Goal: Task Accomplishment & Management: Contribute content

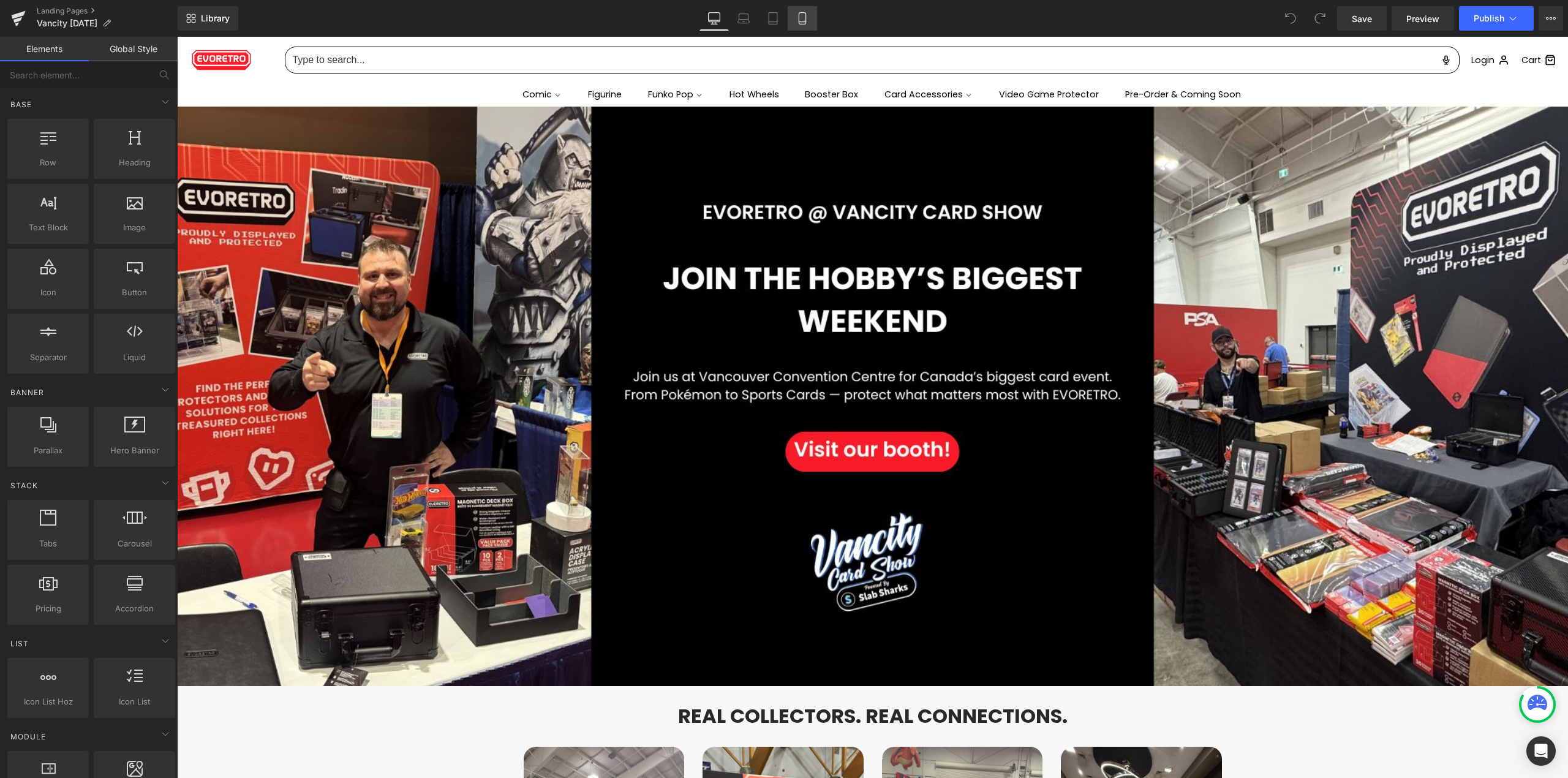
click at [794, 27] on link "Mobile" at bounding box center [802, 18] width 30 height 24
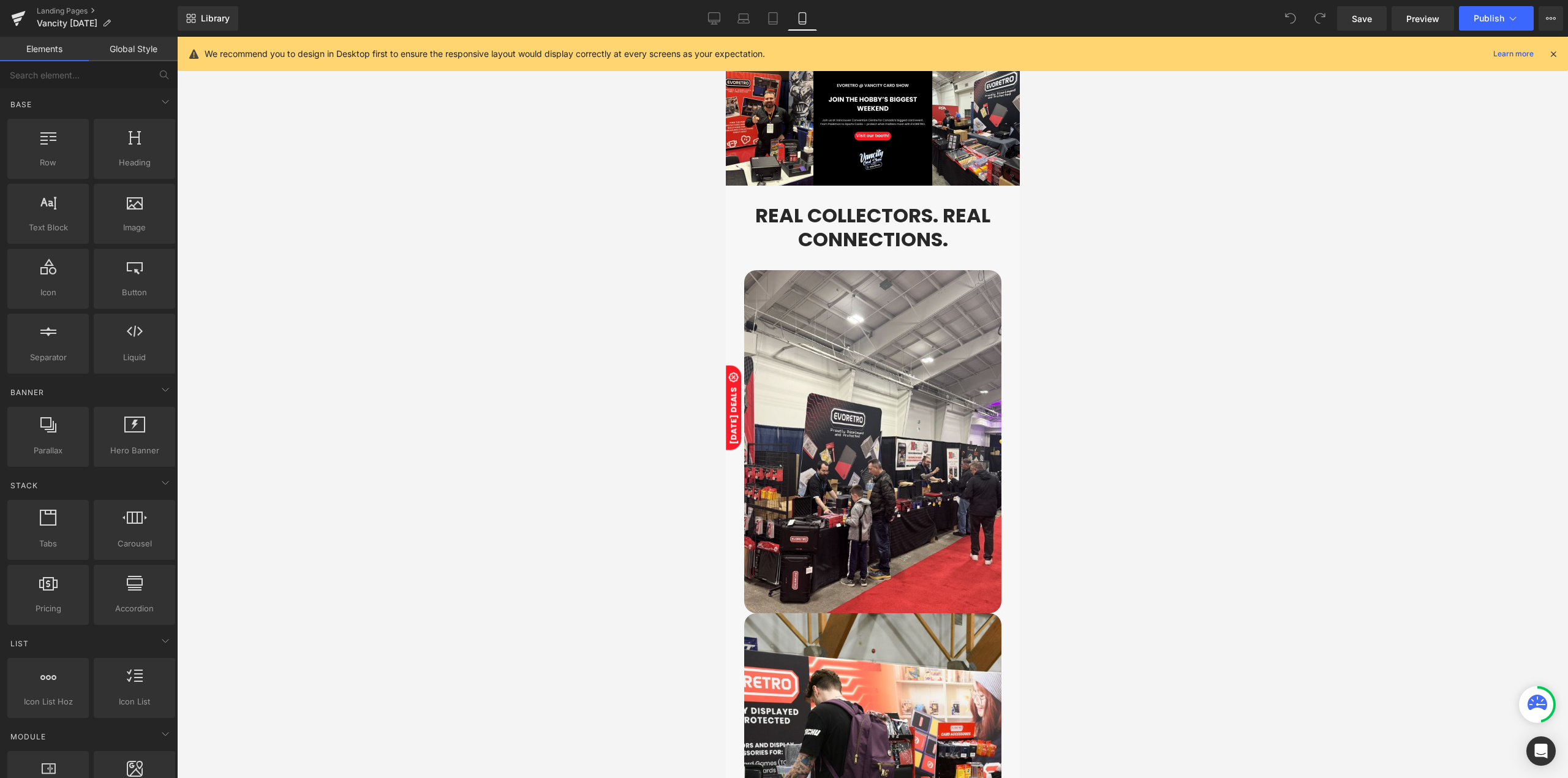
click at [1217, 197] on div at bounding box center [873, 407] width 1391 height 741
click at [870, 81] on span "Hero Banner" at bounding box center [866, 72] width 59 height 18
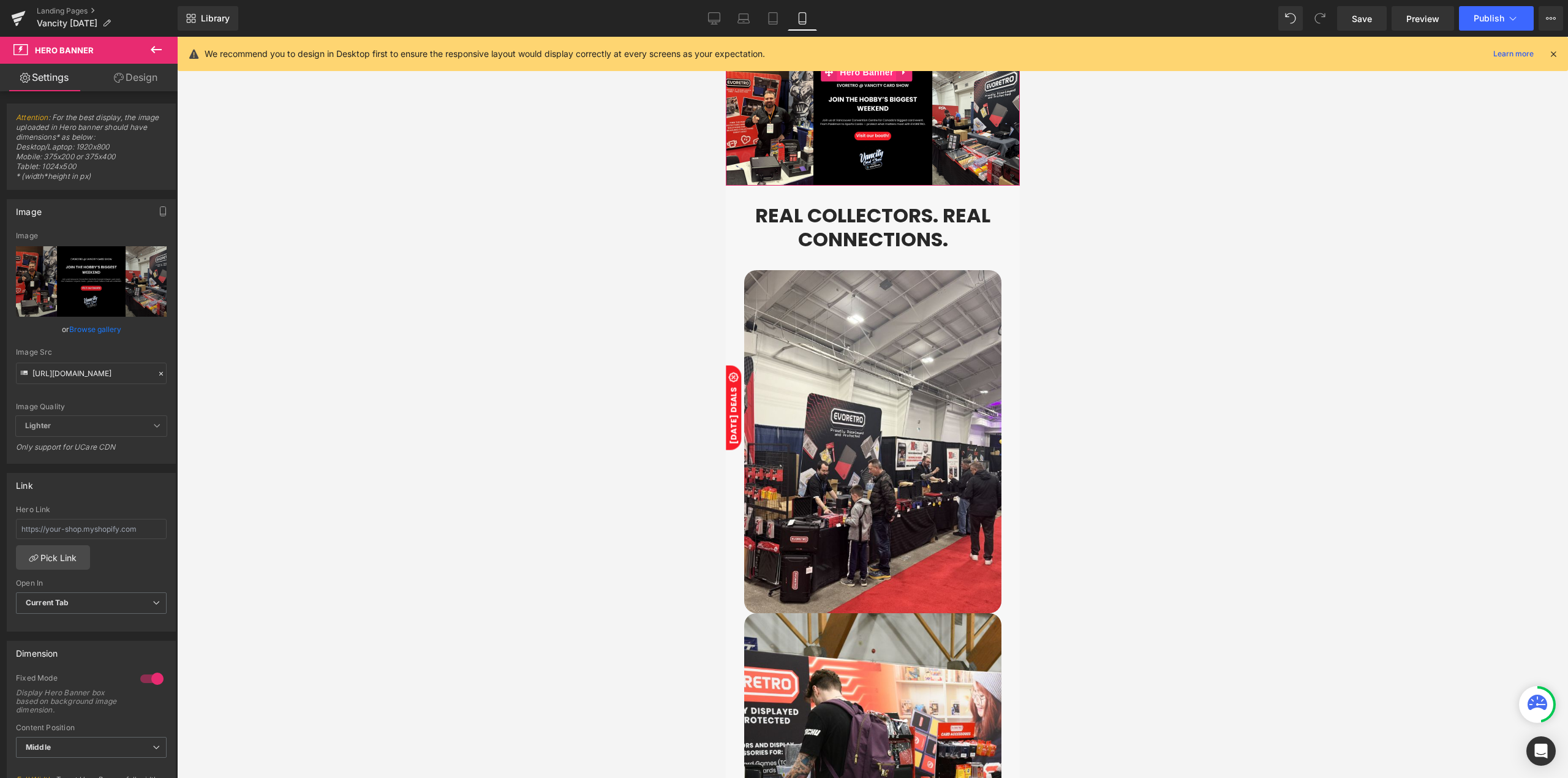
click at [860, 74] on span "Hero Banner" at bounding box center [866, 72] width 59 height 18
click at [157, 373] on icon at bounding box center [161, 373] width 8 height 8
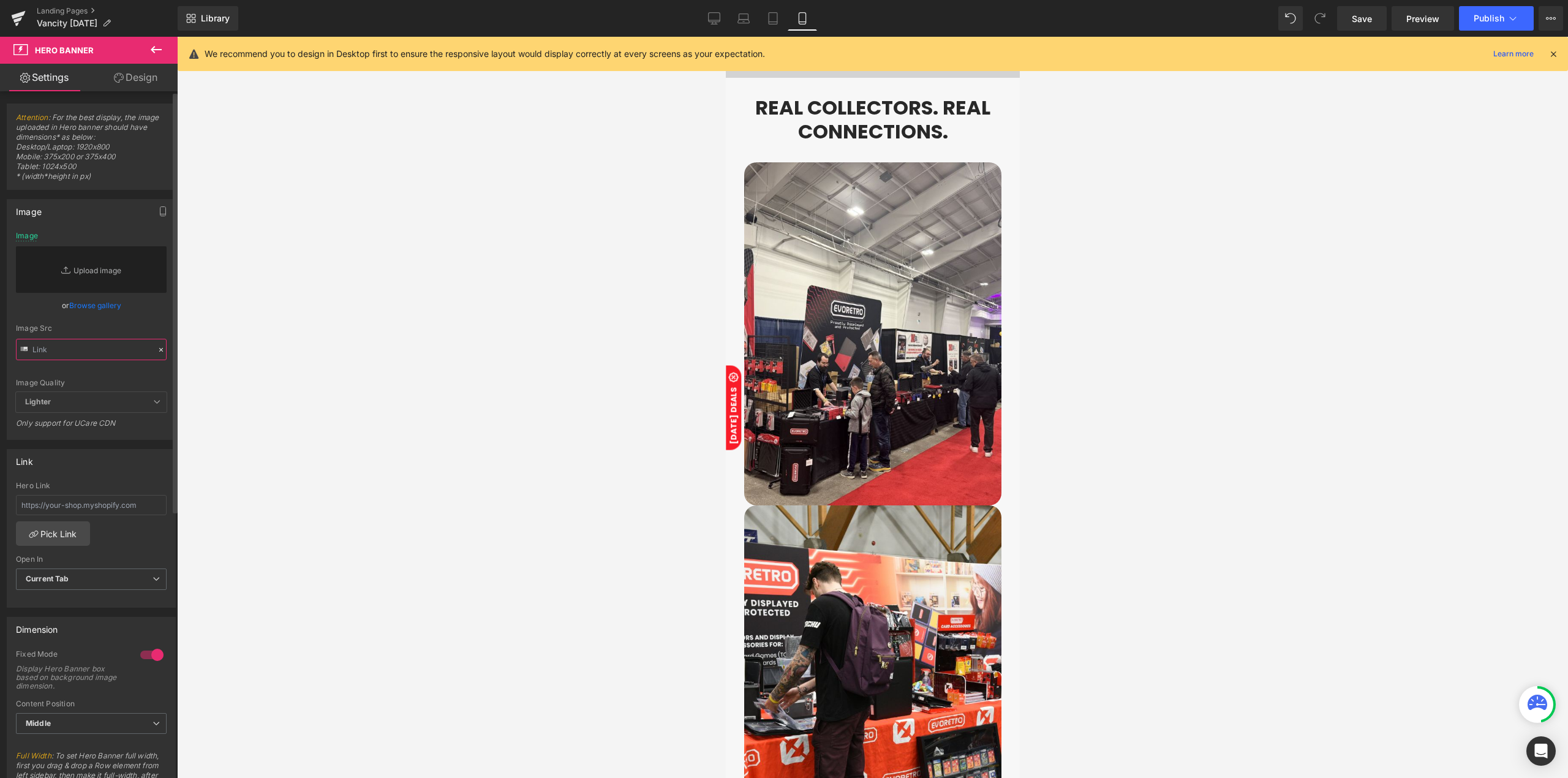
click at [128, 359] on input "text" at bounding box center [91, 349] width 151 height 21
paste input "https://cdn.shopify.com/s/files/1/0042/2795/6809/files/Vancity_Card_Show_mobile…"
type input "https://cdn.shopify.com/s/files/1/0042/2795/6809/files/Vancity_Card_Show_mobile…"
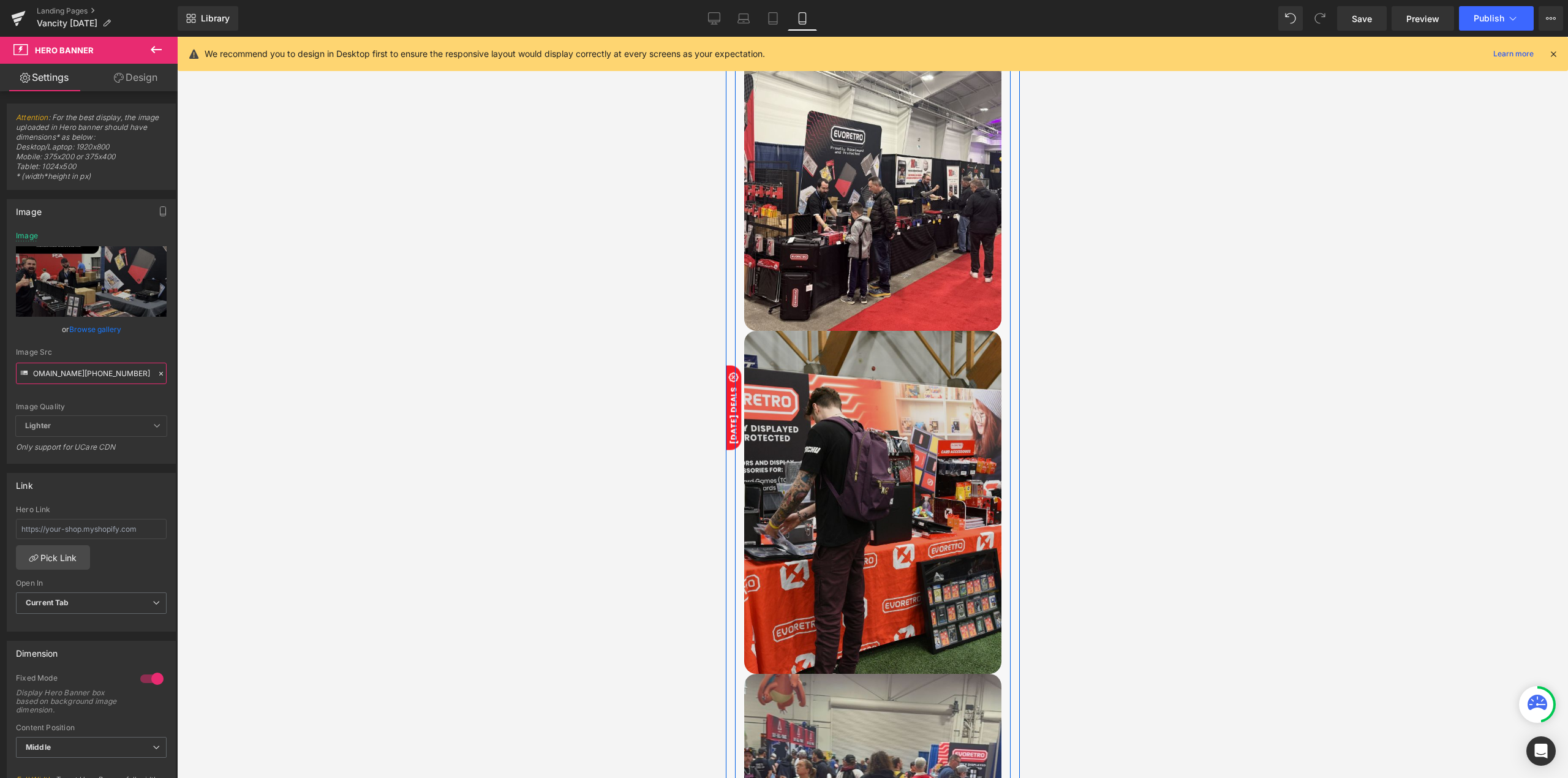
scroll to position [490, 0]
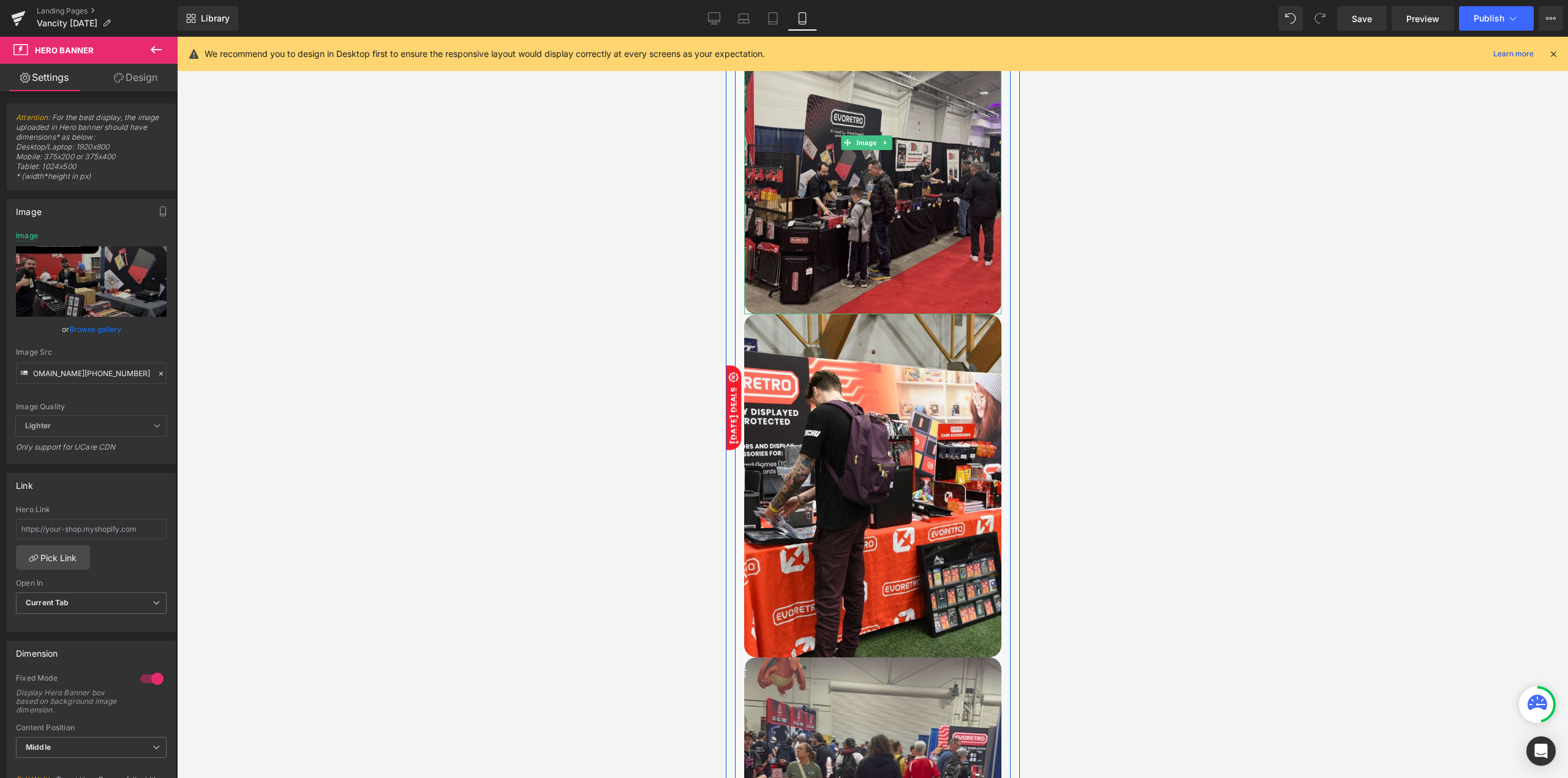
click at [879, 244] on img at bounding box center [872, 142] width 257 height 343
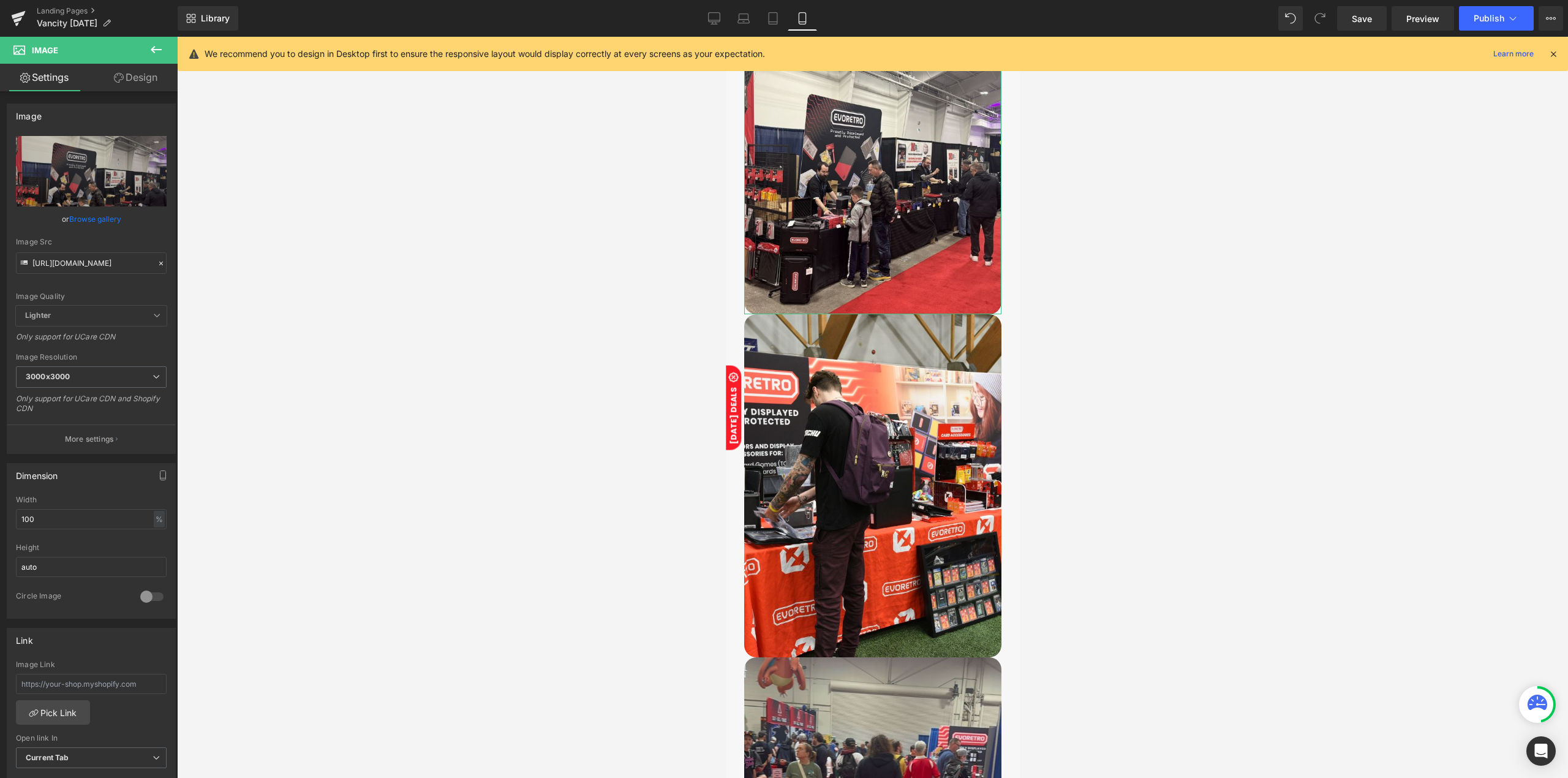
click at [143, 75] on link "Design" at bounding box center [135, 78] width 89 height 27
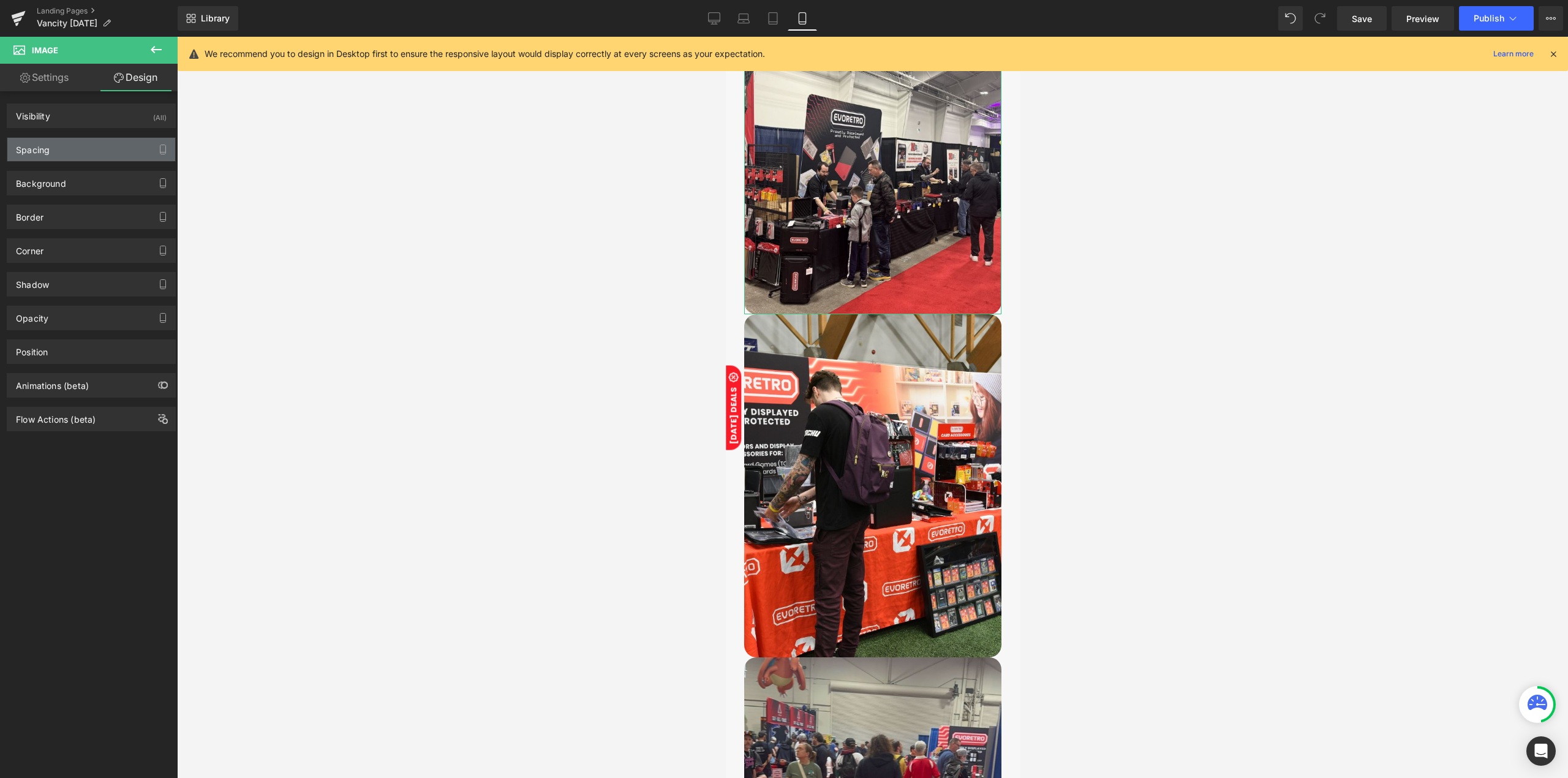
click at [72, 155] on div "Spacing" at bounding box center [91, 149] width 168 height 24
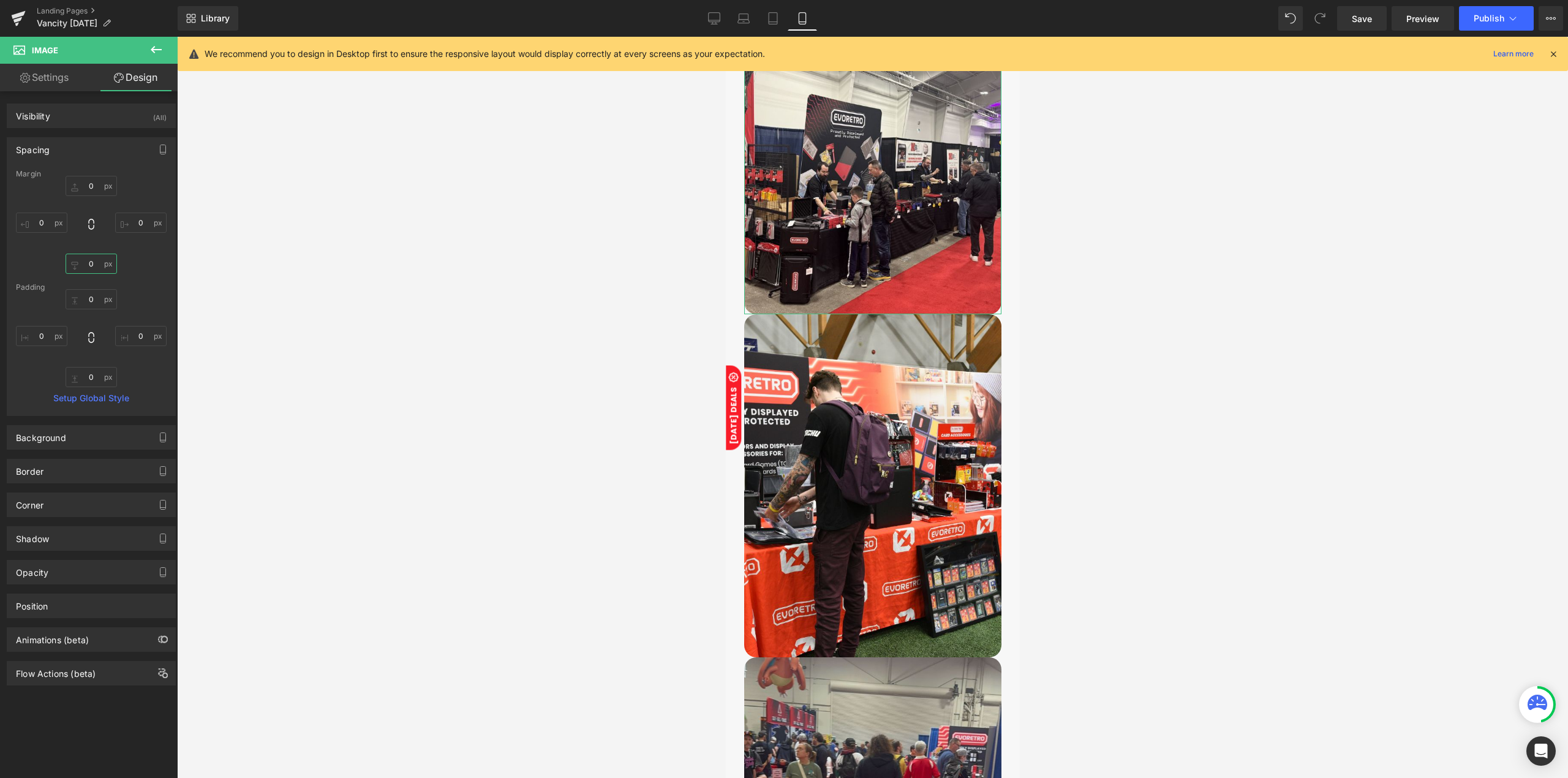
click at [101, 271] on input "0" at bounding box center [91, 263] width 52 height 21
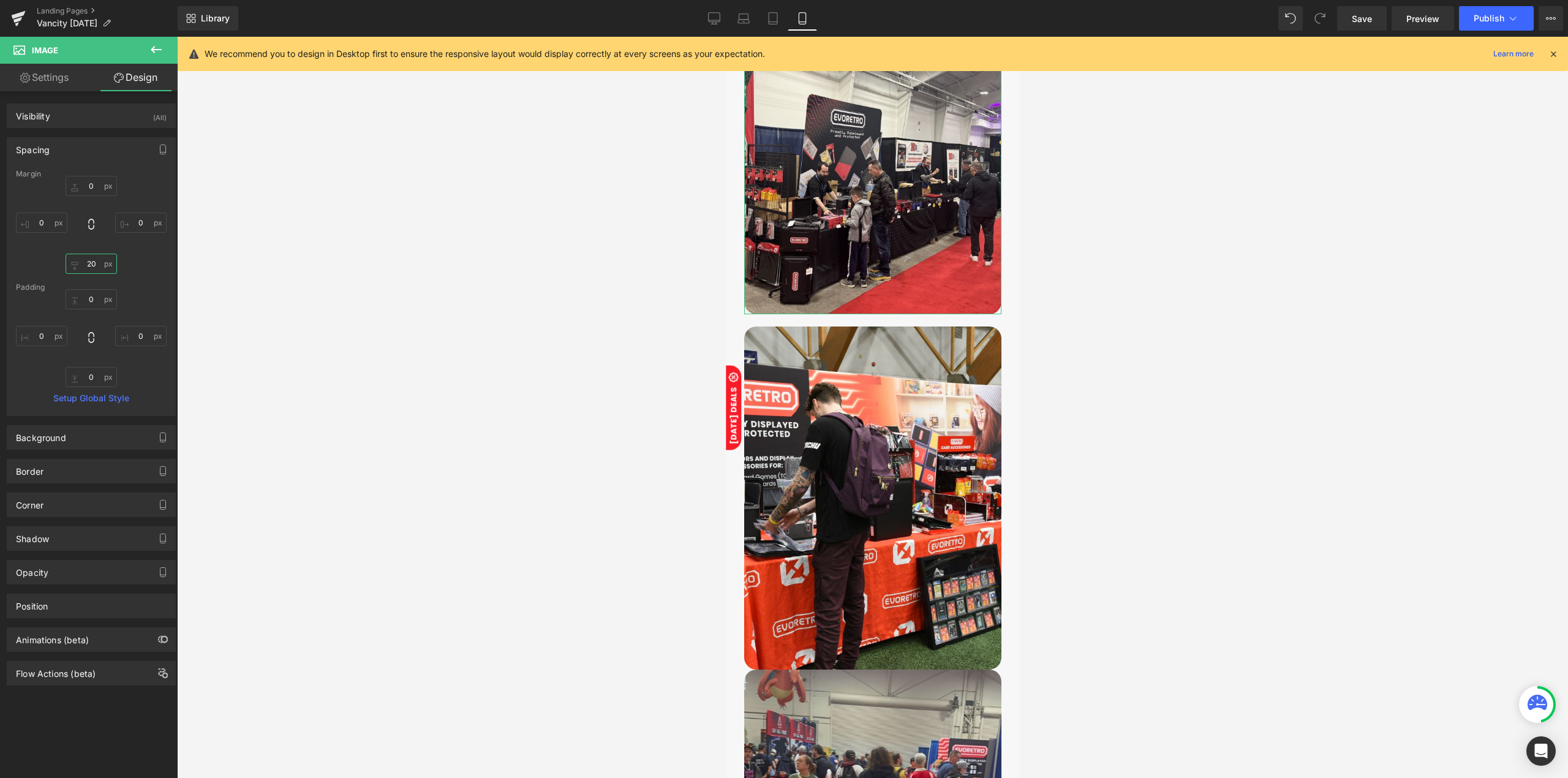
type input "20"
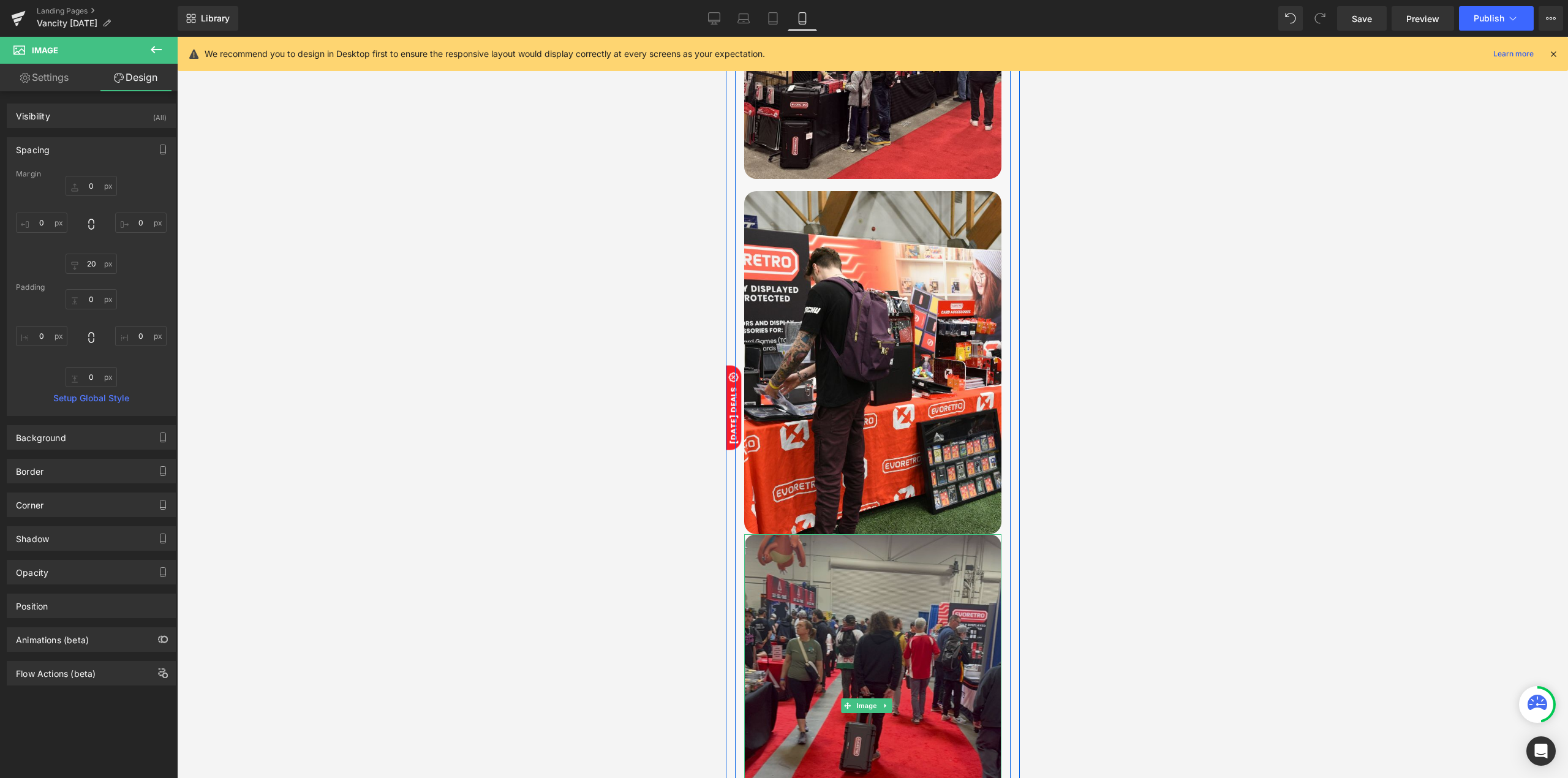
scroll to position [653, 0]
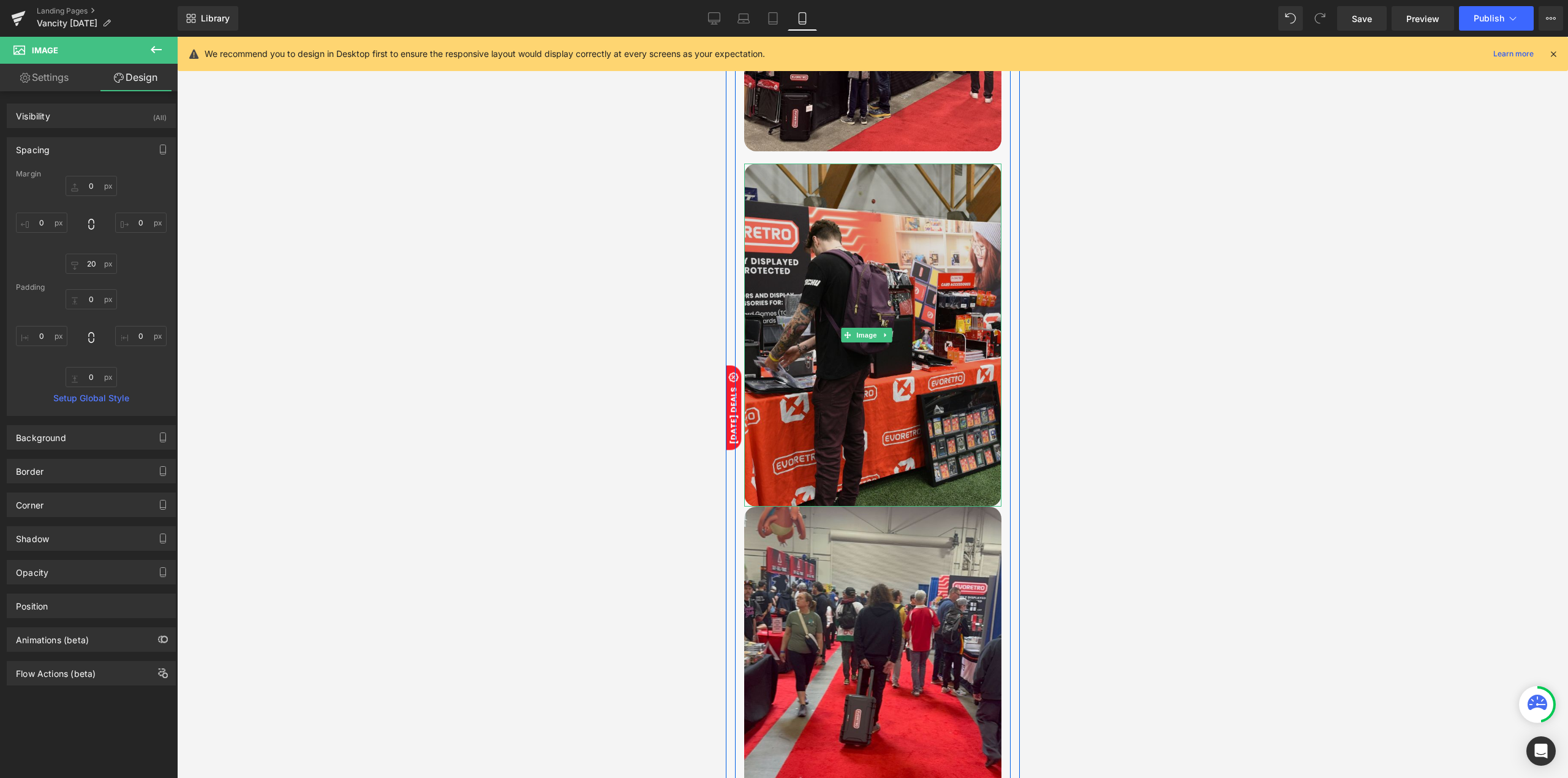
click at [882, 366] on img at bounding box center [872, 335] width 257 height 343
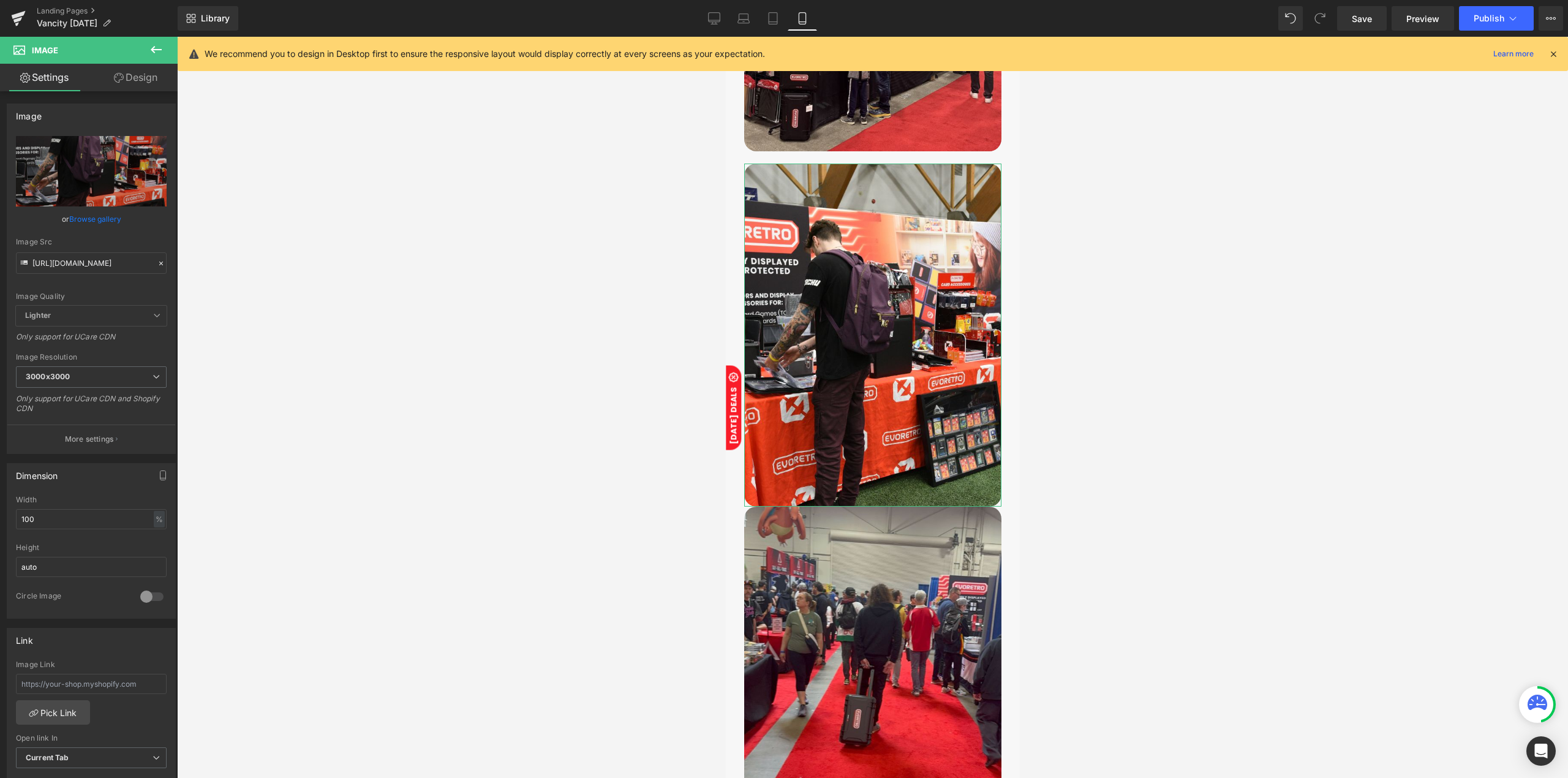
click at [130, 67] on link "Design" at bounding box center [135, 78] width 89 height 27
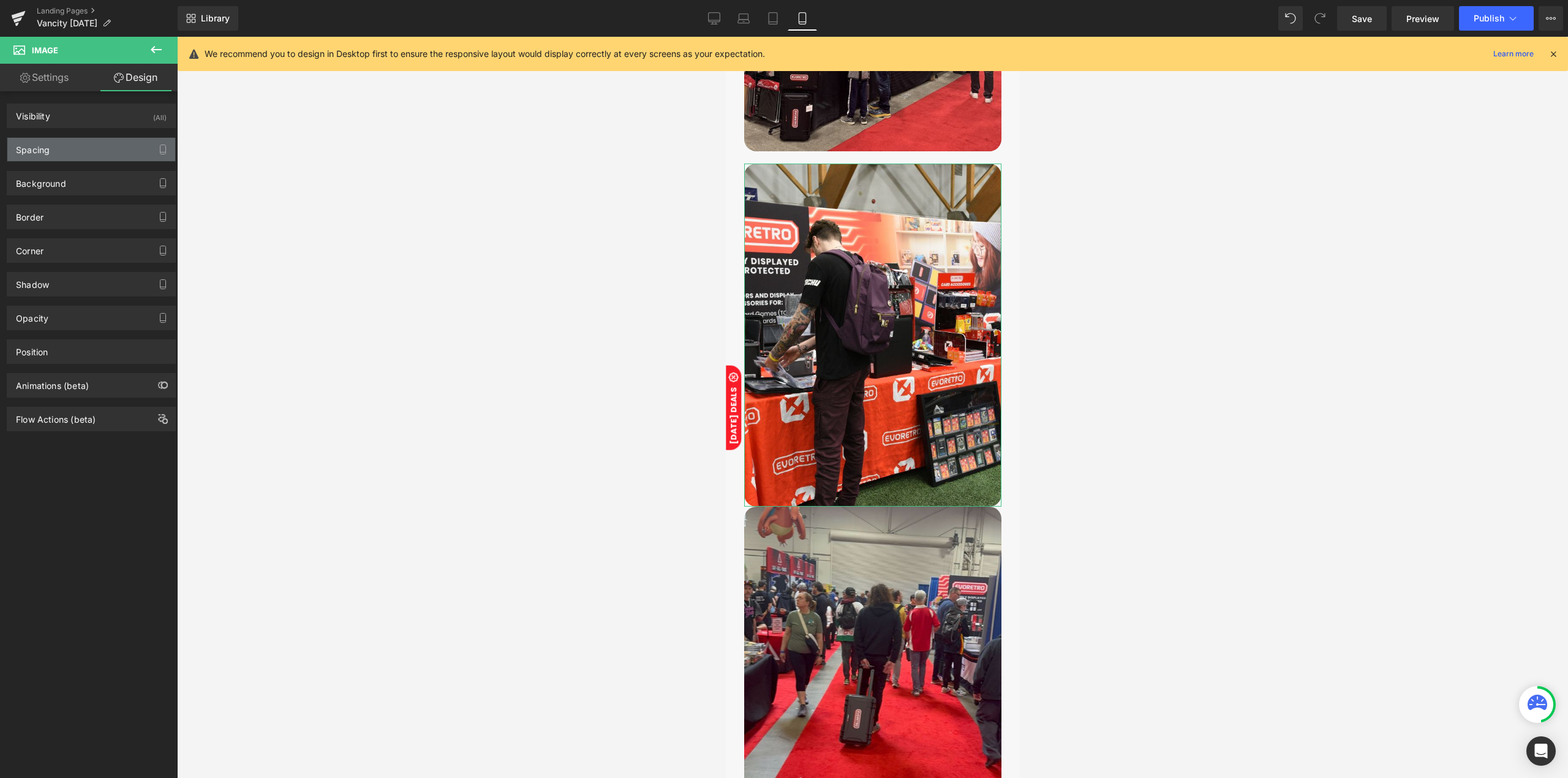
type input "0"
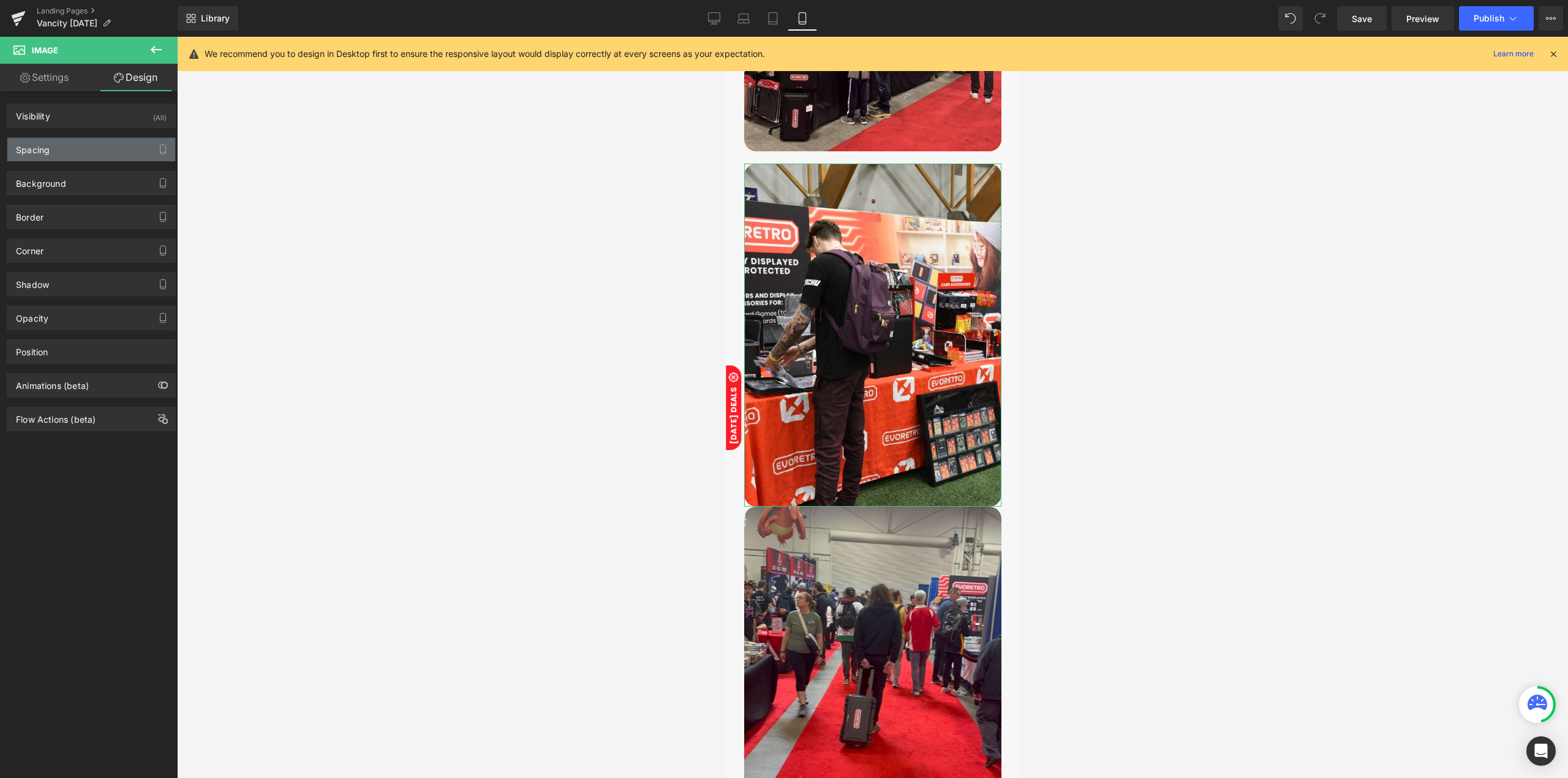
type input "0"
click at [111, 158] on div "Spacing" at bounding box center [91, 149] width 168 height 24
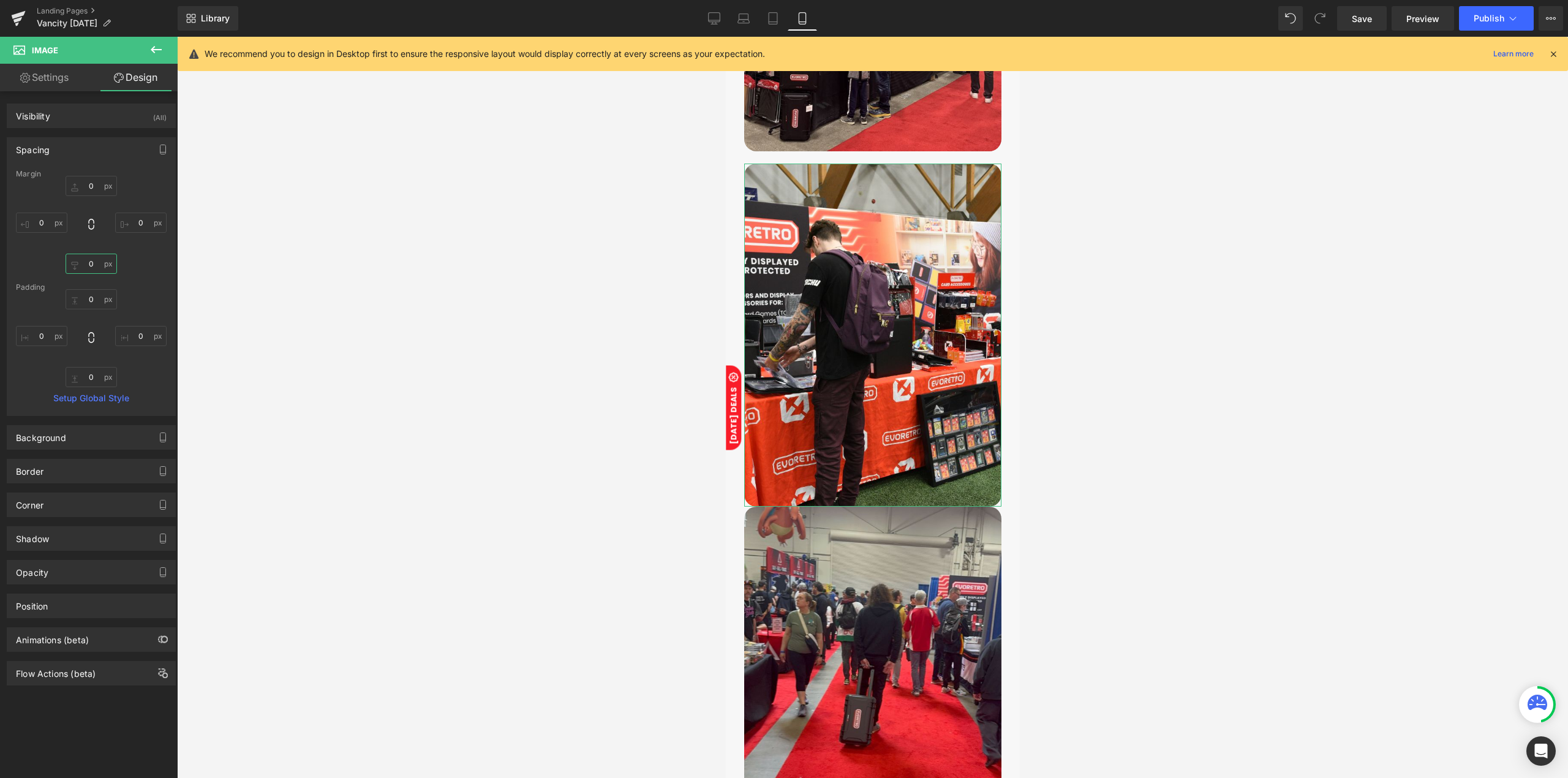
click at [98, 269] on input "0" at bounding box center [91, 263] width 52 height 21
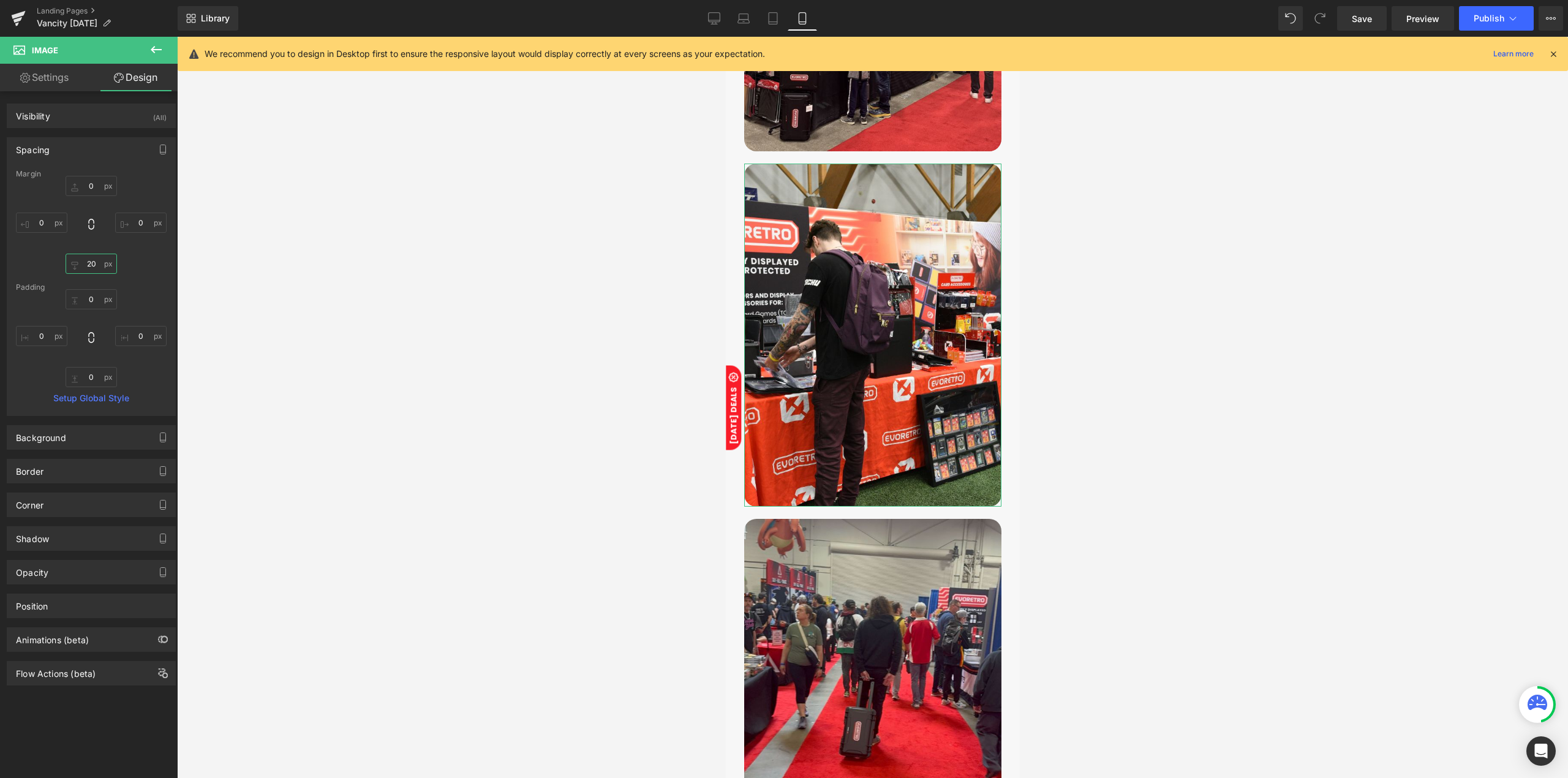
type input "20"
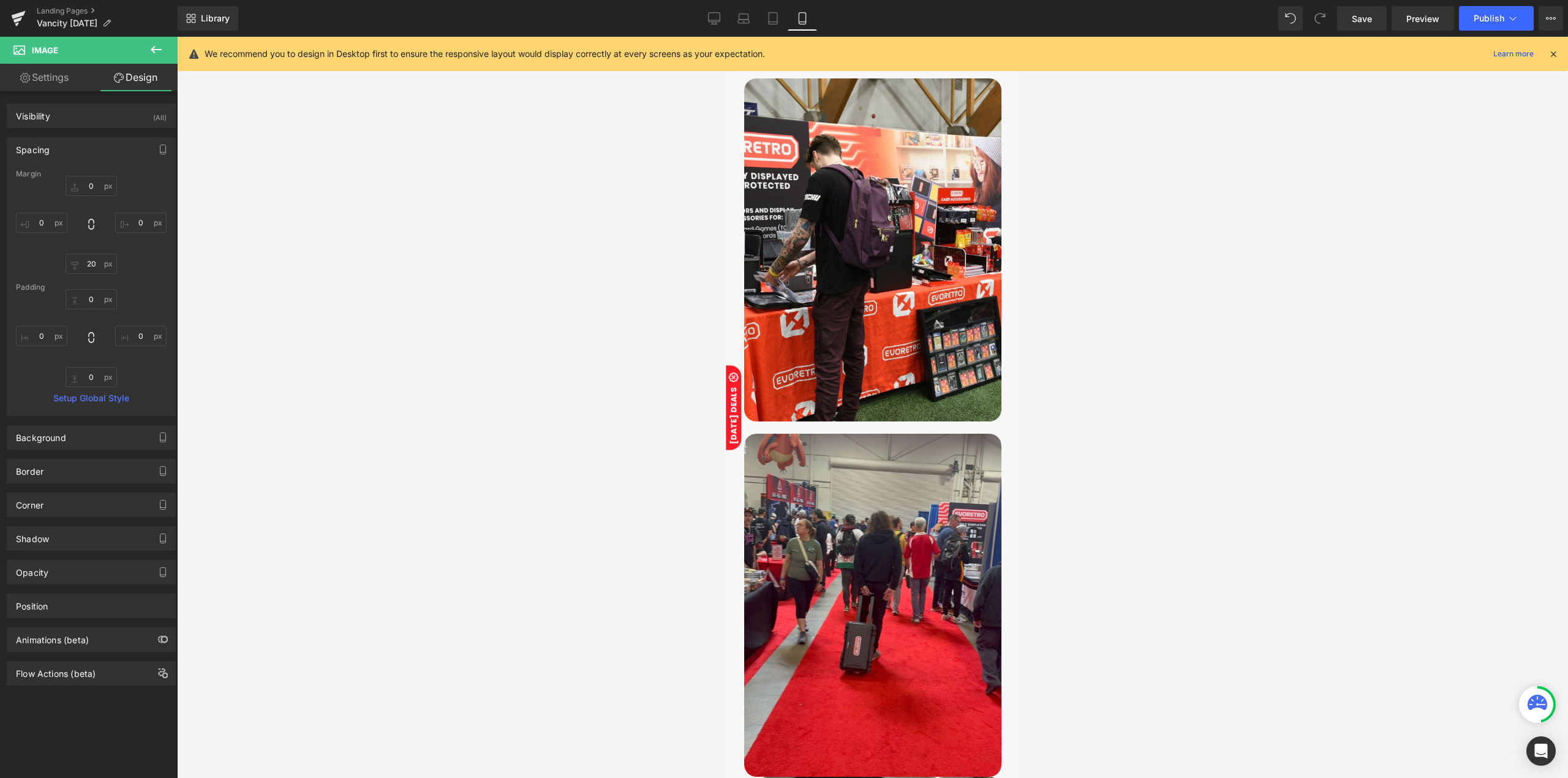
scroll to position [817, 0]
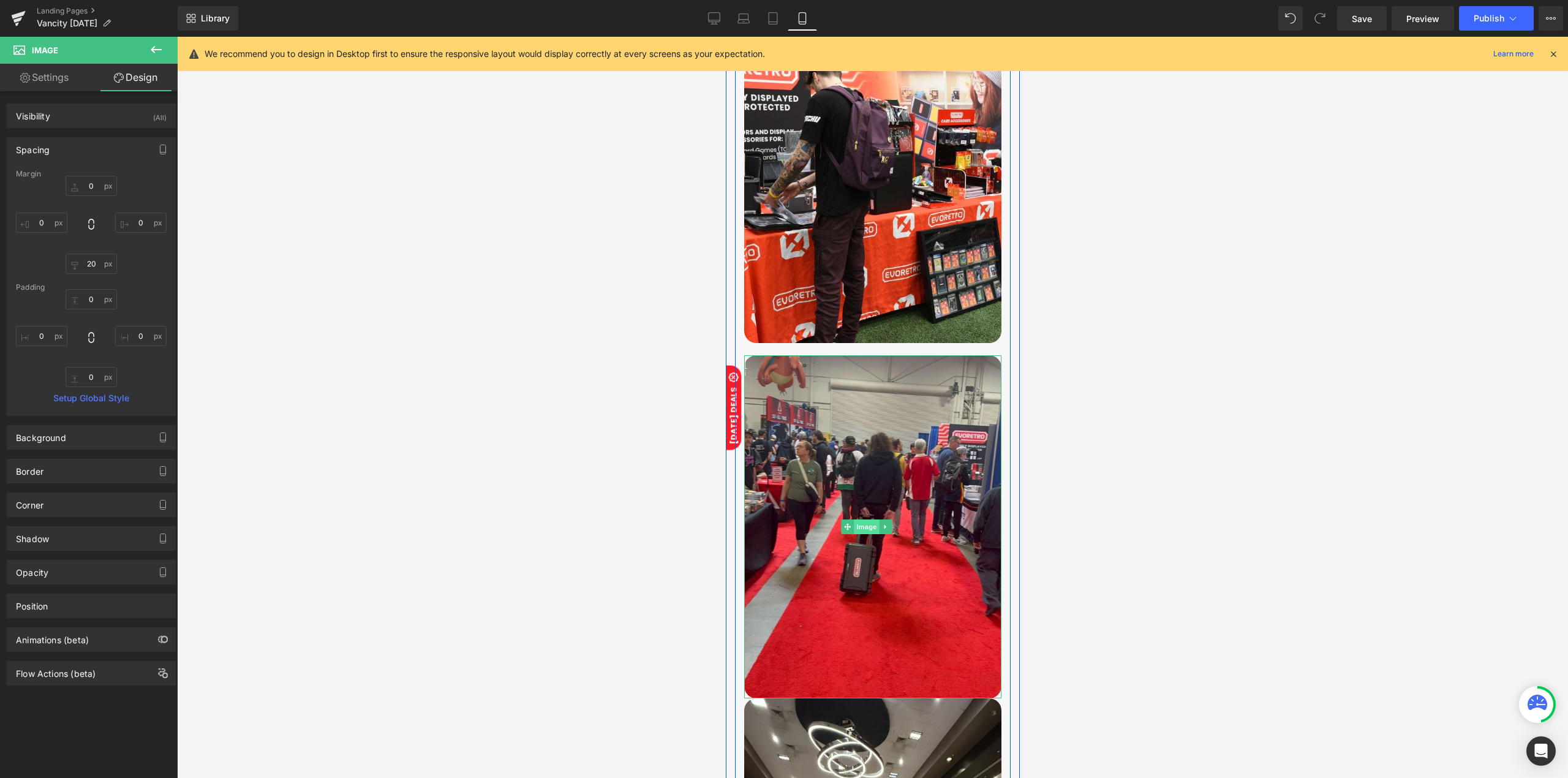
click at [858, 520] on span "Image" at bounding box center [866, 527] width 26 height 14
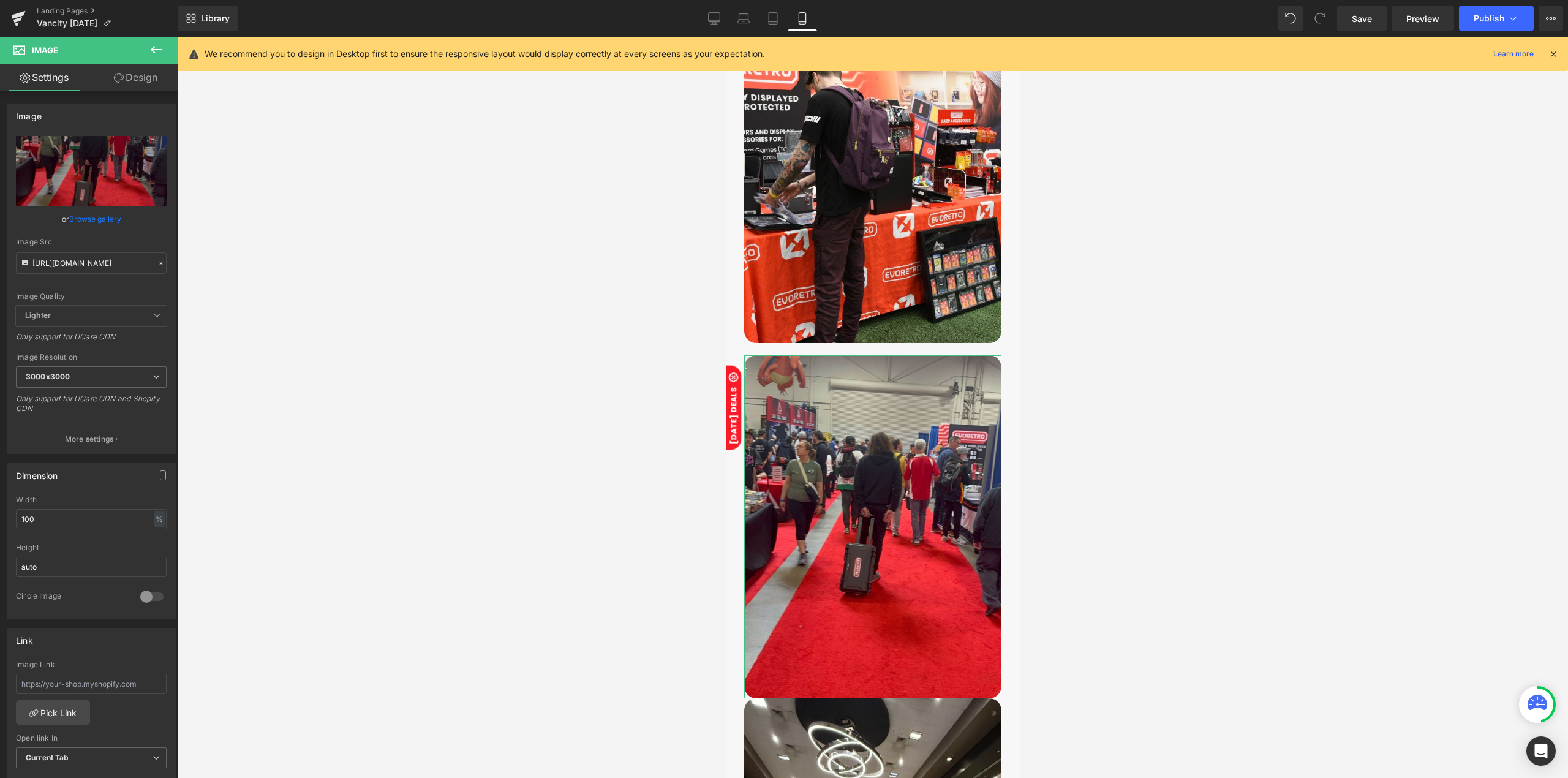
click at [150, 75] on link "Design" at bounding box center [135, 78] width 89 height 27
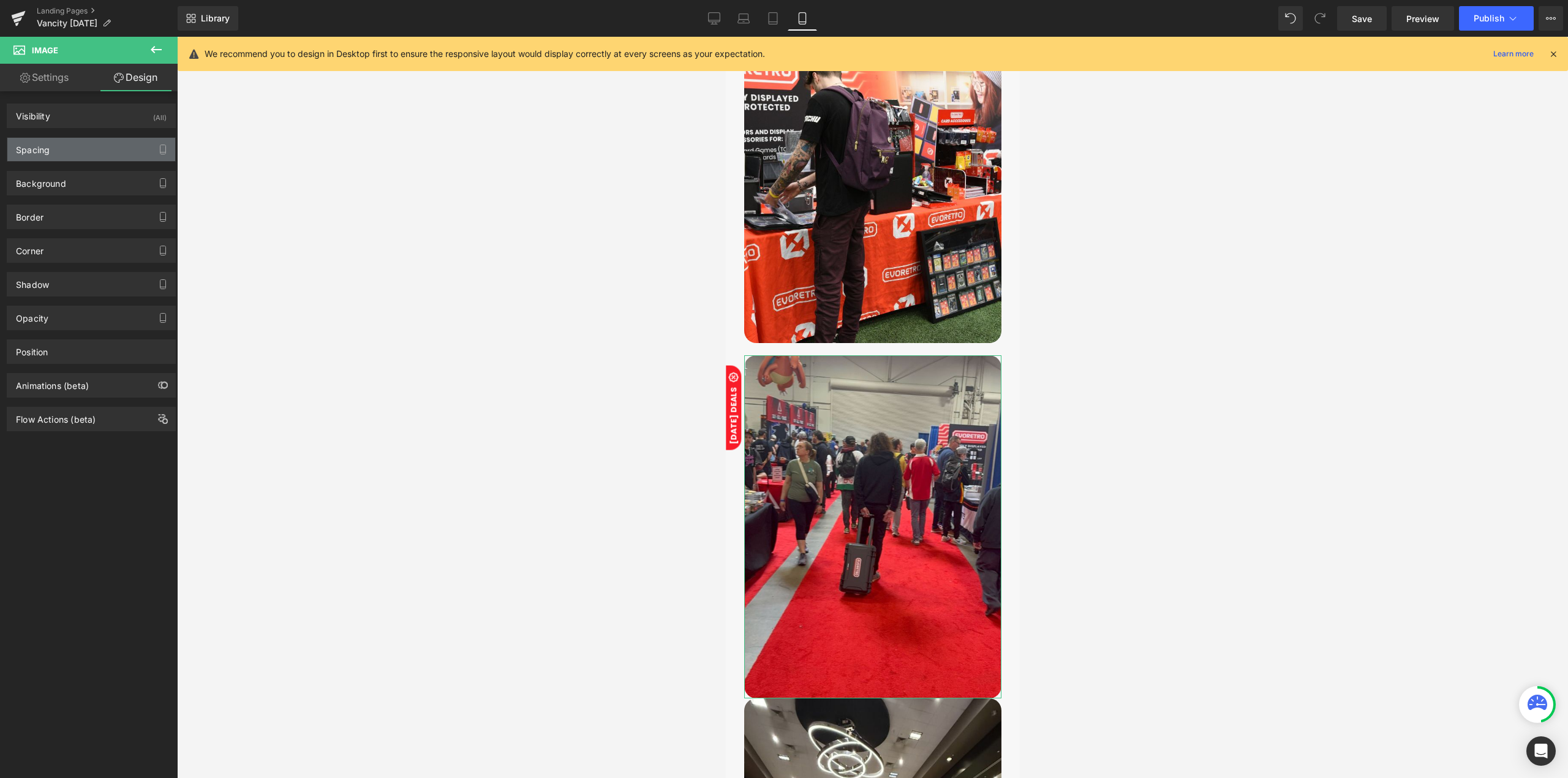
click at [77, 150] on div "Spacing" at bounding box center [91, 149] width 168 height 24
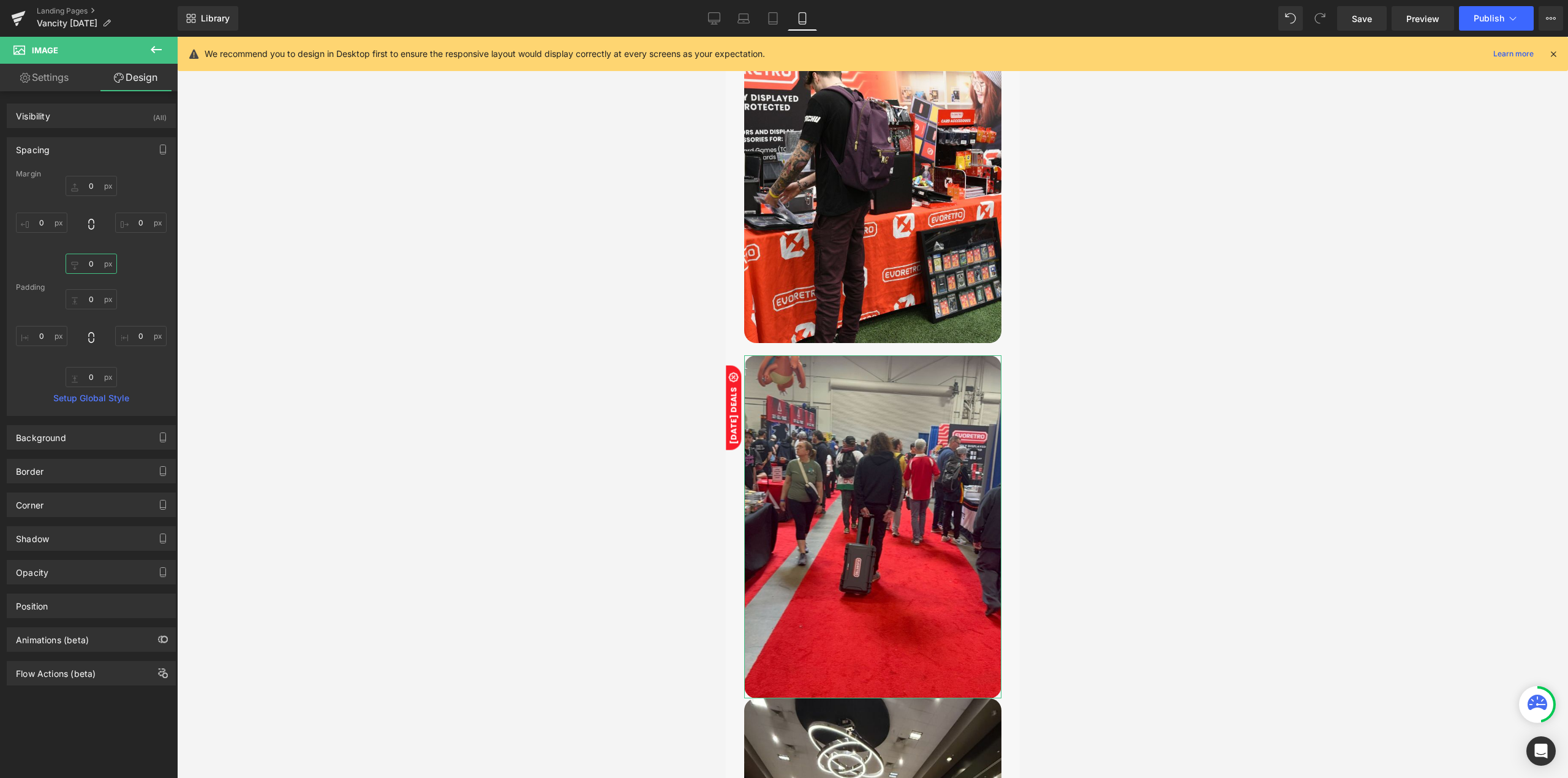
click at [98, 265] on input "0" at bounding box center [91, 263] width 52 height 21
type input "20"
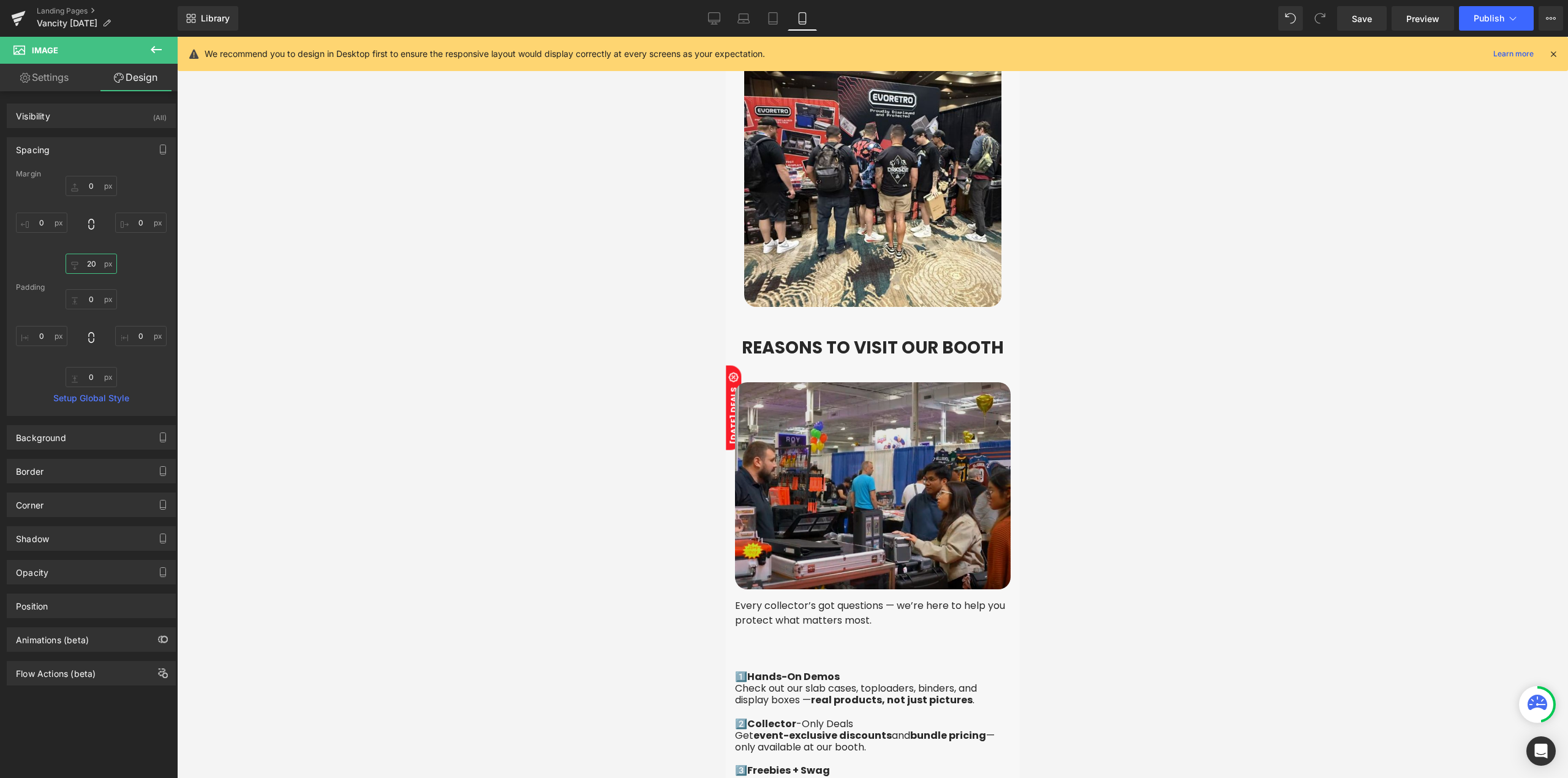
scroll to position [1716, 0]
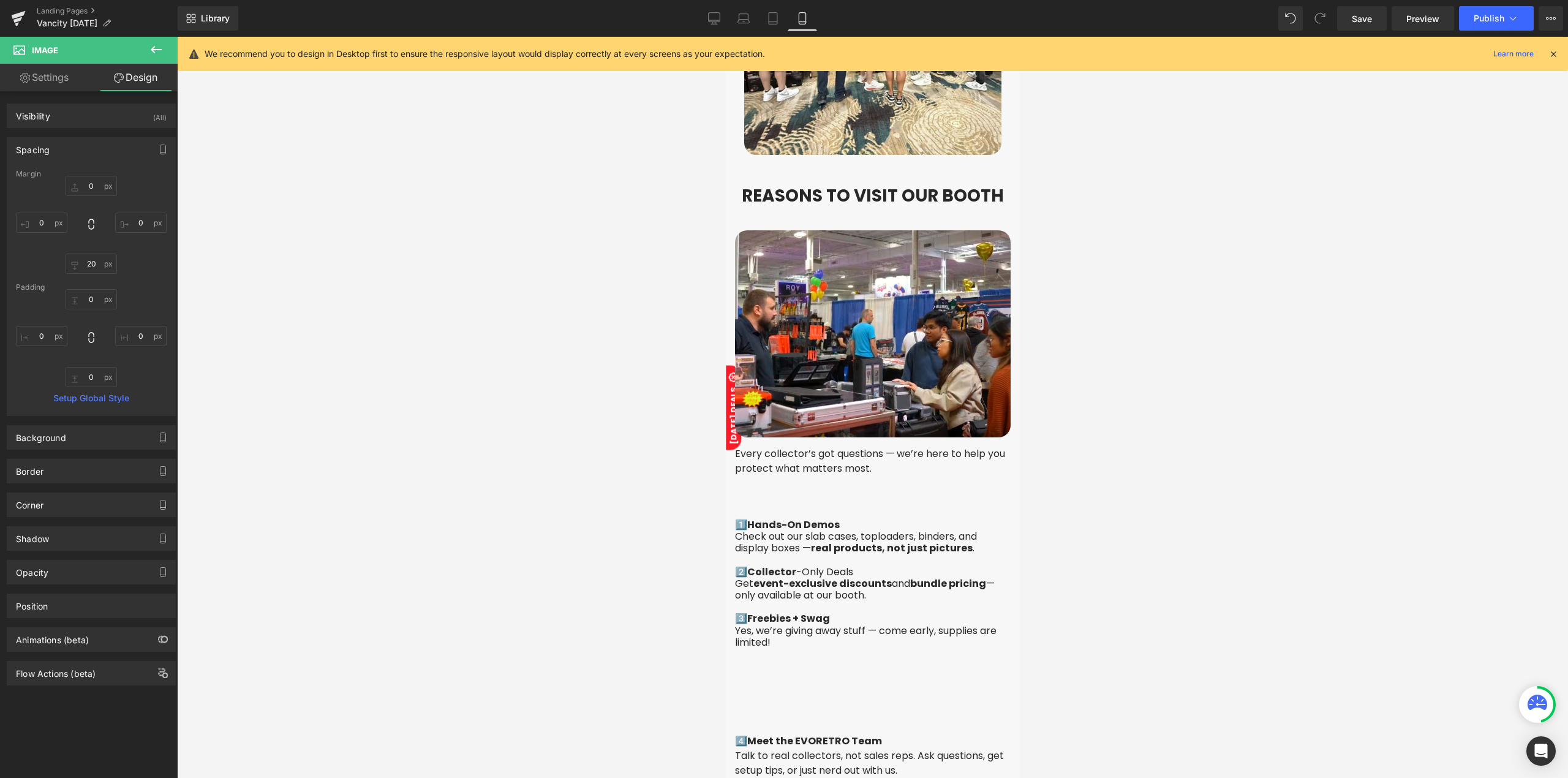
click at [743, 673] on div "4️⃣ Meet the EVORETRO Team Talk to real collectors, not sales reps. Ask questio…" at bounding box center [872, 755] width 275 height 164
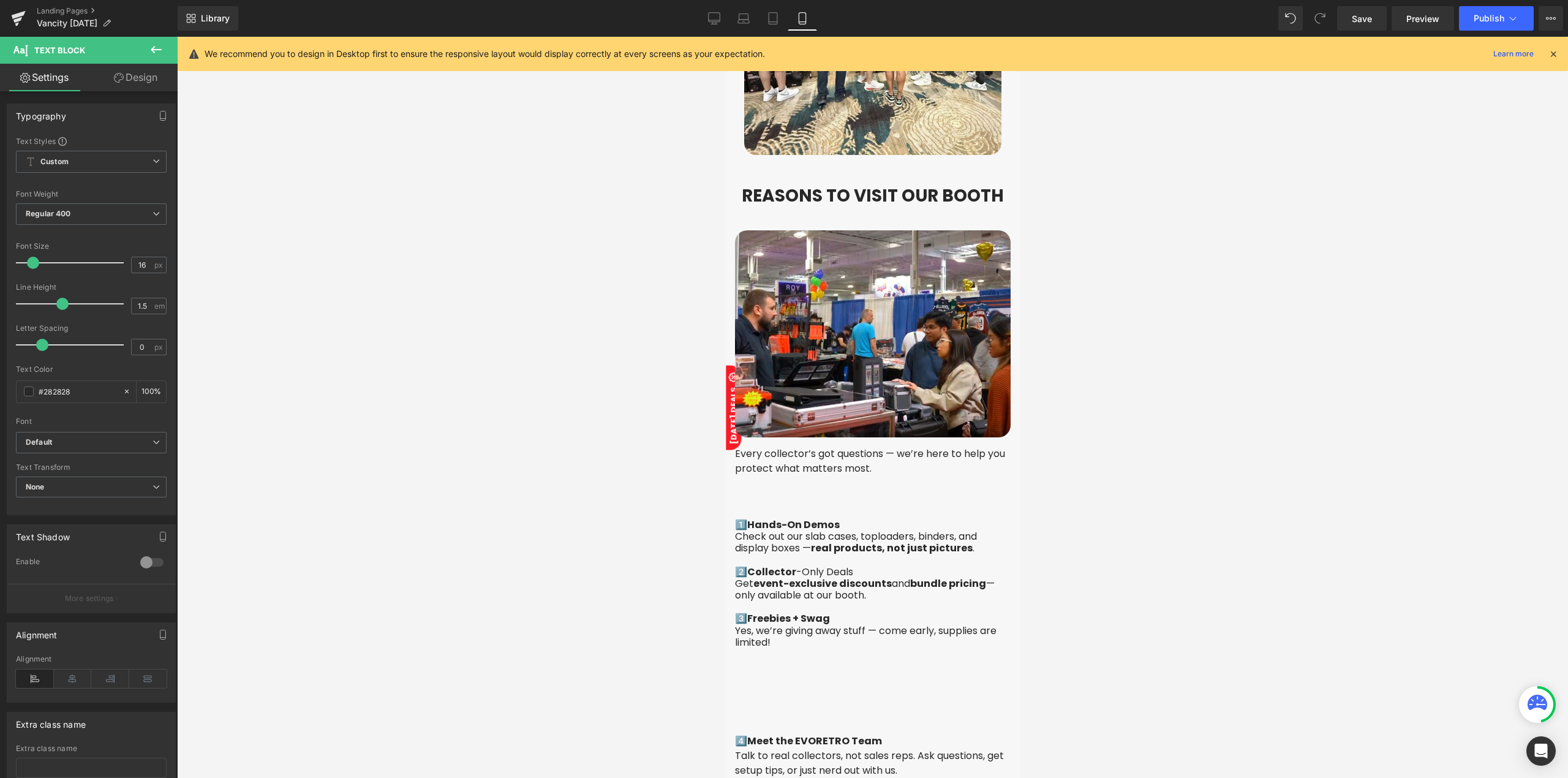
click at [130, 90] on link "Design" at bounding box center [135, 78] width 89 height 27
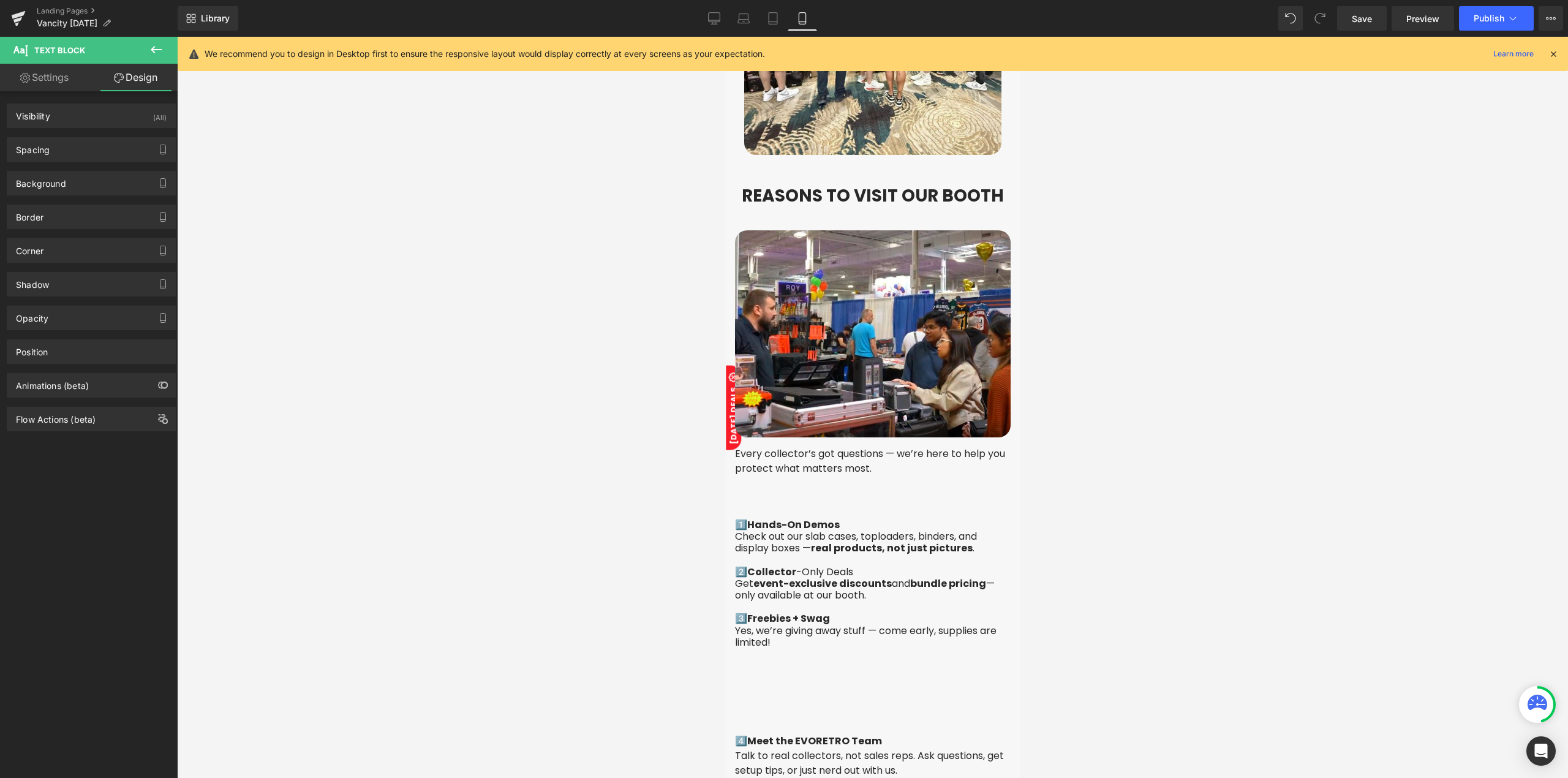
type input "0"
type input "100"
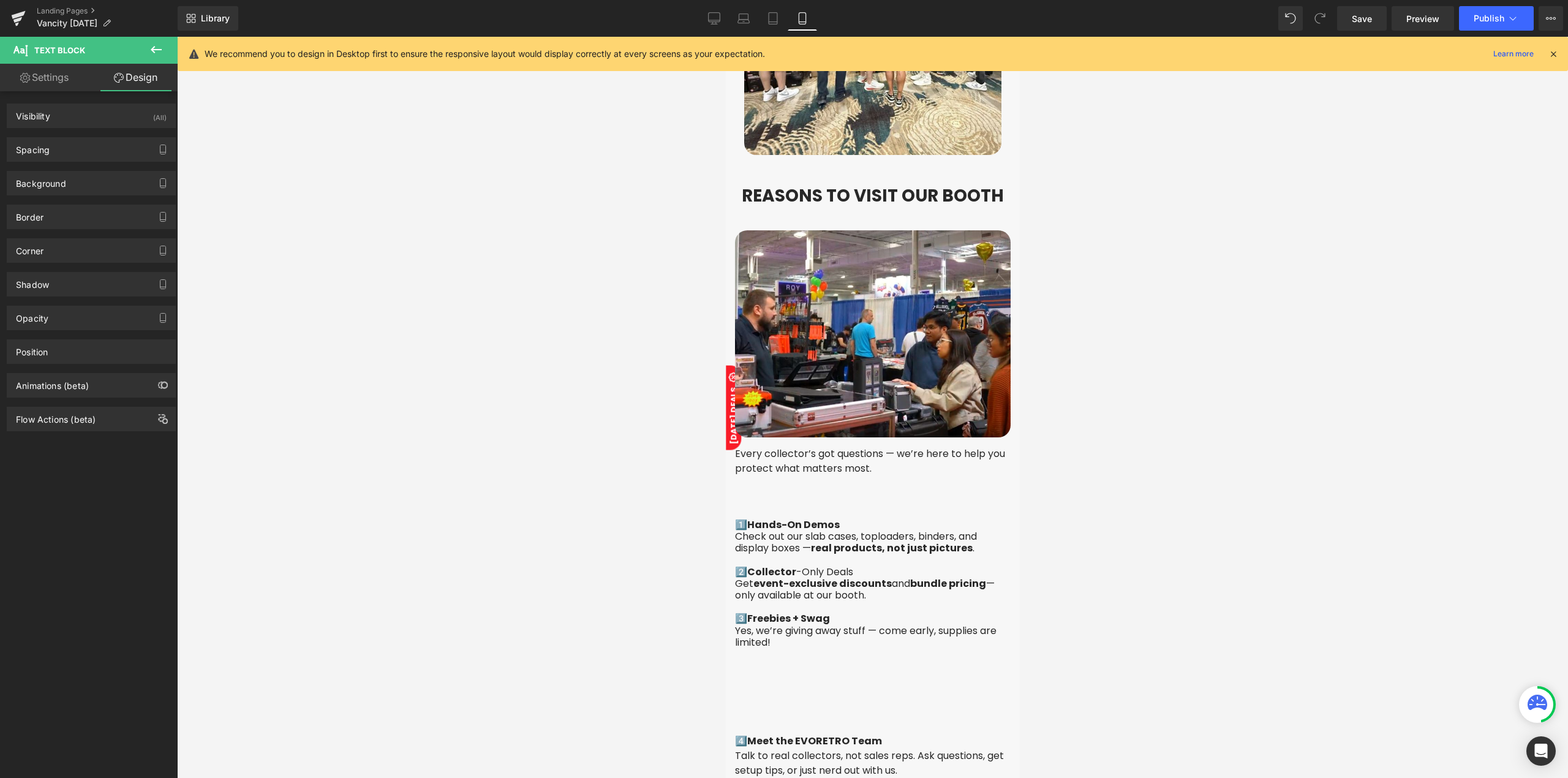
type input "0"
click at [105, 151] on div "Spacing" at bounding box center [91, 149] width 168 height 24
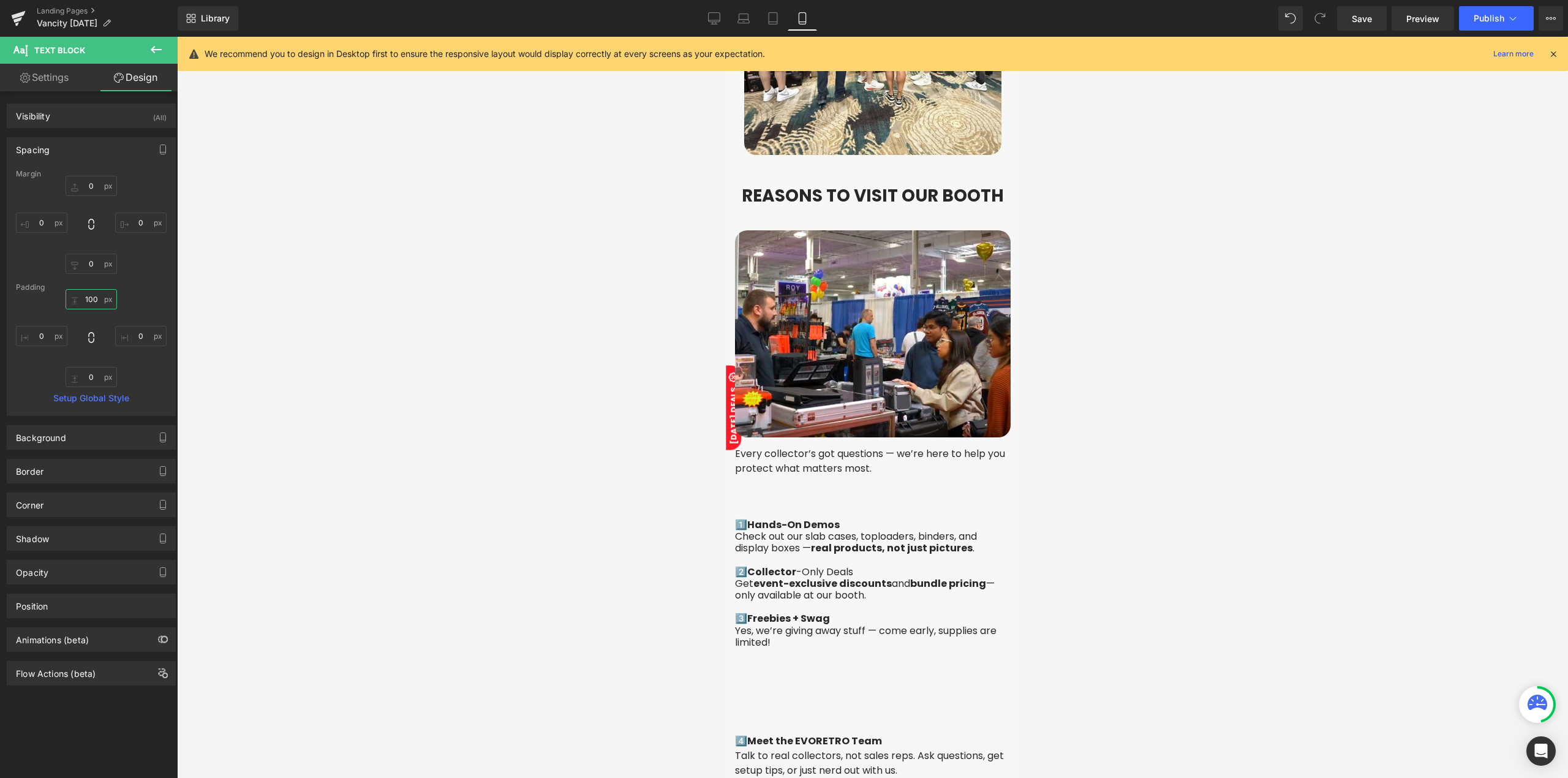
click at [87, 295] on input "100" at bounding box center [91, 299] width 52 height 21
click at [87, 295] on input "100" at bounding box center [91, 299] width 52 height 21
click at [50, 282] on div "Margin 0px 0 0px 0 0px 0 0px 0 Padding 100px 100 0px 0 0px 0 0px 0 Setup Global…" at bounding box center [91, 292] width 168 height 246
click at [89, 305] on input "100" at bounding box center [91, 299] width 52 height 21
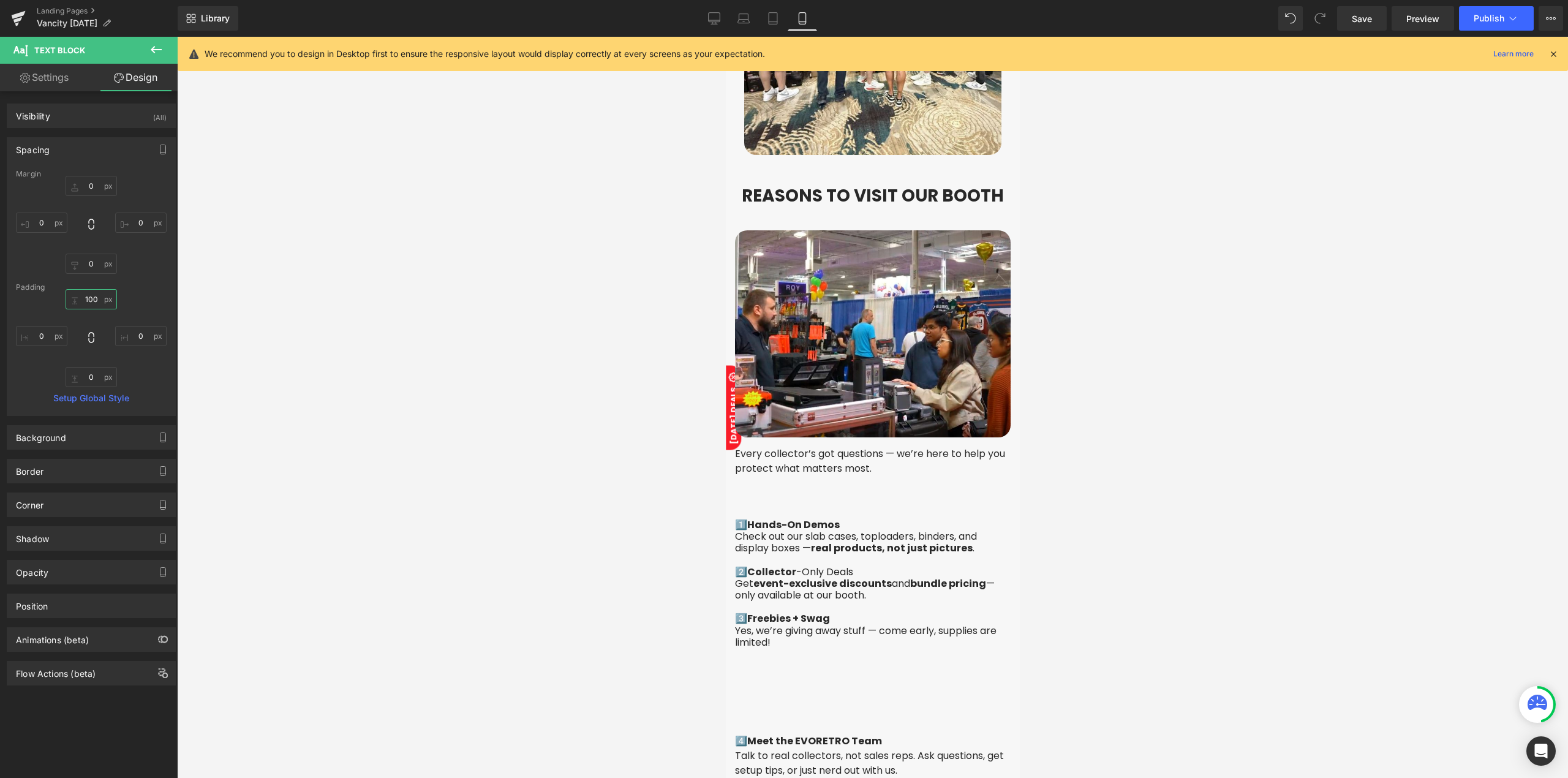
click at [89, 305] on input "100" at bounding box center [91, 299] width 52 height 21
type input "0"
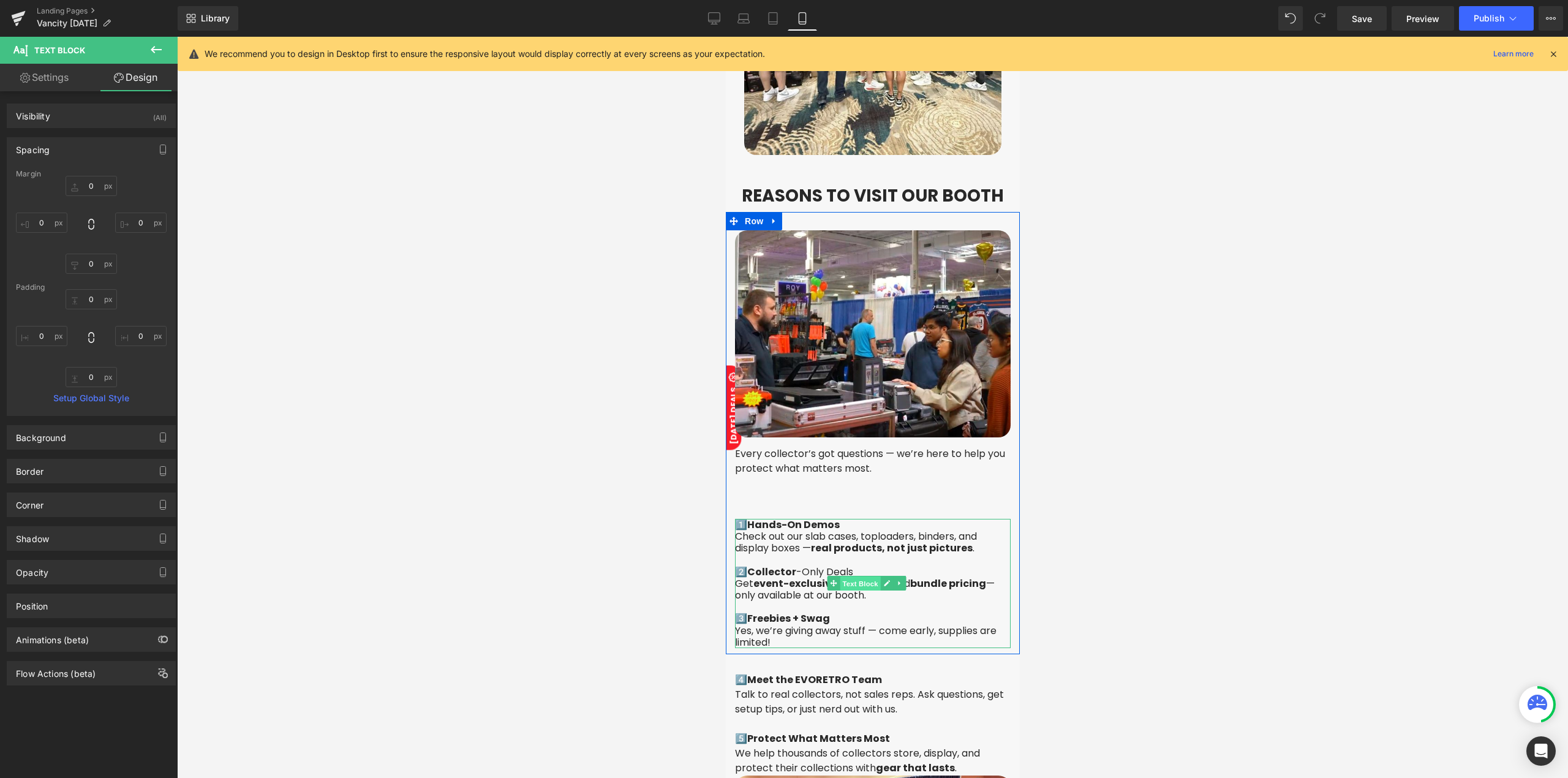
click at [854, 576] on span "Text Block" at bounding box center [859, 583] width 40 height 14
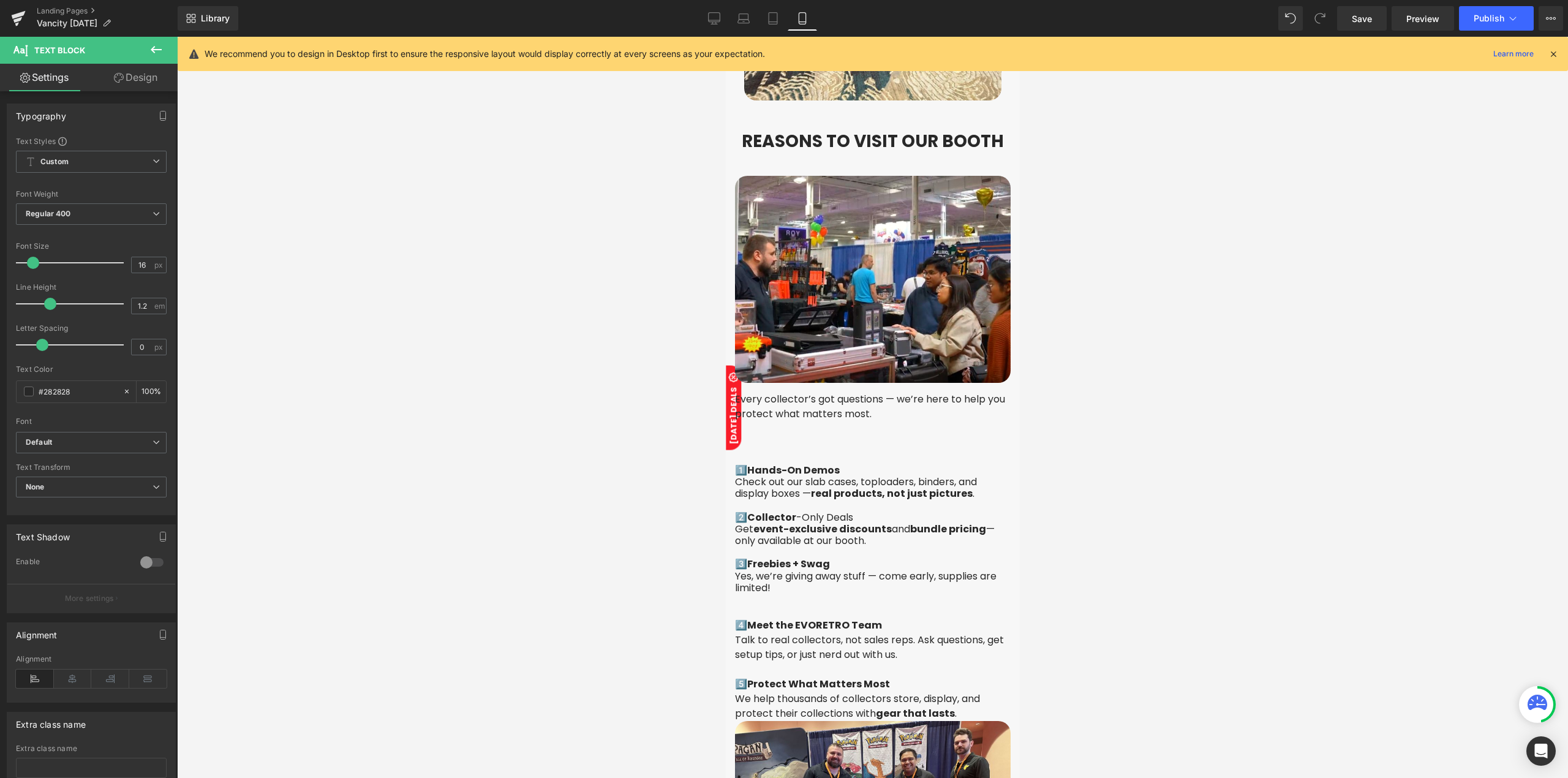
scroll to position [1797, 0]
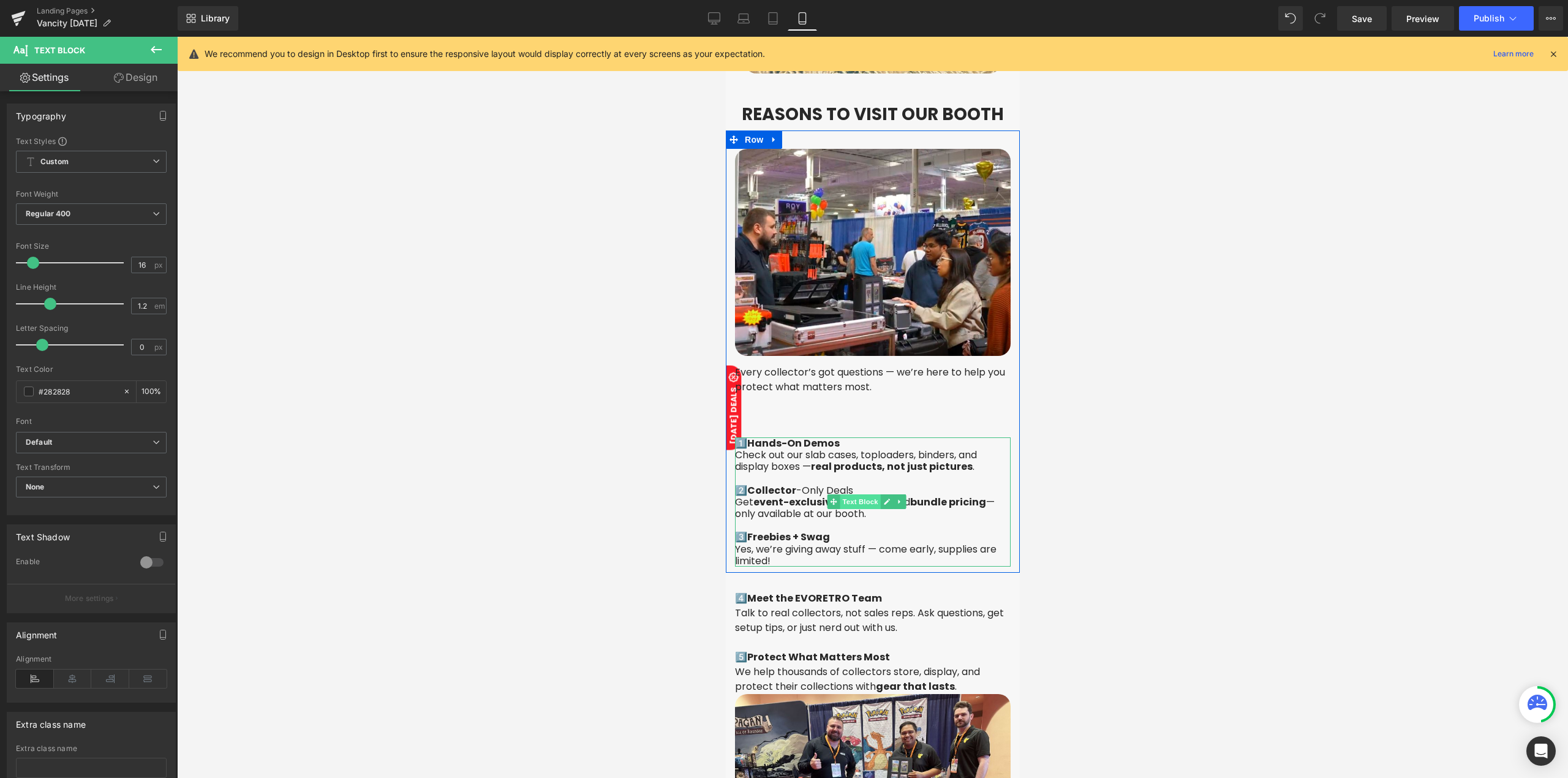
click at [851, 495] on span "Text Block" at bounding box center [859, 502] width 40 height 14
click at [130, 79] on link "Design" at bounding box center [135, 78] width 89 height 27
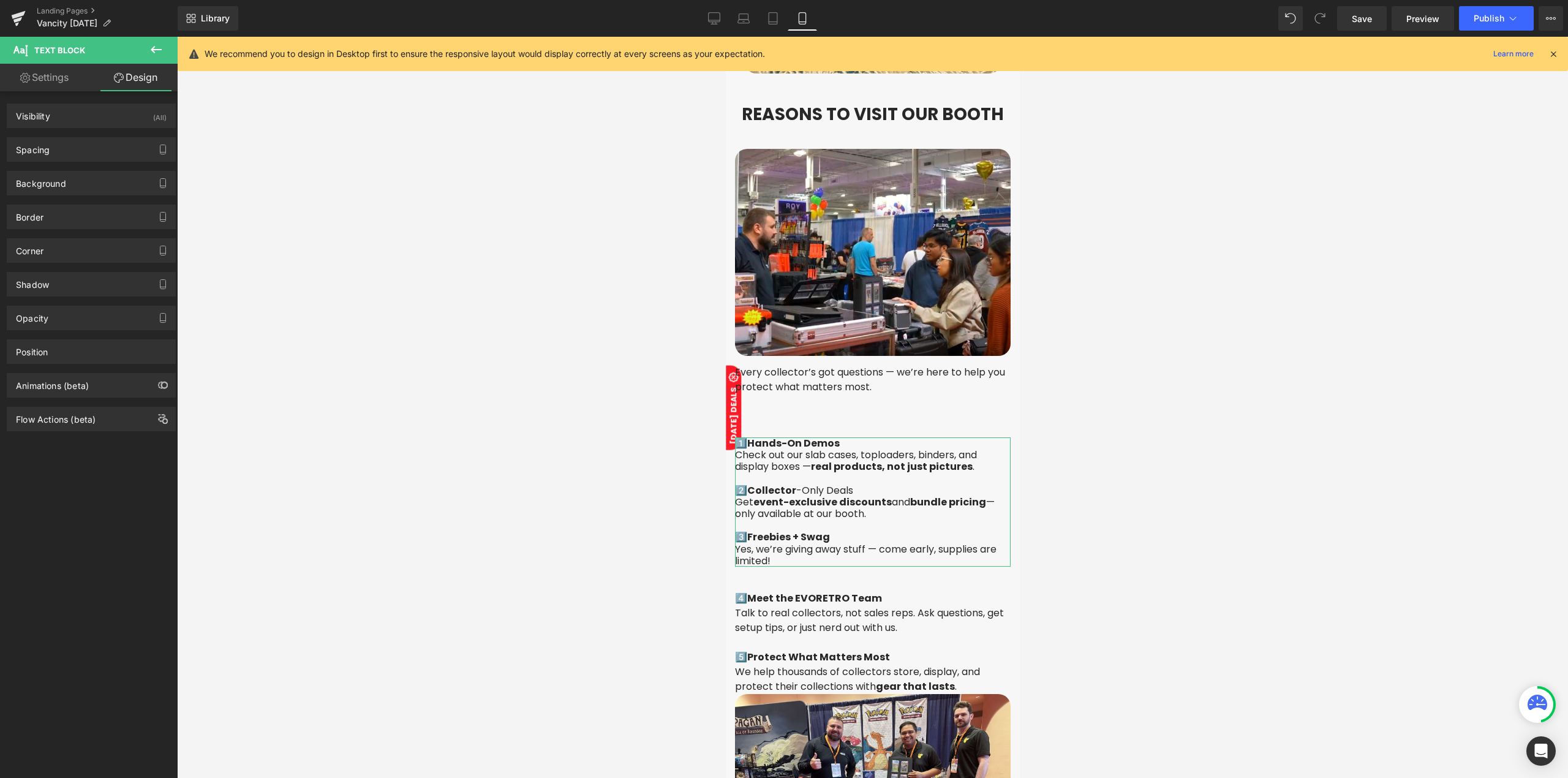
type input "70"
type input "0"
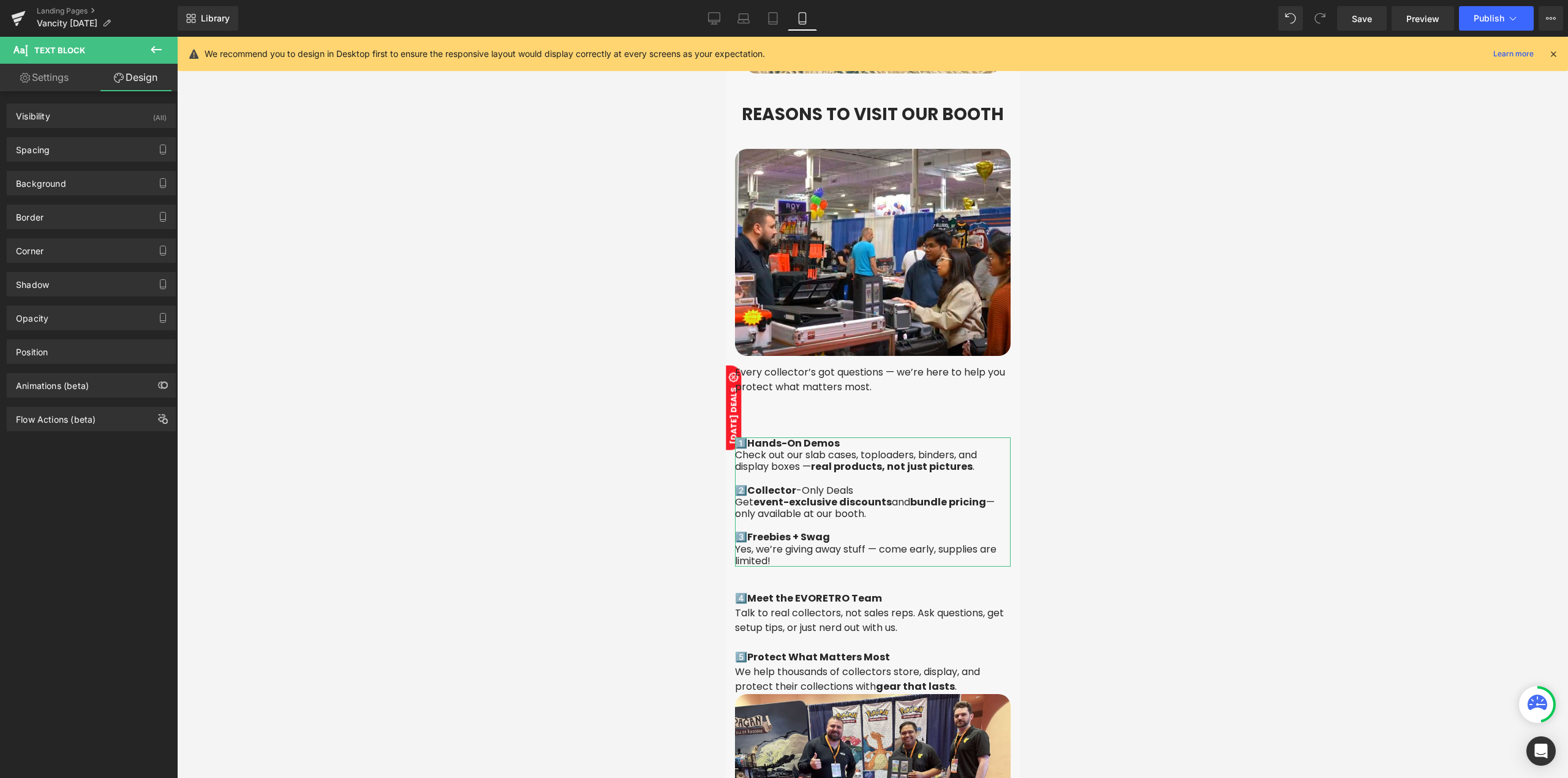
type input "0"
click at [70, 151] on div "Spacing" at bounding box center [91, 149] width 168 height 24
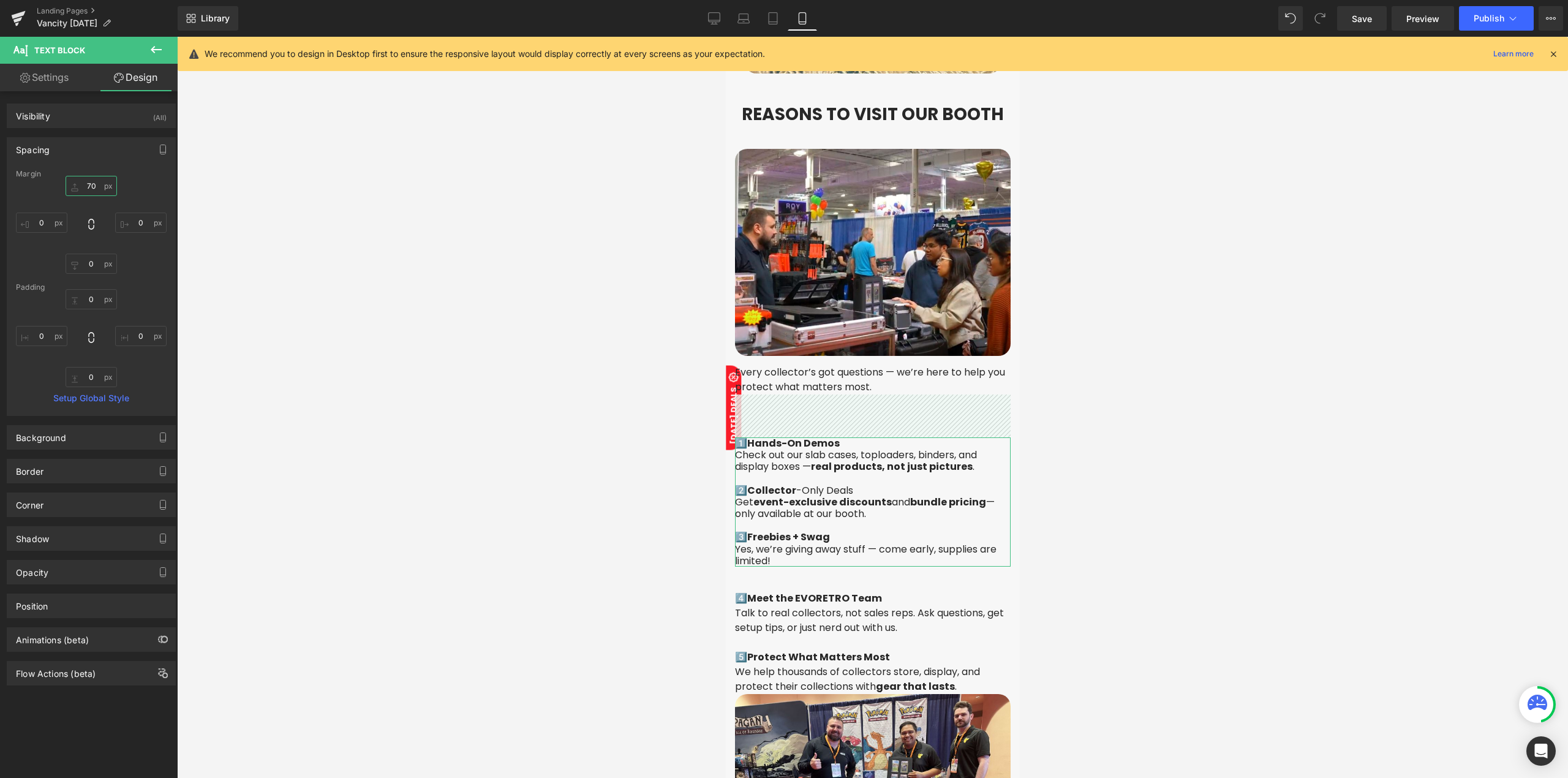
click at [83, 187] on input "70" at bounding box center [91, 186] width 52 height 21
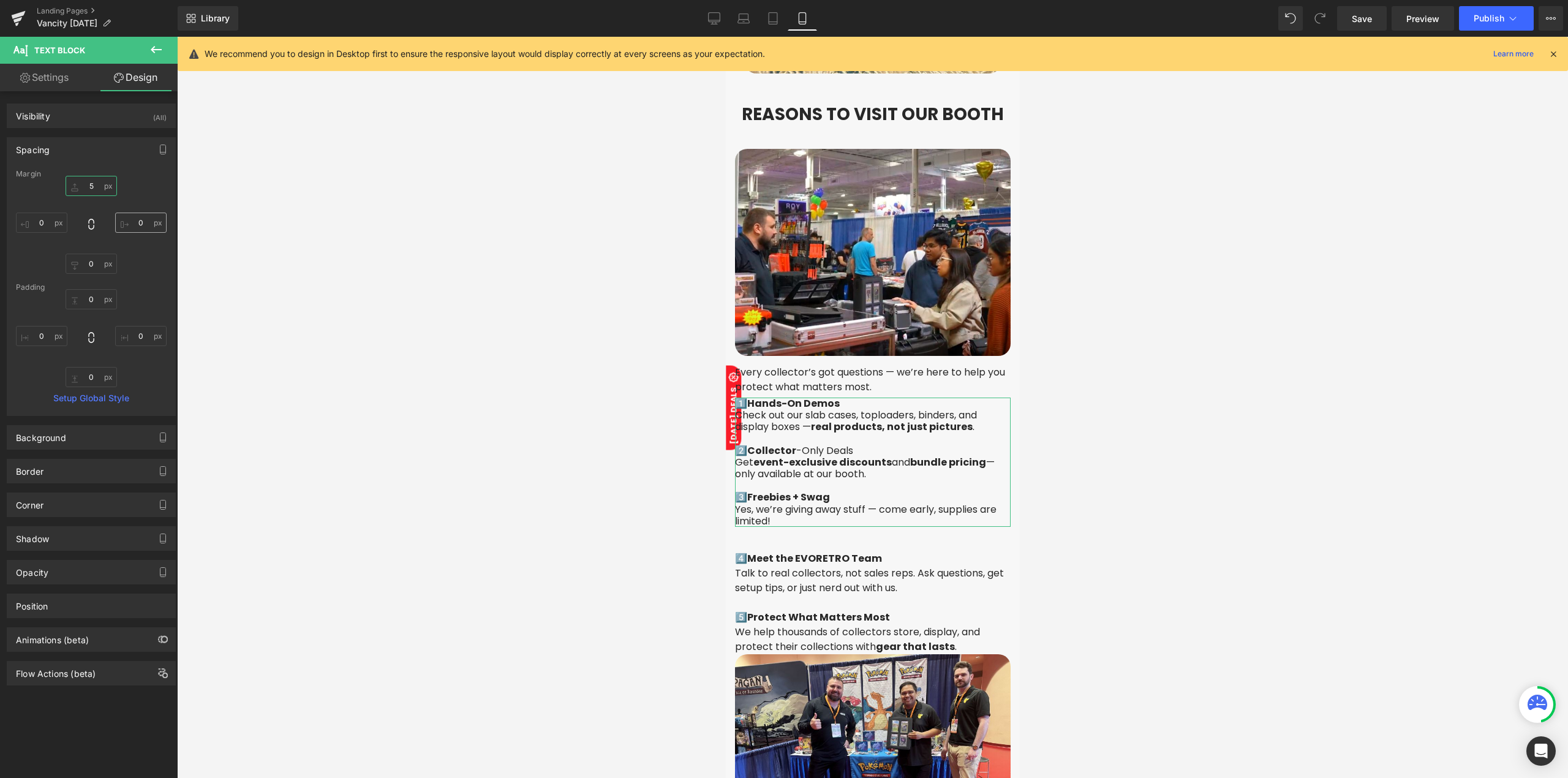
type input "50"
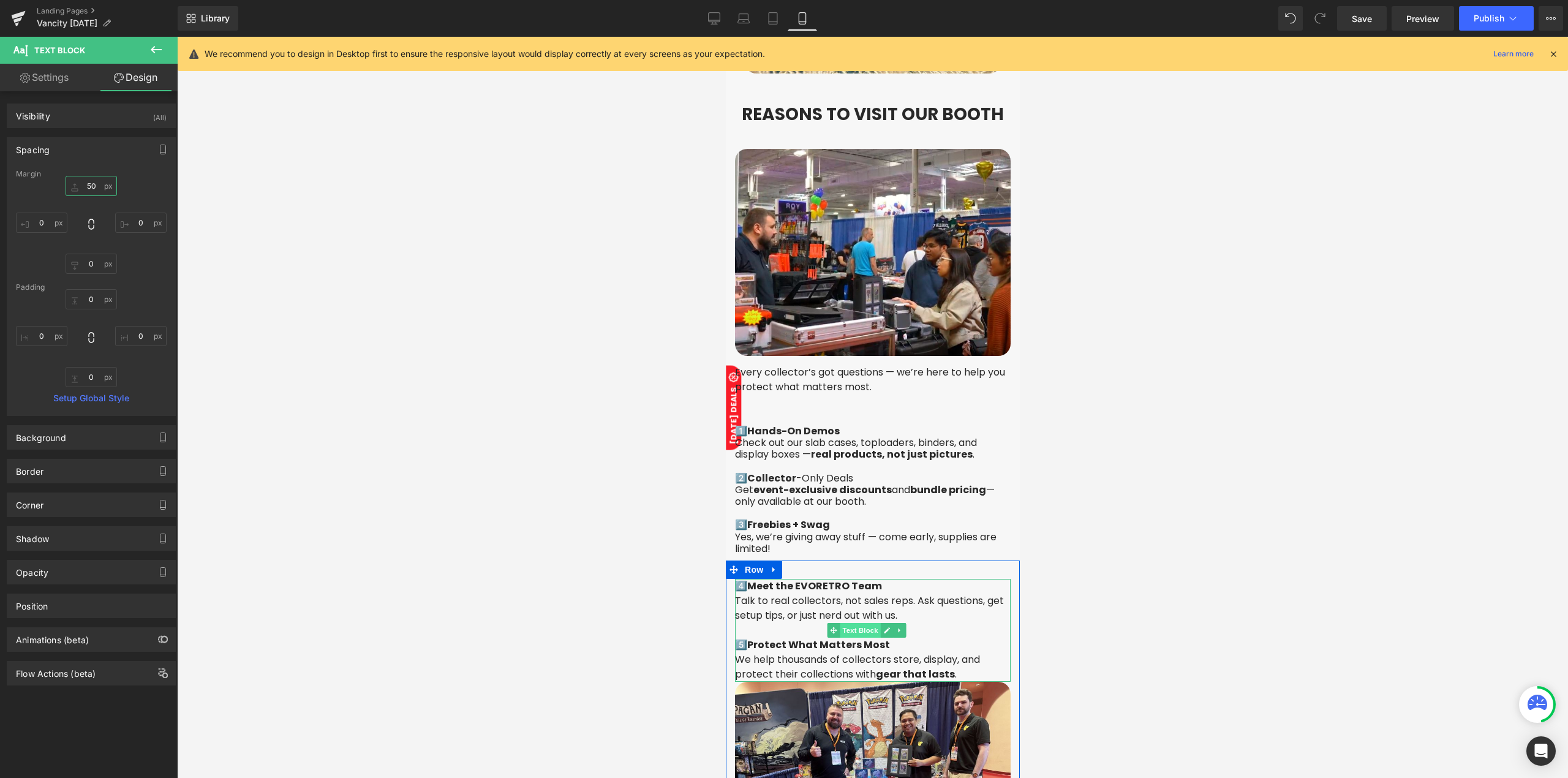
drag, startPoint x: 864, startPoint y: 547, endPoint x: 1241, endPoint y: 371, distance: 416.1
click at [864, 623] on span "Text Block" at bounding box center [859, 630] width 40 height 14
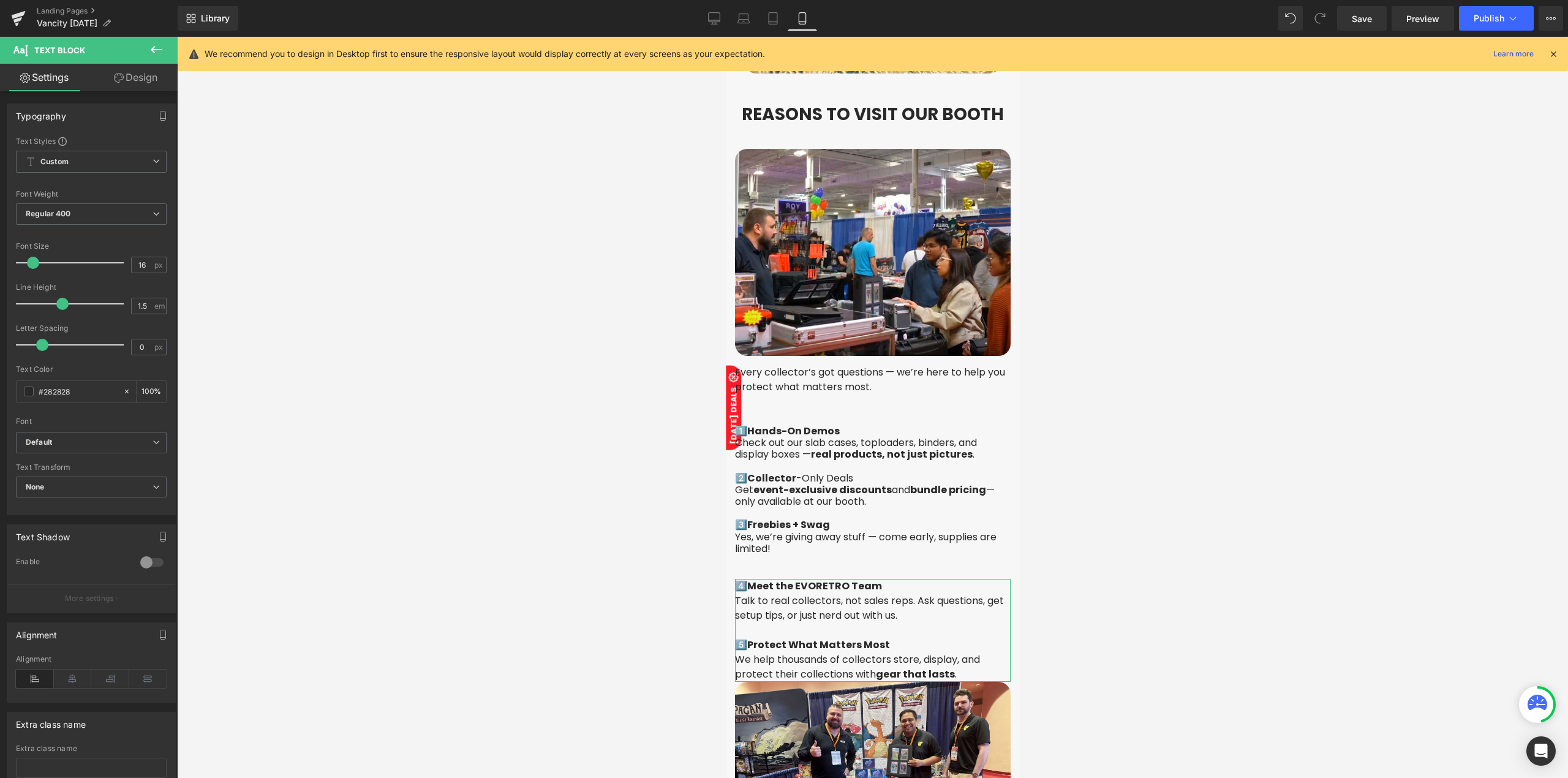
click at [148, 84] on link "Design" at bounding box center [135, 78] width 89 height 27
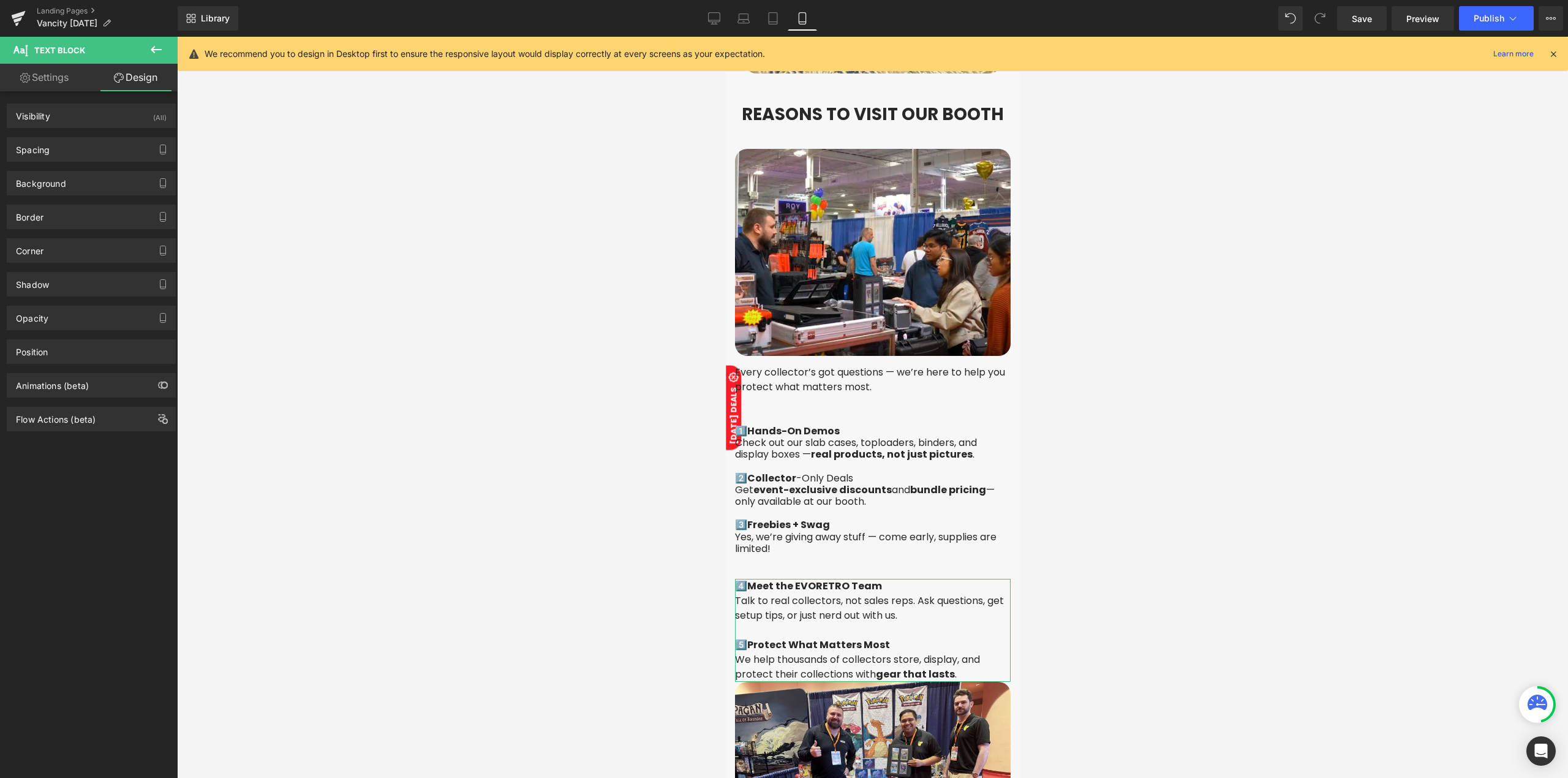
type input "0"
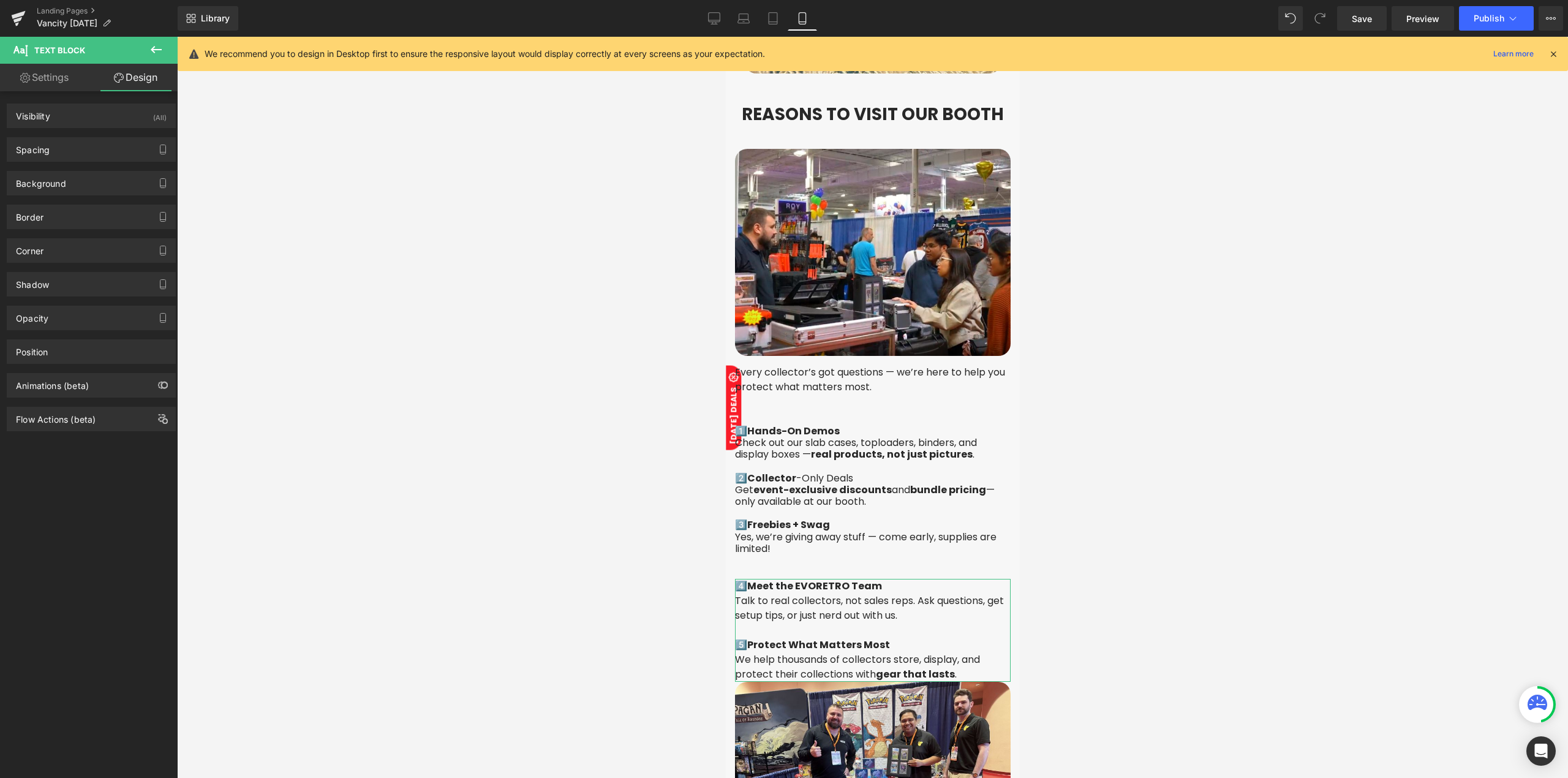
type input "0"
click at [80, 152] on div "Spacing" at bounding box center [91, 149] width 168 height 24
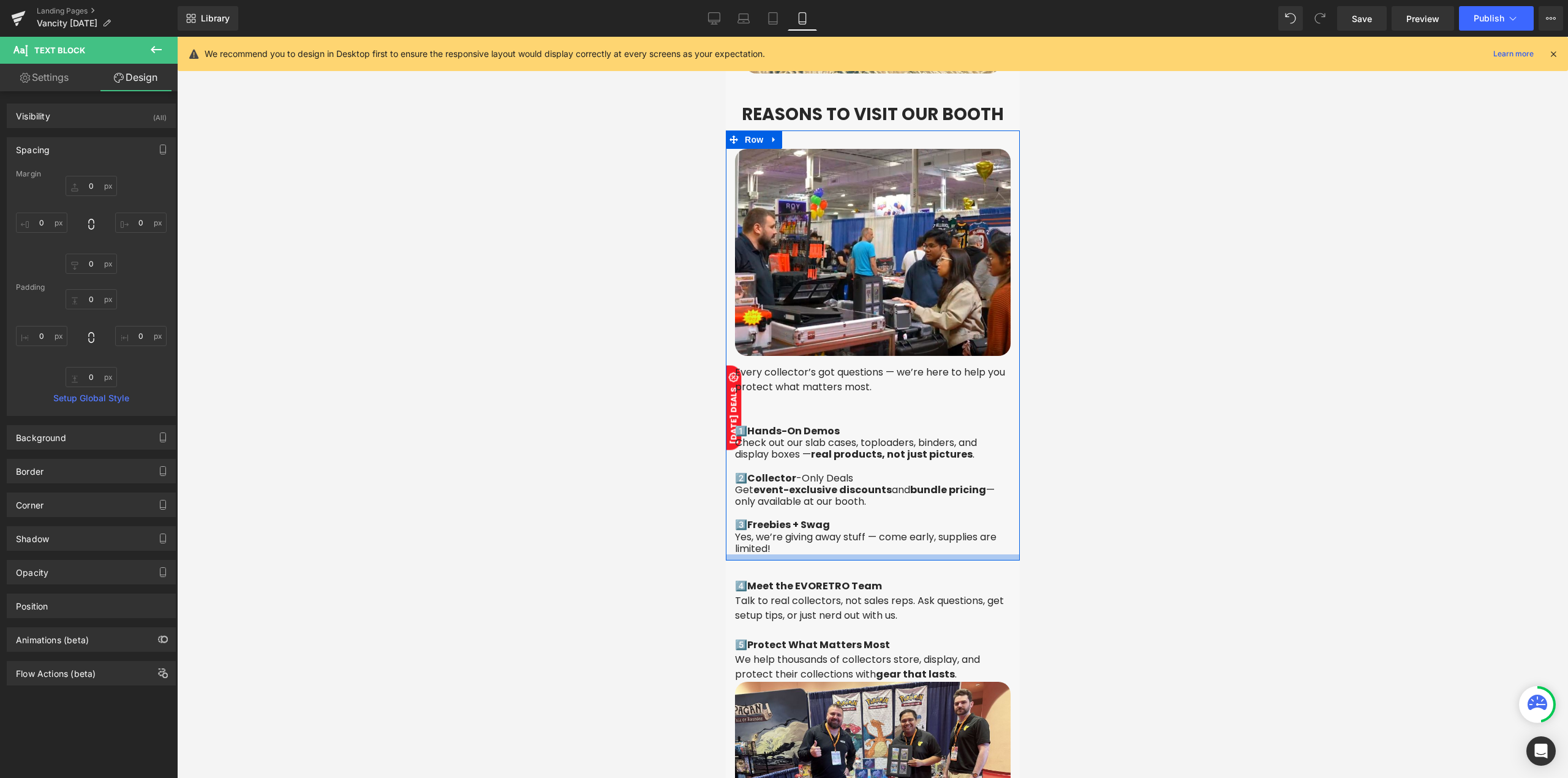
click at [835, 554] on div at bounding box center [872, 557] width 294 height 6
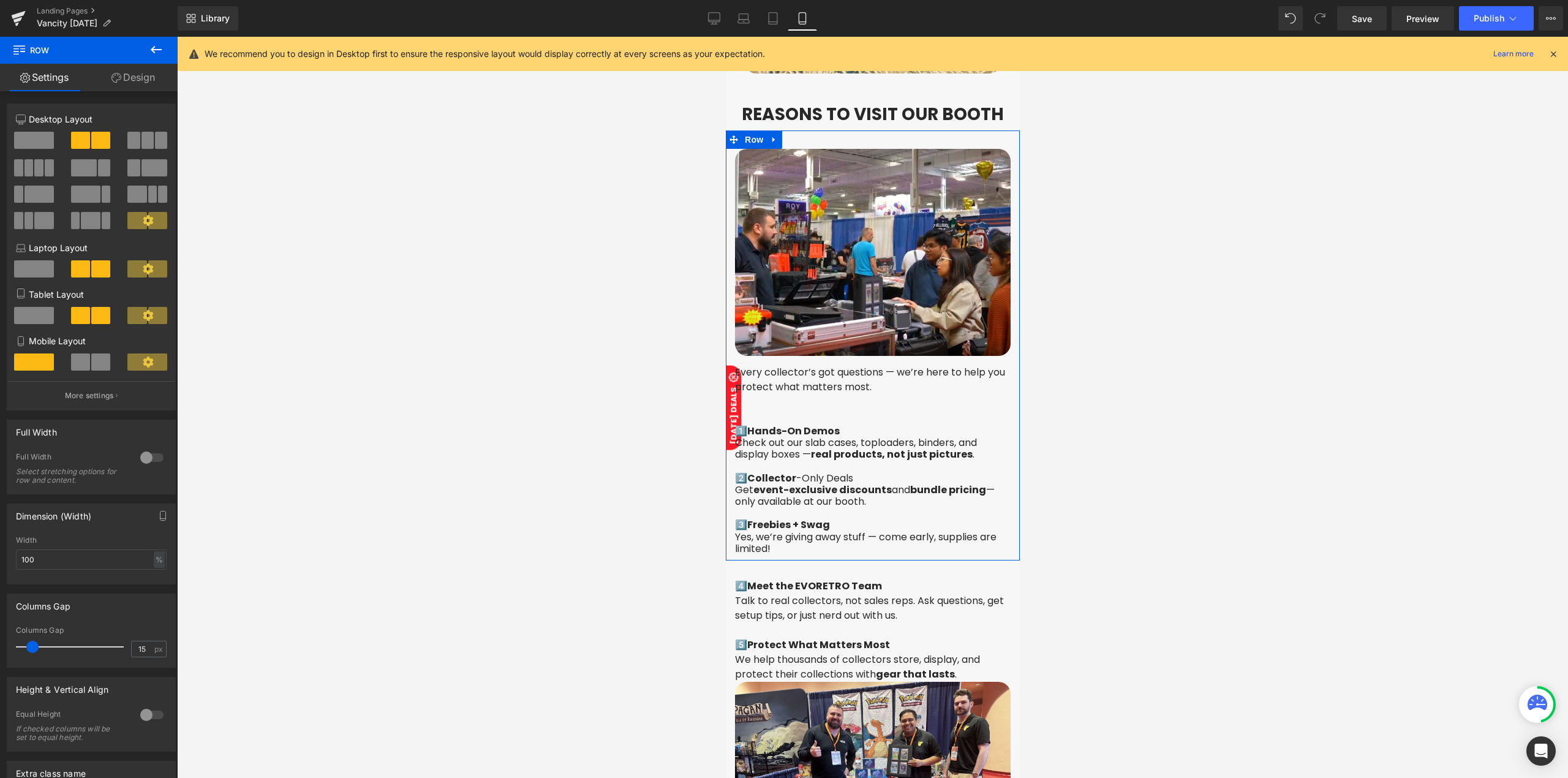
click at [152, 82] on link "Design" at bounding box center [133, 78] width 89 height 27
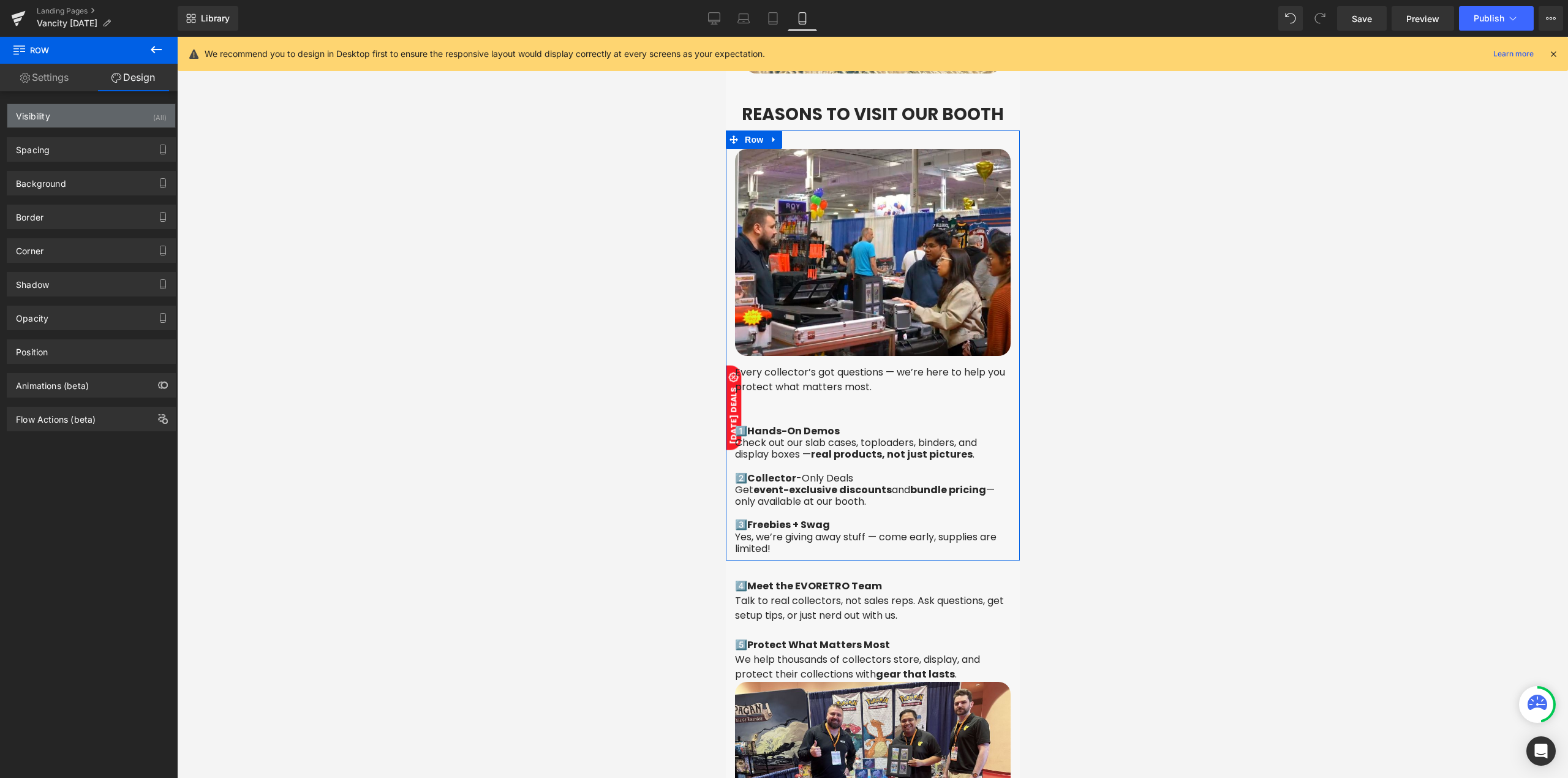
type input "0"
type input "30"
type input "0"
type input "10"
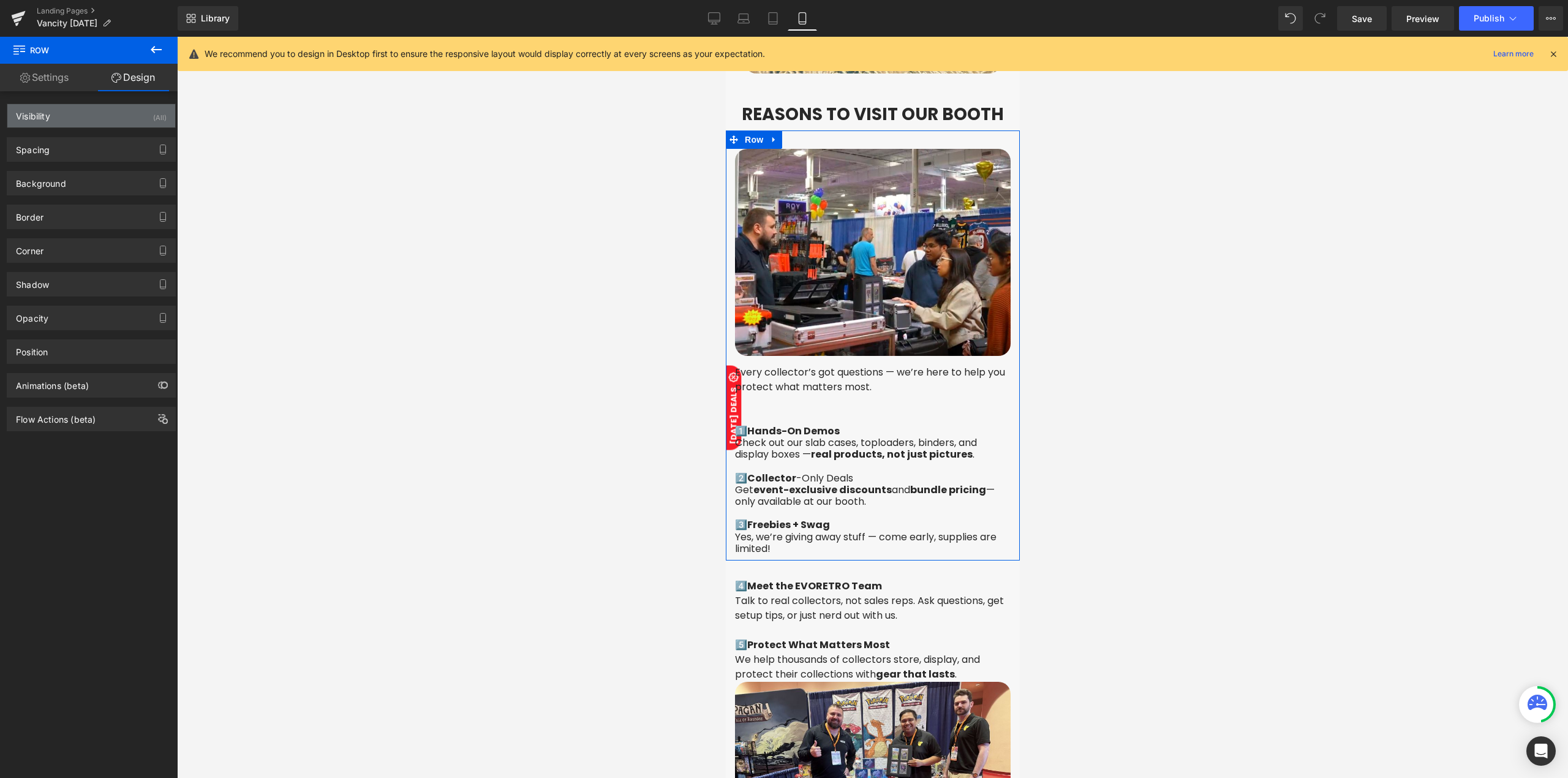
type input "0"
click at [106, 111] on div "Visibility (All)" at bounding box center [91, 116] width 168 height 24
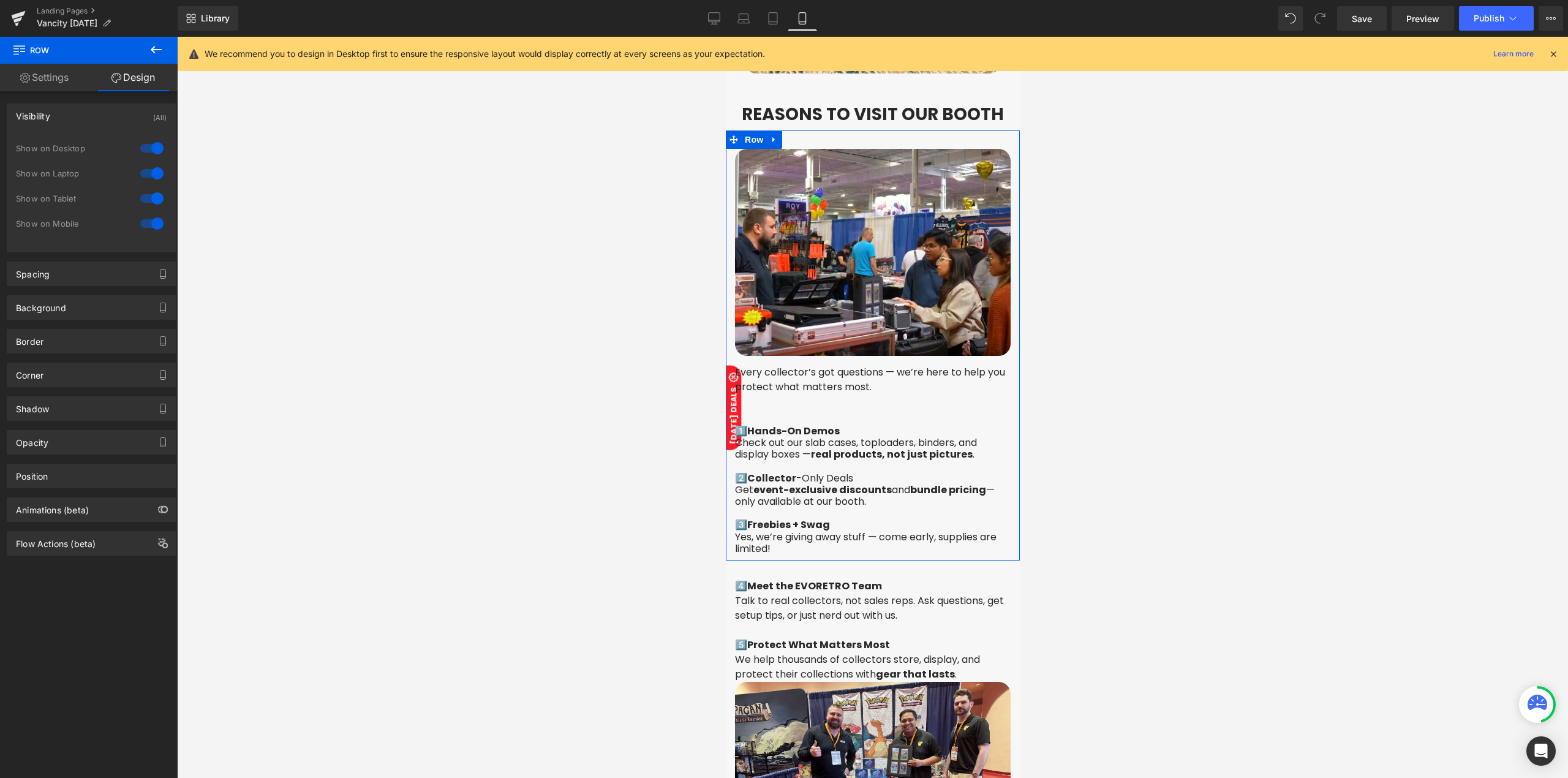
click at [119, 120] on div "Visibility (All)" at bounding box center [91, 116] width 168 height 24
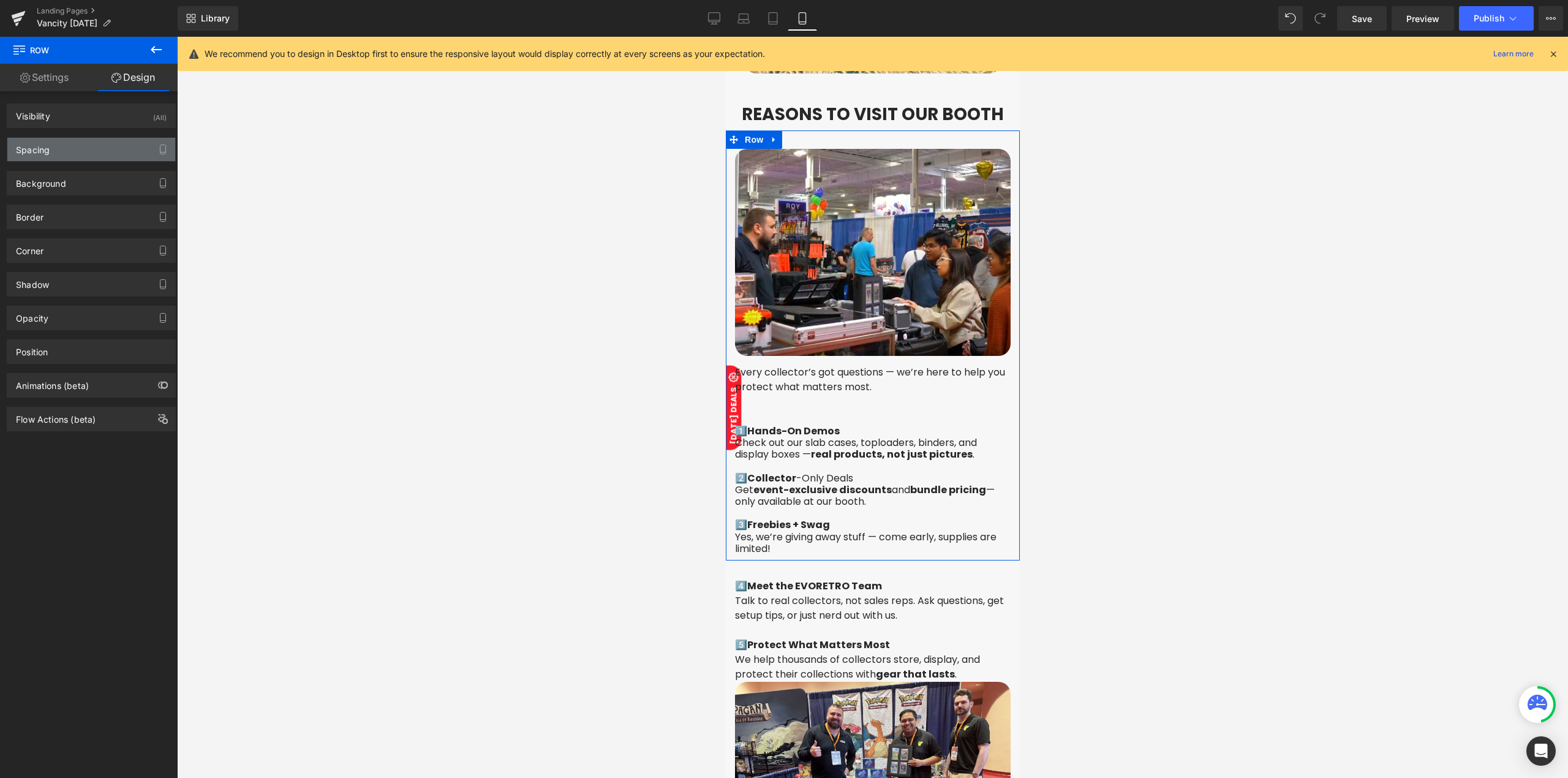
click at [77, 152] on div "Spacing" at bounding box center [91, 149] width 168 height 24
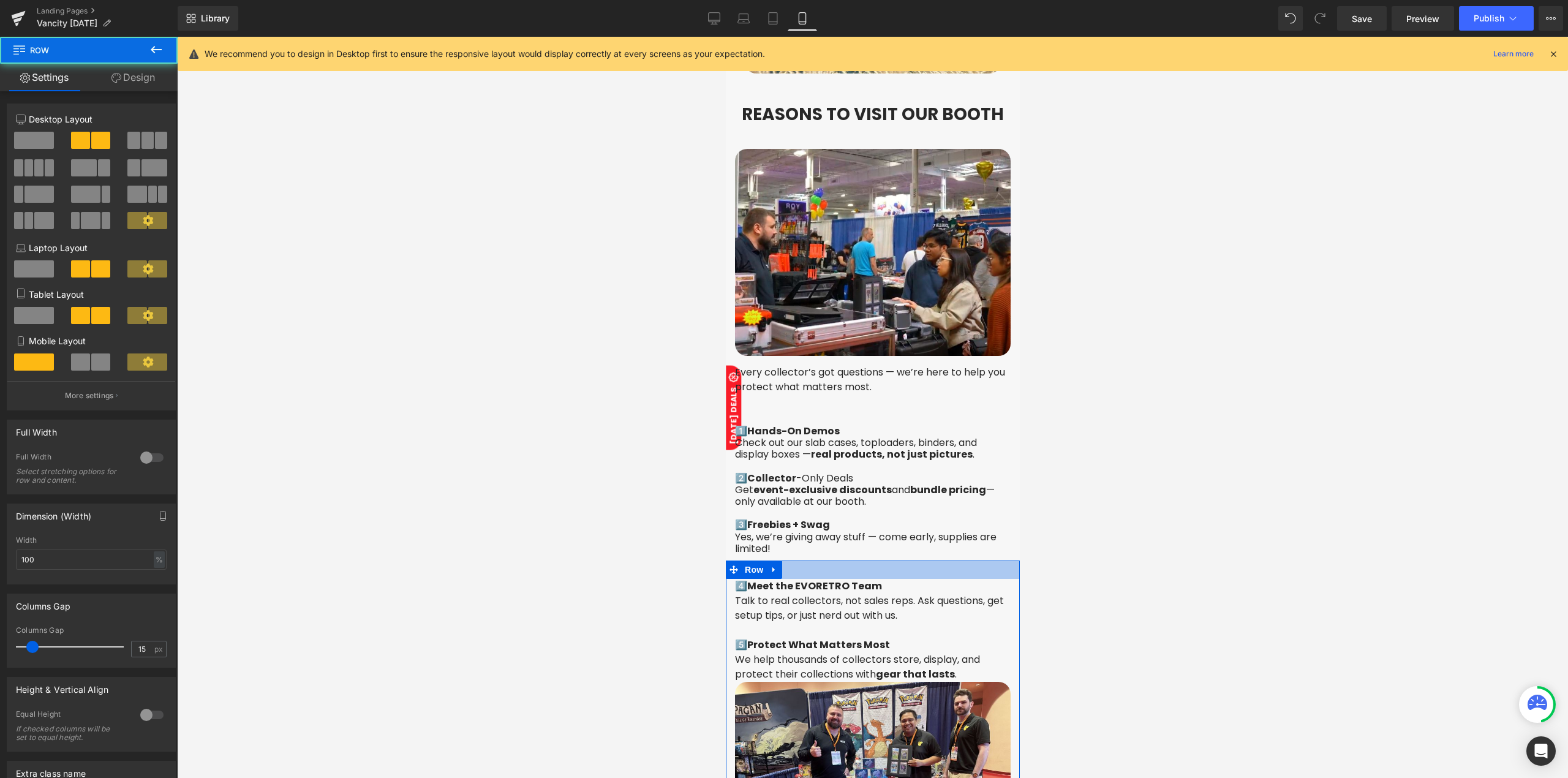
click at [857, 560] on div at bounding box center [872, 569] width 294 height 18
click at [152, 89] on link "Design" at bounding box center [133, 78] width 89 height 27
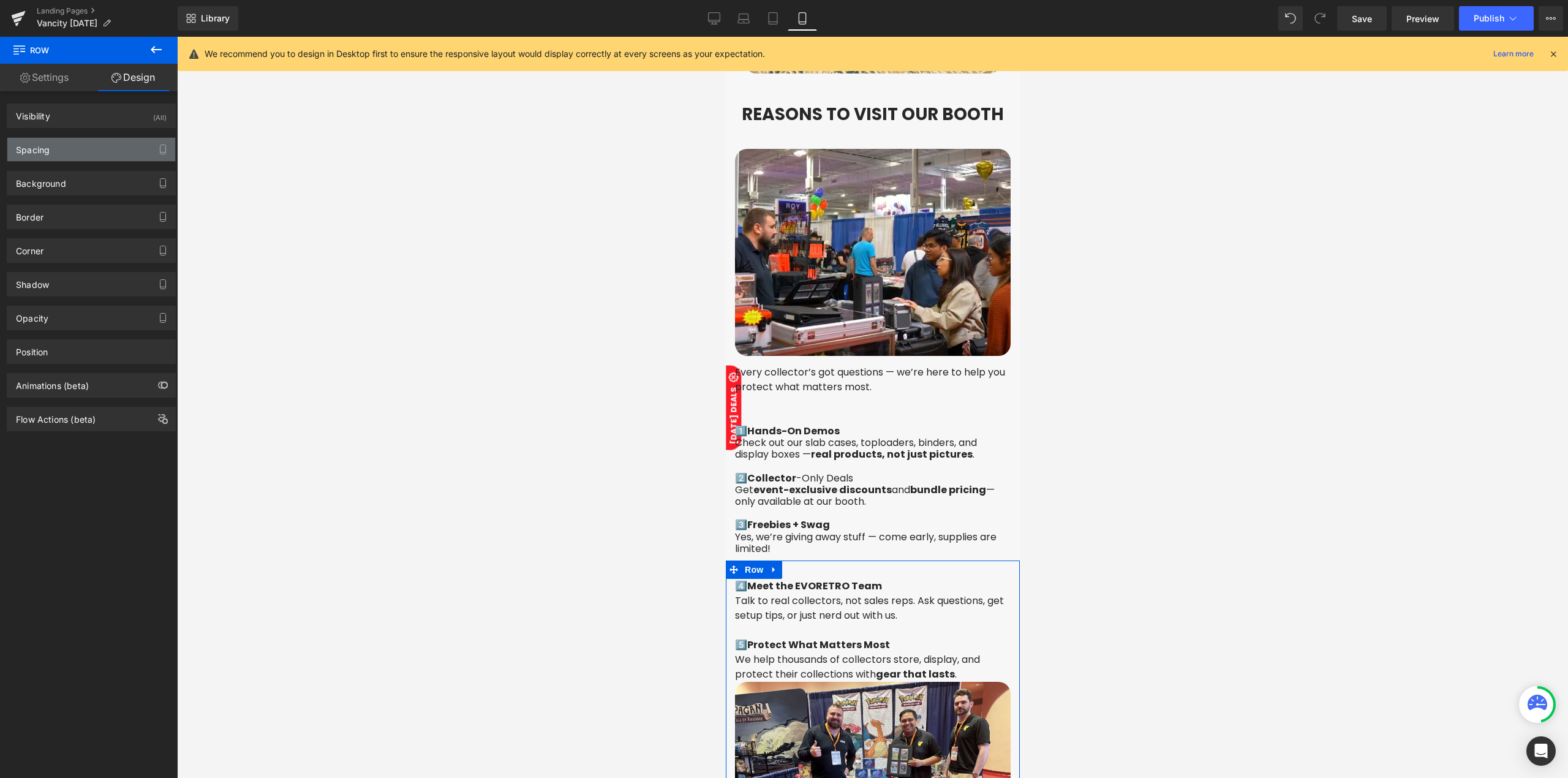
click at [86, 153] on div "Spacing" at bounding box center [91, 149] width 168 height 24
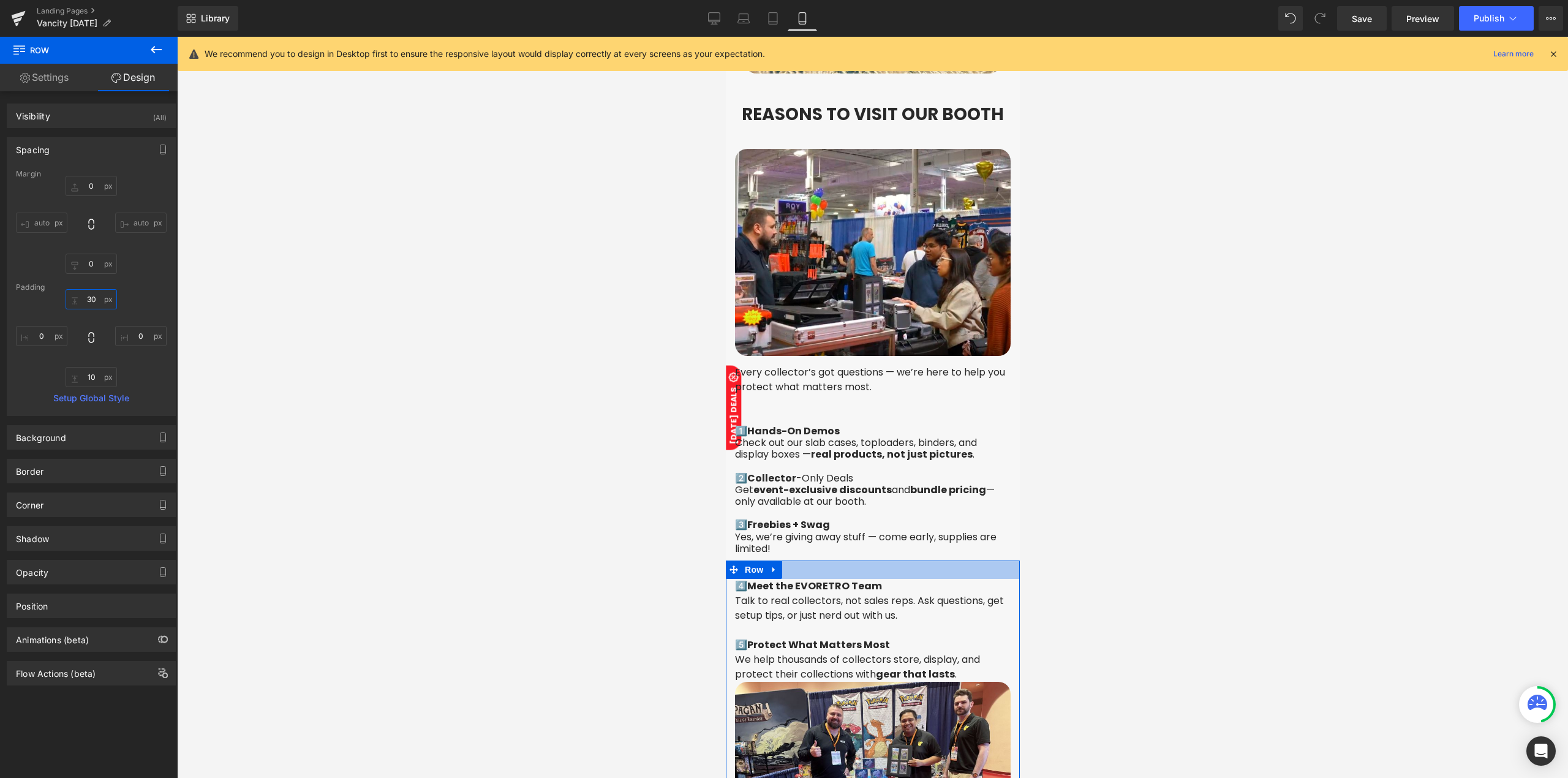
click at [94, 298] on input "30" at bounding box center [91, 299] width 52 height 21
type input "0"
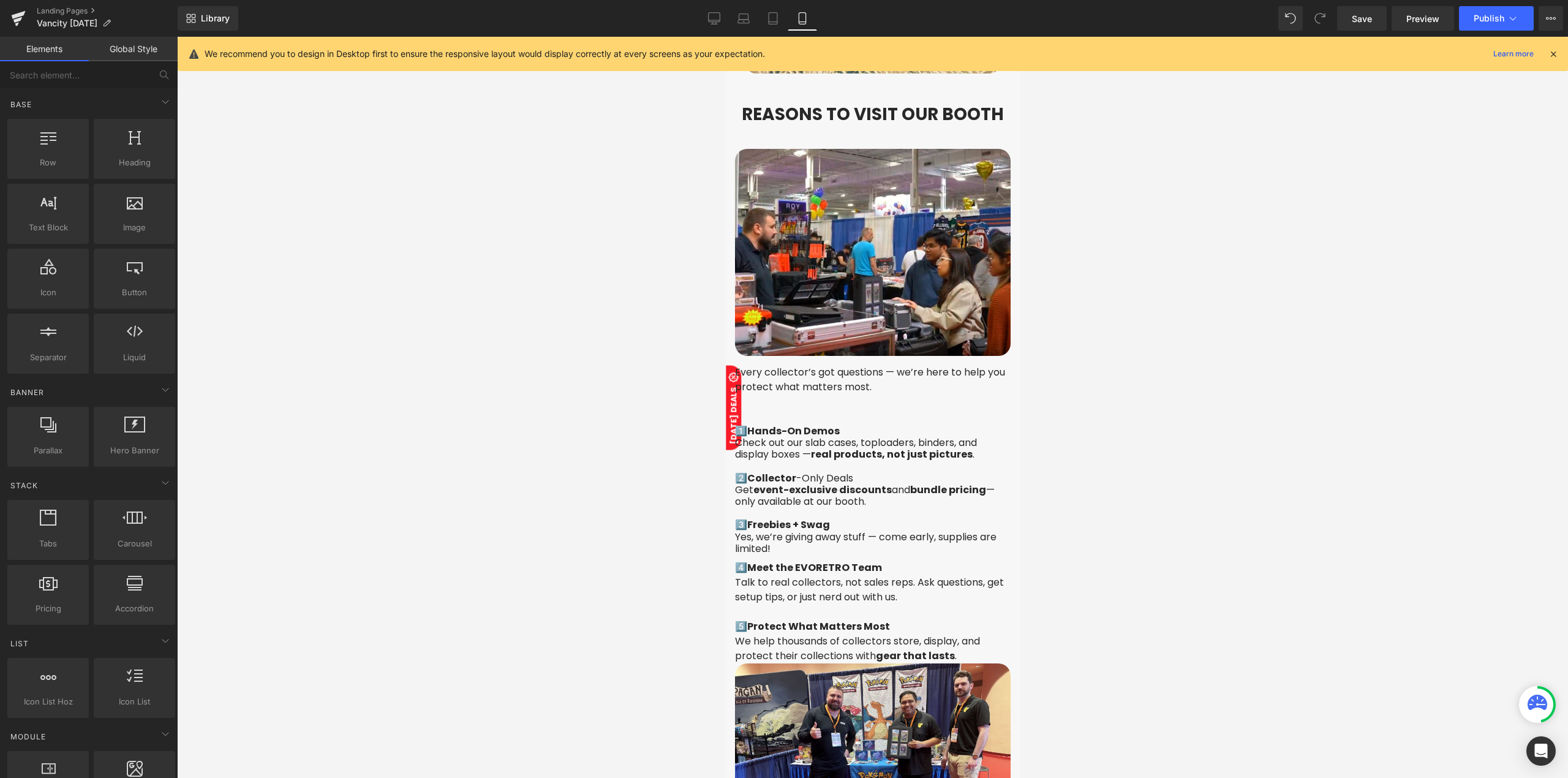
click at [1318, 575] on div at bounding box center [873, 407] width 1391 height 741
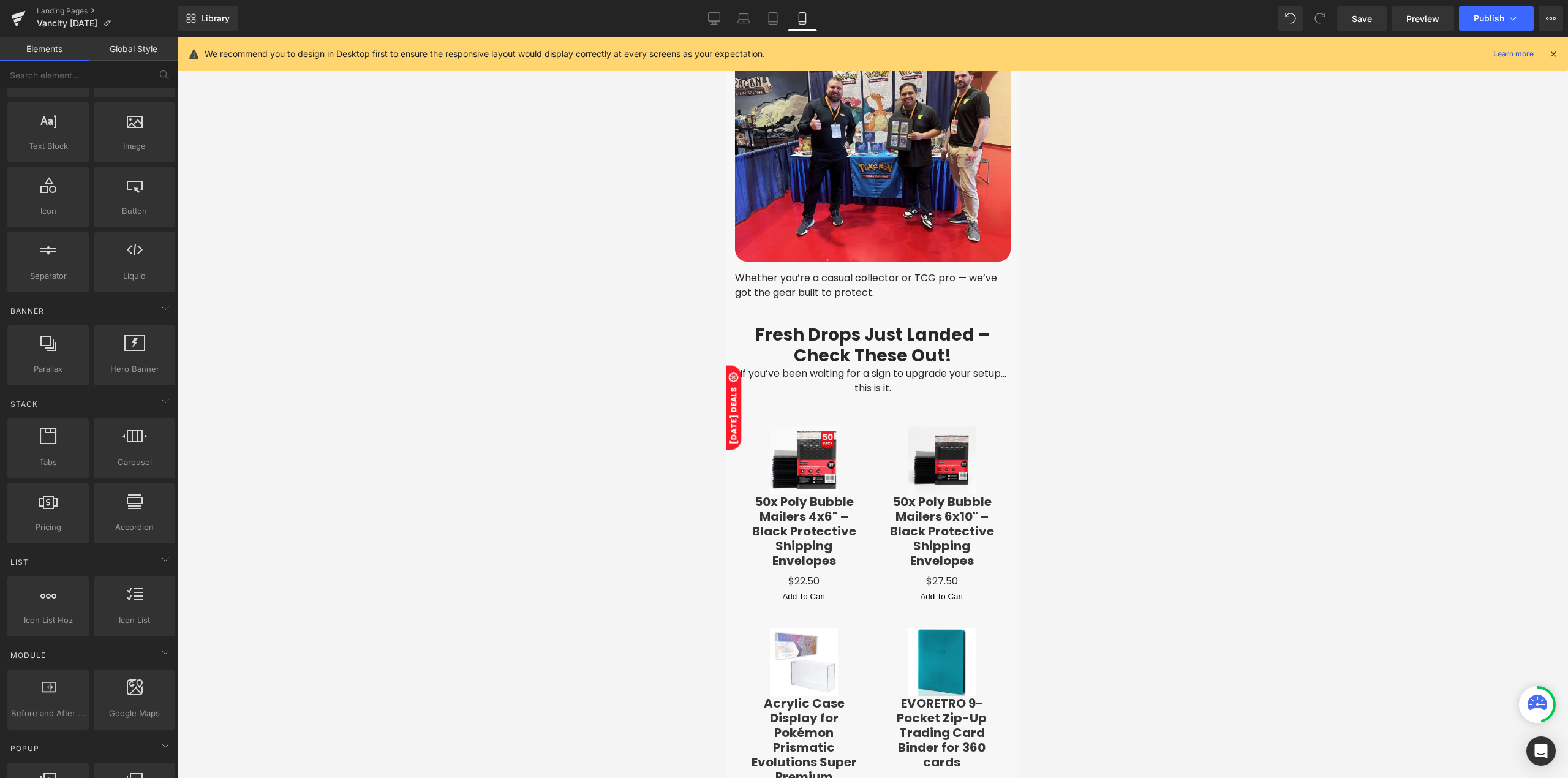
scroll to position [2369, 0]
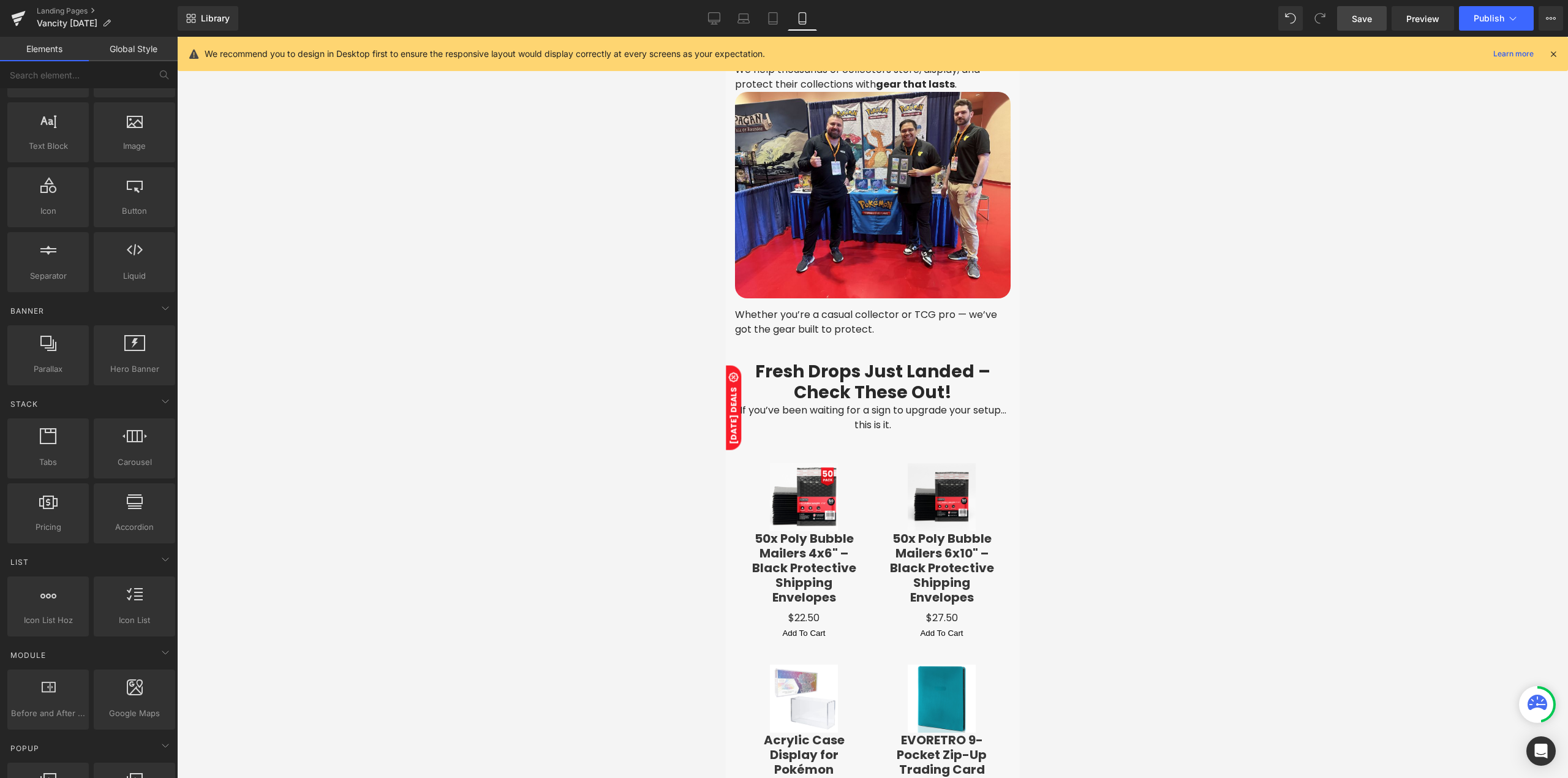
click at [1370, 24] on span "Save" at bounding box center [1361, 18] width 21 height 13
click at [703, 18] on link "Desktop" at bounding box center [714, 18] width 30 height 24
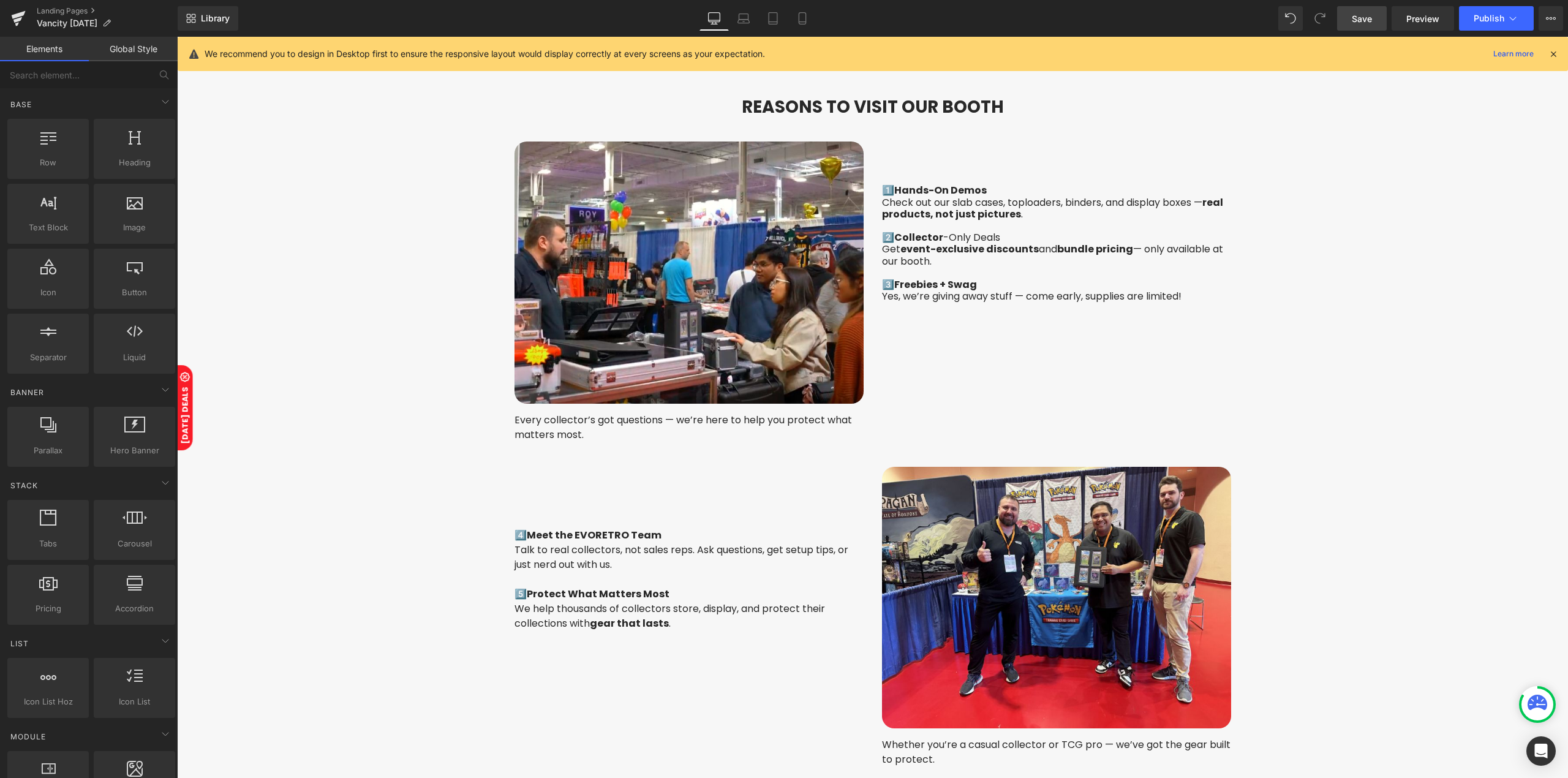
scroll to position [873, 0]
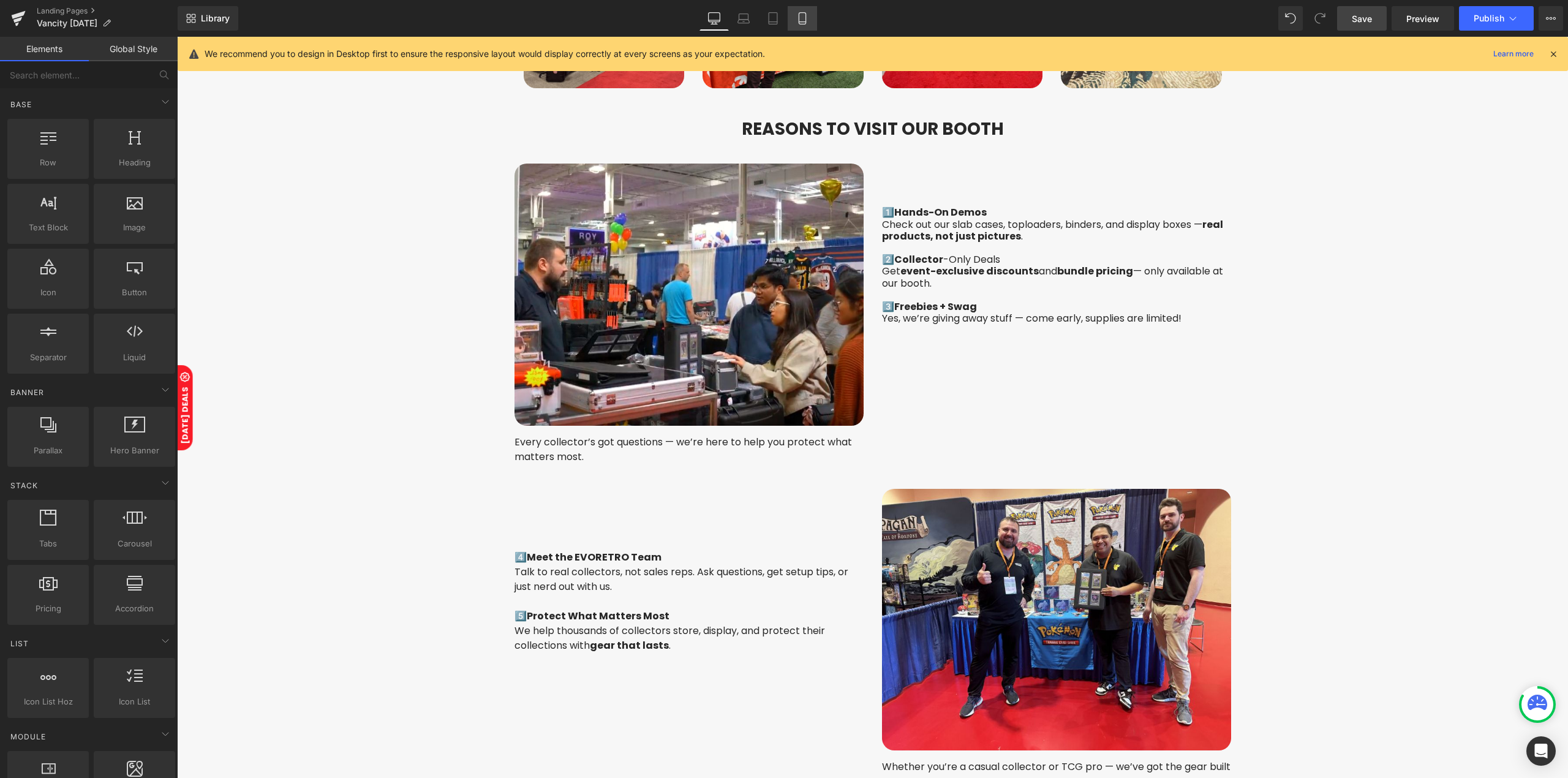
click at [802, 11] on link "Mobile" at bounding box center [802, 18] width 30 height 24
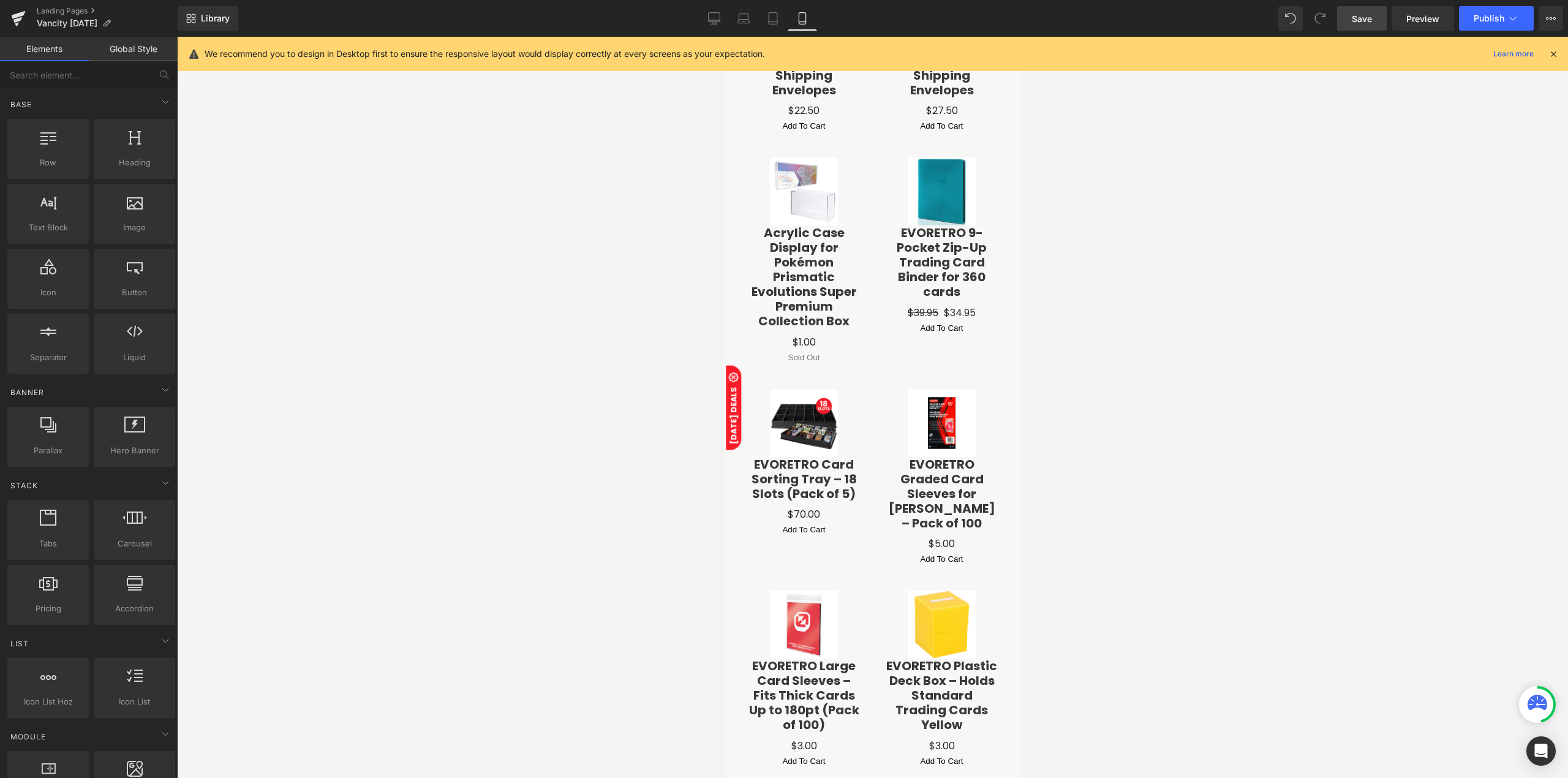
scroll to position [2892, 0]
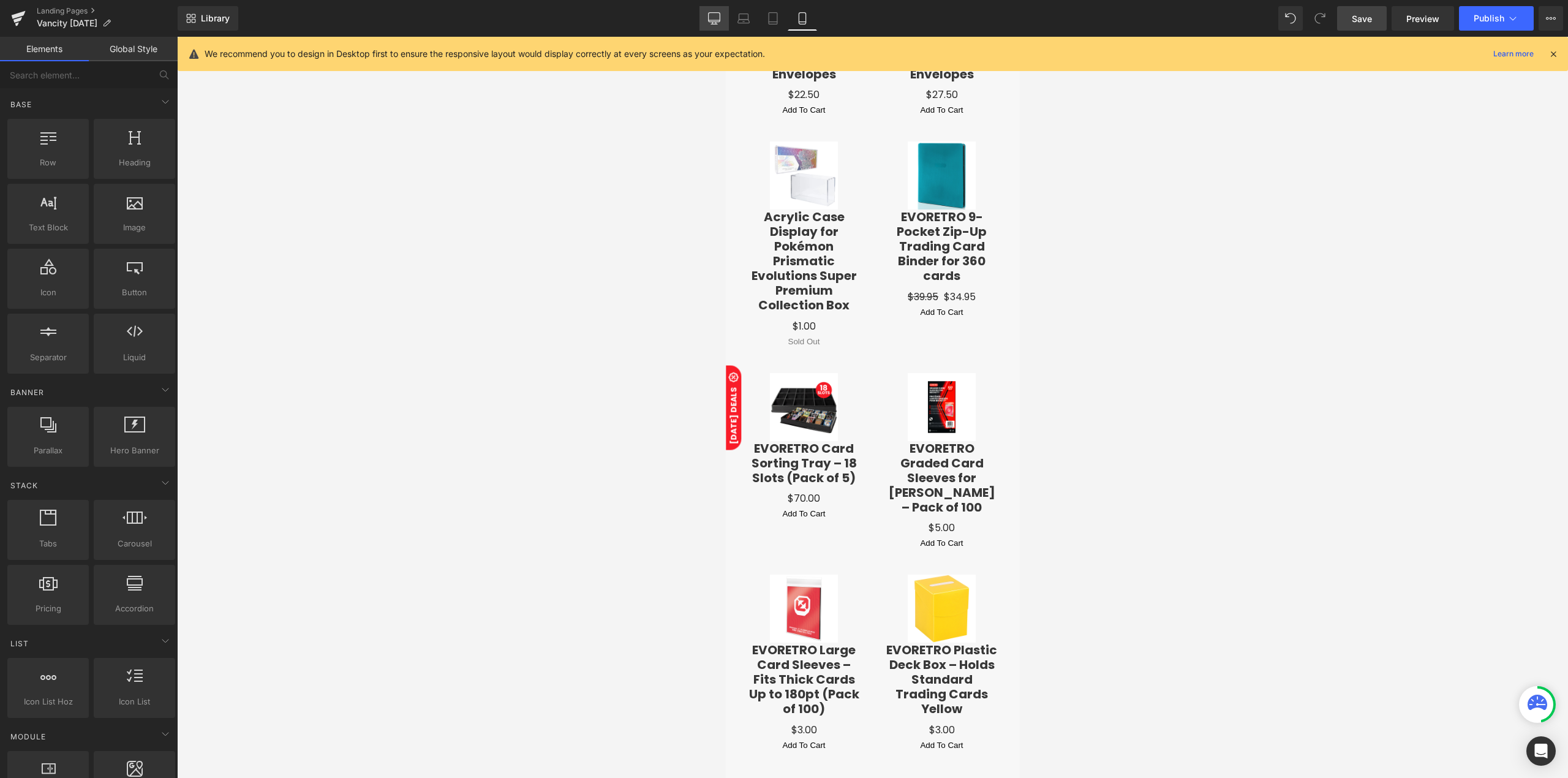
click at [704, 25] on link "Desktop" at bounding box center [714, 18] width 30 height 24
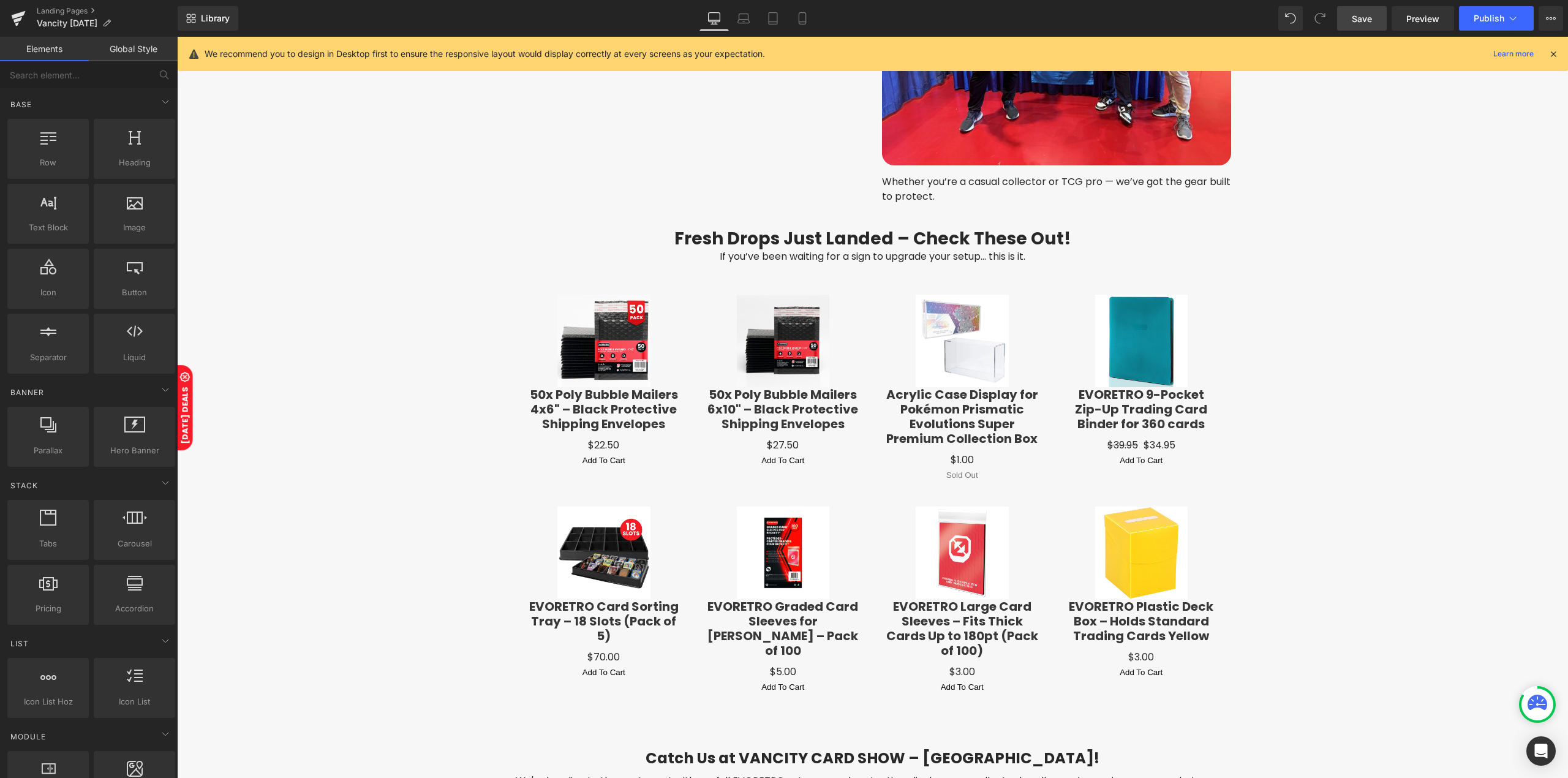
scroll to position [1445, 0]
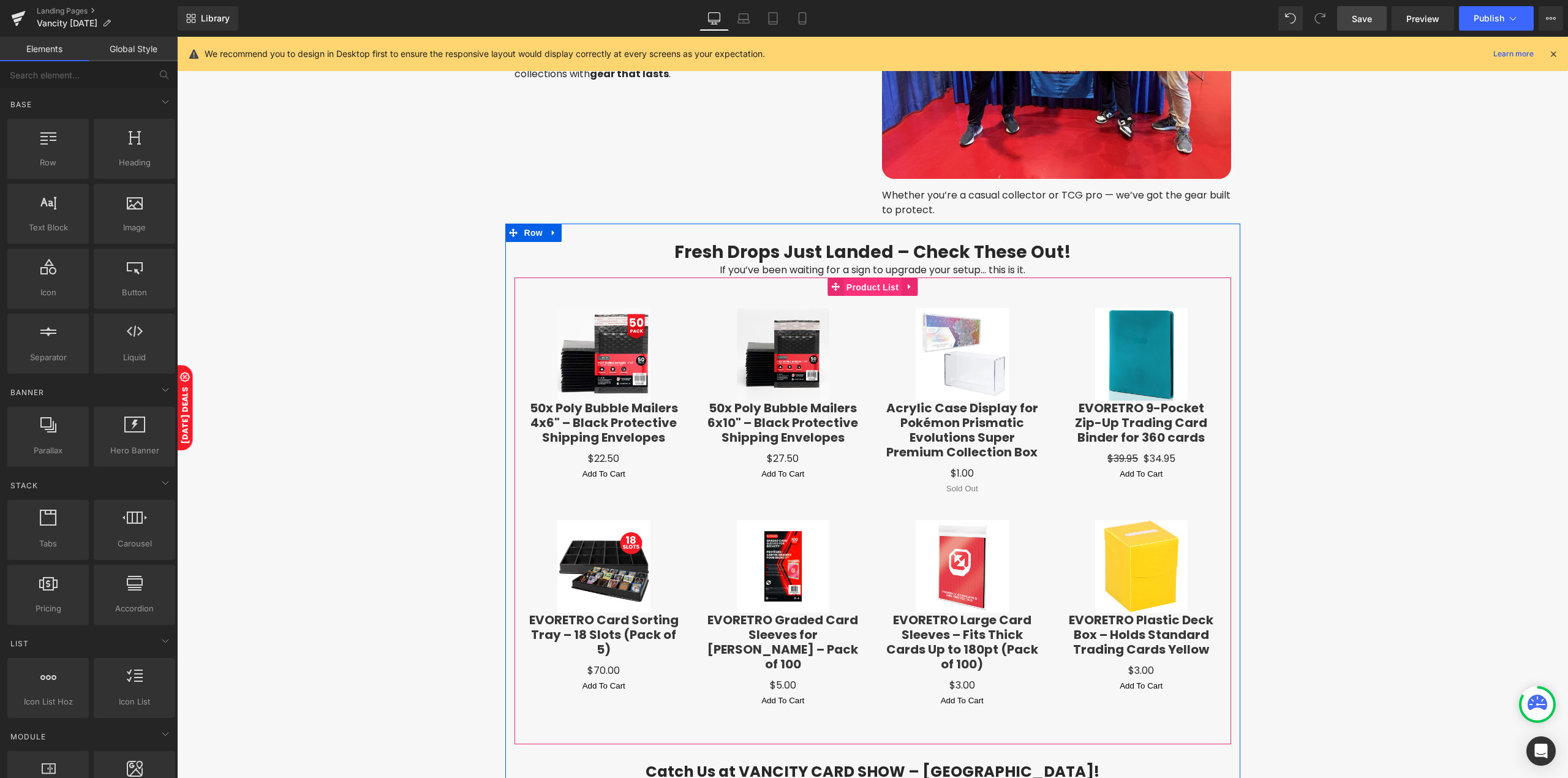
click at [873, 278] on span "Product List" at bounding box center [872, 287] width 58 height 18
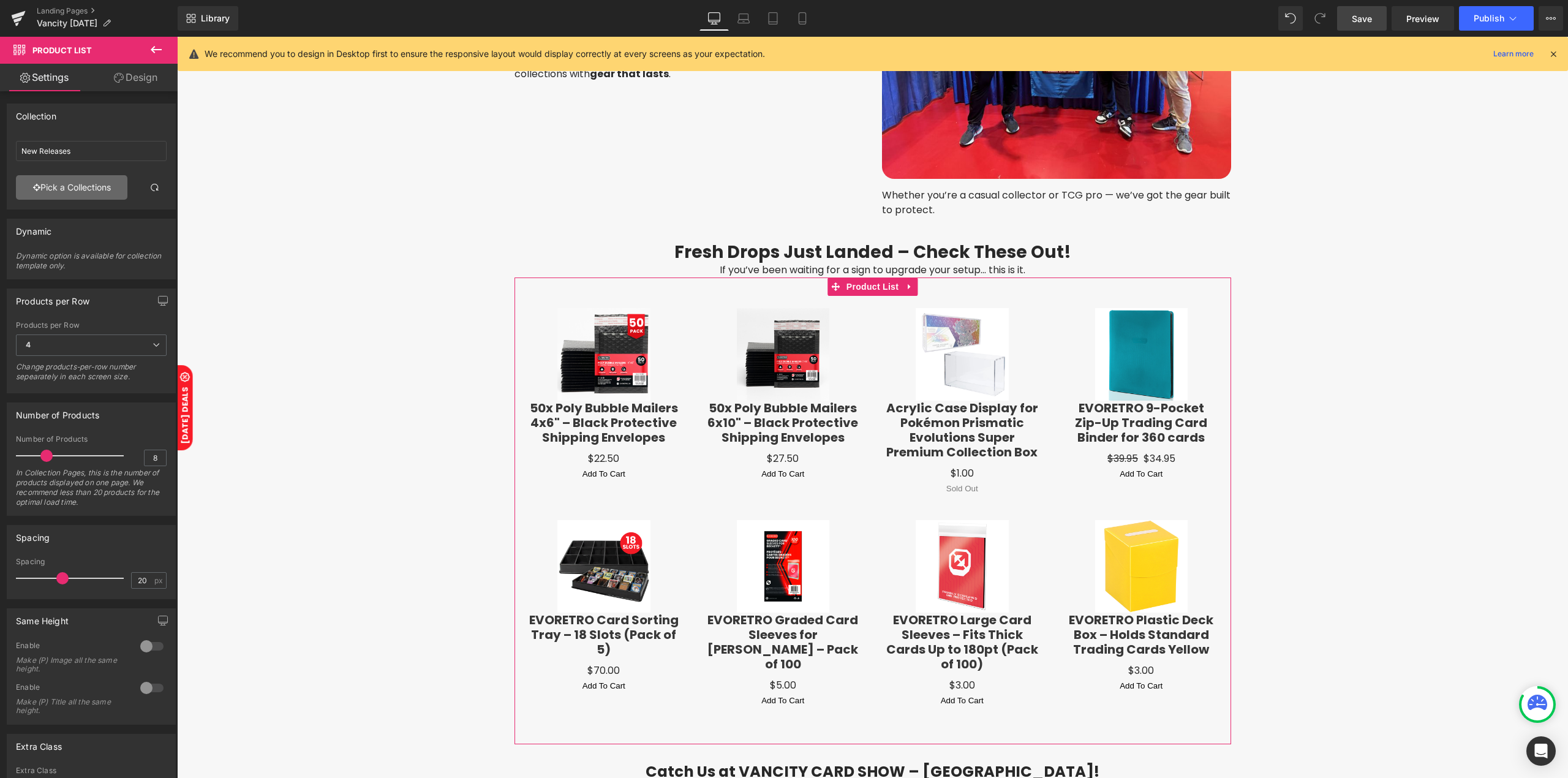
click at [78, 184] on link "Pick a Collections" at bounding box center [72, 187] width 111 height 24
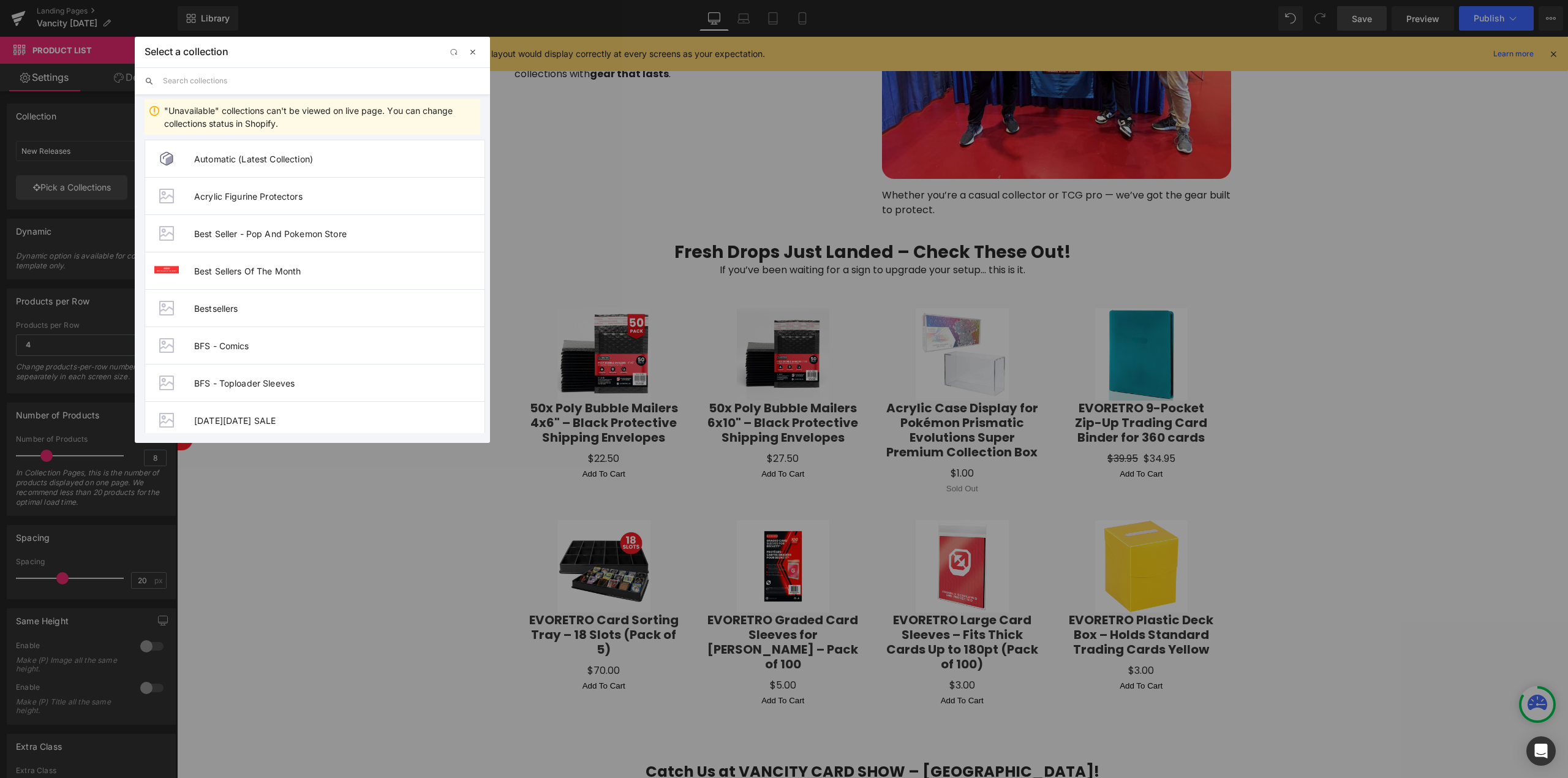
click at [470, 56] on span "button" at bounding box center [472, 52] width 10 height 10
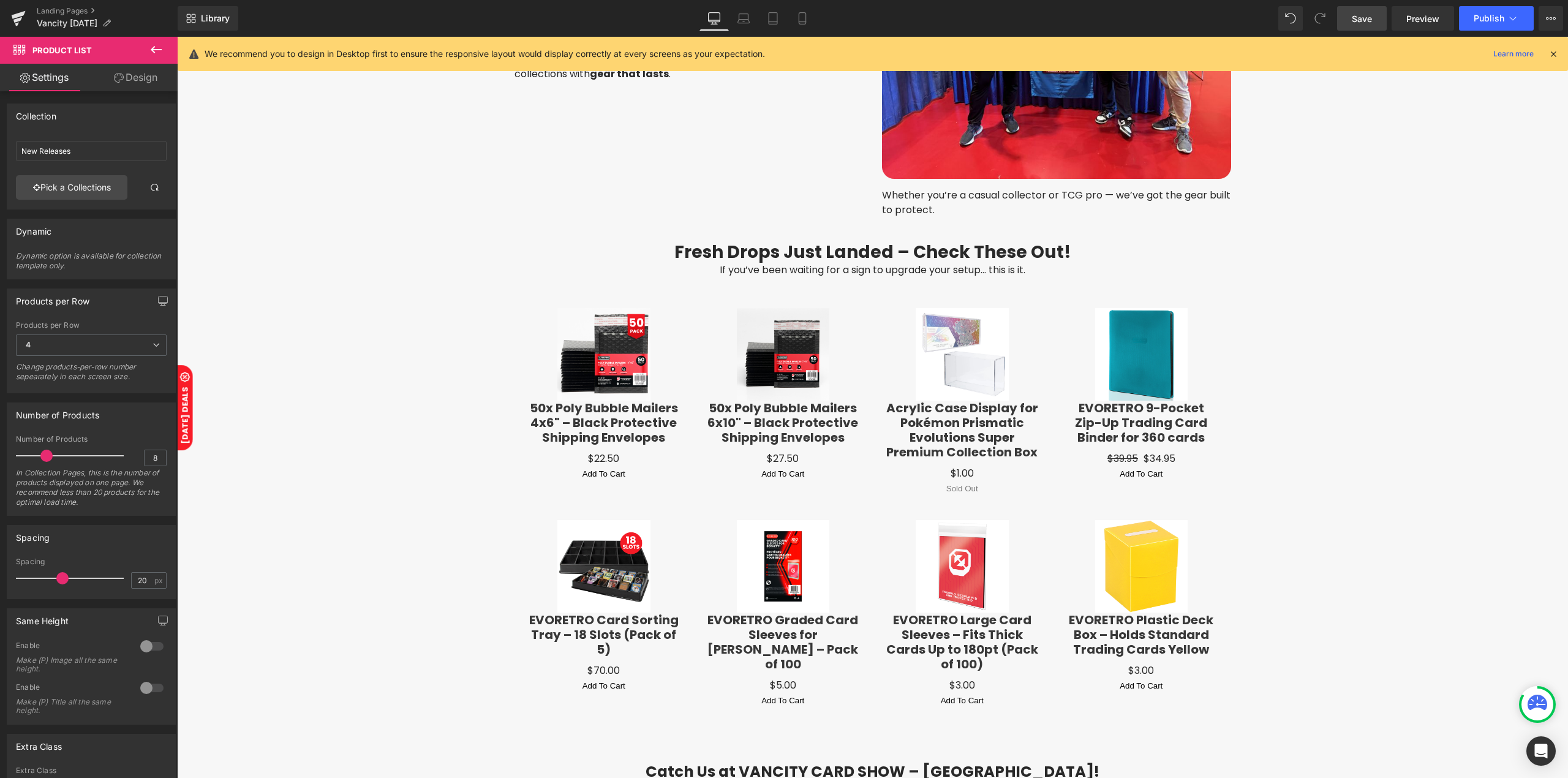
click at [157, 40] on button at bounding box center [156, 49] width 43 height 27
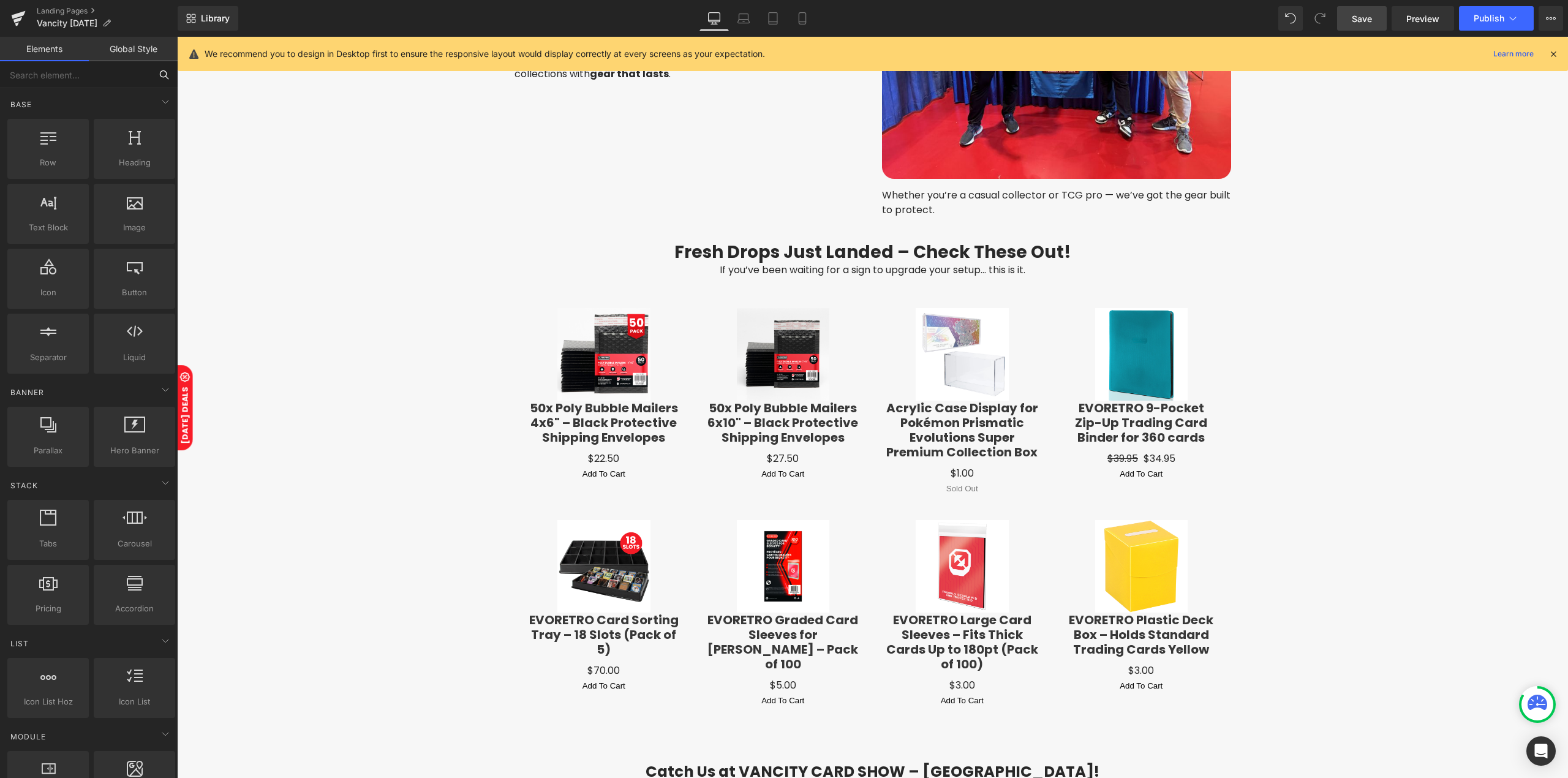
click at [61, 83] on input "text" at bounding box center [75, 74] width 151 height 27
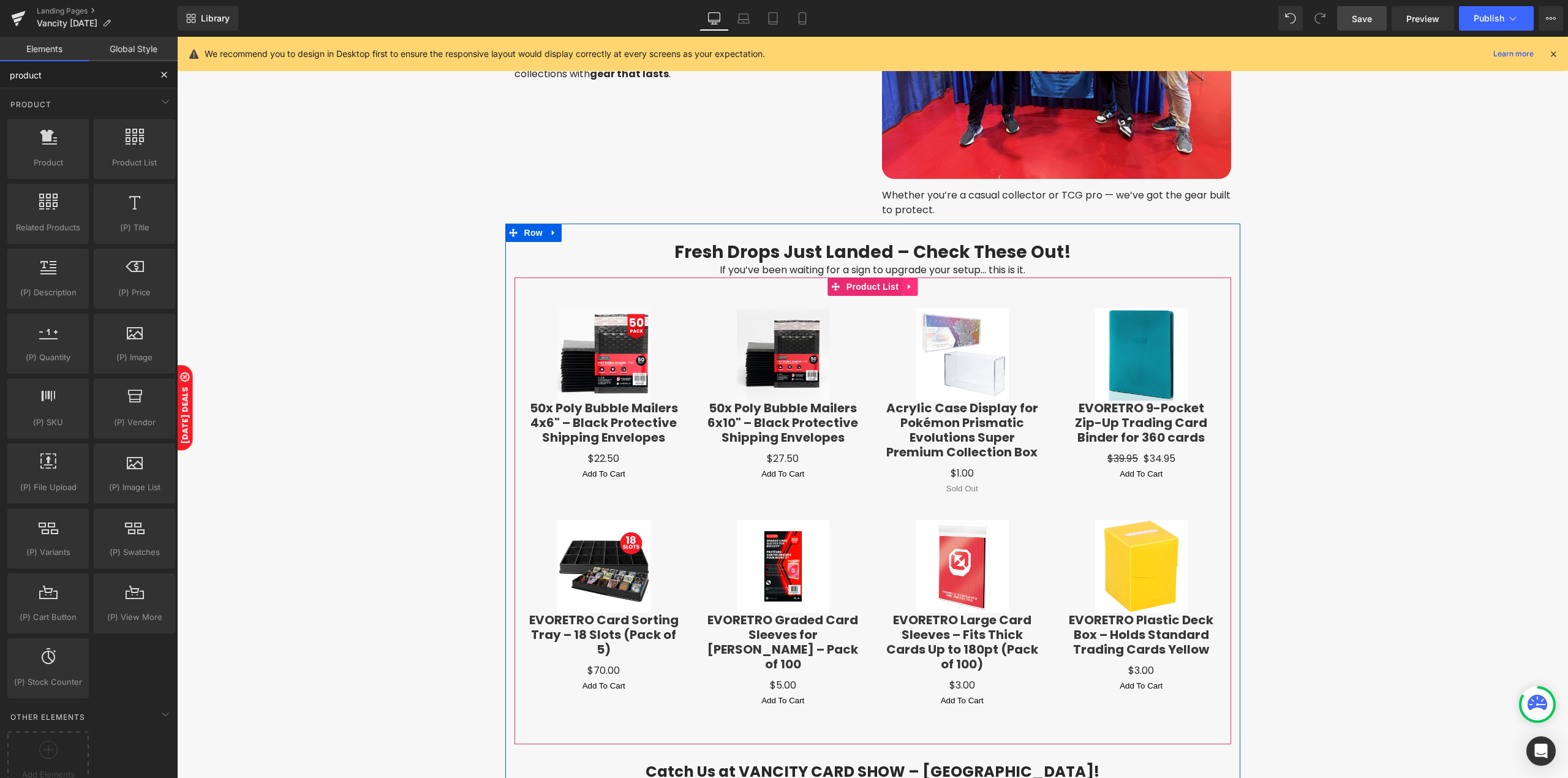
type input "product"
click at [908, 283] on link at bounding box center [909, 287] width 16 height 18
click at [915, 283] on icon at bounding box center [917, 286] width 8 height 9
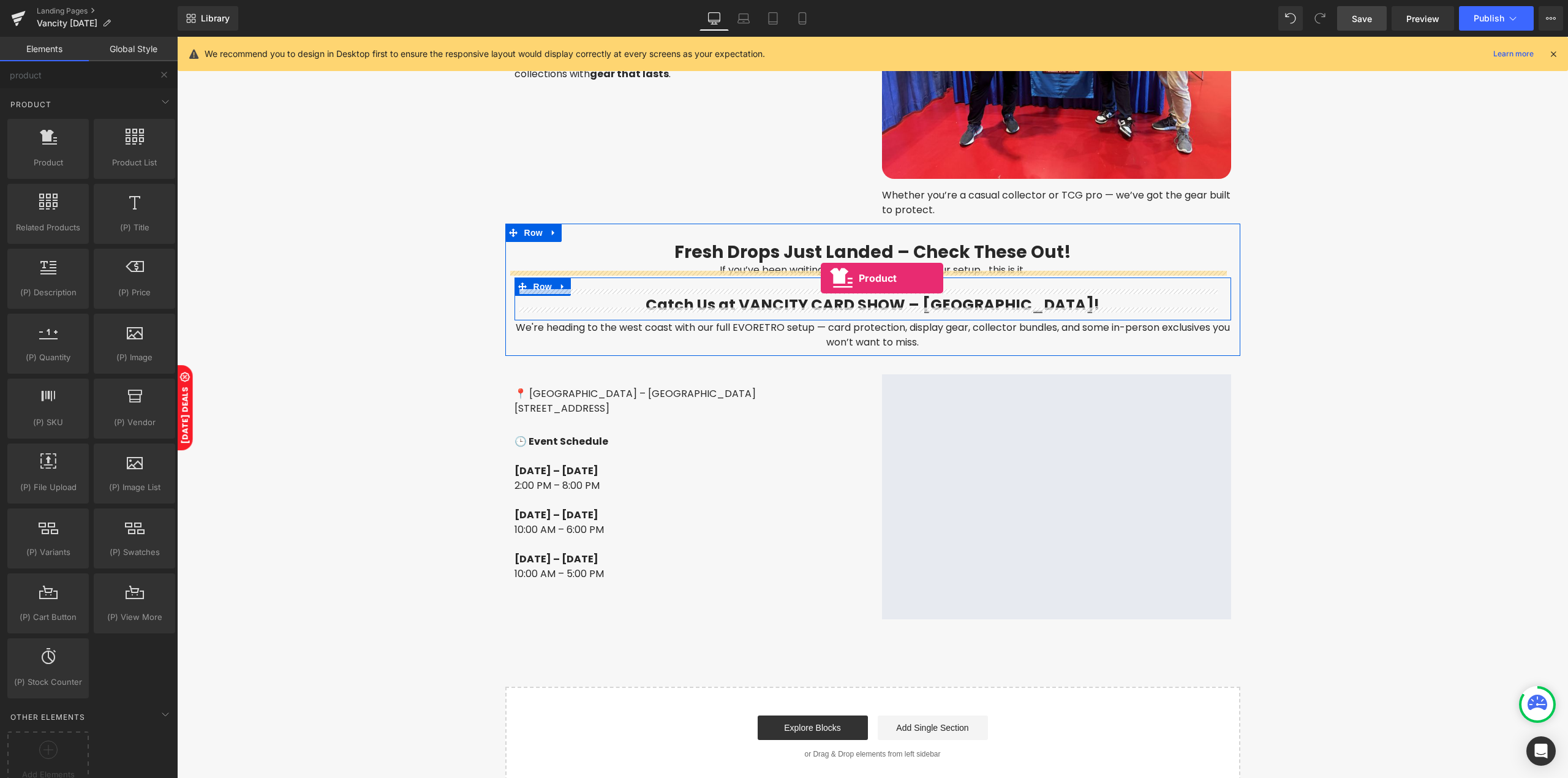
drag, startPoint x: 208, startPoint y: 187, endPoint x: 821, endPoint y: 278, distance: 619.7
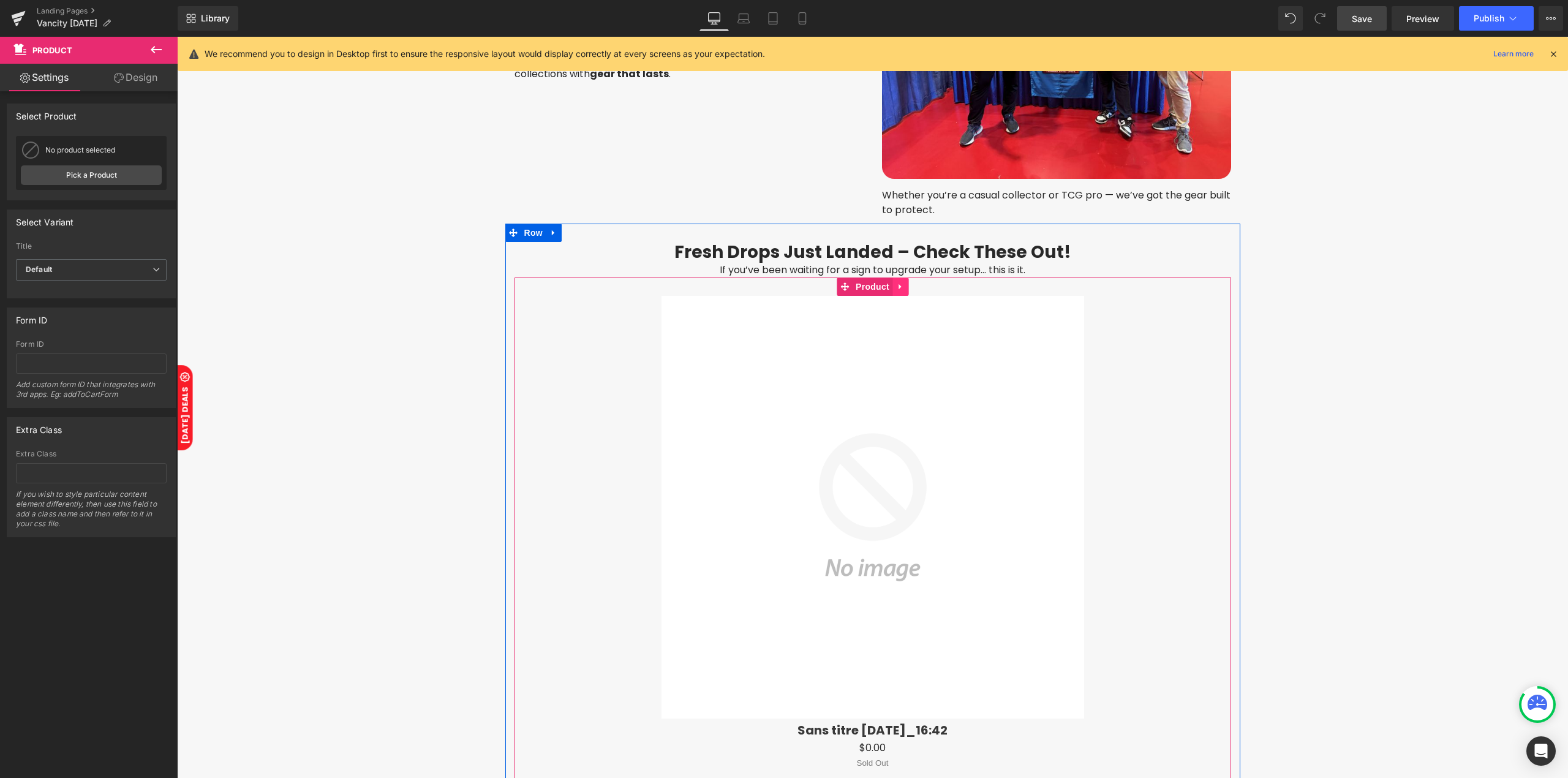
click at [898, 282] on icon at bounding box center [900, 286] width 8 height 9
click at [904, 285] on icon at bounding box center [908, 286] width 8 height 9
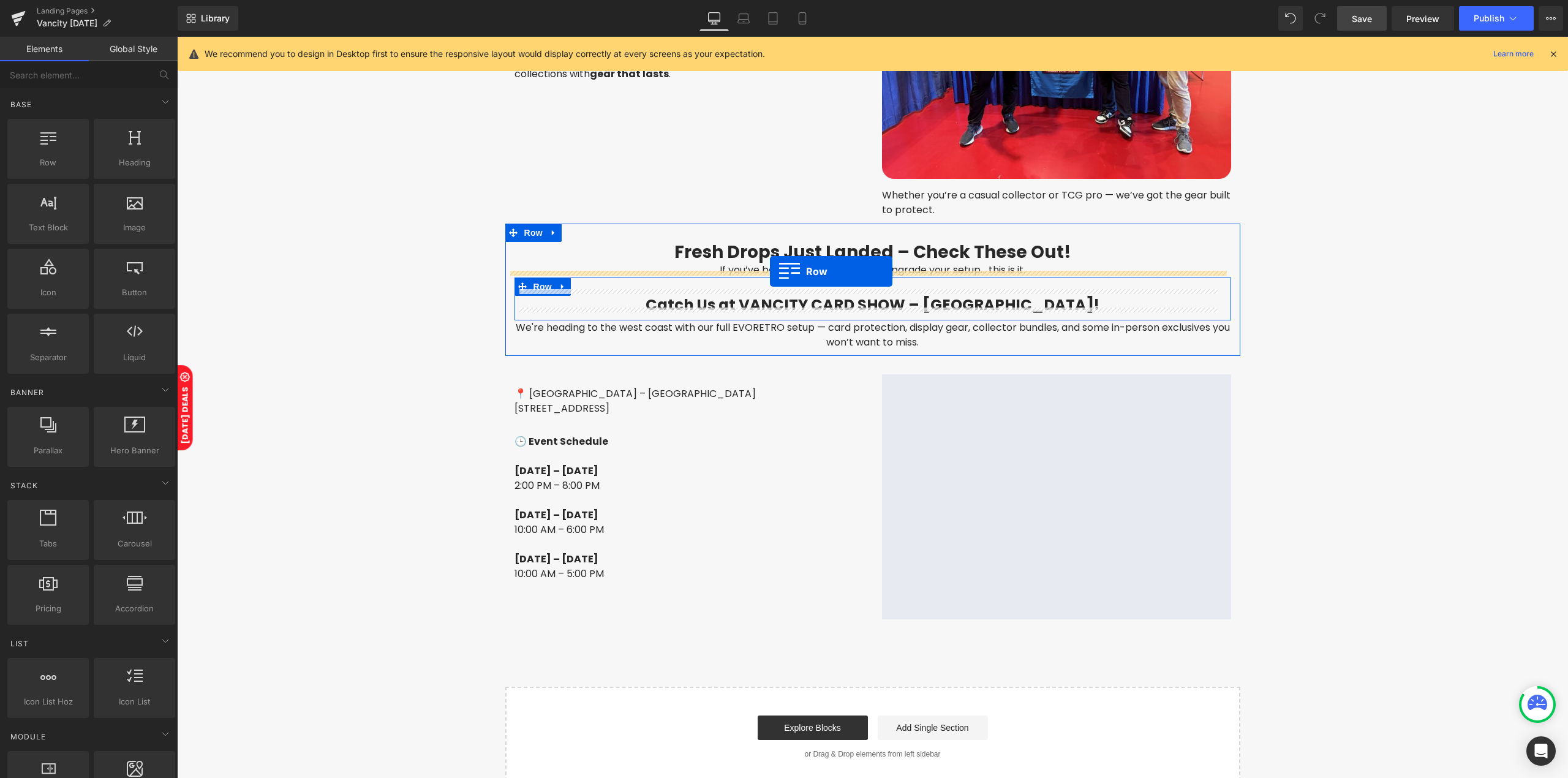
drag, startPoint x: 224, startPoint y: 190, endPoint x: 770, endPoint y: 272, distance: 552.1
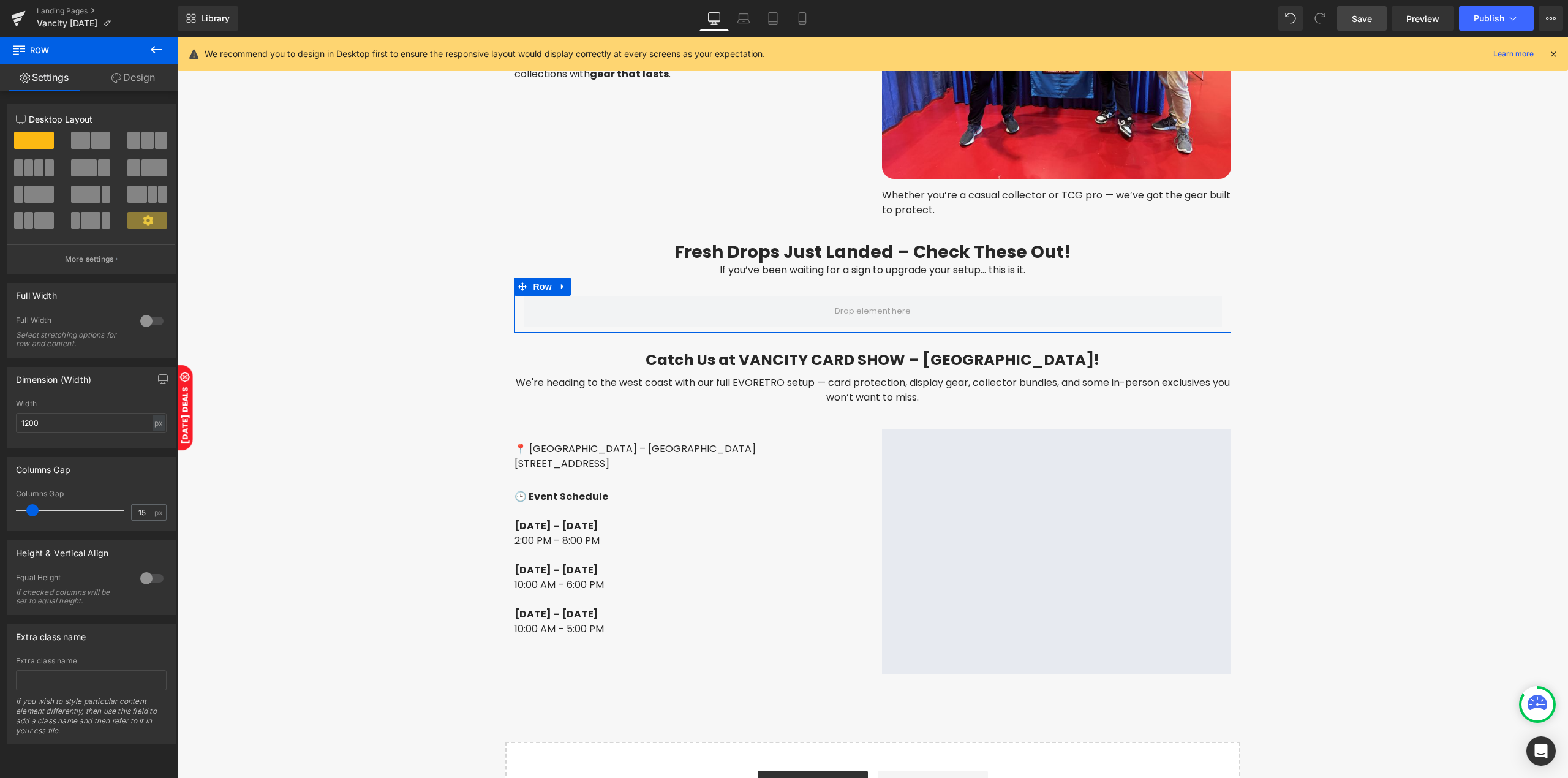
click at [142, 148] on span at bounding box center [148, 140] width 12 height 18
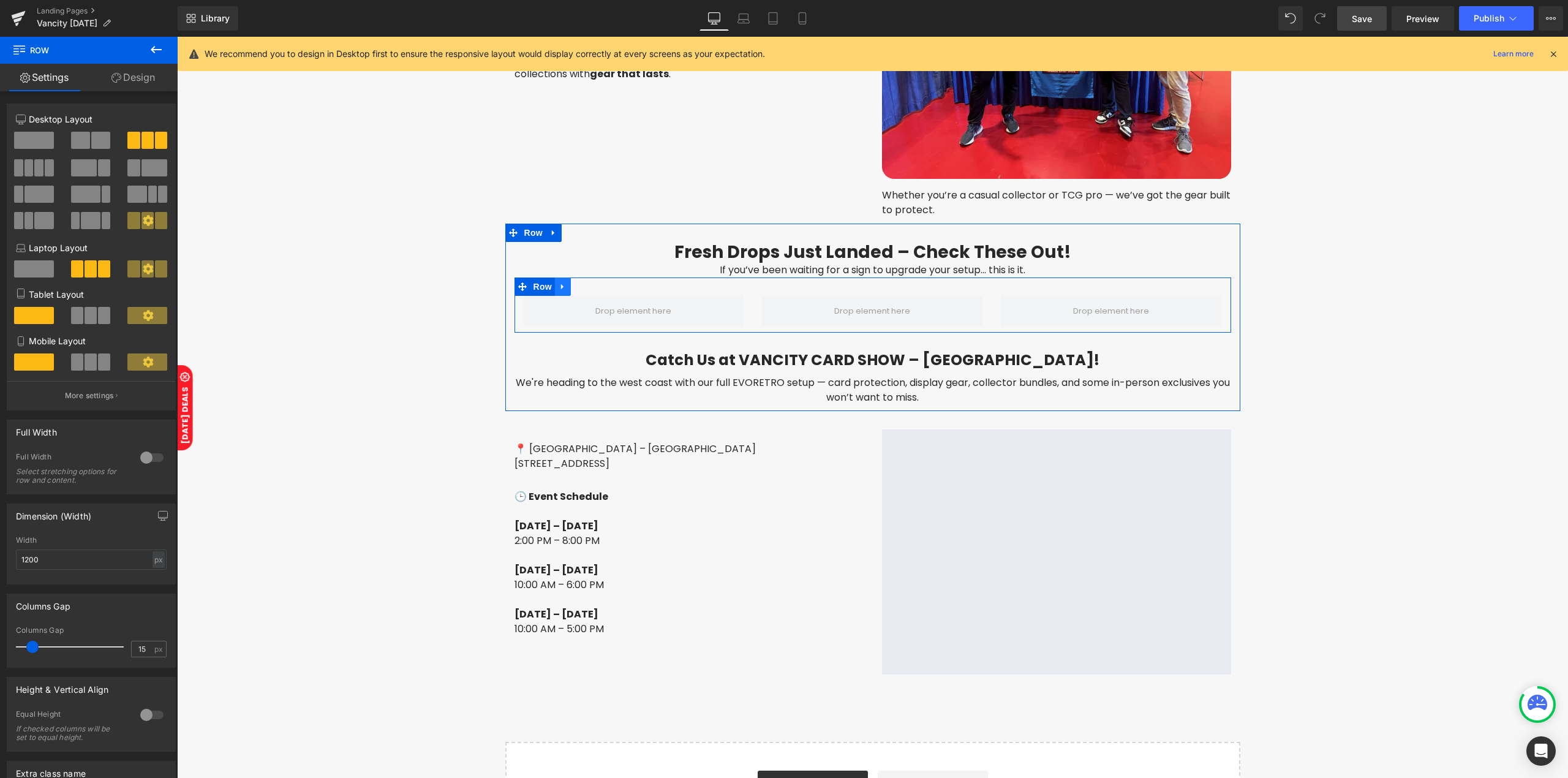
click at [561, 278] on link at bounding box center [562, 287] width 16 height 18
click at [571, 280] on link at bounding box center [578, 287] width 16 height 18
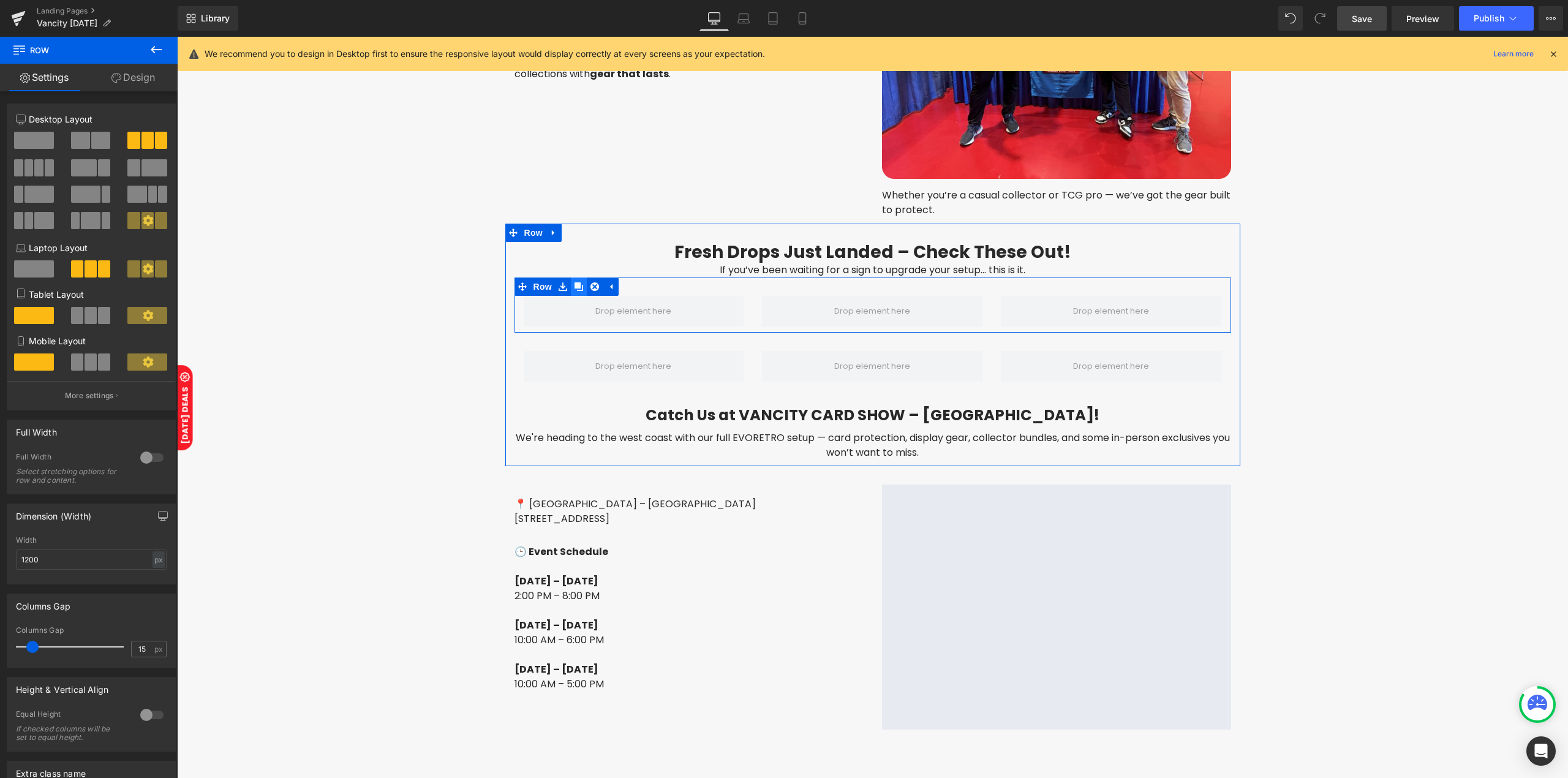
click at [571, 279] on link at bounding box center [578, 287] width 16 height 18
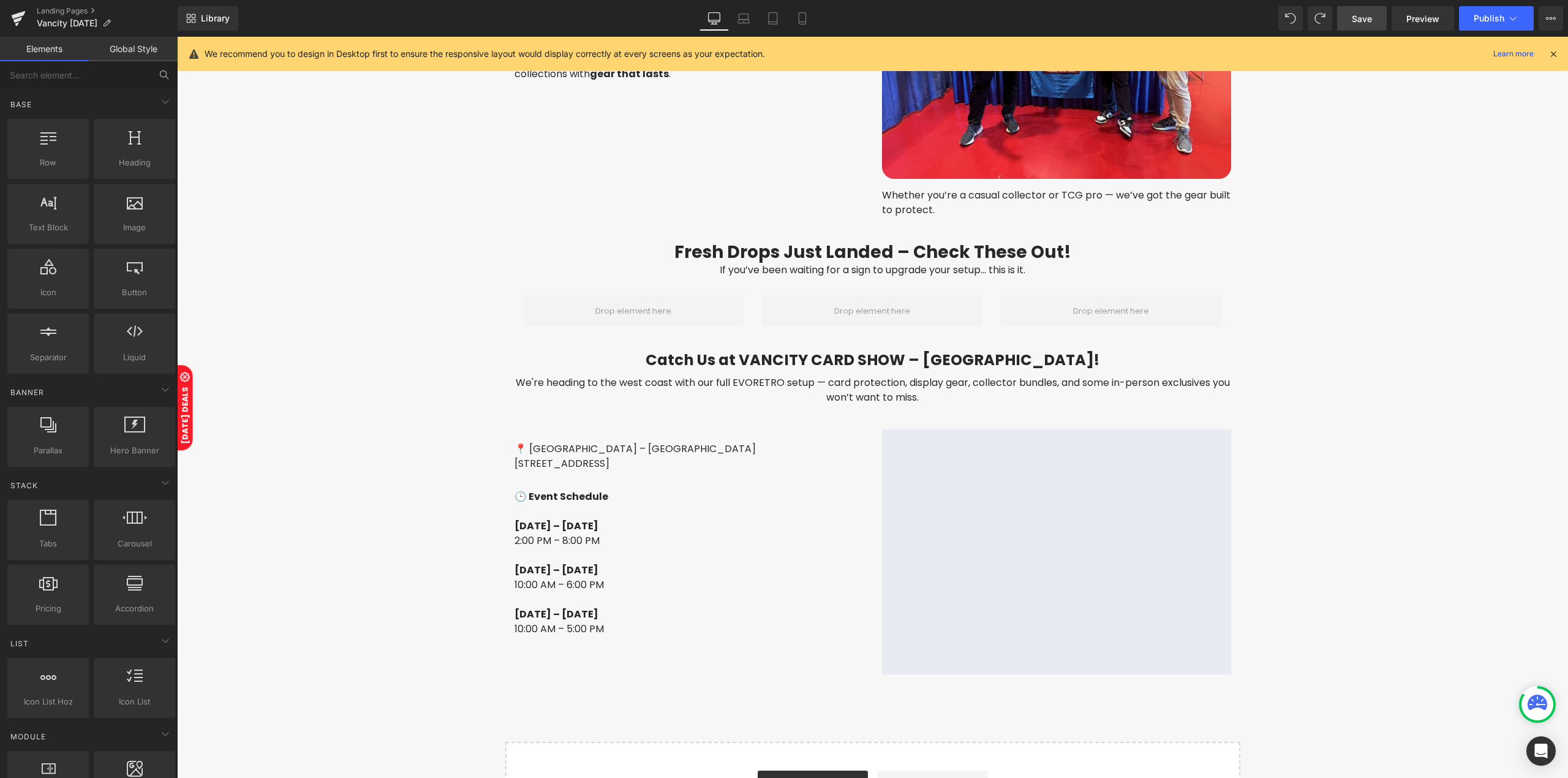
drag, startPoint x: 163, startPoint y: 69, endPoint x: 96, endPoint y: 71, distance: 67.0
click at [163, 69] on icon at bounding box center [164, 75] width 11 height 11
click at [96, 74] on input "text" at bounding box center [75, 74] width 151 height 27
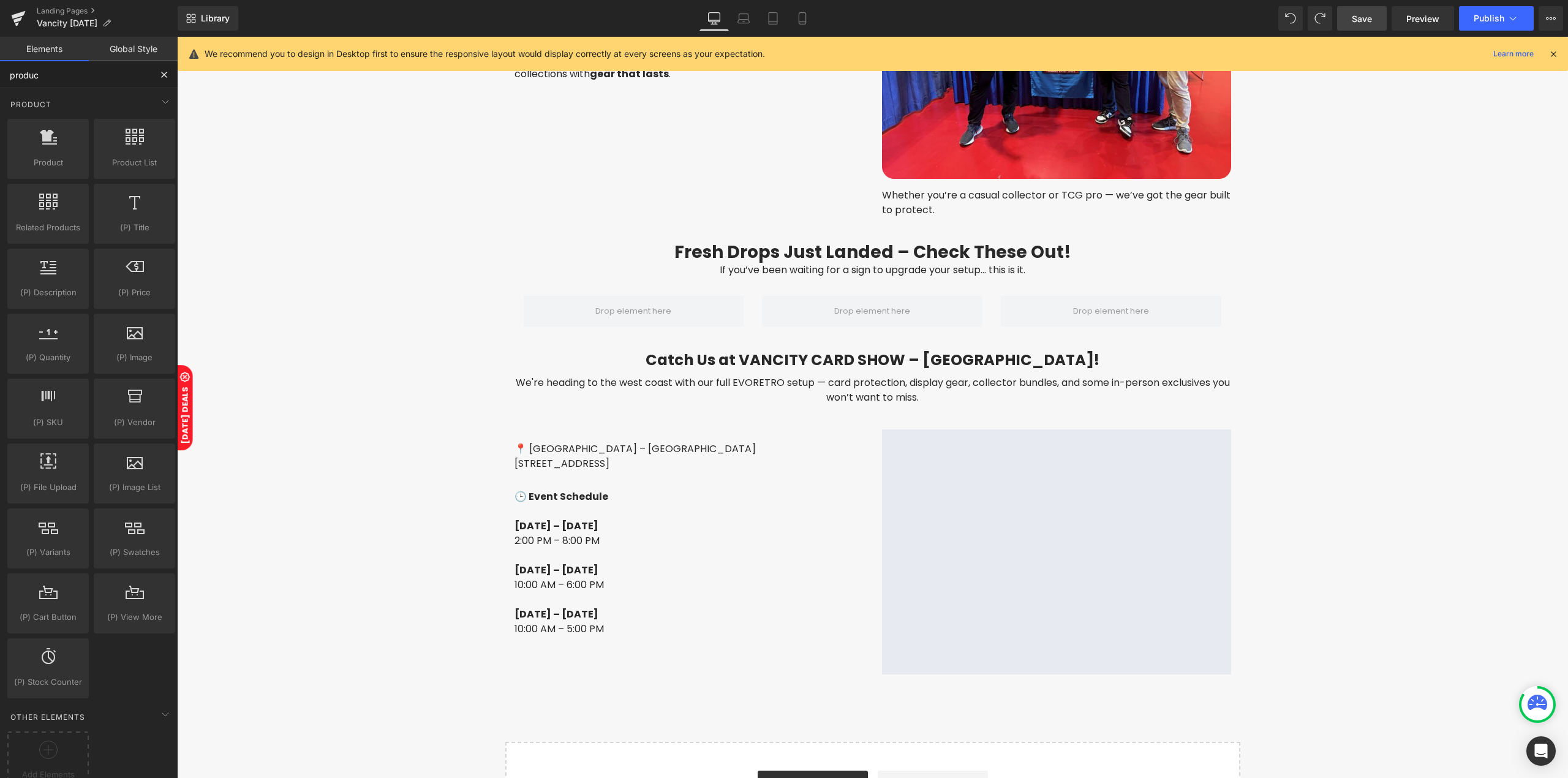
type input "product"
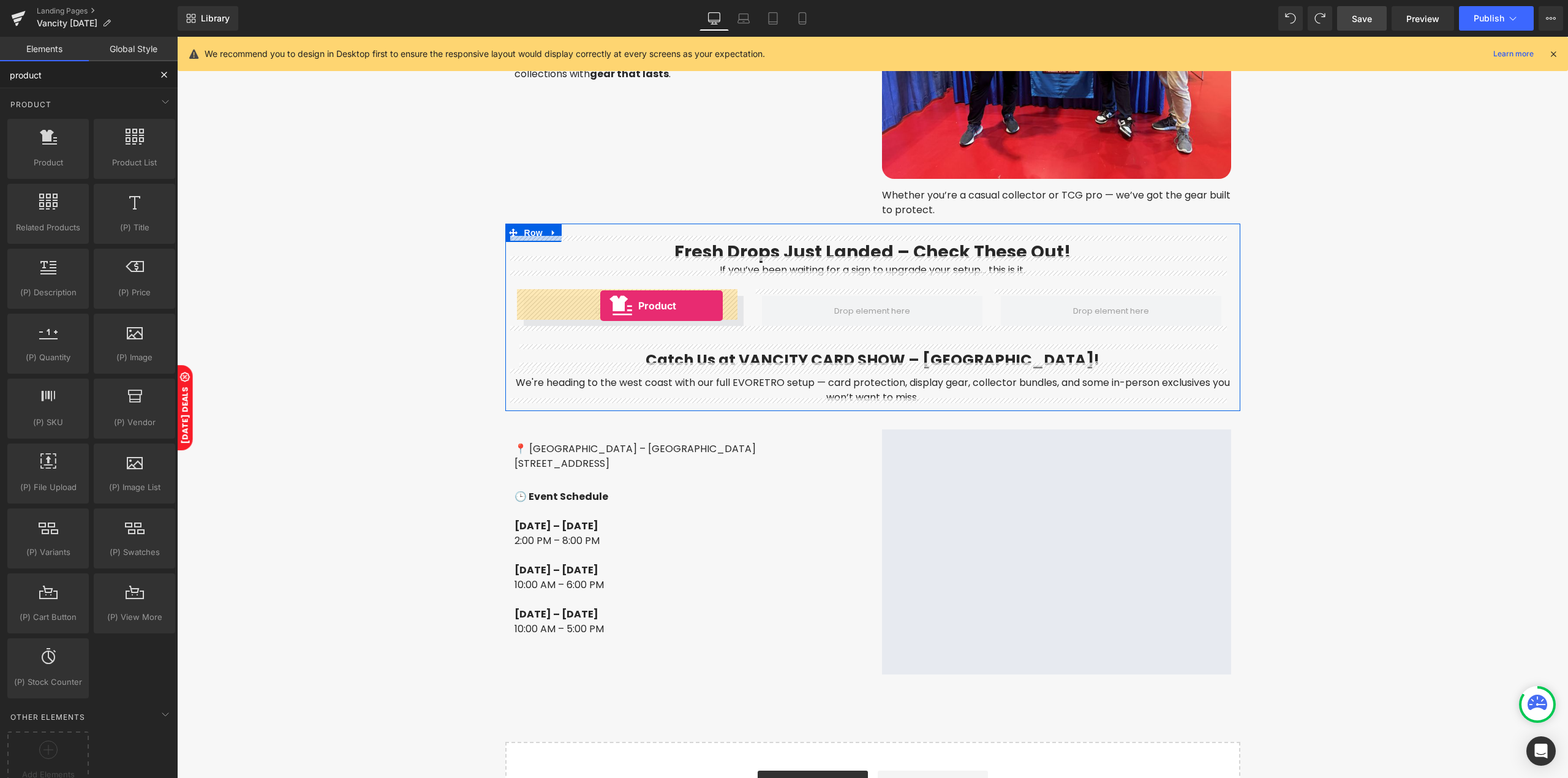
drag, startPoint x: 231, startPoint y: 167, endPoint x: 600, endPoint y: 306, distance: 394.3
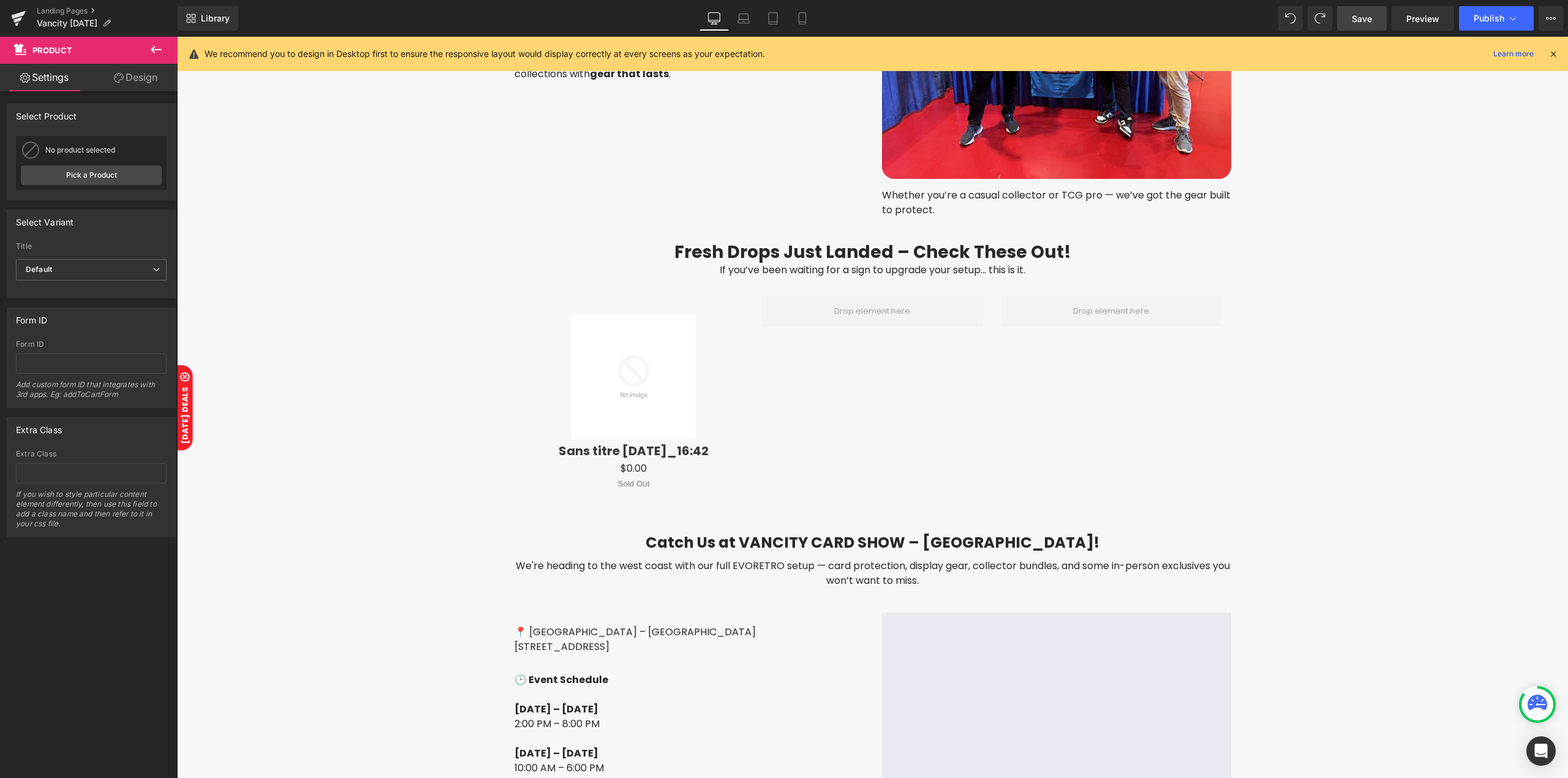
click at [151, 40] on button at bounding box center [156, 49] width 43 height 27
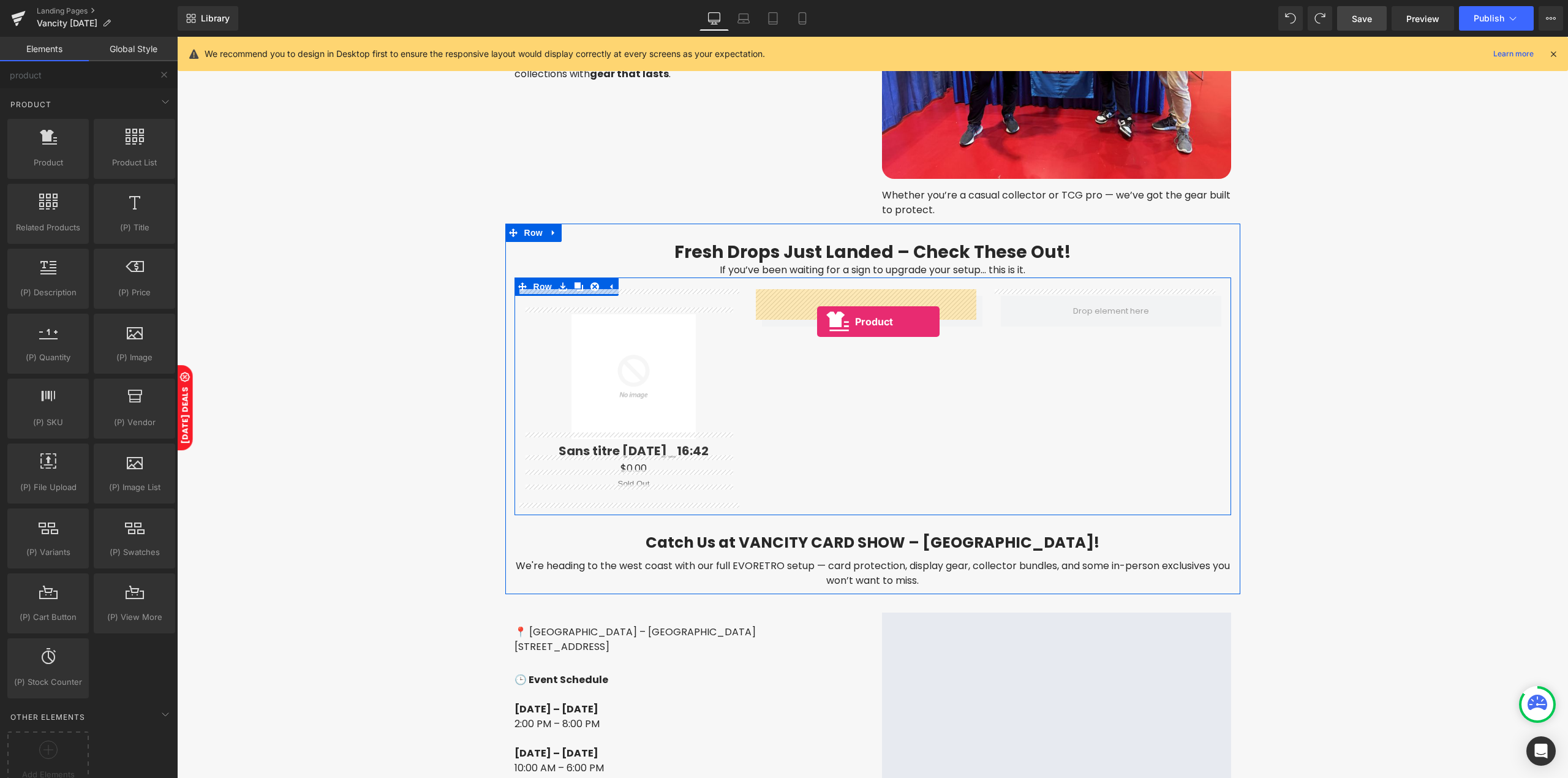
drag, startPoint x: 234, startPoint y: 190, endPoint x: 817, endPoint y: 322, distance: 597.8
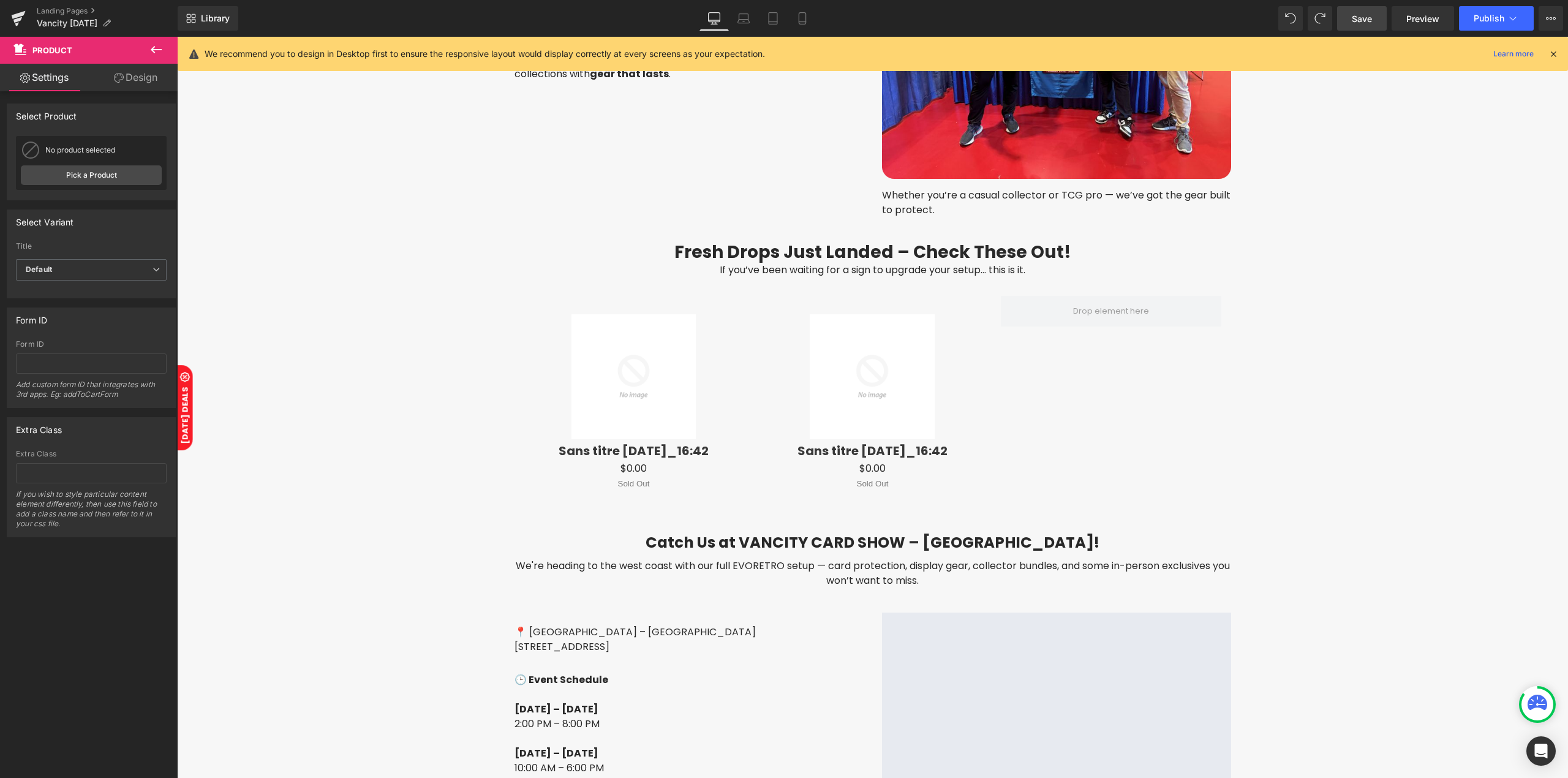
click at [148, 55] on button at bounding box center [156, 49] width 43 height 27
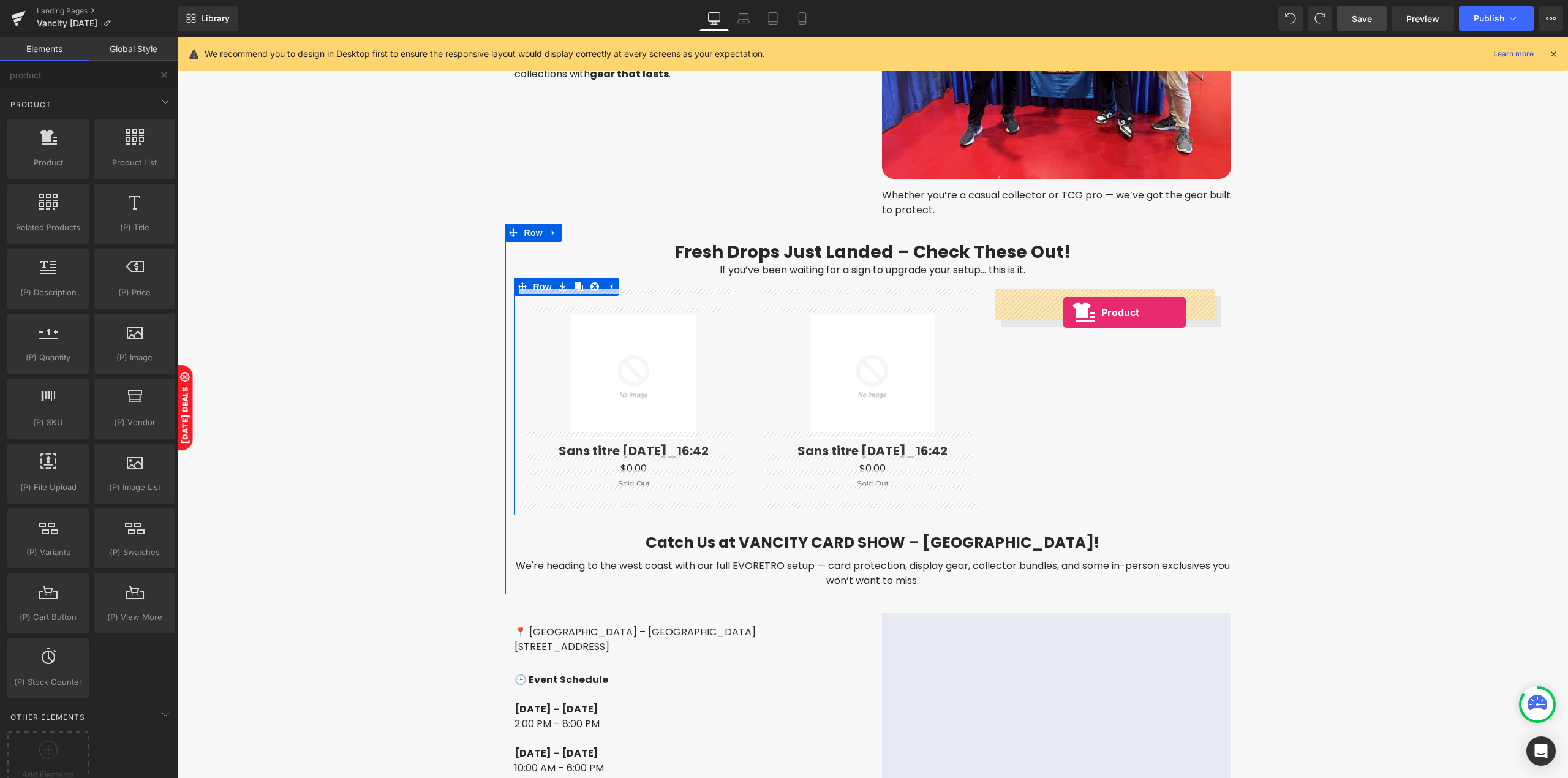
drag, startPoint x: 234, startPoint y: 190, endPoint x: 1063, endPoint y: 313, distance: 838.1
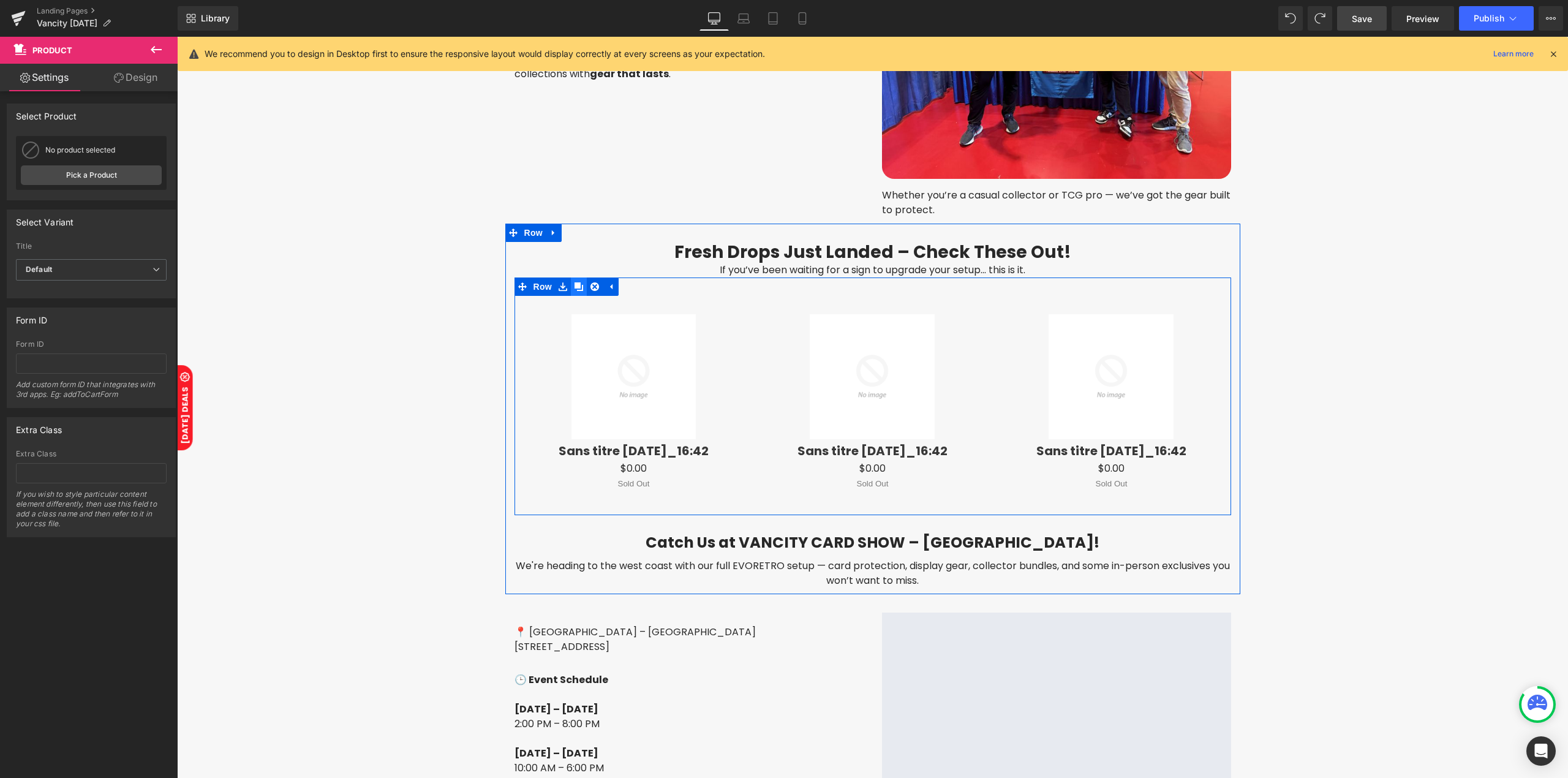
click at [574, 284] on icon at bounding box center [578, 286] width 8 height 8
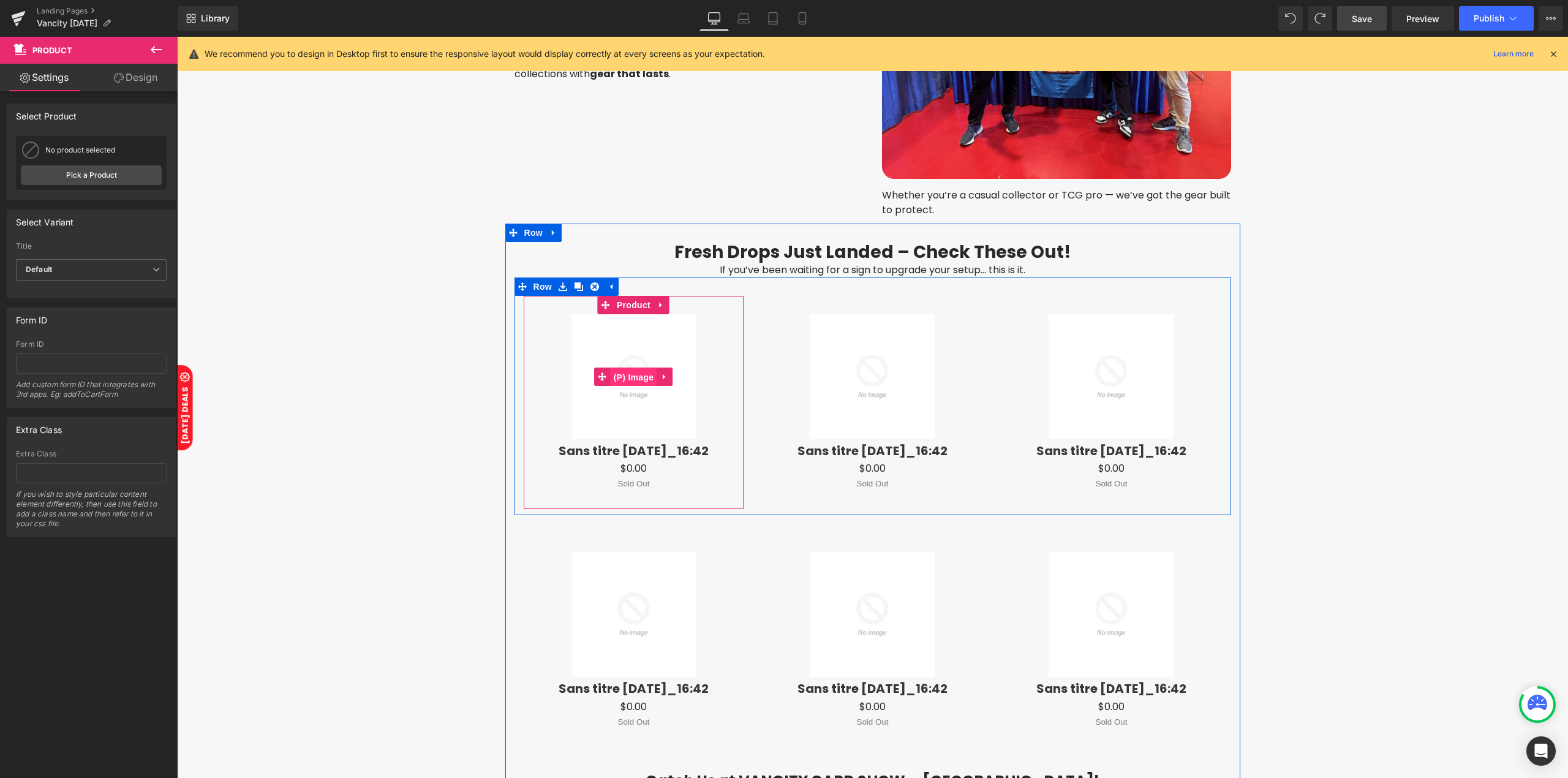
click at [628, 371] on span "(P) Image" at bounding box center [634, 378] width 46 height 18
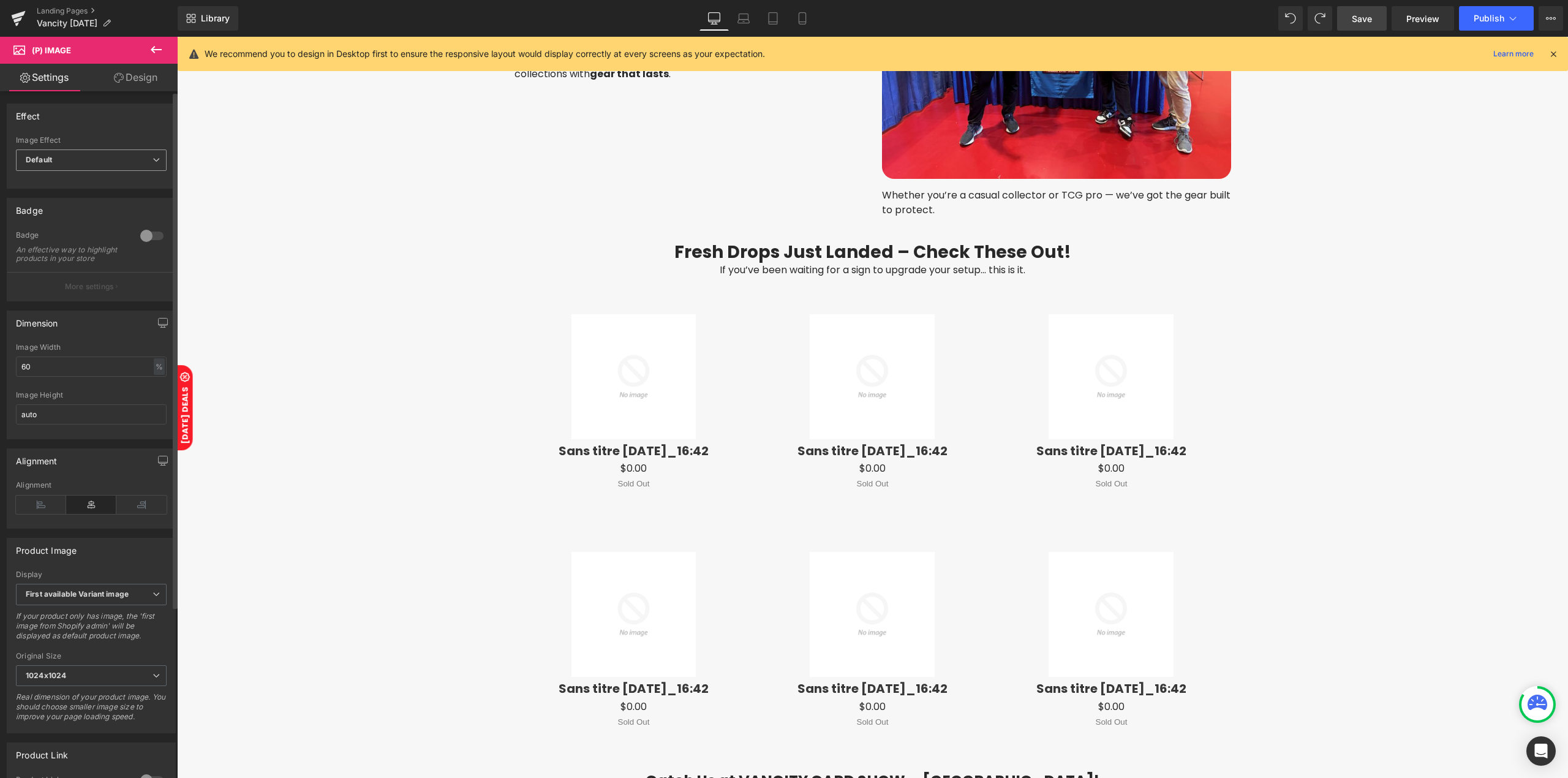
click at [97, 164] on span "Default" at bounding box center [91, 160] width 151 height 21
click at [62, 206] on li "Zoom" at bounding box center [89, 200] width 146 height 18
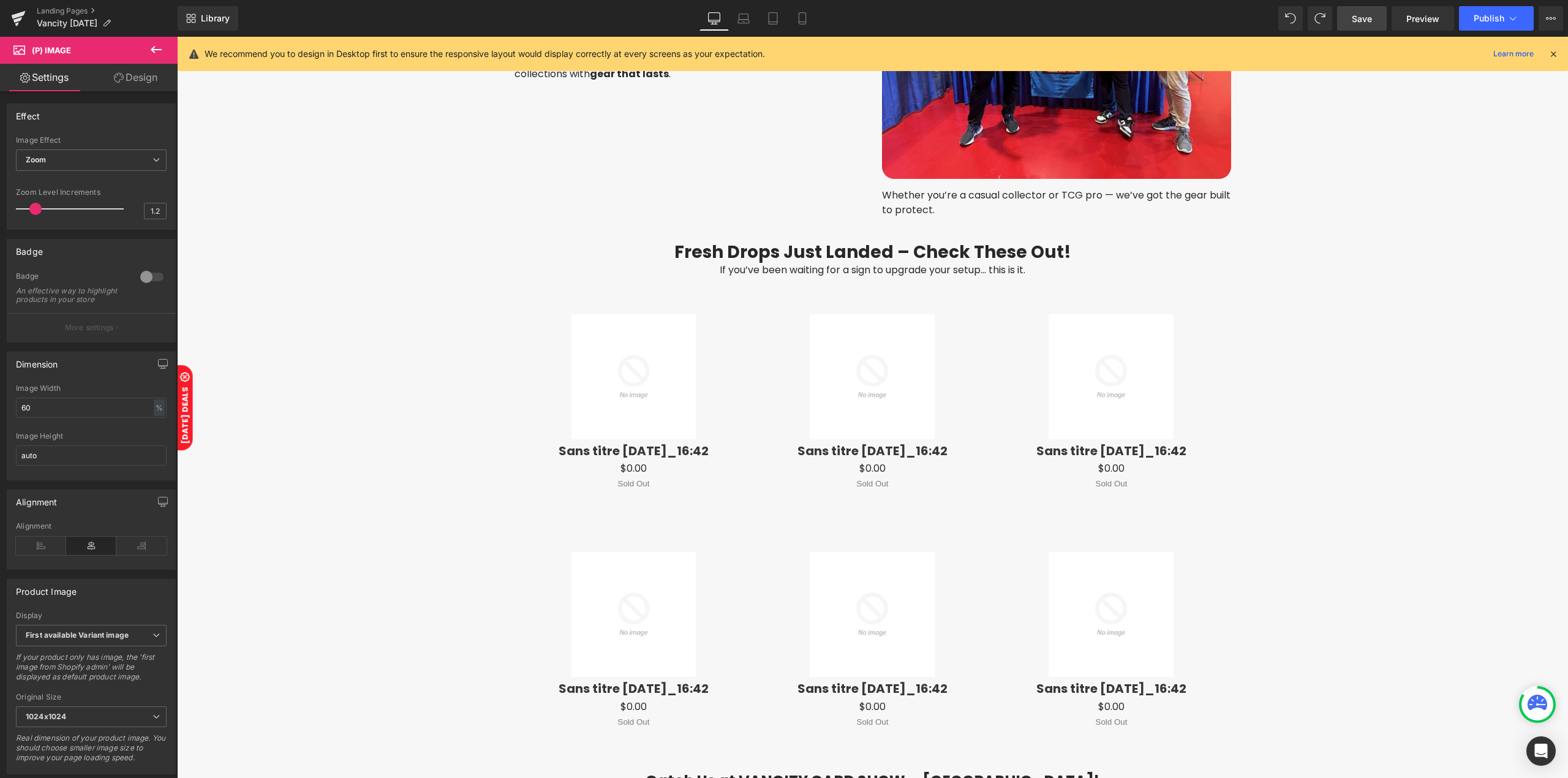
click at [148, 52] on button at bounding box center [156, 49] width 43 height 27
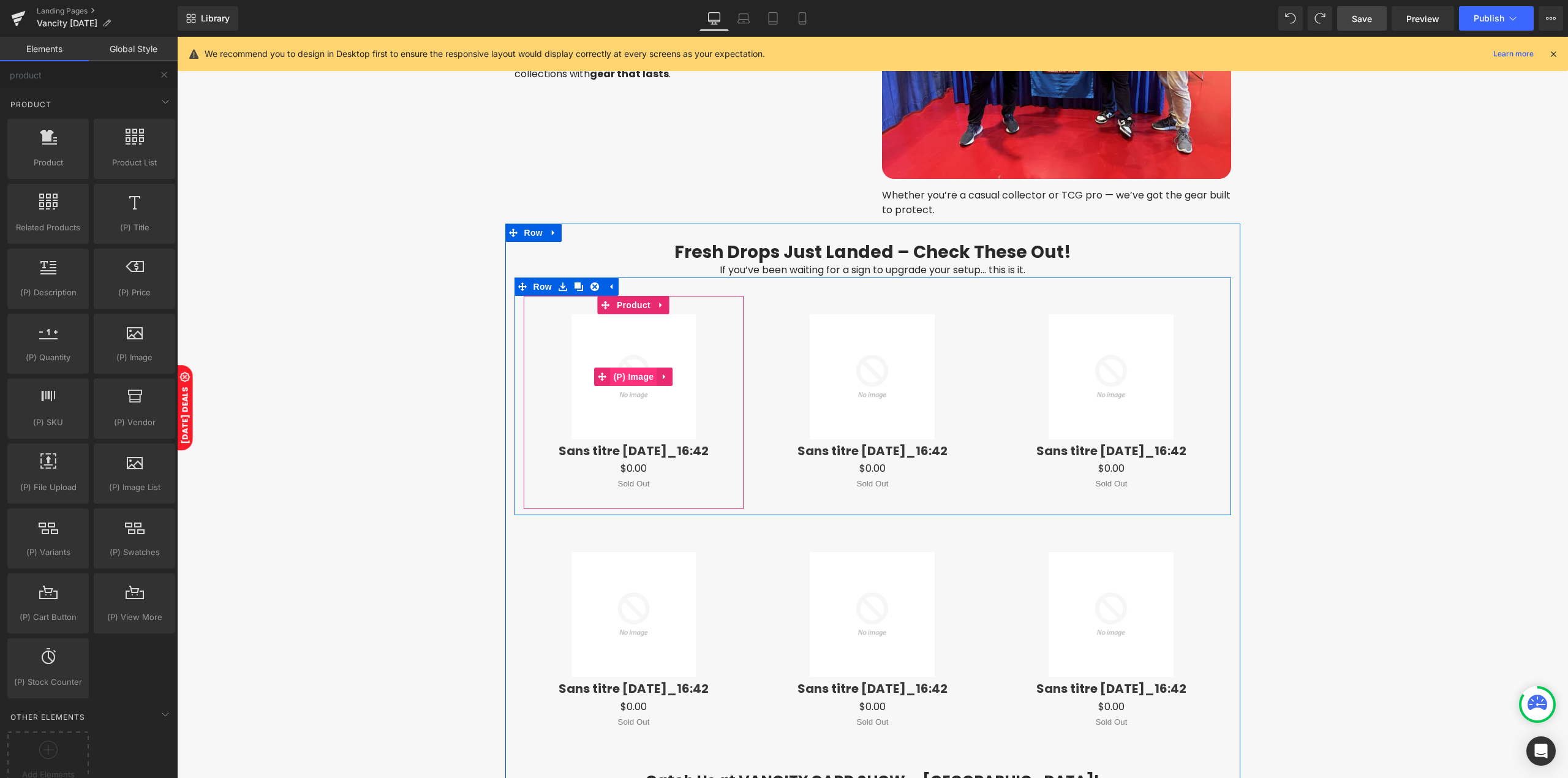
click at [627, 370] on span "(P) Image" at bounding box center [634, 377] width 46 height 18
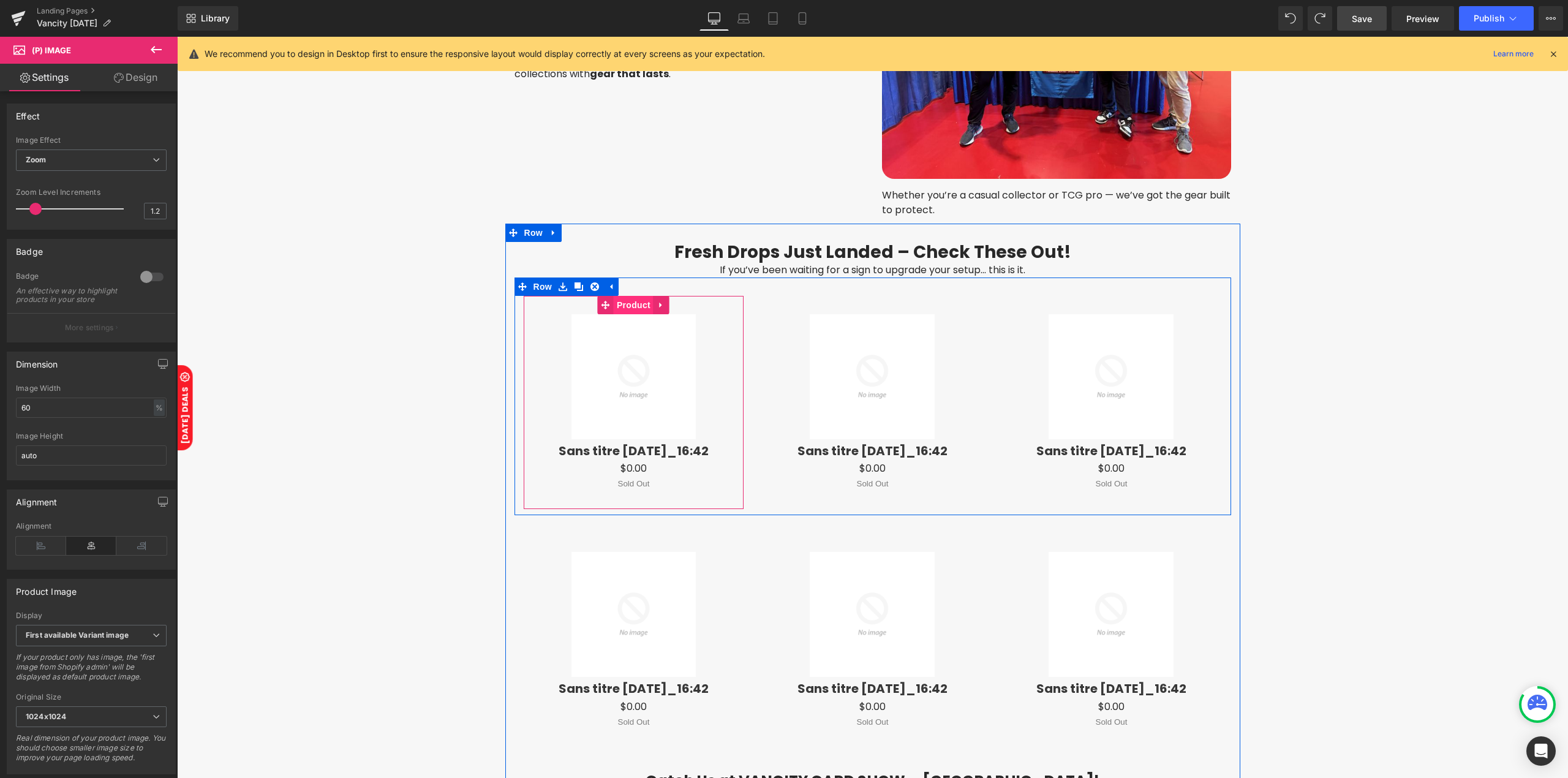
click at [628, 303] on span "Product" at bounding box center [634, 305] width 40 height 18
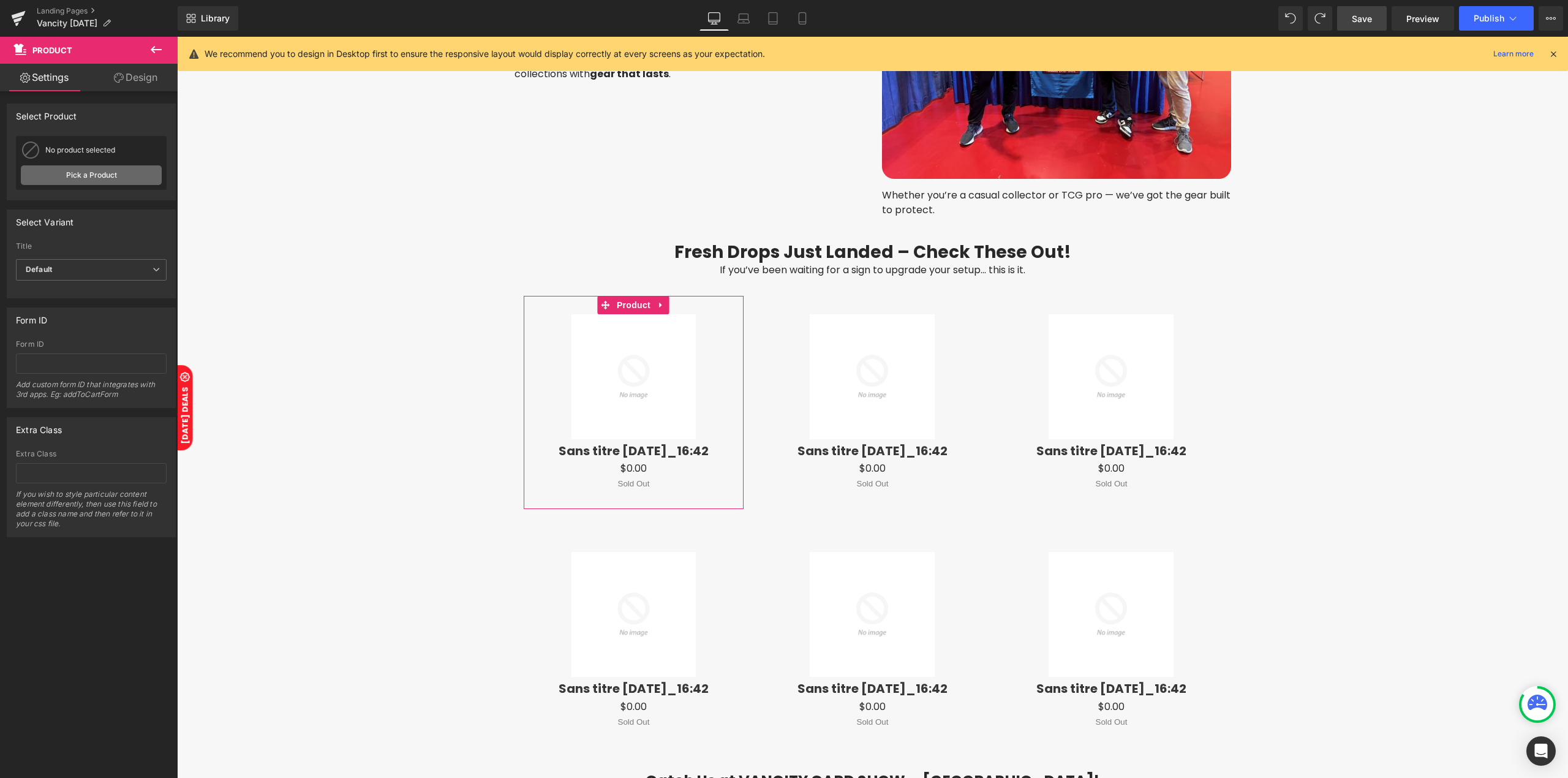
click at [81, 179] on link "Pick a Product" at bounding box center [91, 175] width 141 height 20
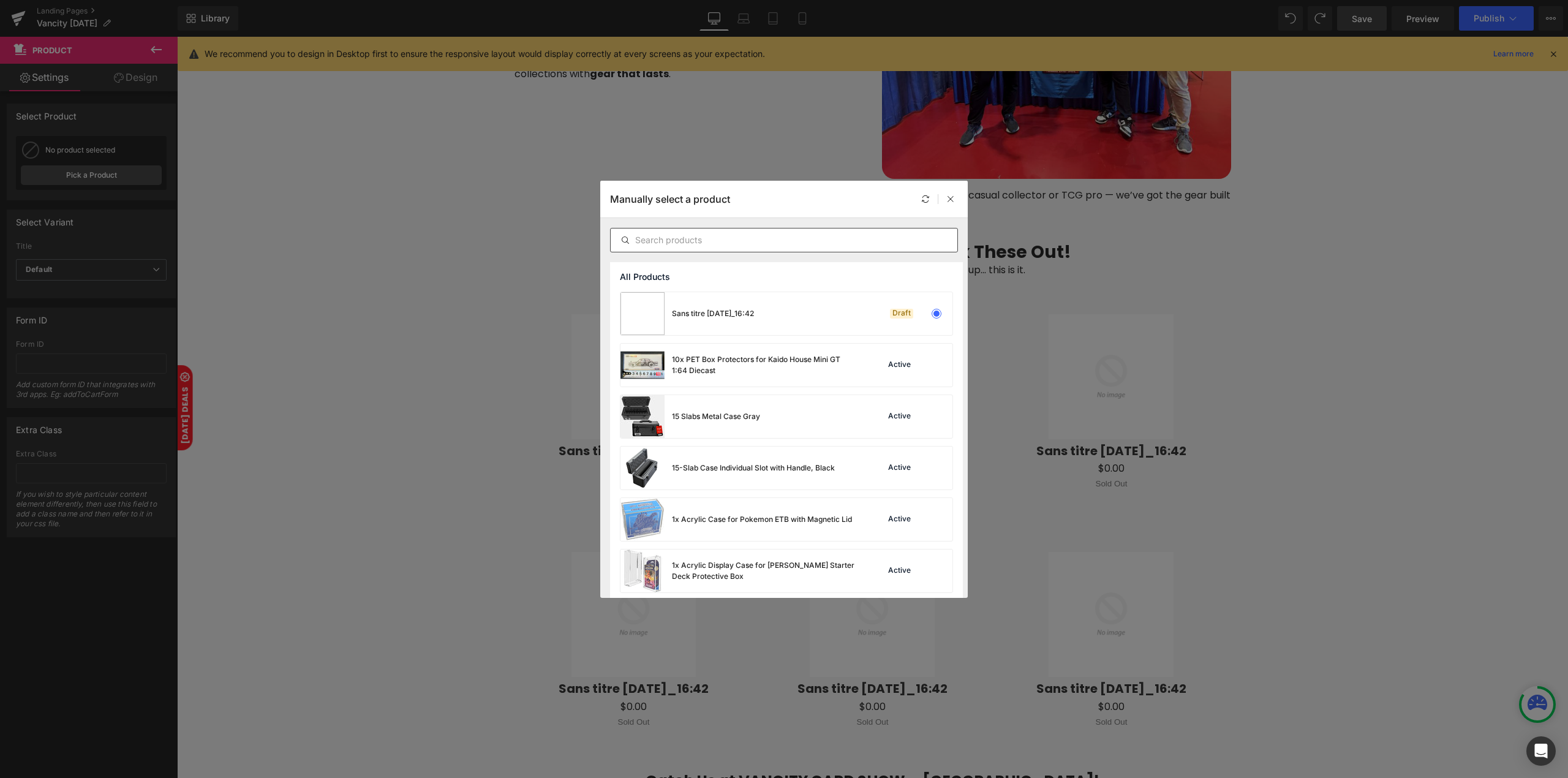
click at [687, 245] on input "text" at bounding box center [784, 240] width 347 height 14
paste input "EVO-0785"
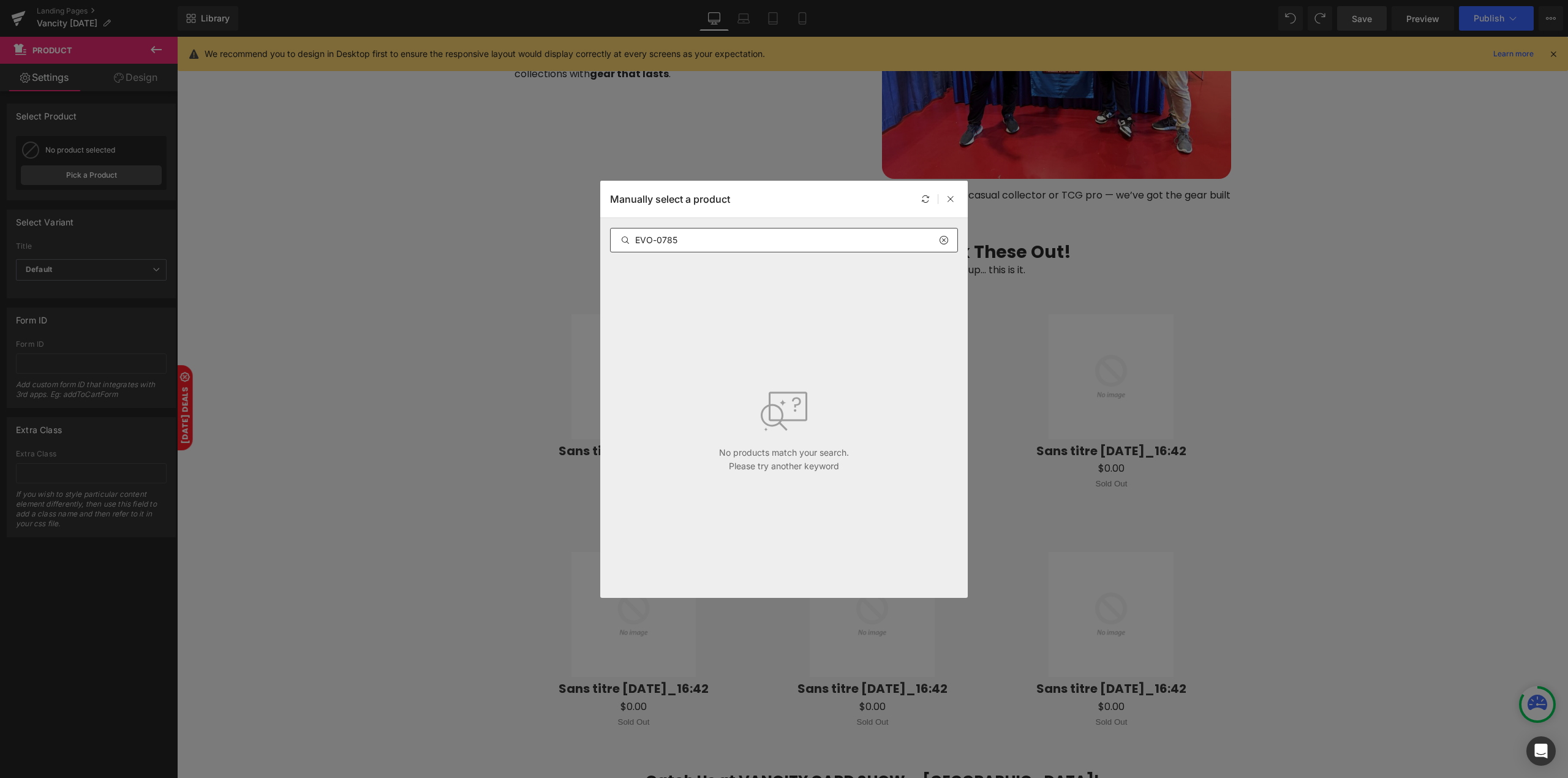
click at [950, 243] on div at bounding box center [948, 240] width 18 height 14
click at [937, 239] on input "EVO-0785" at bounding box center [784, 240] width 347 height 14
click at [773, 243] on input "EVO-0785" at bounding box center [784, 240] width 347 height 14
click at [773, 244] on input "EVO-0785" at bounding box center [784, 240] width 347 height 14
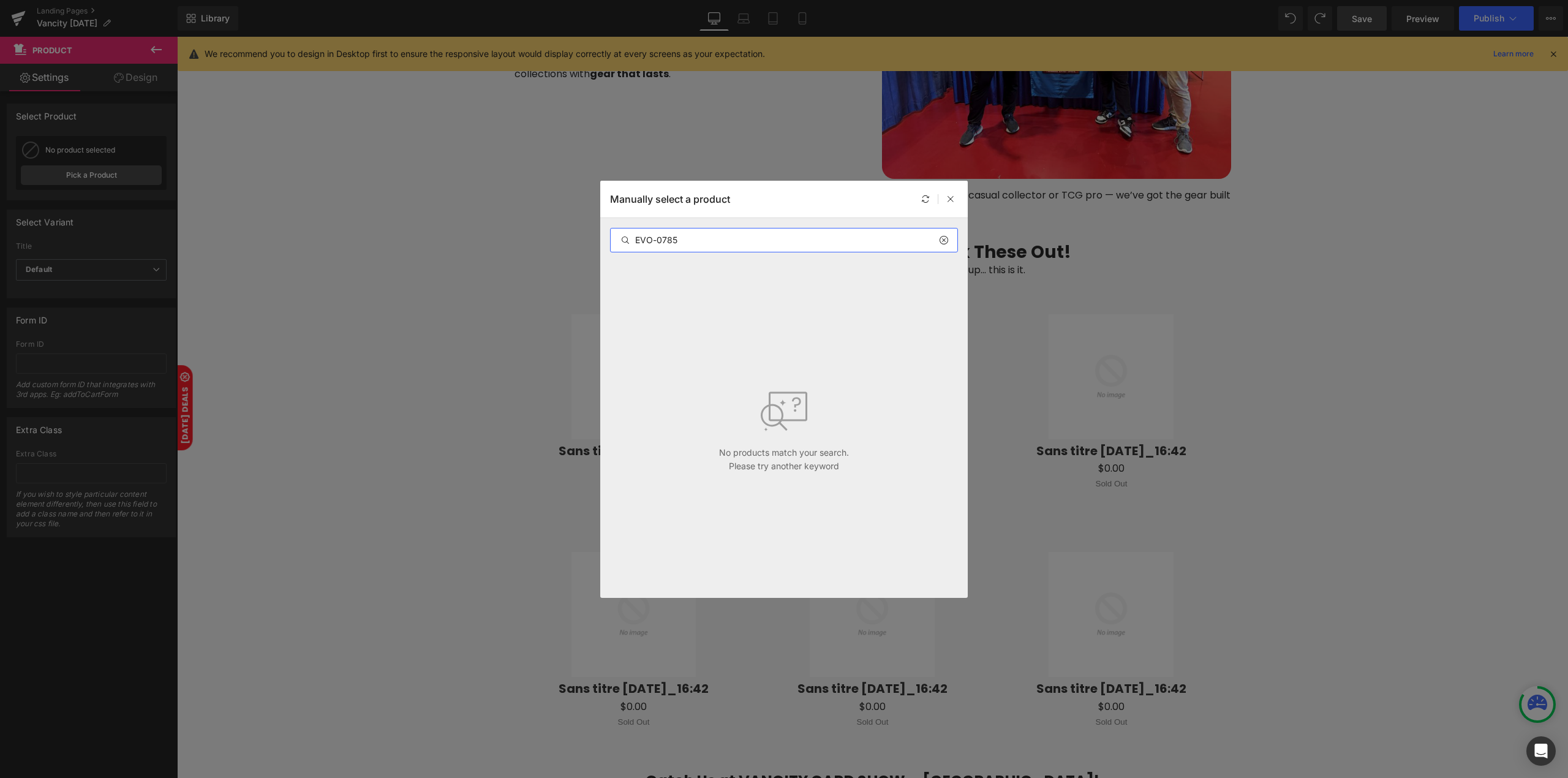
click at [773, 244] on input "EVO-0785" at bounding box center [784, 240] width 347 height 14
paste input "Magnetic One Touch for Booster Pack of 10"
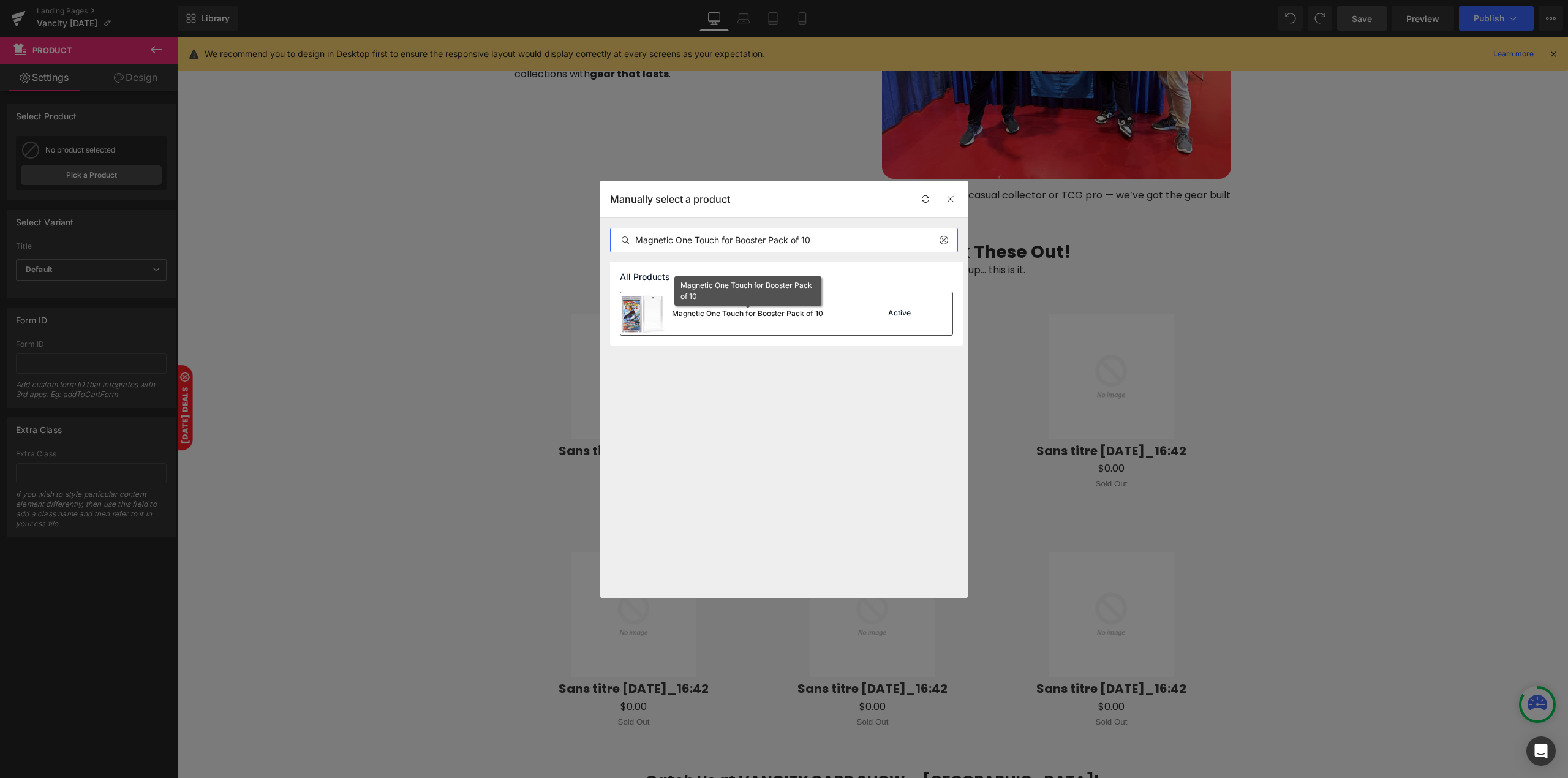
type input "Magnetic One Touch for Booster Pack of 10"
click at [714, 313] on div "Magnetic One Touch for Booster Pack of 10" at bounding box center [747, 314] width 151 height 11
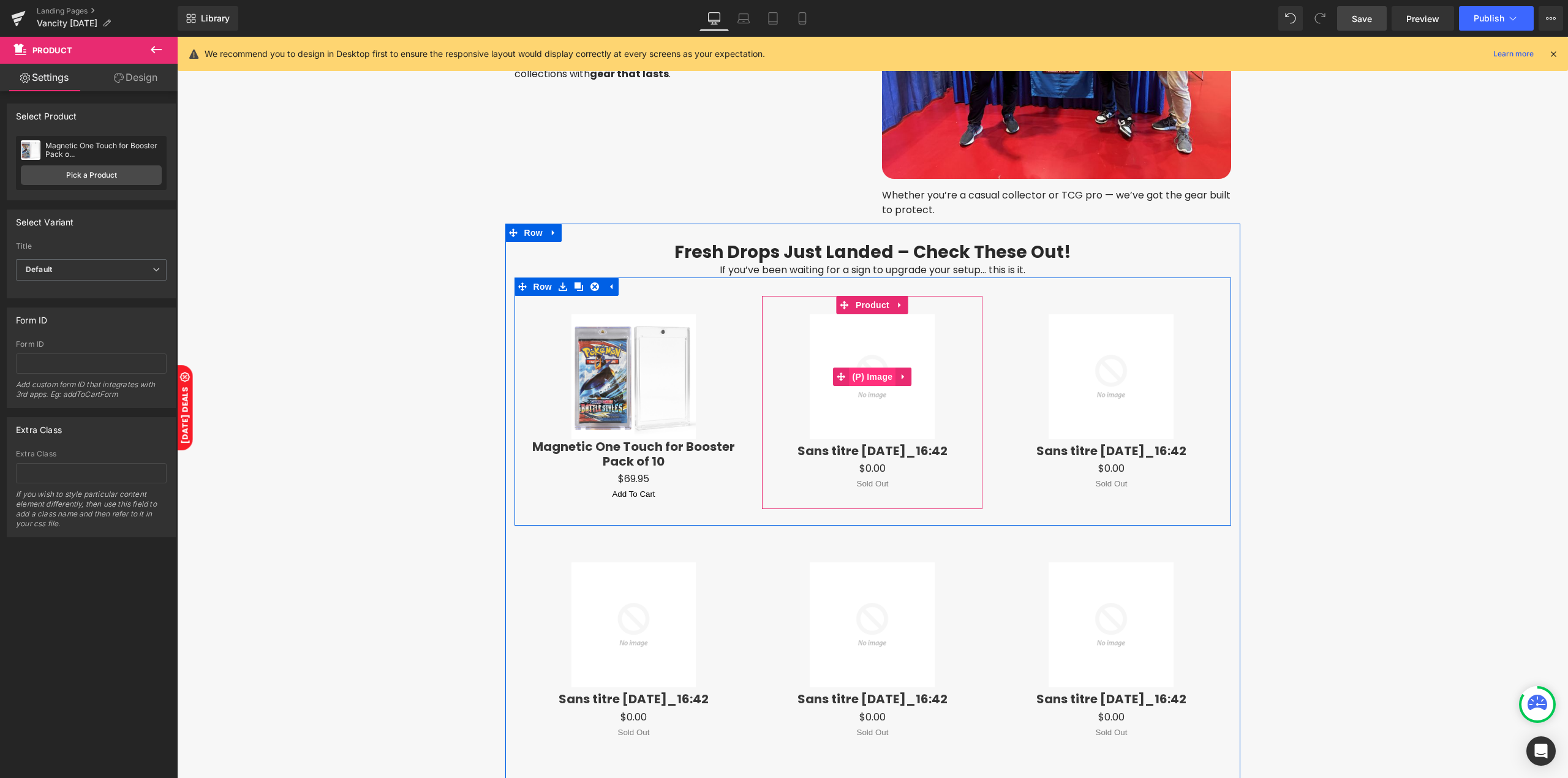
click at [866, 368] on span "(P) Image" at bounding box center [872, 377] width 46 height 18
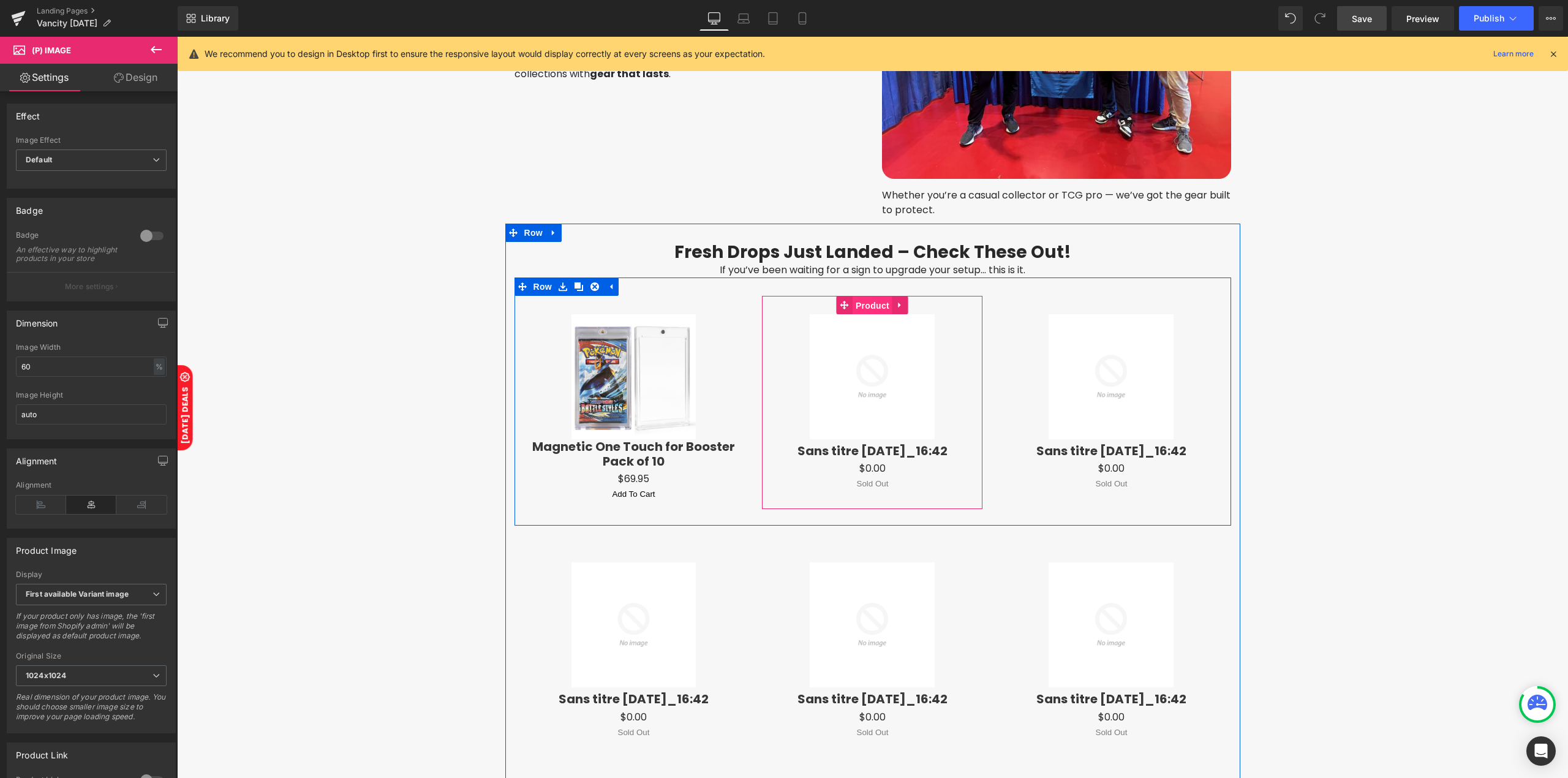
click at [871, 307] on span "Product" at bounding box center [872, 306] width 40 height 18
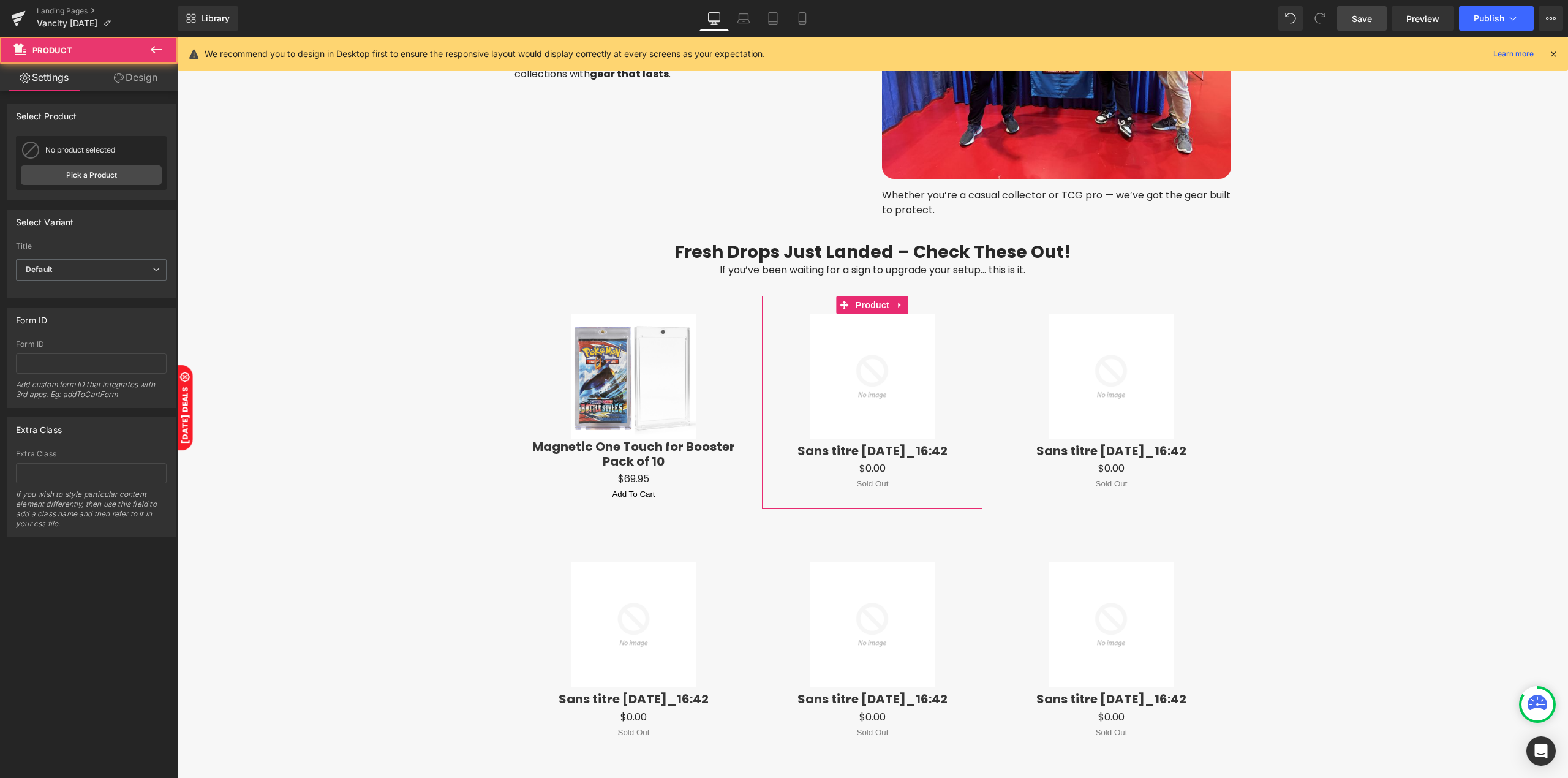
click at [68, 155] on div "No product selected" at bounding box center [103, 150] width 116 height 8
click at [76, 179] on link "Pick a Product" at bounding box center [91, 175] width 141 height 20
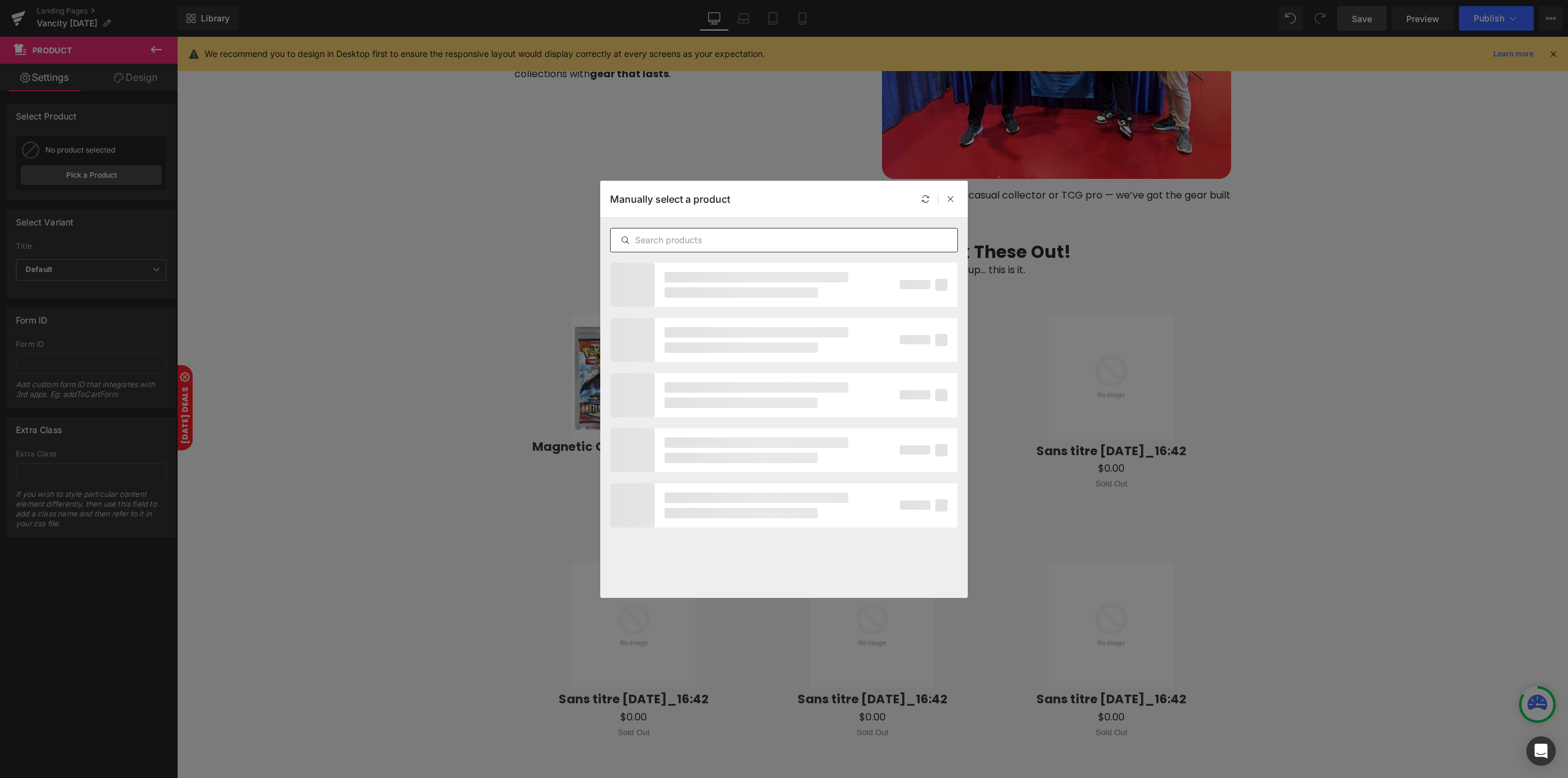
click at [689, 245] on input "text" at bounding box center [784, 240] width 347 height 14
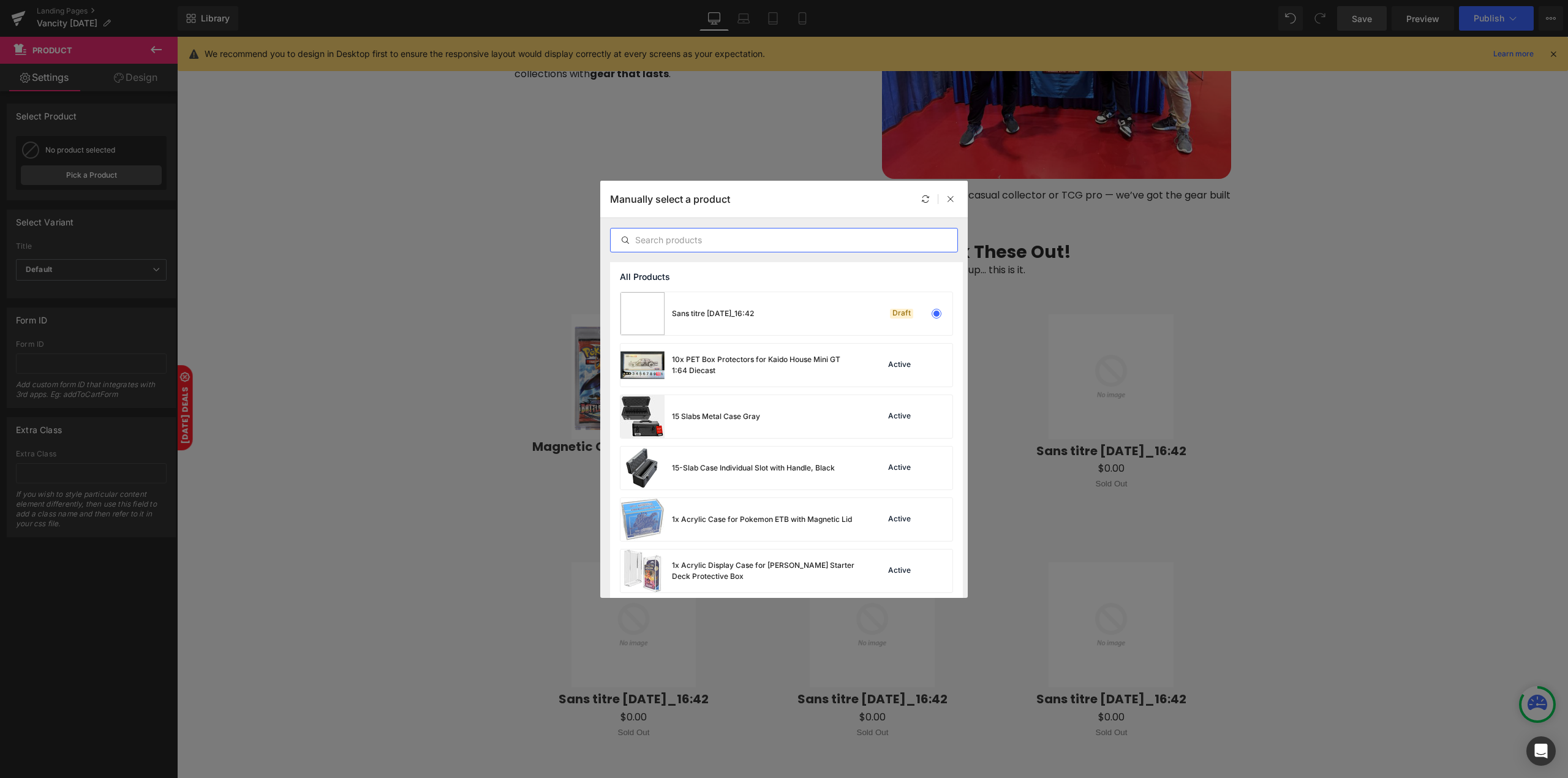
paste input "100x Graded Card Sleeves for Beckett"
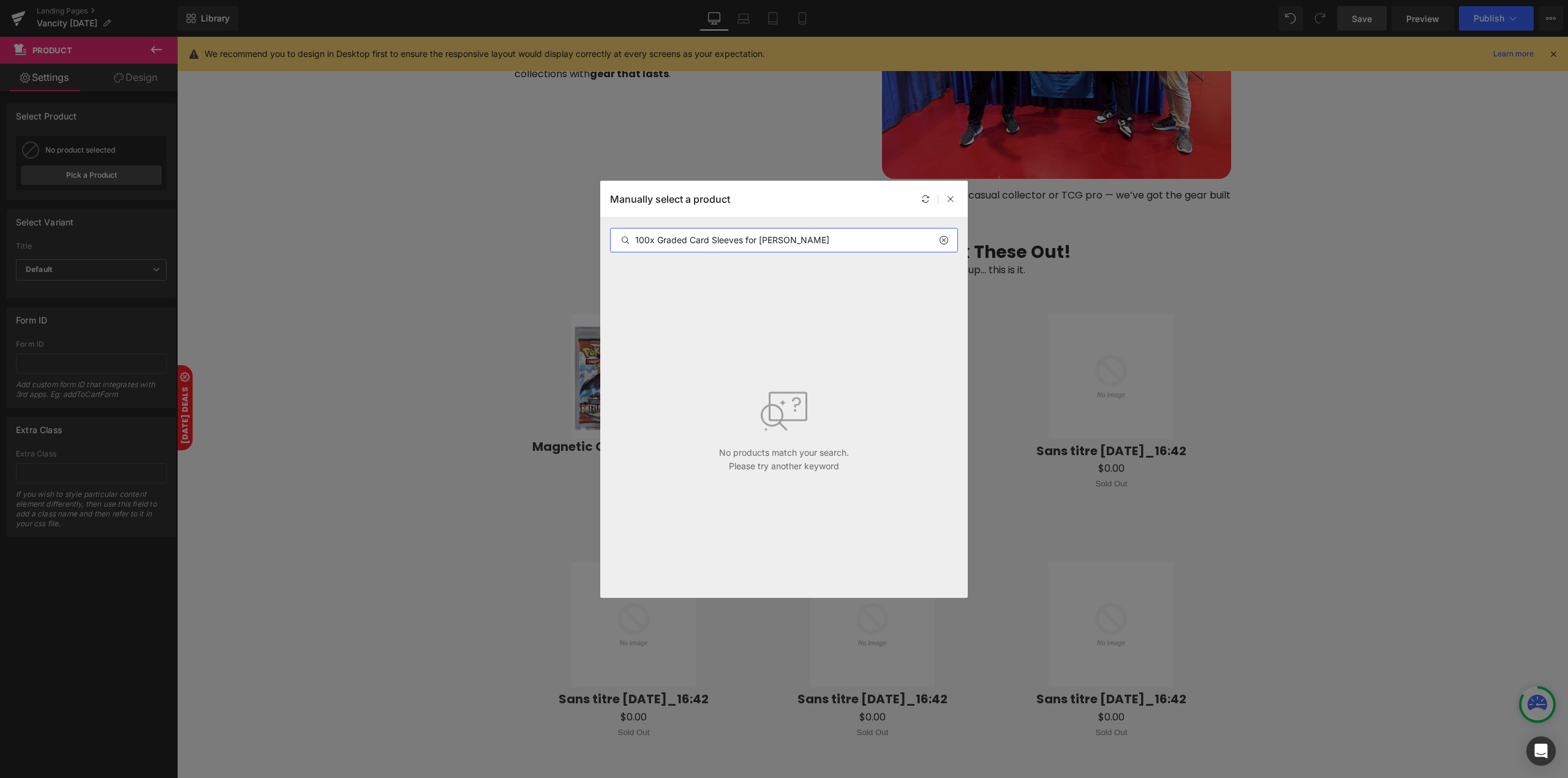
drag, startPoint x: 659, startPoint y: 234, endPoint x: 632, endPoint y: 241, distance: 27.9
click at [632, 241] on input "100x Graded Card Sleeves for Beckett" at bounding box center [784, 240] width 347 height 14
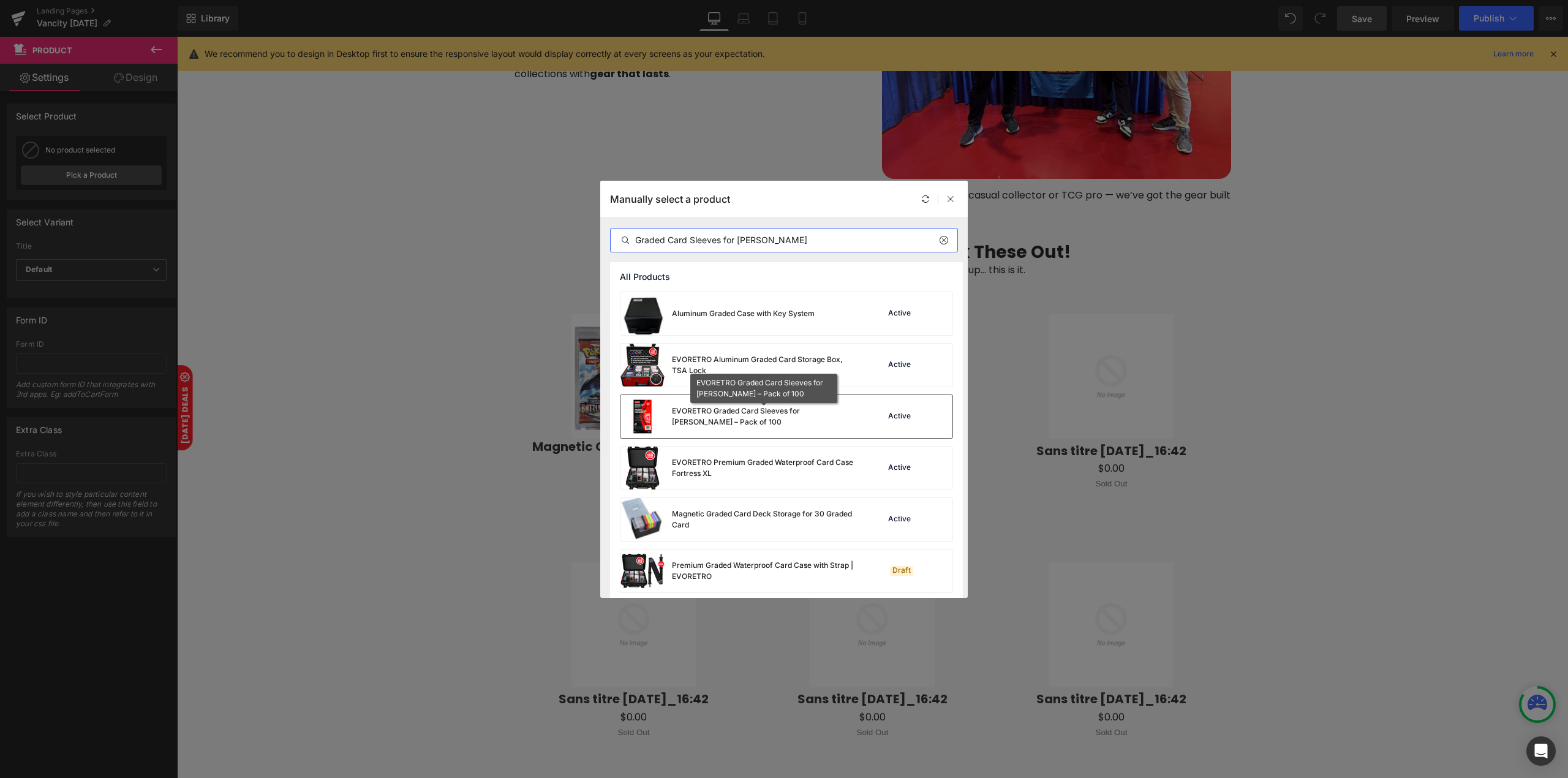
type input "Graded Card Sleeves for Beckett"
click at [720, 416] on div "EVORETRO Graded Card Sleeves for Beckett – Pack of 100" at bounding box center [763, 416] width 183 height 22
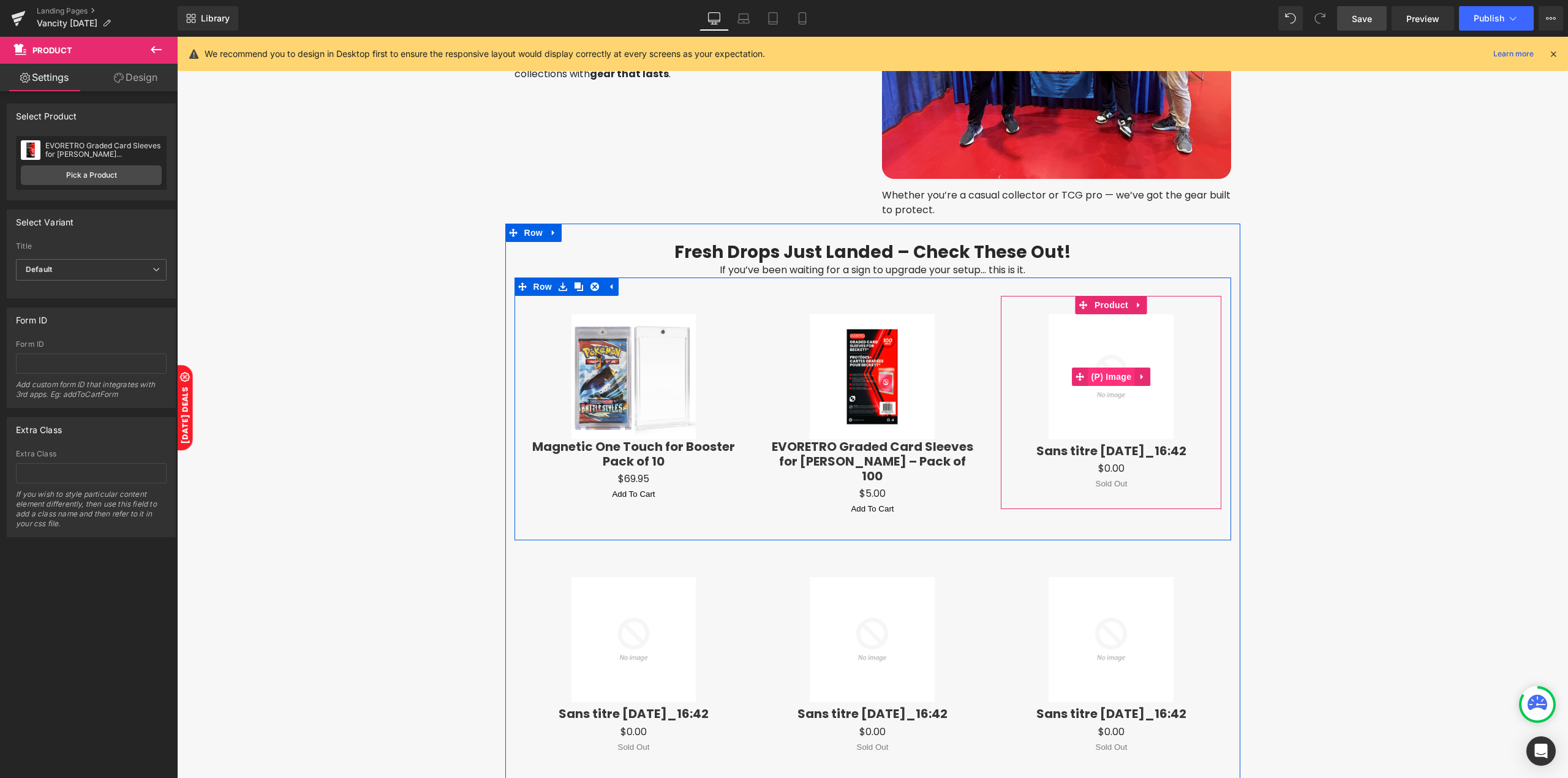
click at [1108, 375] on span "(P) Image" at bounding box center [1111, 377] width 46 height 18
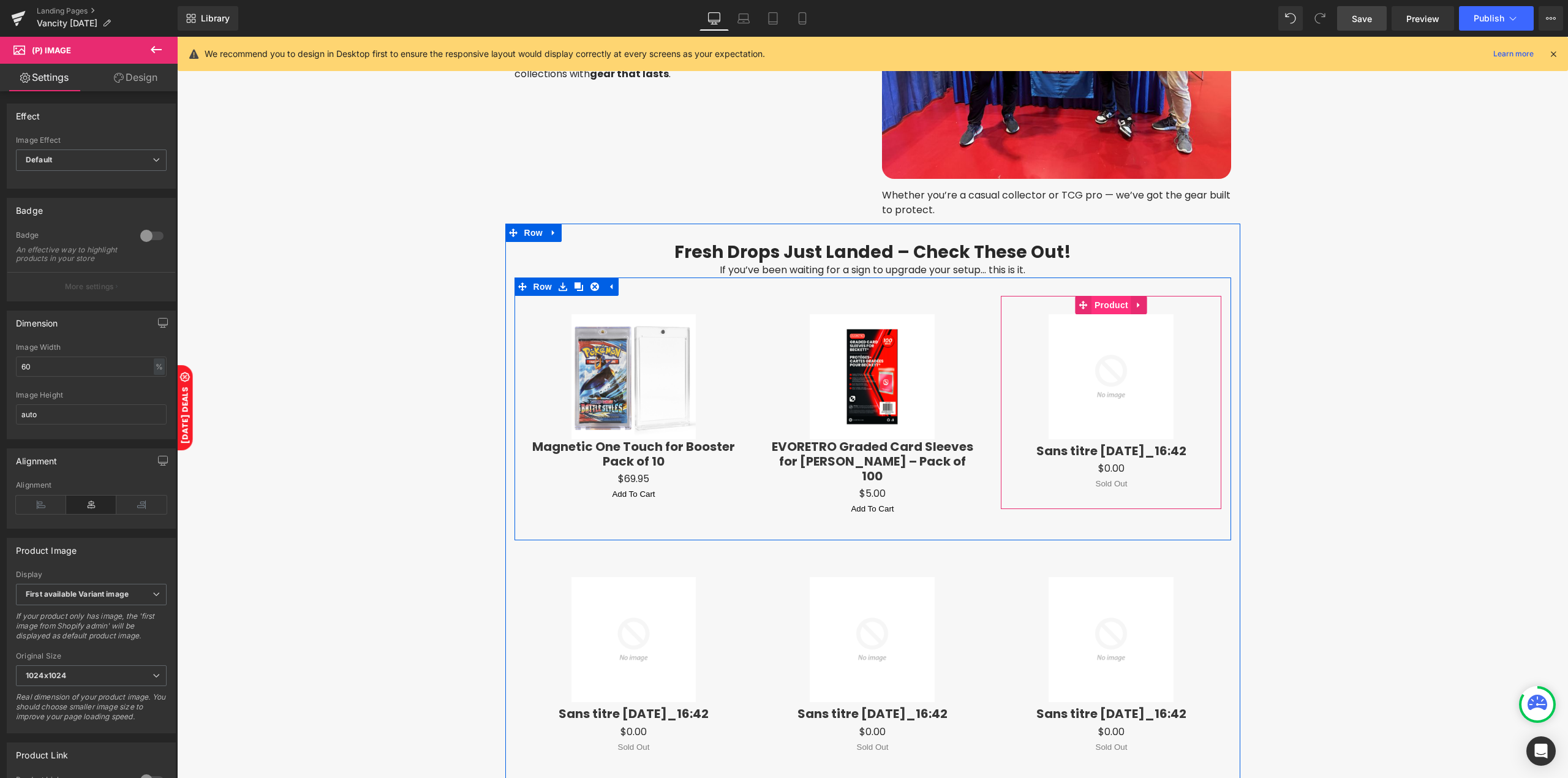
click at [1106, 308] on span "Product" at bounding box center [1111, 305] width 40 height 18
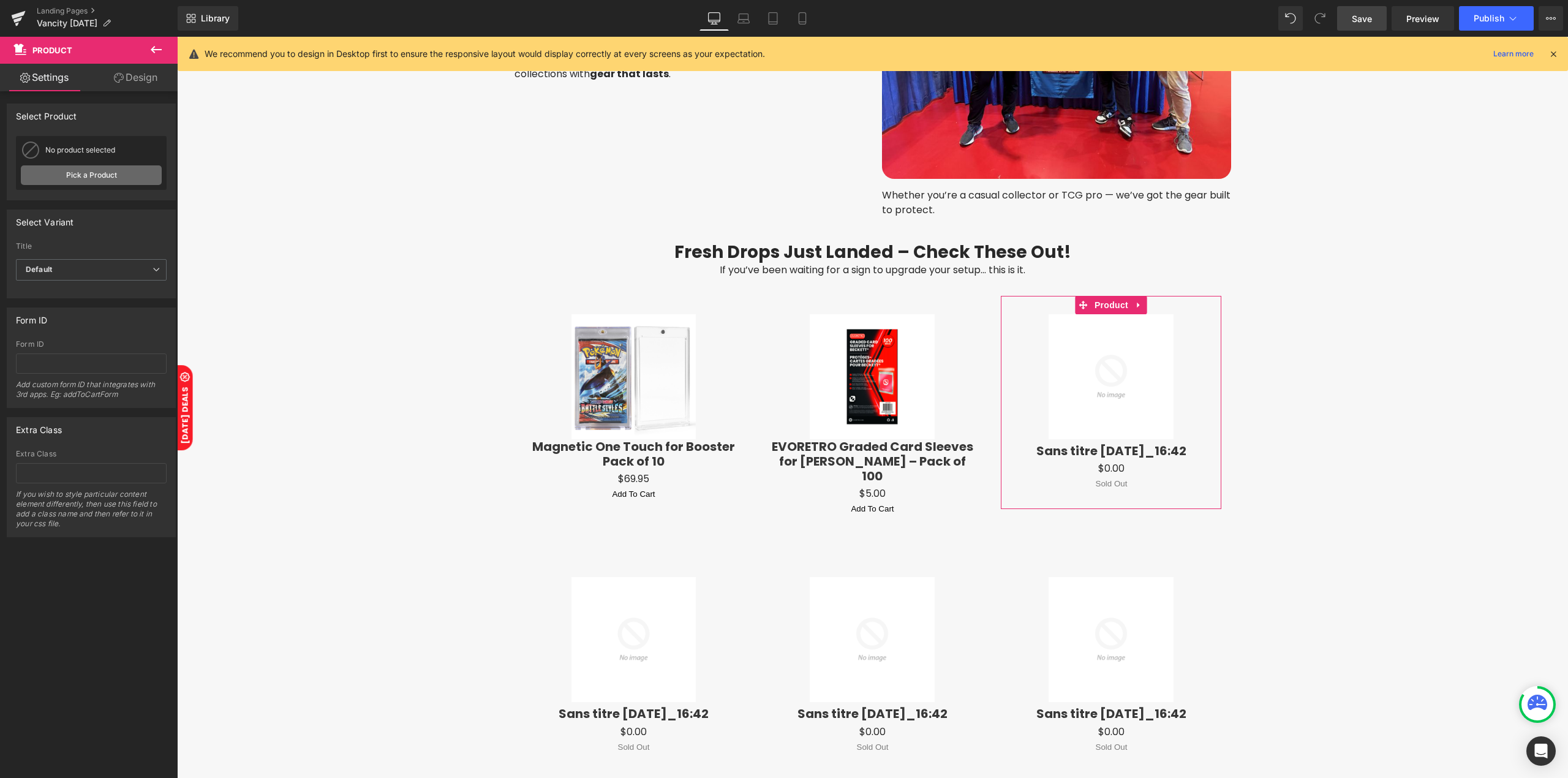
click at [91, 184] on link "Pick a Product" at bounding box center [91, 175] width 141 height 20
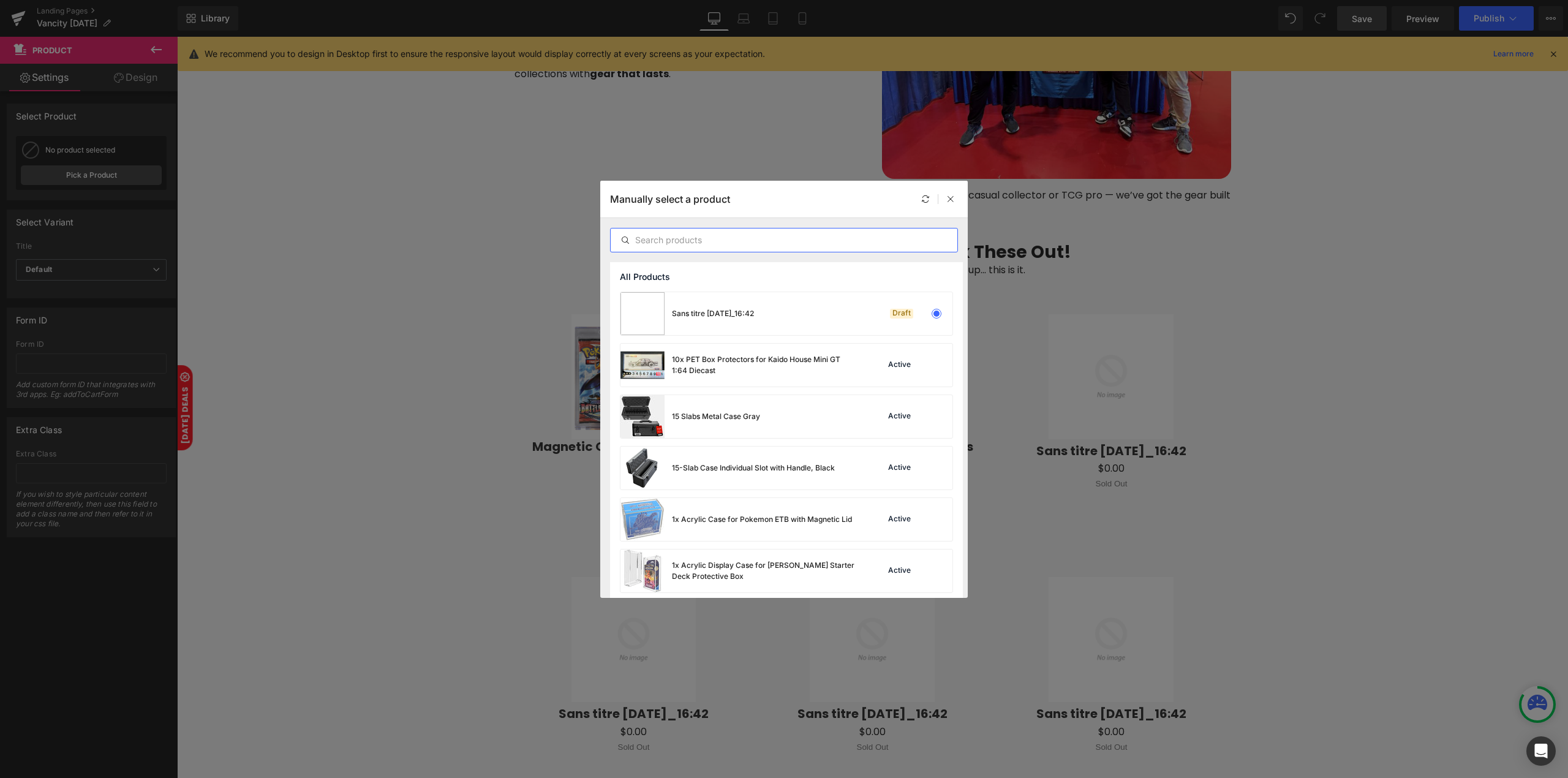
click at [677, 243] on input "text" at bounding box center [784, 240] width 347 height 14
paste input "Magnetic Card Holder - 35 PT - Pack of 25"
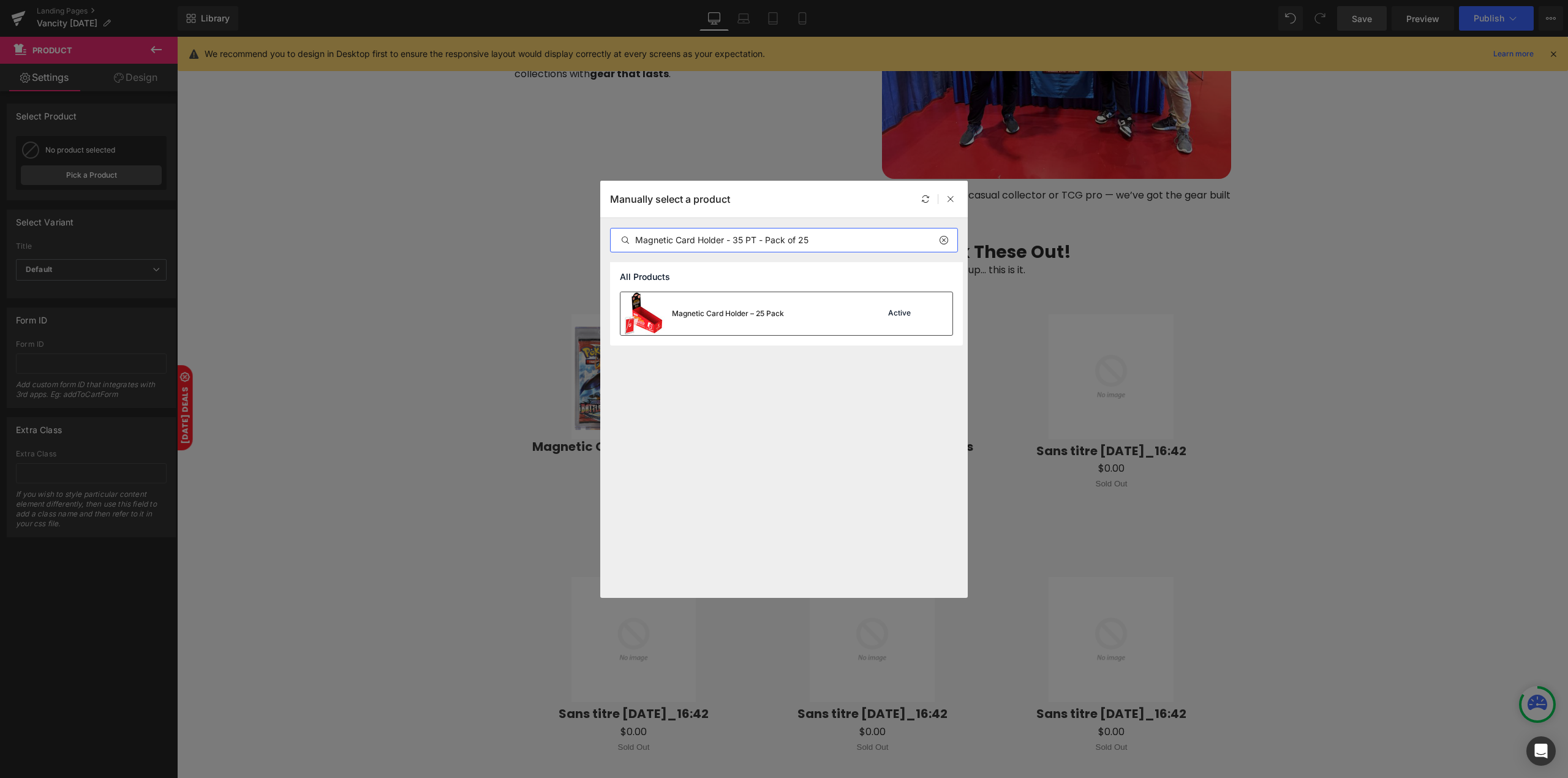
type input "Magnetic Card Holder - 35 PT - Pack of 25"
drag, startPoint x: 706, startPoint y: 312, endPoint x: 597, endPoint y: 268, distance: 117.5
click at [706, 312] on div "Magnetic Card Holder – 25 Pack" at bounding box center [727, 314] width 112 height 11
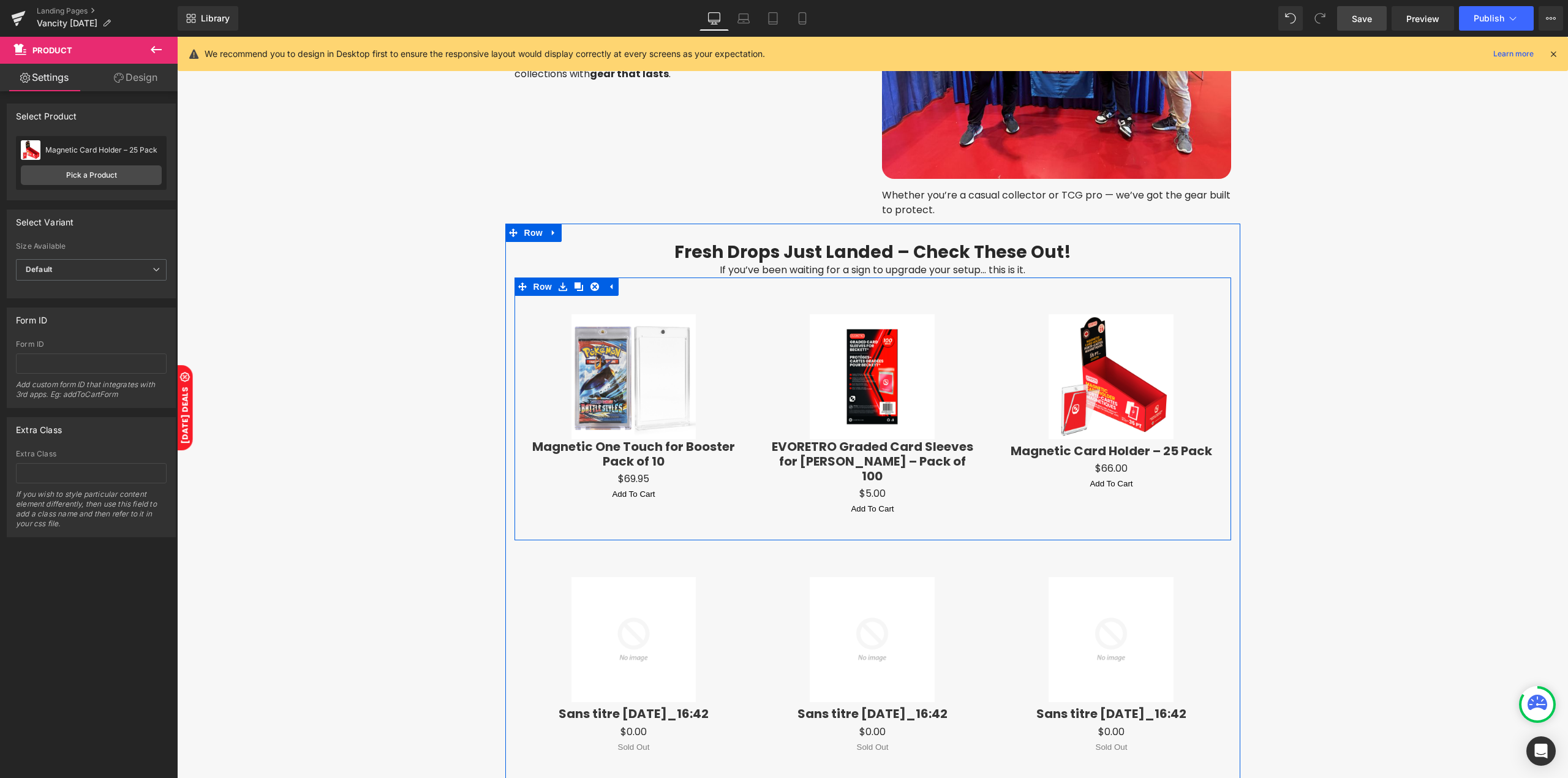
scroll to position [1527, 0]
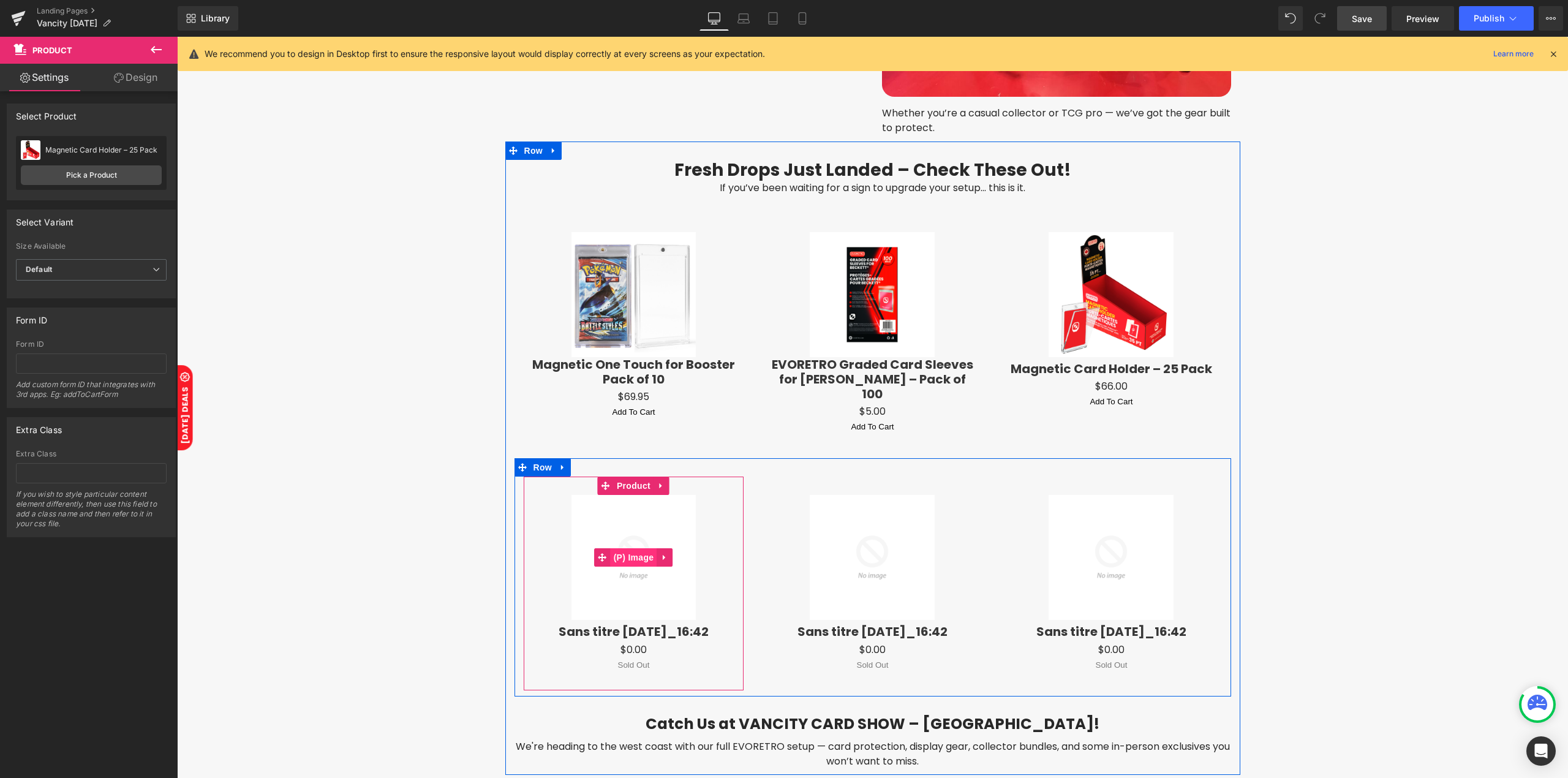
click at [636, 548] on span "(P) Image" at bounding box center [634, 557] width 46 height 18
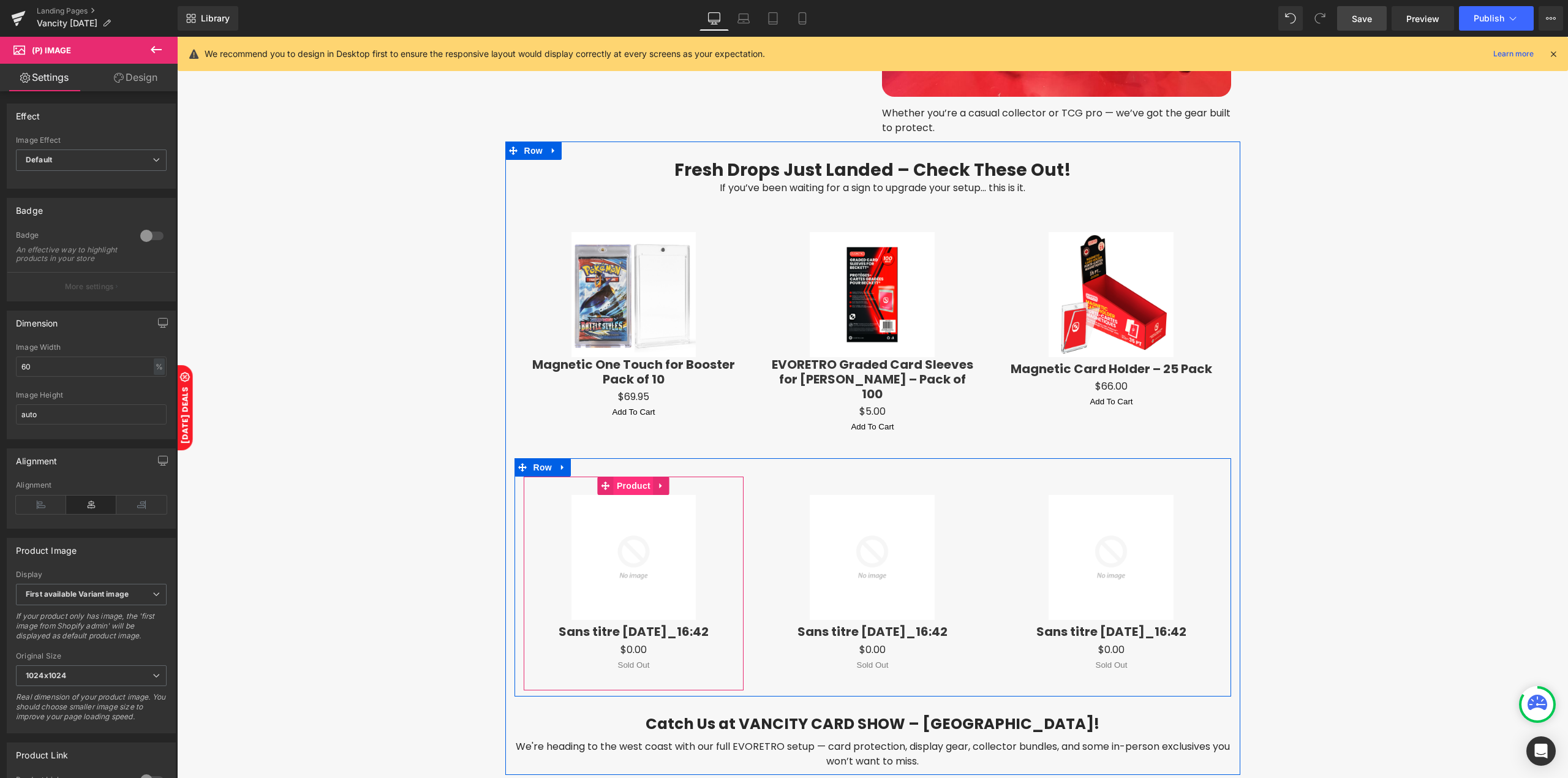
click at [628, 477] on span "Product" at bounding box center [634, 486] width 40 height 18
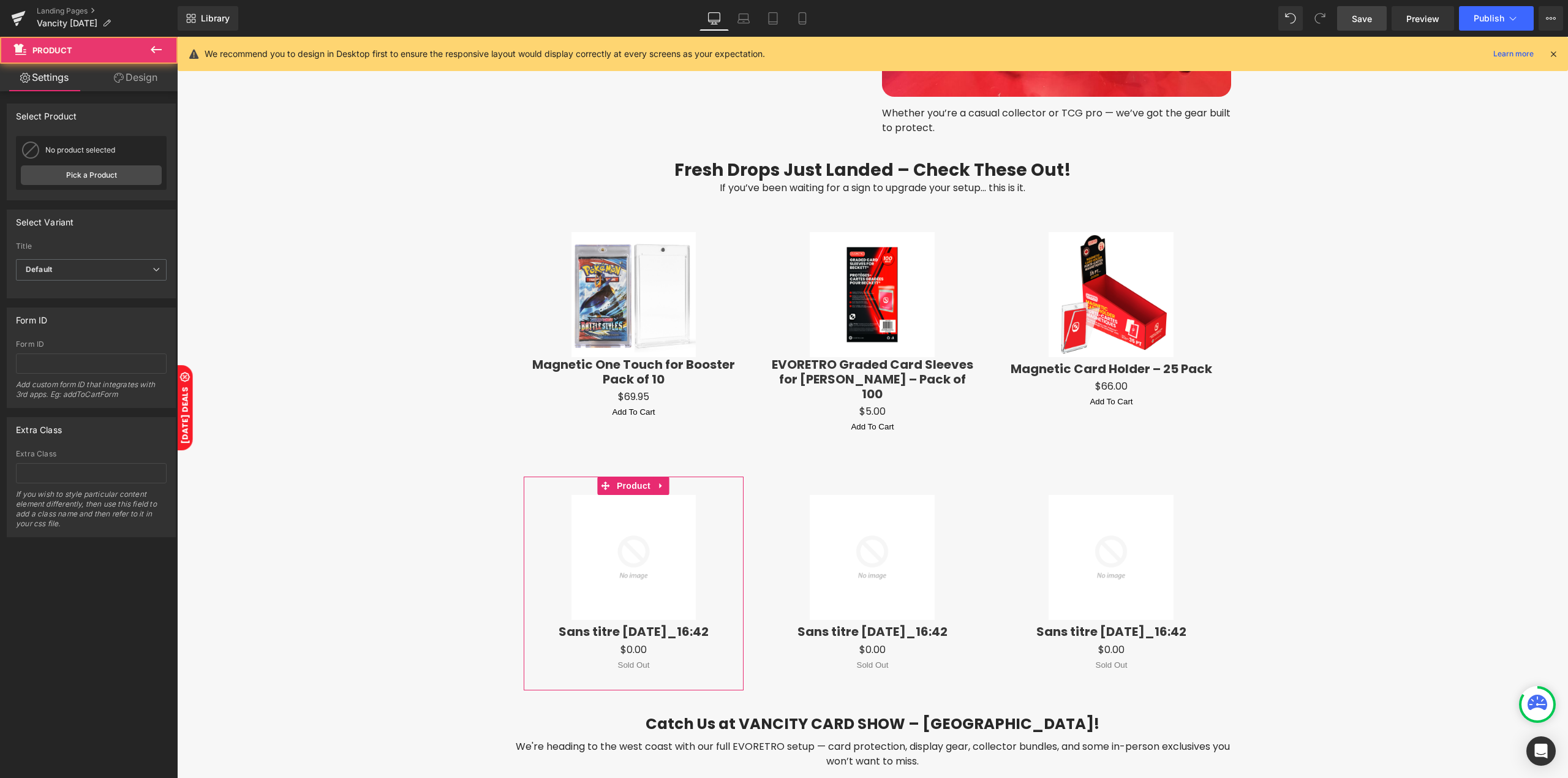
click at [103, 135] on div "Select Product Select manually Select manually Select manually No product assig…" at bounding box center [91, 151] width 169 height 97
click at [106, 177] on link "Pick a Product" at bounding box center [91, 175] width 141 height 20
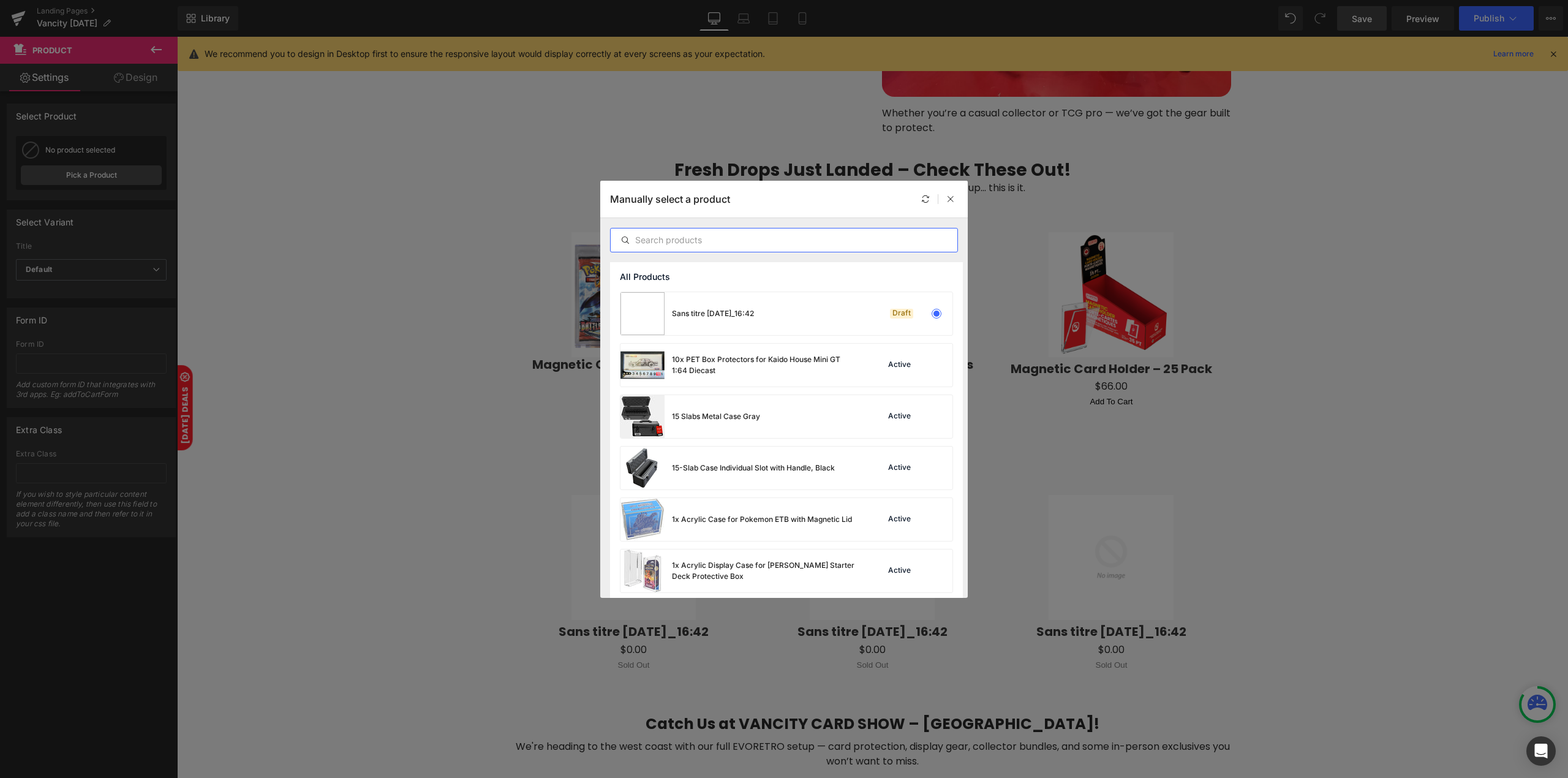
click at [686, 245] on input "text" at bounding box center [784, 240] width 347 height 14
paste input "Sleeves for 180 pt card"
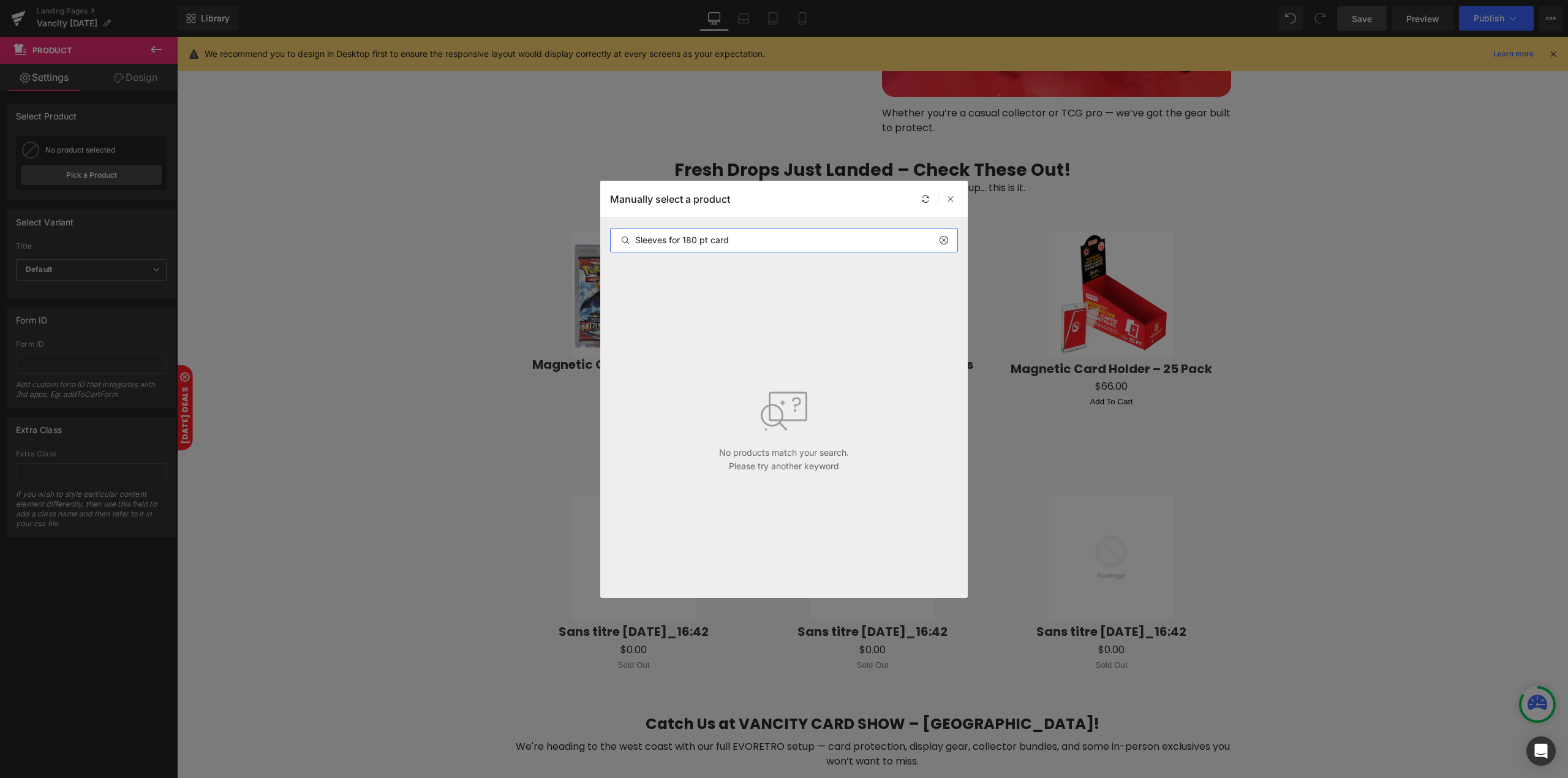
drag, startPoint x: 708, startPoint y: 246, endPoint x: 777, endPoint y: 238, distance: 69.5
click at [777, 238] on input "Sleeves for 180 pt card" at bounding box center [784, 240] width 347 height 14
click at [780, 238] on input "Sleeves for 180 pt" at bounding box center [784, 240] width 347 height 14
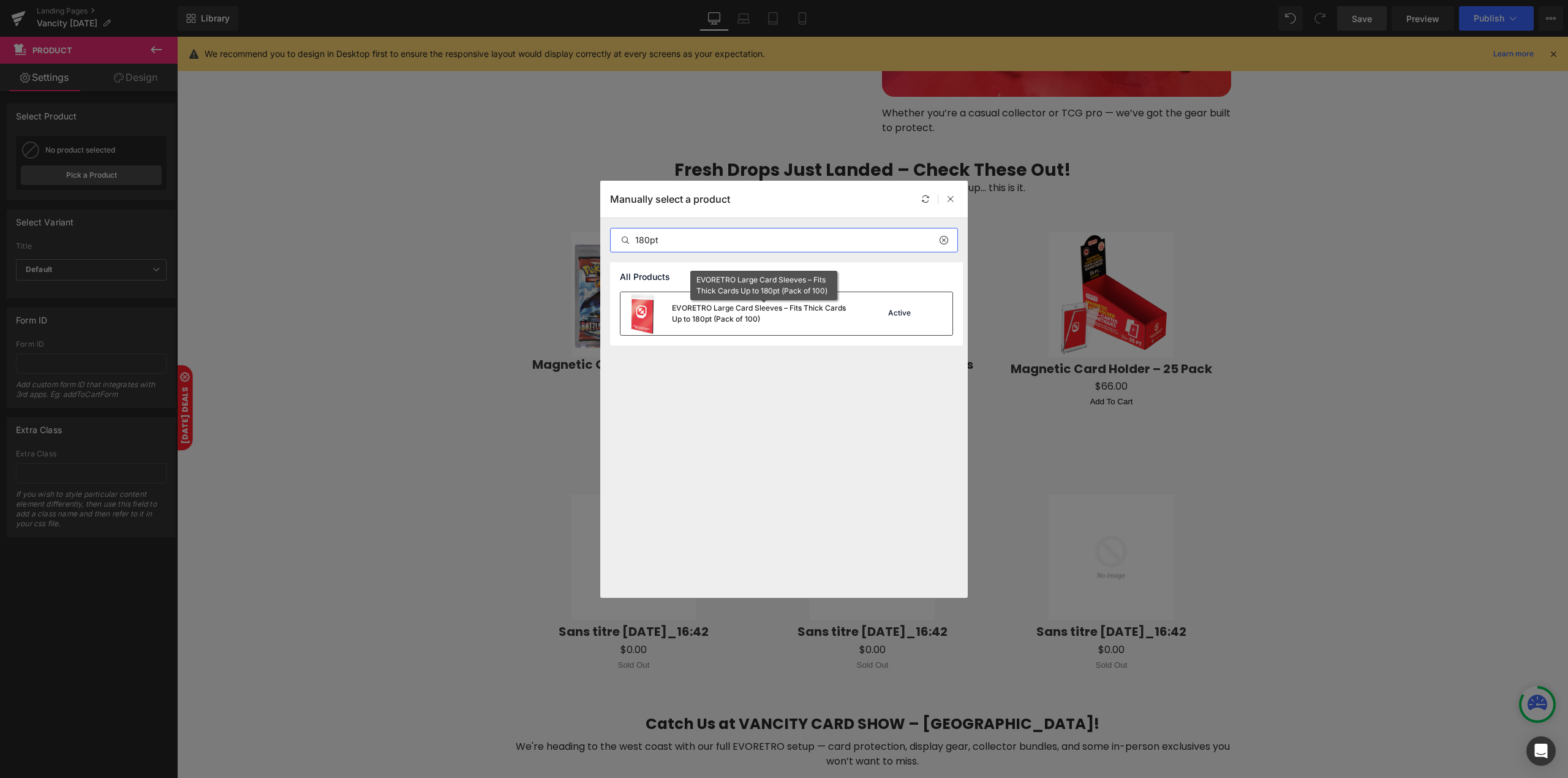
type input "180pt"
click at [809, 314] on div "EVORETRO Large Card Sleeves – Fits Thick Cards Up to 180pt (Pack of 100)" at bounding box center [763, 314] width 183 height 22
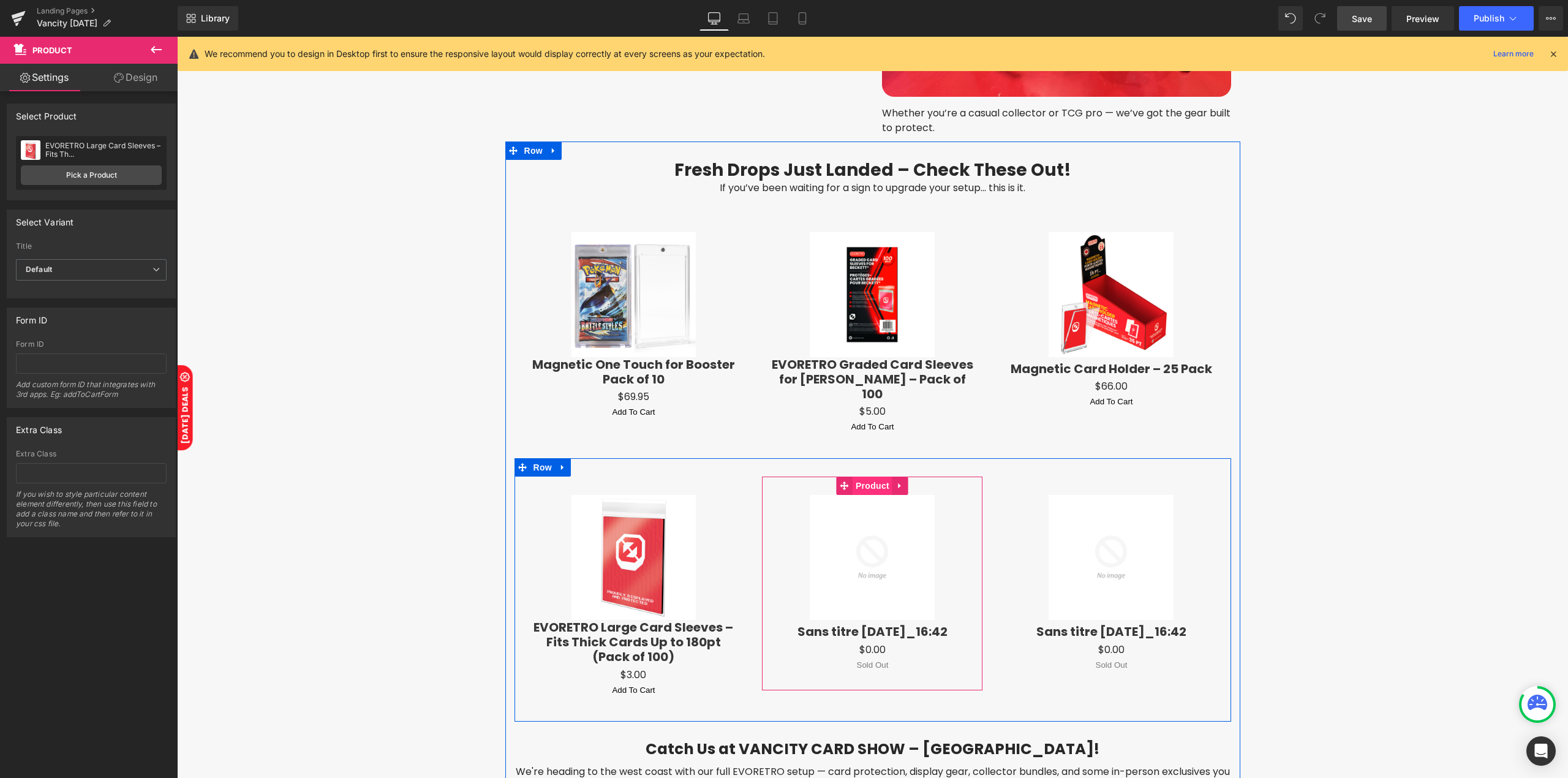
click at [871, 477] on span "Product" at bounding box center [872, 486] width 40 height 18
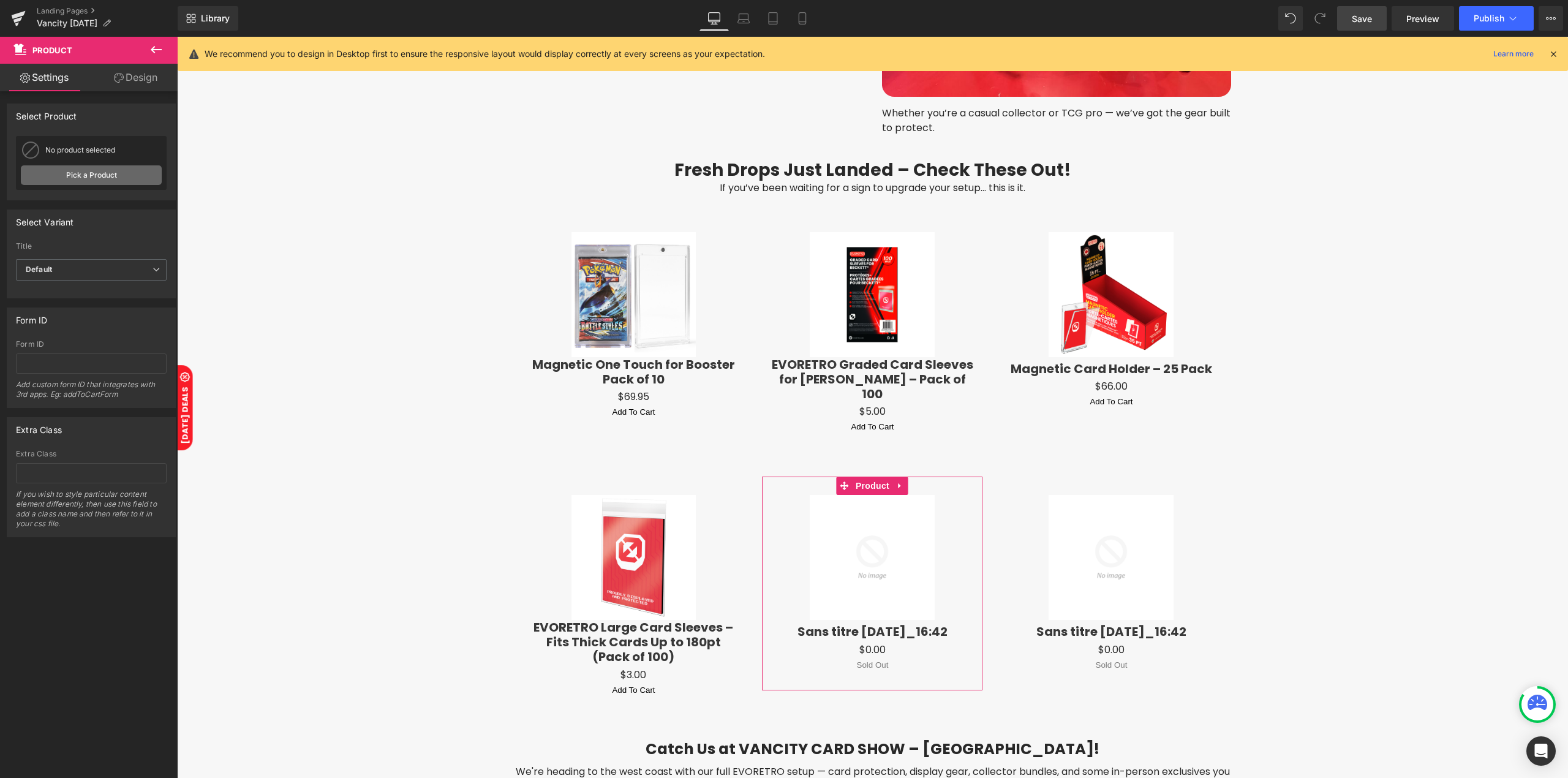
click at [81, 167] on link "Pick a Product" at bounding box center [91, 175] width 141 height 20
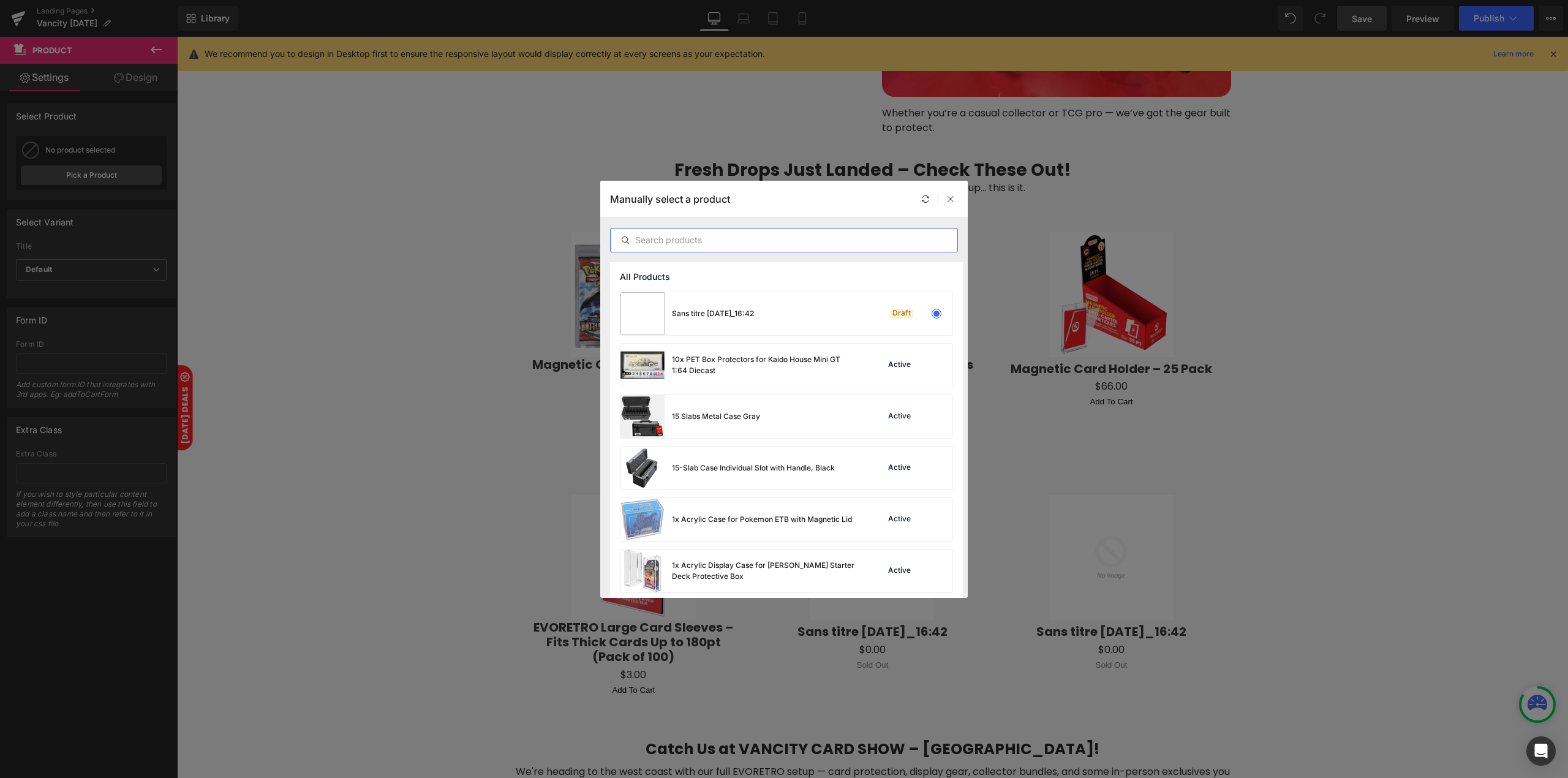
click at [747, 241] on input "text" at bounding box center [784, 240] width 347 height 14
paste input "Card Sorting Tray 18 Slots"
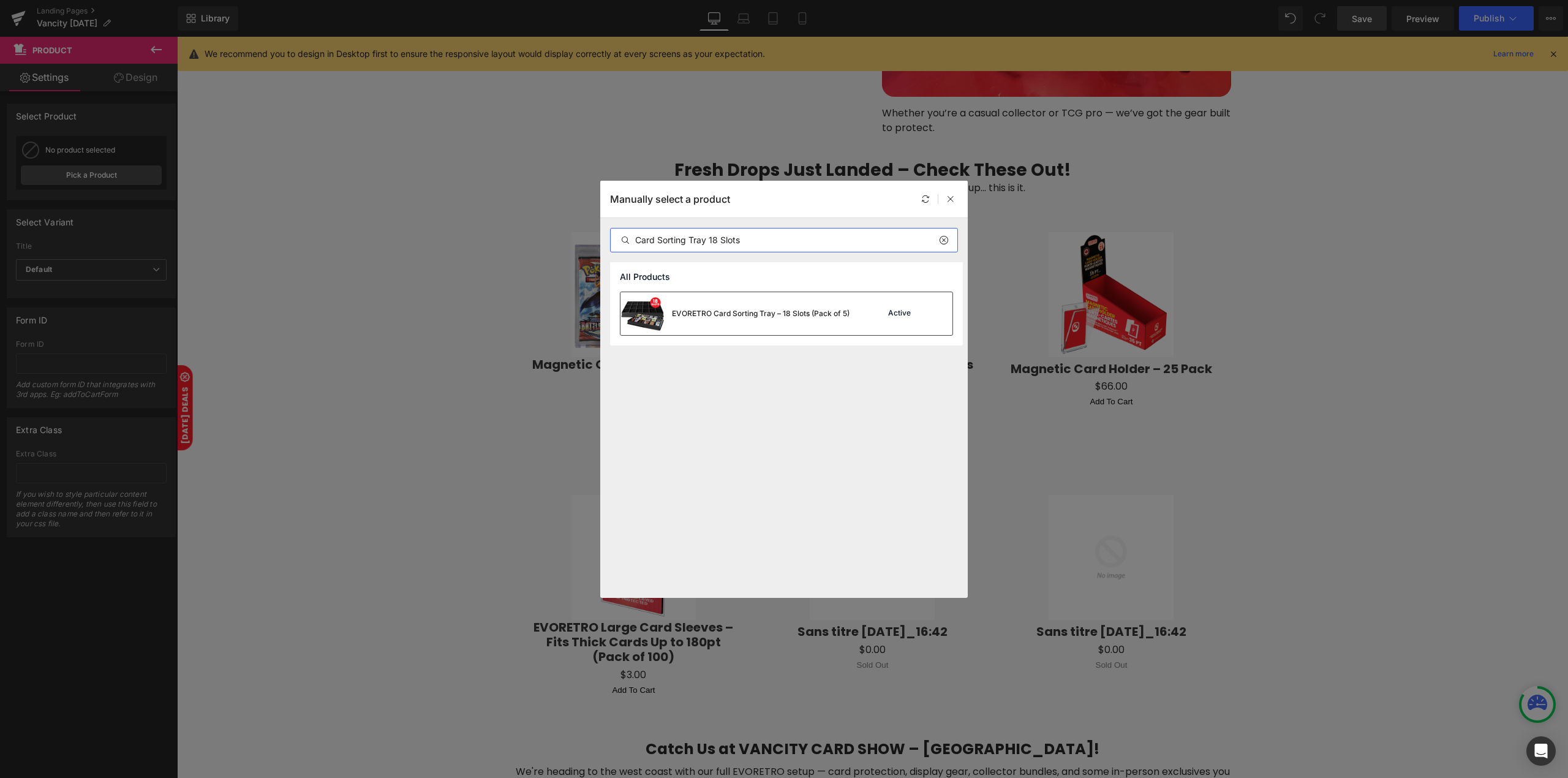
type input "Card Sorting Tray 18 Slots"
click at [738, 306] on div "EVORETRO Card Sorting Tray – 18 Slots (Pack of 5)" at bounding box center [734, 314] width 229 height 43
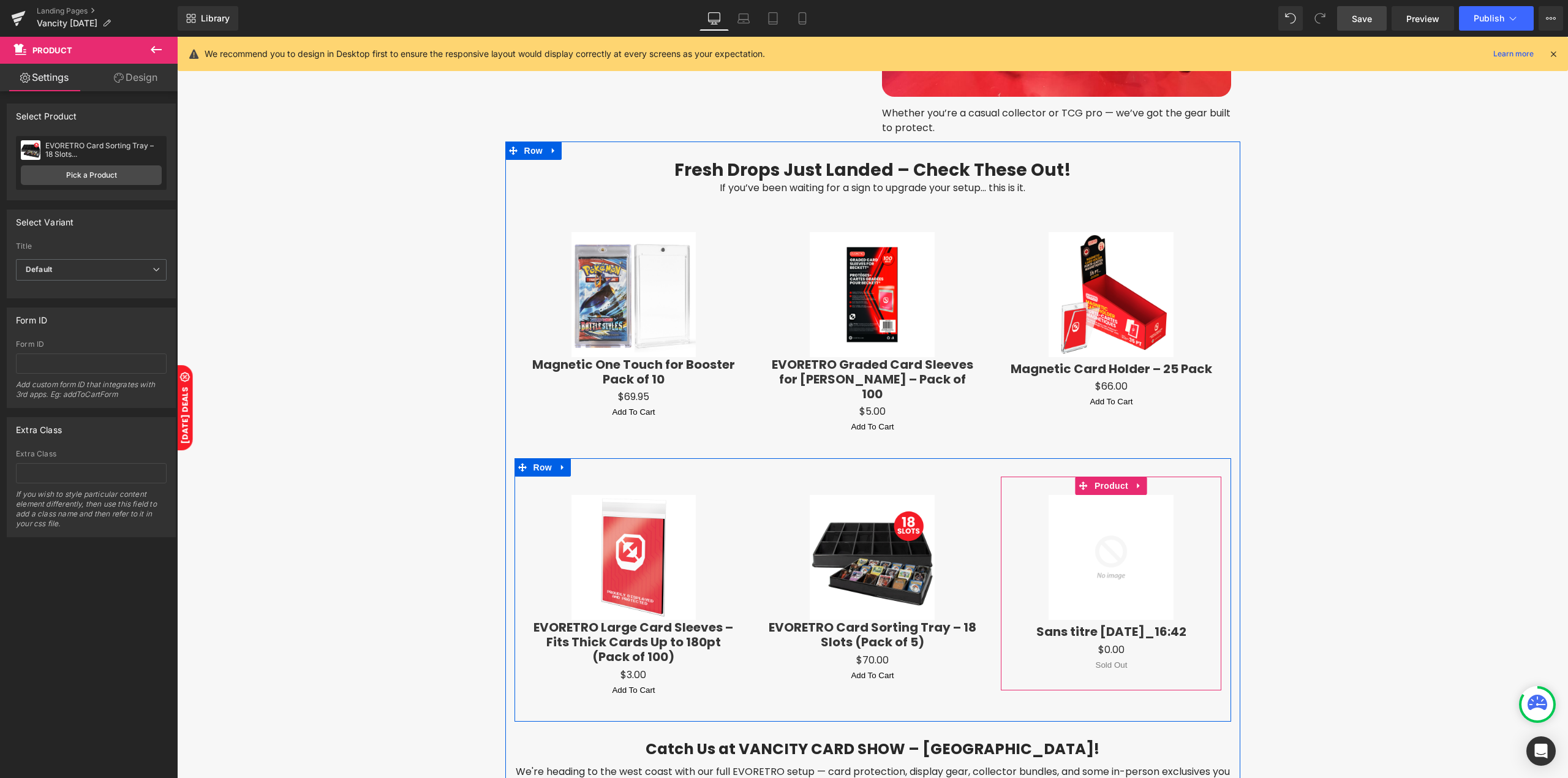
drag, startPoint x: 1108, startPoint y: 464, endPoint x: 937, endPoint y: 404, distance: 181.2
click at [1108, 477] on span "Product" at bounding box center [1111, 486] width 40 height 18
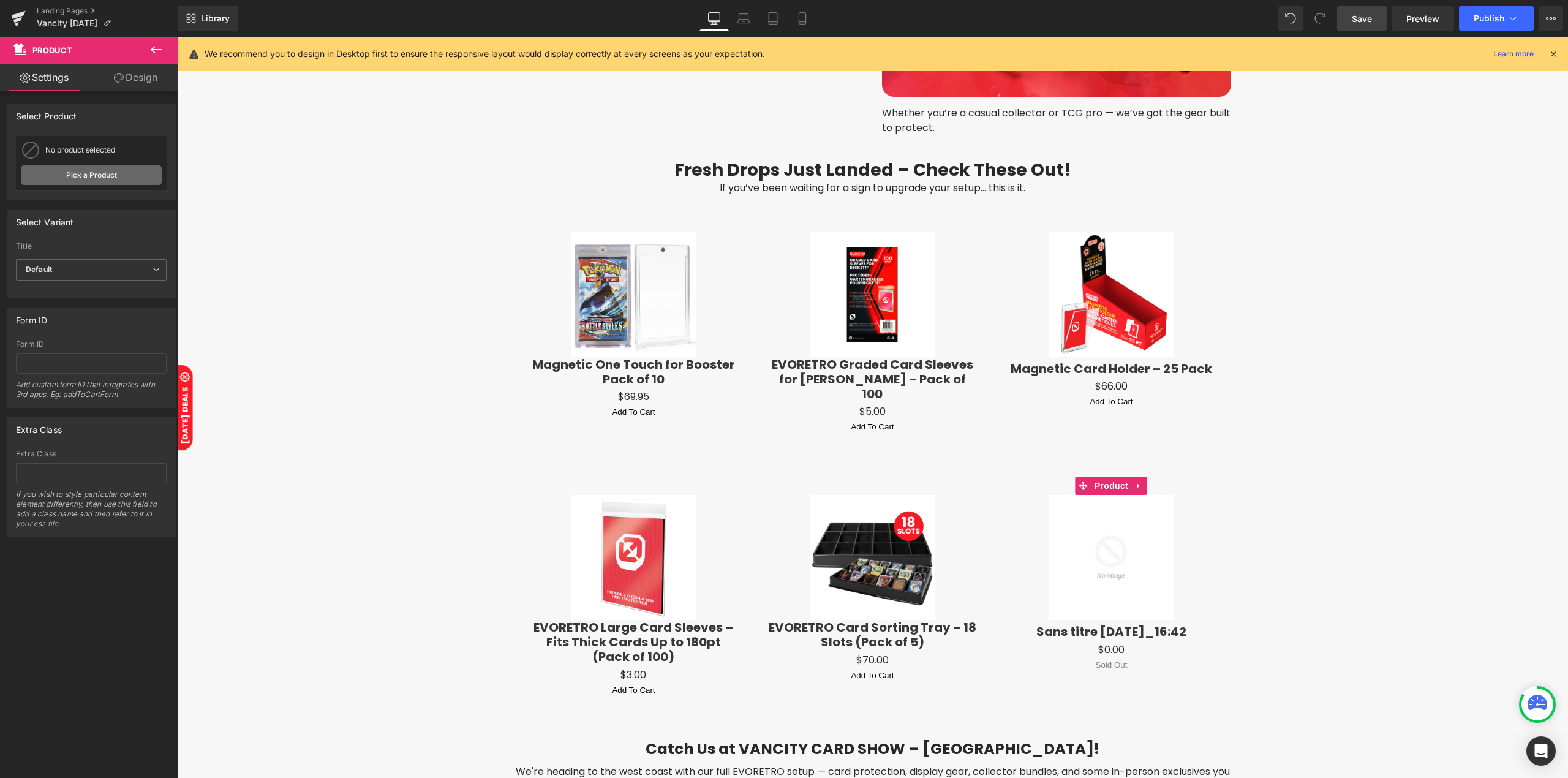
click at [103, 177] on link "Pick a Product" at bounding box center [91, 175] width 141 height 20
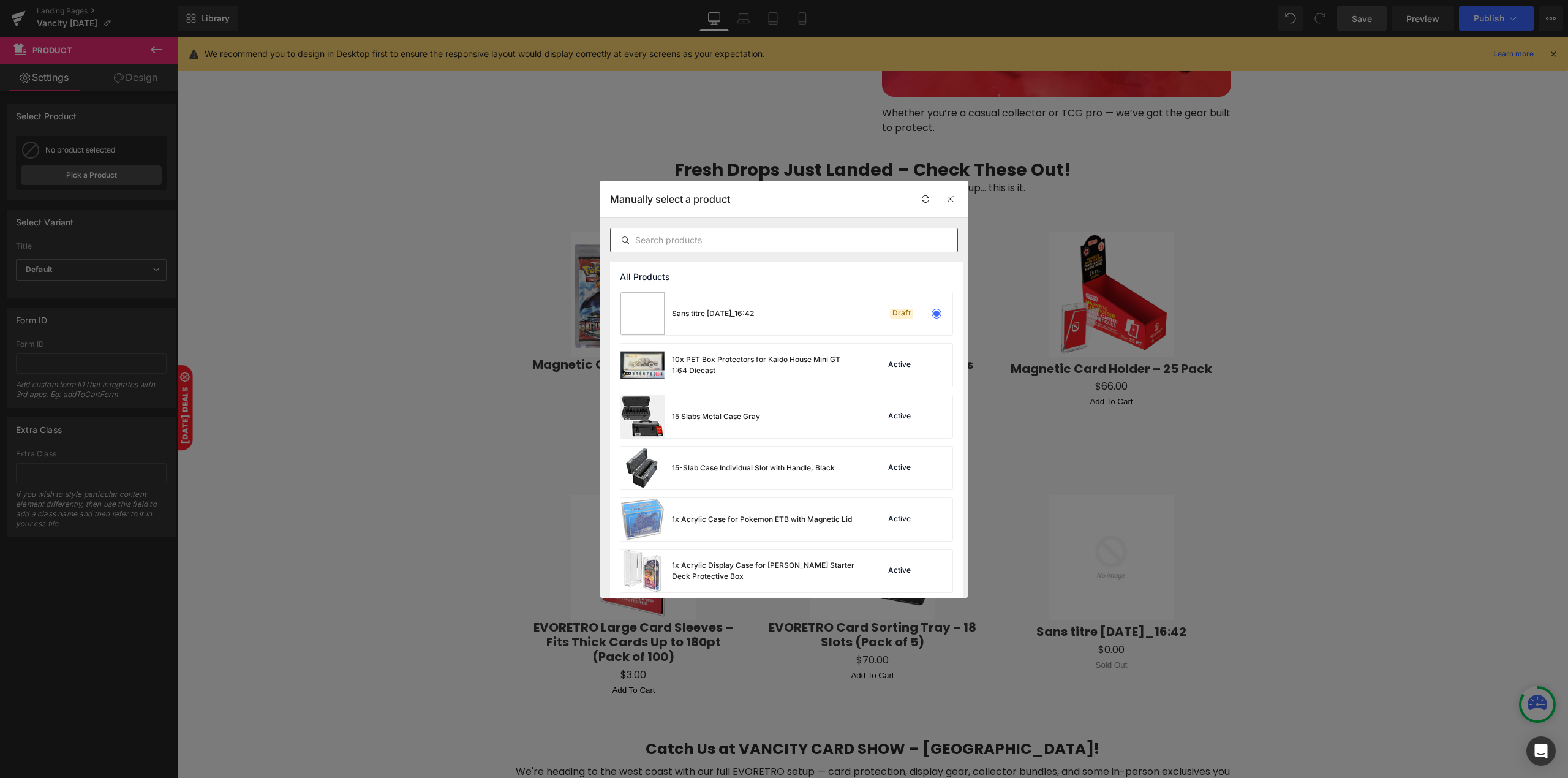
click at [708, 238] on input "text" at bounding box center [784, 240] width 347 height 14
paste input "Hinged Trading Card"
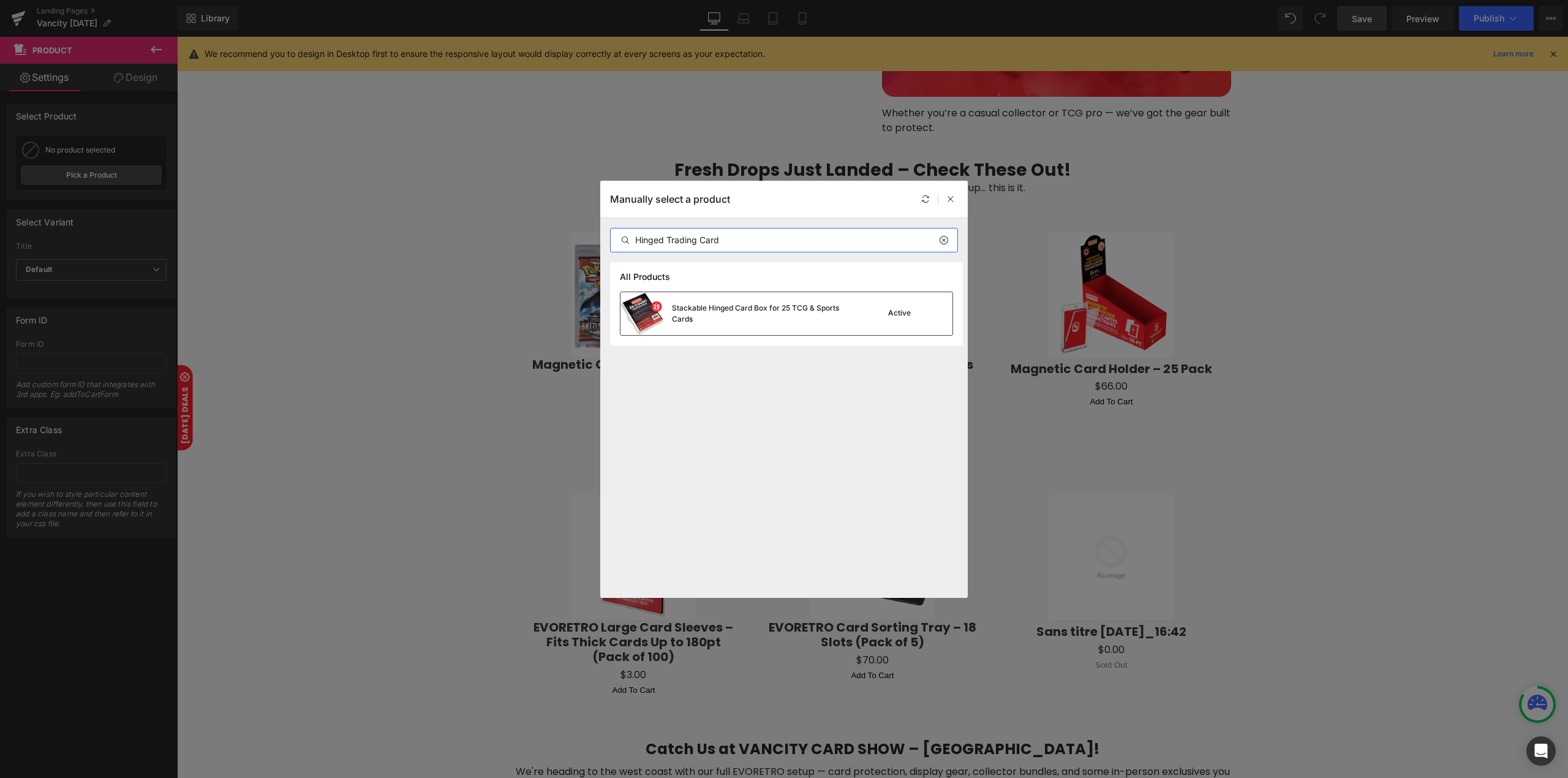
type input "Hinged Trading Card"
click at [709, 304] on div "Stackable Hinged Card Box for 25 TCG & Sports Cards" at bounding box center [763, 314] width 183 height 22
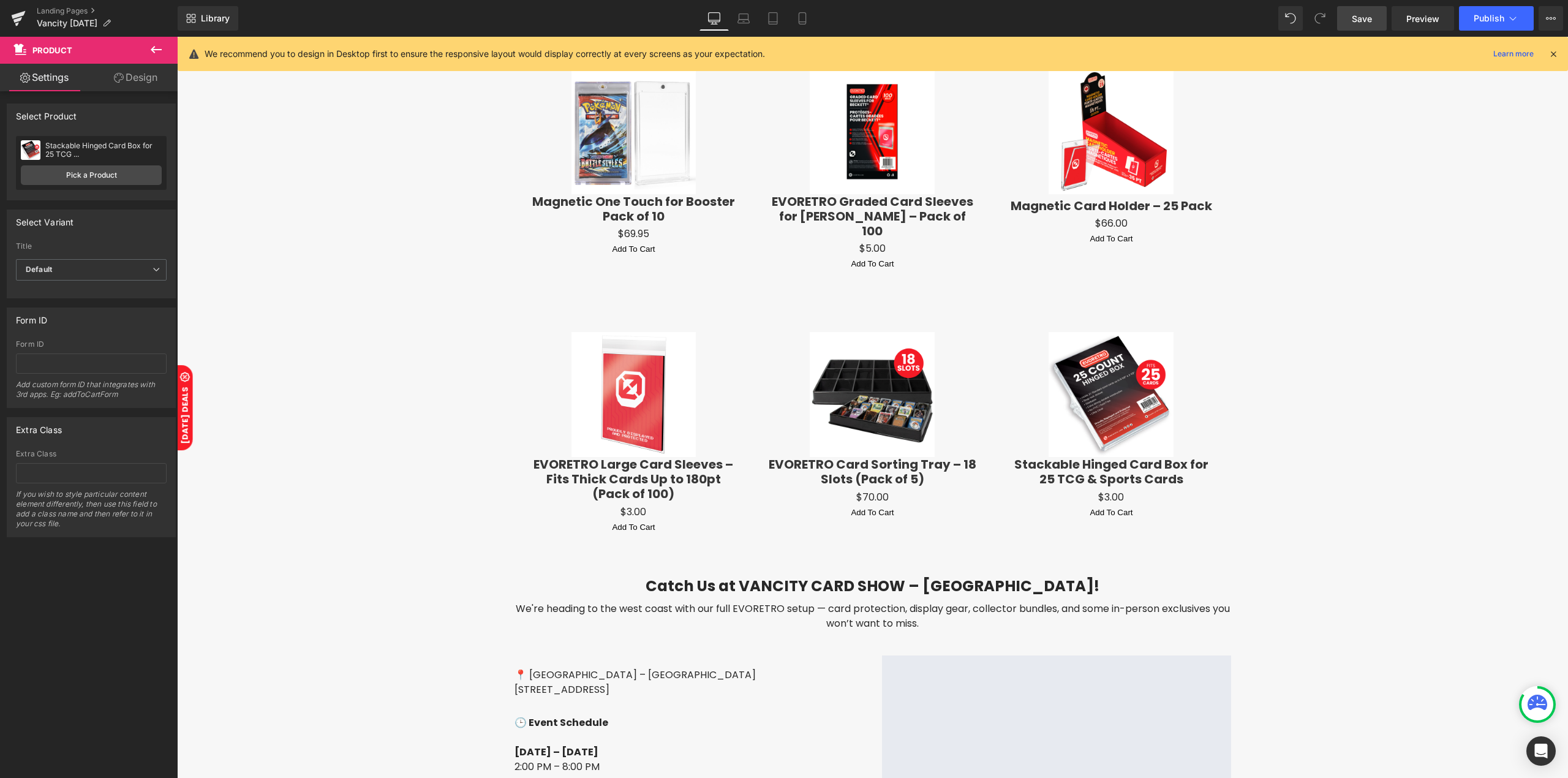
scroll to position [1609, 0]
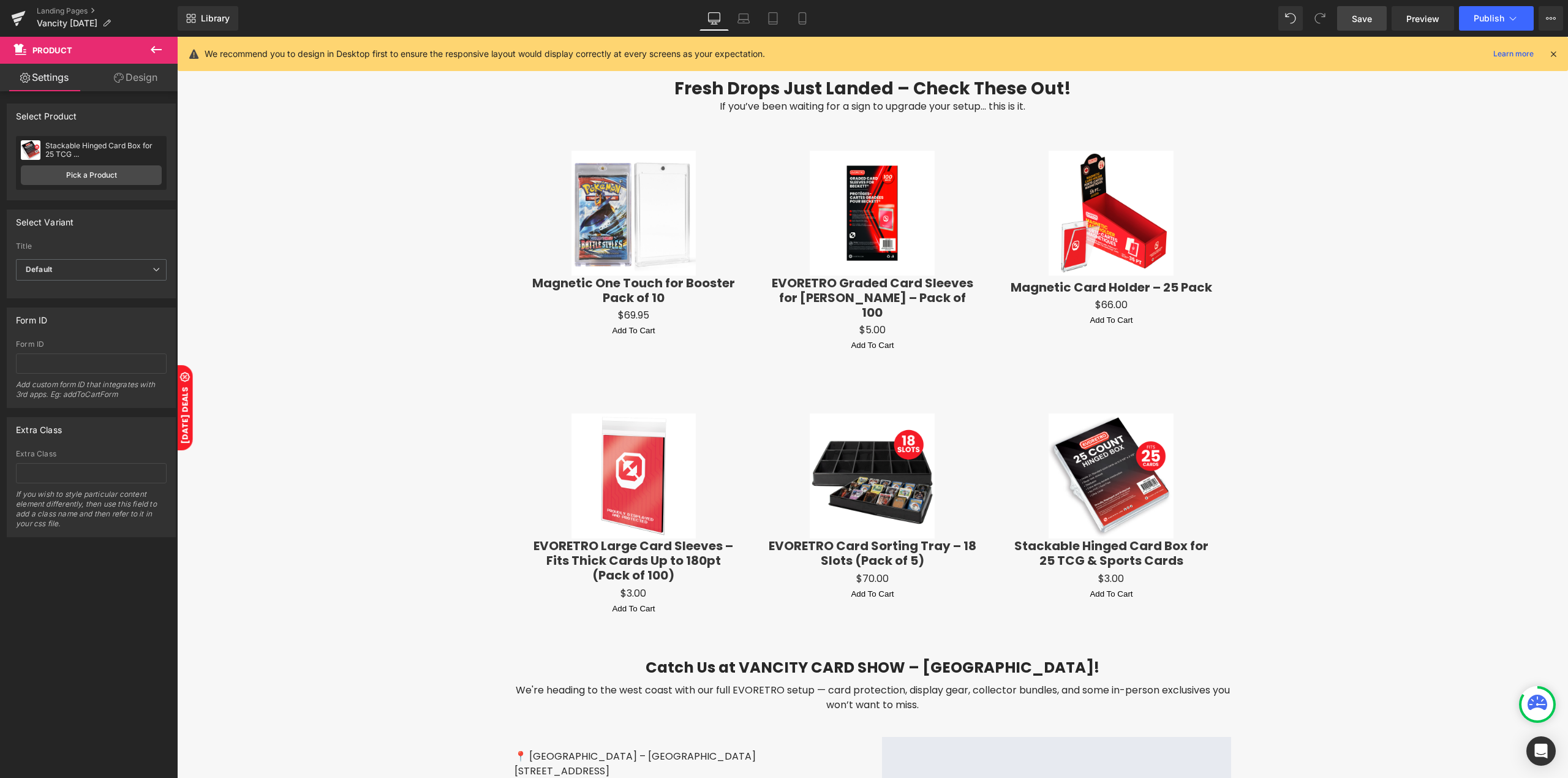
click at [1361, 10] on link "Save" at bounding box center [1361, 18] width 49 height 24
click at [805, 18] on icon at bounding box center [802, 18] width 7 height 11
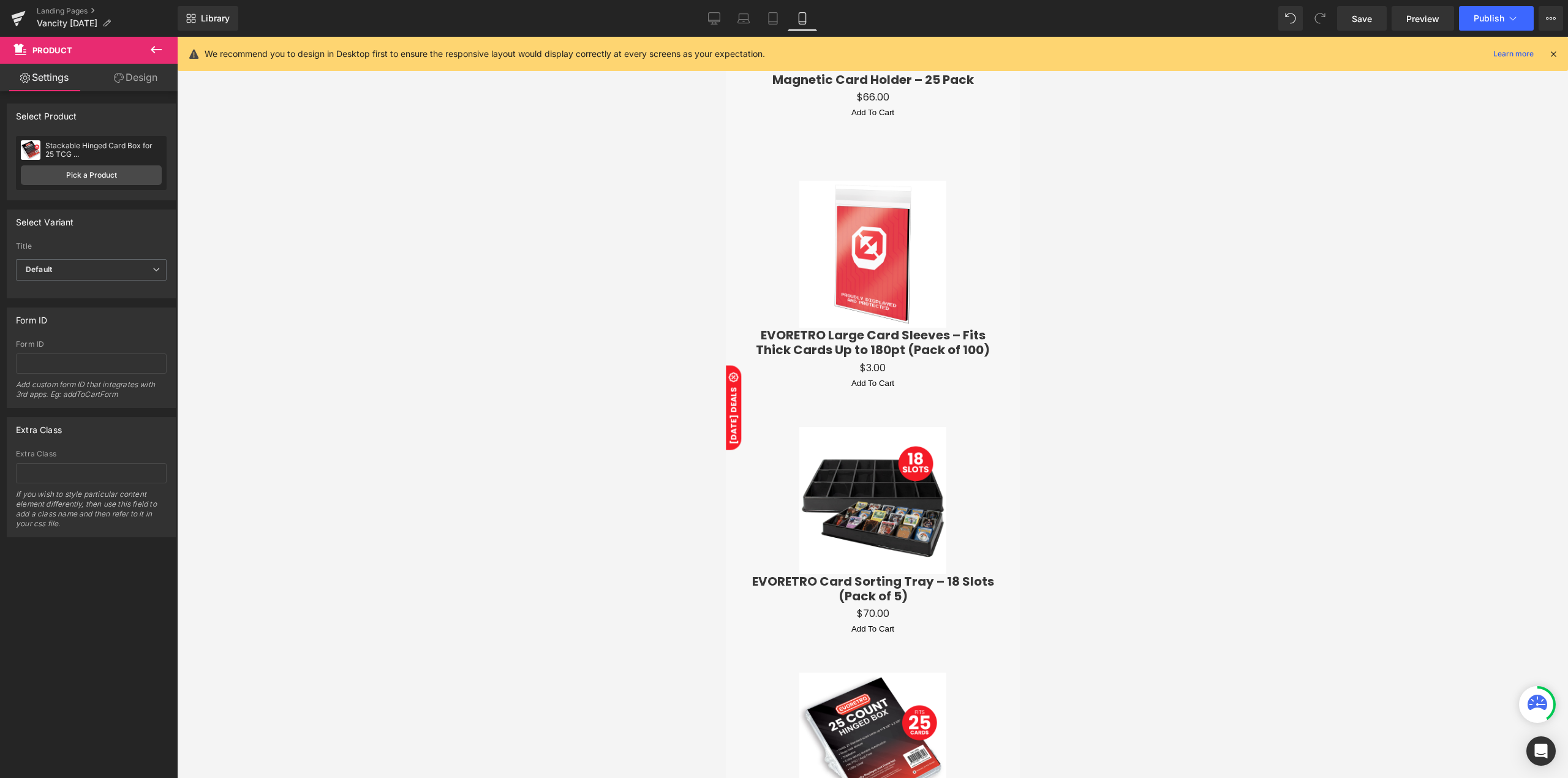
scroll to position [3370, 0]
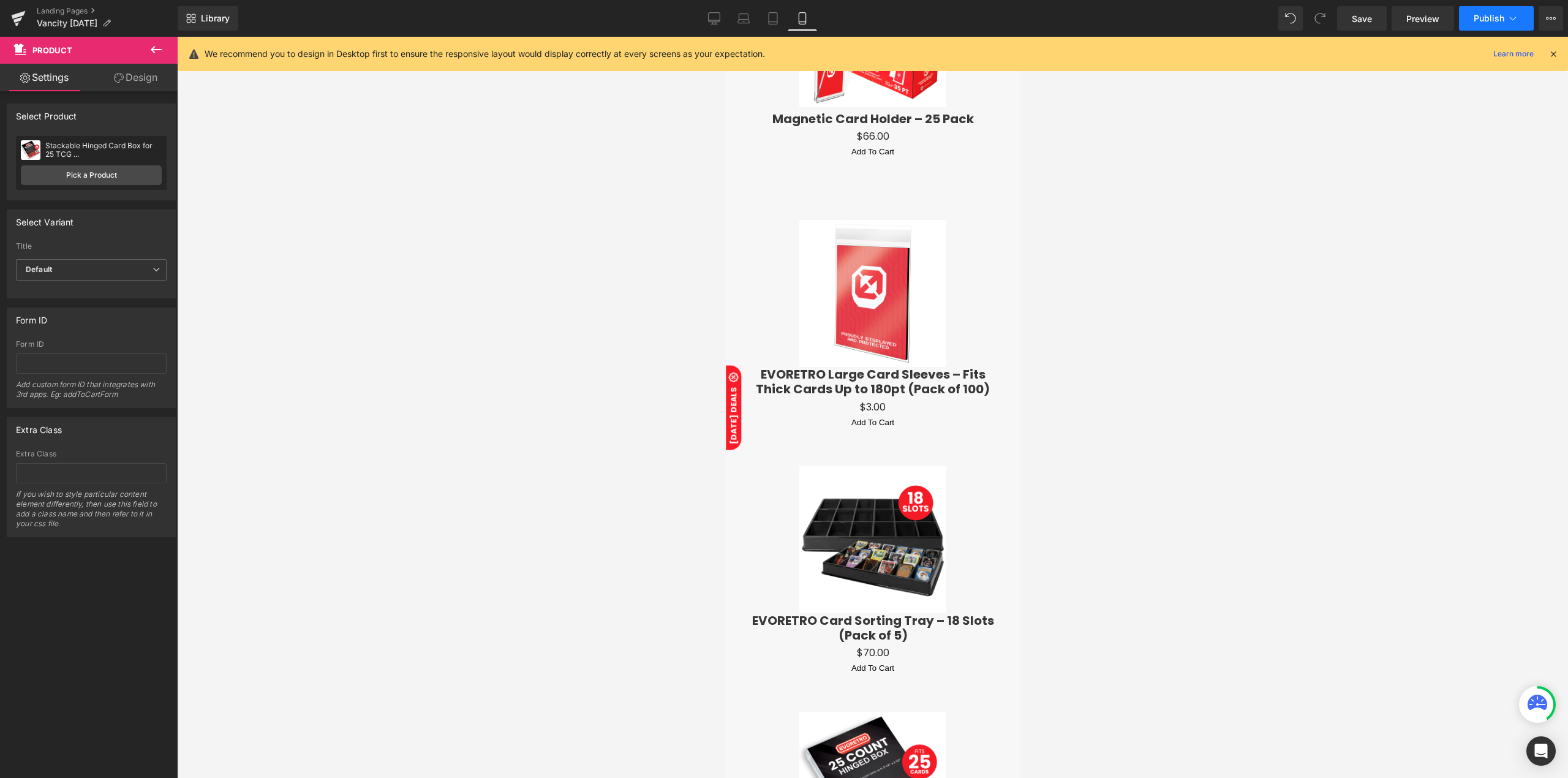
click at [1484, 12] on button "Publish" at bounding box center [1496, 18] width 75 height 24
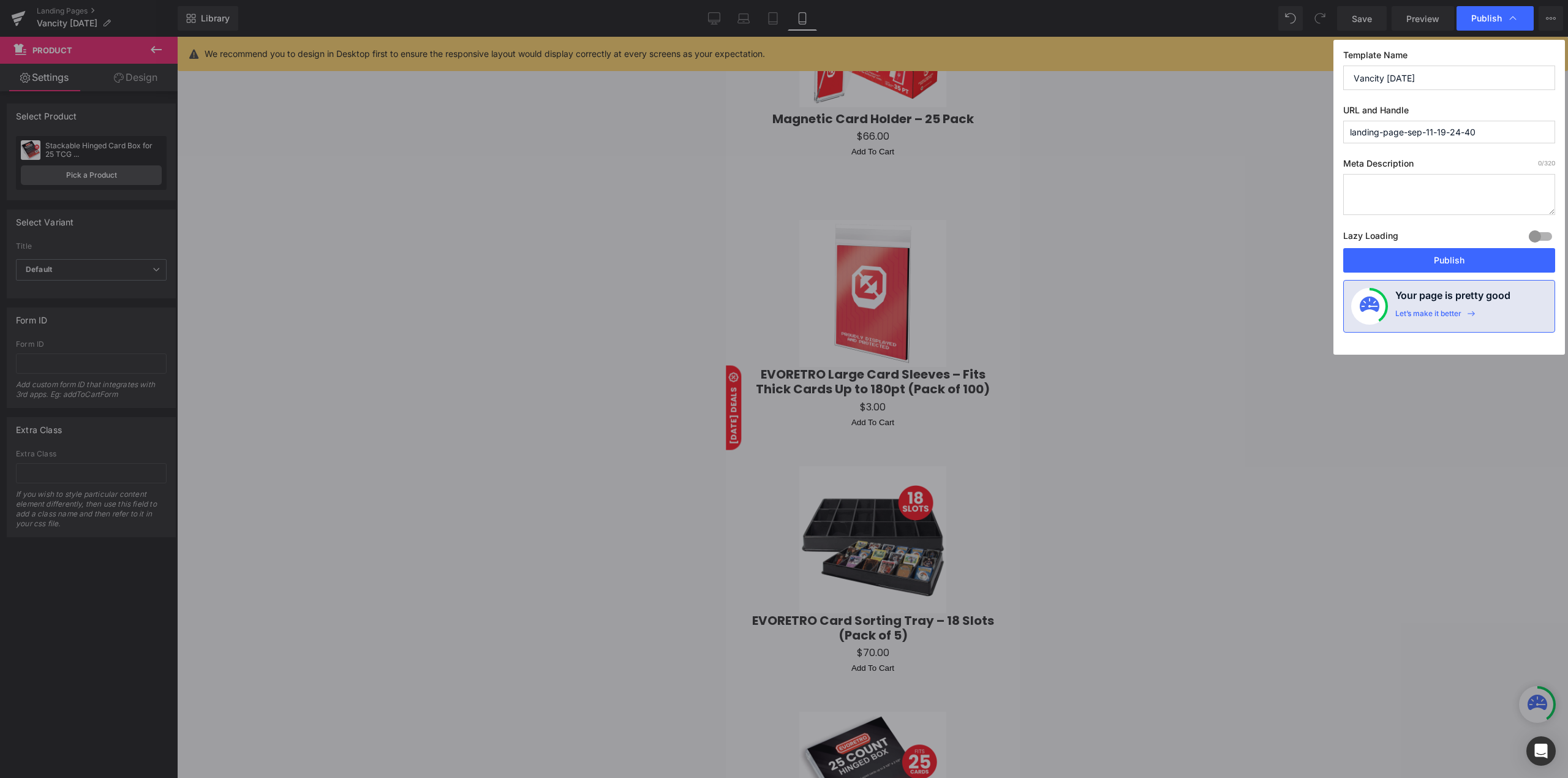
click at [1487, 130] on input "landing-page-sep-11-19-24-40" at bounding box center [1449, 132] width 212 height 23
type input "vancity-card-show-sept-2025"
click at [1377, 189] on textarea "To enrich screen reader interactions, please activate Accessibility in Grammarl…" at bounding box center [1449, 195] width 212 height 41
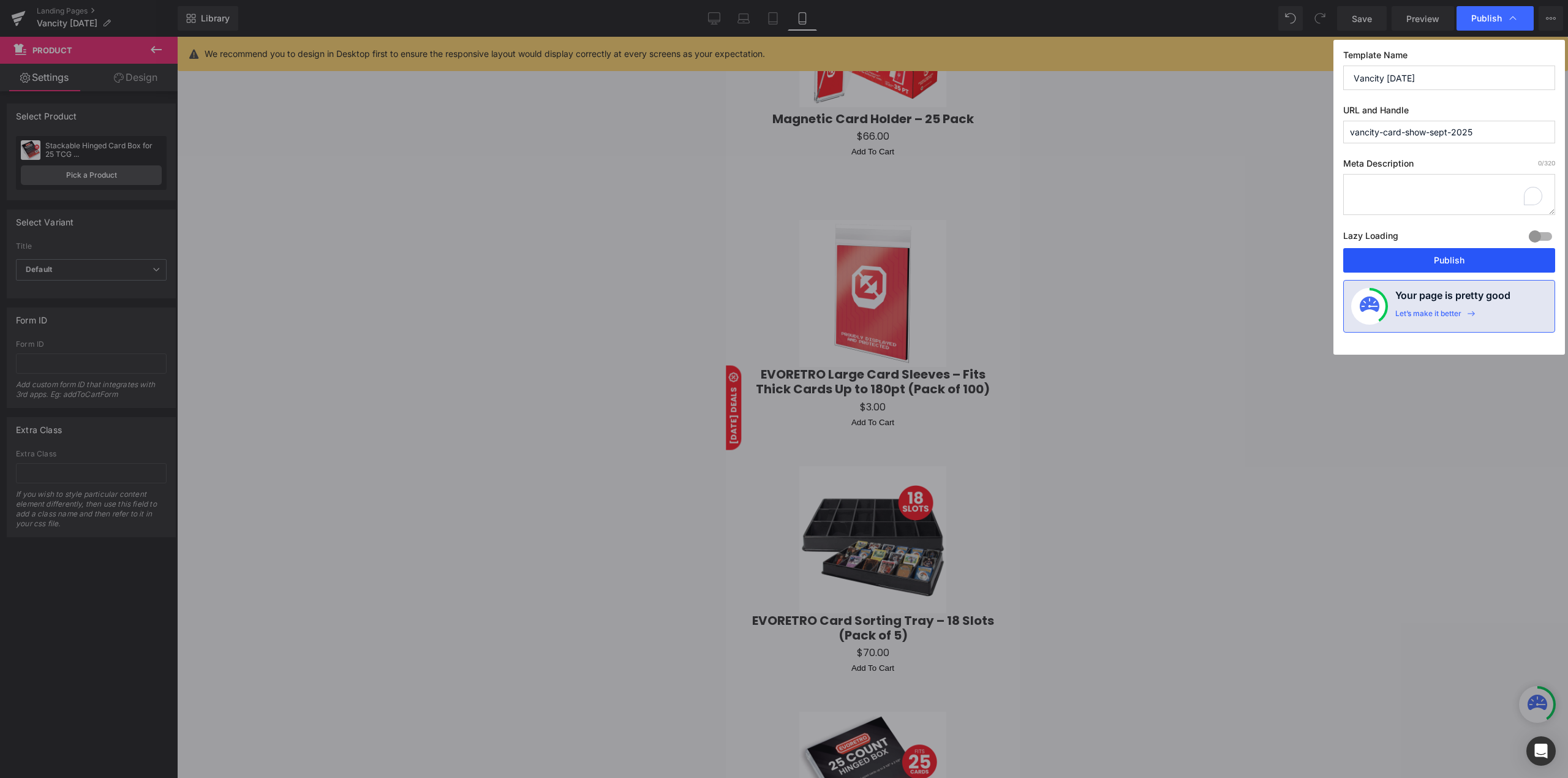
paste textarea "Meet EVORETRO at Vancity Card Show! Get hands-on demos, exclusive deals, and fr…"
type textarea "Meet EVORETRO at Vancity Card Show! Get hands-on demos, exclusive deals, and fr…"
click at [1500, 268] on button "Publish" at bounding box center [1449, 260] width 212 height 24
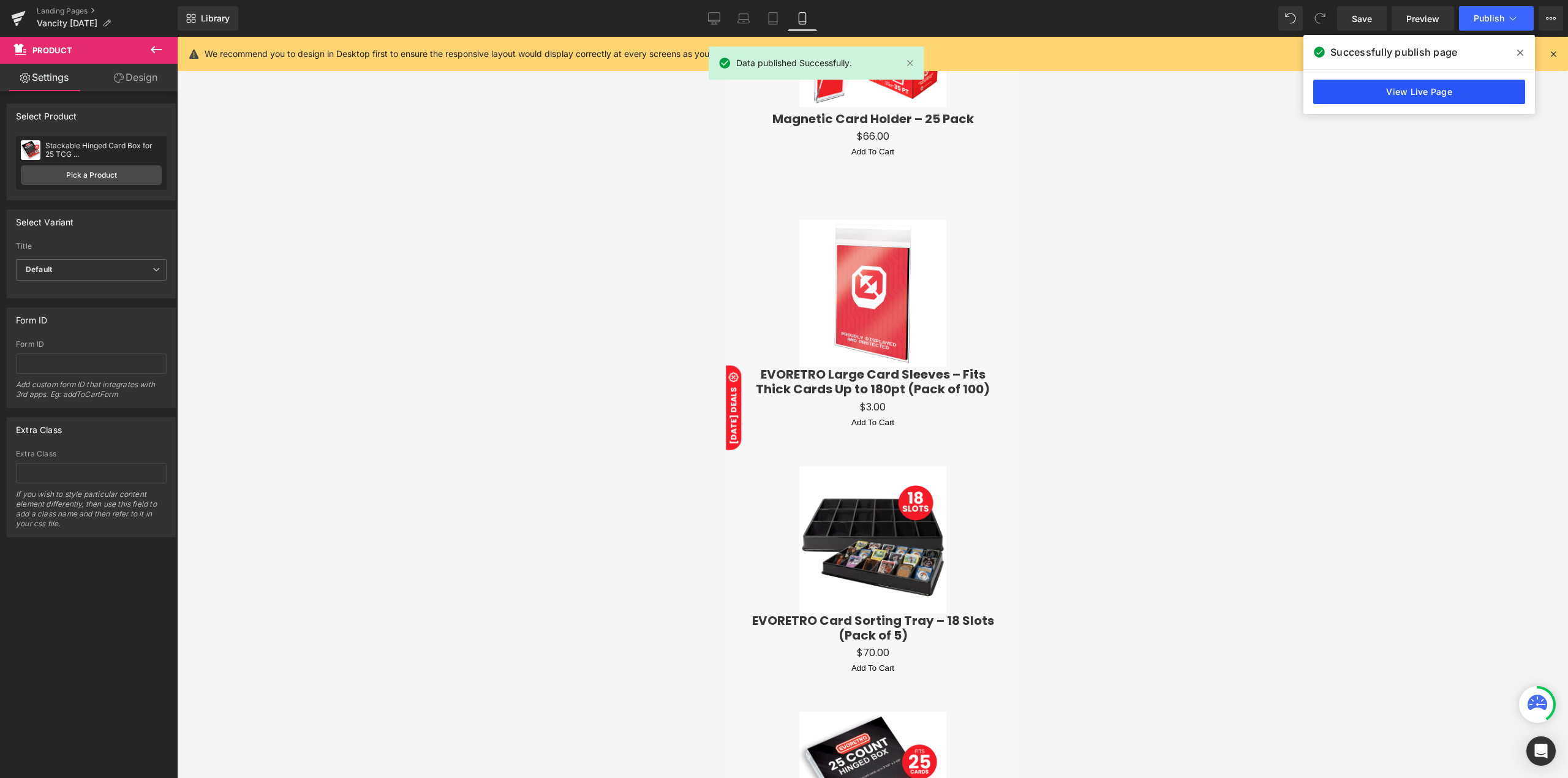
click at [1341, 99] on link "View Live Page" at bounding box center [1419, 92] width 212 height 24
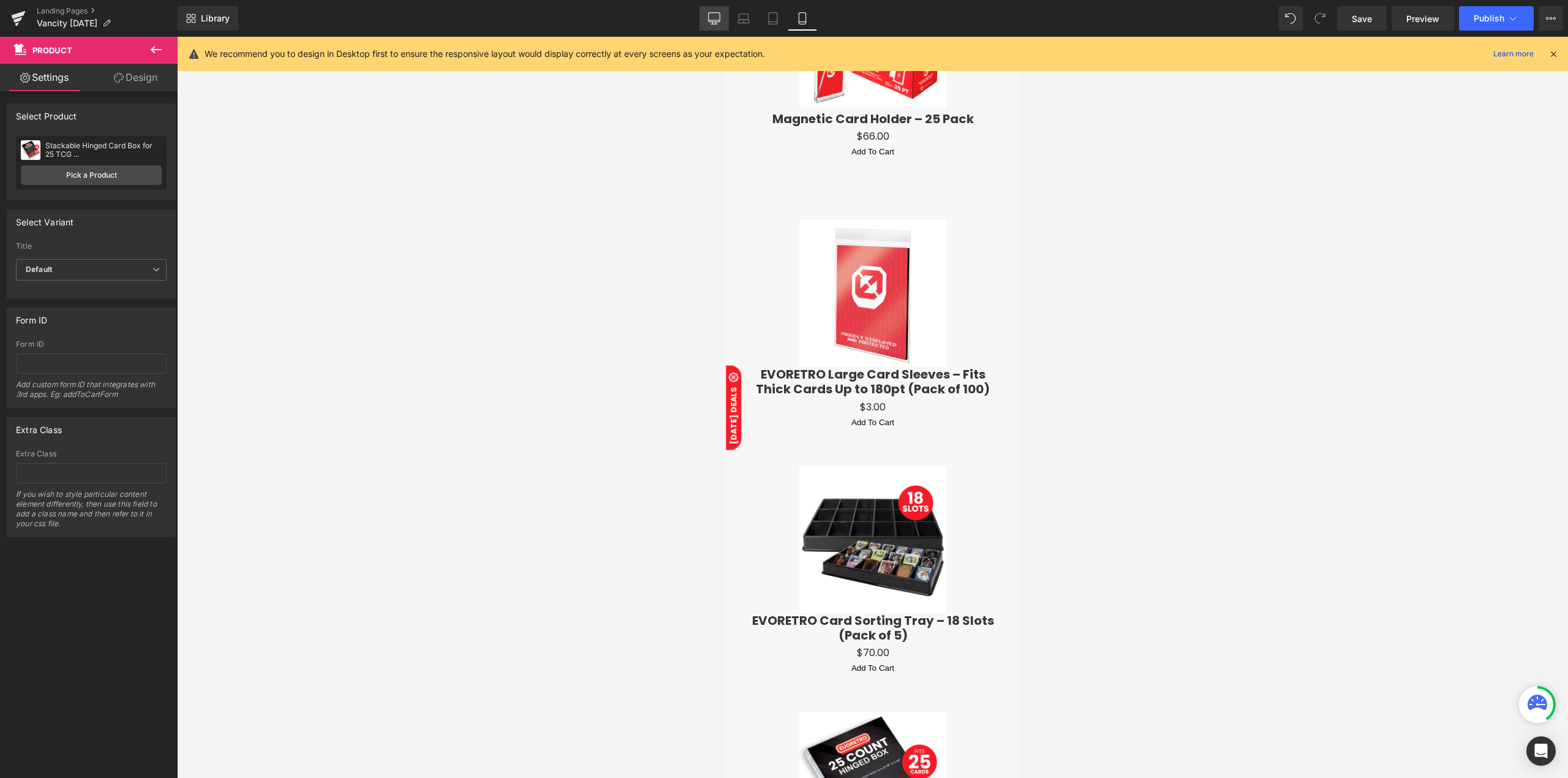
click at [706, 12] on link "Desktop" at bounding box center [714, 18] width 30 height 24
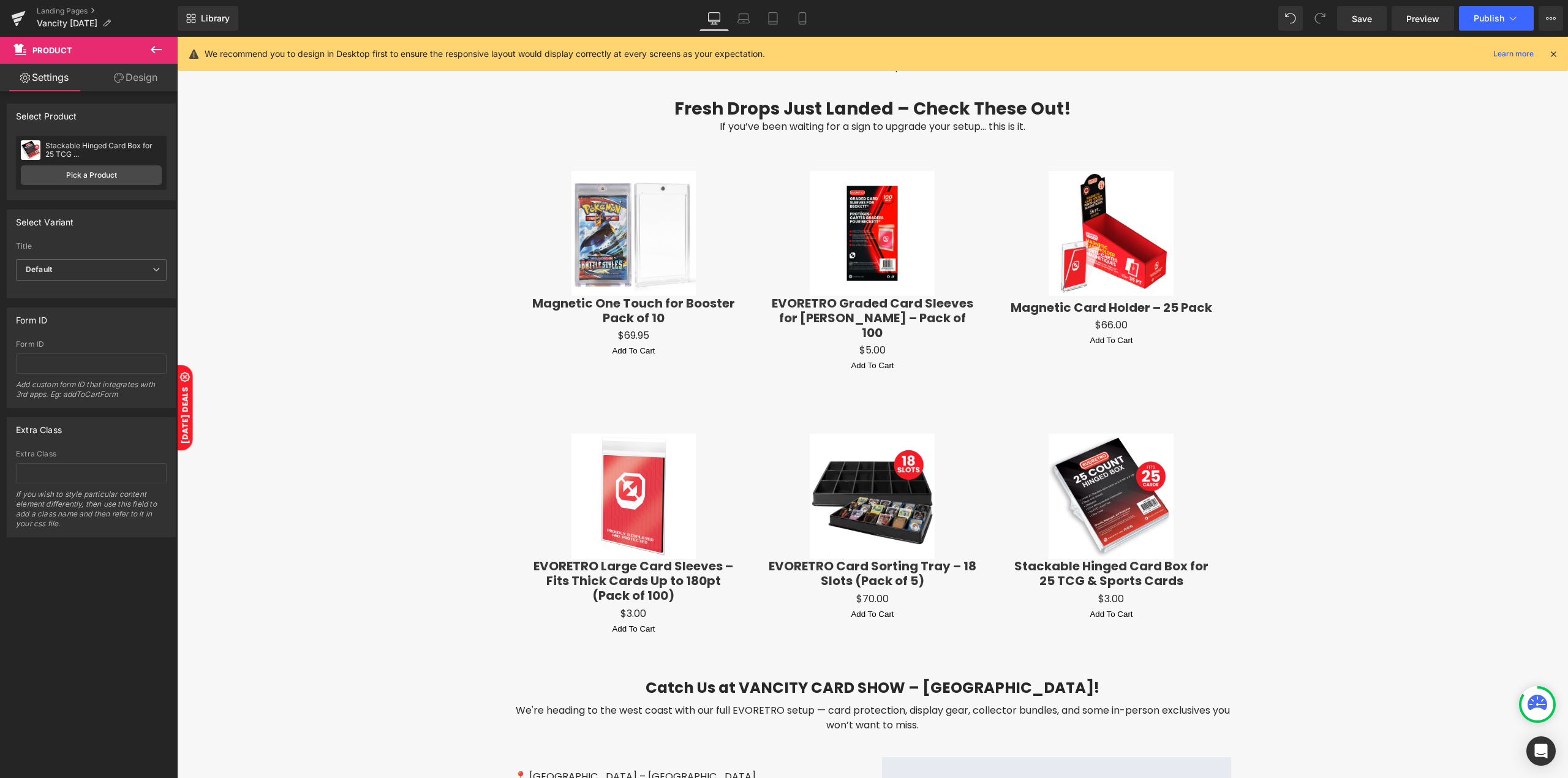
scroll to position [1489, 0]
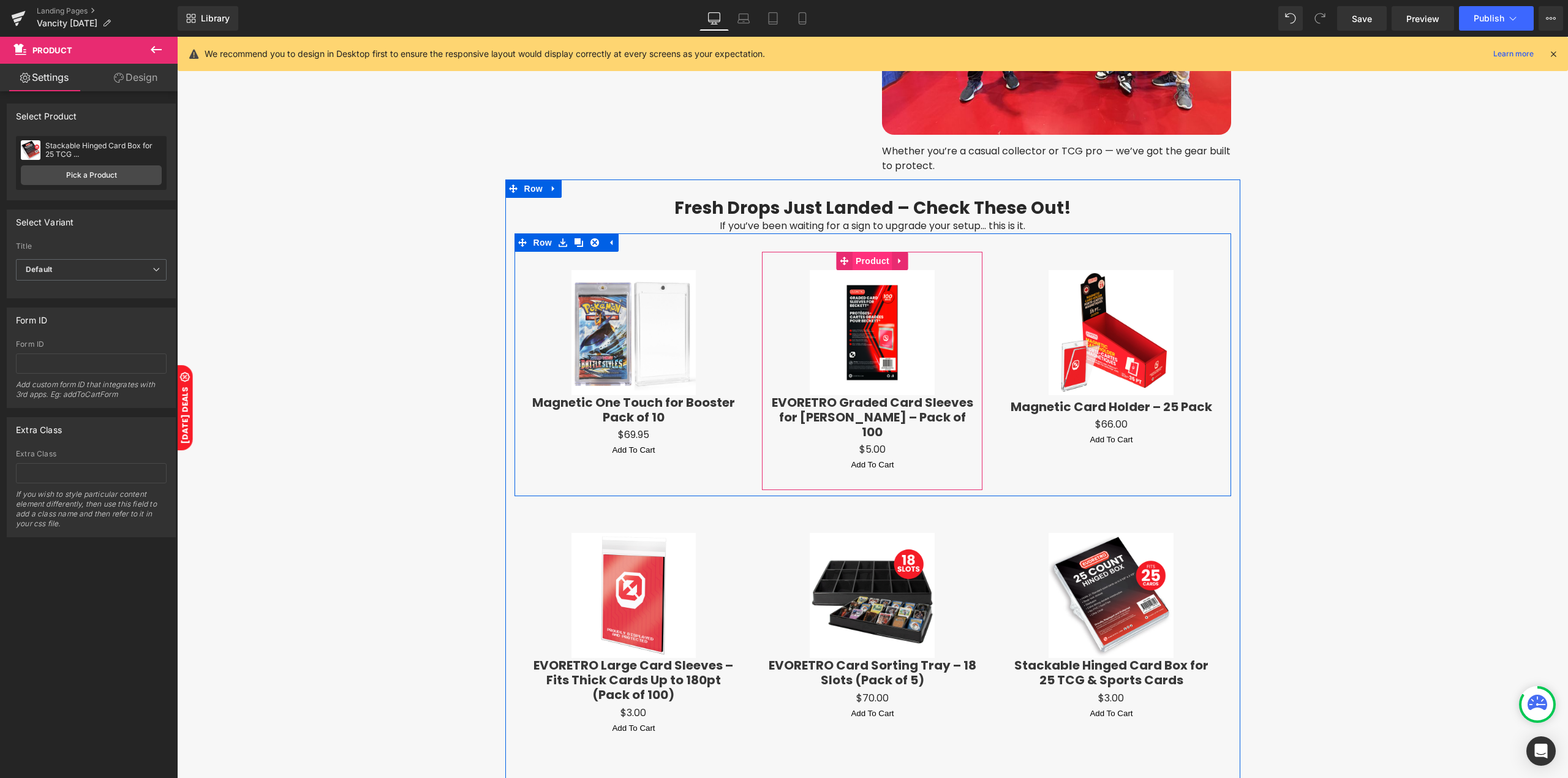
click at [858, 252] on span "Product" at bounding box center [872, 261] width 40 height 18
click at [630, 260] on span "Product" at bounding box center [634, 261] width 40 height 18
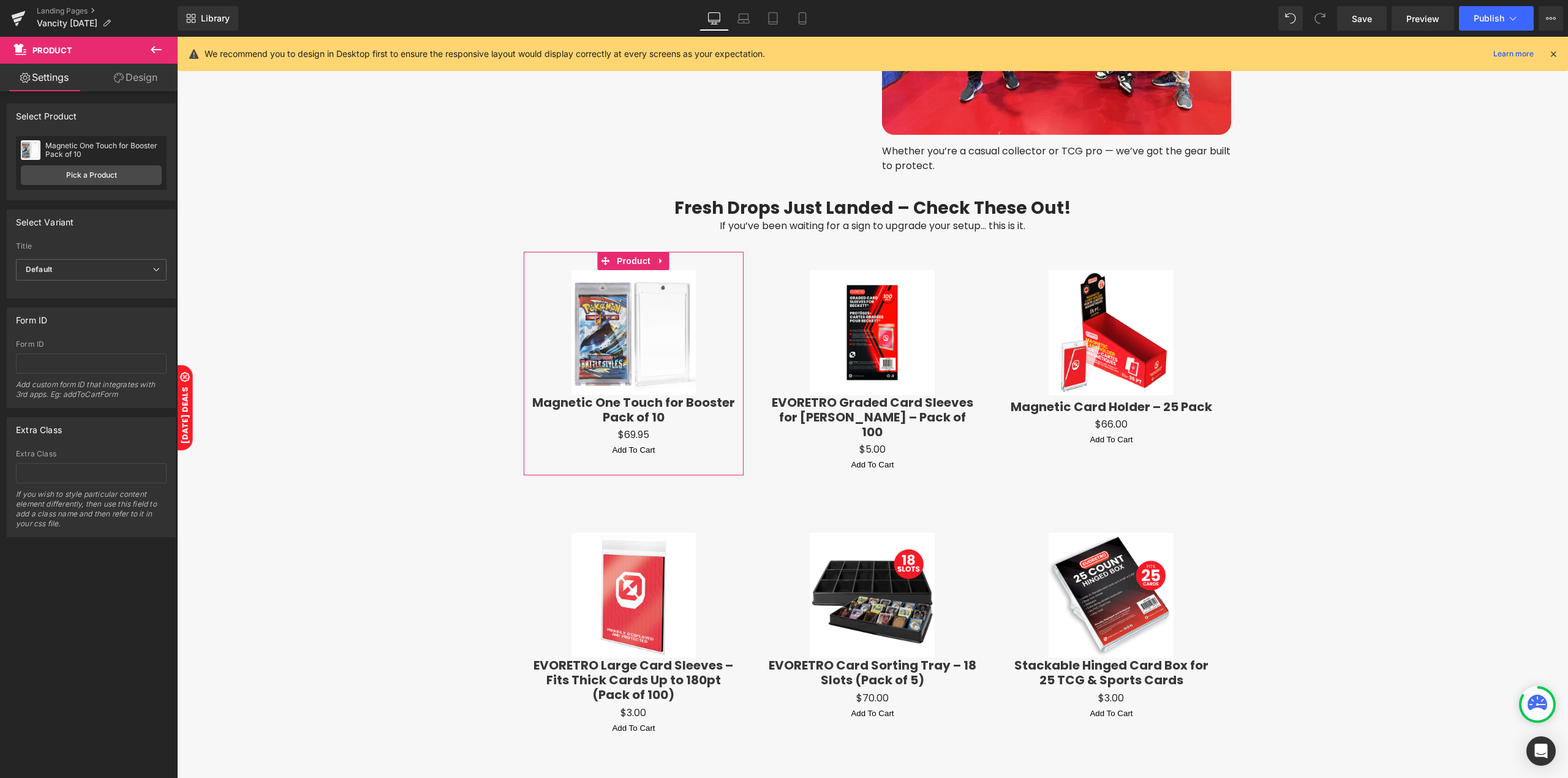
click at [138, 77] on link "Design" at bounding box center [135, 78] width 89 height 27
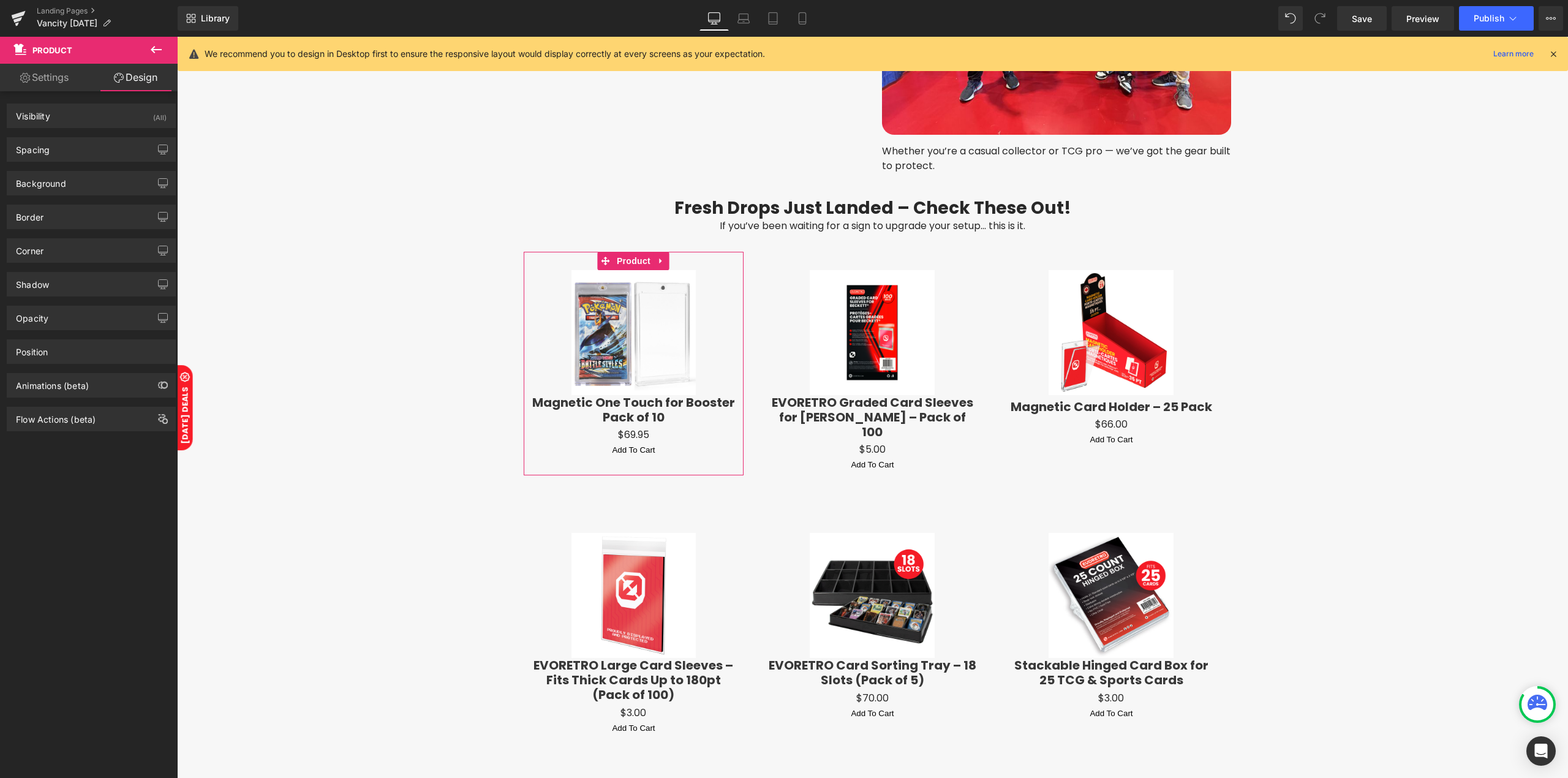
click at [59, 84] on link "Settings" at bounding box center [44, 78] width 89 height 27
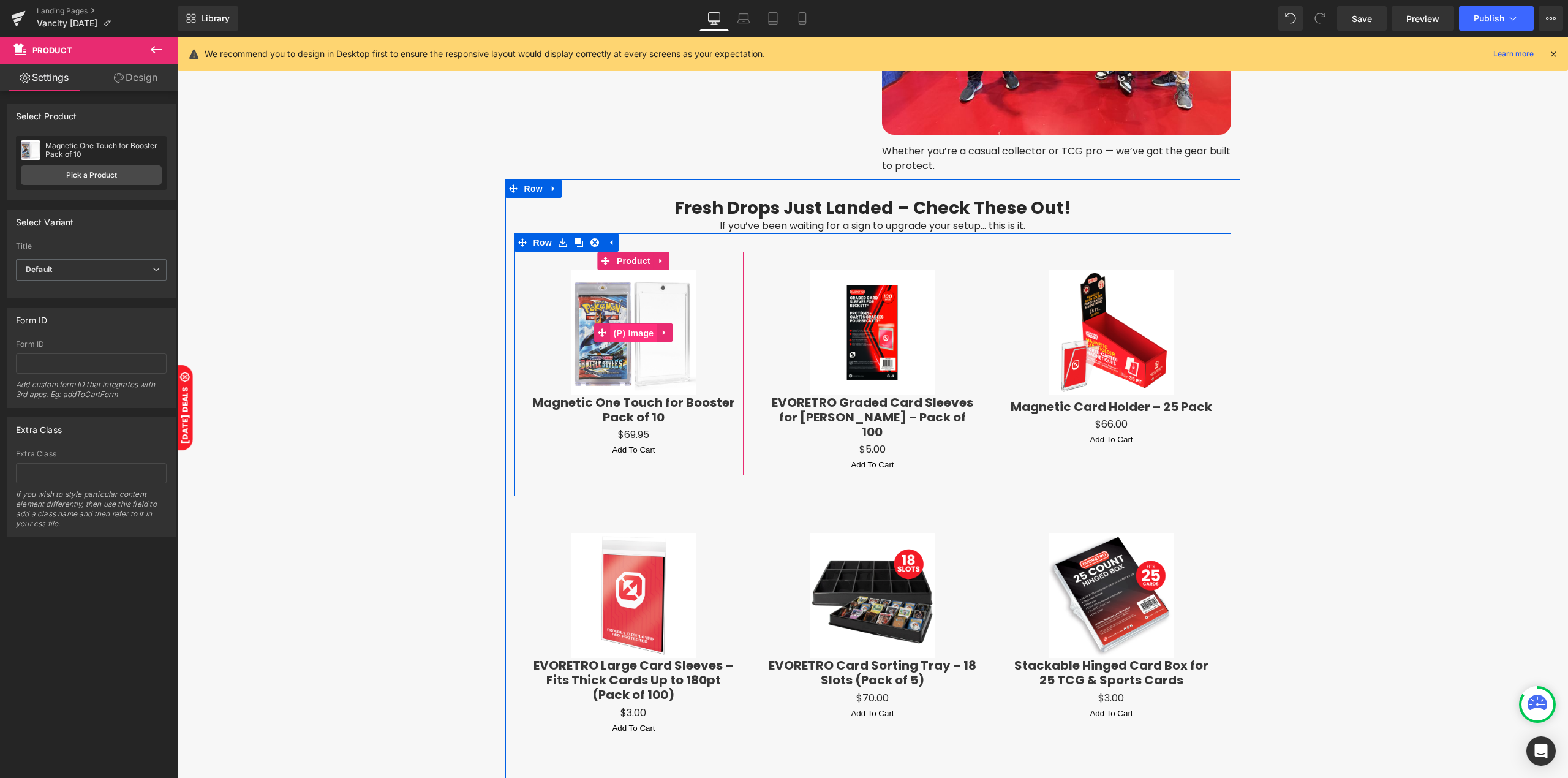
click at [625, 333] on span "(P) Image" at bounding box center [634, 333] width 46 height 18
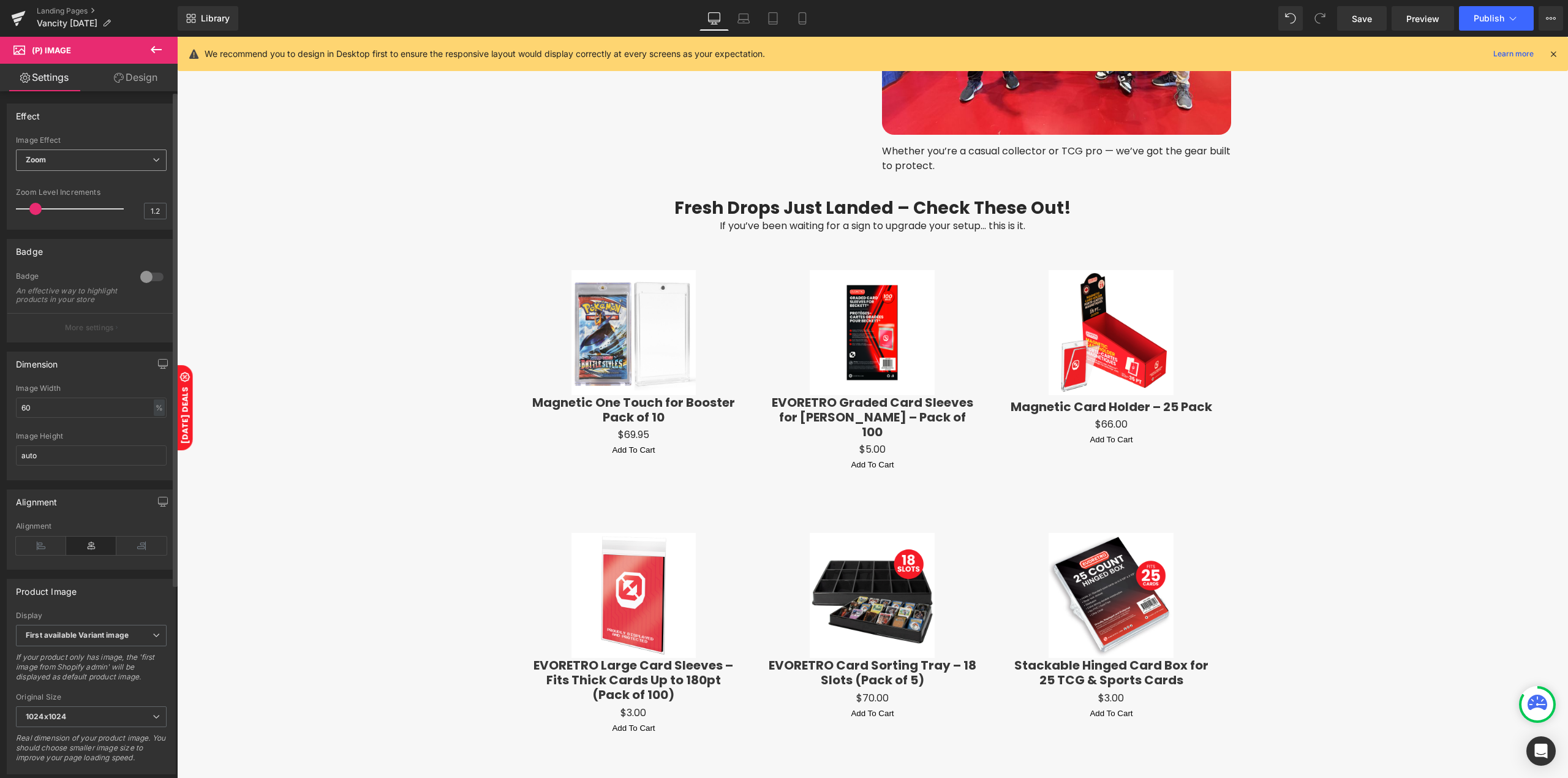
click at [94, 170] on span "Zoom" at bounding box center [91, 160] width 151 height 21
click at [67, 212] on li "Hover" at bounding box center [89, 218] width 146 height 18
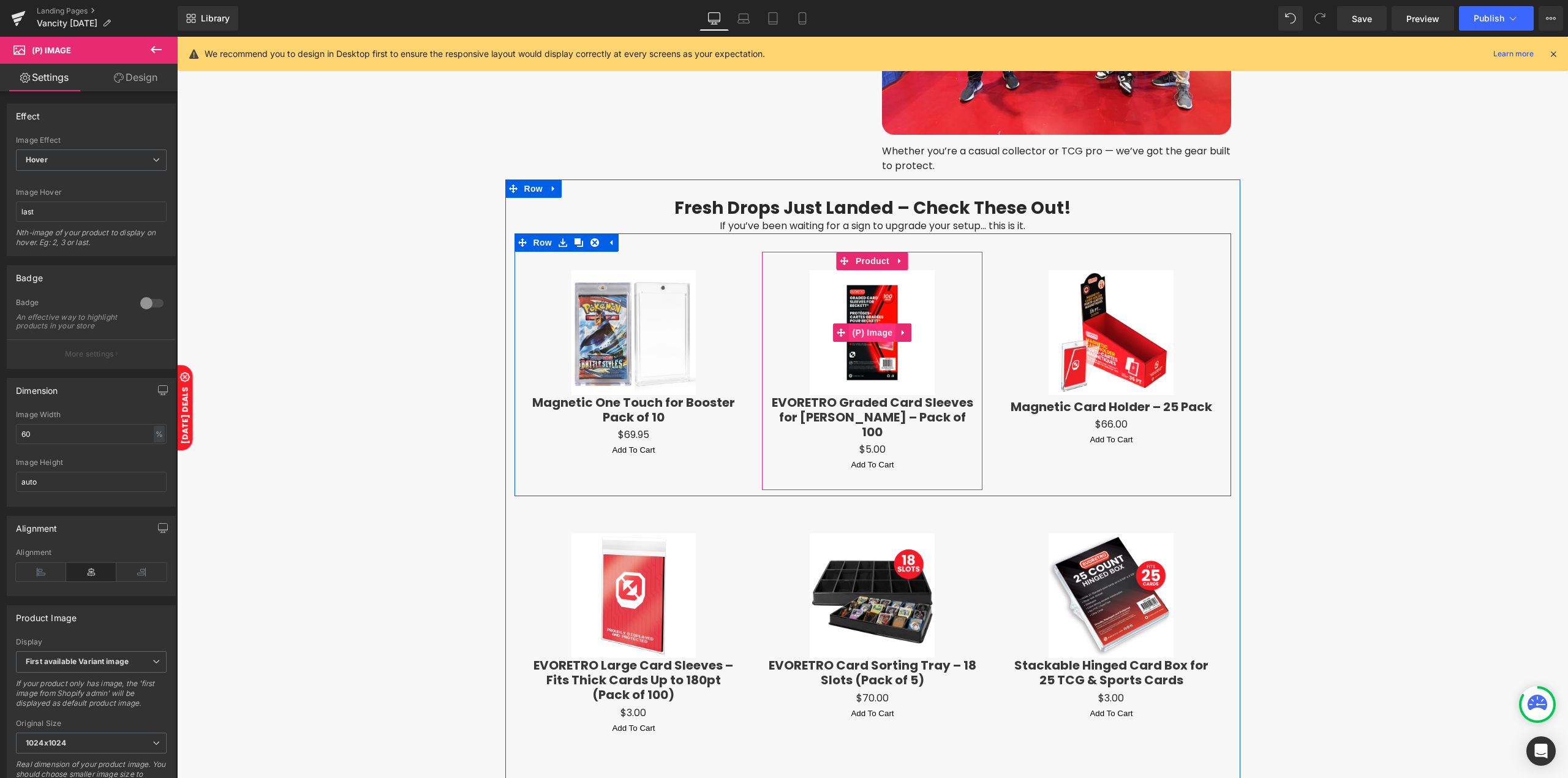
click at [866, 324] on span "(P) Image" at bounding box center [872, 333] width 46 height 18
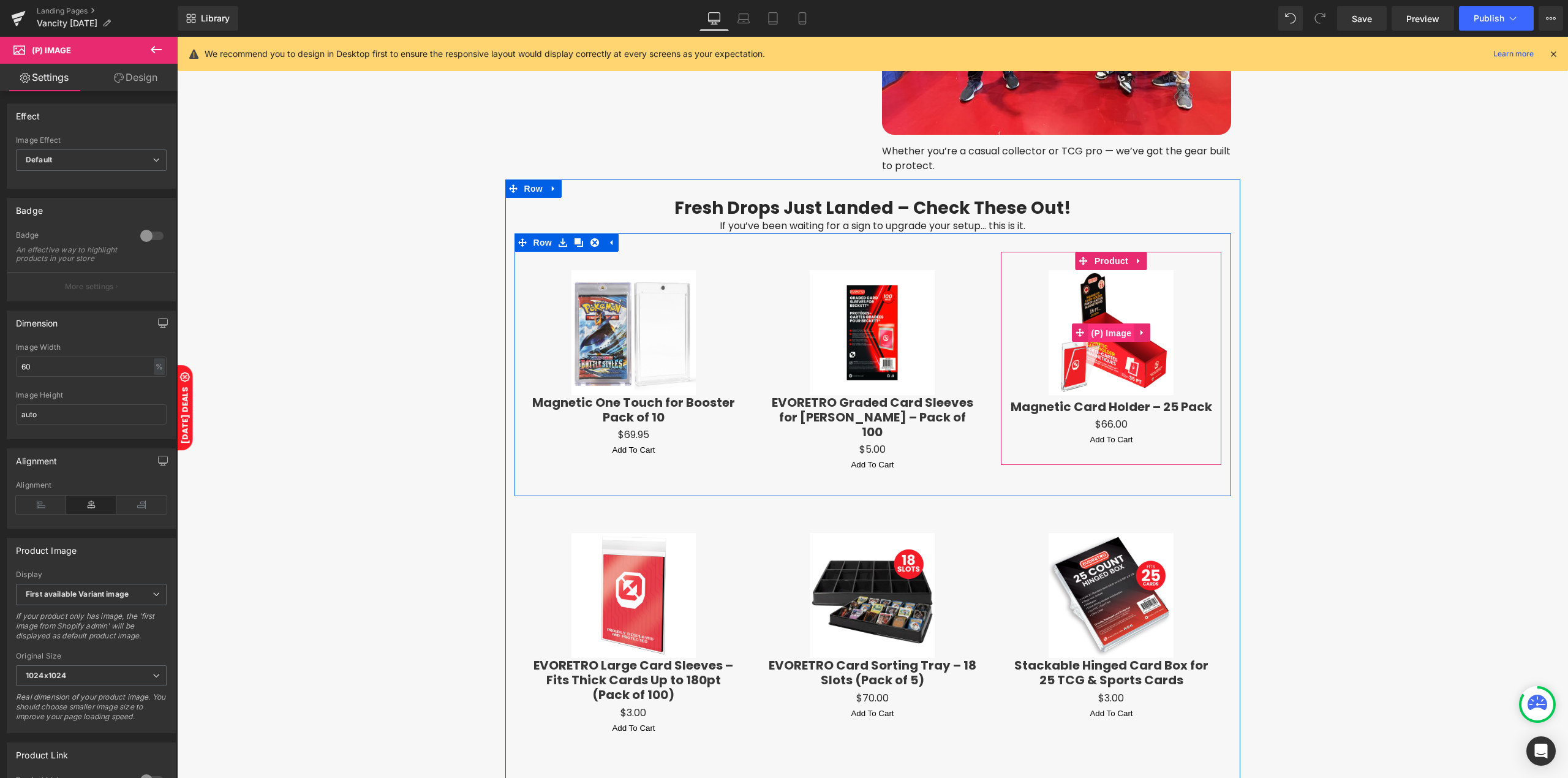
click at [1107, 324] on span "(P) Image" at bounding box center [1111, 333] width 46 height 18
click at [877, 330] on span "(P) Image" at bounding box center [872, 333] width 46 height 18
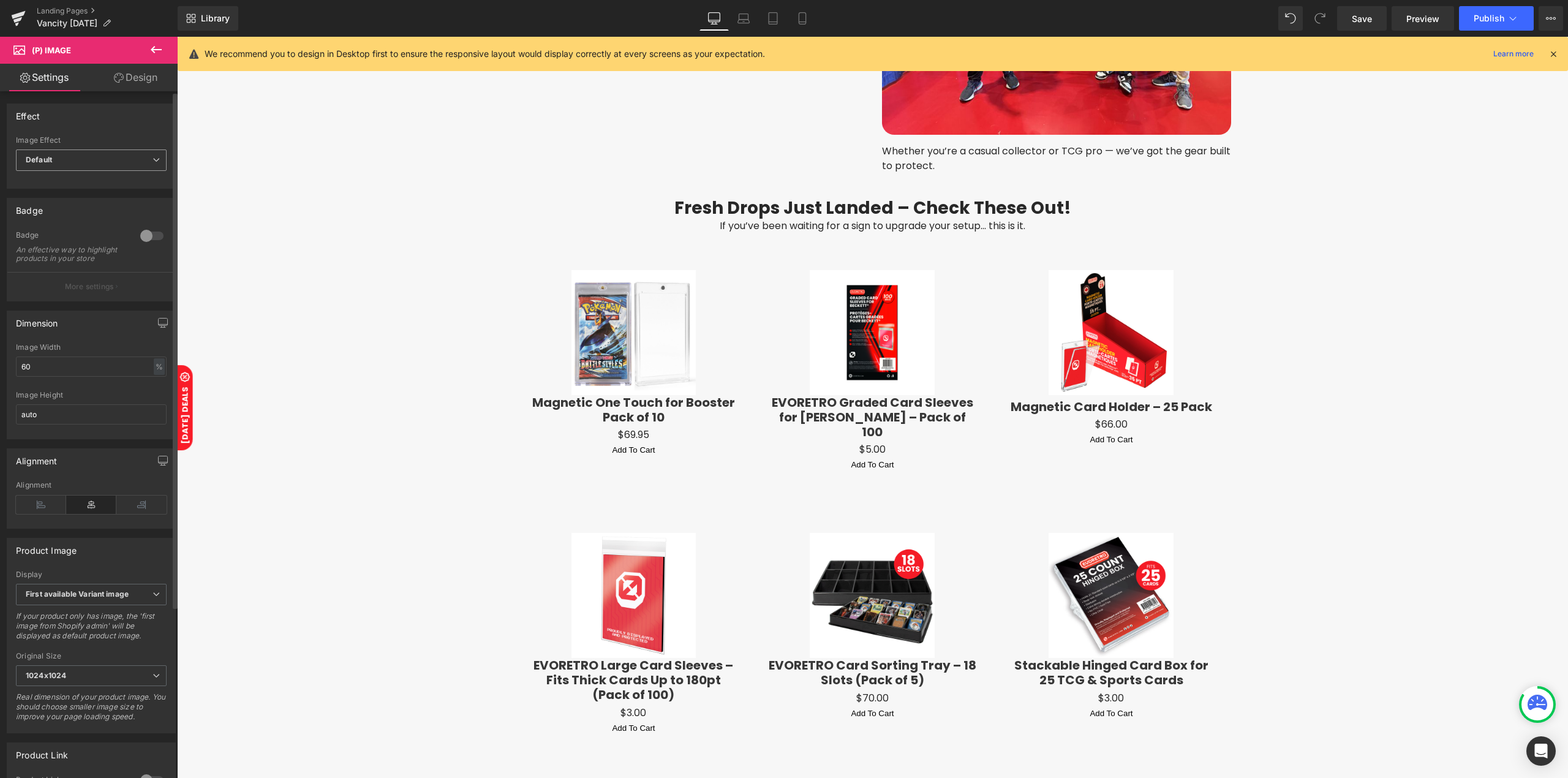
click at [74, 167] on span "Default" at bounding box center [91, 160] width 151 height 21
drag, startPoint x: 65, startPoint y: 213, endPoint x: 103, endPoint y: 184, distance: 47.8
click at [65, 213] on li "Hover" at bounding box center [89, 218] width 146 height 18
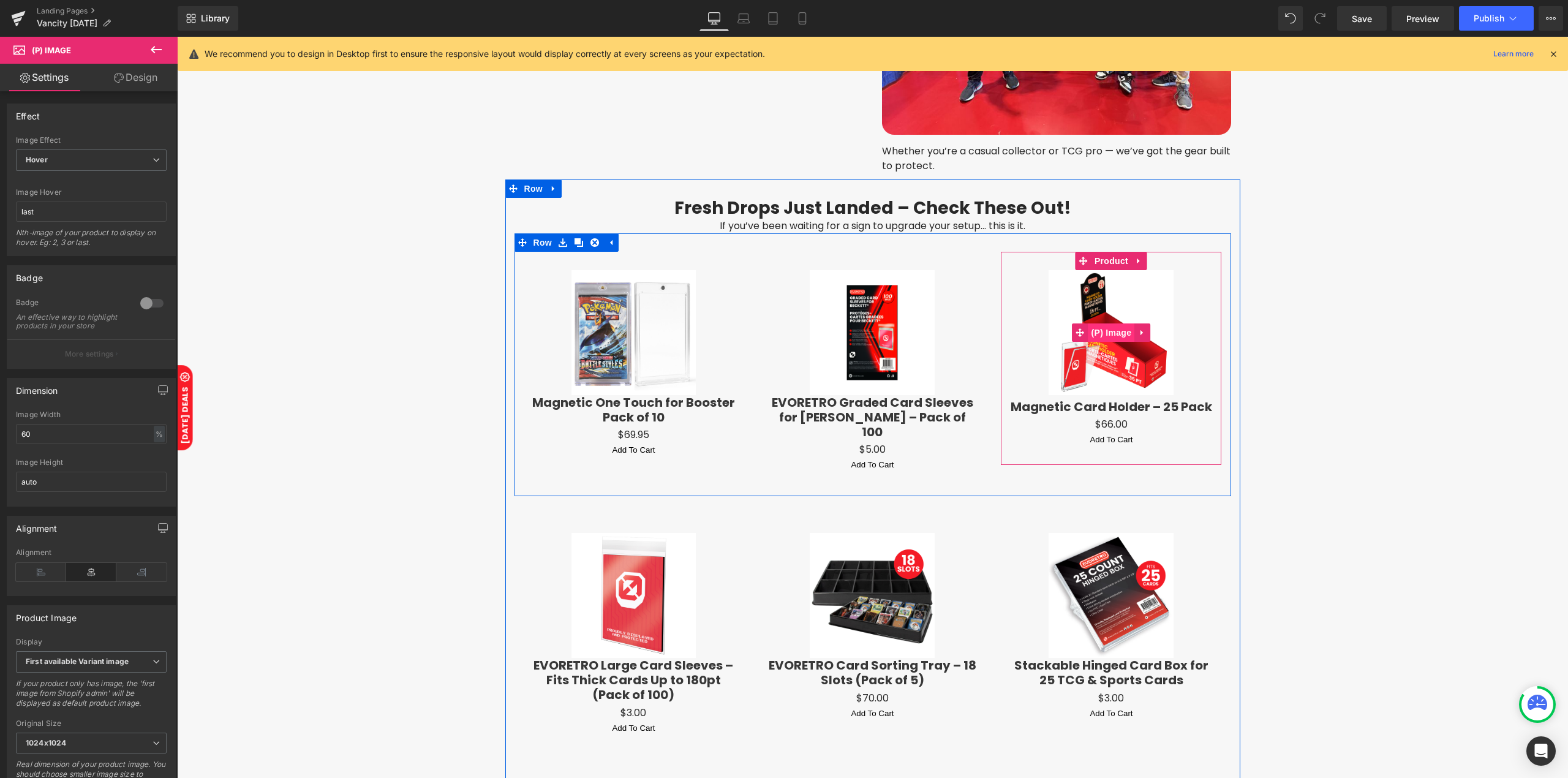
click at [1119, 325] on span "(P) Image" at bounding box center [1111, 333] width 46 height 18
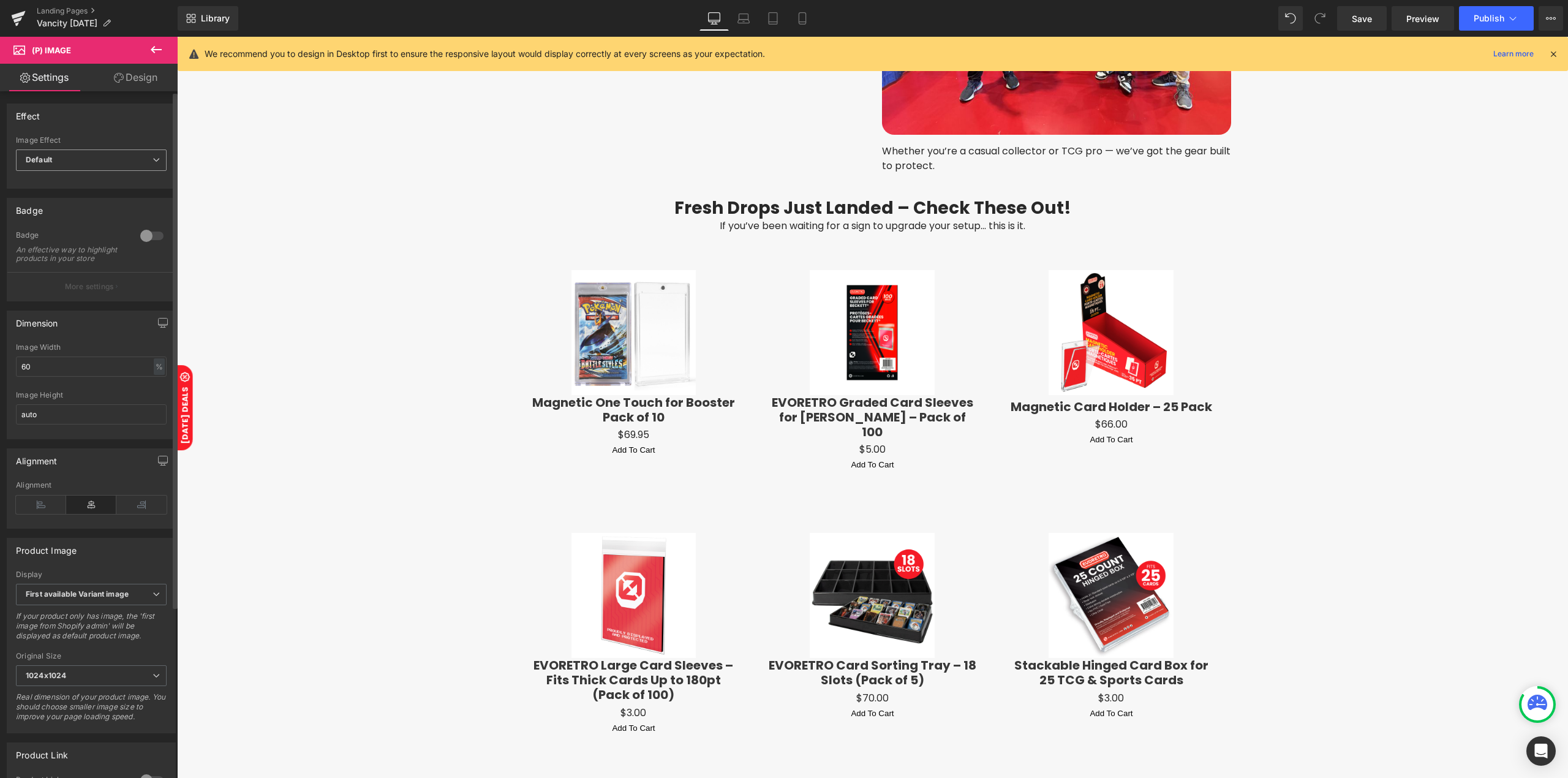
click at [106, 171] on div "Default Default Zoom Hover" at bounding box center [91, 163] width 151 height 27
click at [106, 165] on span "Default" at bounding box center [91, 160] width 151 height 21
click at [86, 218] on li "Hover" at bounding box center [89, 218] width 146 height 18
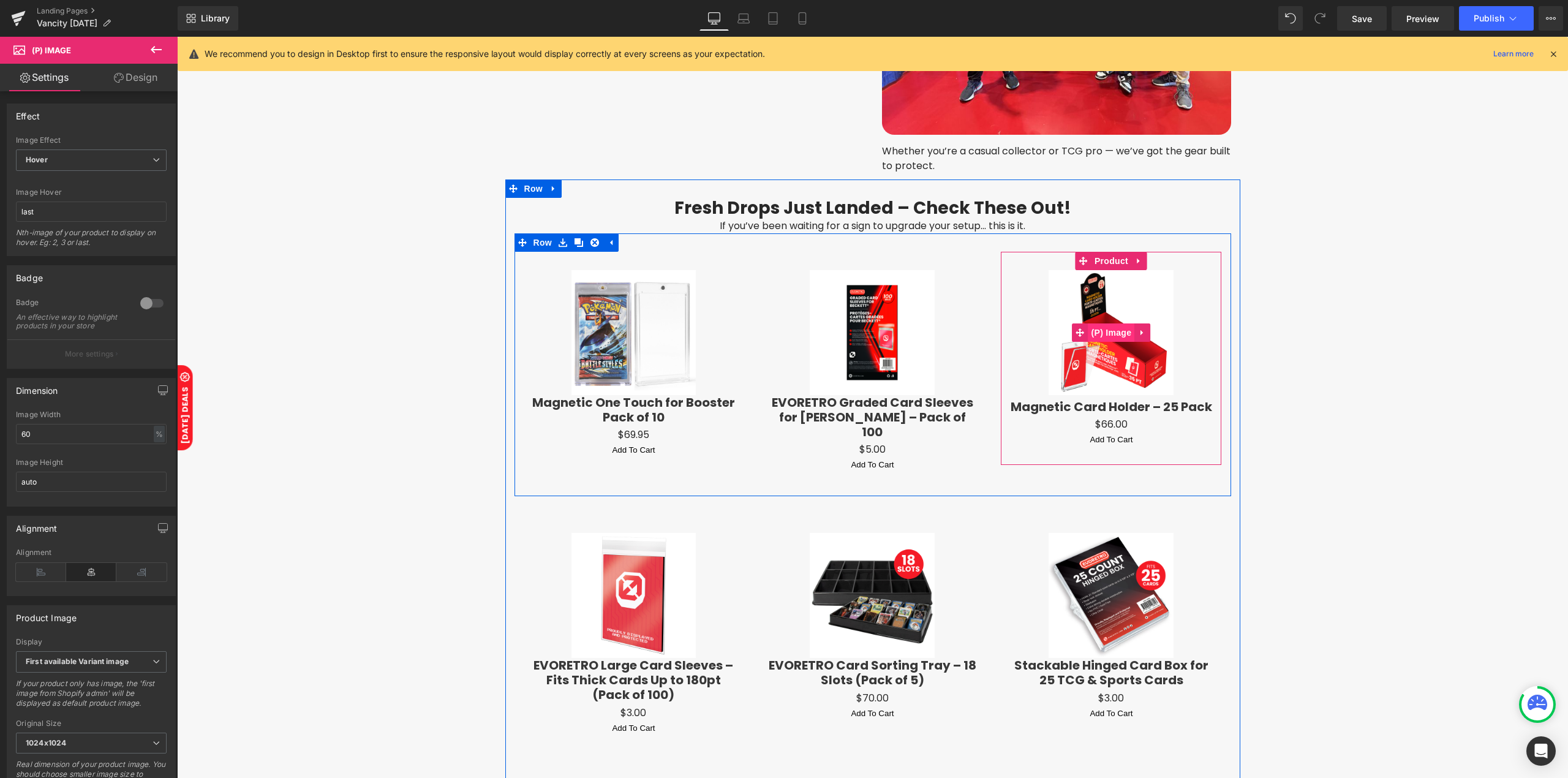
click at [1120, 327] on span "(P) Image" at bounding box center [1111, 333] width 46 height 18
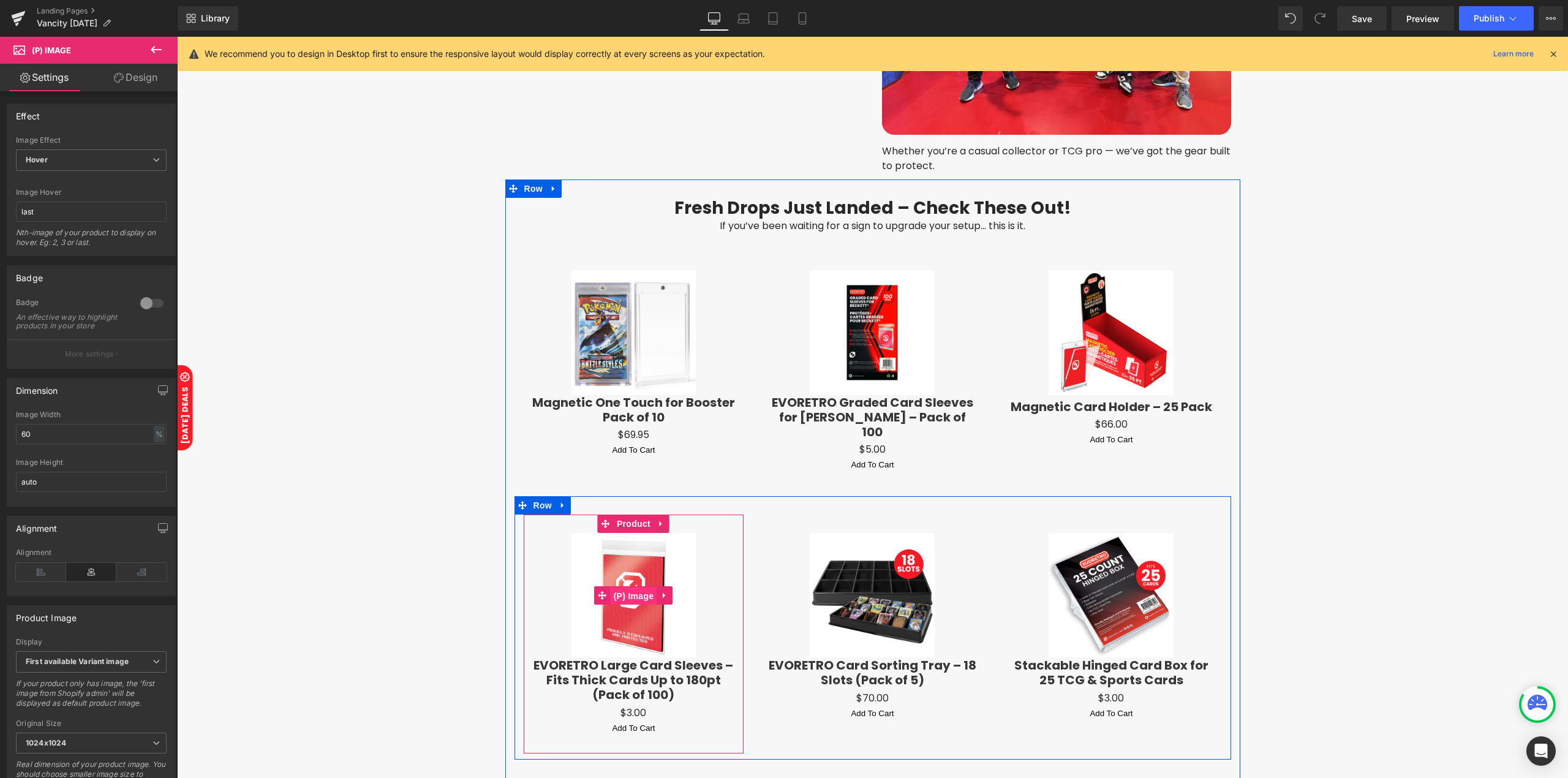
click at [633, 587] on span "(P) Image" at bounding box center [634, 596] width 46 height 18
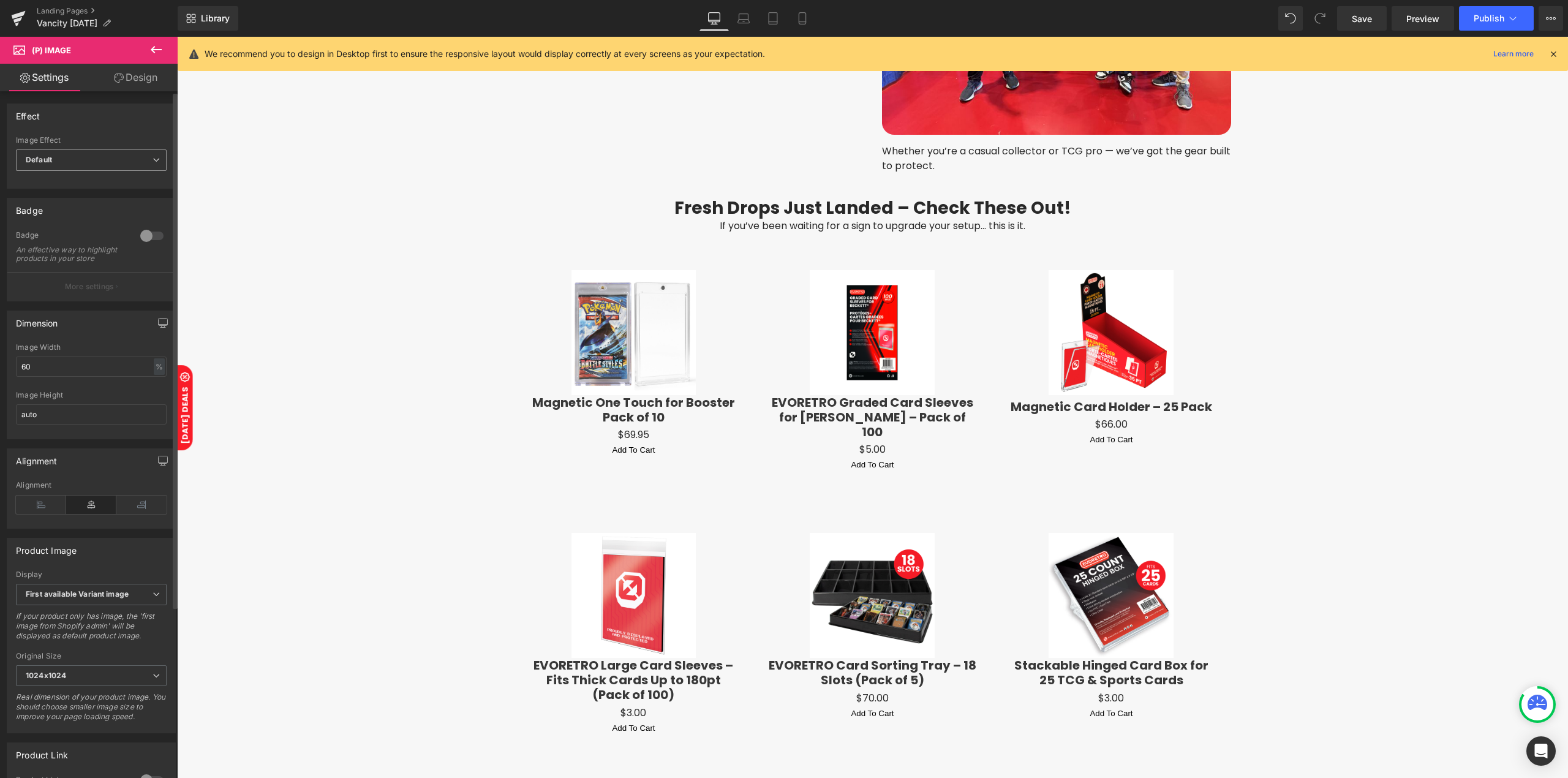
click at [92, 163] on span "Default" at bounding box center [91, 160] width 151 height 21
click at [84, 214] on li "Hover" at bounding box center [89, 218] width 146 height 18
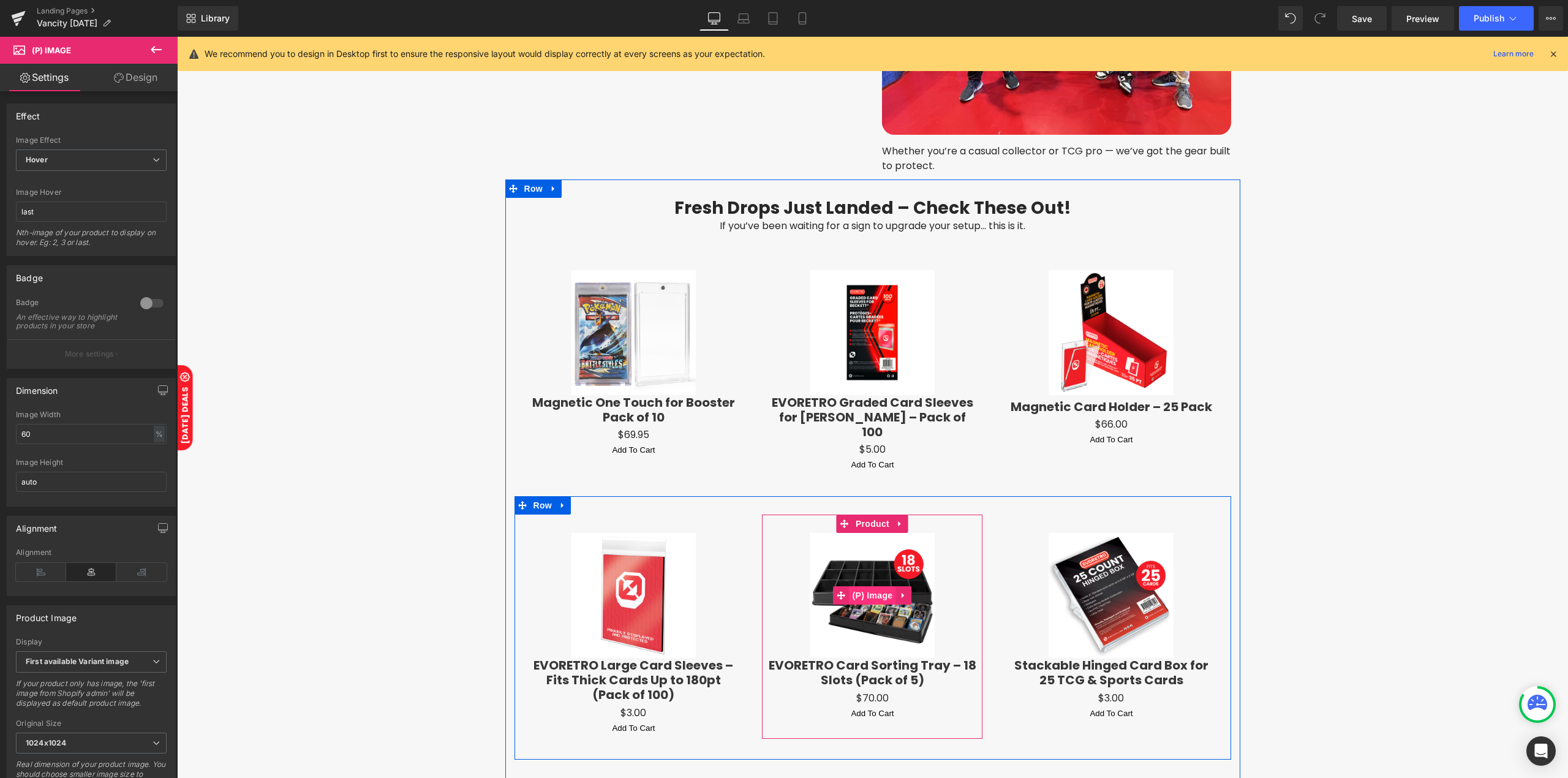
click at [870, 586] on span "(P) Image" at bounding box center [872, 595] width 46 height 18
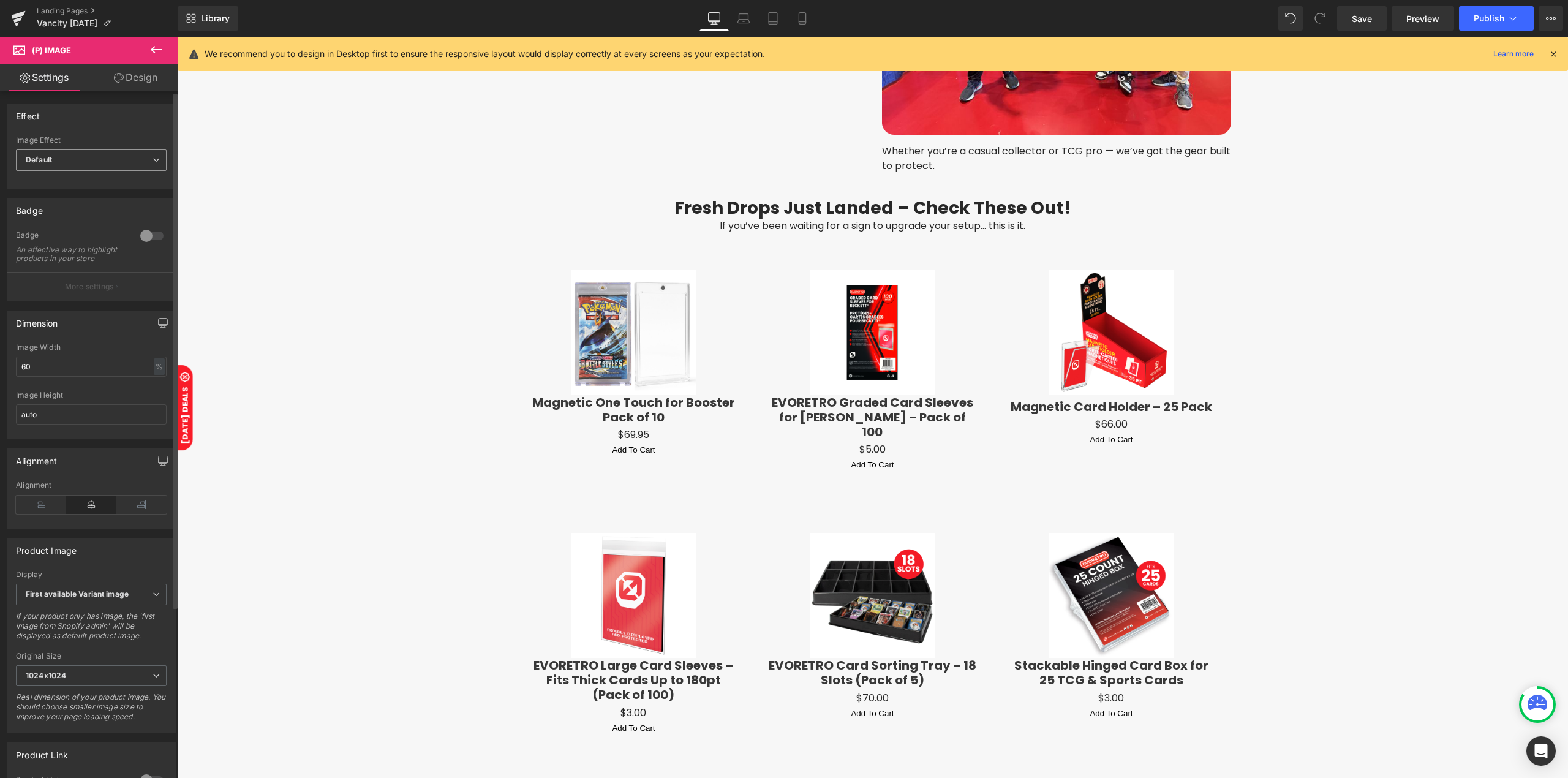
click at [52, 165] on span "Default" at bounding box center [91, 160] width 151 height 21
click at [68, 214] on li "Hover" at bounding box center [89, 218] width 146 height 18
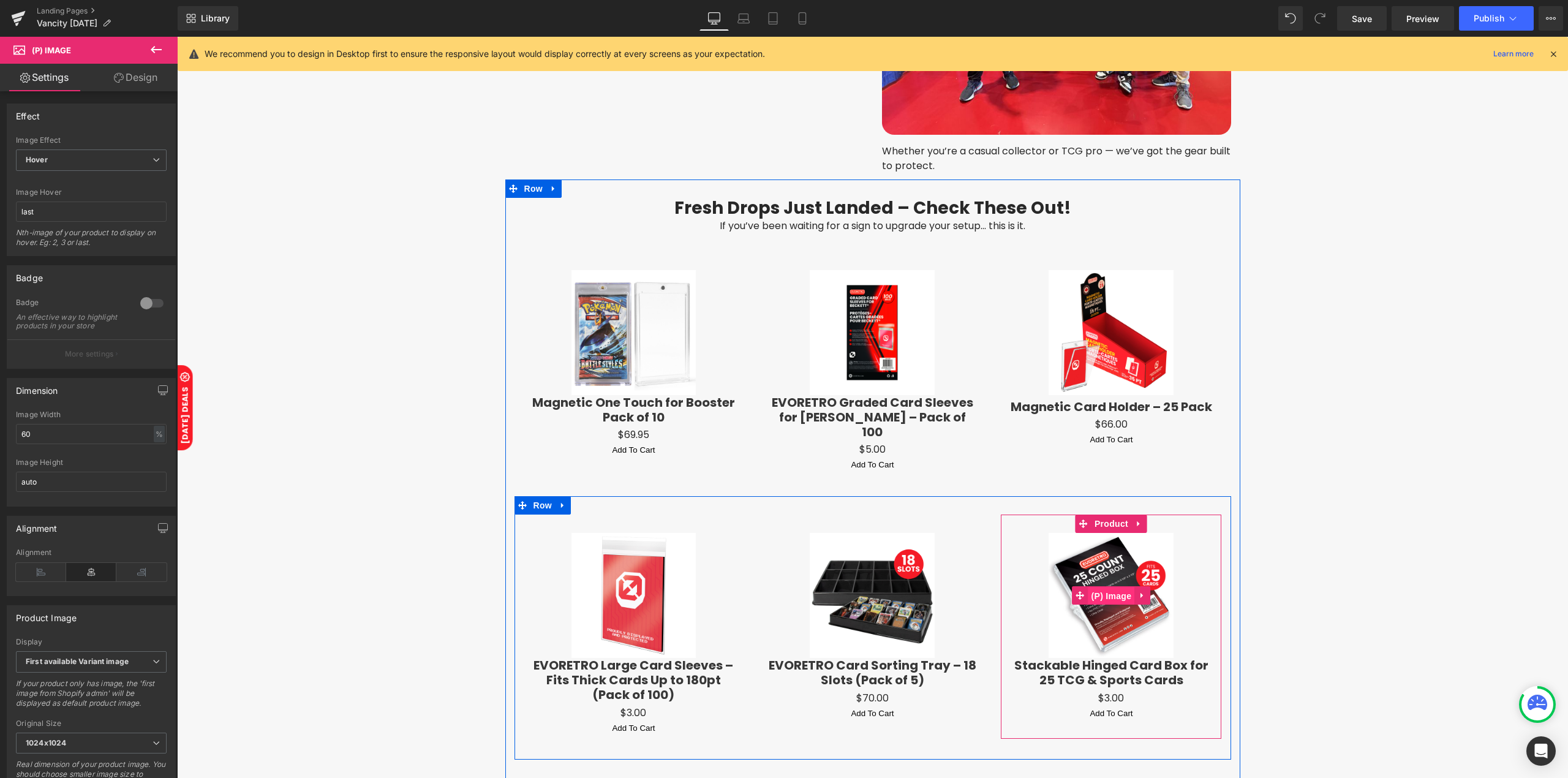
click at [1115, 587] on span "(P) Image" at bounding box center [1111, 596] width 46 height 18
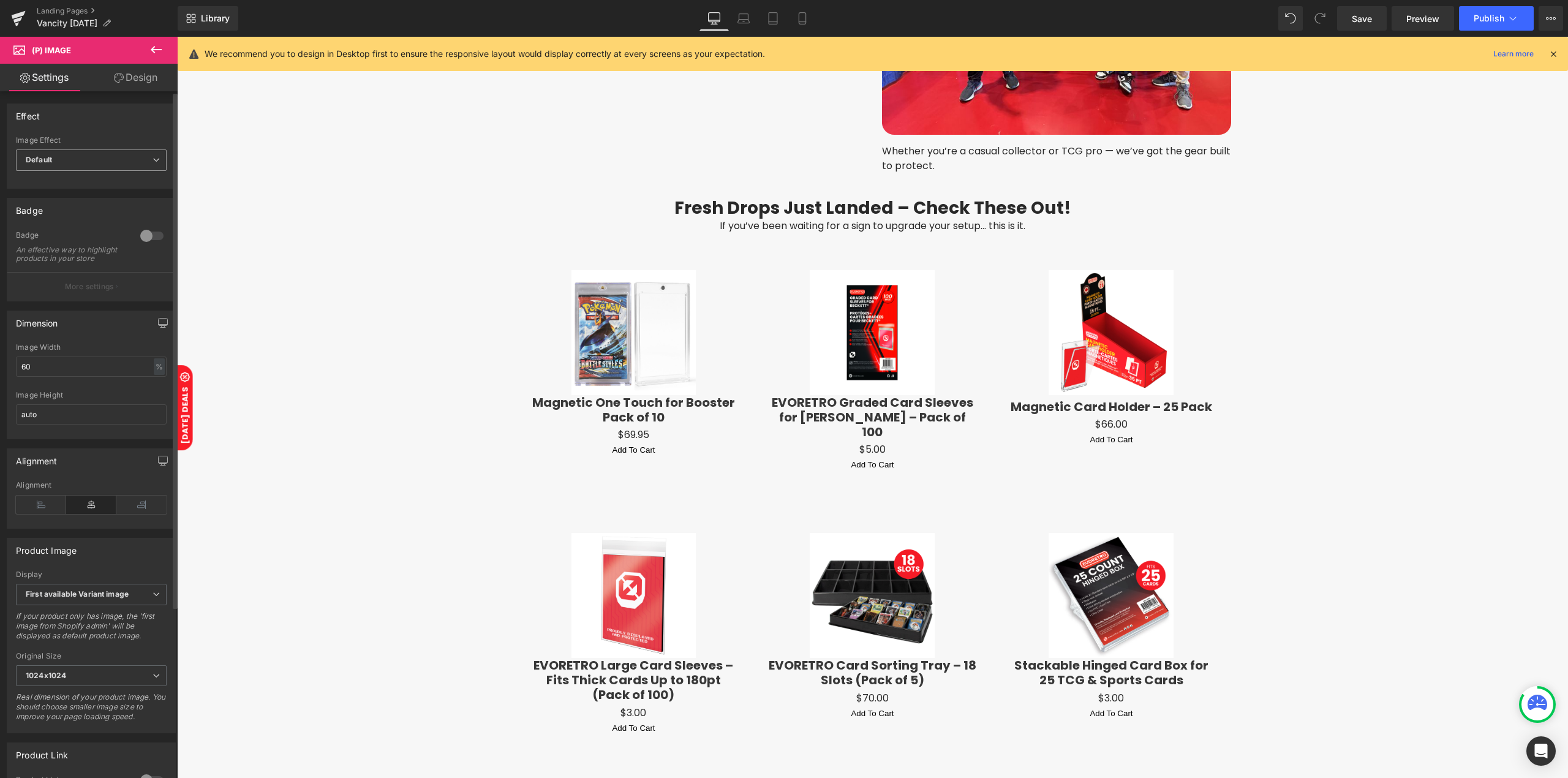
click at [86, 169] on span "Default" at bounding box center [91, 160] width 151 height 21
click at [78, 221] on li "Hover" at bounding box center [89, 218] width 146 height 18
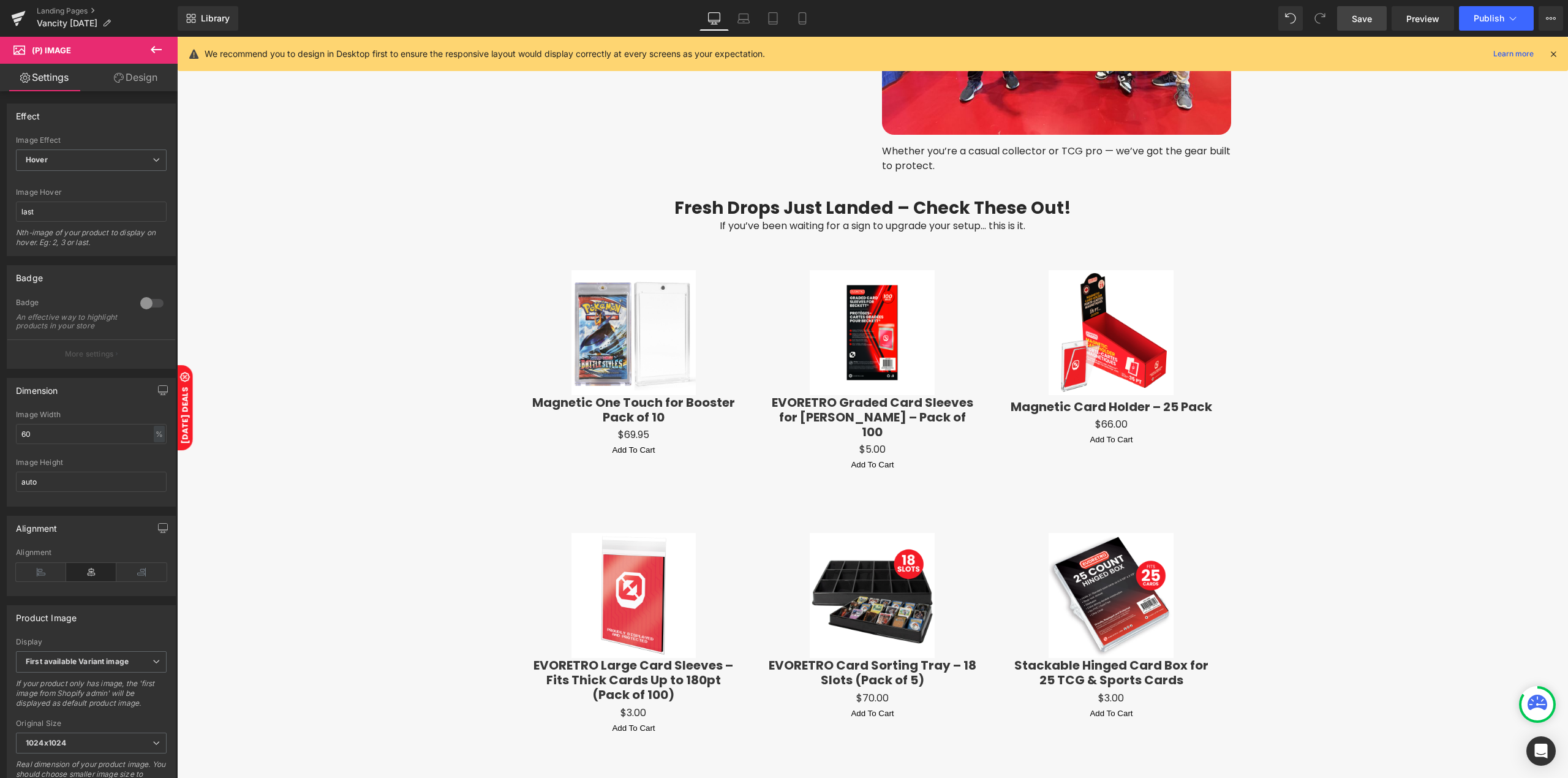
click at [1376, 12] on link "Save" at bounding box center [1361, 18] width 49 height 24
click at [1473, 30] on button "Publish" at bounding box center [1496, 18] width 75 height 24
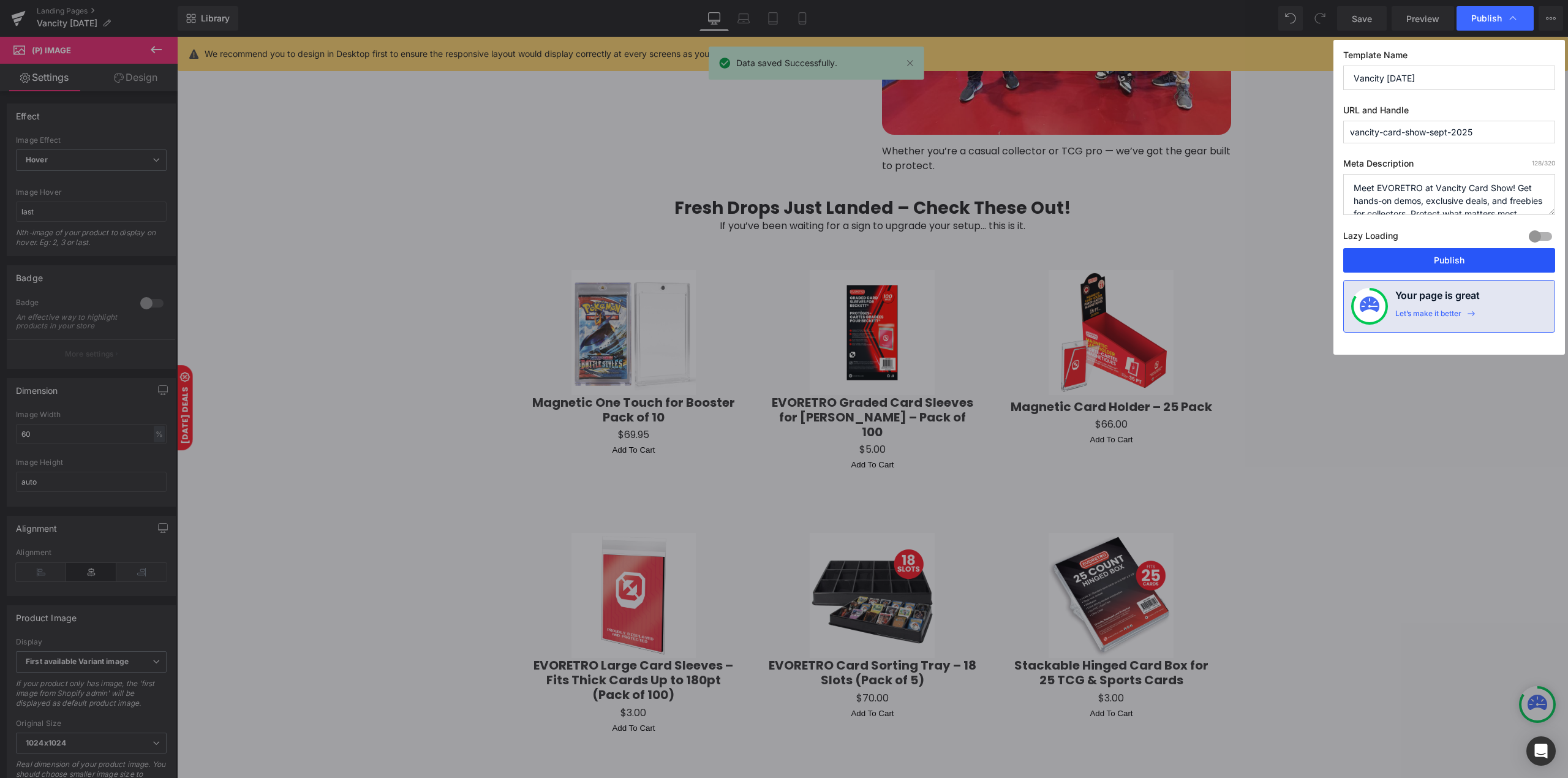
drag, startPoint x: 1431, startPoint y: 266, endPoint x: 1240, endPoint y: 228, distance: 194.7
click at [1431, 266] on button "Publish" at bounding box center [1449, 260] width 212 height 24
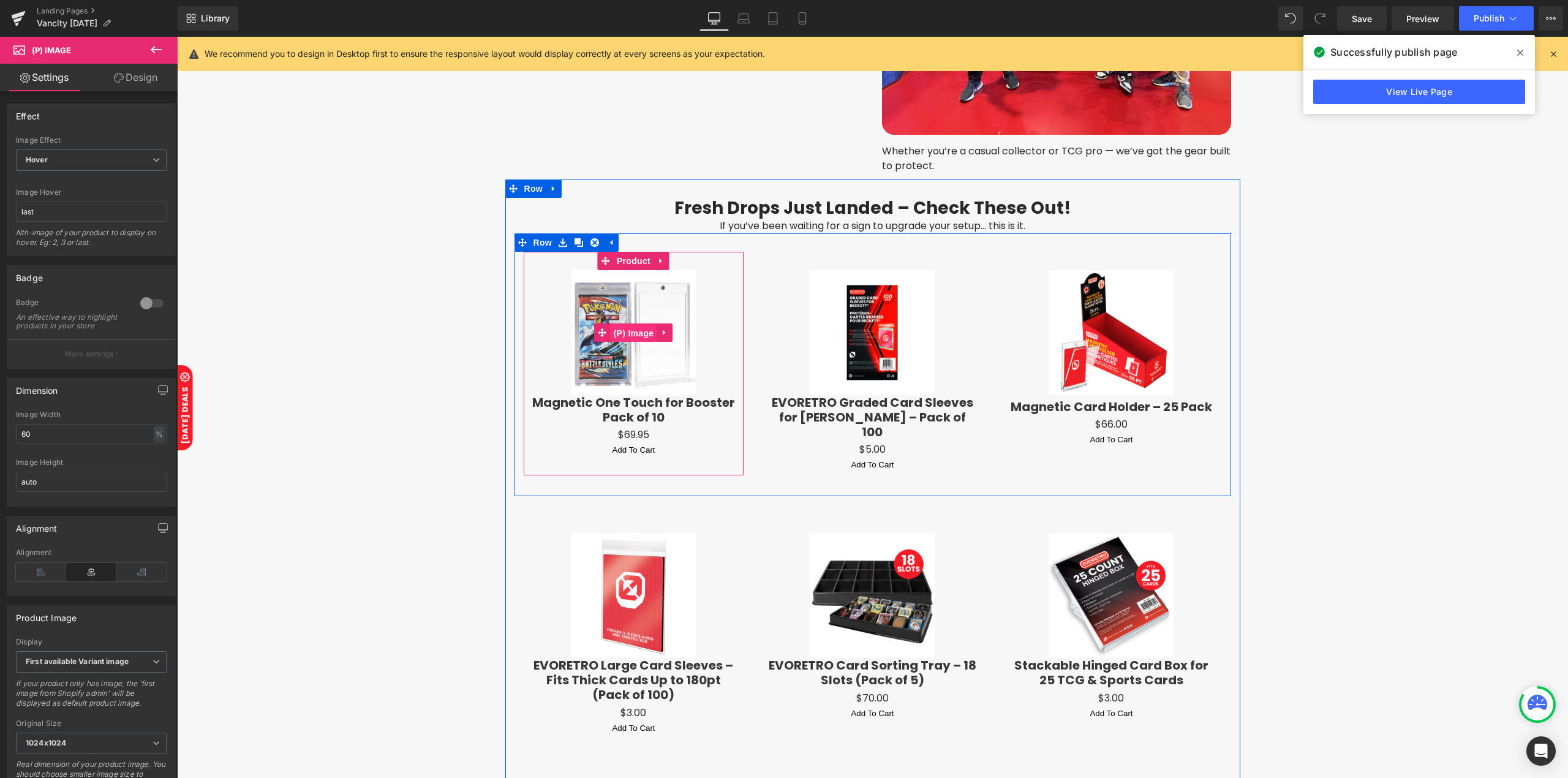
click at [626, 324] on span "(P) Image" at bounding box center [634, 333] width 46 height 18
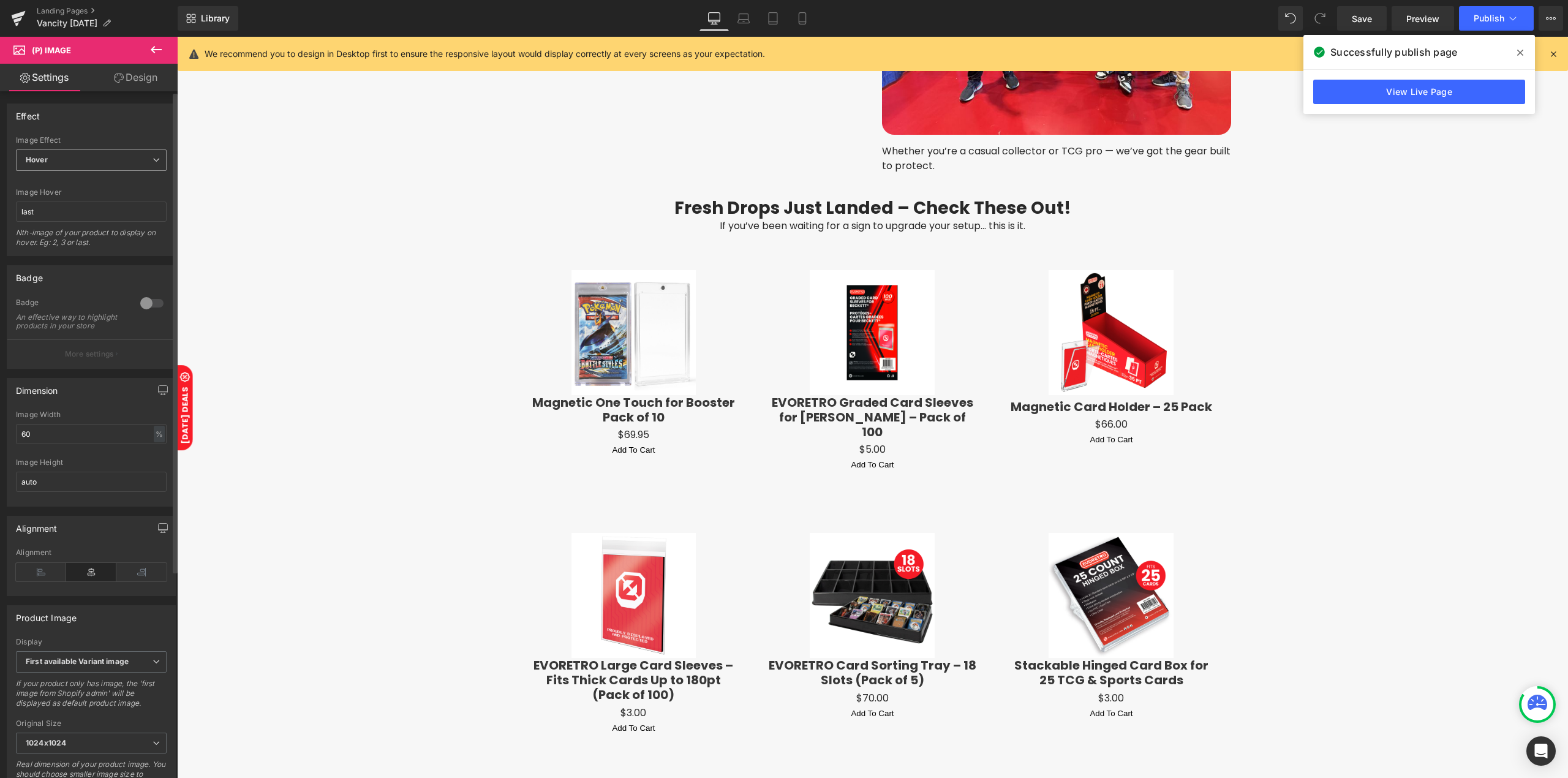
click at [103, 160] on span "Hover" at bounding box center [91, 160] width 151 height 21
drag, startPoint x: 93, startPoint y: 174, endPoint x: 451, endPoint y: 177, distance: 358.0
click at [93, 174] on li "Default" at bounding box center [89, 182] width 146 height 18
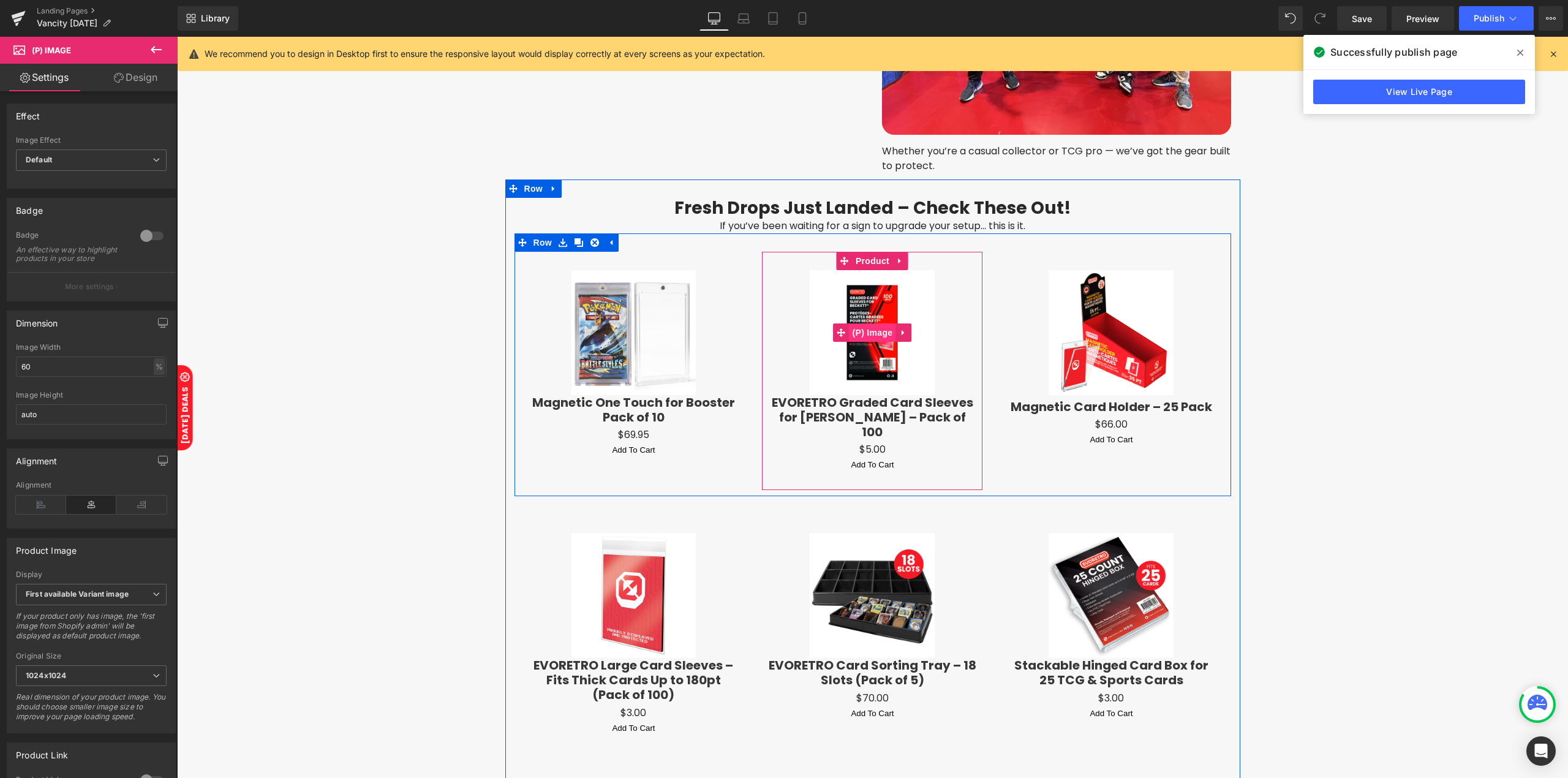
click at [849, 333] on span "(P) Image" at bounding box center [872, 333] width 46 height 18
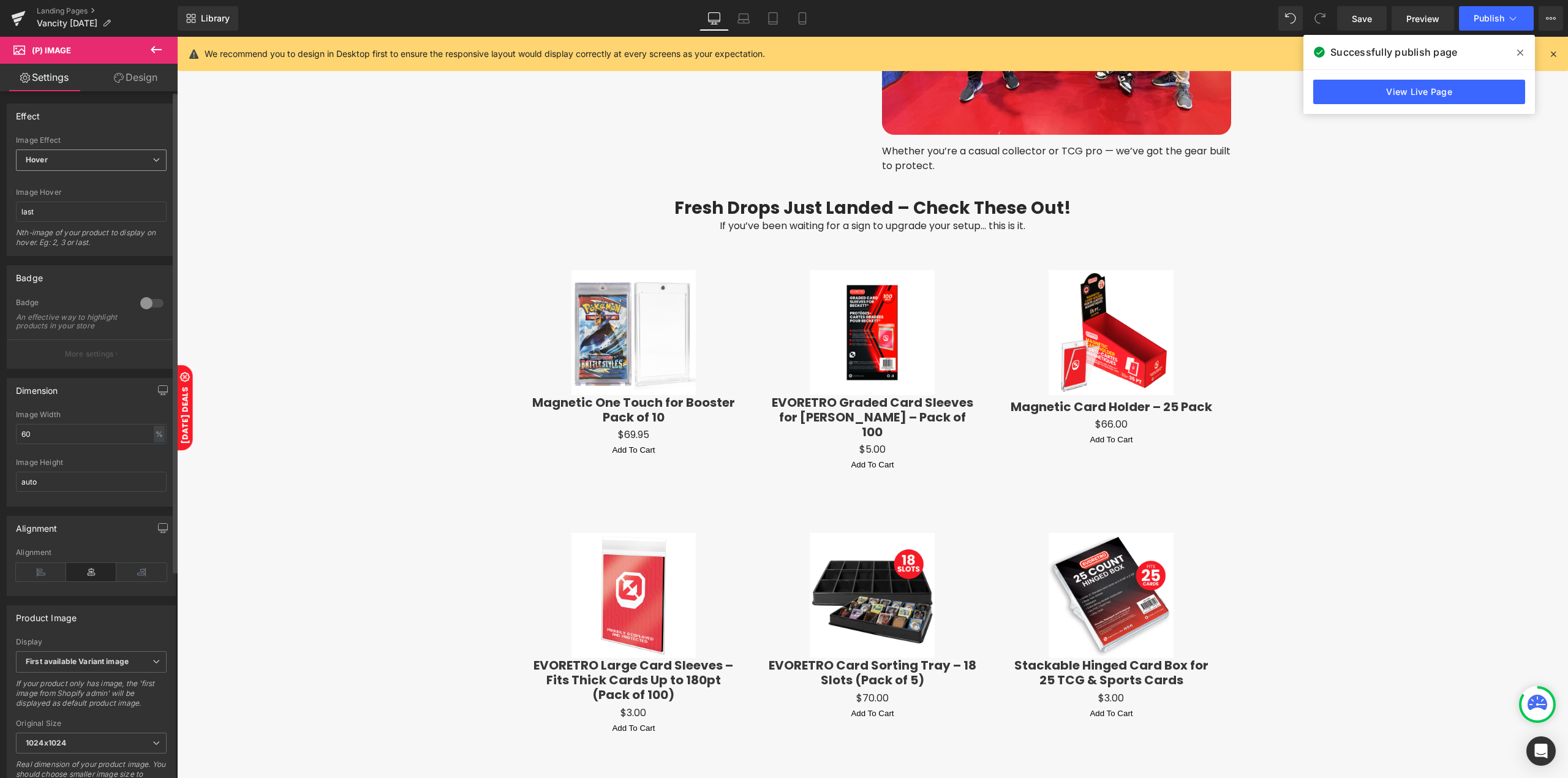
click at [27, 160] on b "Hover" at bounding box center [37, 160] width 22 height 9
drag, startPoint x: 377, startPoint y: 145, endPoint x: 40, endPoint y: 177, distance: 338.5
click at [40, 177] on div "Default" at bounding box center [47, 181] width 26 height 8
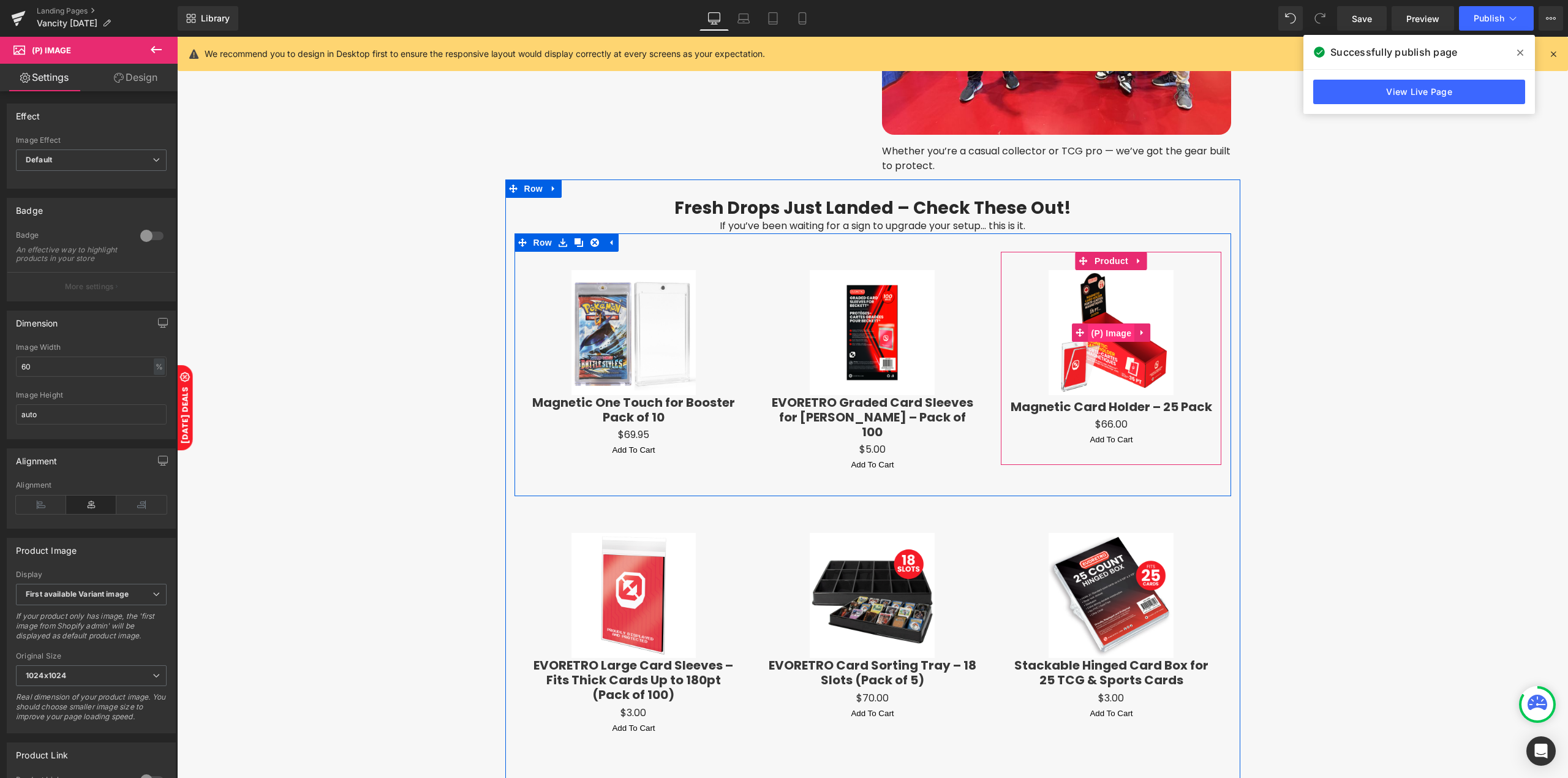
click at [1095, 327] on span "(P) Image" at bounding box center [1111, 333] width 46 height 18
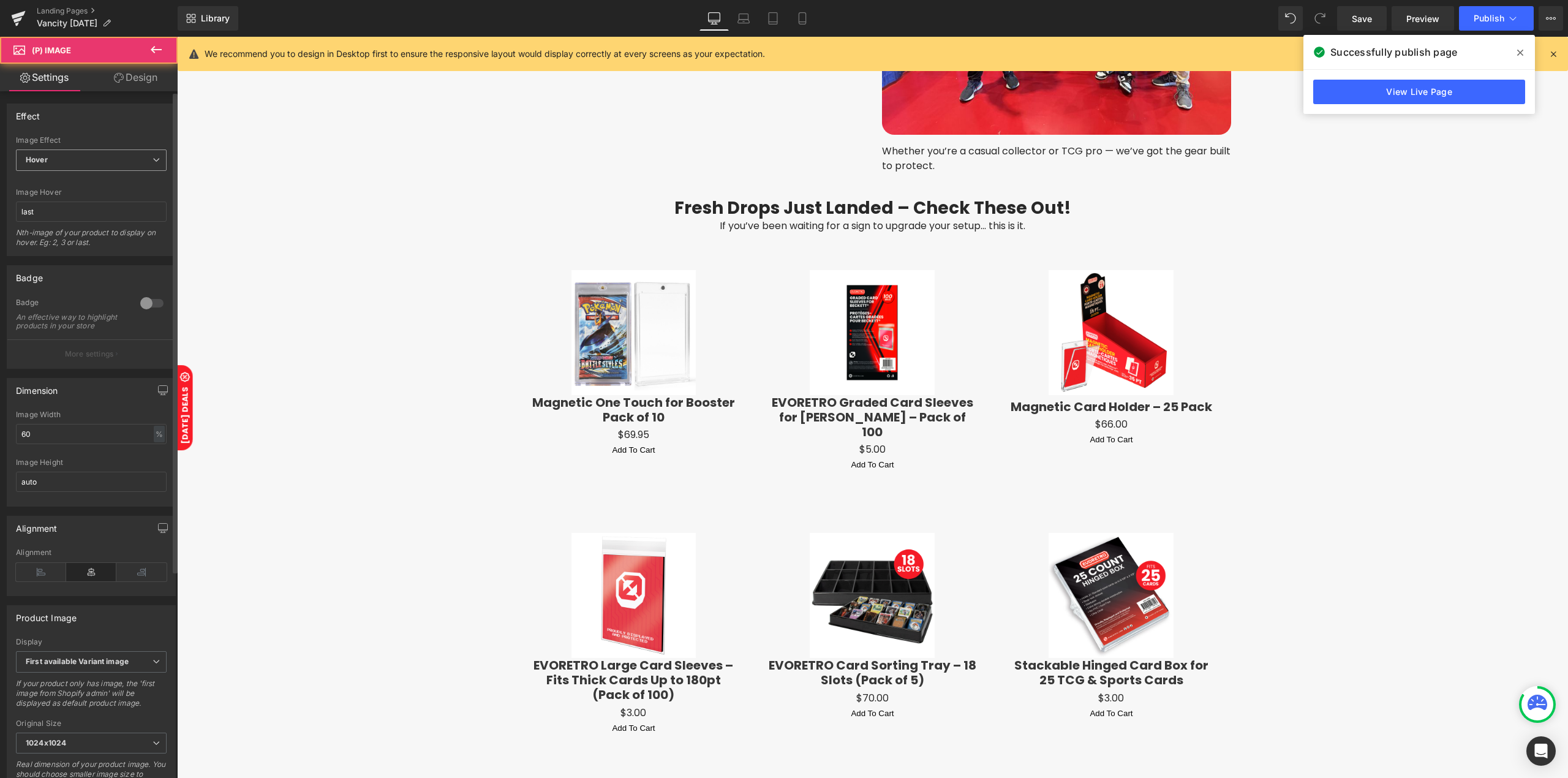
click at [79, 161] on span "Hover" at bounding box center [91, 160] width 151 height 21
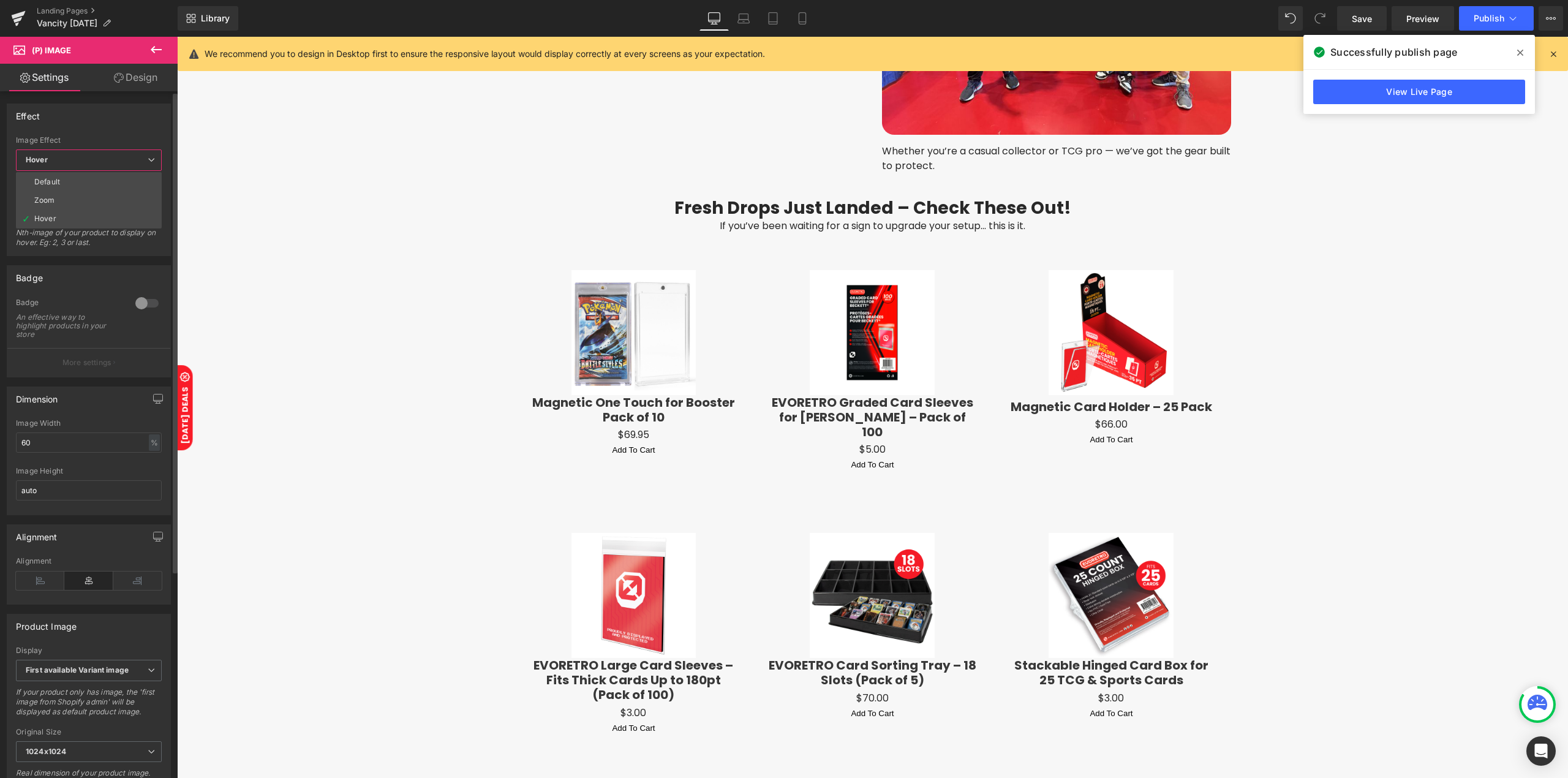
drag, startPoint x: 80, startPoint y: 177, endPoint x: 125, endPoint y: 190, distance: 46.8
click at [80, 177] on li "Default" at bounding box center [89, 182] width 146 height 18
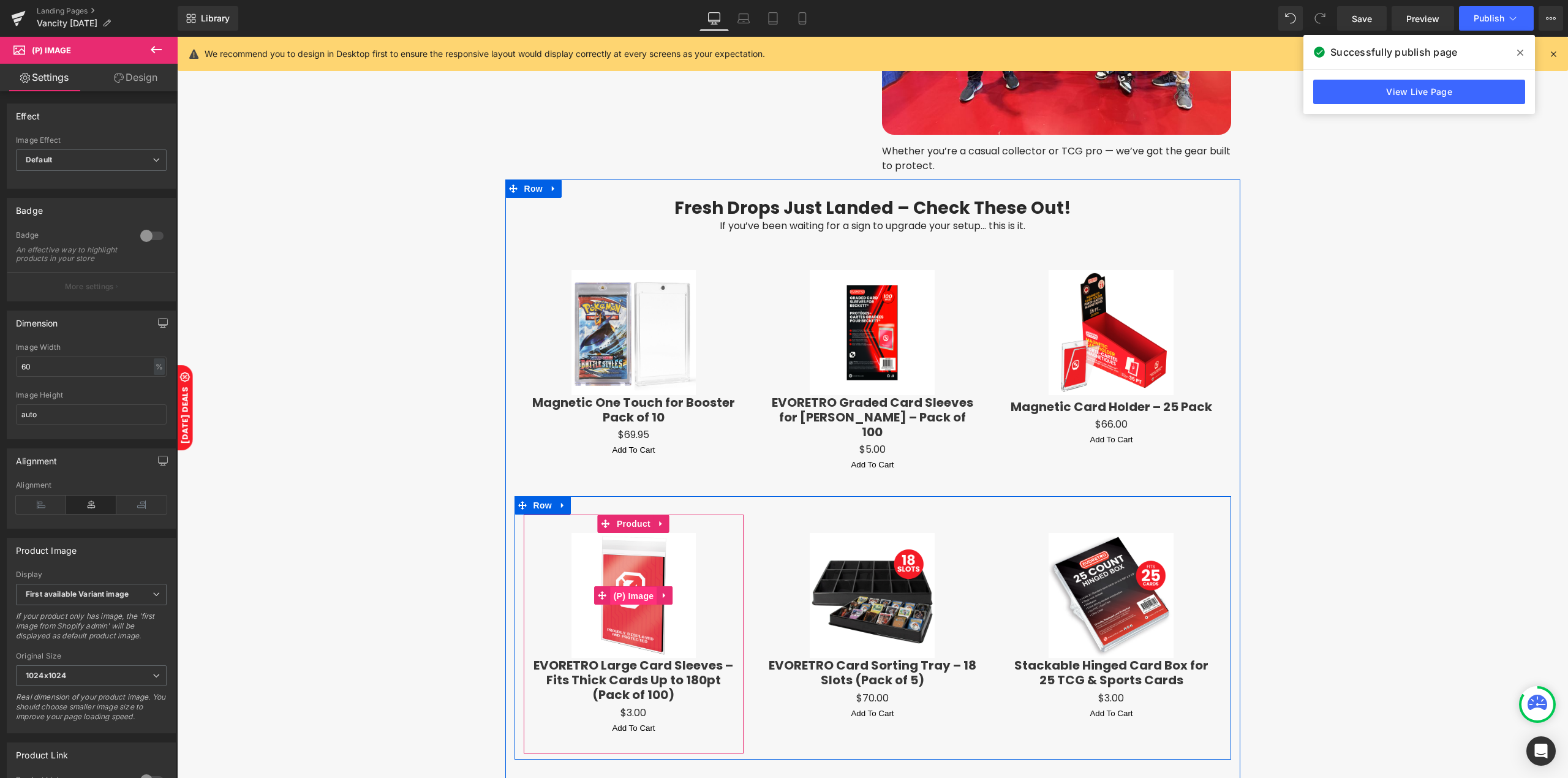
click at [615, 587] on span "(P) Image" at bounding box center [634, 596] width 46 height 18
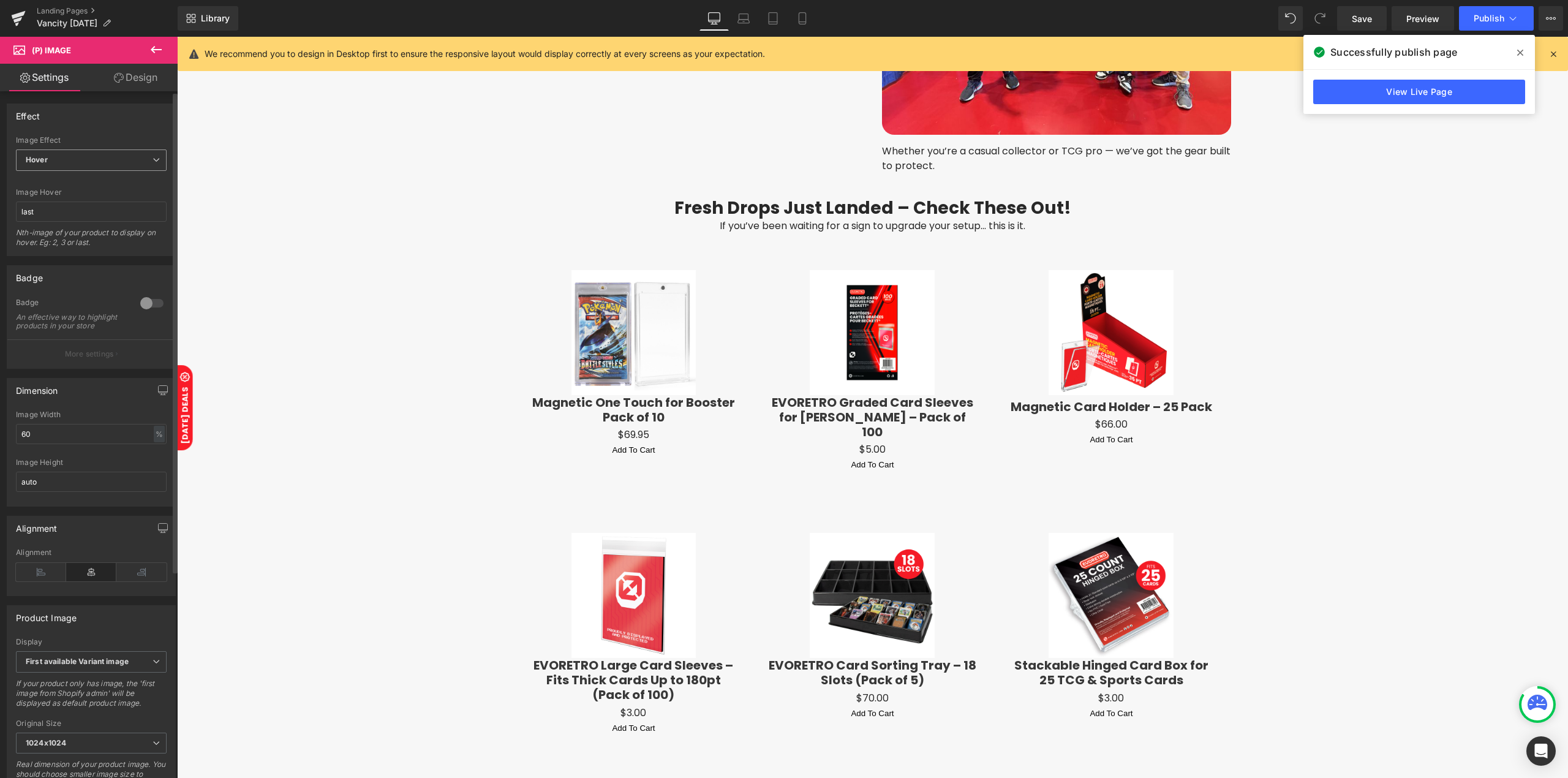
click at [44, 151] on span "Hover" at bounding box center [91, 160] width 151 height 21
drag, startPoint x: 46, startPoint y: 173, endPoint x: 113, endPoint y: 217, distance: 80.2
click at [46, 173] on li "Default" at bounding box center [89, 182] width 146 height 18
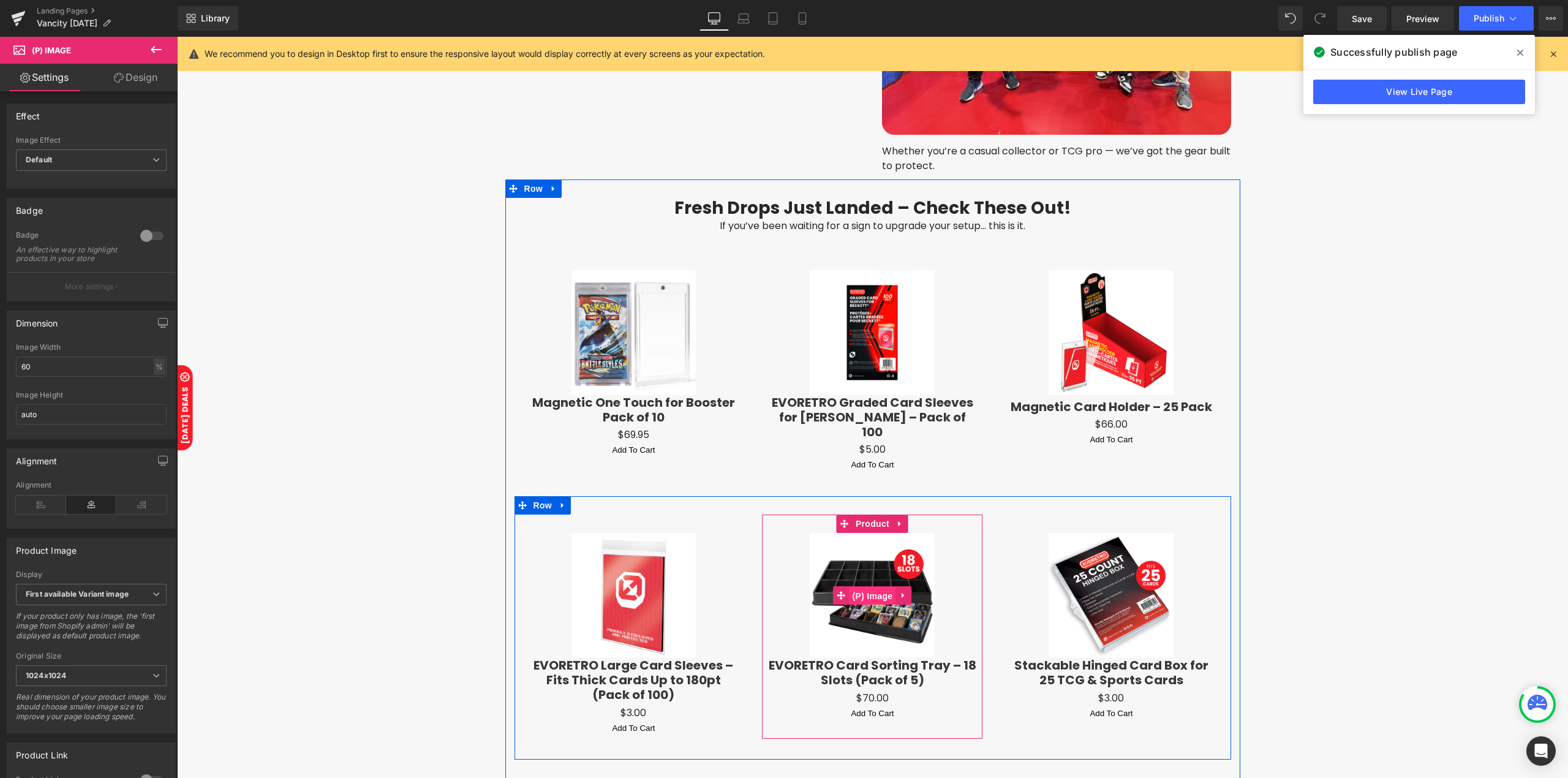
click at [851, 587] on span "(P) Image" at bounding box center [872, 596] width 46 height 18
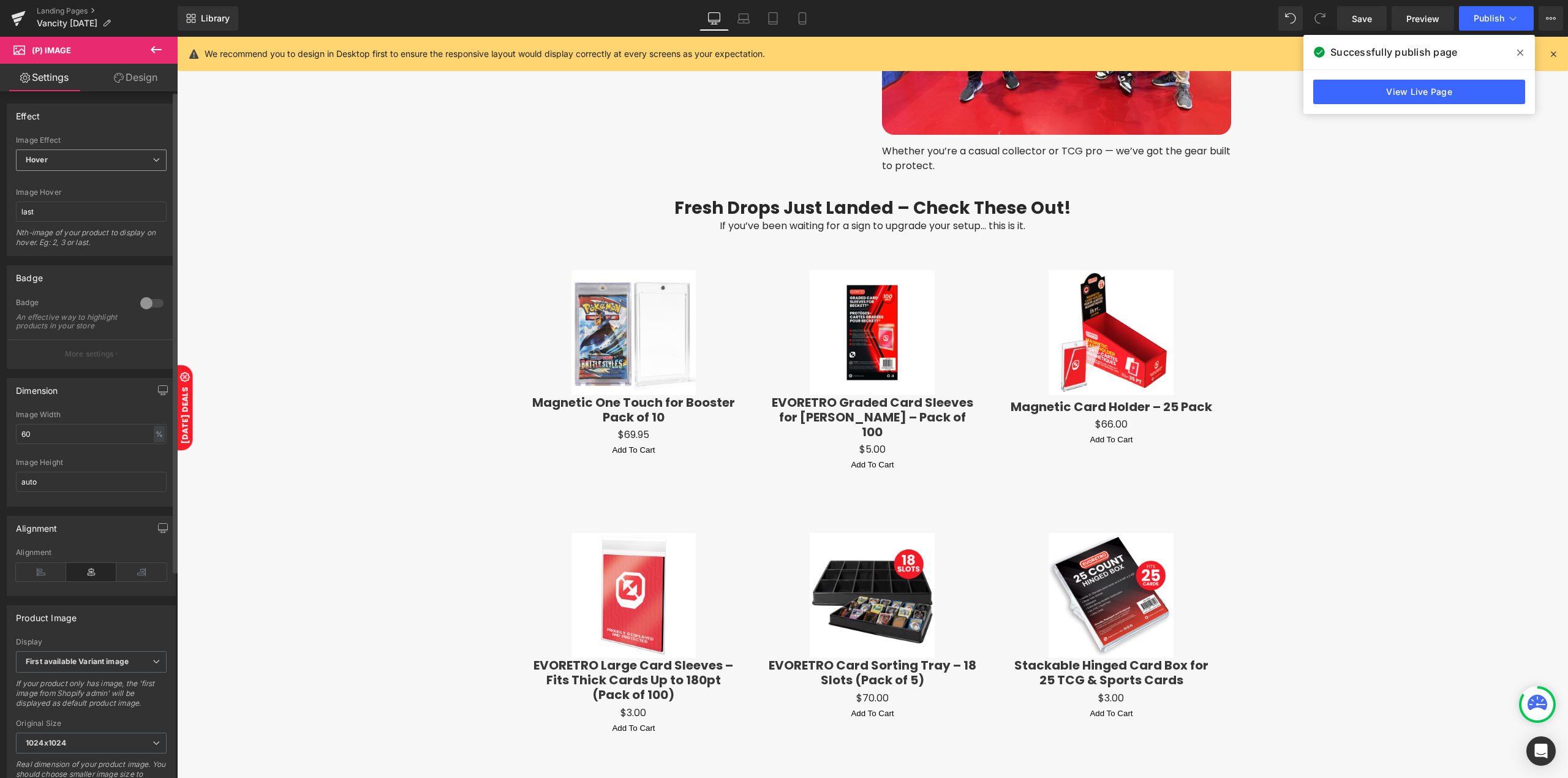
click at [55, 153] on span "Hover" at bounding box center [91, 160] width 151 height 21
click at [62, 175] on li "Default" at bounding box center [89, 182] width 146 height 18
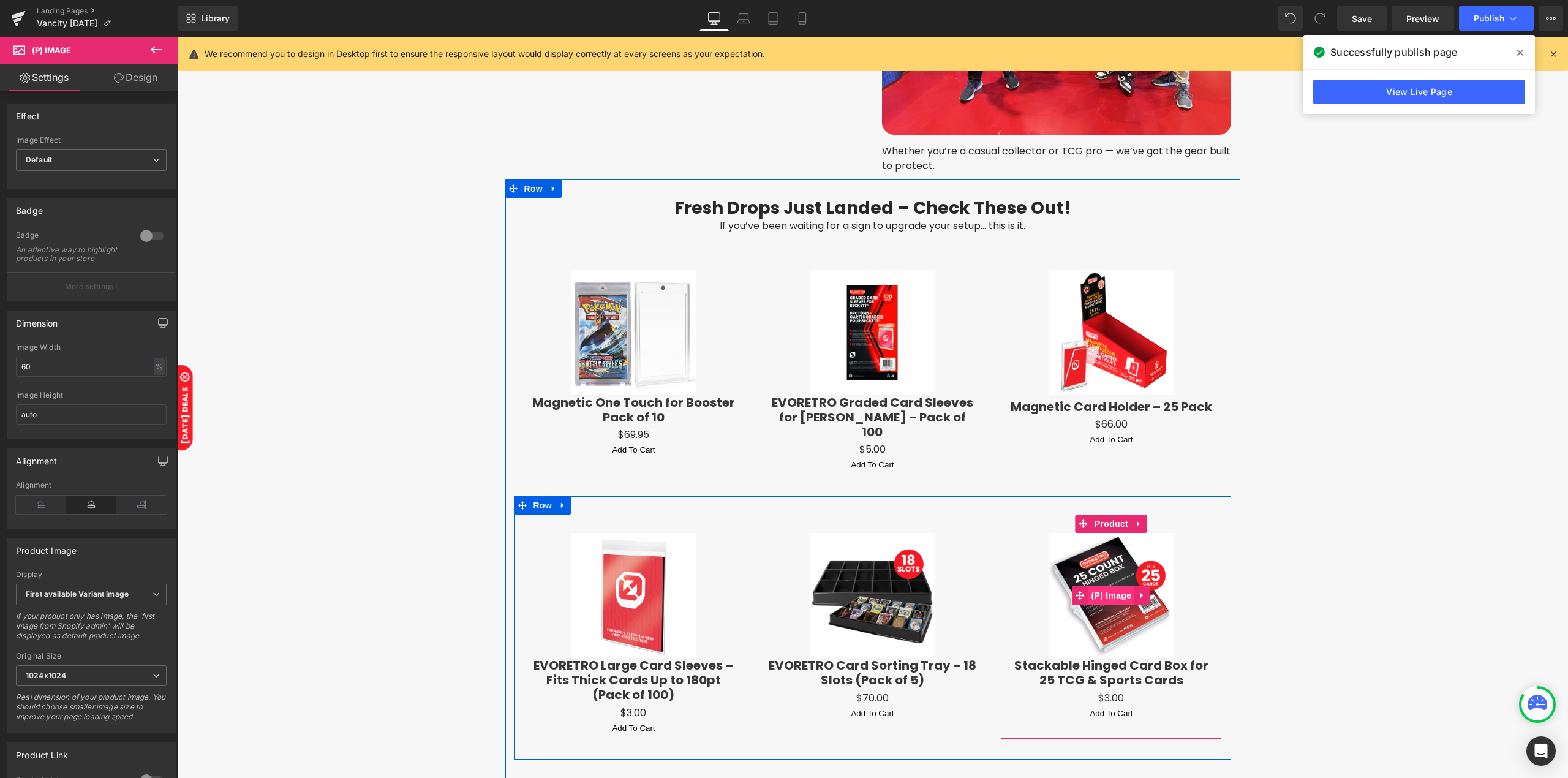
click at [1110, 586] on span "(P) Image" at bounding box center [1111, 595] width 46 height 18
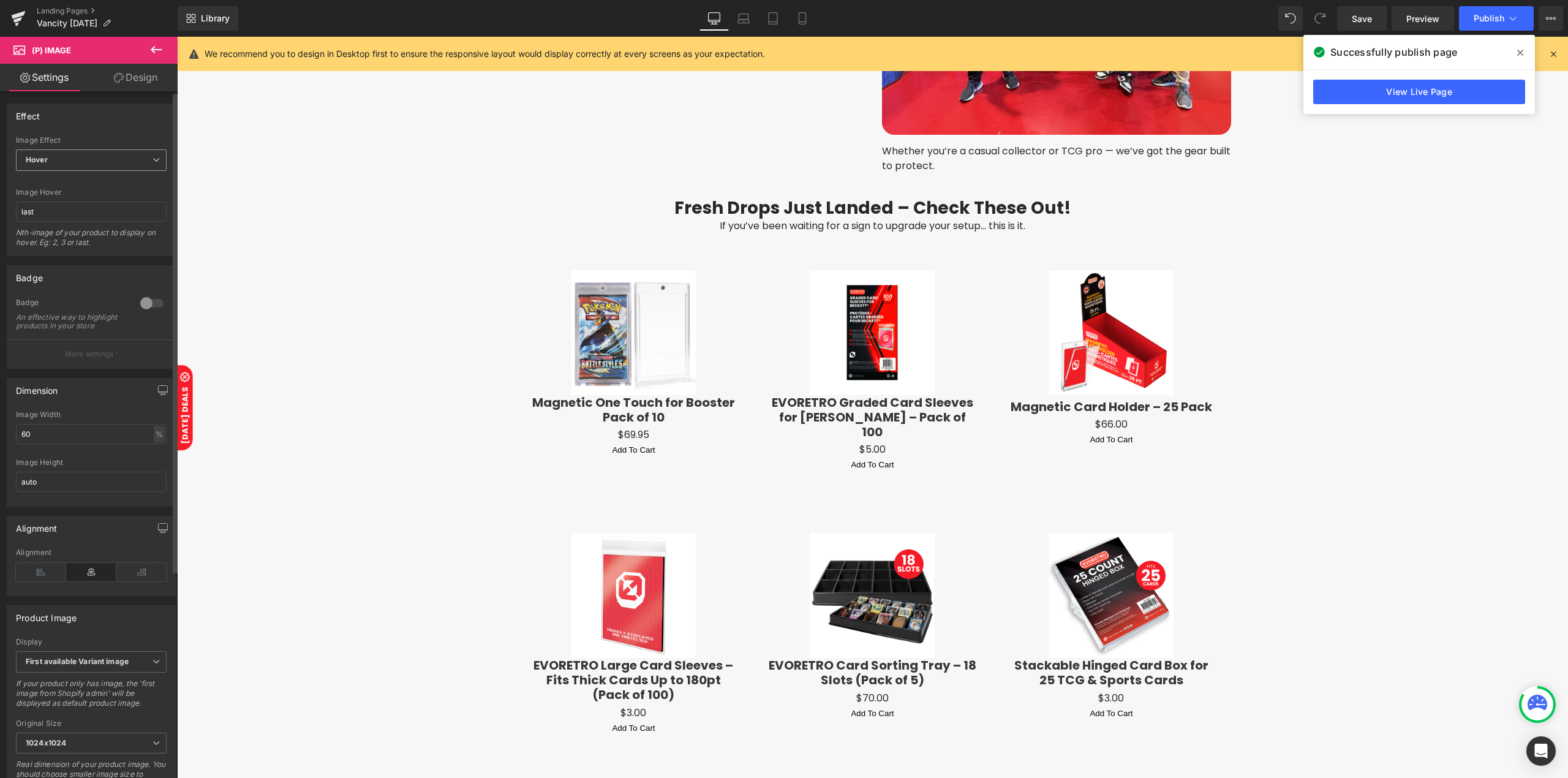
click at [103, 161] on span "Hover" at bounding box center [91, 160] width 151 height 21
click at [97, 181] on li "Default" at bounding box center [89, 182] width 146 height 18
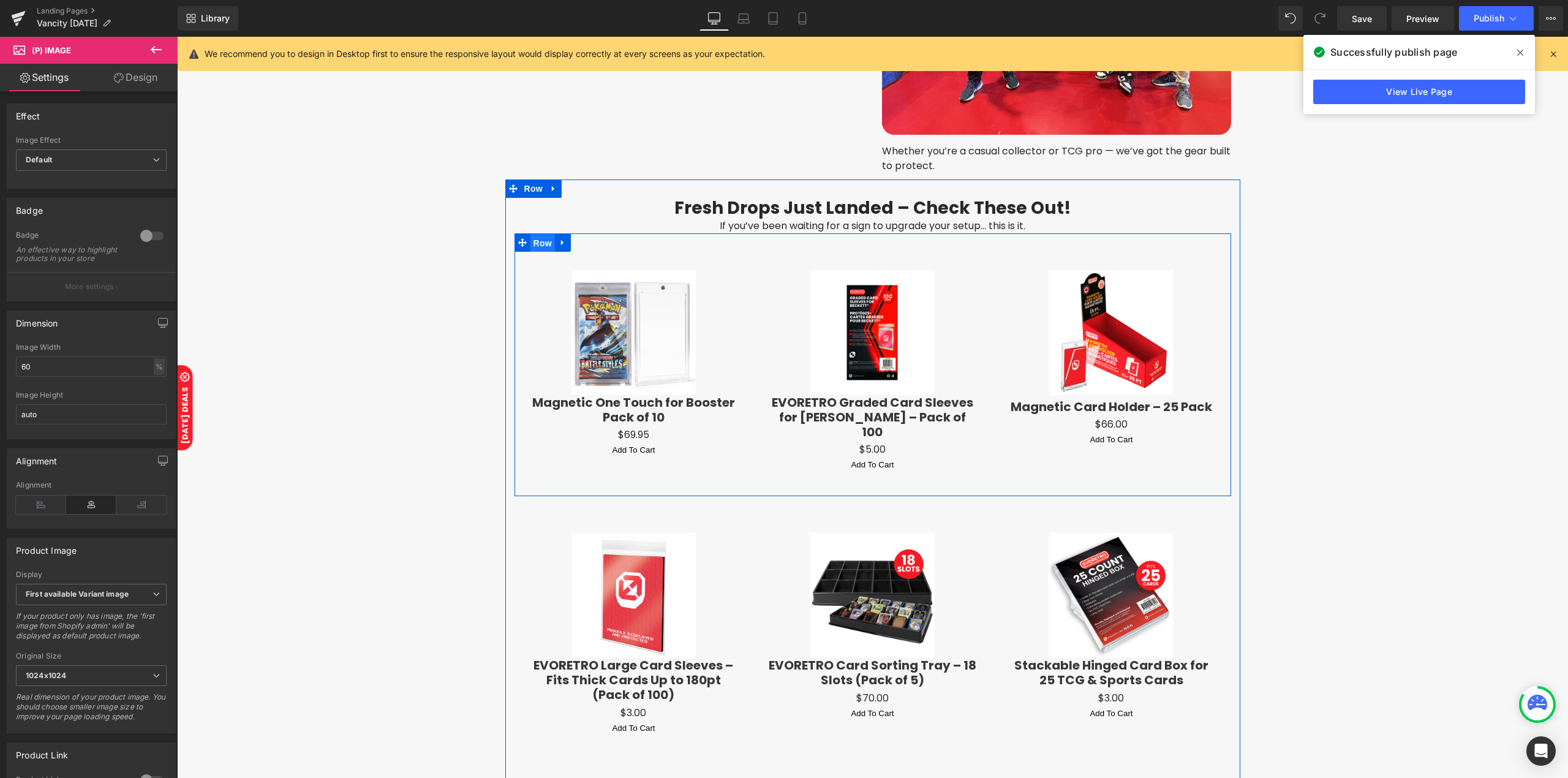
click at [536, 236] on span "Row" at bounding box center [542, 243] width 24 height 18
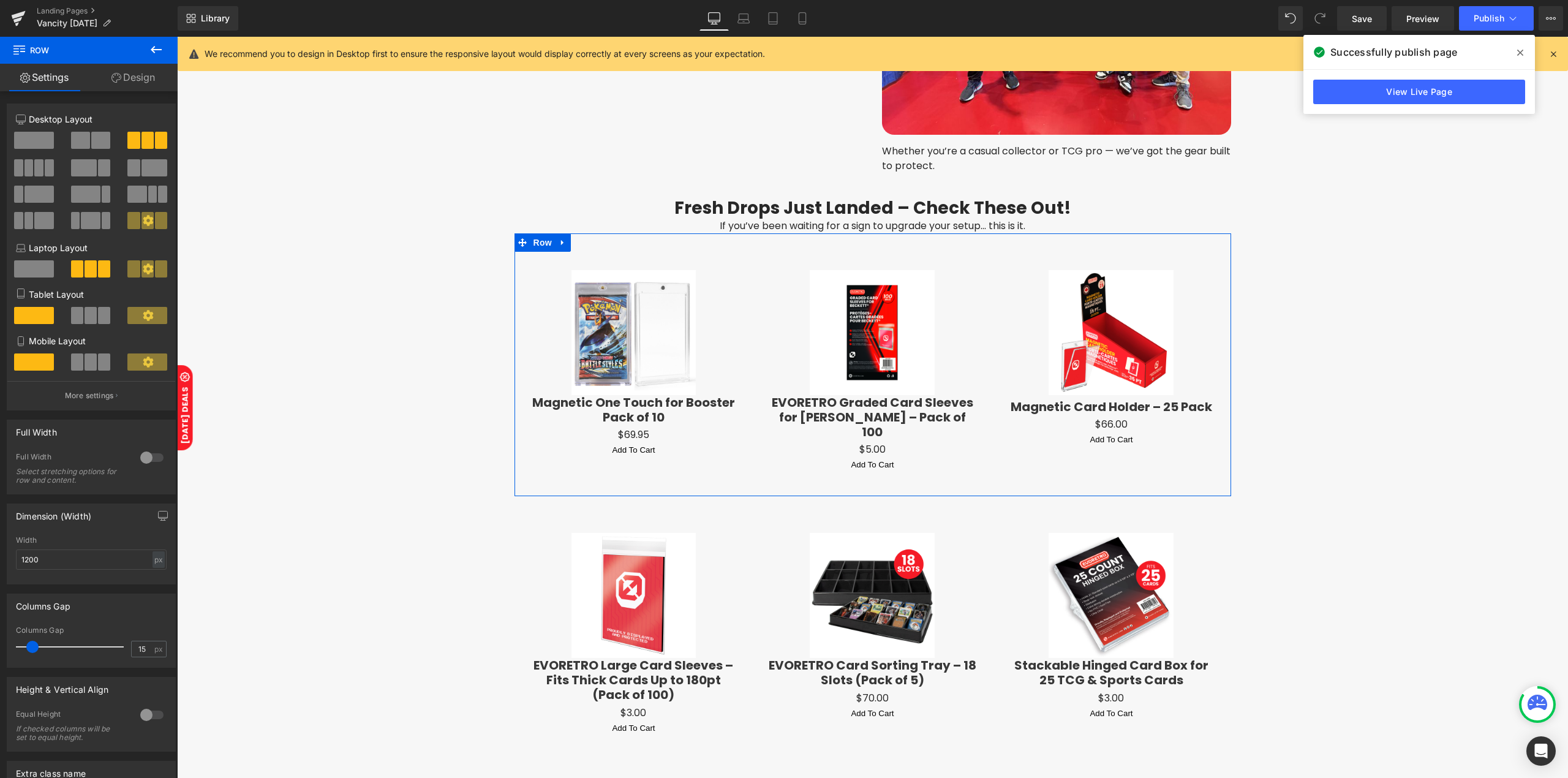
drag, startPoint x: 147, startPoint y: 77, endPoint x: 318, endPoint y: 269, distance: 257.1
click at [147, 77] on link "Design" at bounding box center [133, 78] width 89 height 27
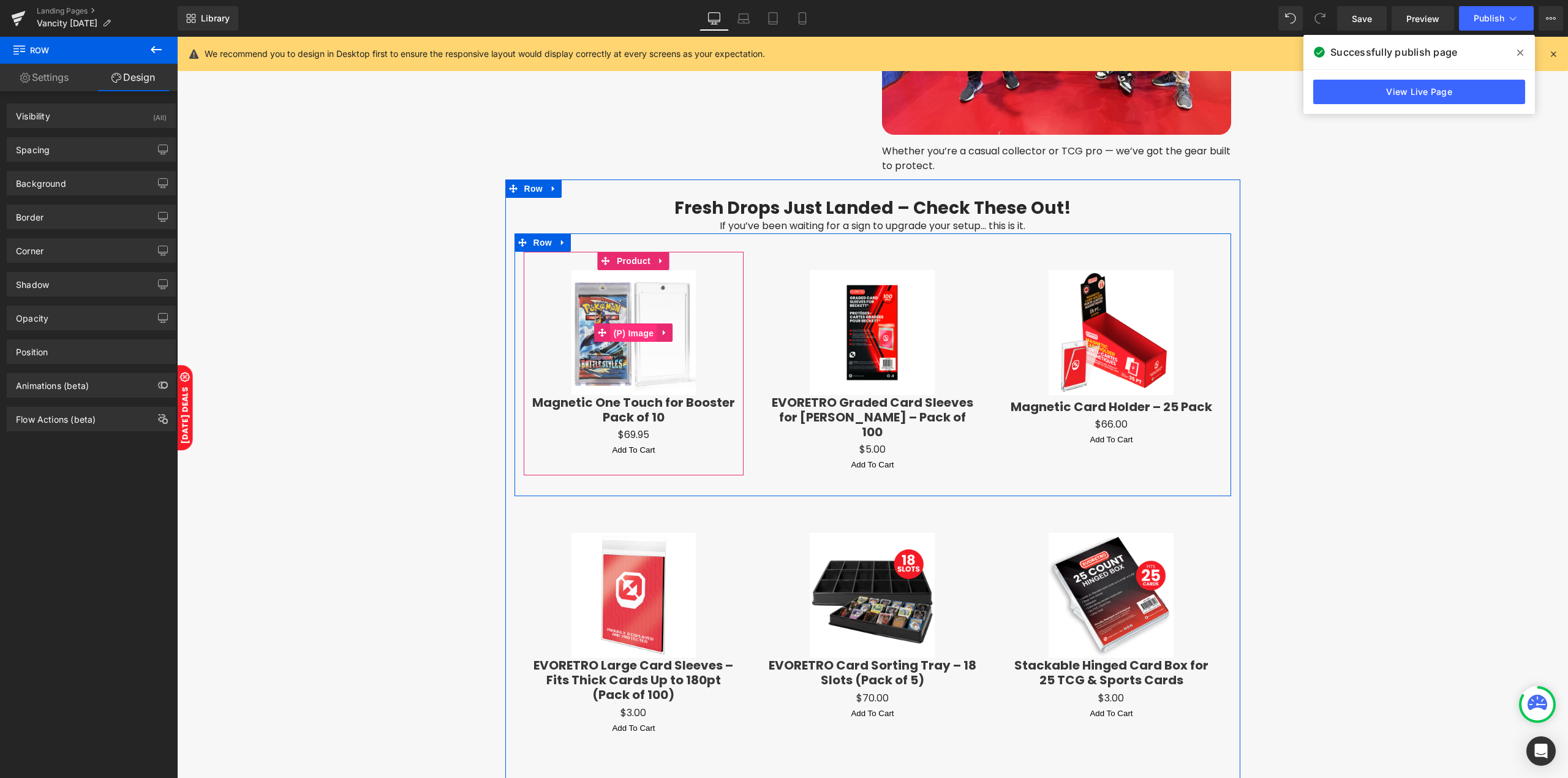
click at [630, 327] on span "(P) Image" at bounding box center [634, 333] width 46 height 18
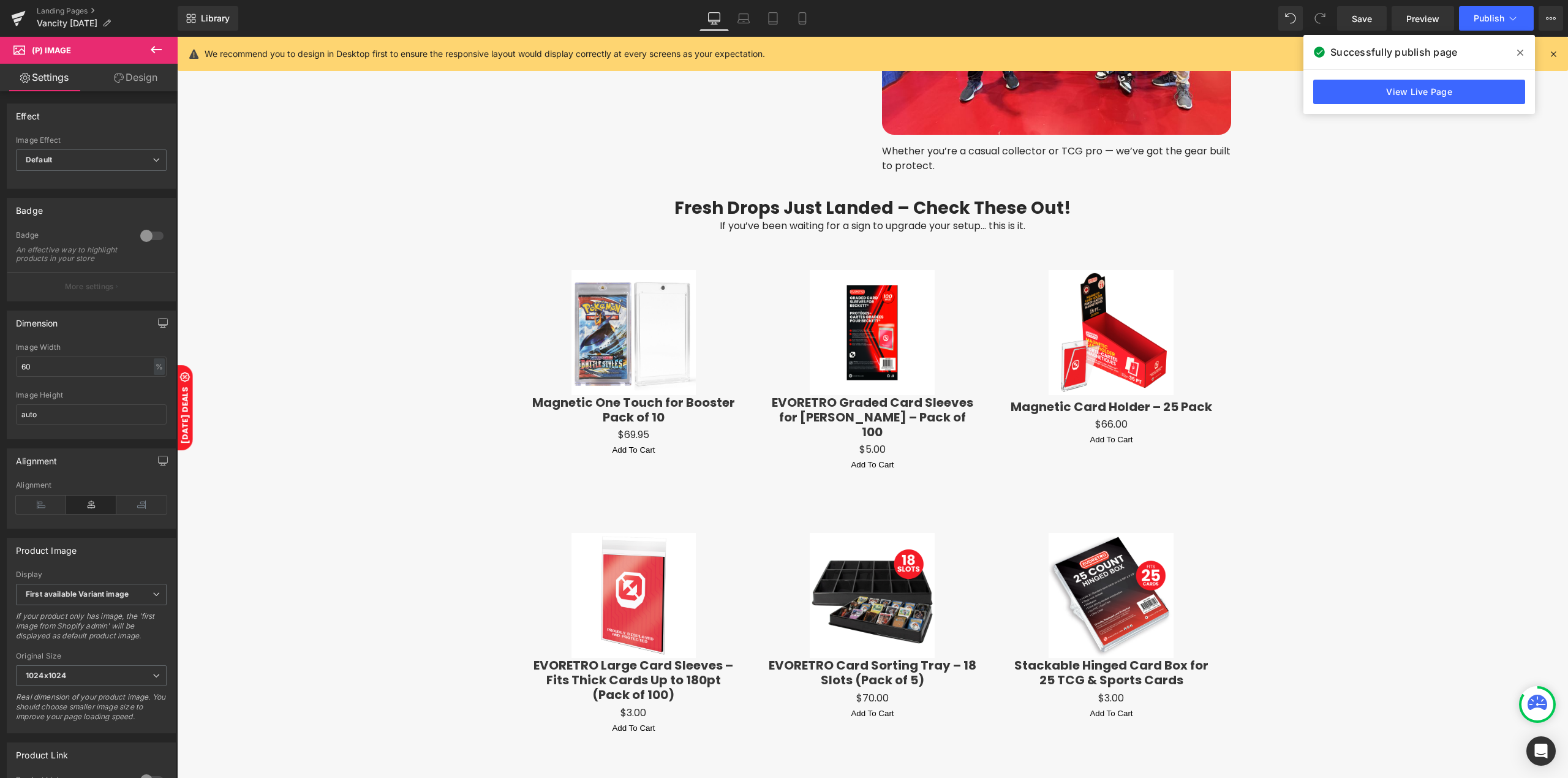
click at [135, 81] on link "Design" at bounding box center [135, 78] width 89 height 27
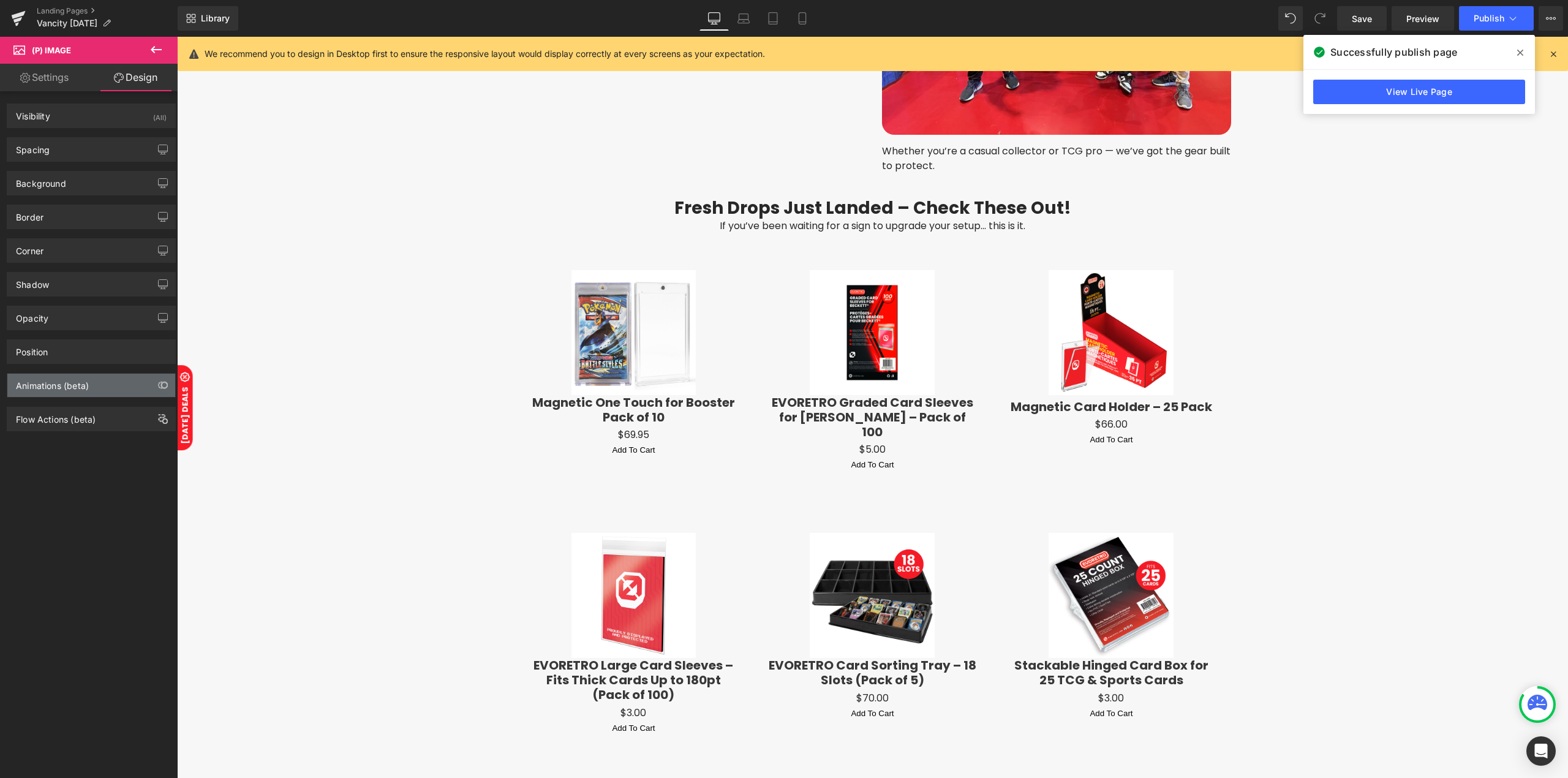
click at [61, 385] on div "Animations (beta)" at bounding box center [52, 382] width 73 height 18
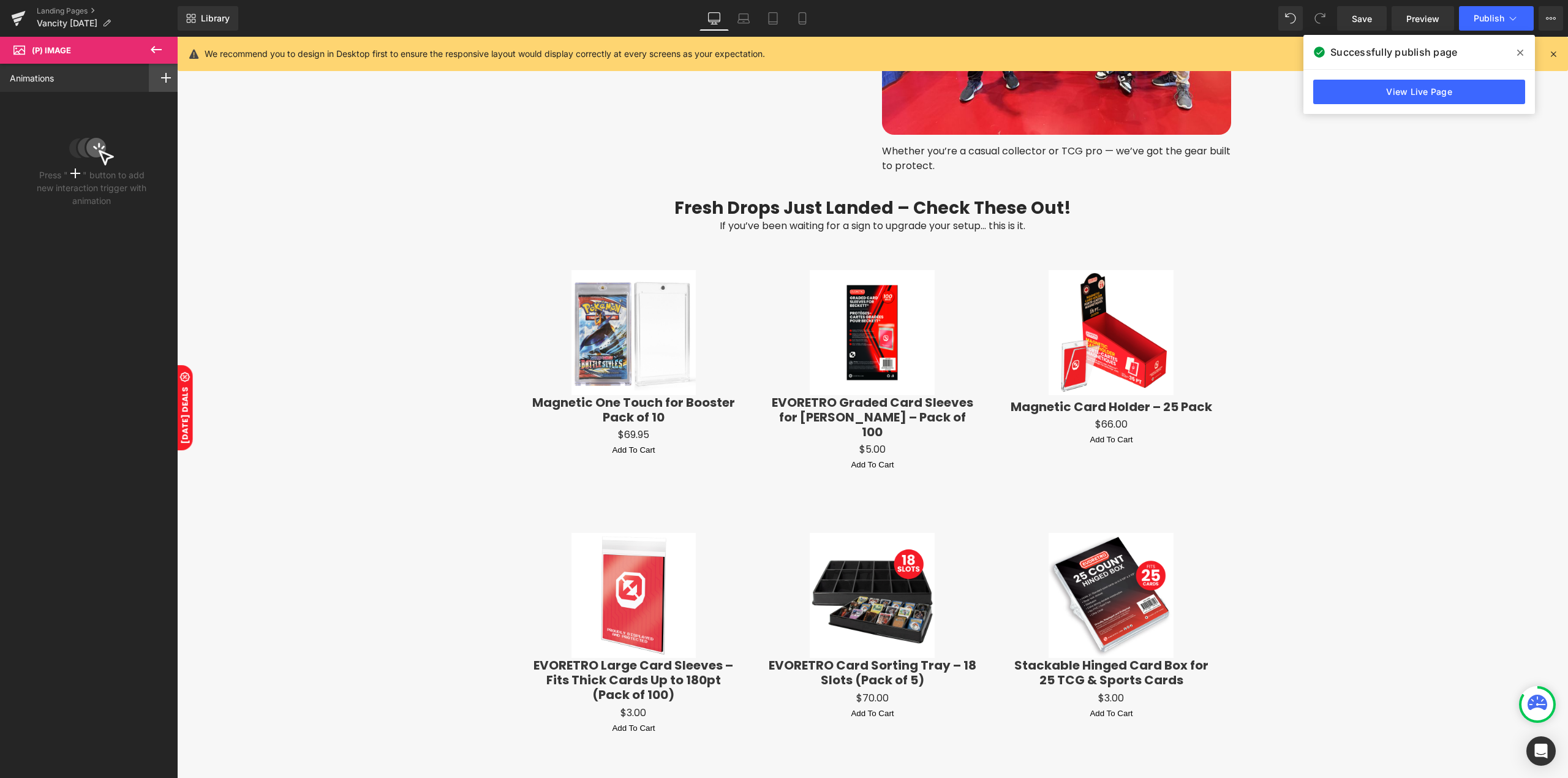
click at [161, 79] on icon at bounding box center [166, 78] width 10 height 10
click at [130, 121] on p "Mouse Hover" at bounding box center [122, 126] width 102 height 11
click at [98, 168] on div "None" at bounding box center [91, 165] width 164 height 21
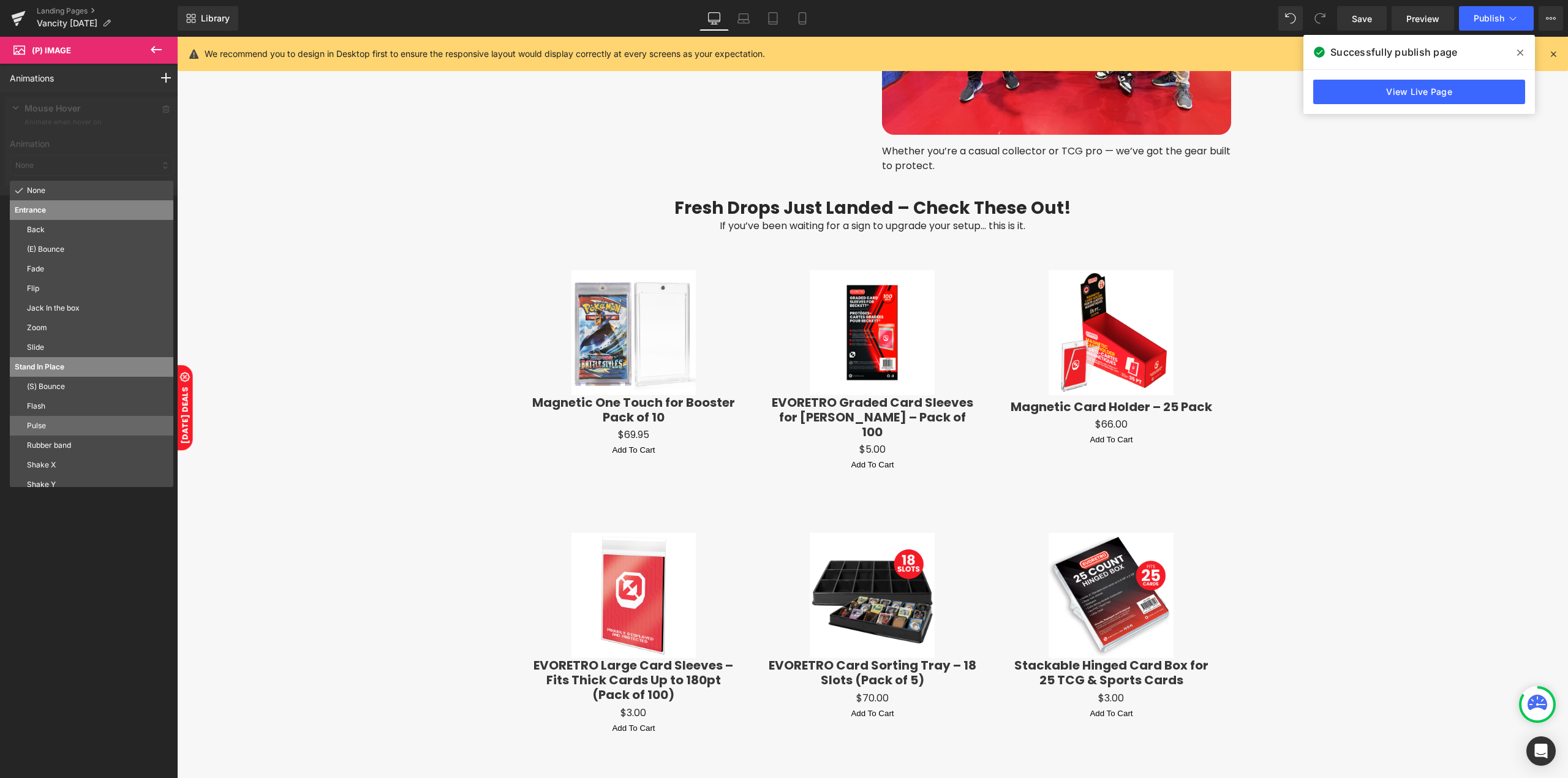
click at [64, 434] on div "Pulse" at bounding box center [91, 426] width 164 height 20
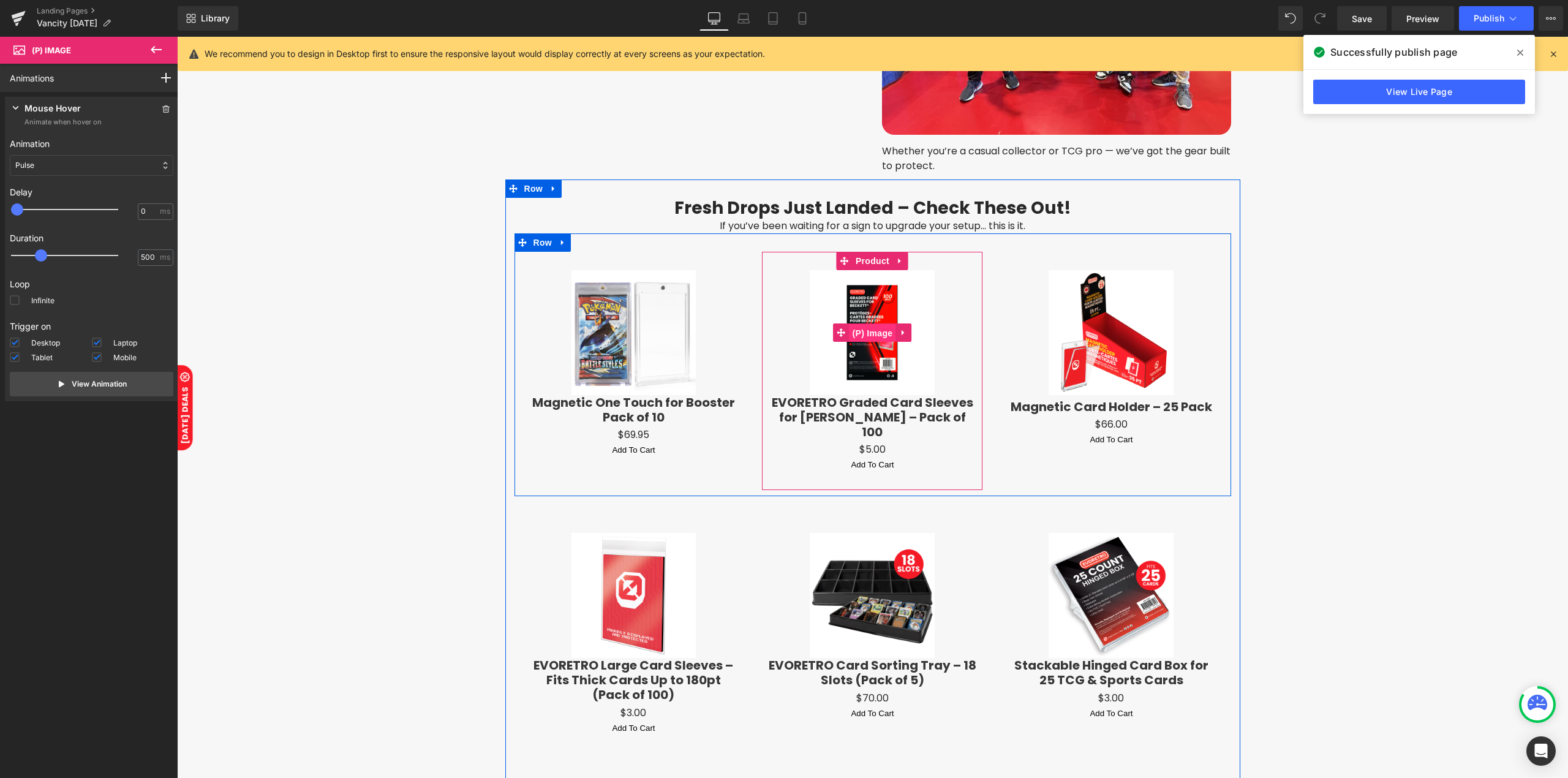
click at [865, 331] on span "(P) Image" at bounding box center [872, 333] width 46 height 18
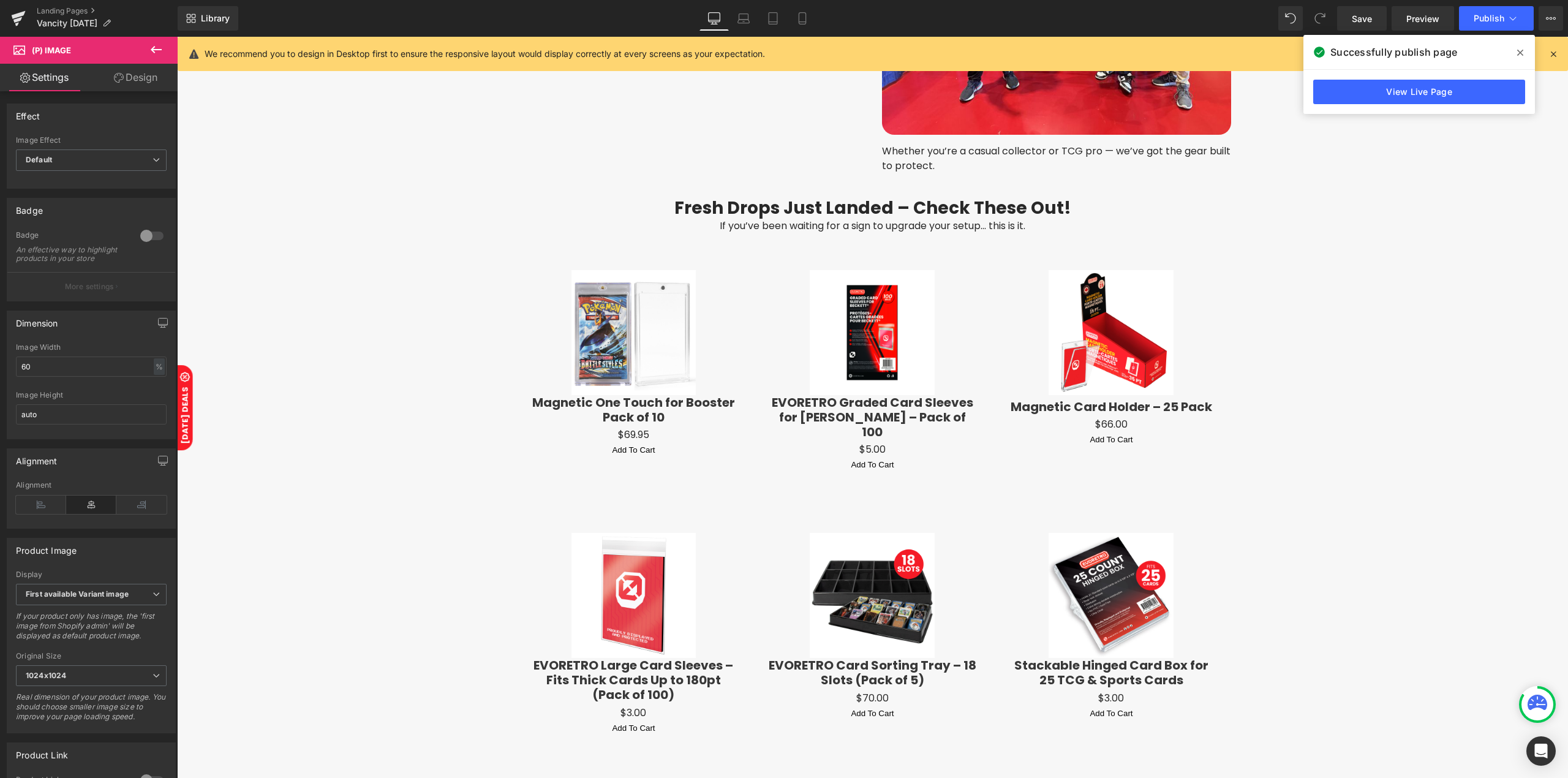
click at [140, 86] on link "Design" at bounding box center [135, 78] width 89 height 27
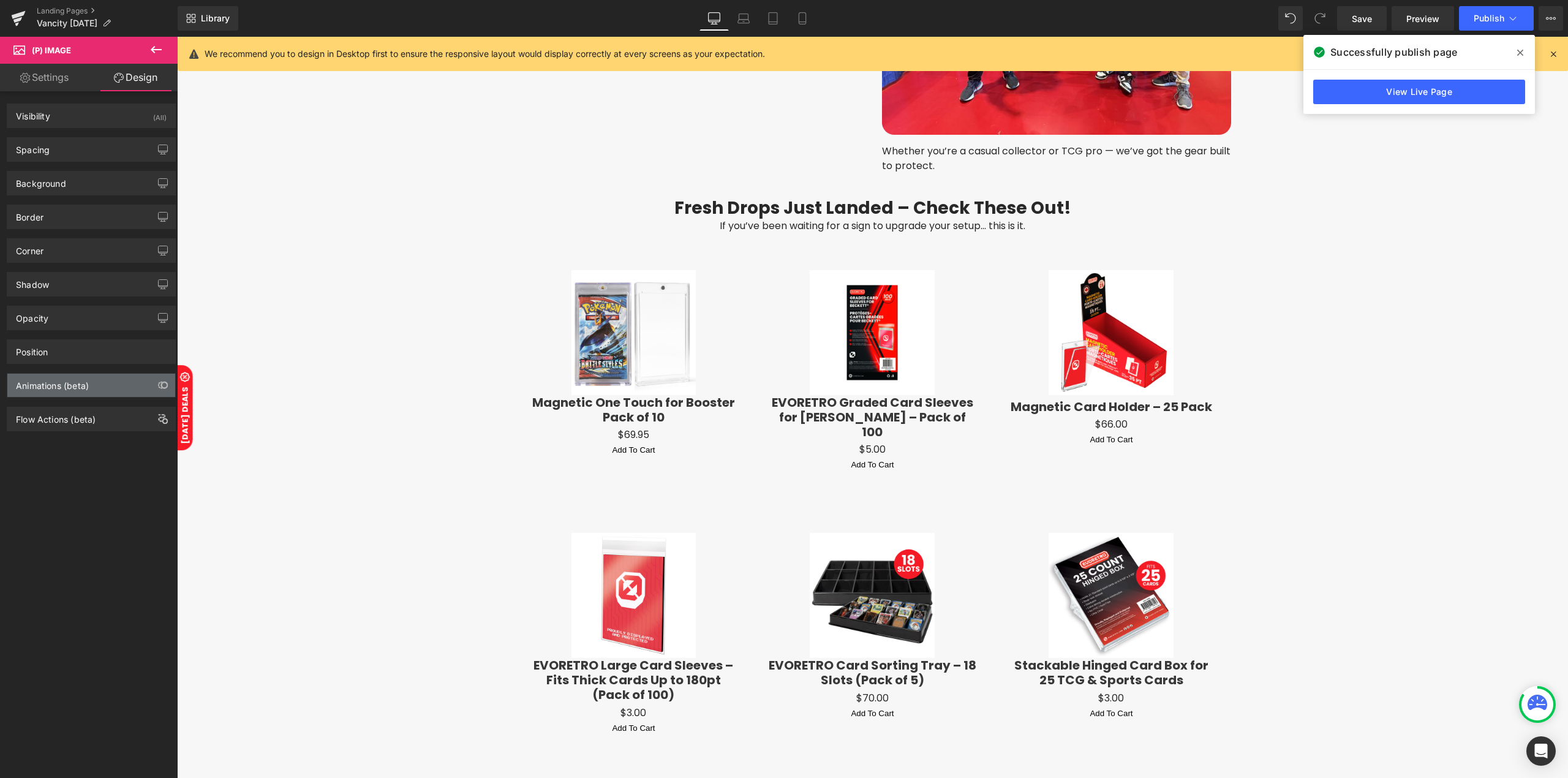
click at [68, 390] on div "Animations (beta)" at bounding box center [52, 382] width 73 height 18
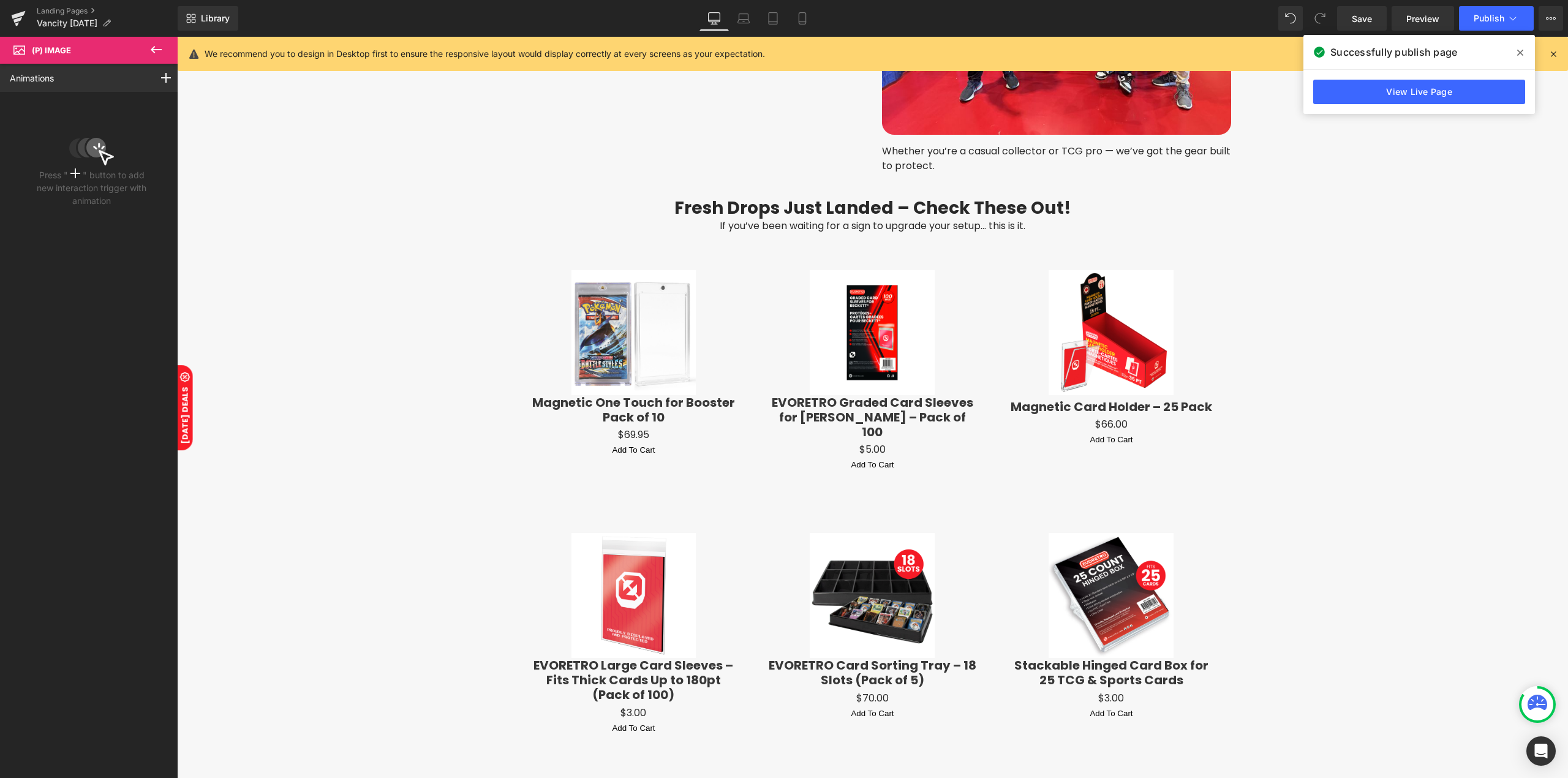
click at [91, 175] on p "Press " " button to add new interaction trigger with animation" at bounding box center [91, 187] width 118 height 39
drag, startPoint x: 158, startPoint y: 193, endPoint x: 243, endPoint y: 45, distance: 170.7
click at [118, 202] on div "Animations Mouse Click Mouse Hover Mouse Leave Scroll Into view While scrolling…" at bounding box center [91, 410] width 183 height 693
click at [161, 82] on icon at bounding box center [166, 78] width 10 height 10
click at [108, 126] on p "Mouse Hover" at bounding box center [122, 126] width 102 height 11
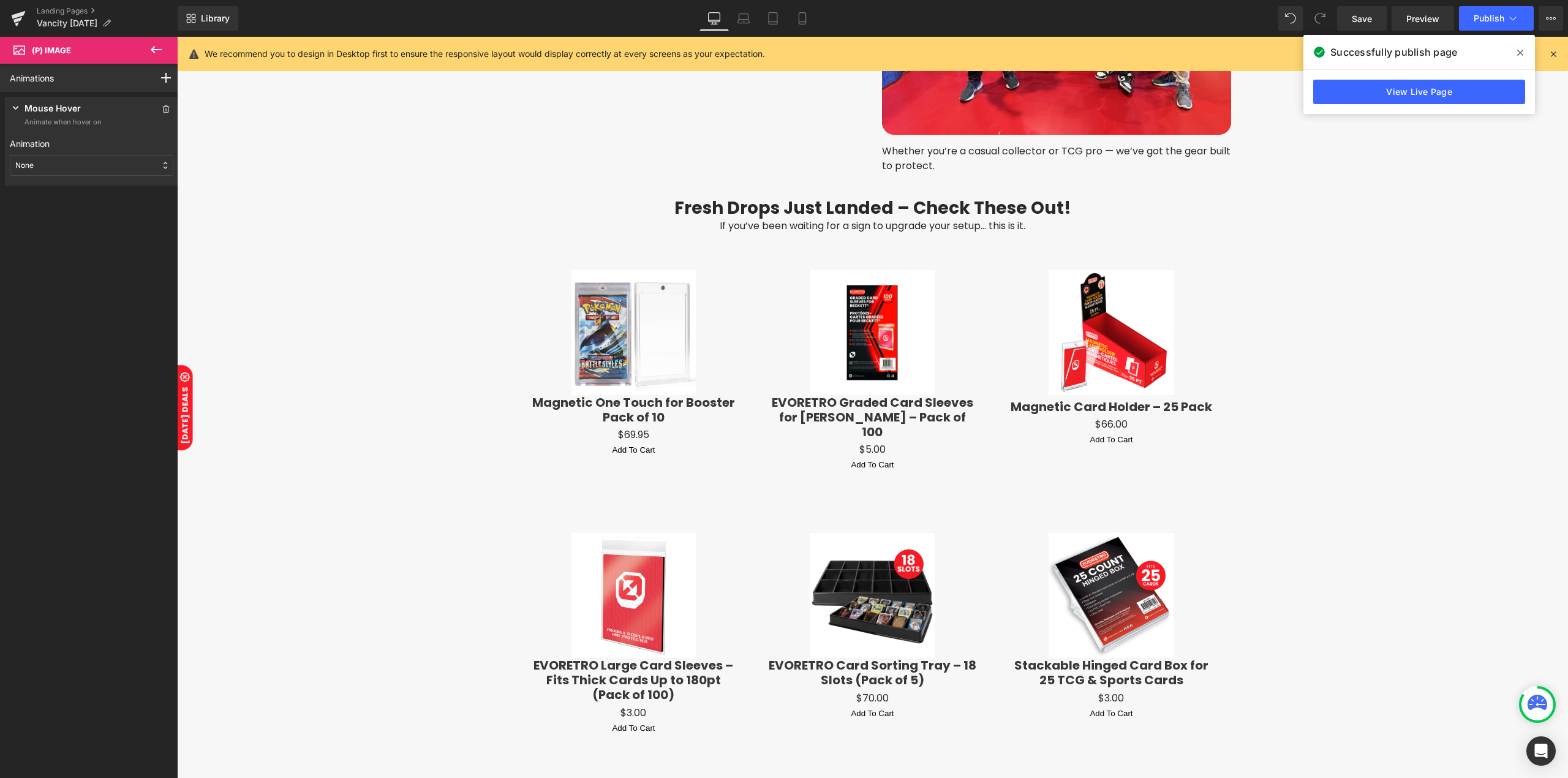
click at [79, 161] on div "None" at bounding box center [91, 165] width 164 height 21
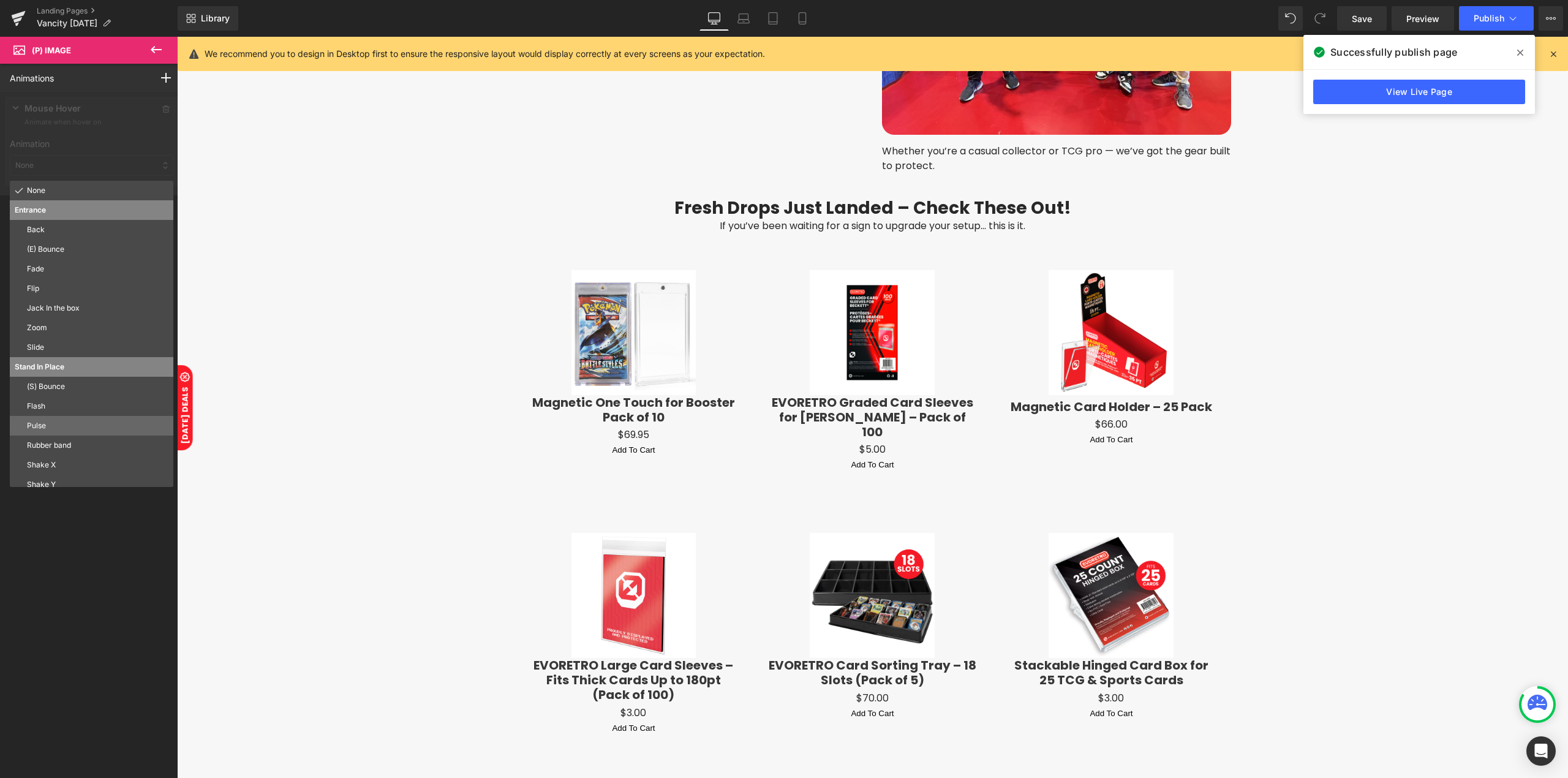
click at [55, 435] on div "Pulse" at bounding box center [91, 426] width 164 height 20
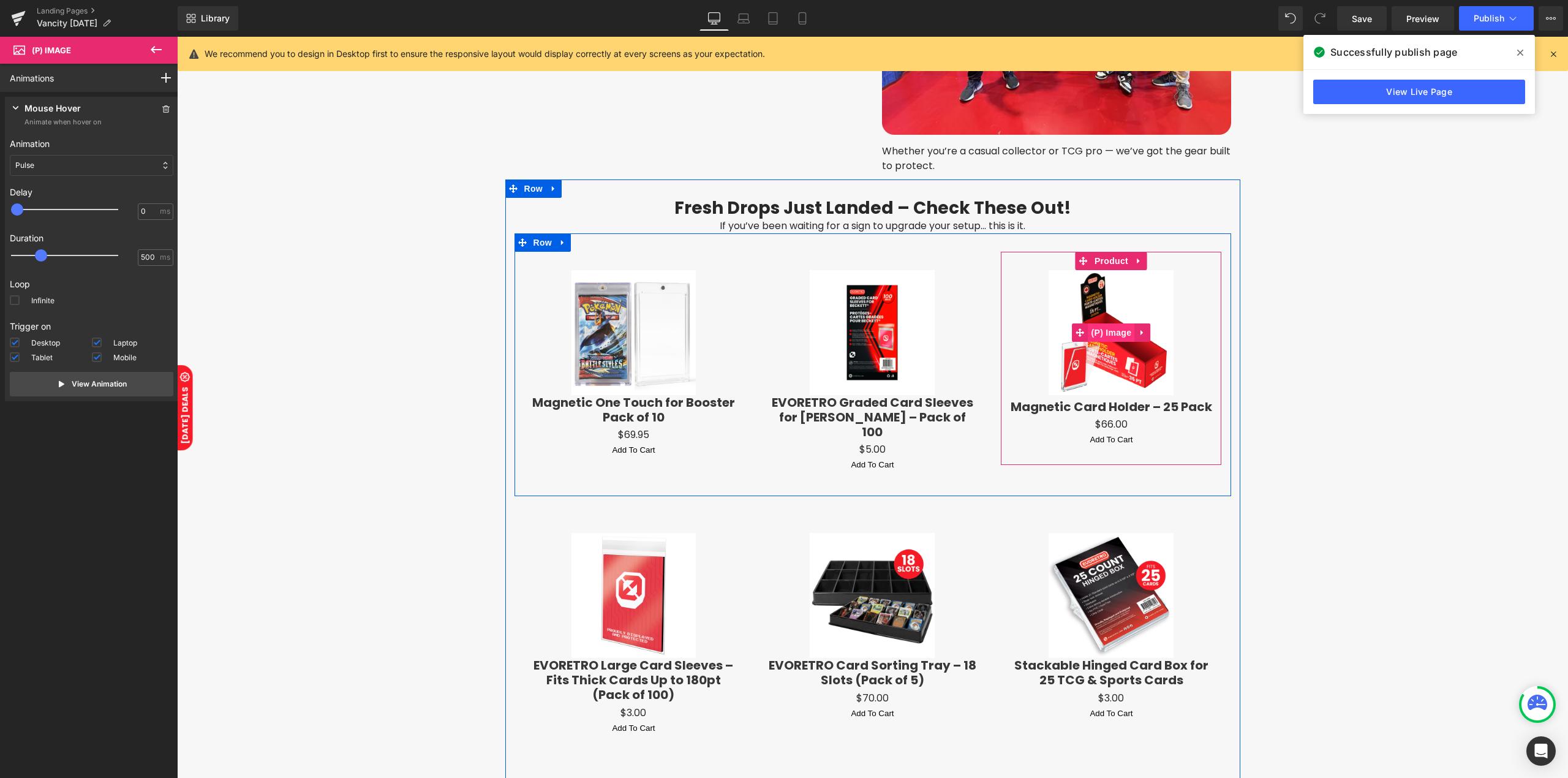
click at [1105, 329] on span "(P) Image" at bounding box center [1111, 333] width 46 height 18
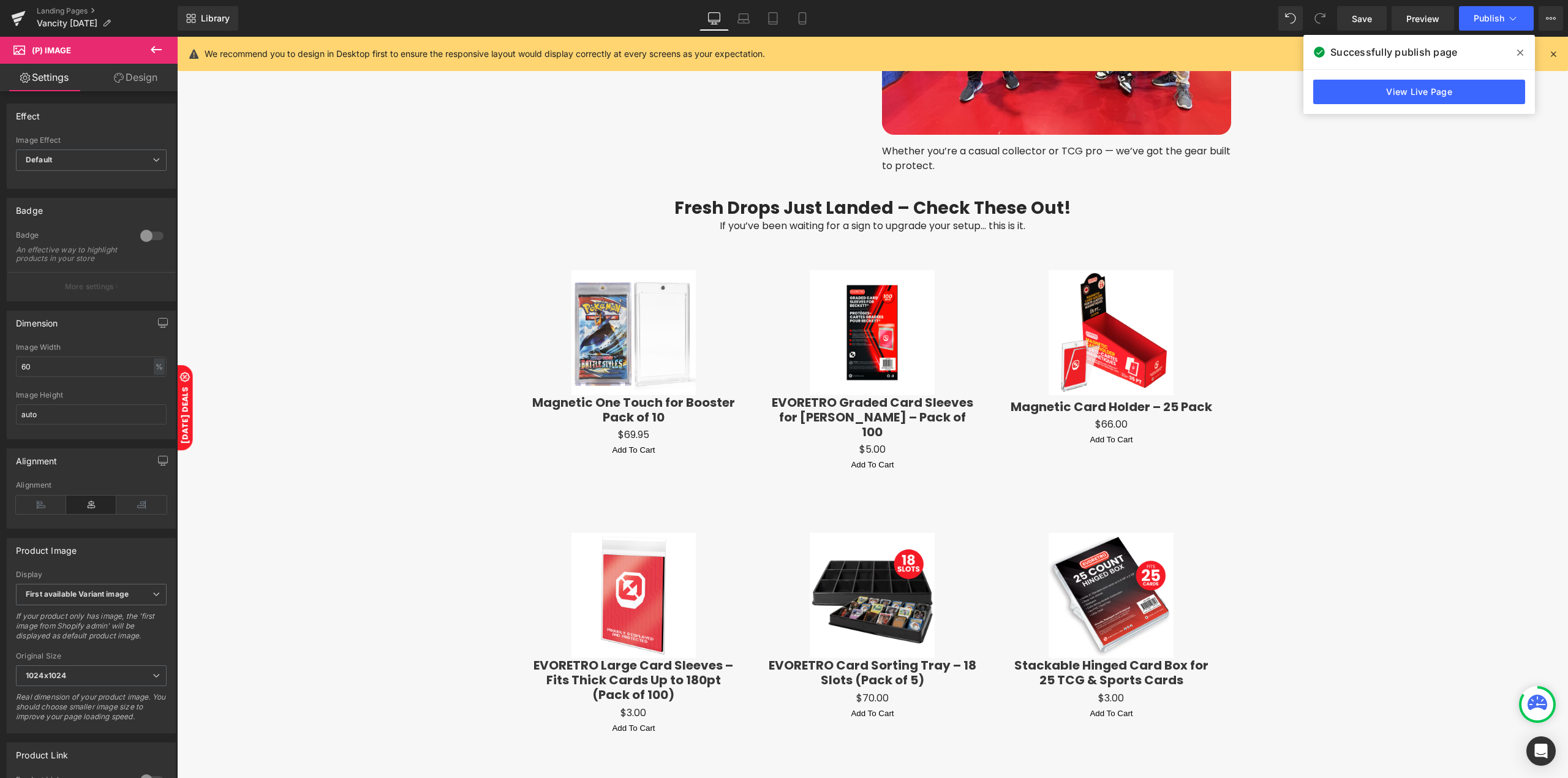
click at [138, 77] on link "Design" at bounding box center [135, 78] width 89 height 27
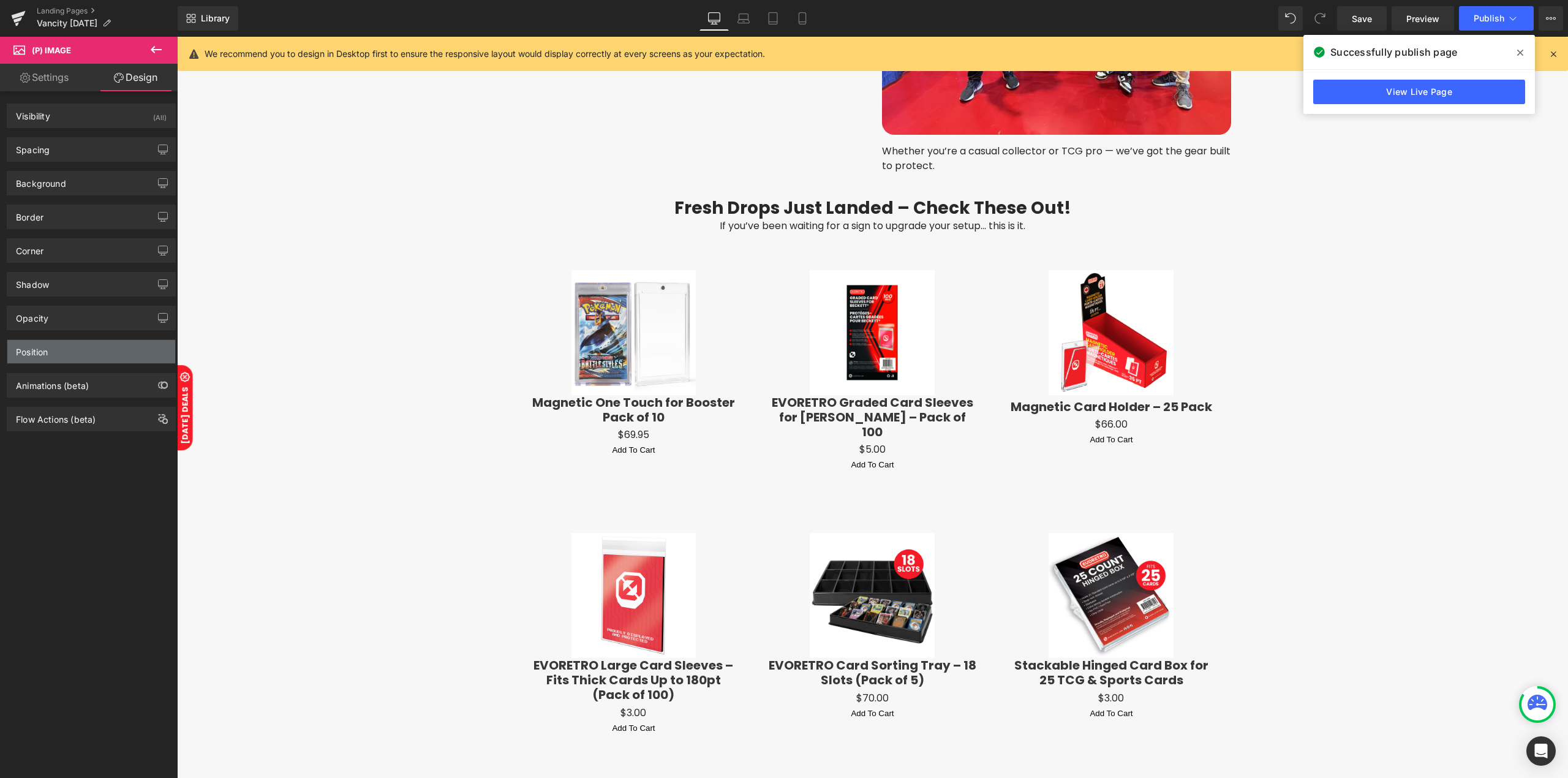
click at [66, 356] on div "Position" at bounding box center [91, 352] width 168 height 24
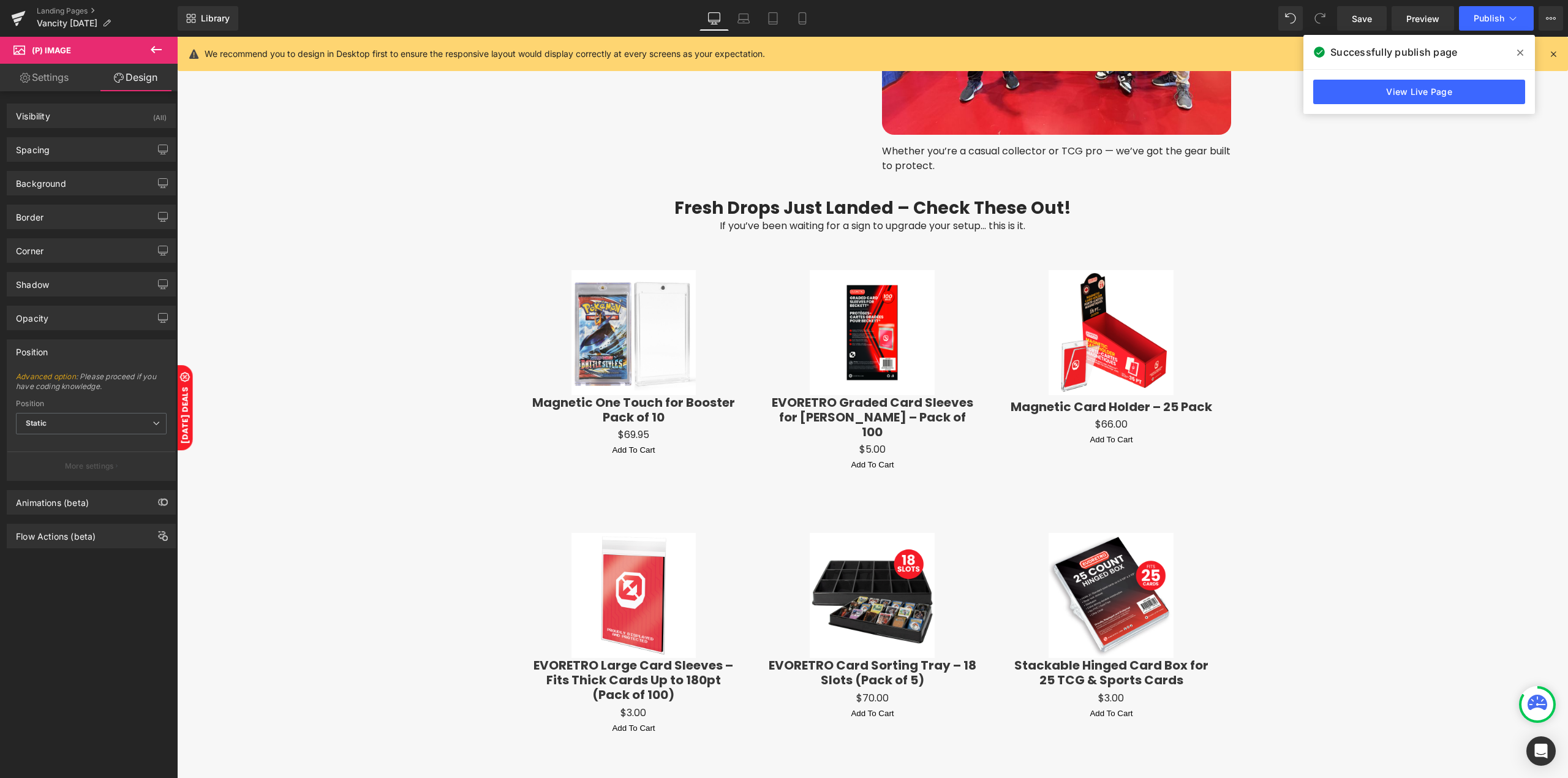
click at [64, 353] on div "Position" at bounding box center [91, 352] width 168 height 24
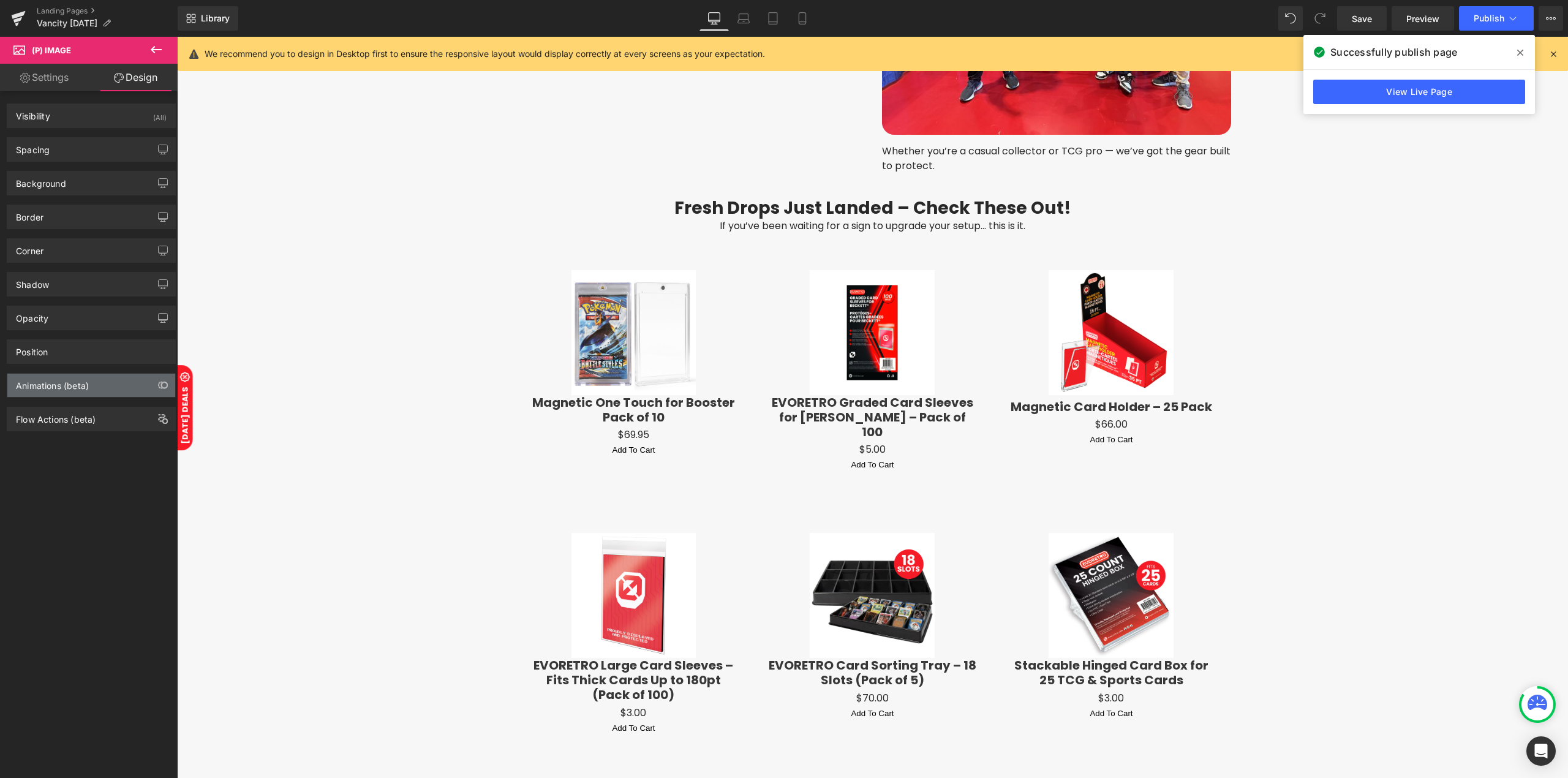
click at [49, 390] on div "Animations (beta)" at bounding box center [52, 382] width 73 height 18
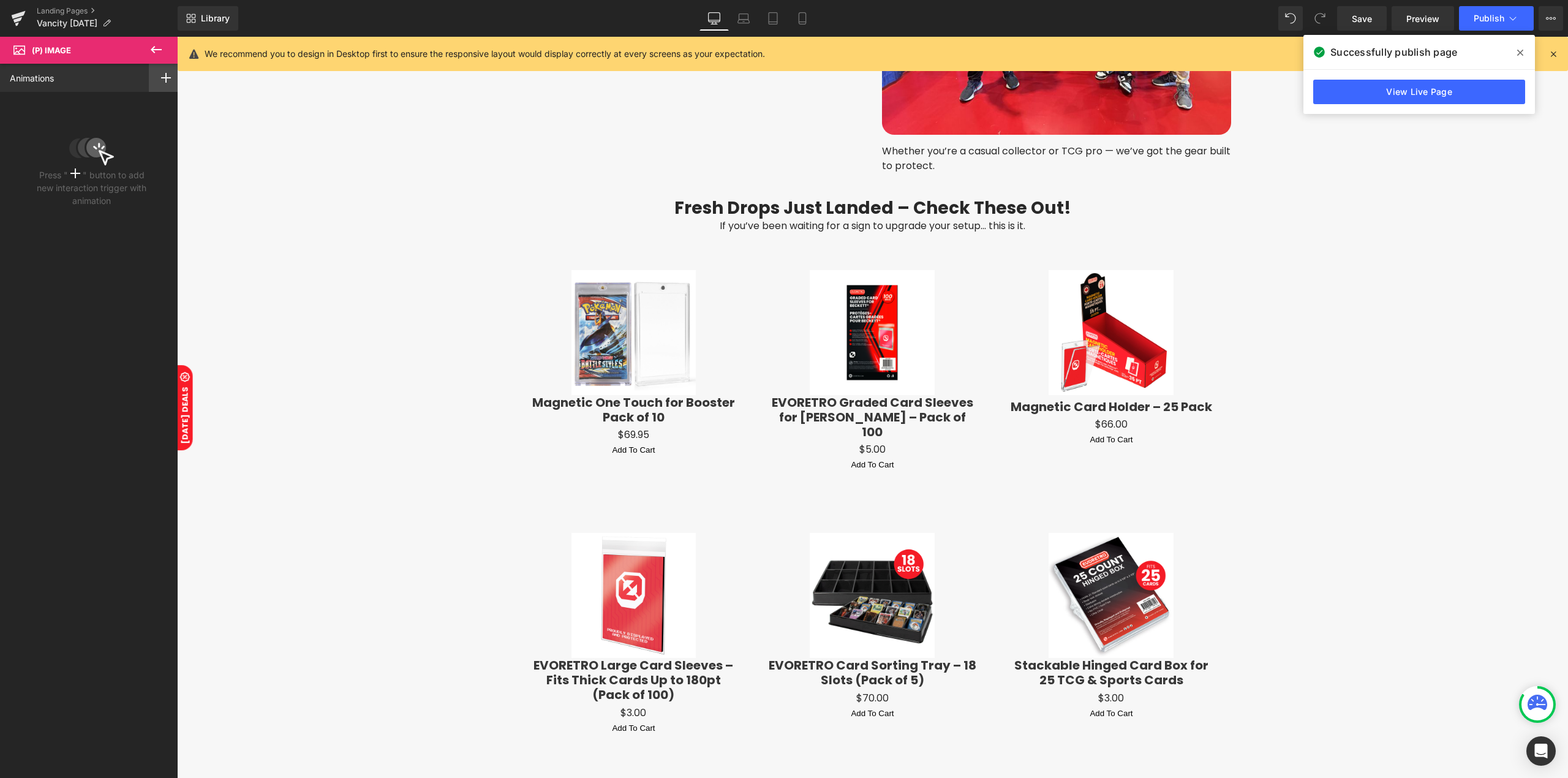
click at [151, 81] on div at bounding box center [166, 78] width 34 height 28
click at [96, 131] on div "Mouse Hover" at bounding box center [122, 126] width 112 height 20
click at [79, 174] on div "None" at bounding box center [91, 165] width 164 height 21
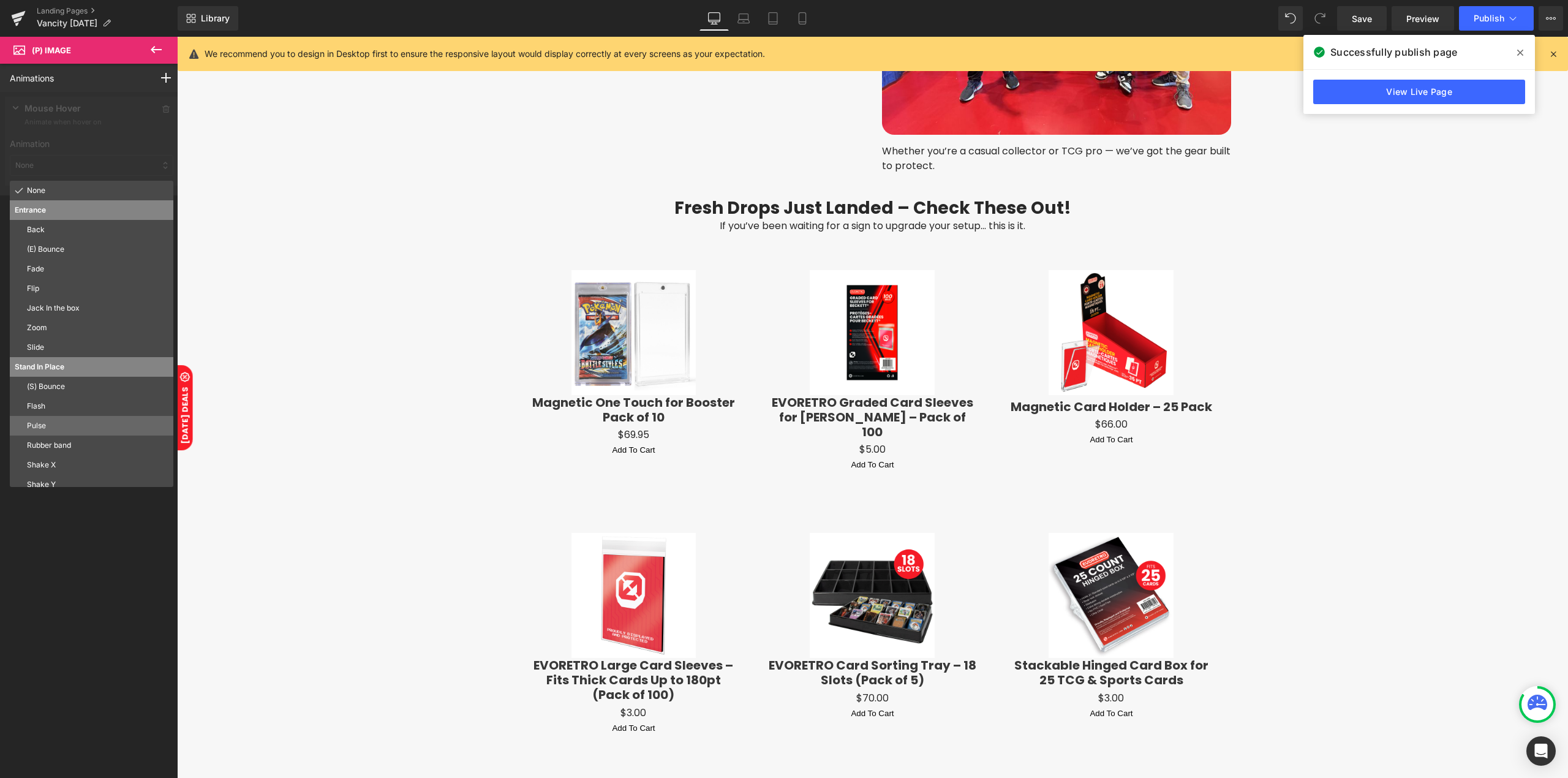
click at [61, 429] on p "Pulse" at bounding box center [97, 426] width 142 height 11
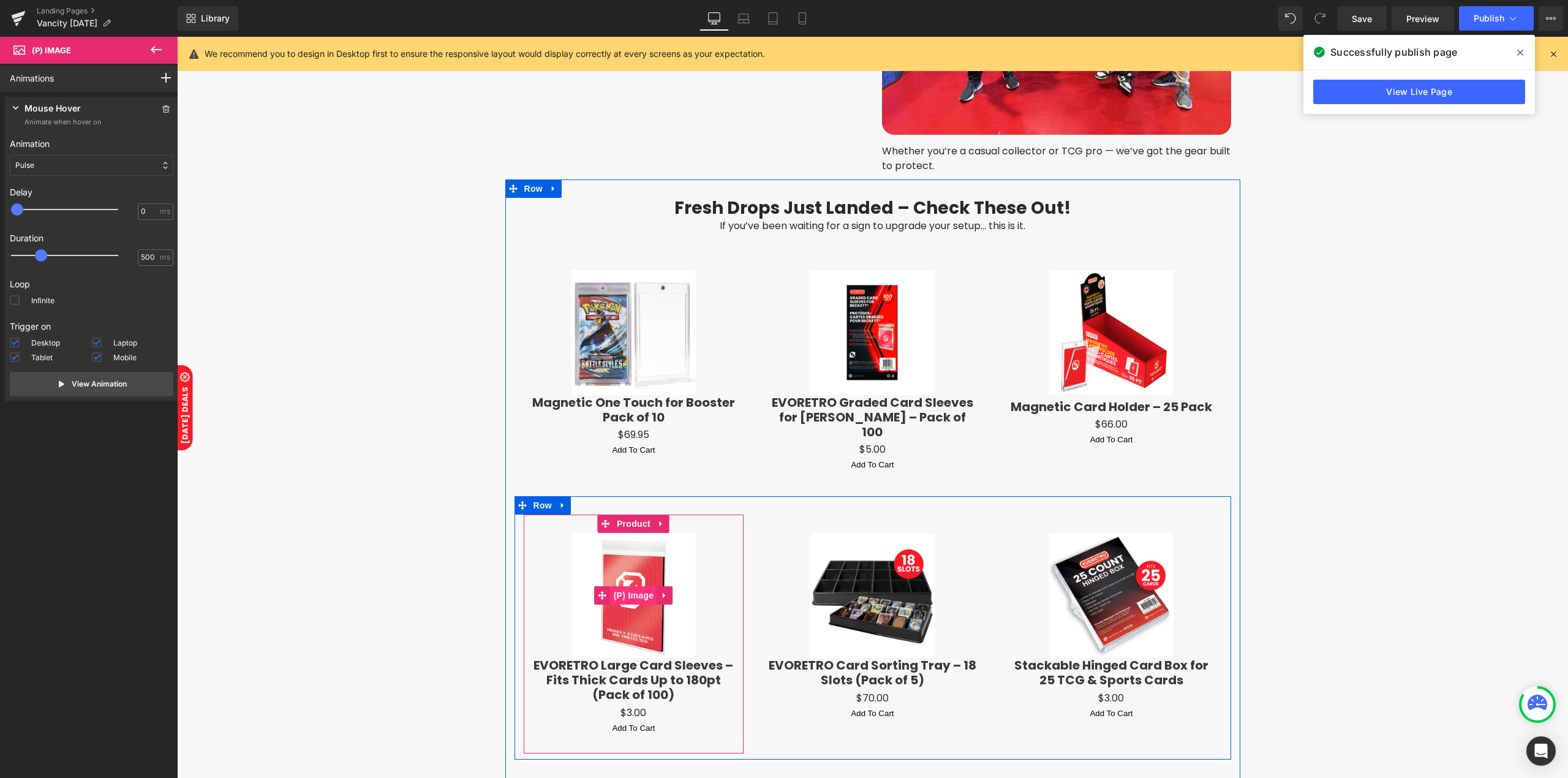
click at [635, 586] on span "(P) Image" at bounding box center [634, 595] width 46 height 18
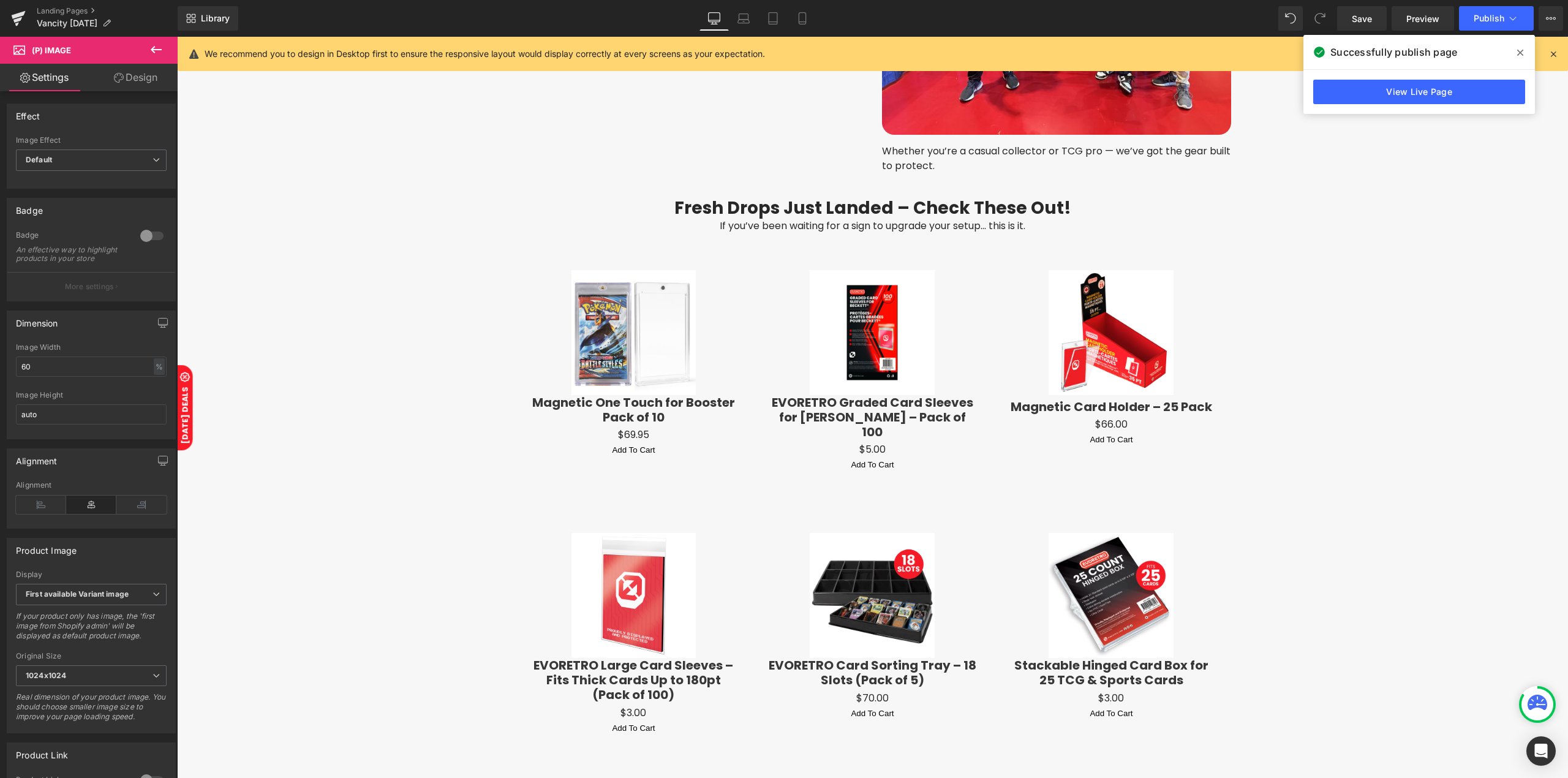
click at [131, 78] on link "Design" at bounding box center [135, 78] width 89 height 27
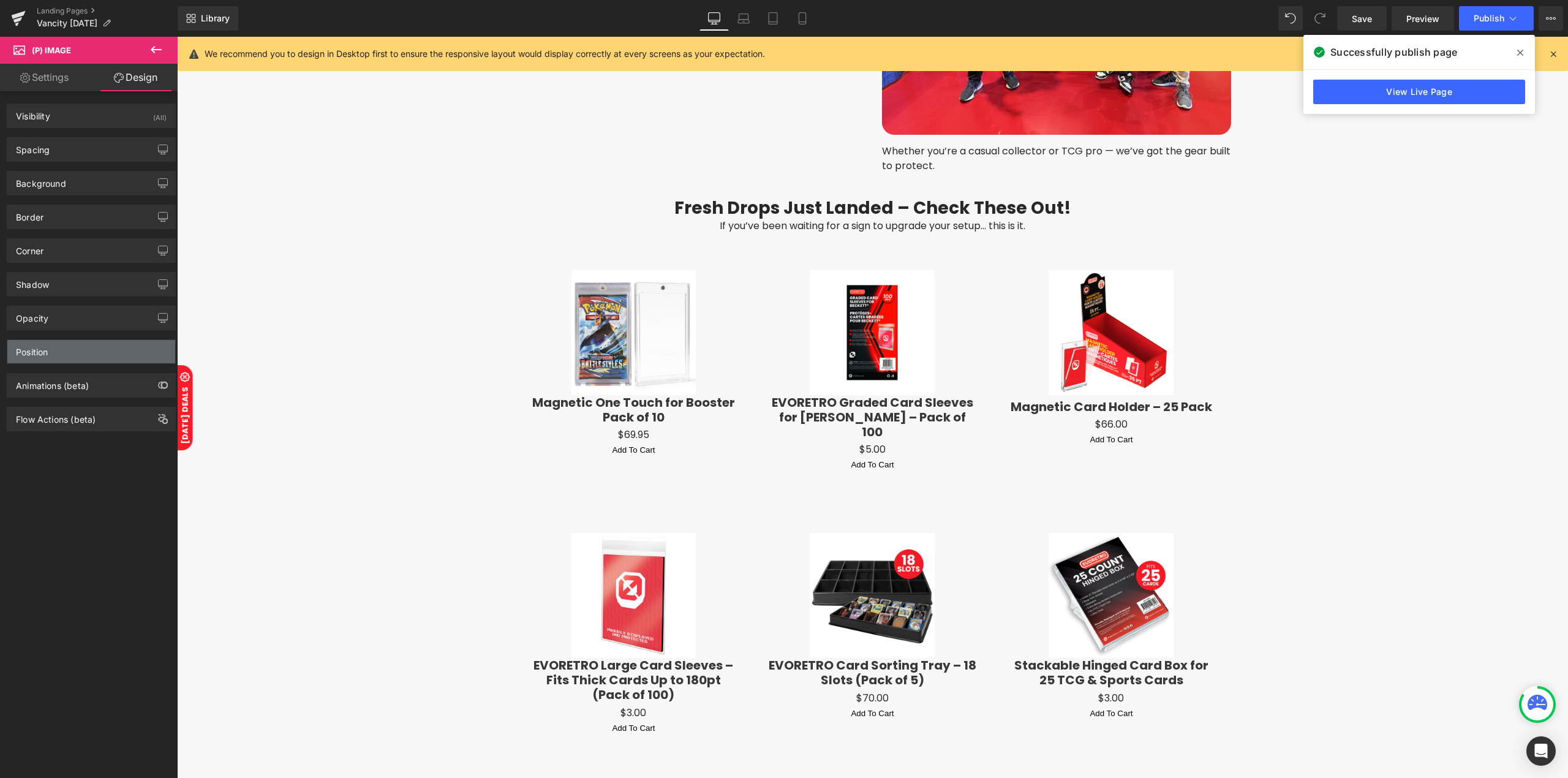
click at [71, 350] on div "Position" at bounding box center [91, 352] width 168 height 24
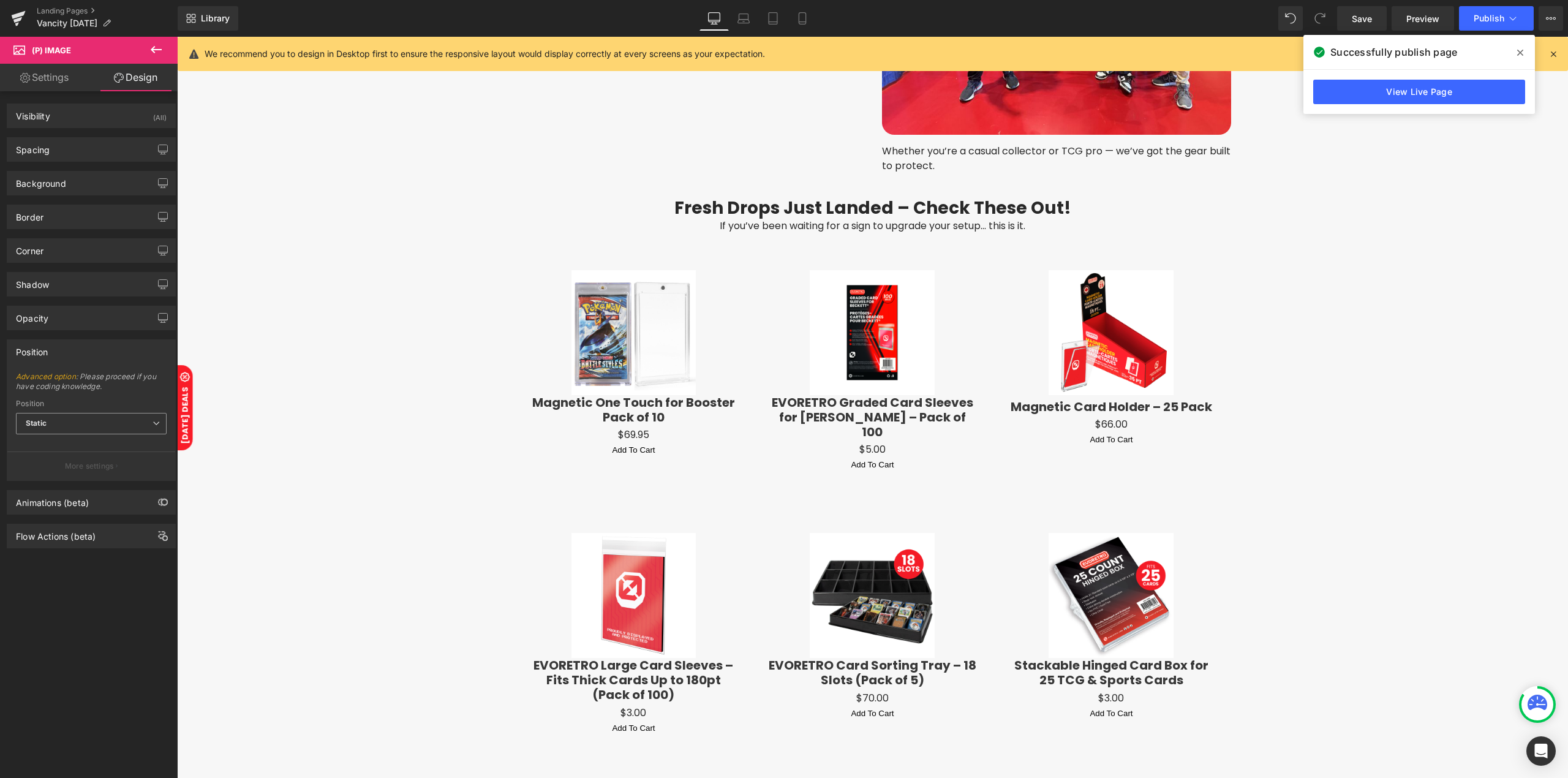
click at [59, 427] on span "Static" at bounding box center [91, 424] width 151 height 21
click at [226, 331] on body at bounding box center [873, 1] width 1391 height 2907
click at [59, 360] on div "Position" at bounding box center [91, 352] width 168 height 24
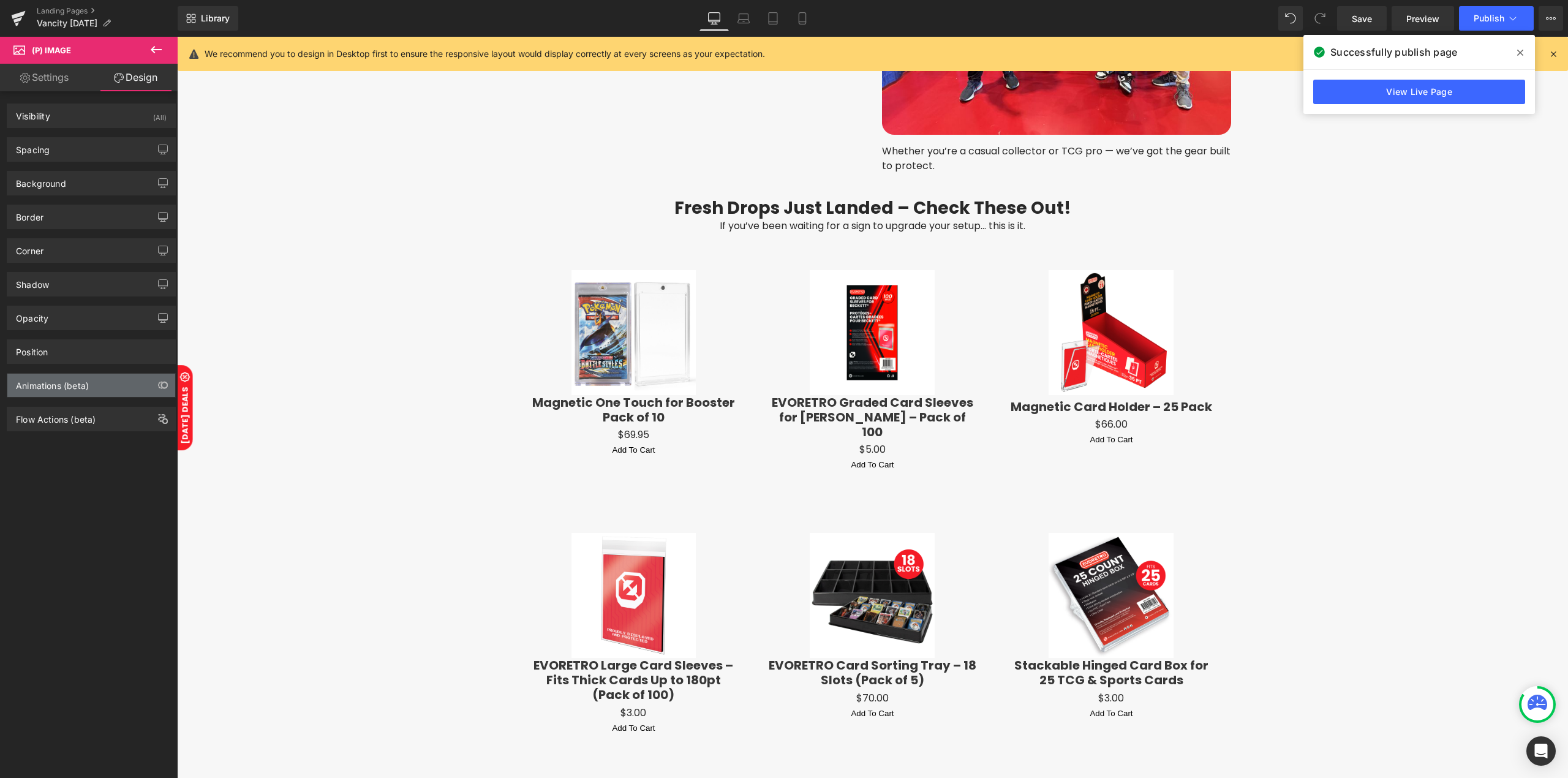
click at [61, 381] on div "Animations (beta)" at bounding box center [52, 382] width 73 height 18
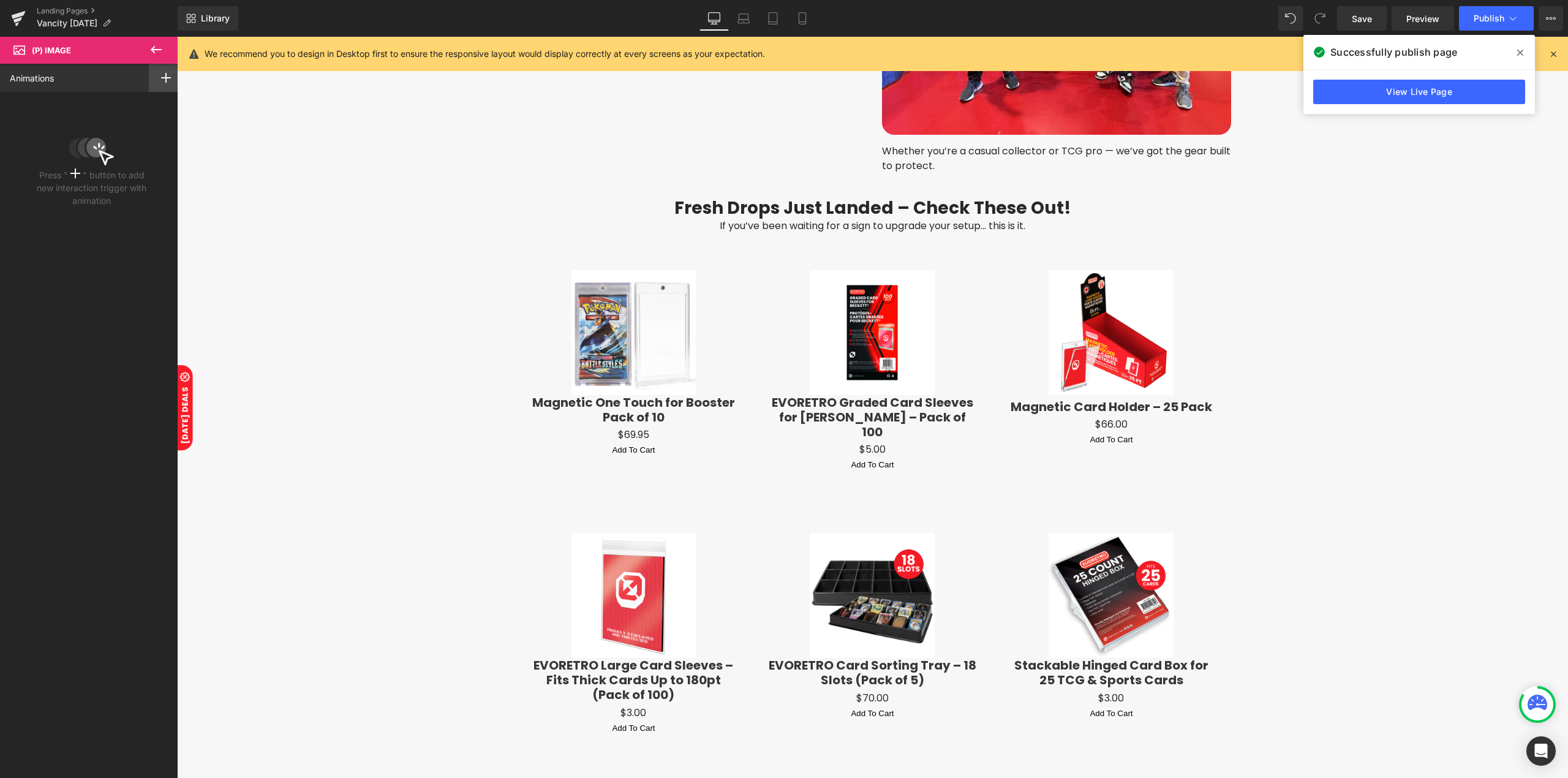
click at [154, 81] on div at bounding box center [166, 78] width 34 height 28
click at [119, 130] on p "Mouse Hover" at bounding box center [122, 126] width 102 height 11
click at [86, 165] on div "None" at bounding box center [91, 165] width 164 height 21
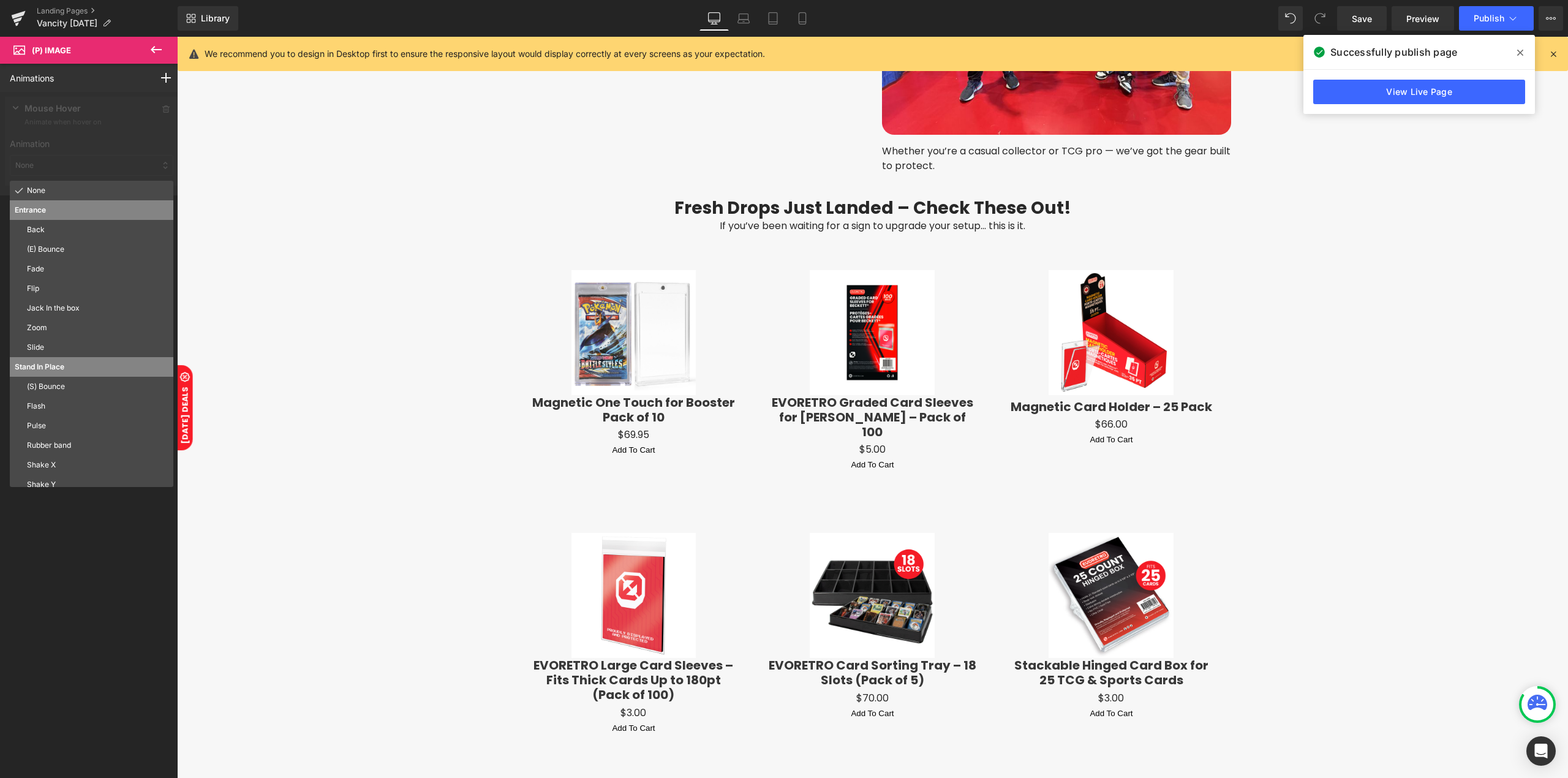
click at [57, 425] on p "Pulse" at bounding box center [97, 426] width 142 height 11
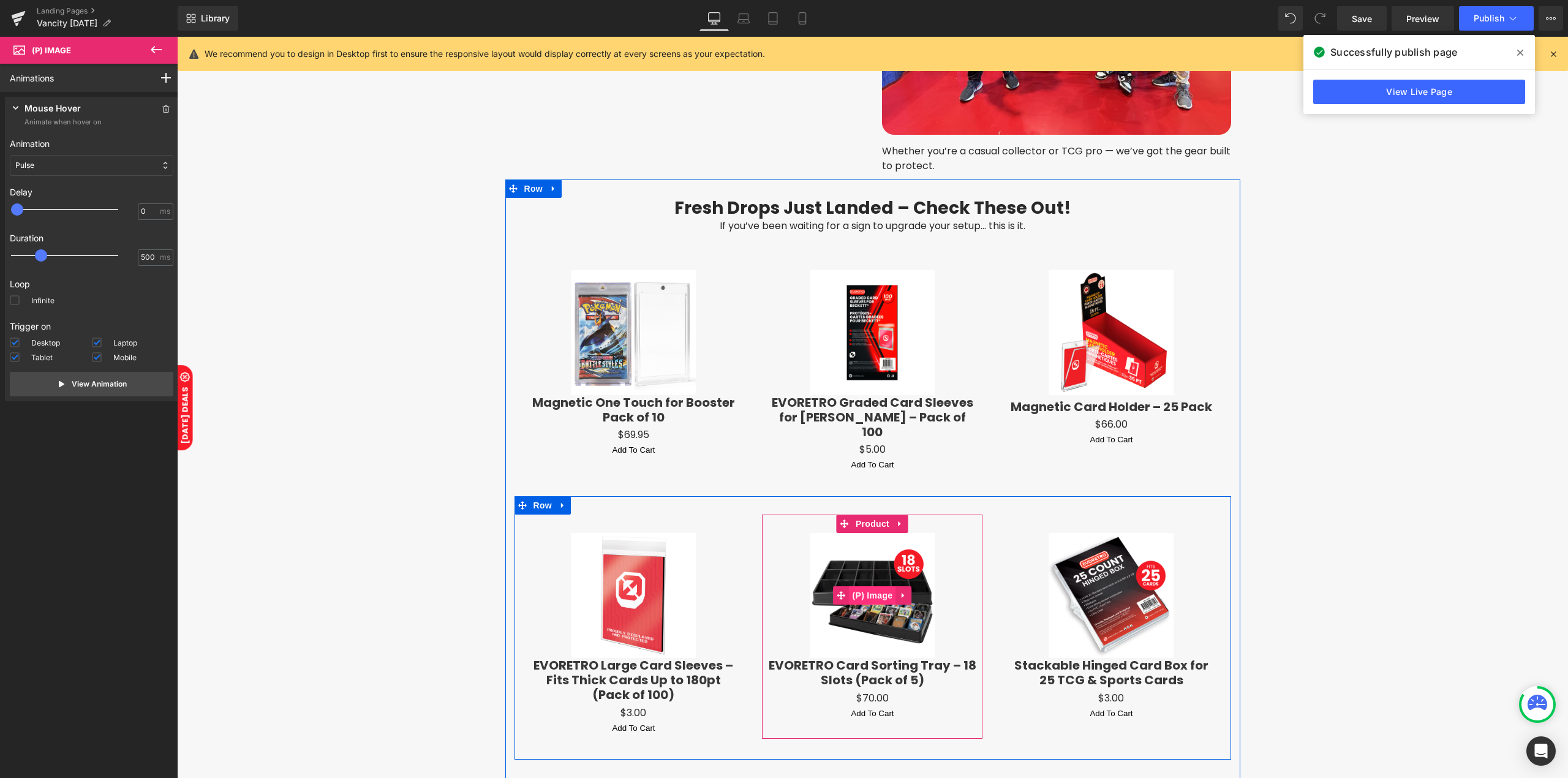
click at [877, 586] on span "(P) Image" at bounding box center [872, 595] width 46 height 18
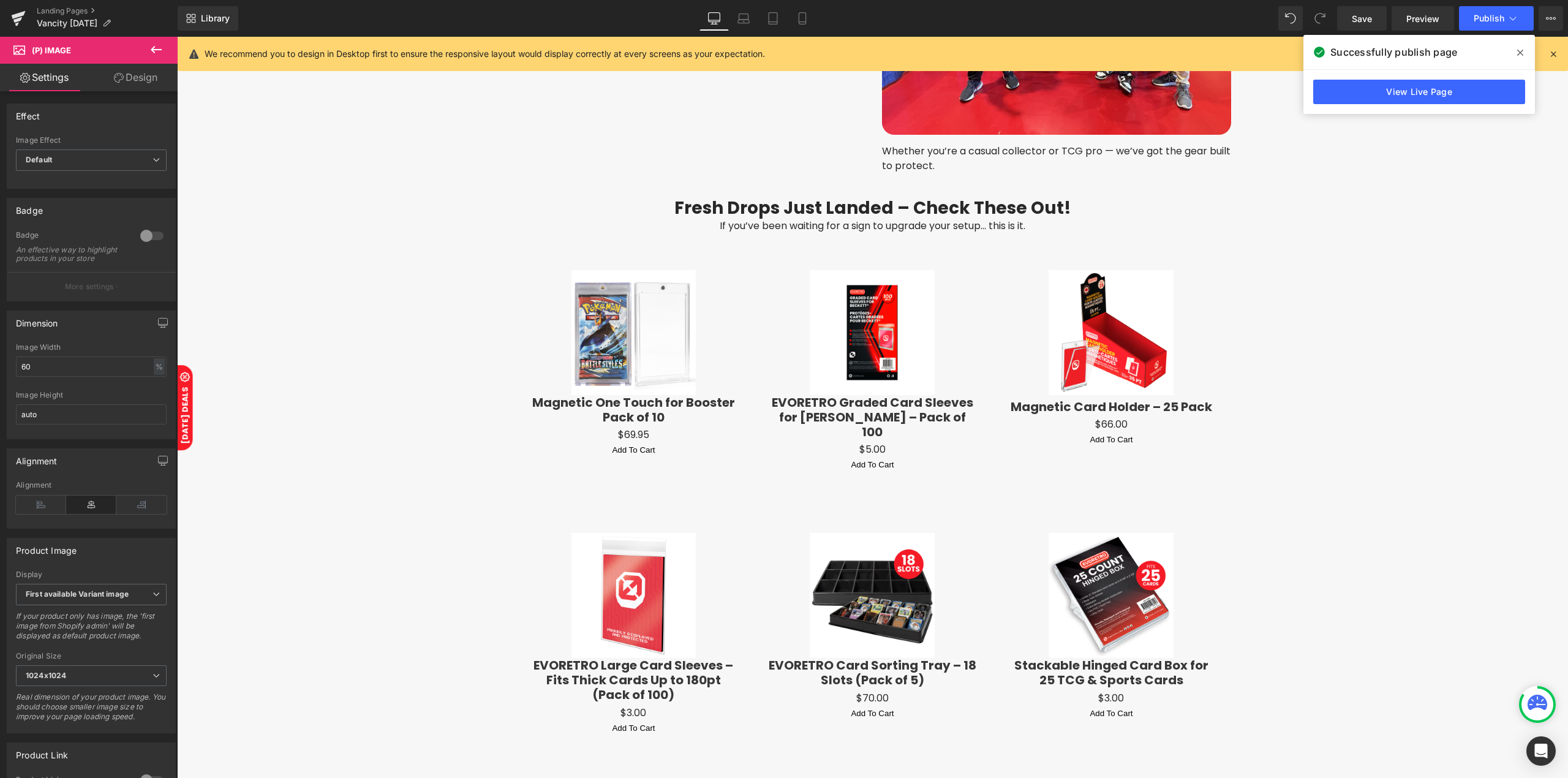
click at [155, 81] on link "Design" at bounding box center [135, 78] width 89 height 27
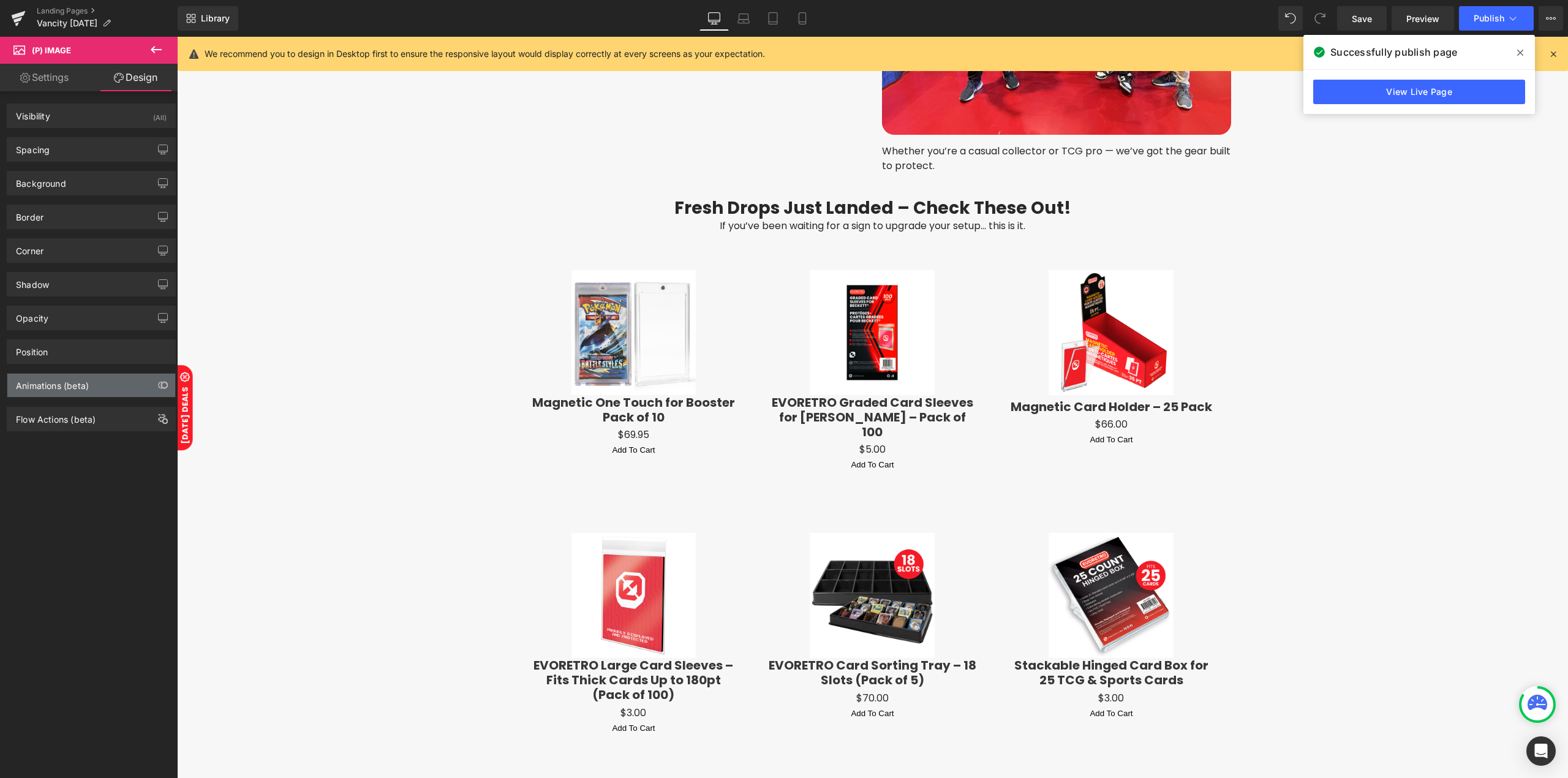
click at [49, 397] on div "Animations (beta)" at bounding box center [91, 385] width 168 height 24
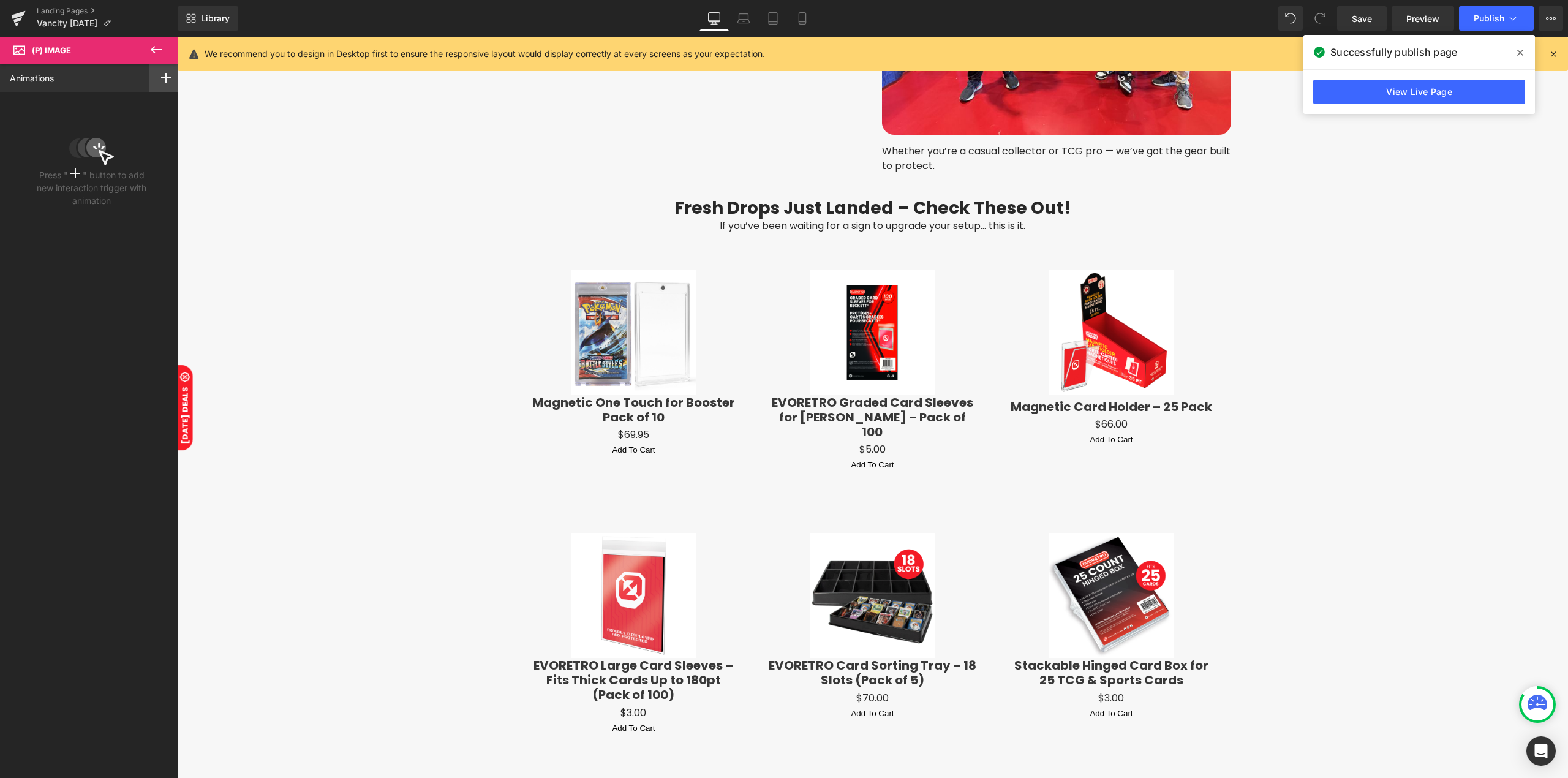
click at [149, 86] on div at bounding box center [166, 78] width 34 height 28
click at [122, 132] on div "Mouse Hover" at bounding box center [122, 126] width 112 height 20
click at [92, 174] on div "None" at bounding box center [91, 165] width 164 height 21
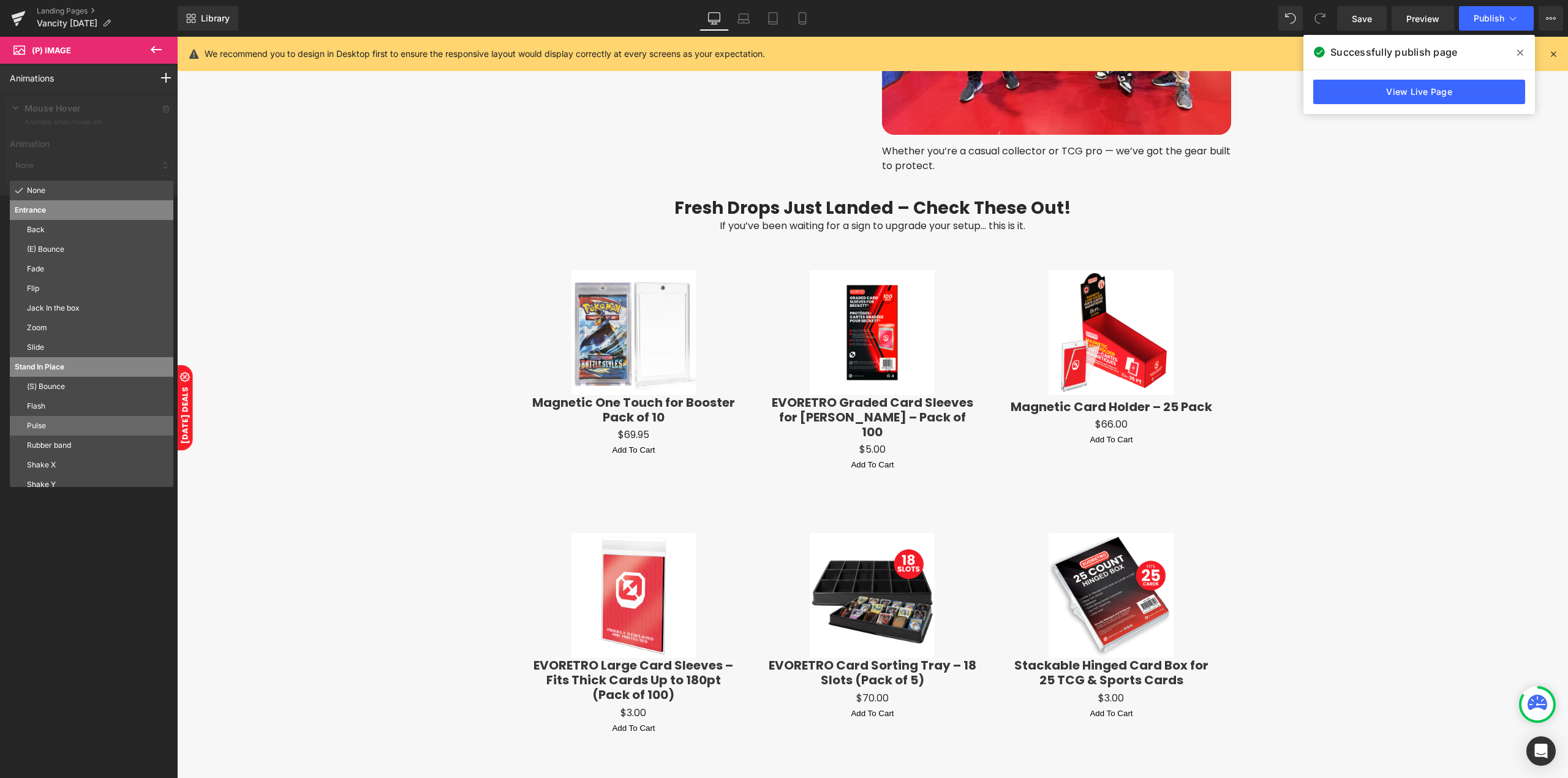
click at [71, 432] on p "Pulse" at bounding box center [97, 426] width 142 height 11
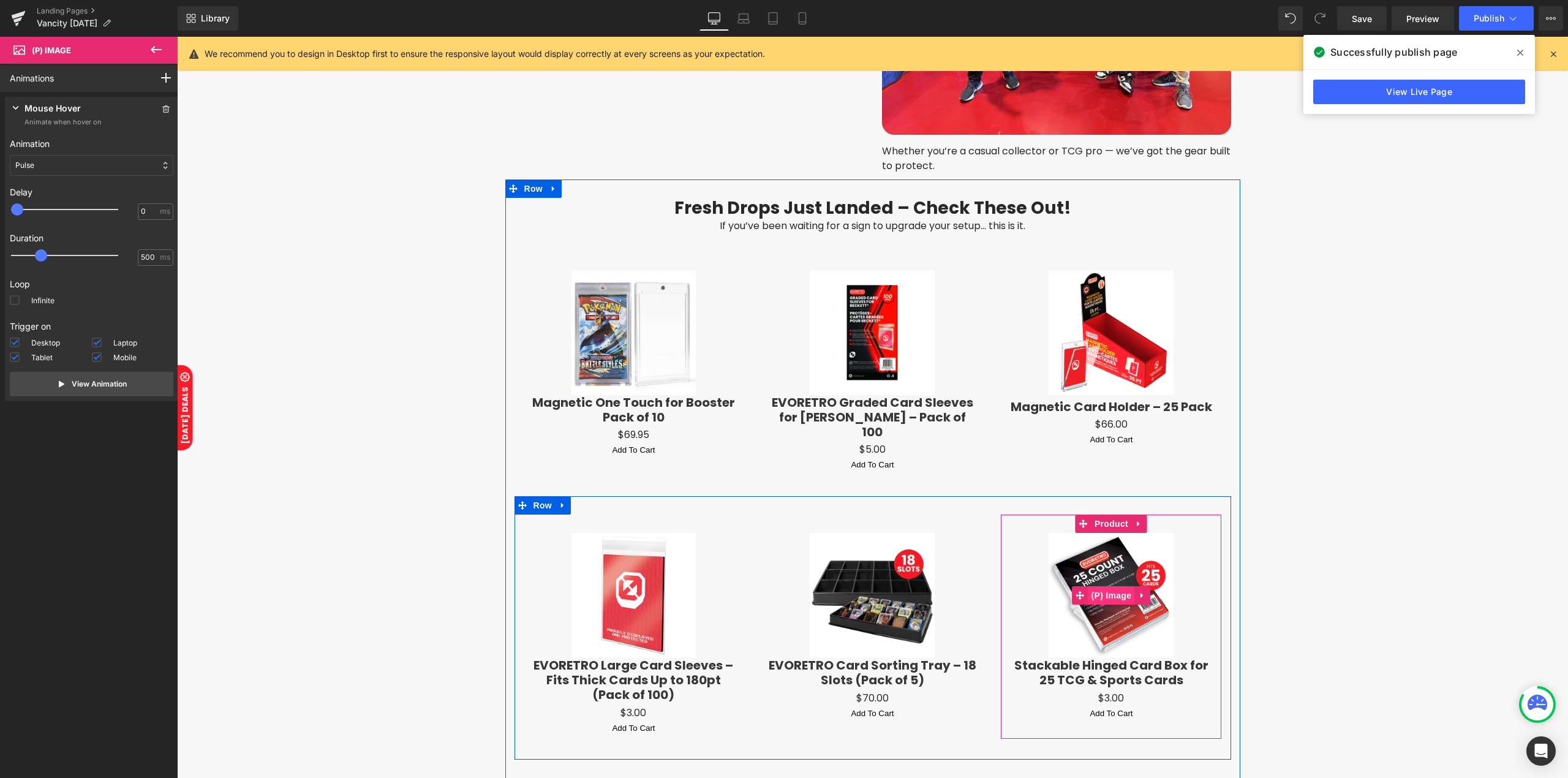
click at [1100, 586] on span "(P) Image" at bounding box center [1111, 595] width 46 height 18
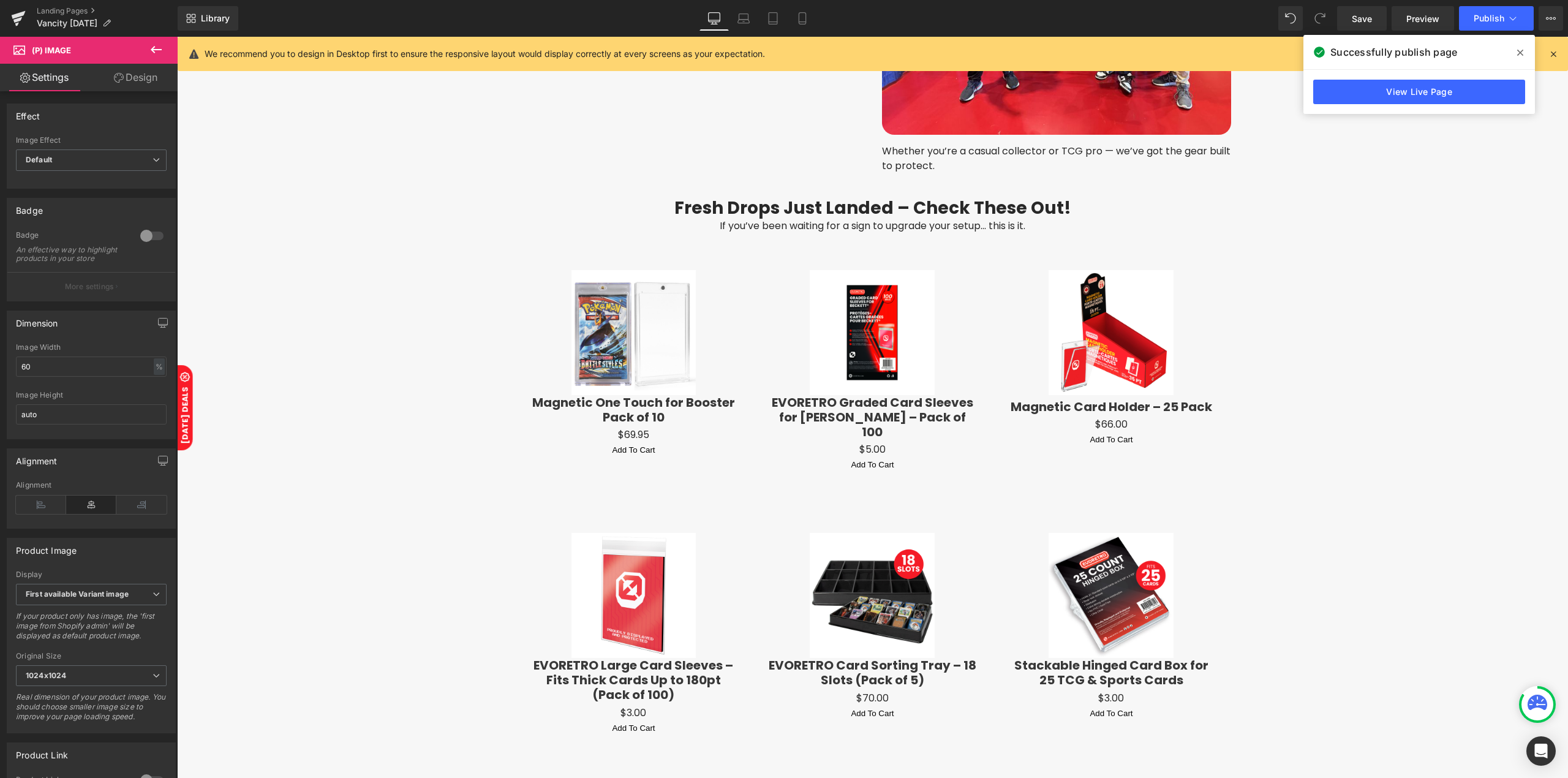
click at [135, 83] on link "Design" at bounding box center [135, 78] width 89 height 27
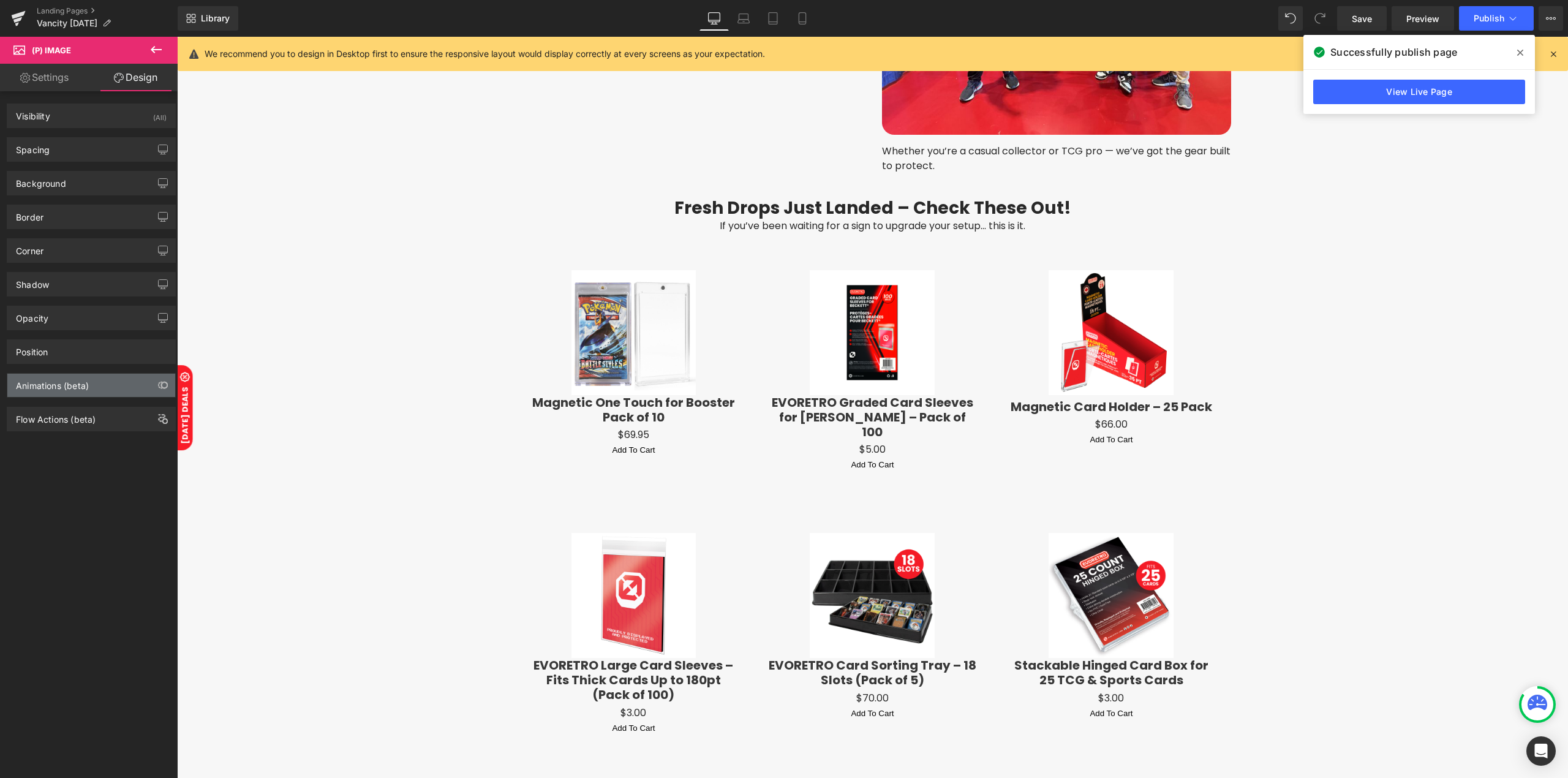
click at [66, 385] on div "Animations (beta)" at bounding box center [52, 382] width 73 height 18
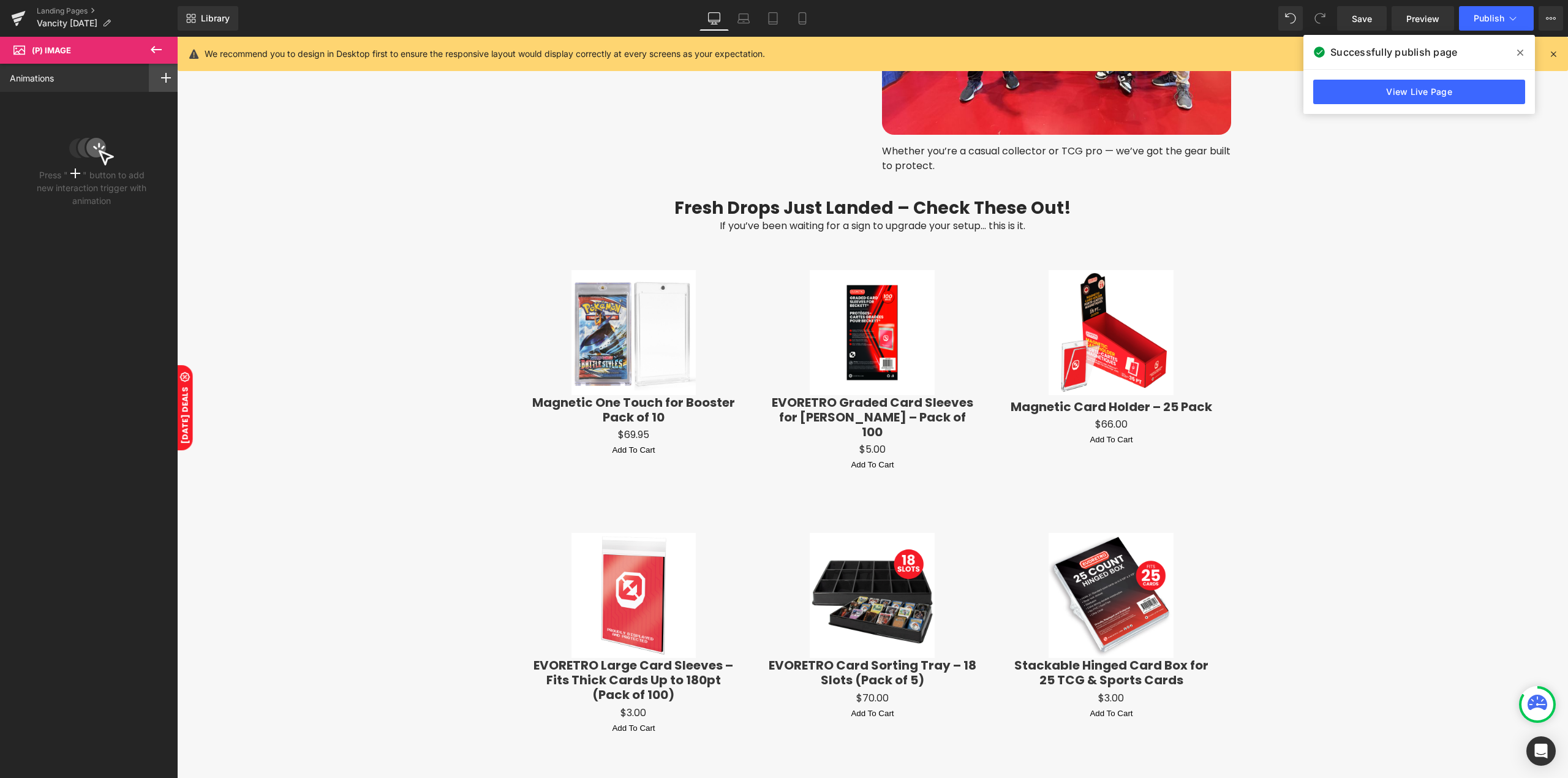
click at [170, 78] on div at bounding box center [166, 78] width 34 height 28
click at [121, 125] on p "Mouse Hover" at bounding box center [122, 126] width 102 height 11
click at [96, 171] on div "None" at bounding box center [91, 165] width 164 height 21
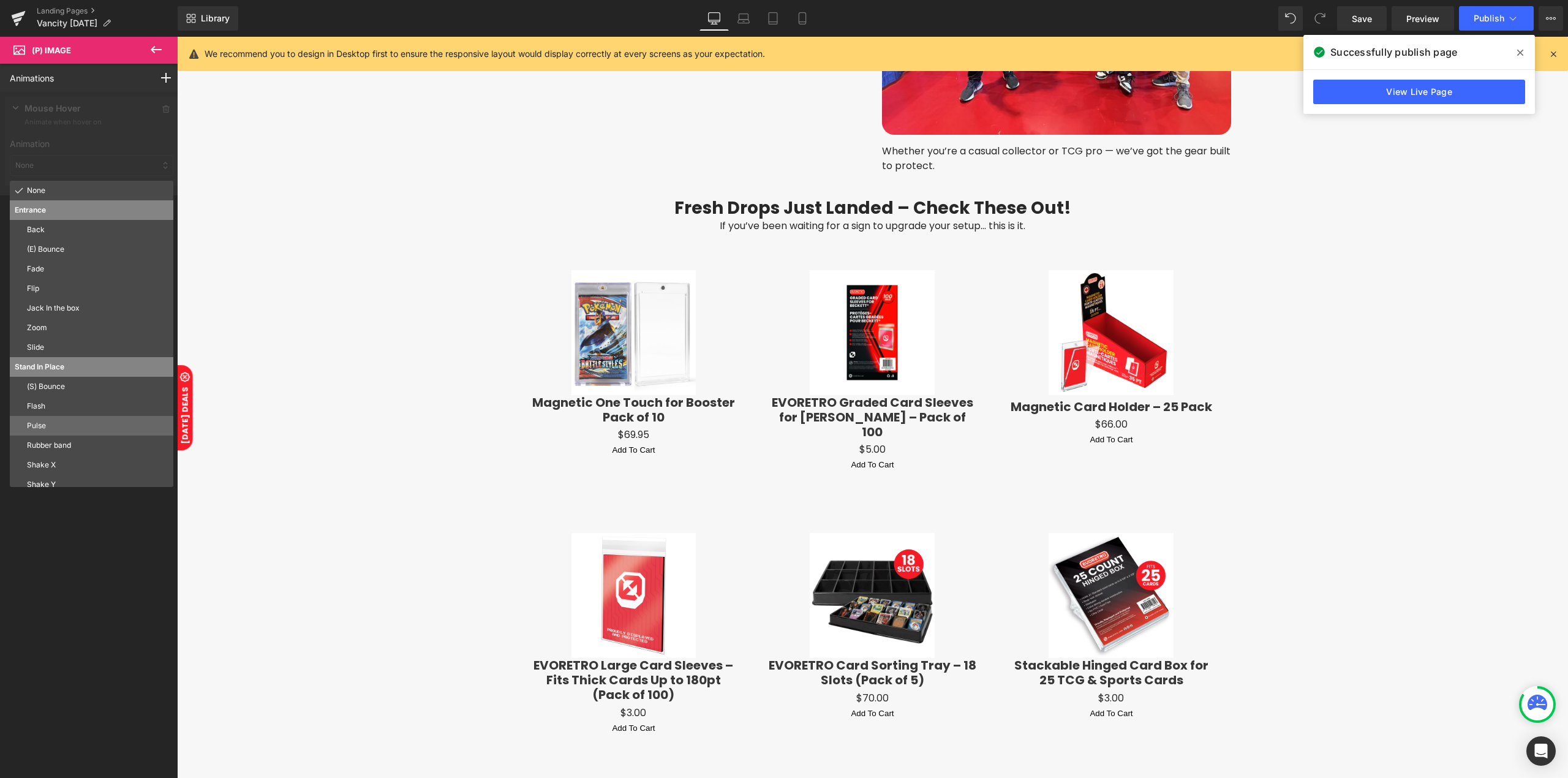
click at [76, 425] on p "Pulse" at bounding box center [97, 426] width 142 height 11
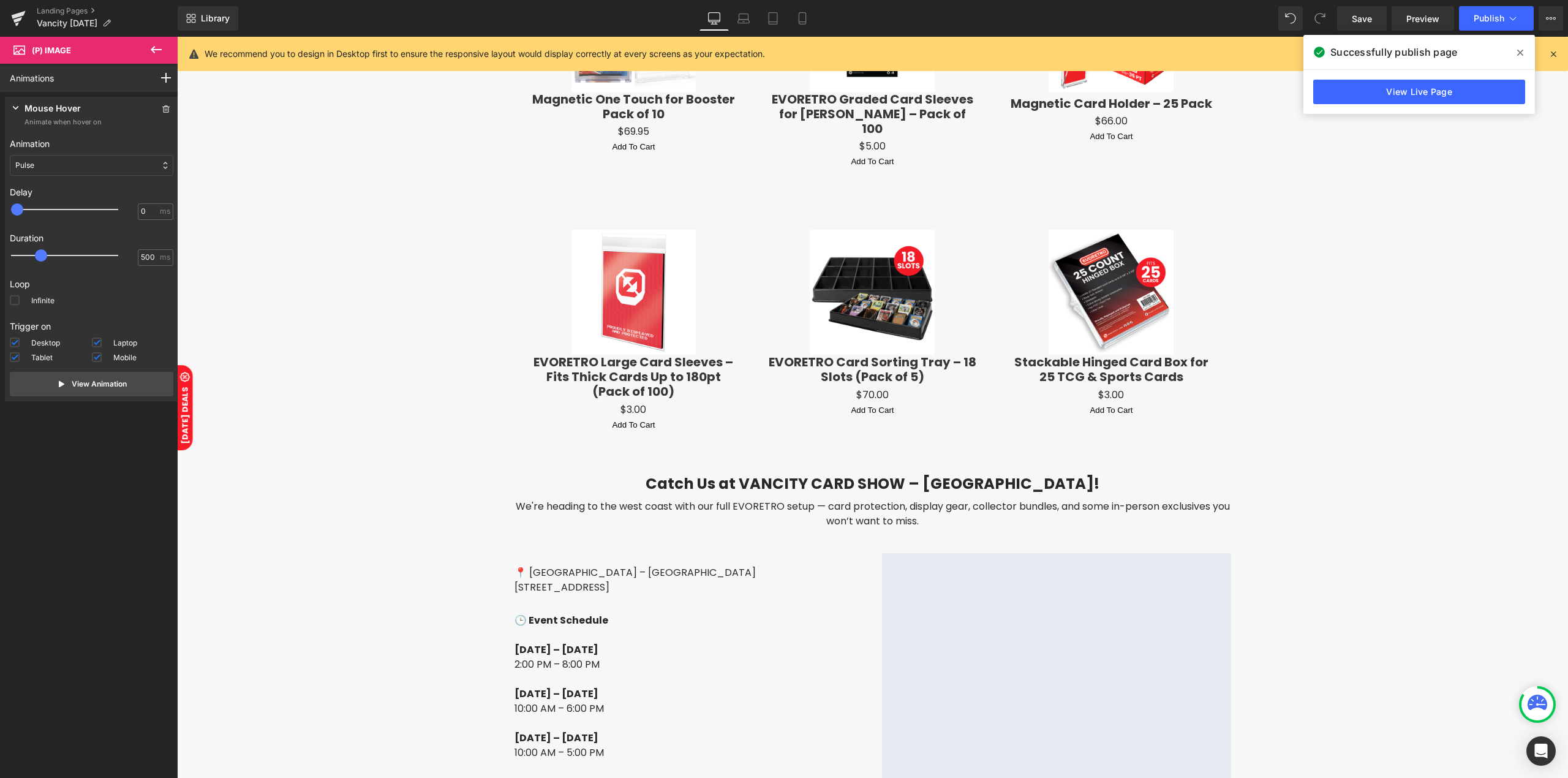
scroll to position [1816, 0]
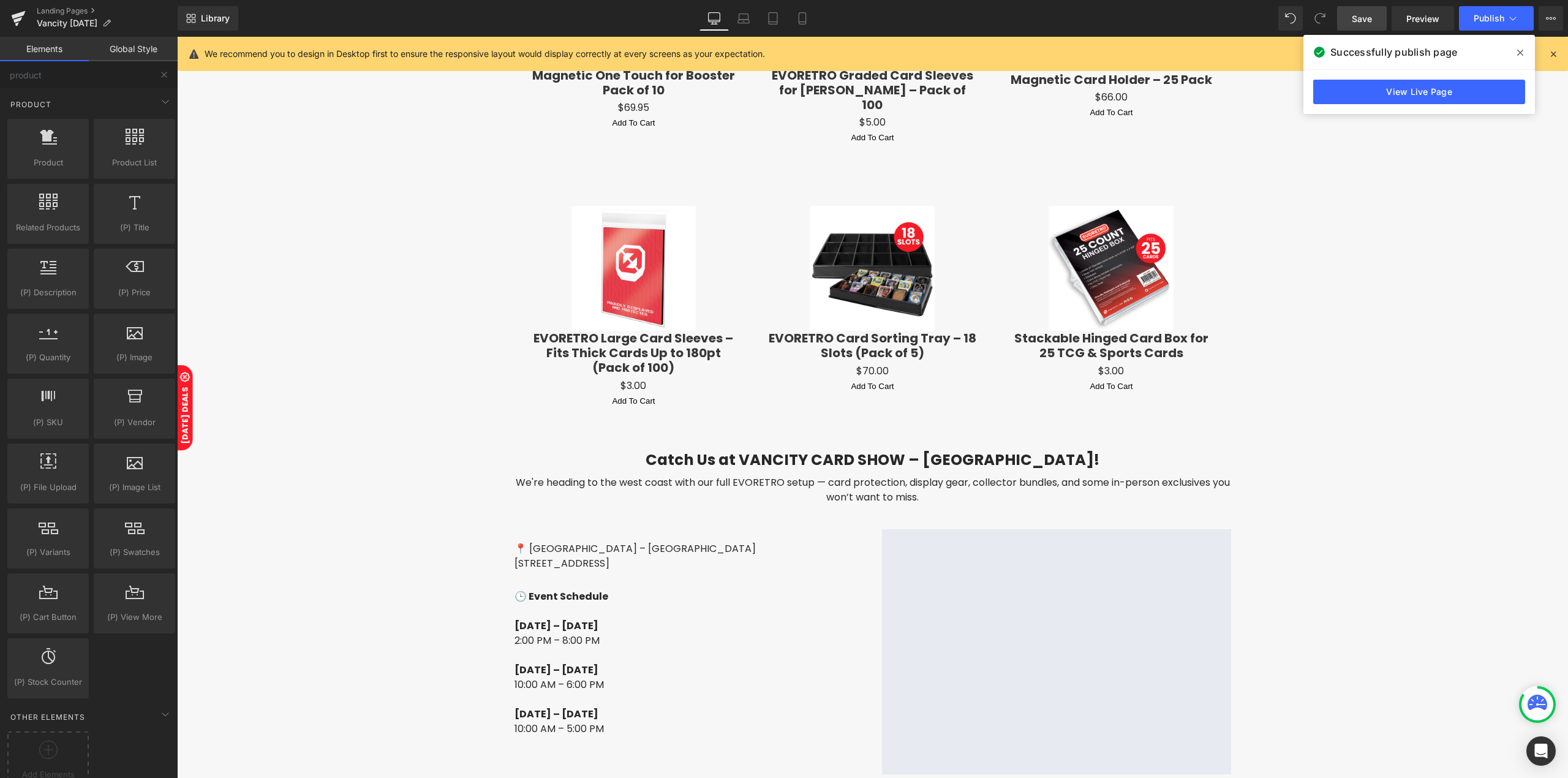
click at [1375, 14] on link "Save" at bounding box center [1361, 18] width 49 height 24
click at [1515, 59] on span at bounding box center [1520, 53] width 20 height 20
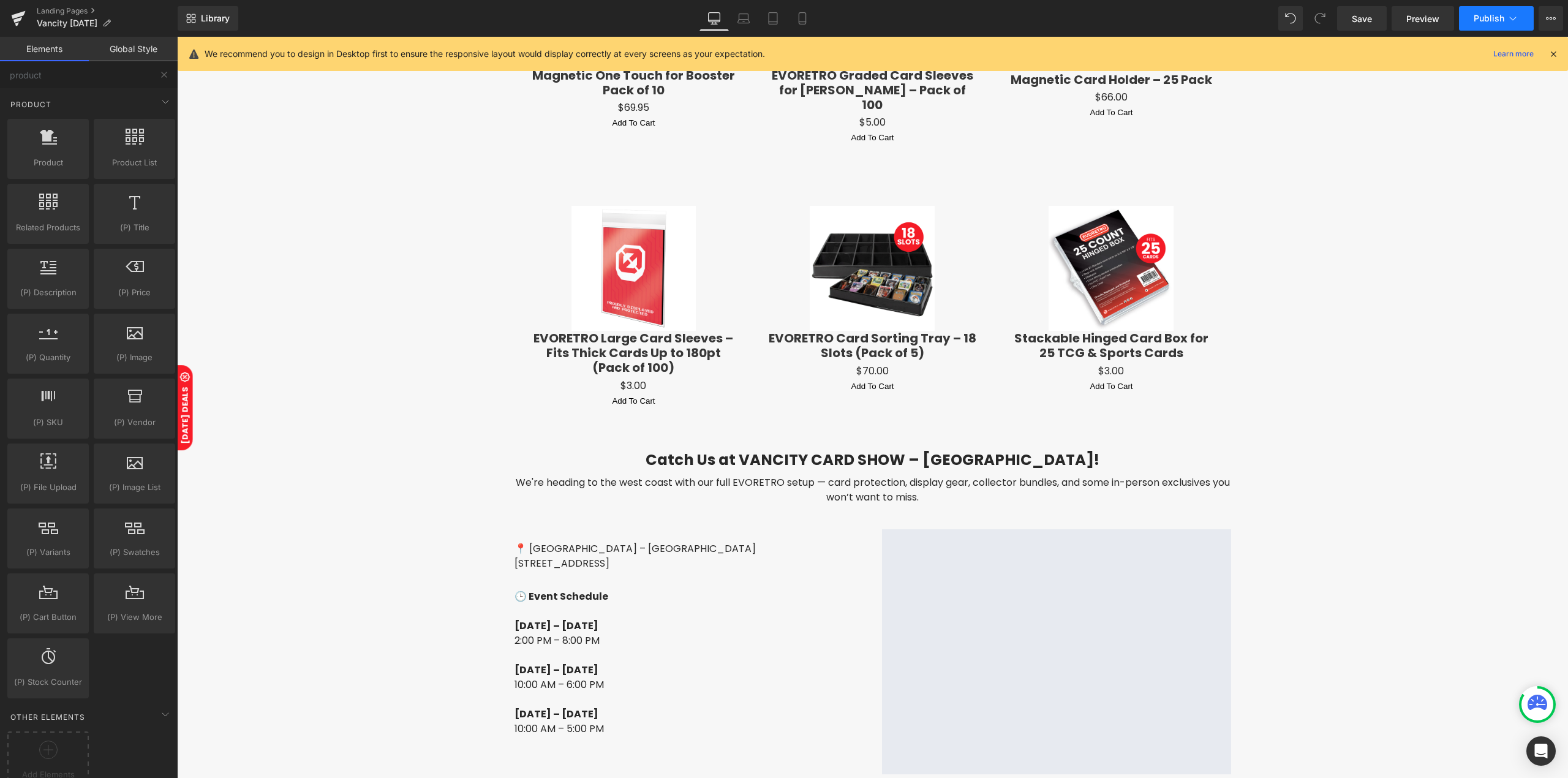
click at [1502, 11] on button "Publish" at bounding box center [1496, 18] width 75 height 24
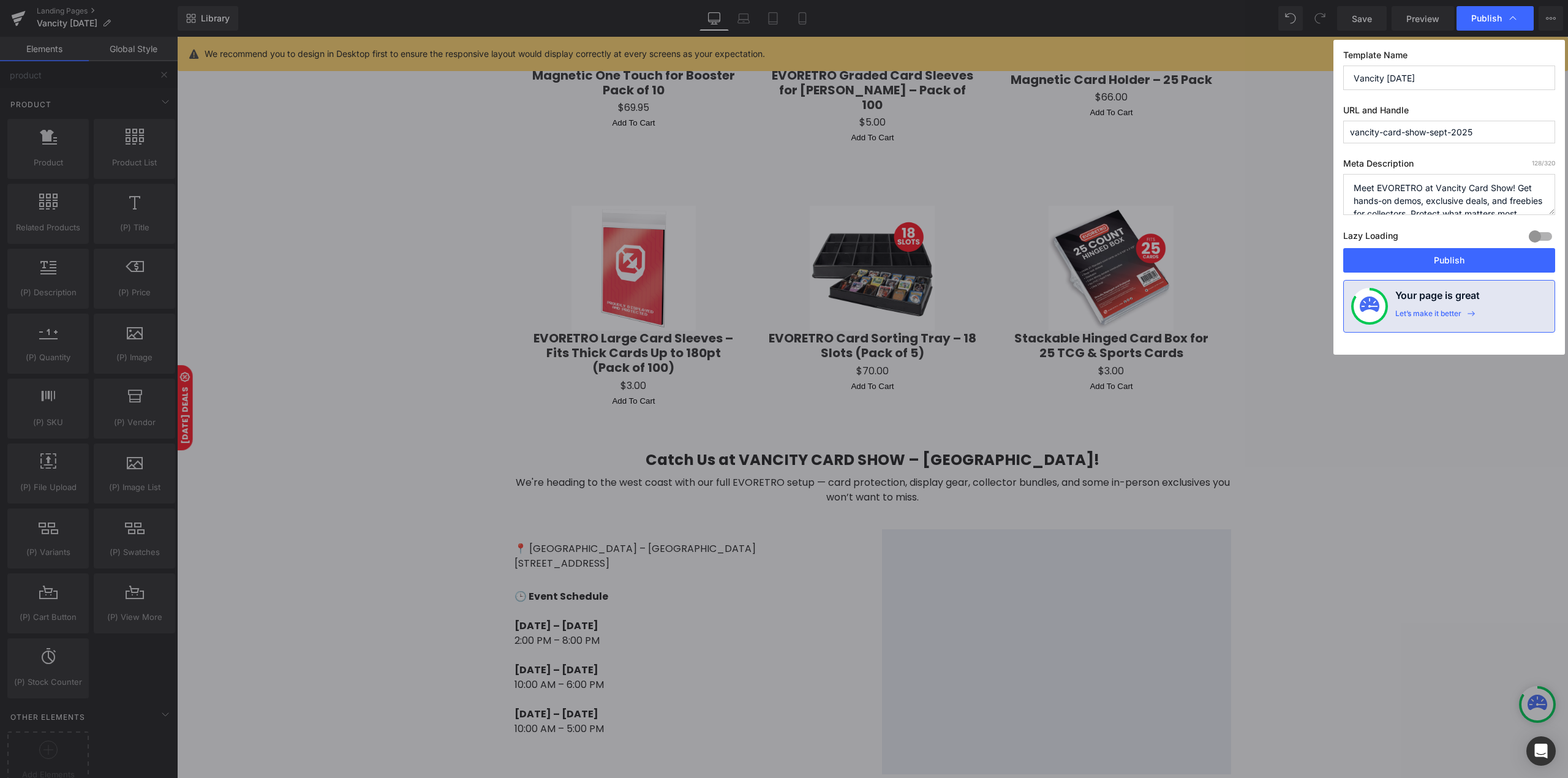
click at [1436, 278] on div "Template Name Vancity Sept 2025 URL and Handle vancity-card-show-sept-2025 Meta…" at bounding box center [1449, 197] width 231 height 315
drag, startPoint x: 1450, startPoint y: 266, endPoint x: 1273, endPoint y: 228, distance: 181.0
click at [1450, 266] on button "Publish" at bounding box center [1449, 260] width 212 height 24
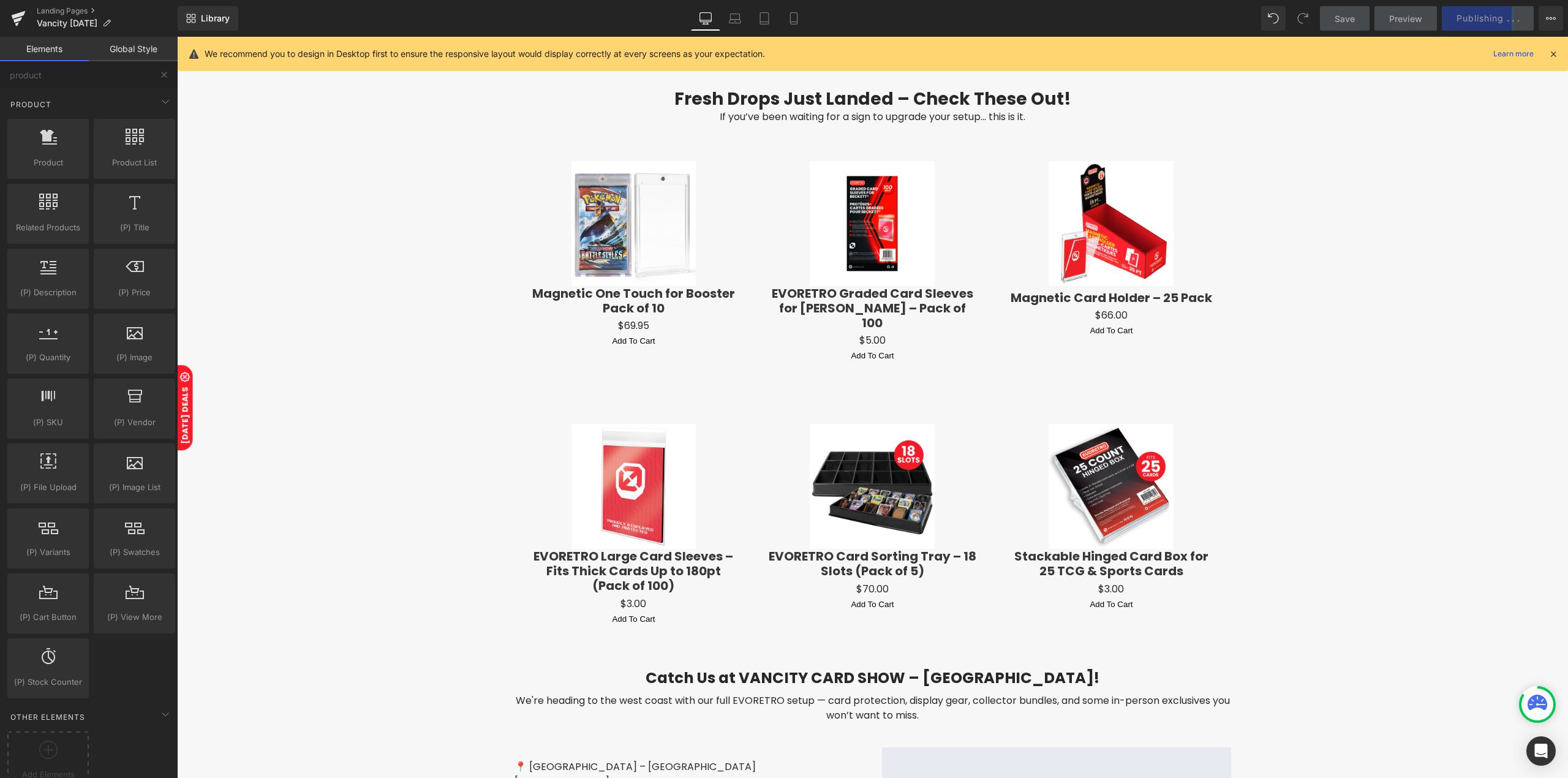
scroll to position [1571, 0]
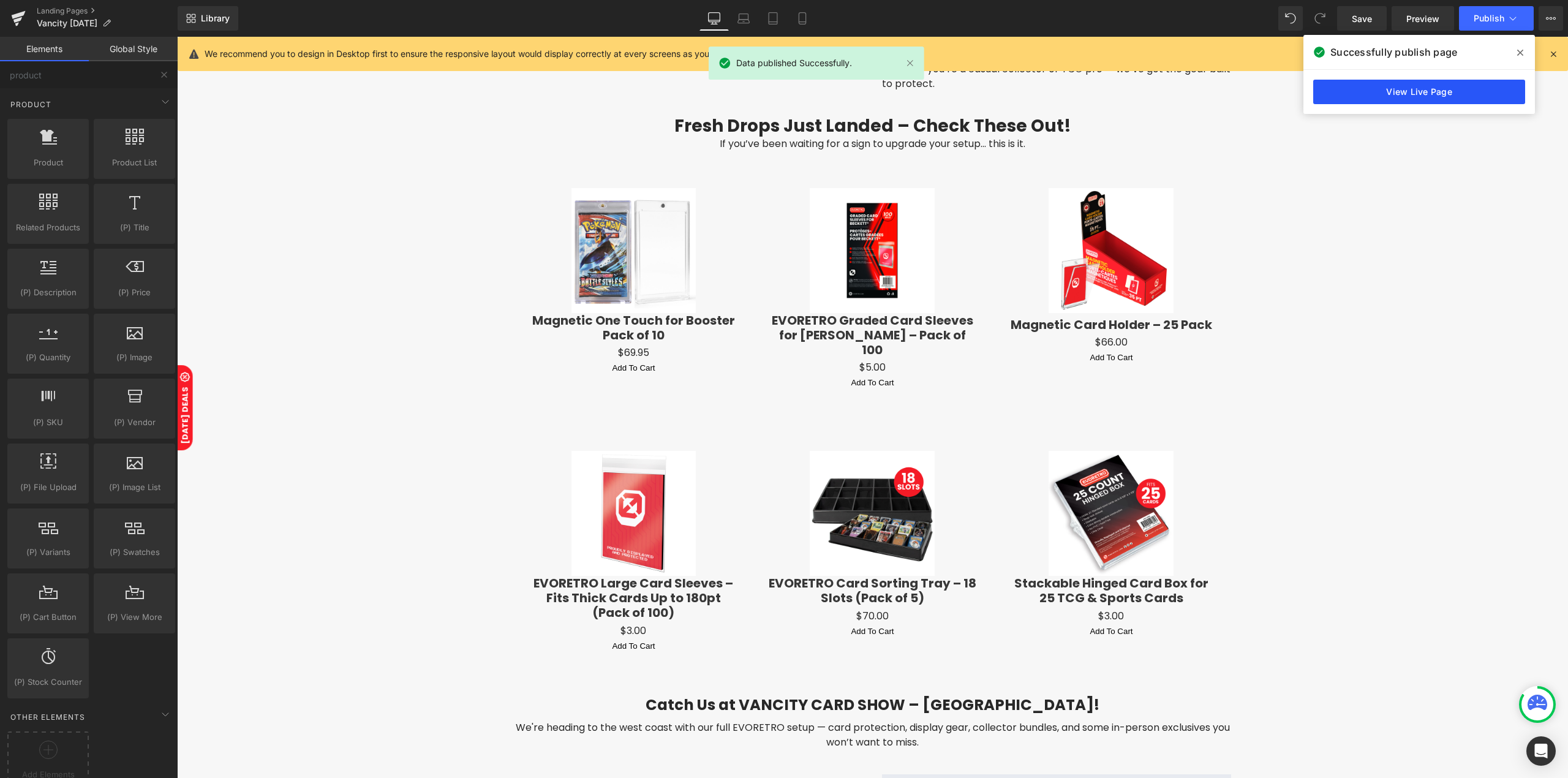
click at [1478, 89] on link "View Live Page" at bounding box center [1419, 92] width 212 height 24
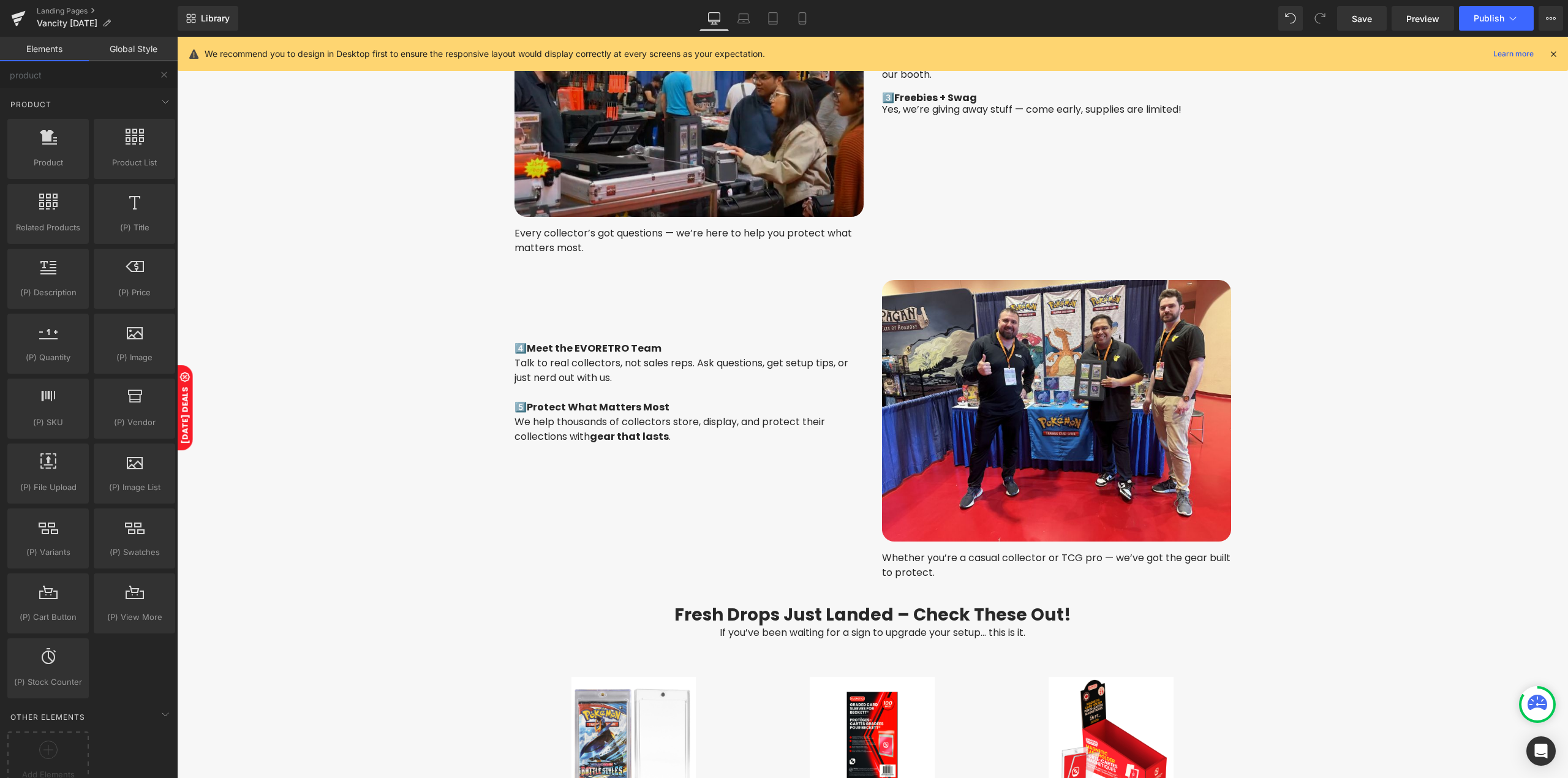
scroll to position [1081, 0]
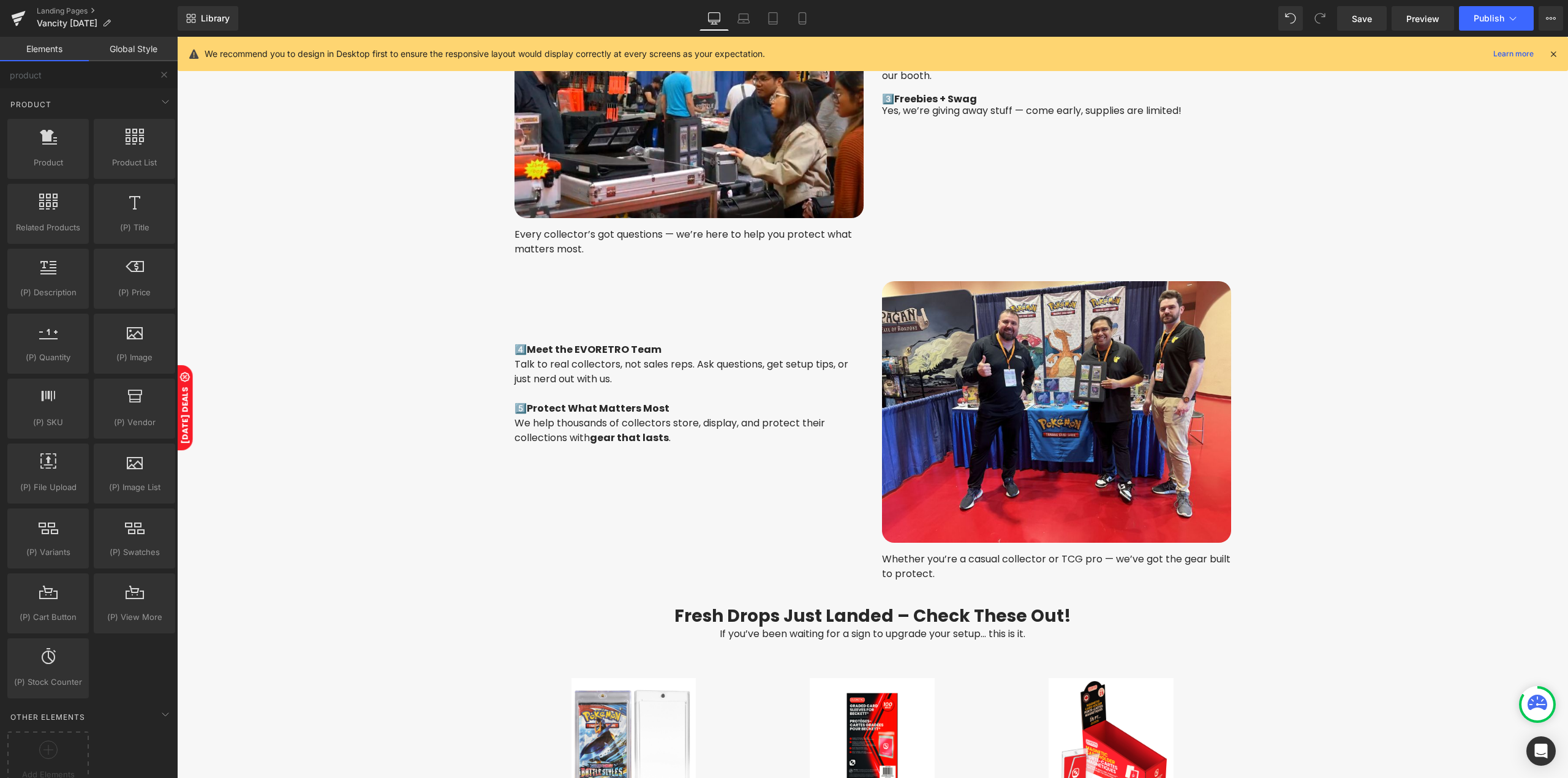
click at [796, 14] on icon at bounding box center [802, 18] width 12 height 12
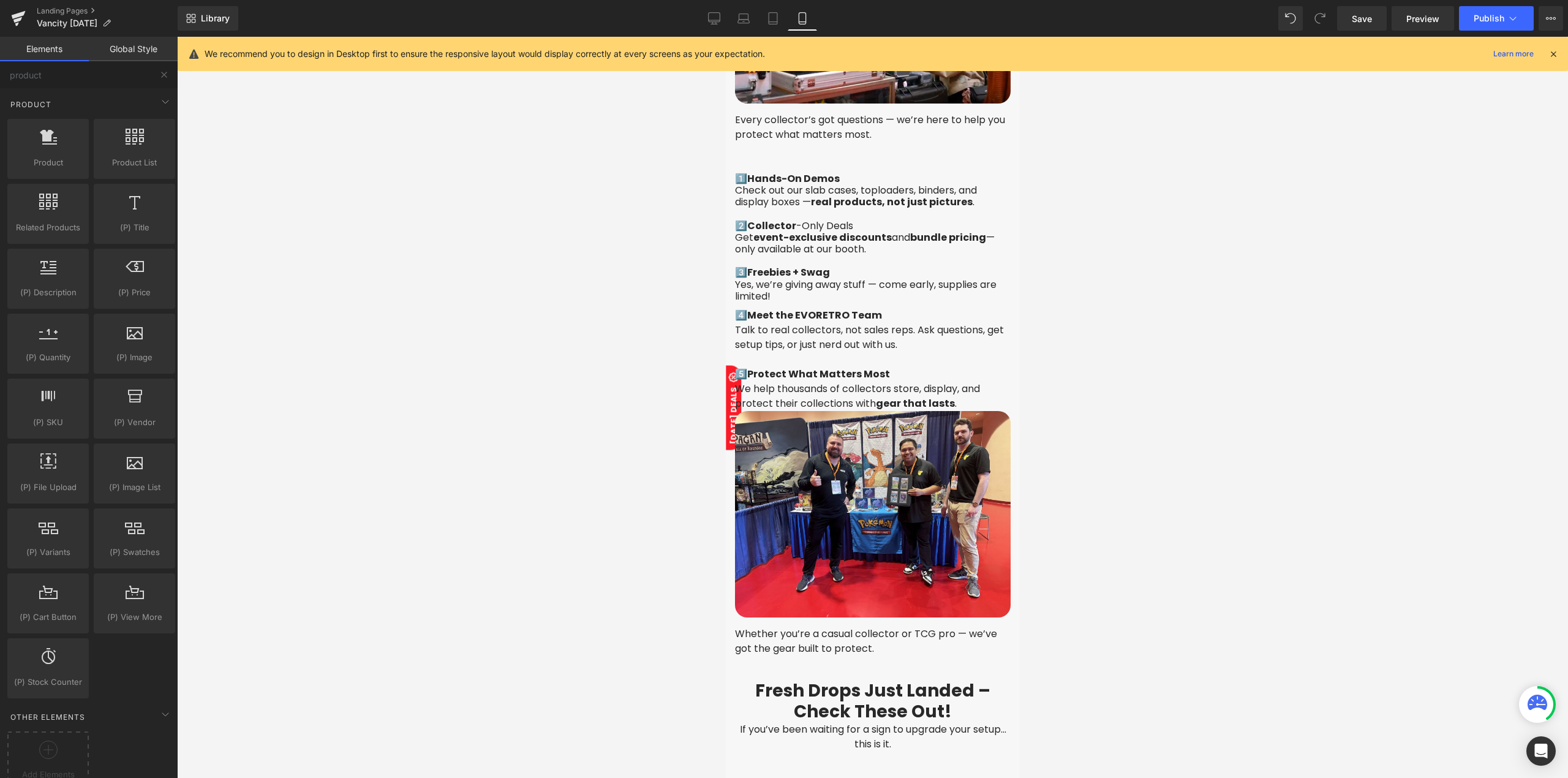
scroll to position [2050, 0]
click at [864, 507] on span "Image" at bounding box center [866, 514] width 26 height 14
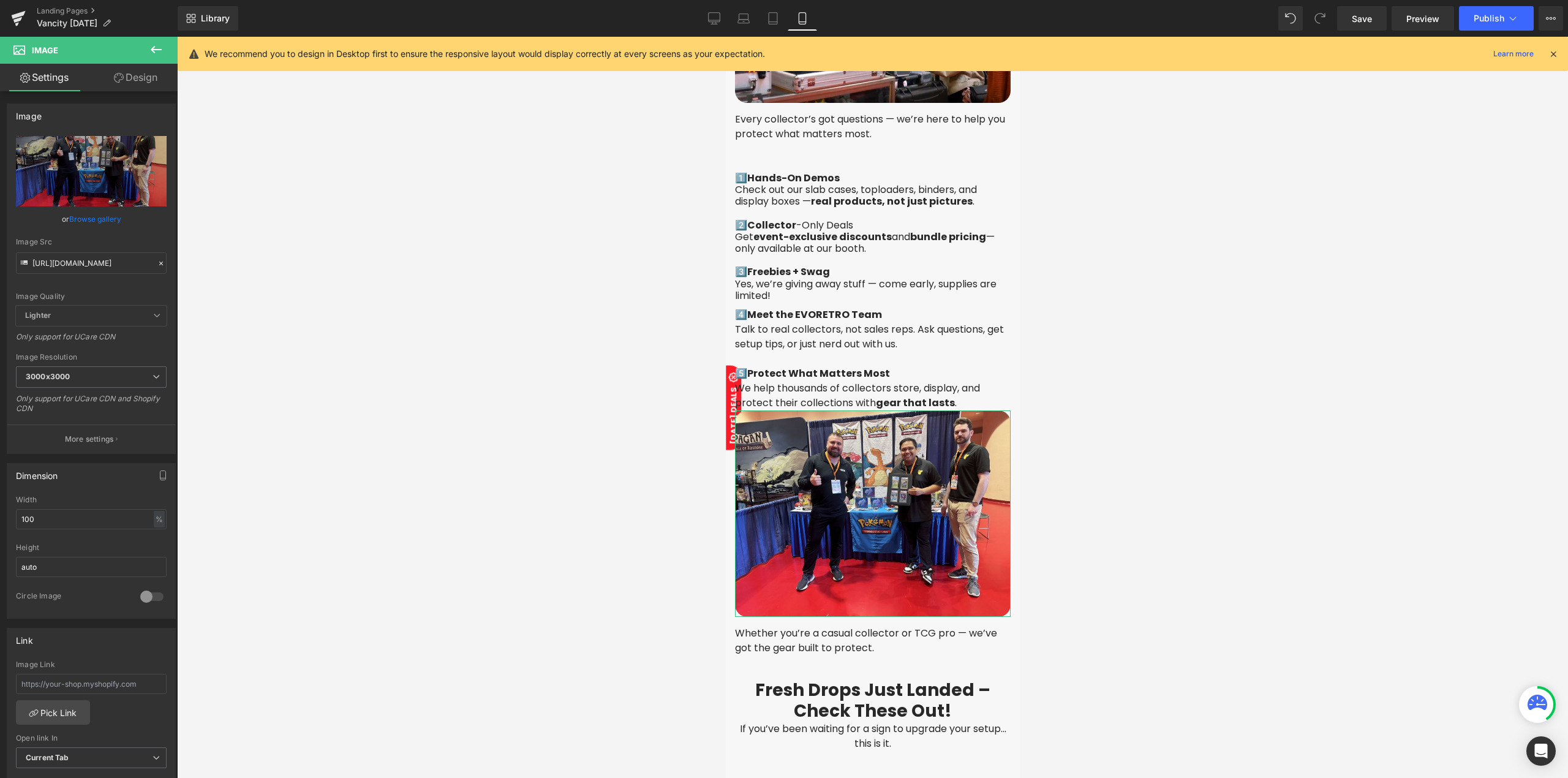
drag, startPoint x: 133, startPoint y: 77, endPoint x: 46, endPoint y: 241, distance: 185.6
click at [135, 75] on link "Design" at bounding box center [135, 78] width 89 height 27
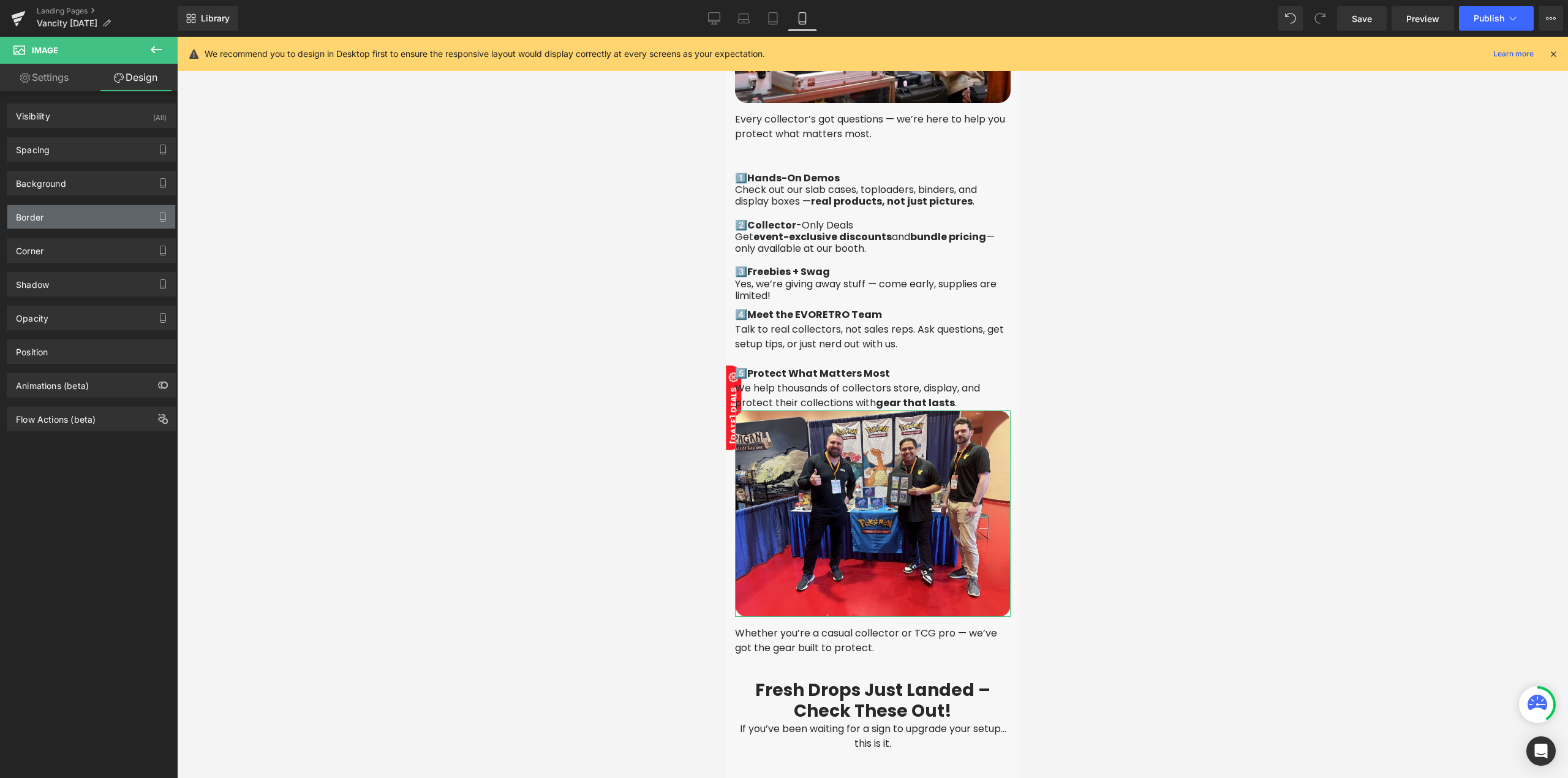
type input "0"
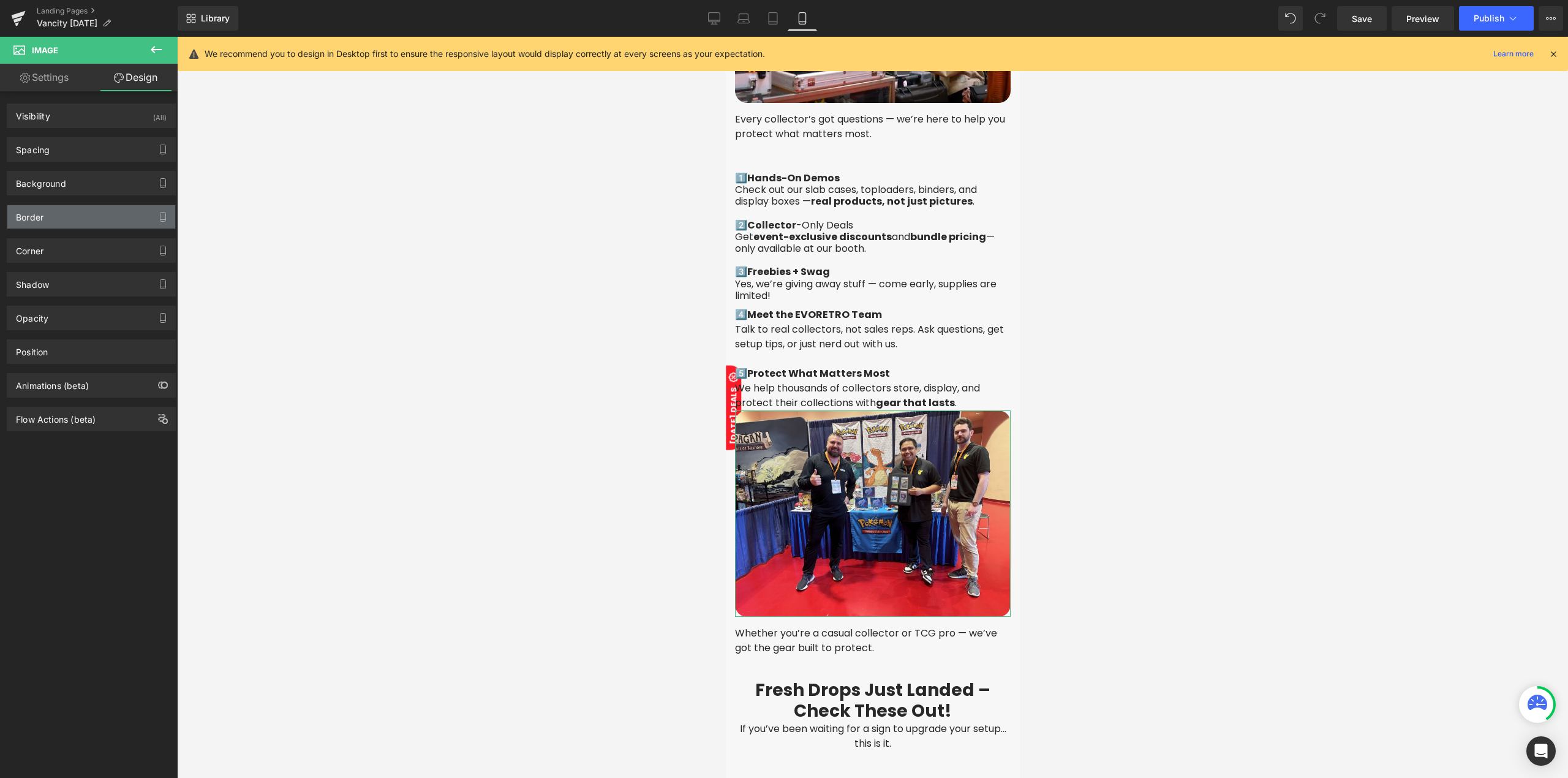
type input "0"
click at [52, 150] on div "Spacing" at bounding box center [91, 149] width 168 height 24
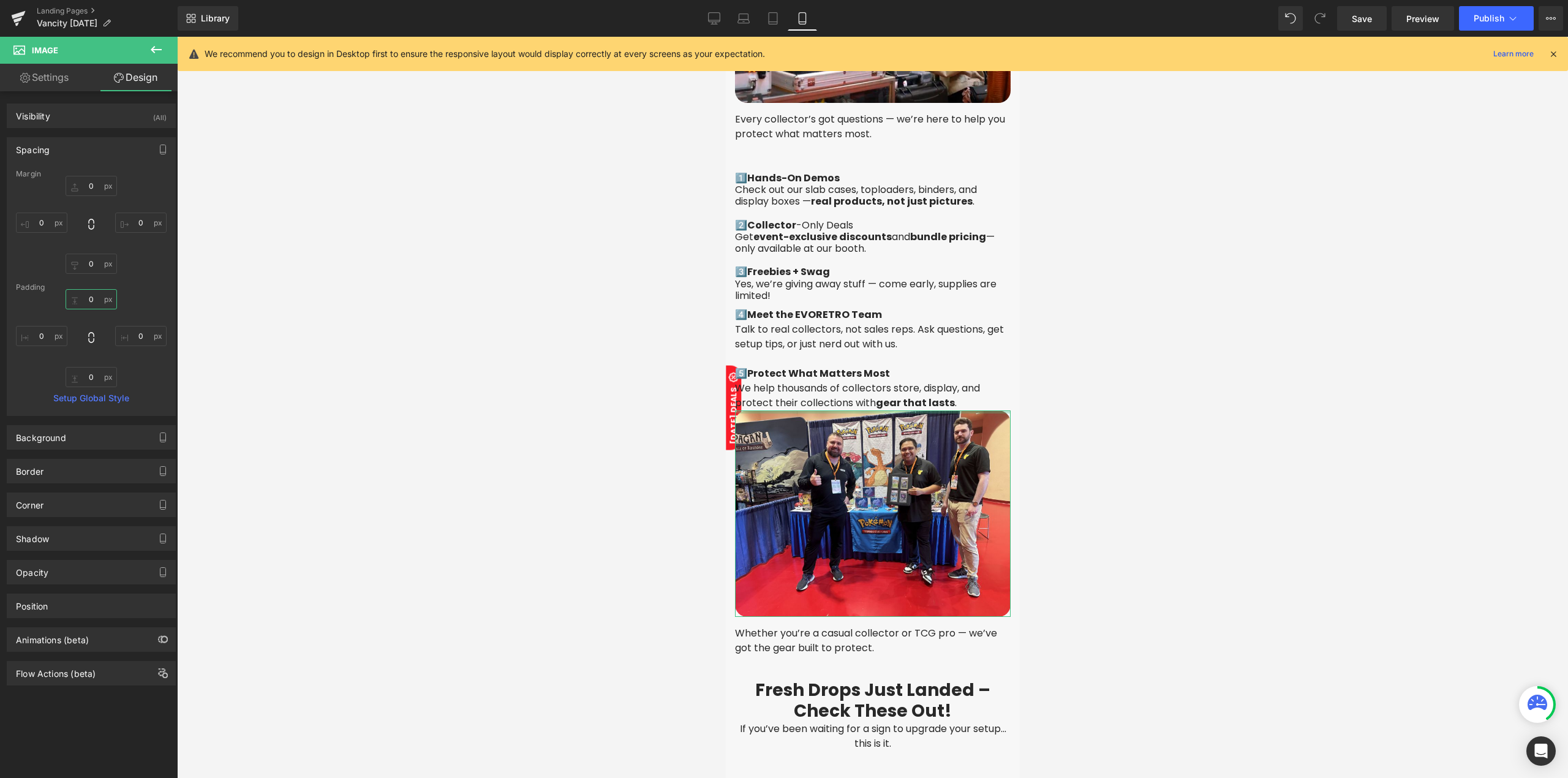
click at [94, 305] on input "0" at bounding box center [91, 299] width 52 height 21
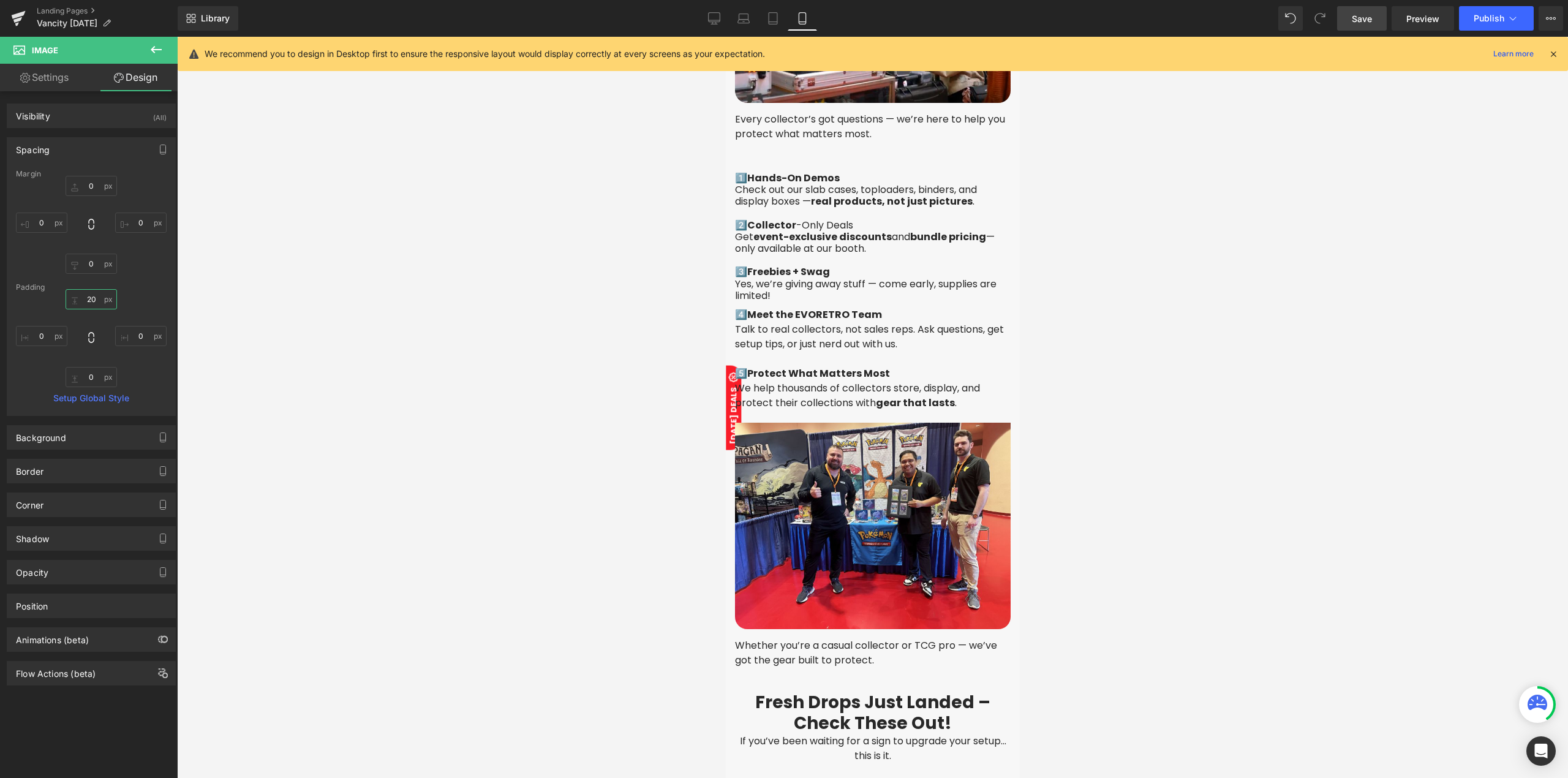
type input "20"
click at [1377, 18] on link "Save" at bounding box center [1361, 18] width 49 height 24
click at [1474, 14] on span "Publish" at bounding box center [1489, 18] width 30 height 10
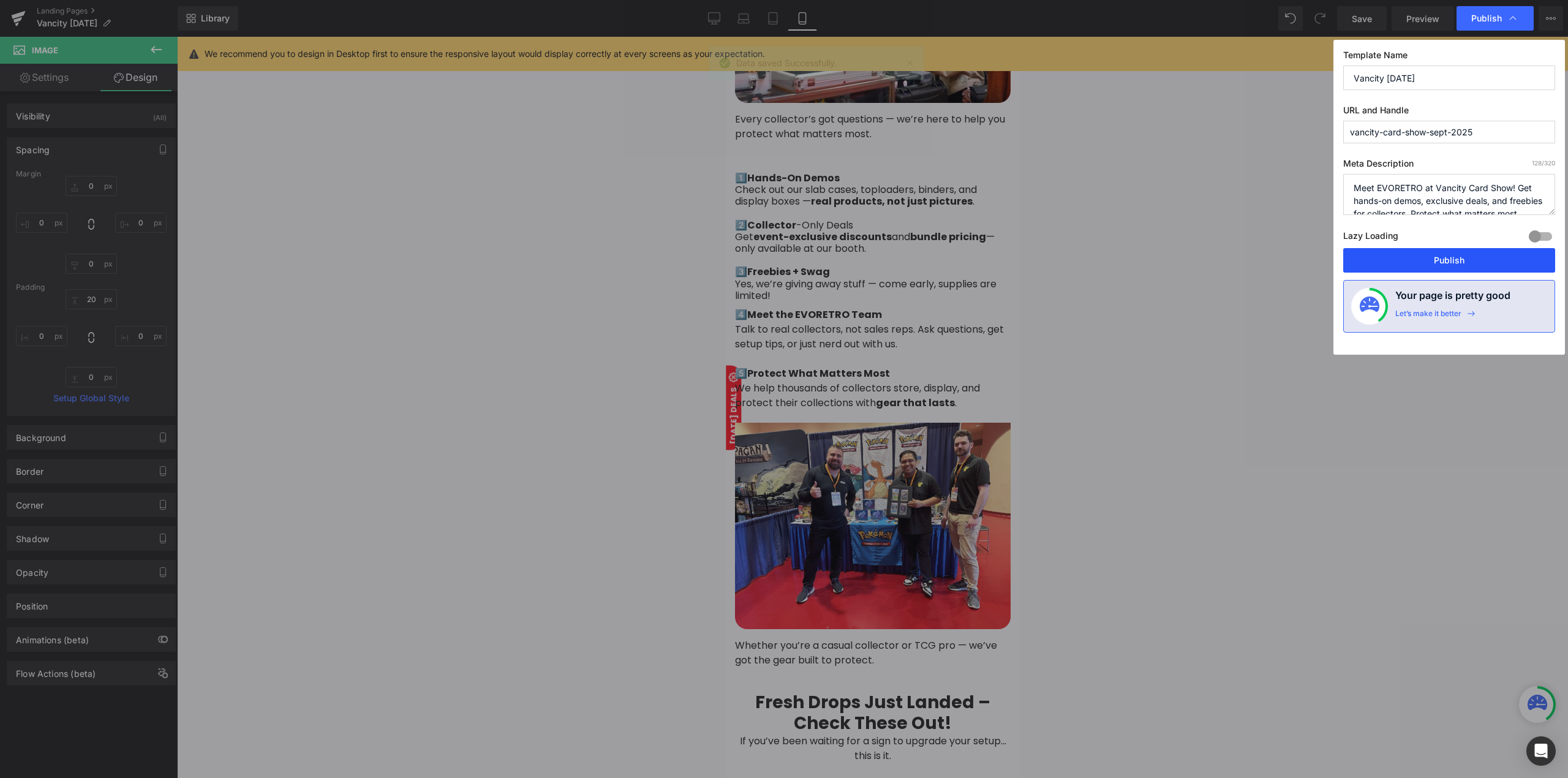
click at [1411, 266] on button "Publish" at bounding box center [1449, 260] width 212 height 24
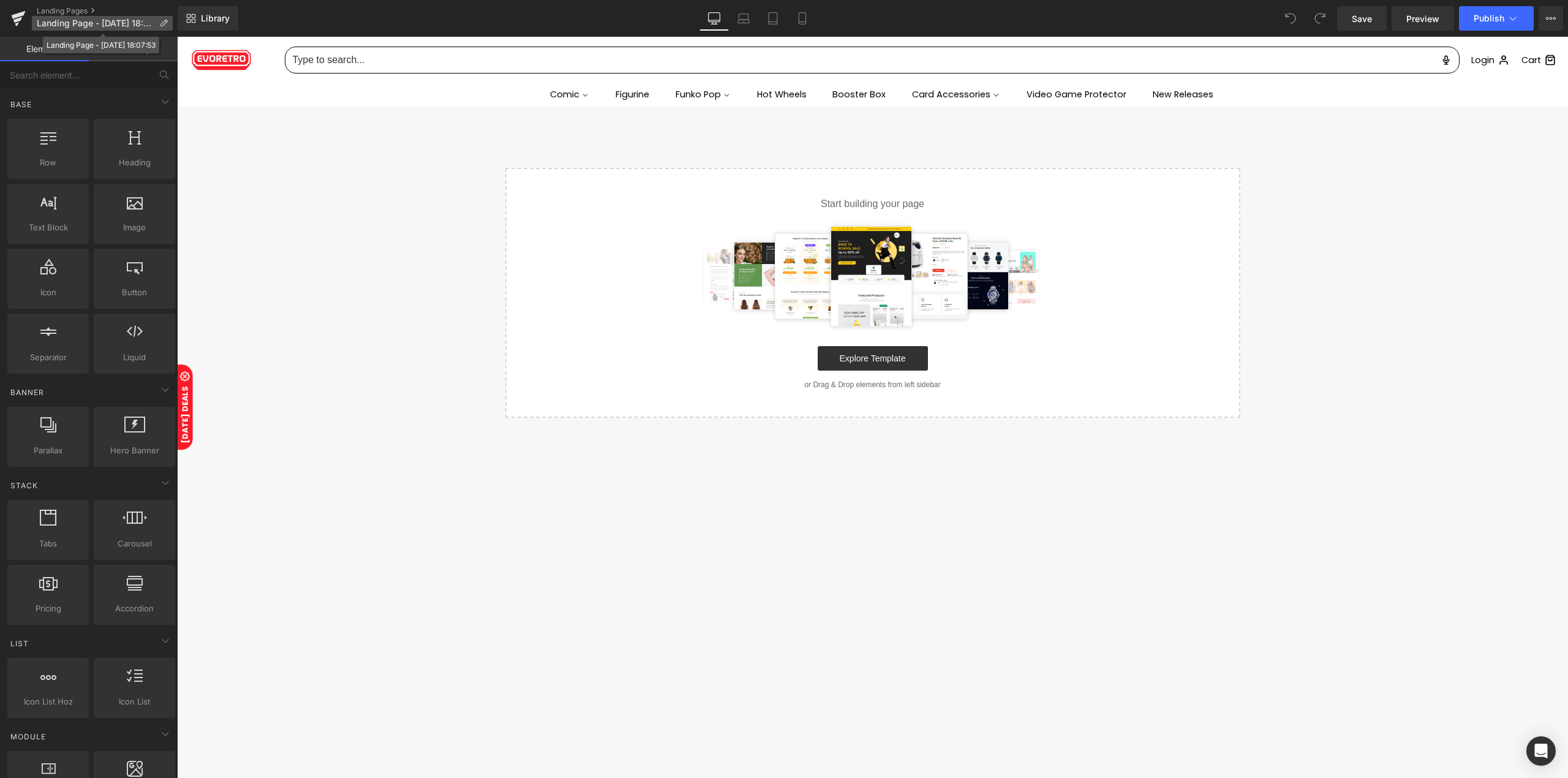
click at [124, 22] on span "Landing Page - Sep 15, 18:07:53" at bounding box center [95, 23] width 118 height 10
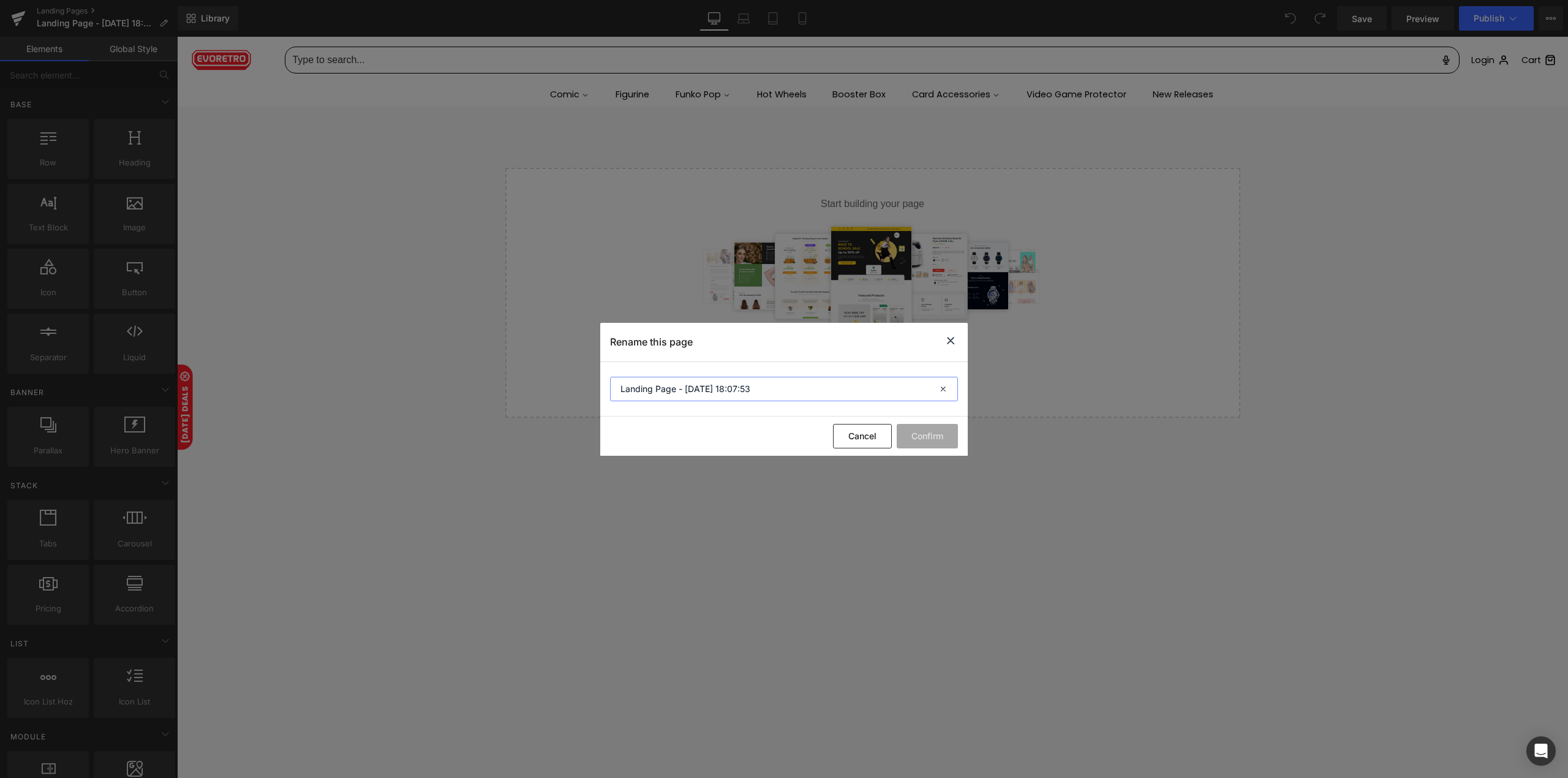
click at [698, 396] on input "Landing Page - Sep 15, 18:07:53" at bounding box center [784, 389] width 348 height 24
click at [698, 397] on input "Landing Page - Sep 15, 18:07:53" at bounding box center [784, 389] width 348 height 24
click at [697, 400] on input "Landing Page - Sep 15, 18:07:53" at bounding box center [784, 389] width 348 height 24
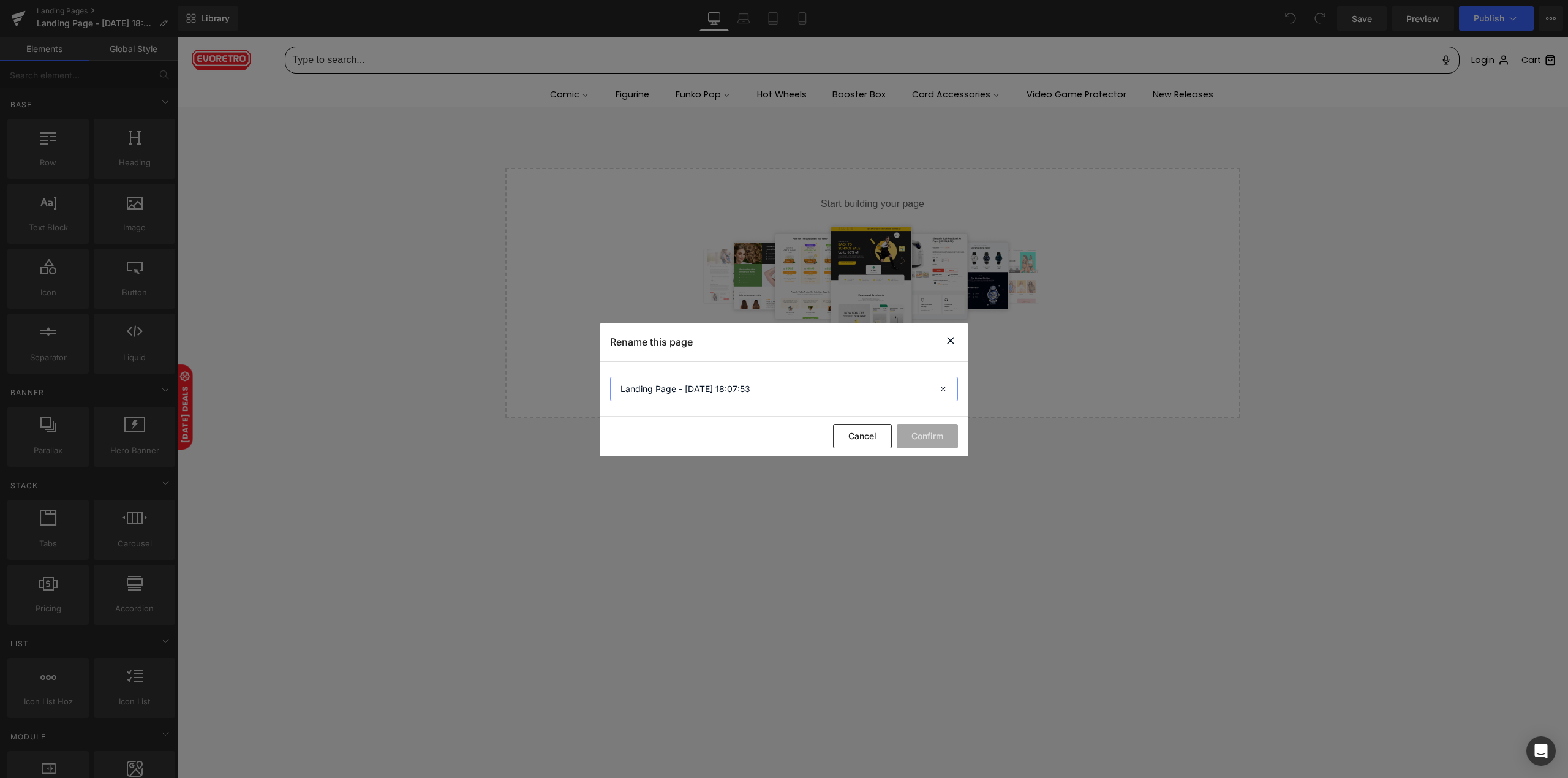
click at [697, 400] on input "Landing Page - Sep 15, 18:07:53" at bounding box center [784, 389] width 348 height 24
type input "New Products [DATE]"
click at [928, 442] on button "Confirm" at bounding box center [927, 436] width 61 height 24
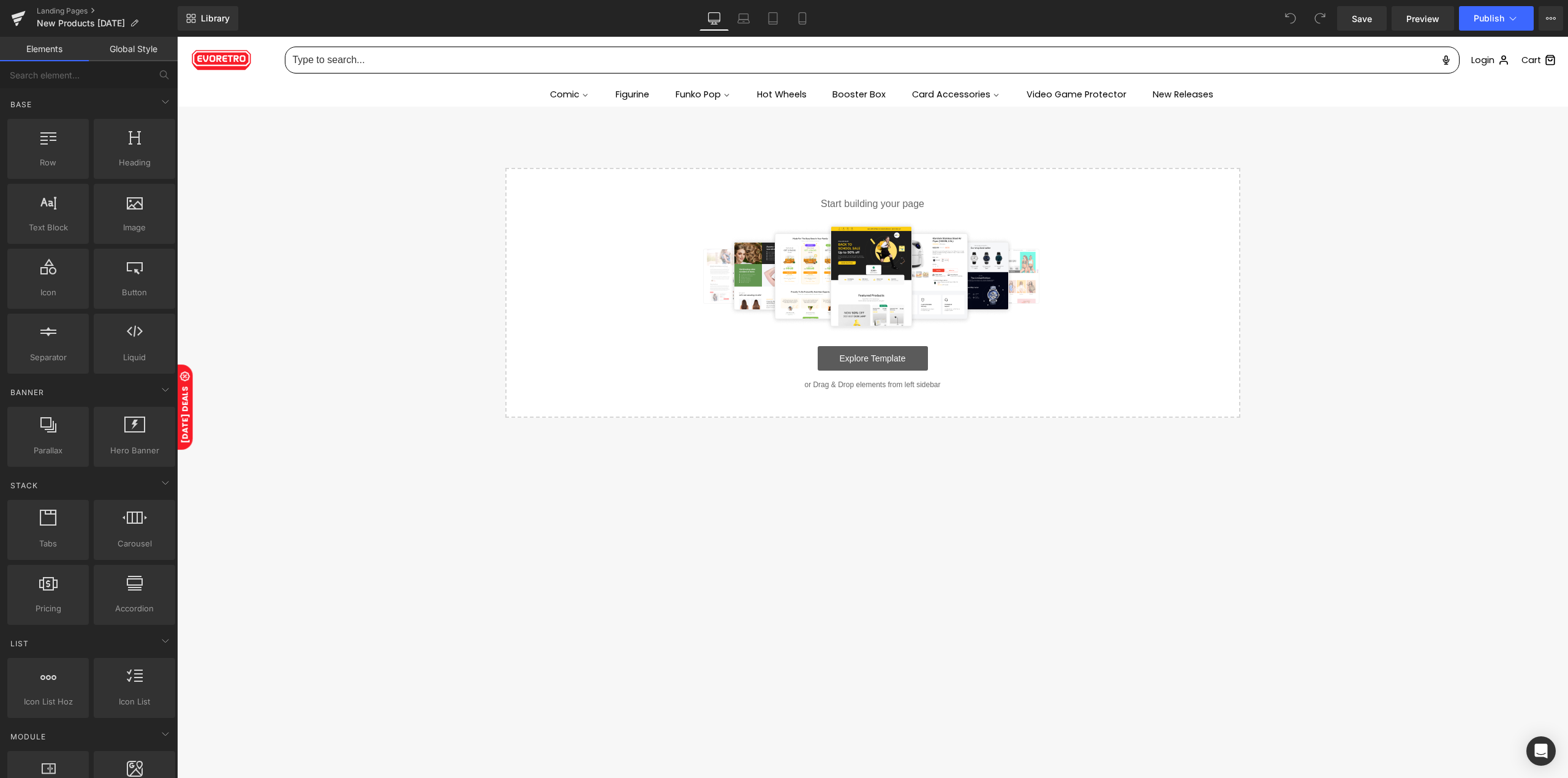
click at [880, 362] on link "Explore Template" at bounding box center [873, 359] width 110 height 24
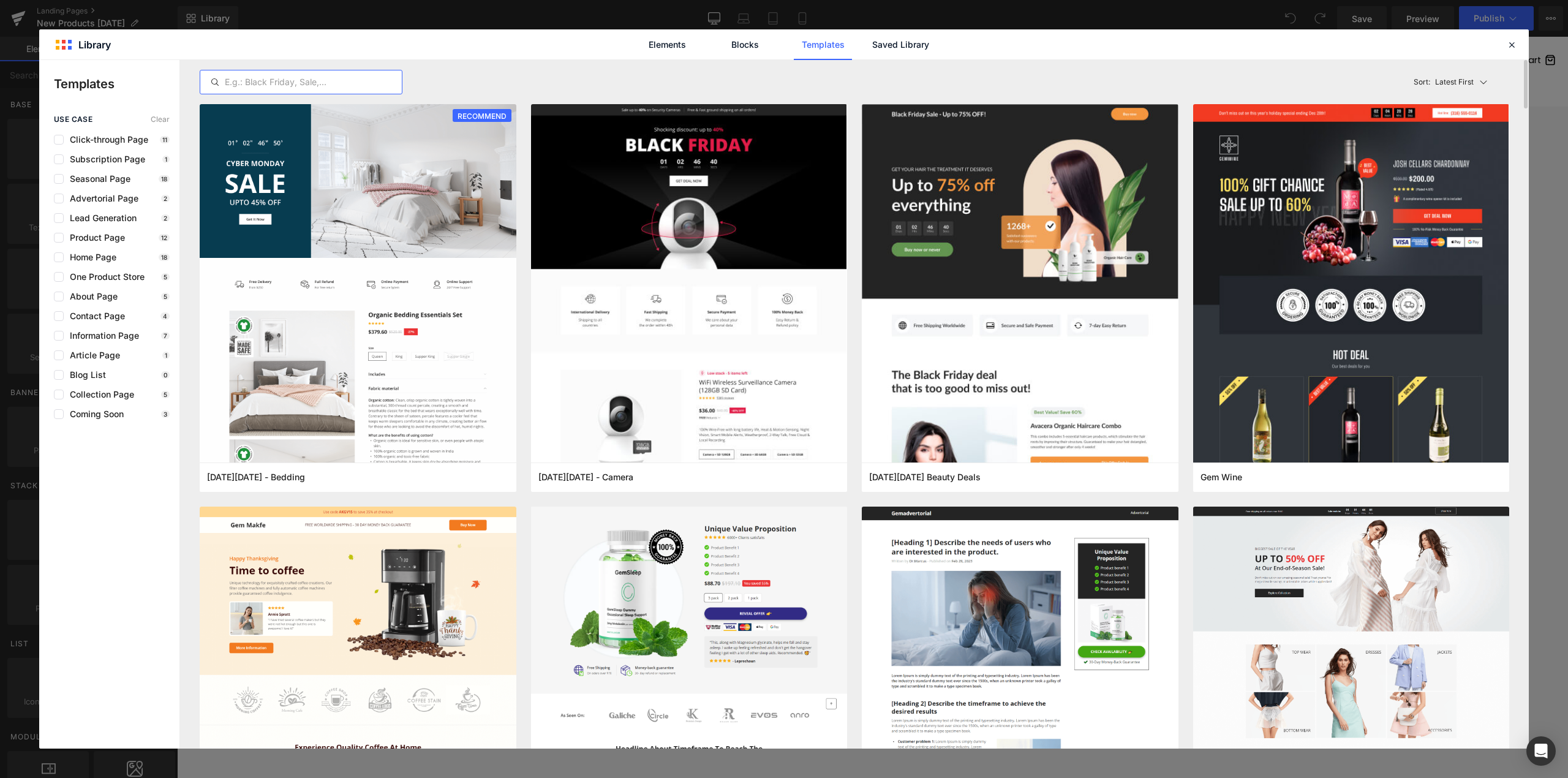
click at [267, 75] on input "text" at bounding box center [301, 81] width 202 height 14
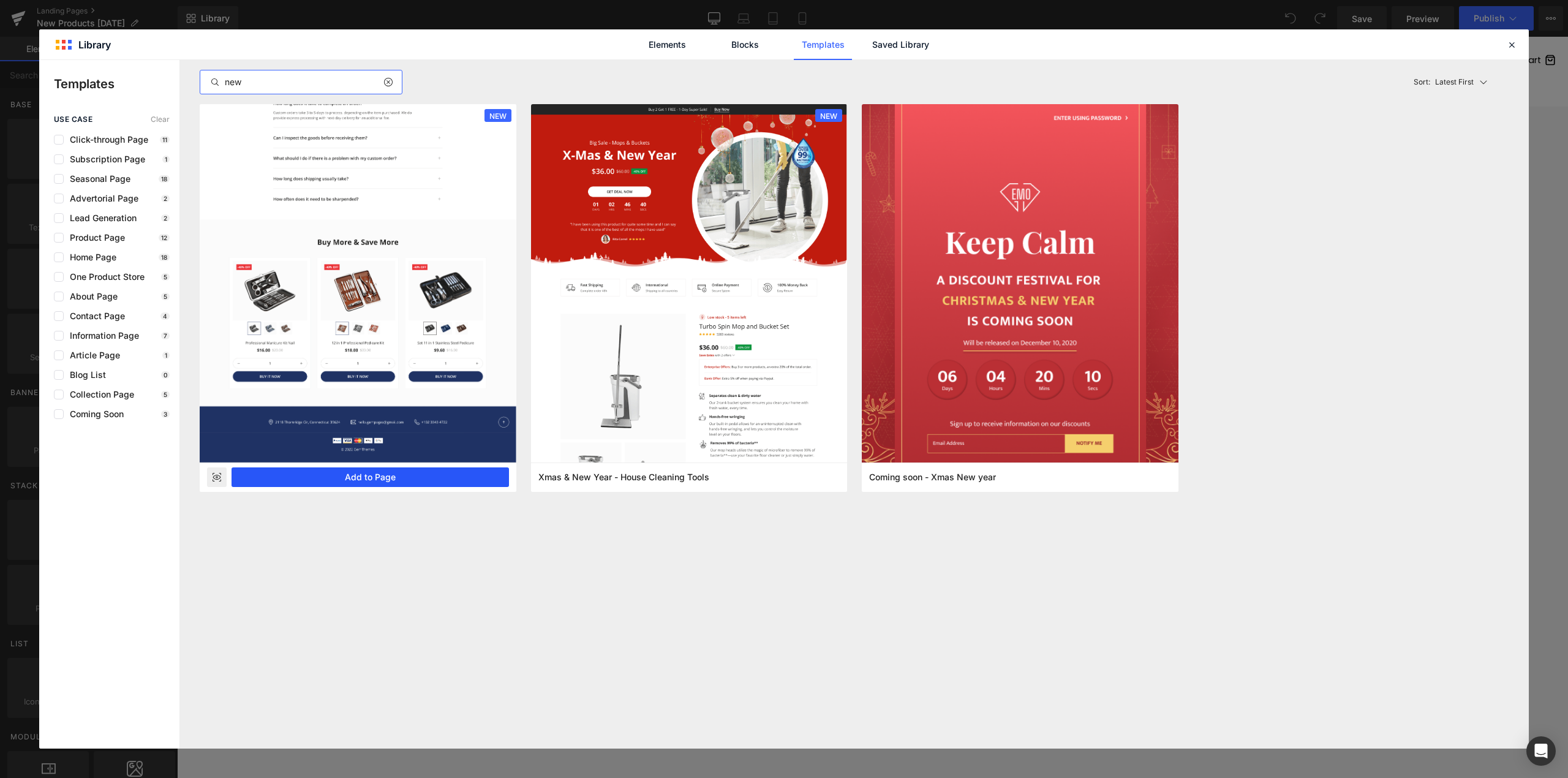
type input "new"
click at [384, 474] on button "Add to Page" at bounding box center [370, 477] width 278 height 20
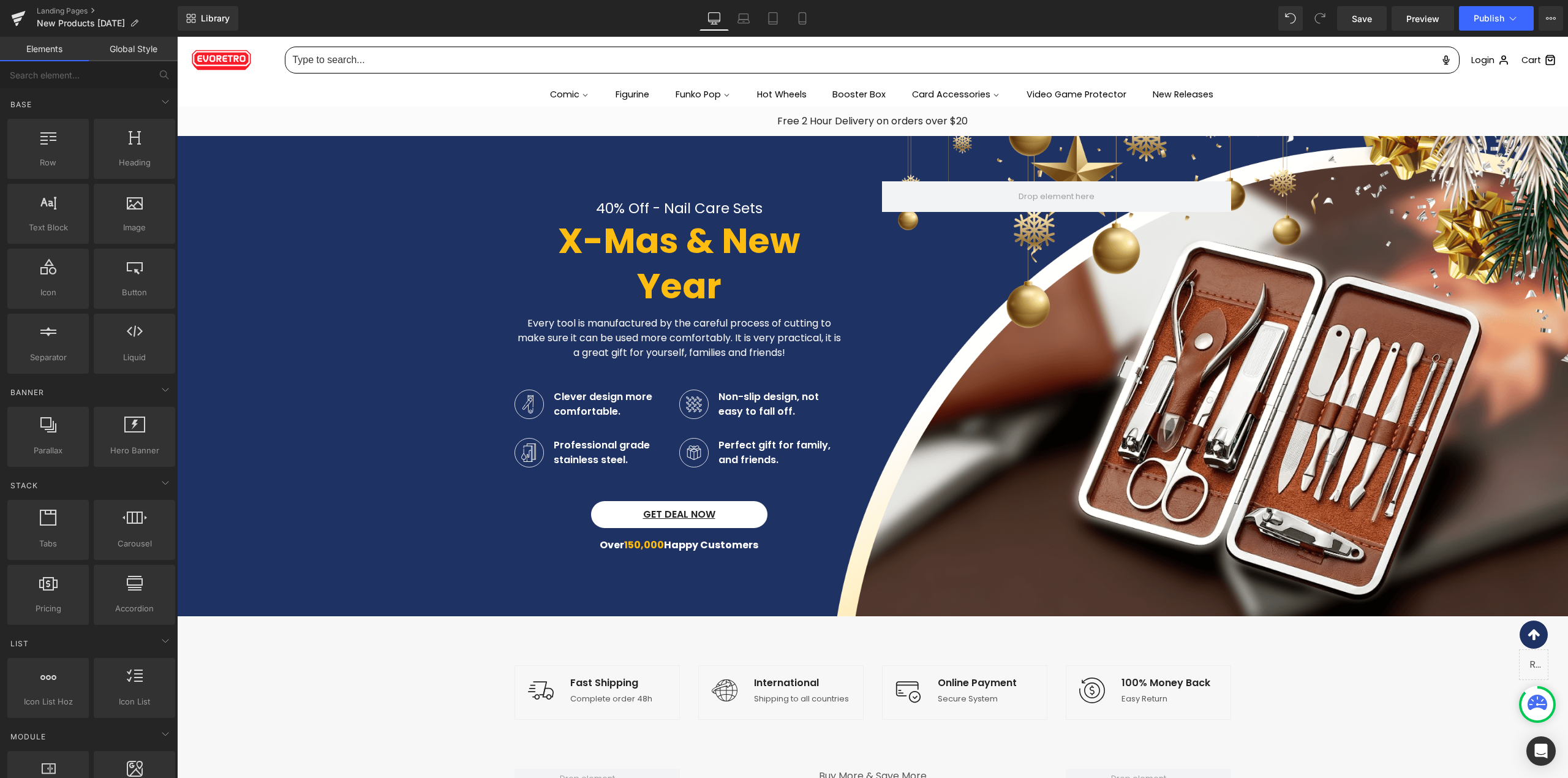
click at [824, 253] on h2 "X-Mas & New Year" at bounding box center [679, 263] width 329 height 91
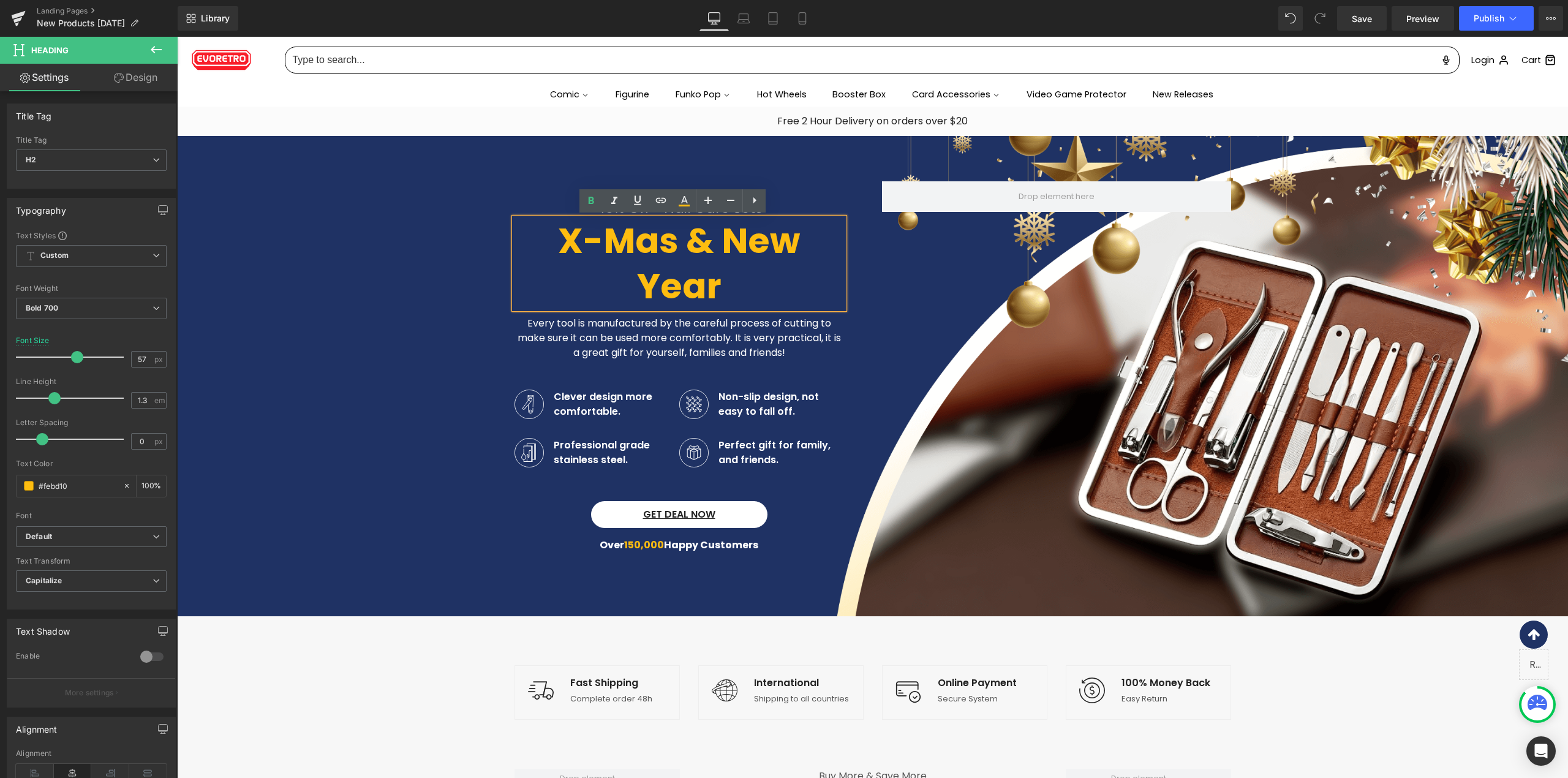
click at [719, 285] on h2 "X-Mas & New Year" at bounding box center [679, 263] width 329 height 91
click at [841, 419] on div "40% Off - Nail Care Sets Text Block X-Mas & New Year Heading Every tool is manu…" at bounding box center [689, 370] width 349 height 378
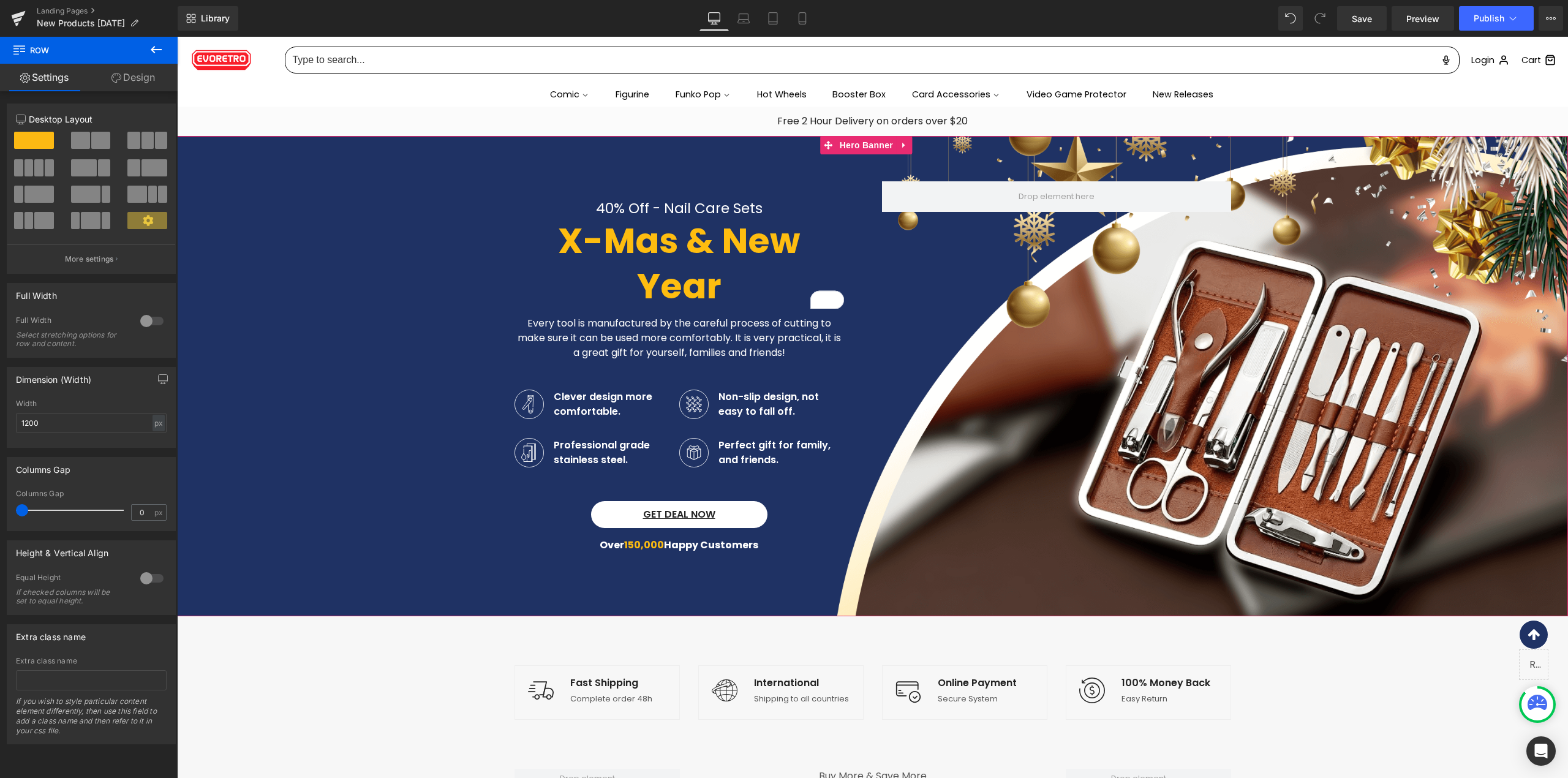
click at [1468, 358] on span "40% Off - Nail Care Sets Text Block X-Mas & New Year Heading Every tool is manu…" at bounding box center [873, 370] width 1391 height 378
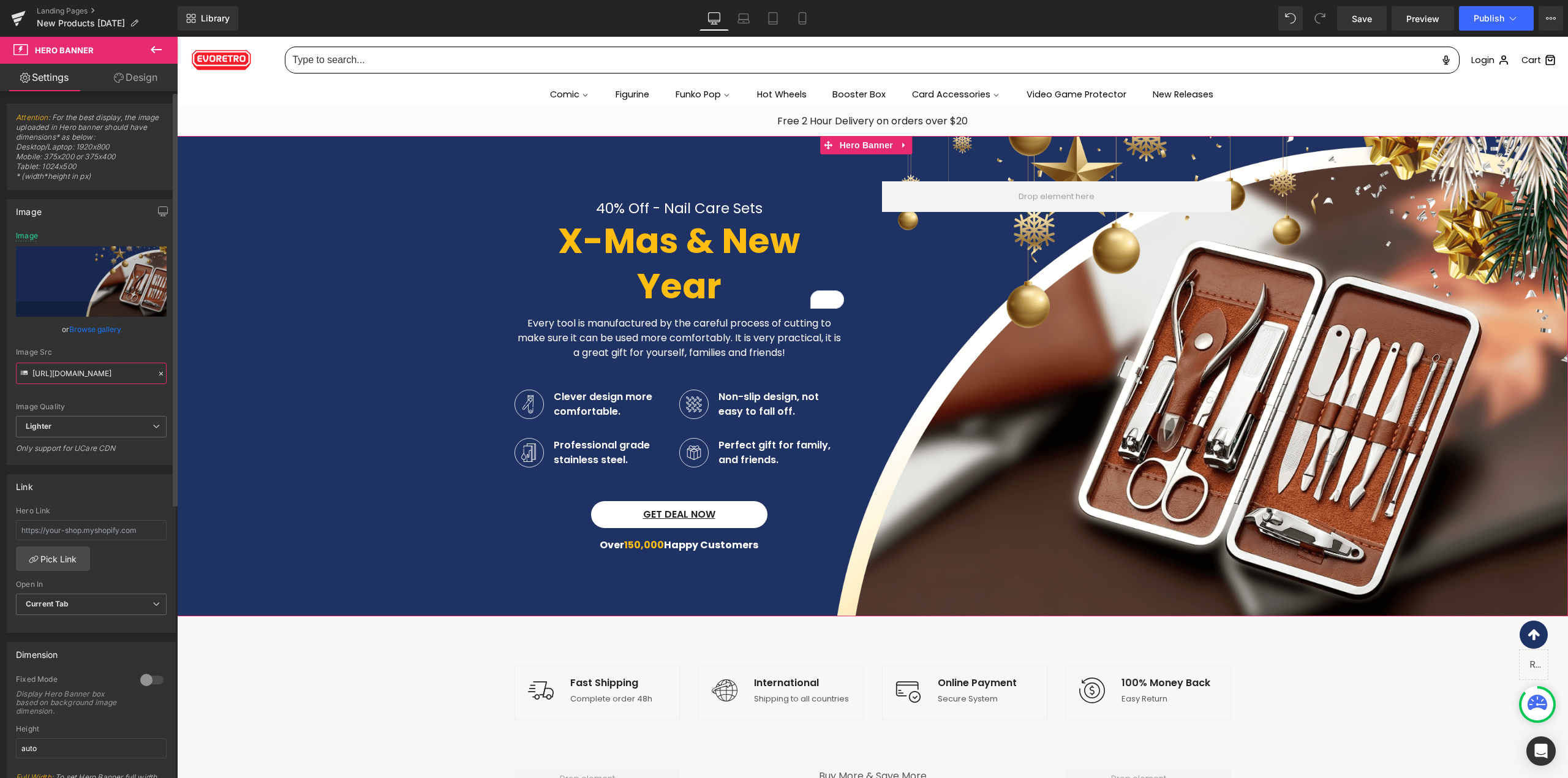
click at [77, 382] on input "https://ucarecdn.com/2c3986cc-f545-420e-965a-188b07c81fa6/-/format/auto/-/previ…" at bounding box center [91, 374] width 151 height 21
click at [77, 383] on input "https://ucarecdn.com/2c3986cc-f545-420e-965a-188b07c81fa6/-/format/auto/-/previ…" at bounding box center [91, 374] width 151 height 21
click at [466, 275] on span "40% Off - Nail Care Sets Text Block X-Mas & New Year Heading Every tool is manu…" at bounding box center [873, 370] width 1391 height 378
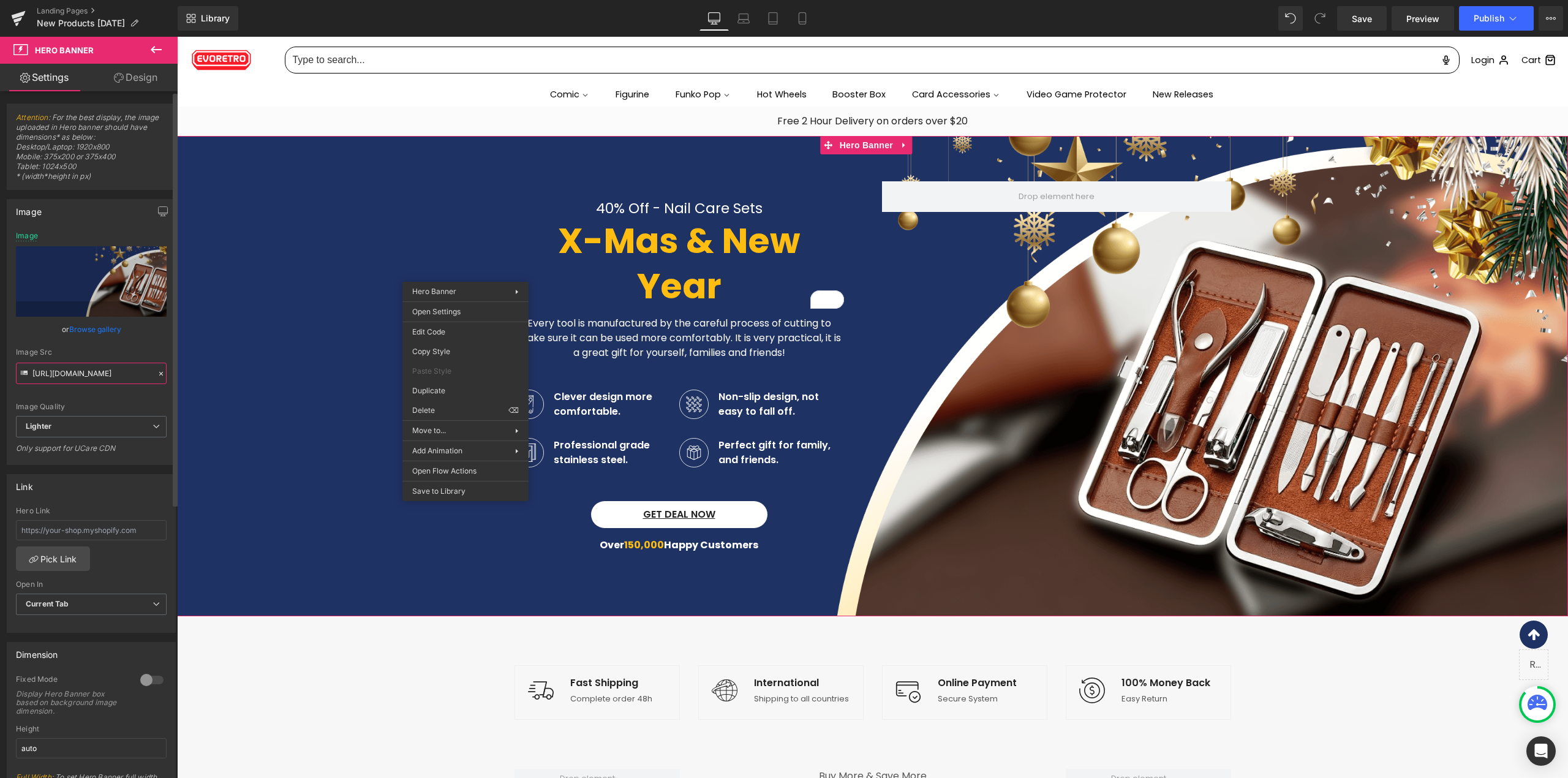
click at [101, 375] on input "https://ucarecdn.com/2c3986cc-f545-420e-965a-188b07c81fa6/-/format/auto/-/previ…" at bounding box center [91, 374] width 151 height 21
click at [101, 376] on input "https://ucarecdn.com/2c3986cc-f545-420e-965a-188b07c81fa6/-/format/auto/-/previ…" at bounding box center [91, 374] width 151 height 21
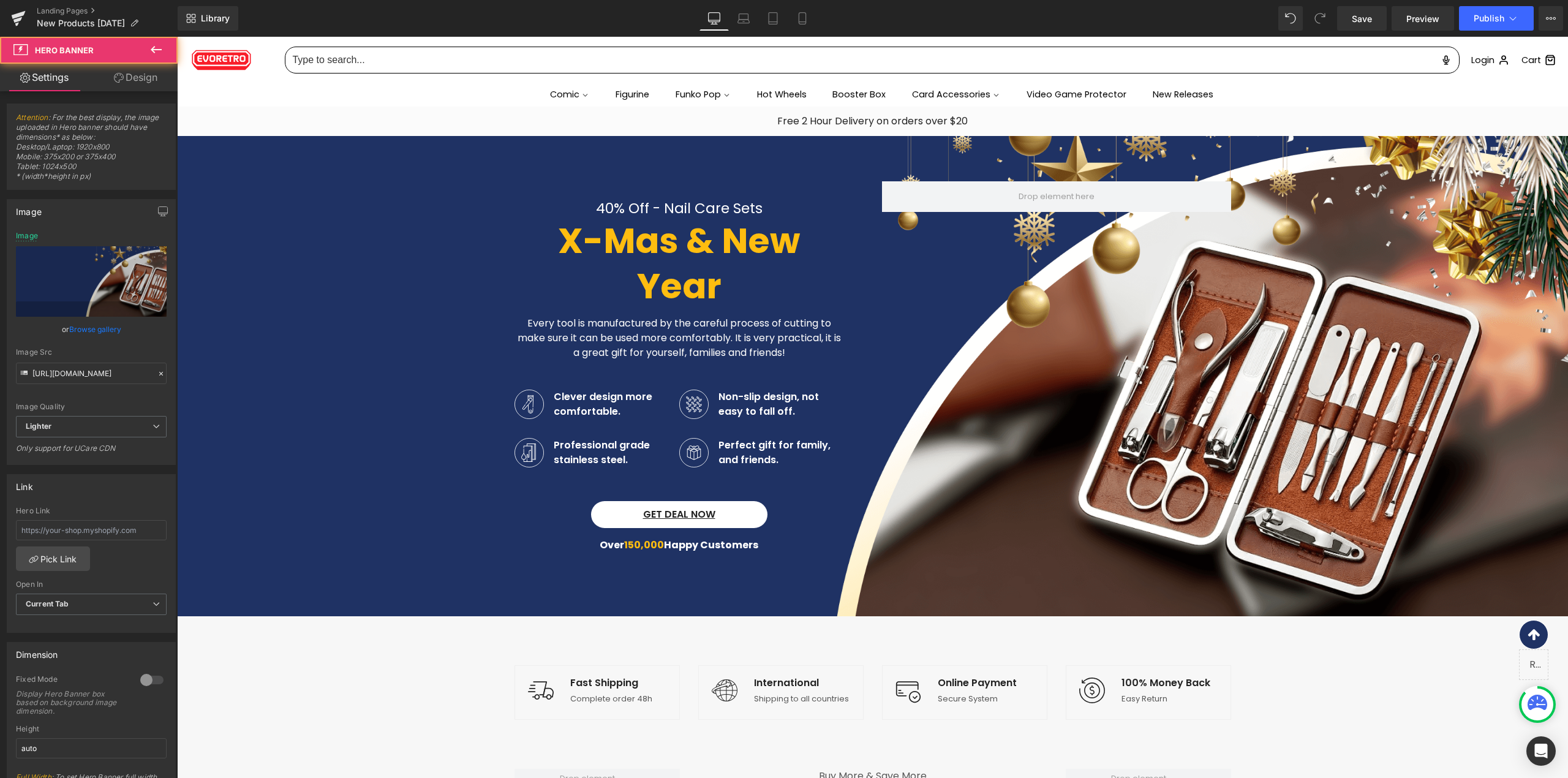
click at [399, 196] on span "40% Off - Nail Care Sets Text Block X-Mas & New Year Heading Every tool is manu…" at bounding box center [873, 370] width 1391 height 378
click at [158, 62] on button at bounding box center [156, 49] width 43 height 27
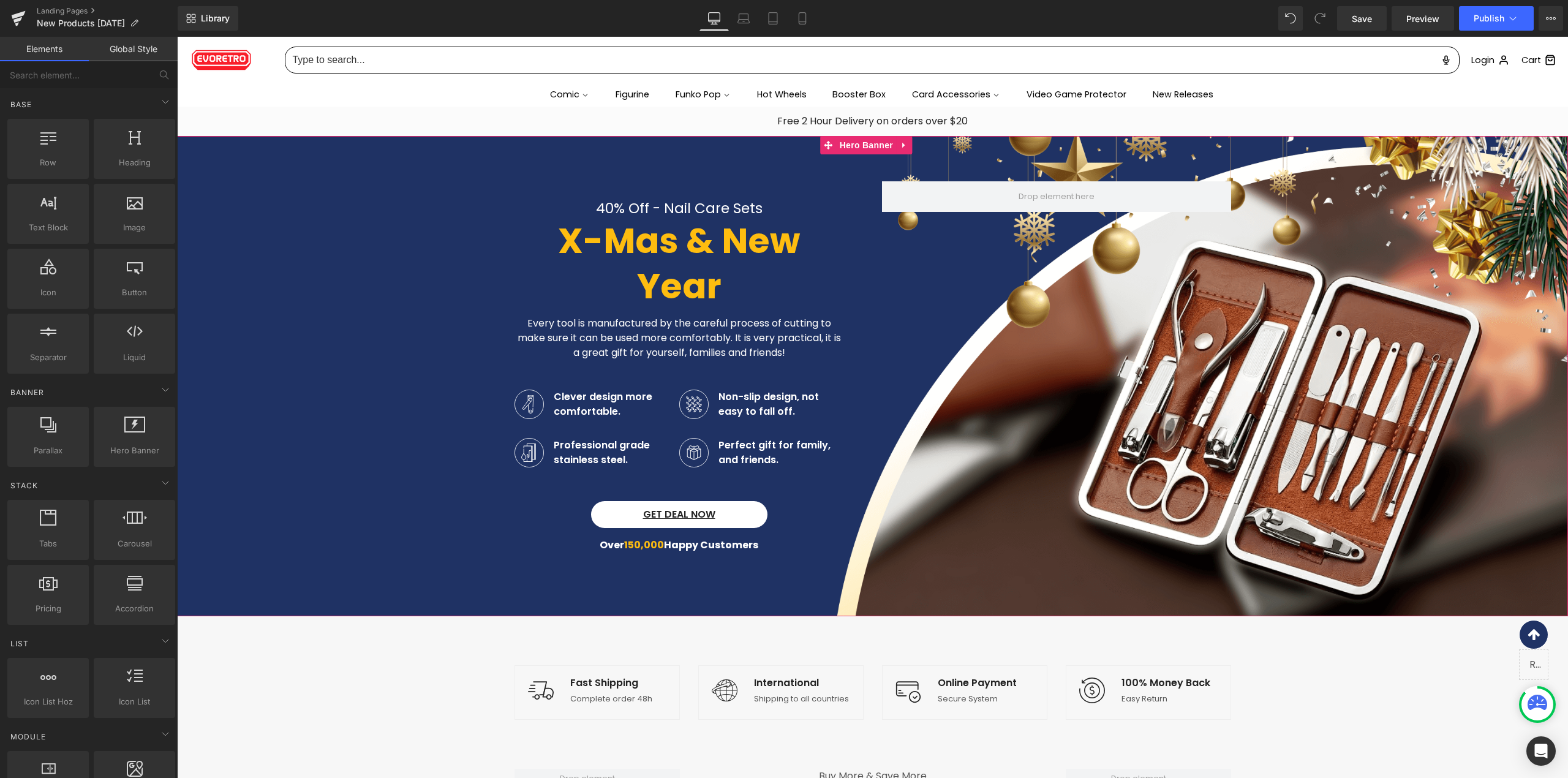
click at [189, 219] on span "40% Off - Nail Care Sets Text Block X-Mas & New Year Heading Every tool is manu…" at bounding box center [873, 370] width 1391 height 378
click at [451, 275] on span "40% Off - Nail Care Sets Text Block X-Mas & New Year Heading Every tool is manu…" at bounding box center [873, 370] width 1391 height 378
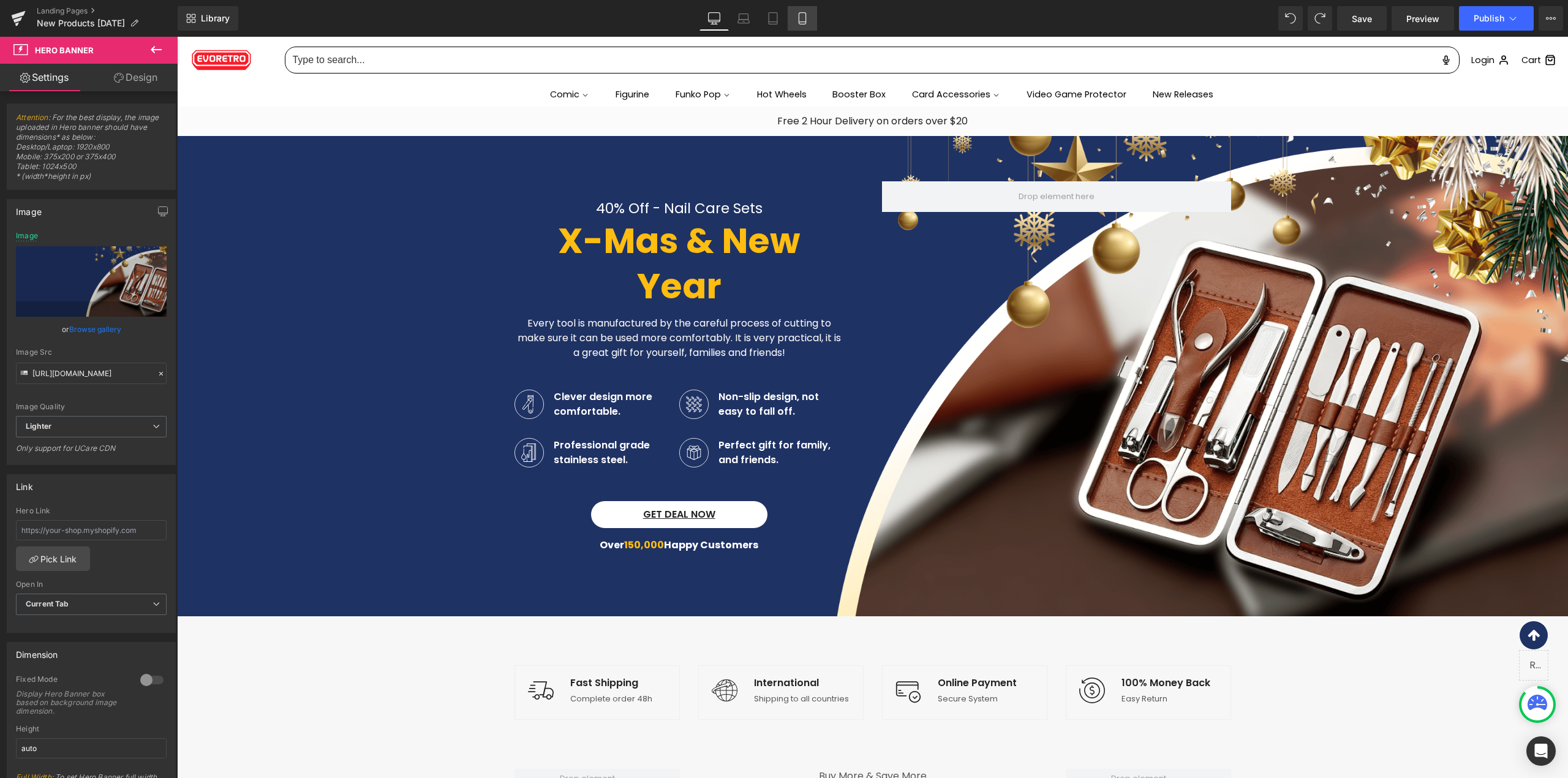
click at [807, 21] on icon at bounding box center [802, 18] width 12 height 12
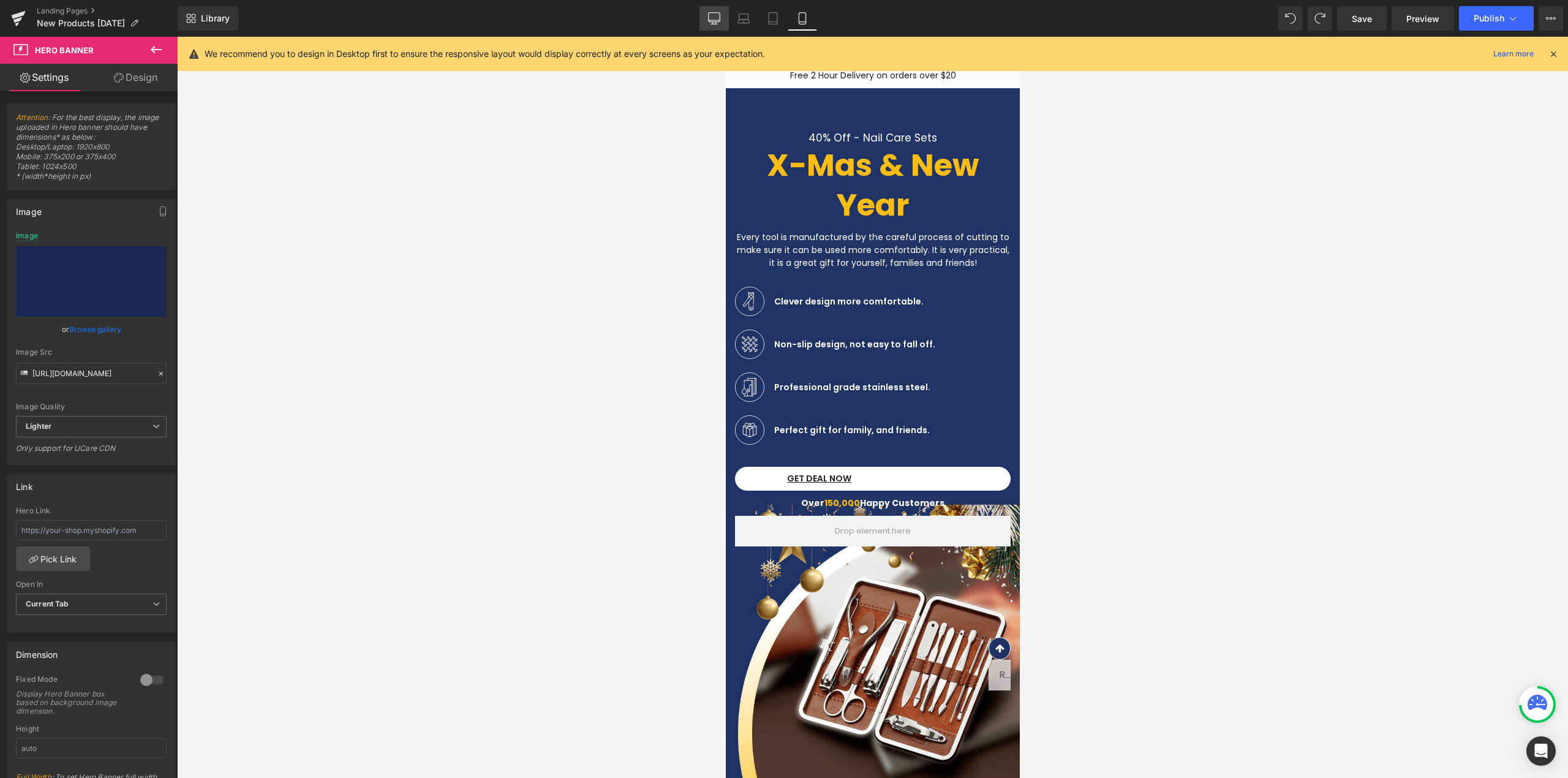
click at [714, 16] on icon at bounding box center [714, 18] width 12 height 12
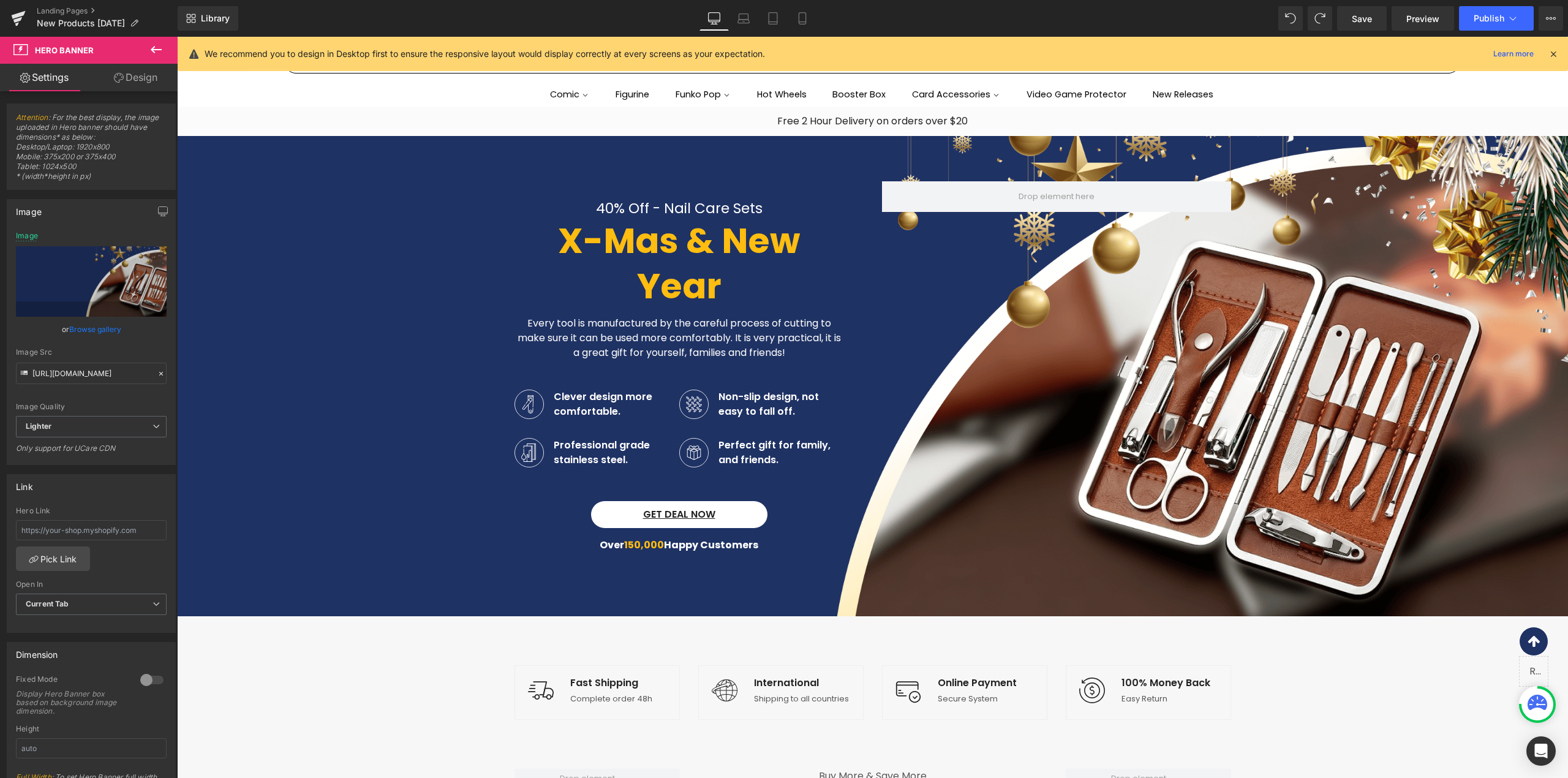
type input "https://ucarecdn.com/2c3986cc-f545-420e-965a-188b07c81fa6/-/format/auto/-/previ…"
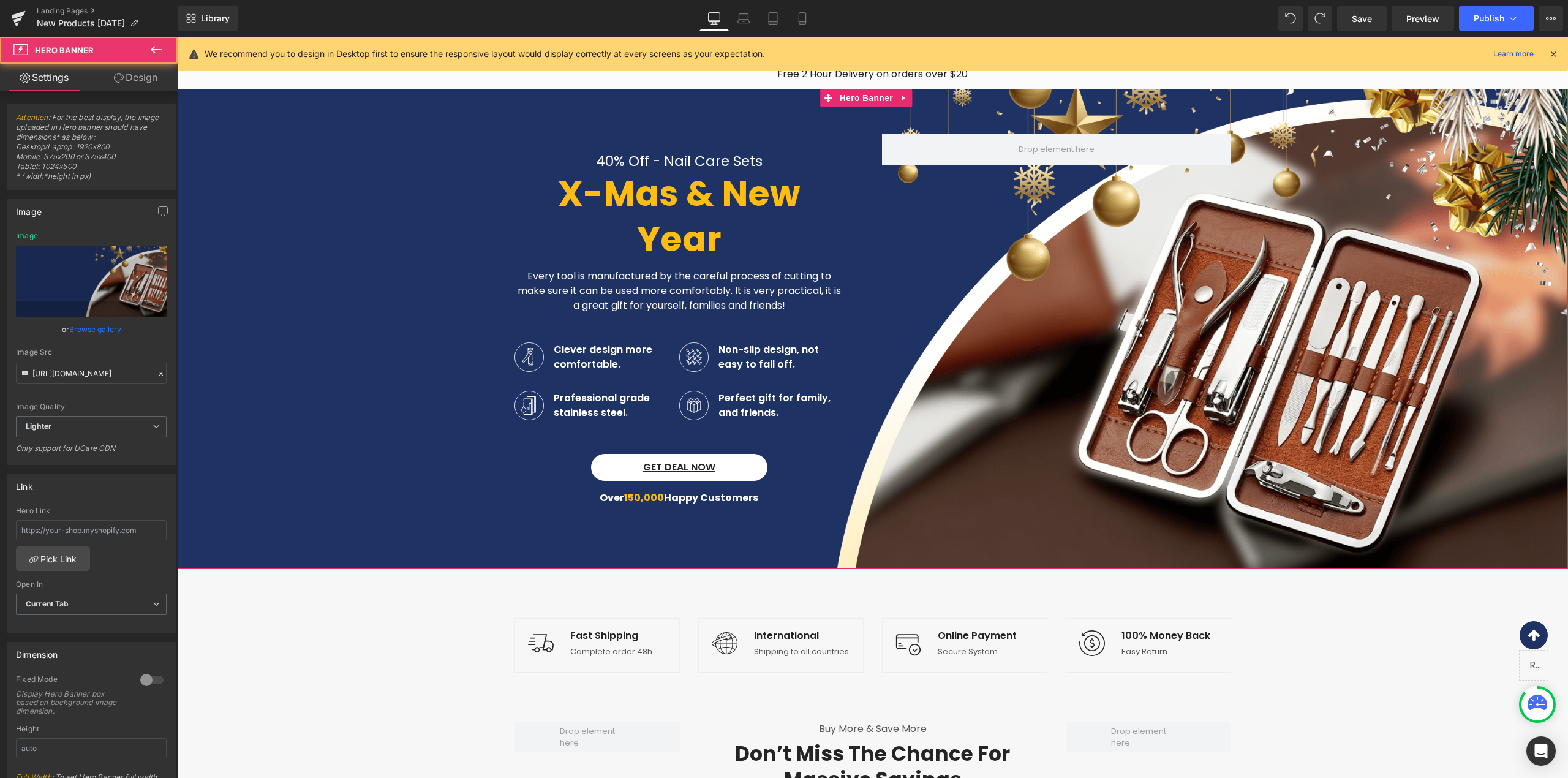
click at [205, 187] on span "40% Off - Nail Care Sets Text Block X-Mas & New Year Heading Every tool is manu…" at bounding box center [873, 323] width 1391 height 378
click at [157, 371] on icon at bounding box center [161, 373] width 8 height 8
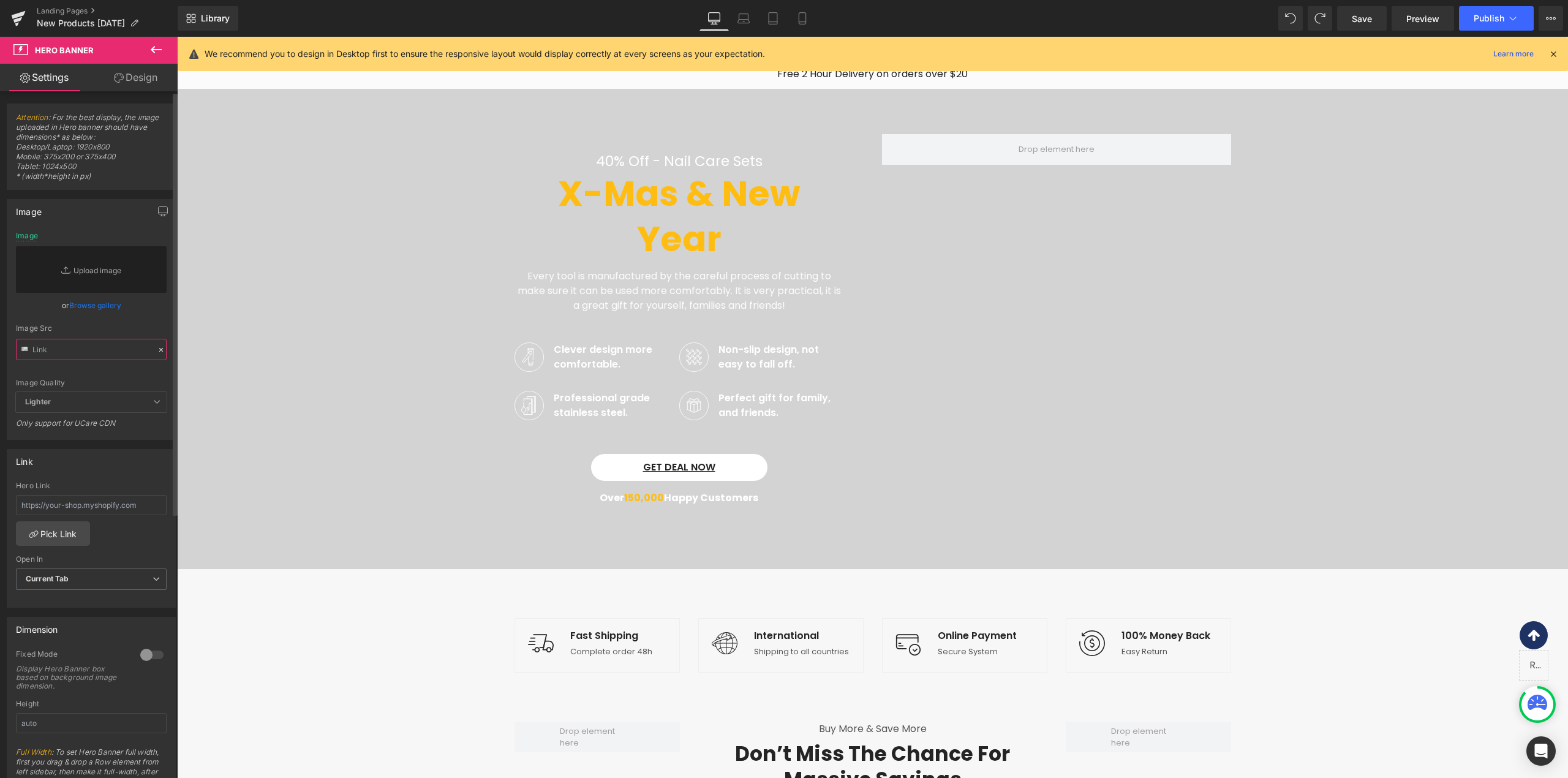
click at [130, 347] on input "text" at bounding box center [91, 349] width 151 height 21
paste input "[URL][DOMAIN_NAME]"
type input "[URL][DOMAIN_NAME]"
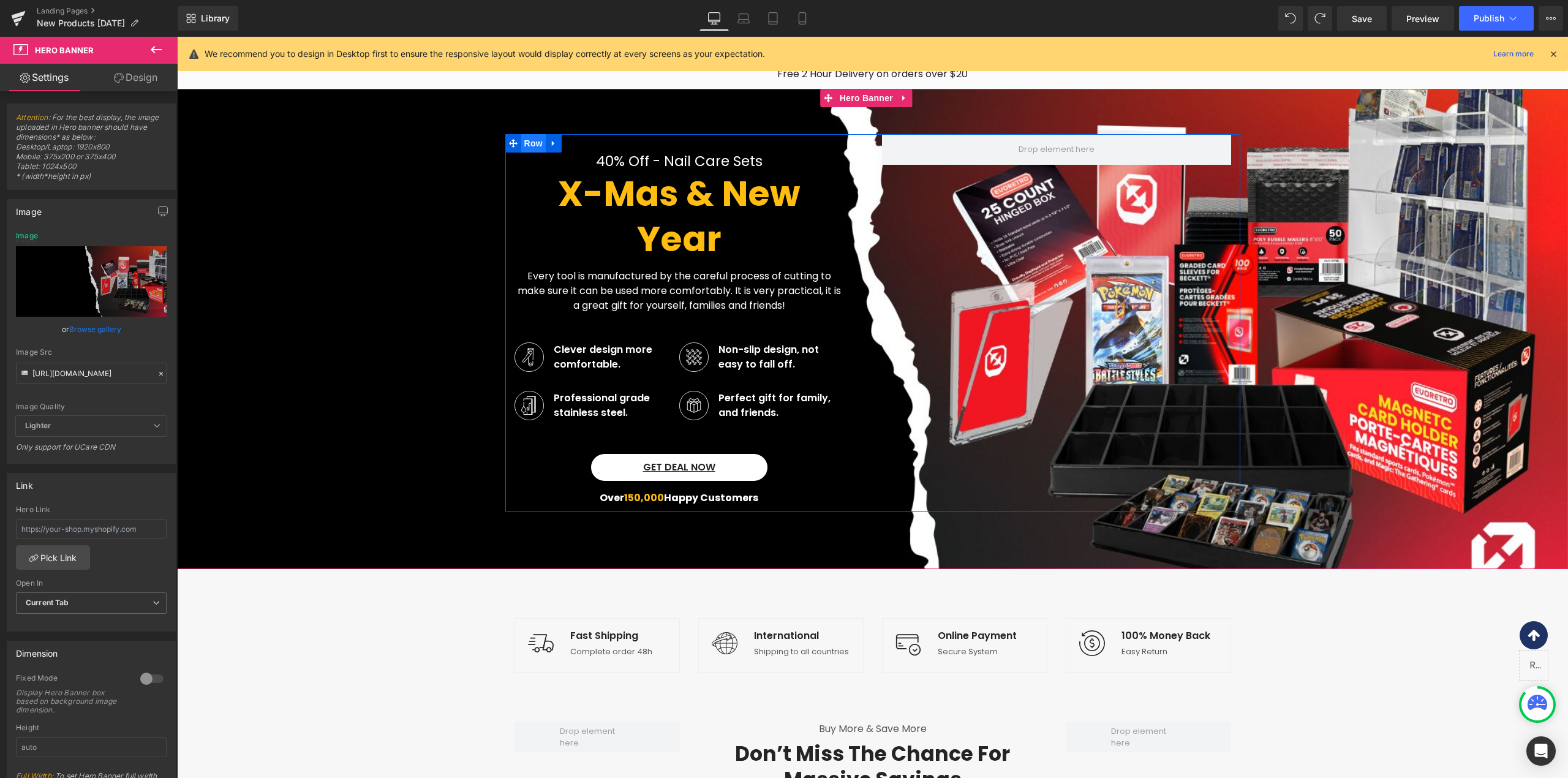
click at [530, 143] on span "Row" at bounding box center [533, 143] width 24 height 18
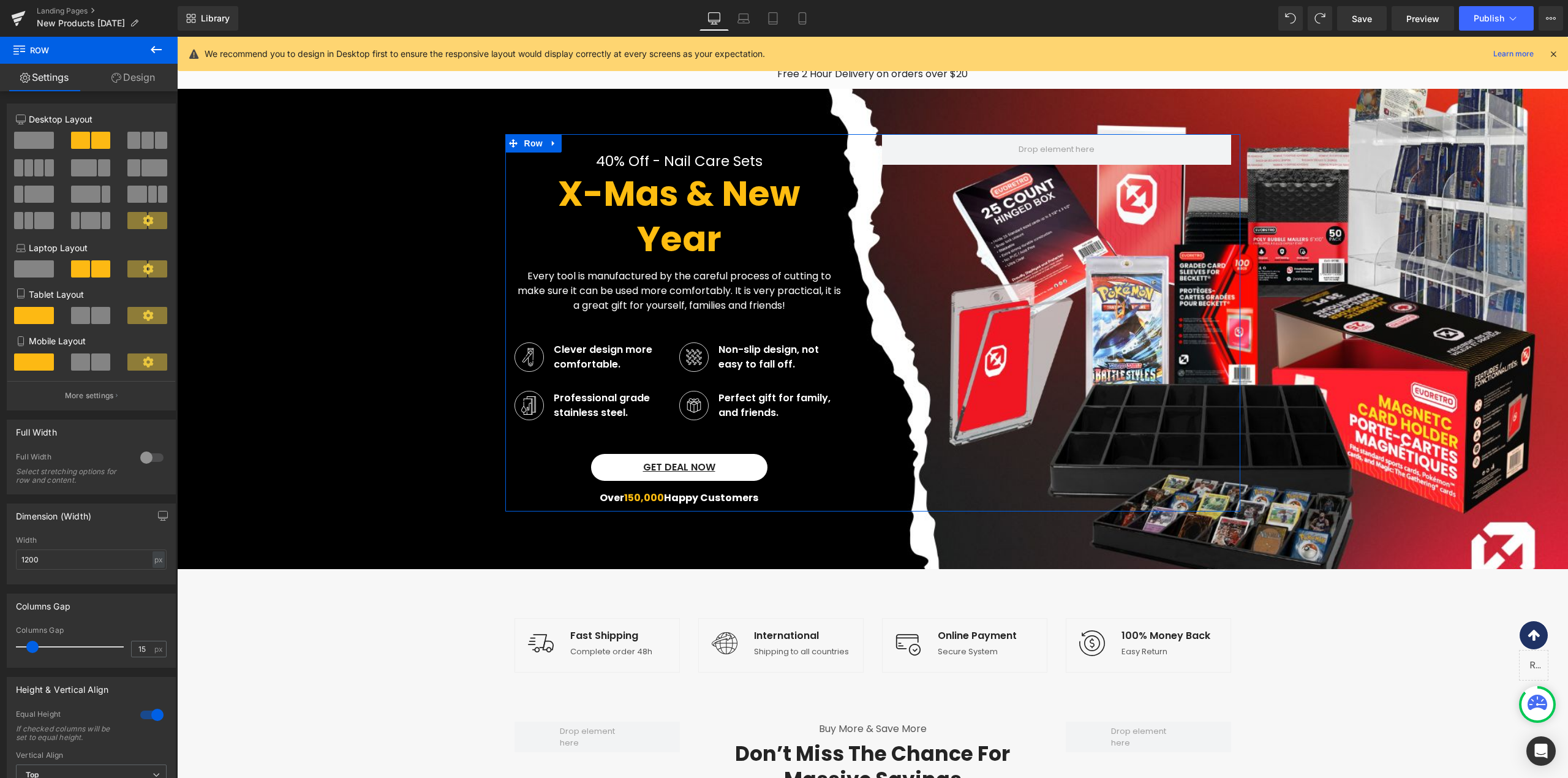
click at [131, 77] on link "Design" at bounding box center [133, 78] width 89 height 27
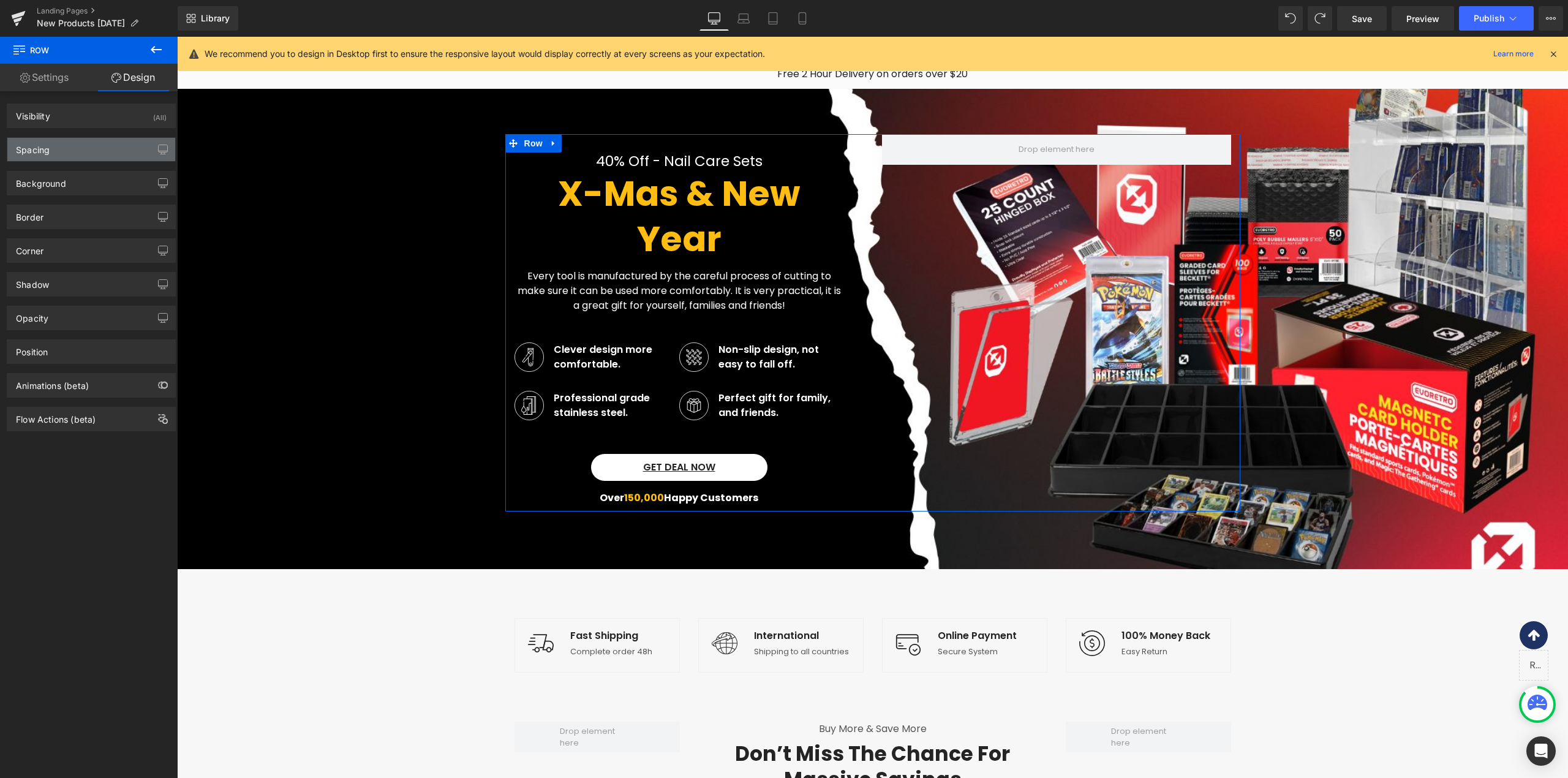
type input "0"
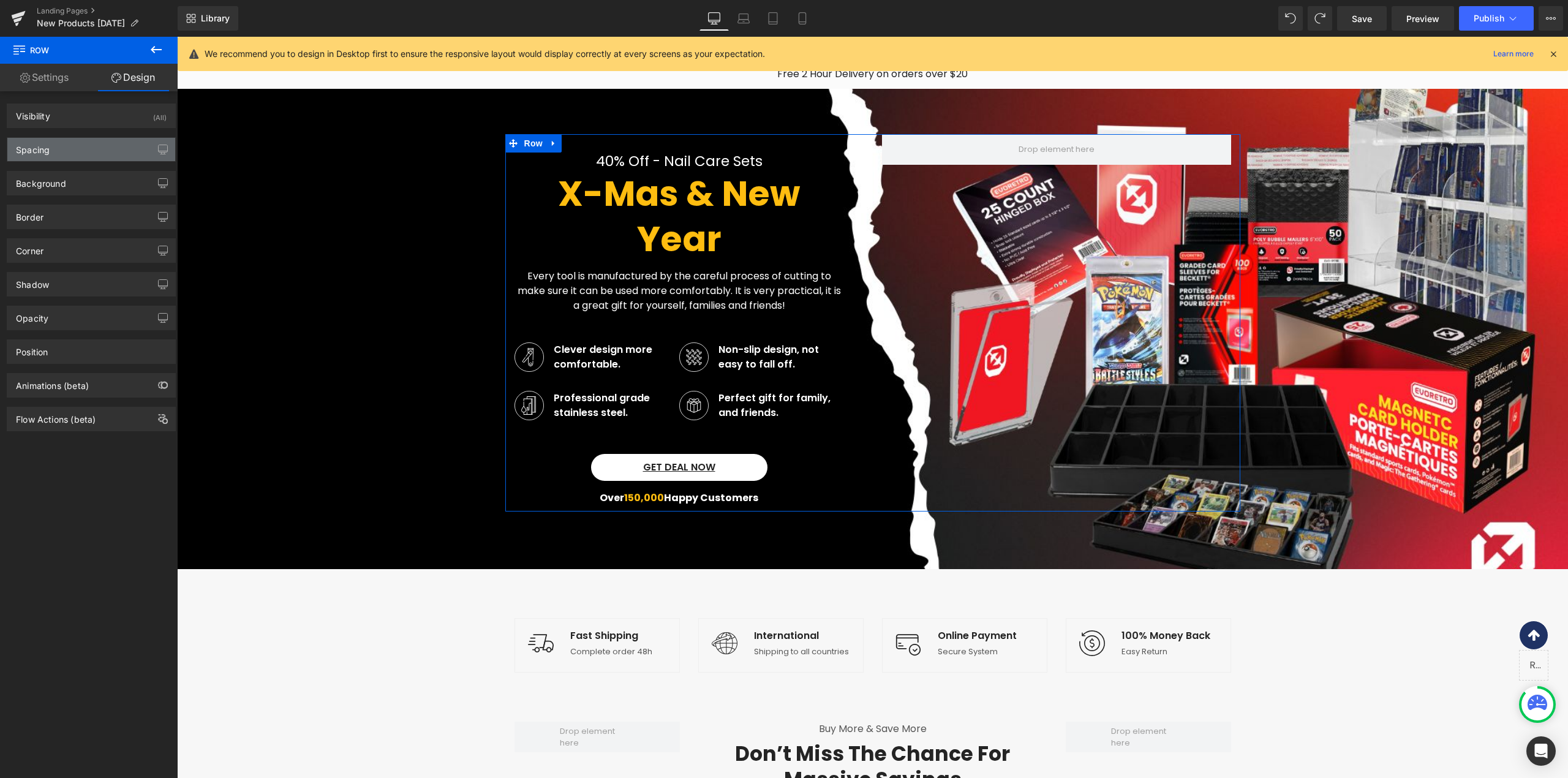
type input "0"
click at [87, 146] on div "Spacing" at bounding box center [91, 149] width 168 height 24
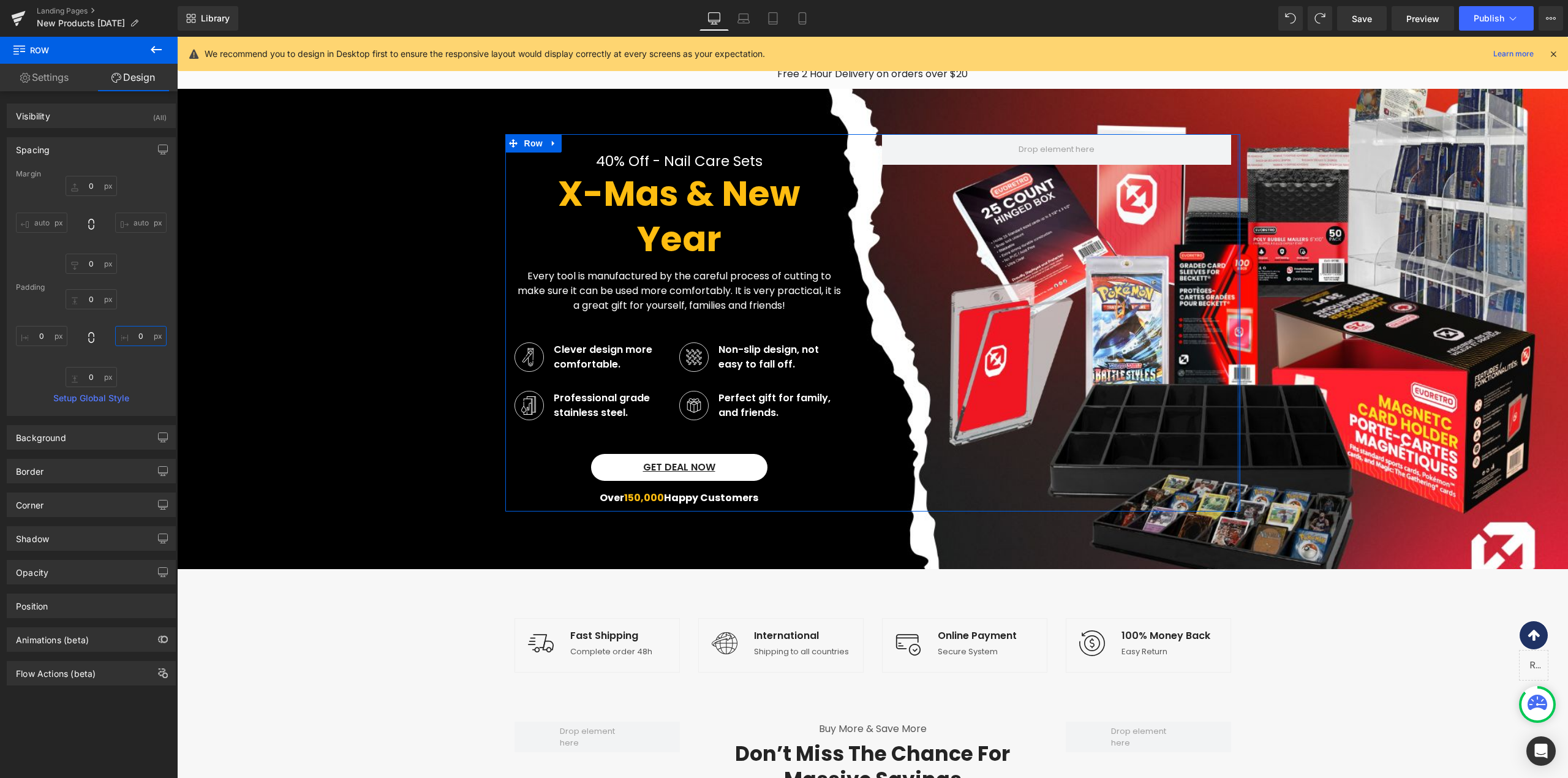
click at [132, 327] on input "0" at bounding box center [141, 336] width 52 height 21
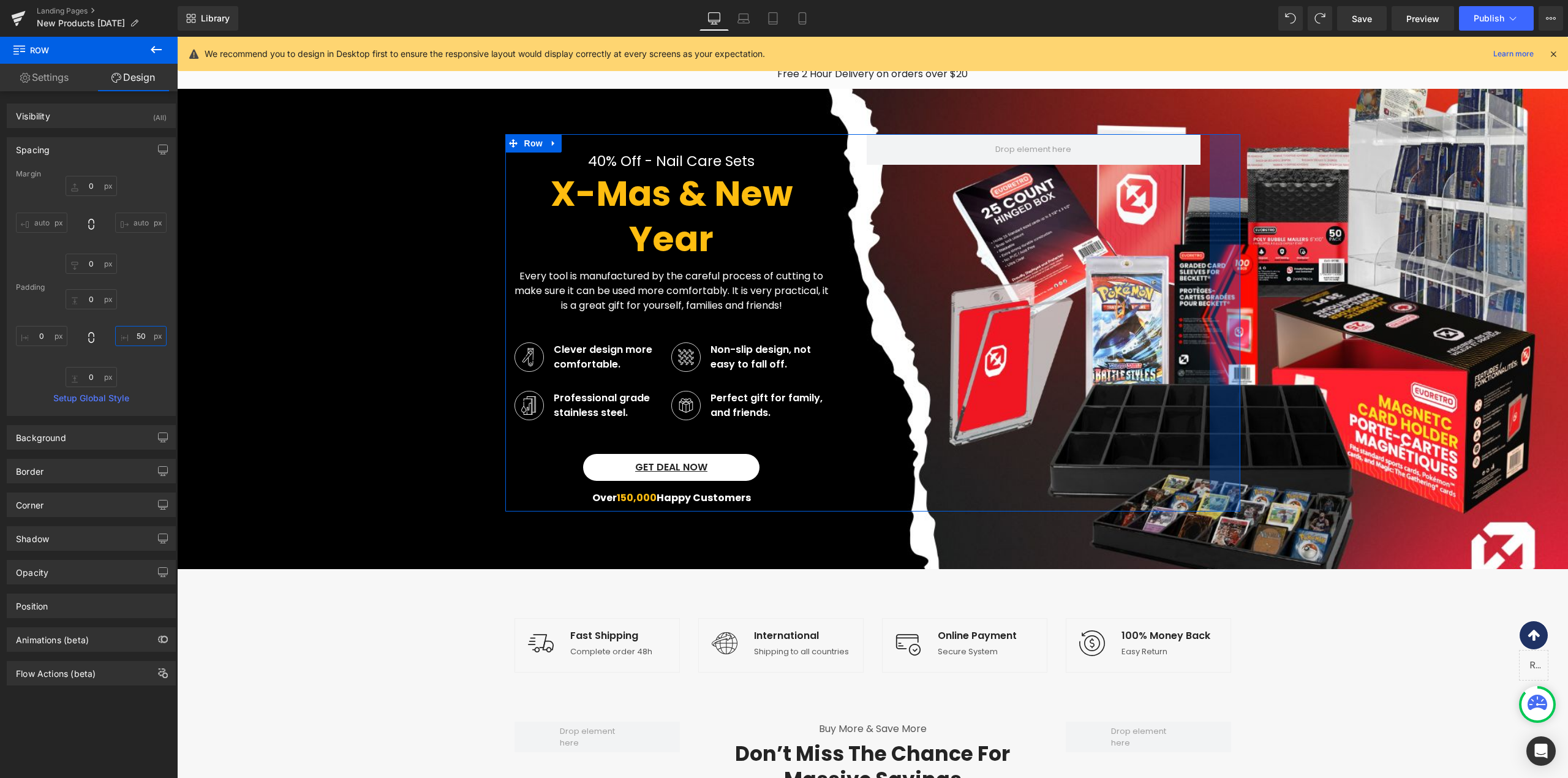
click at [130, 338] on input "50" at bounding box center [141, 336] width 52 height 21
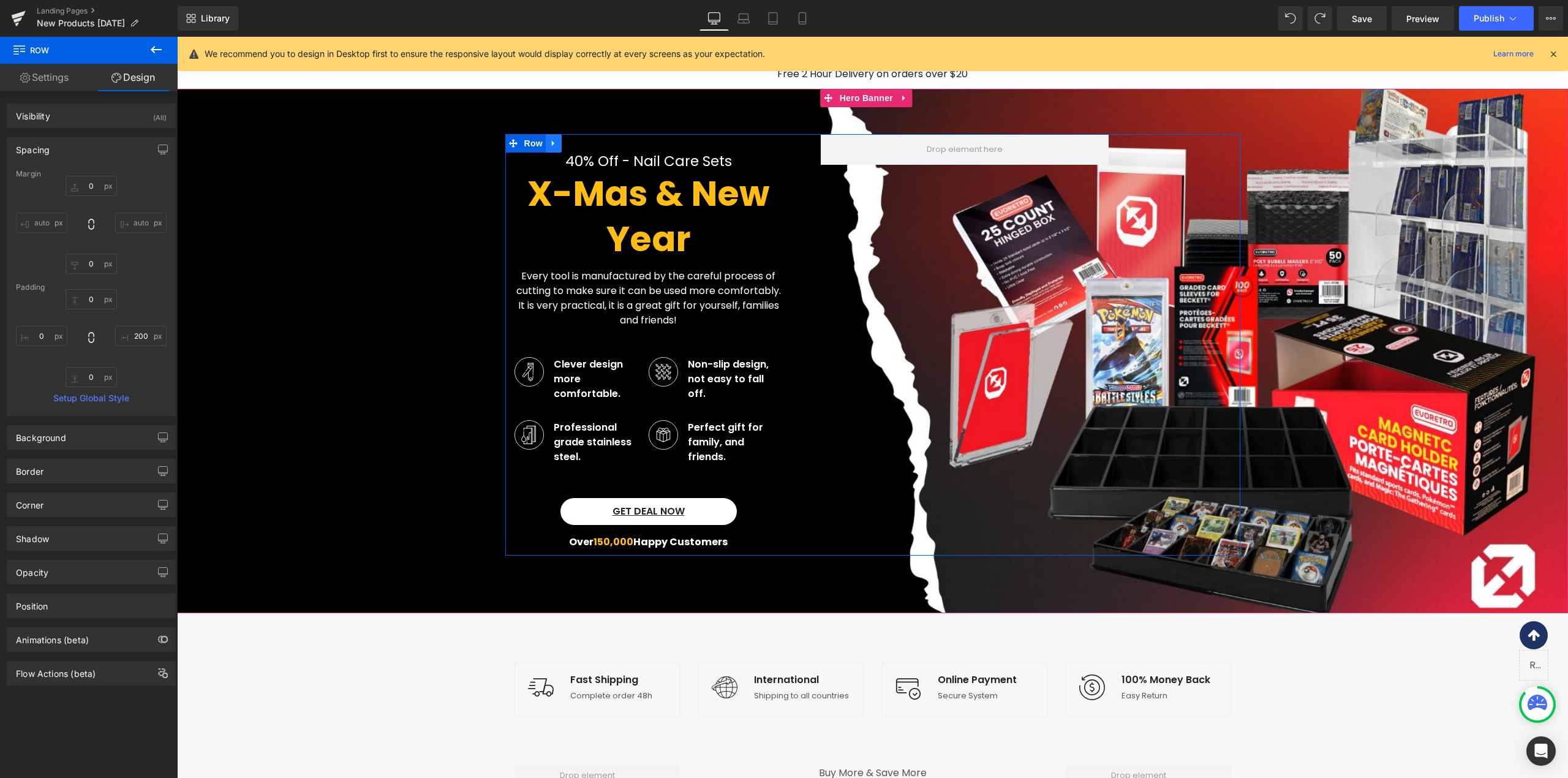
click at [545, 137] on link at bounding box center [553, 143] width 16 height 18
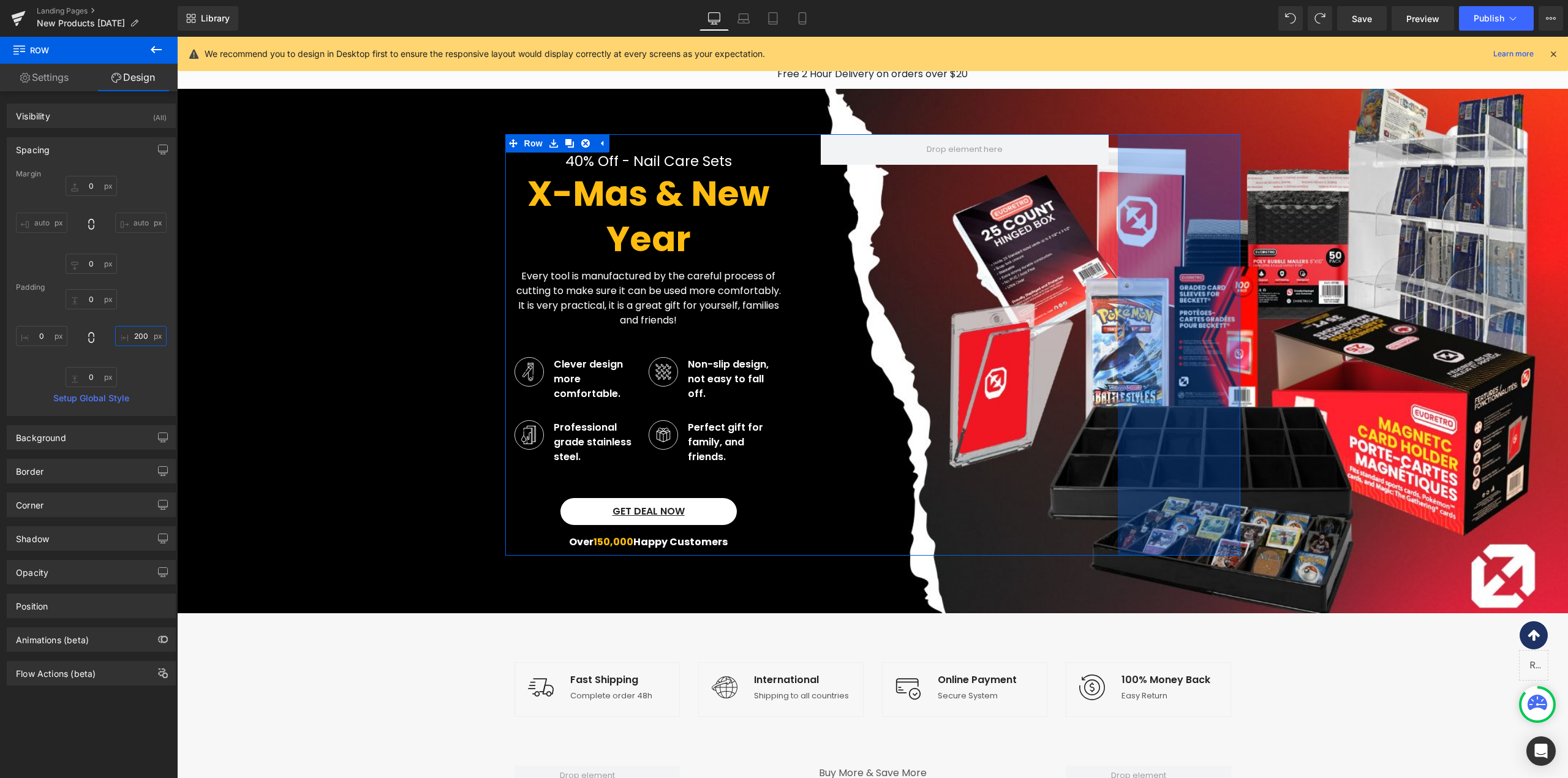
click at [147, 333] on input "200" at bounding box center [141, 336] width 52 height 21
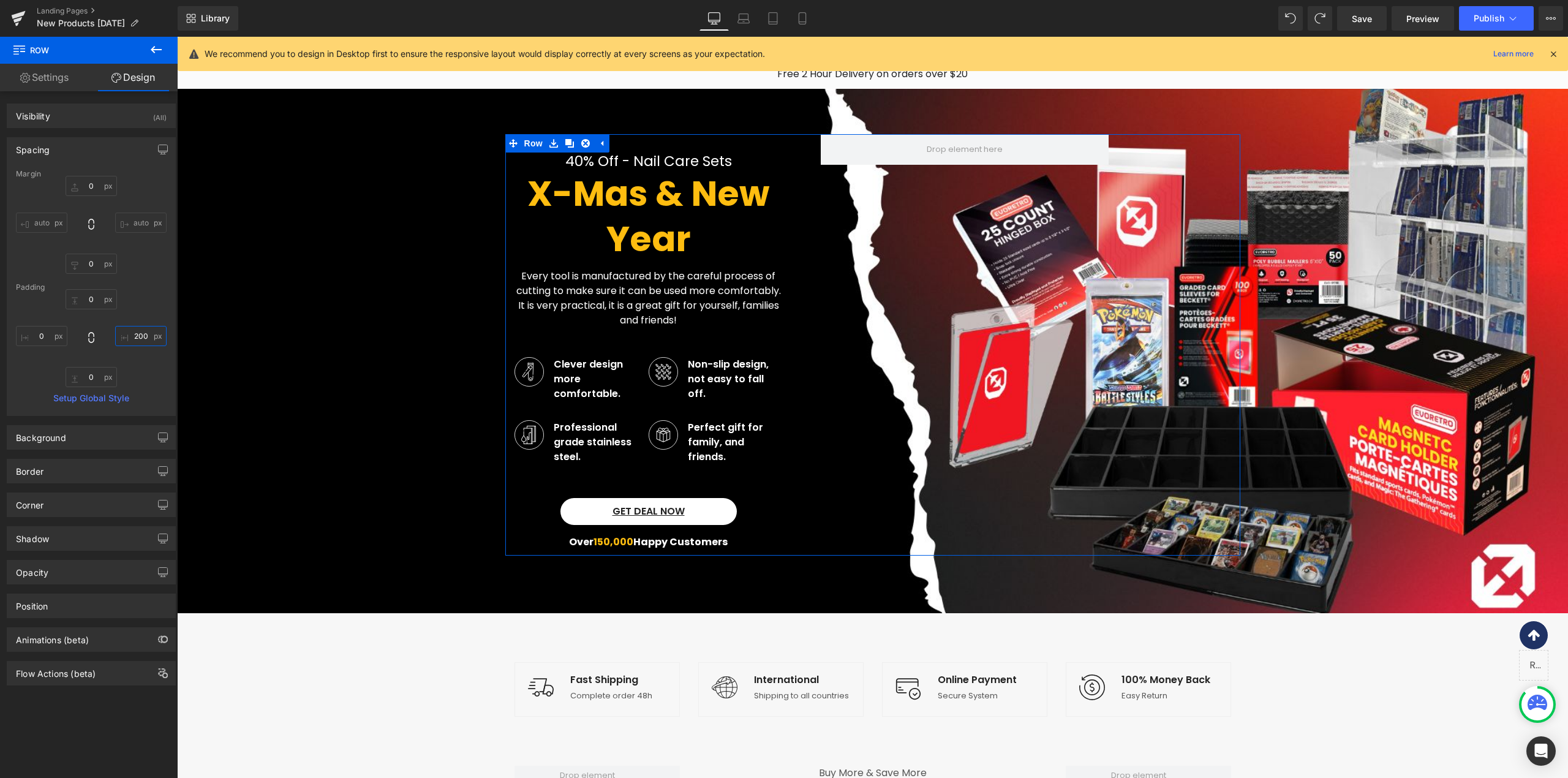
click at [147, 333] on input "200" at bounding box center [141, 336] width 52 height 21
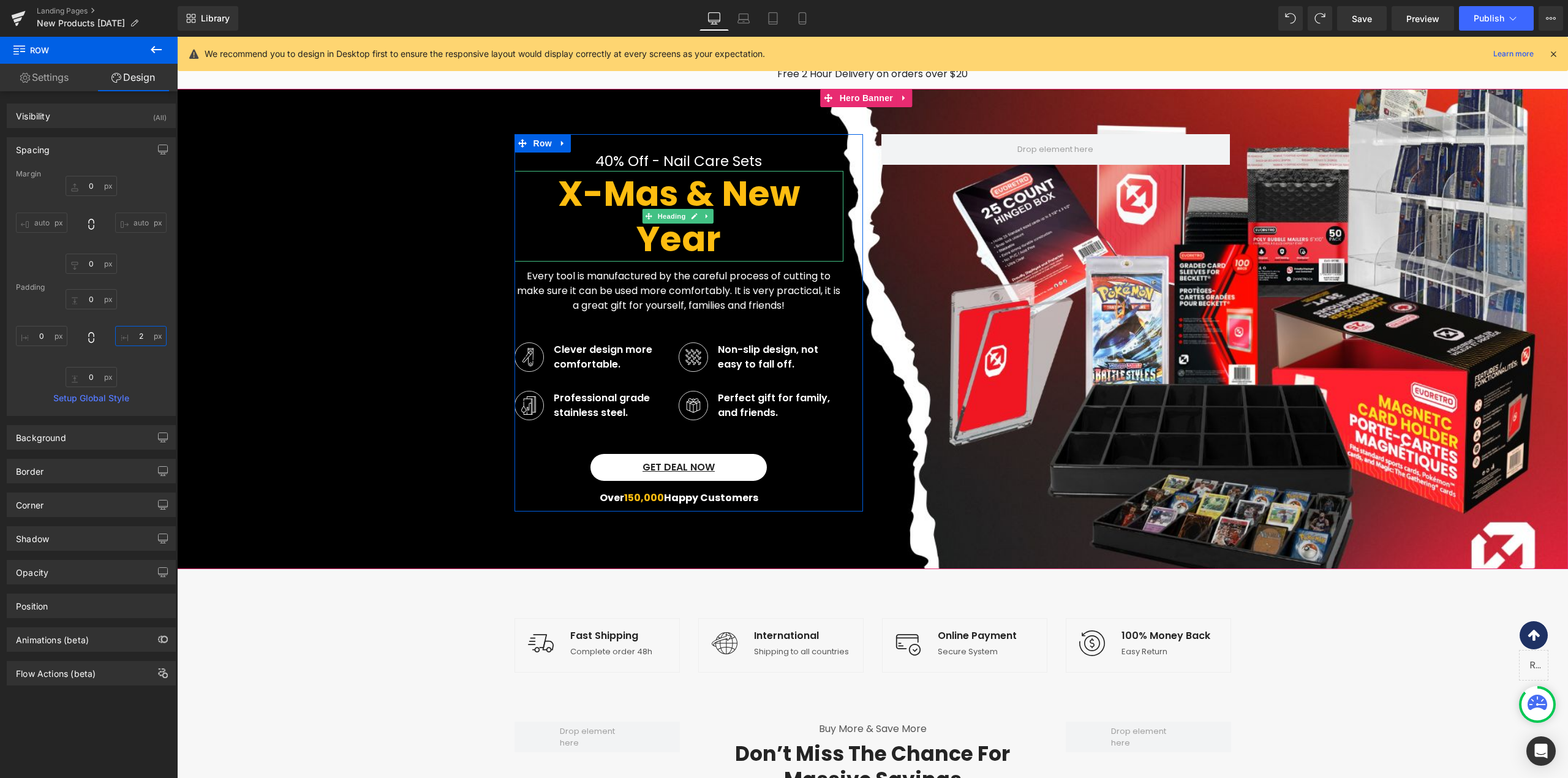
type input "50"
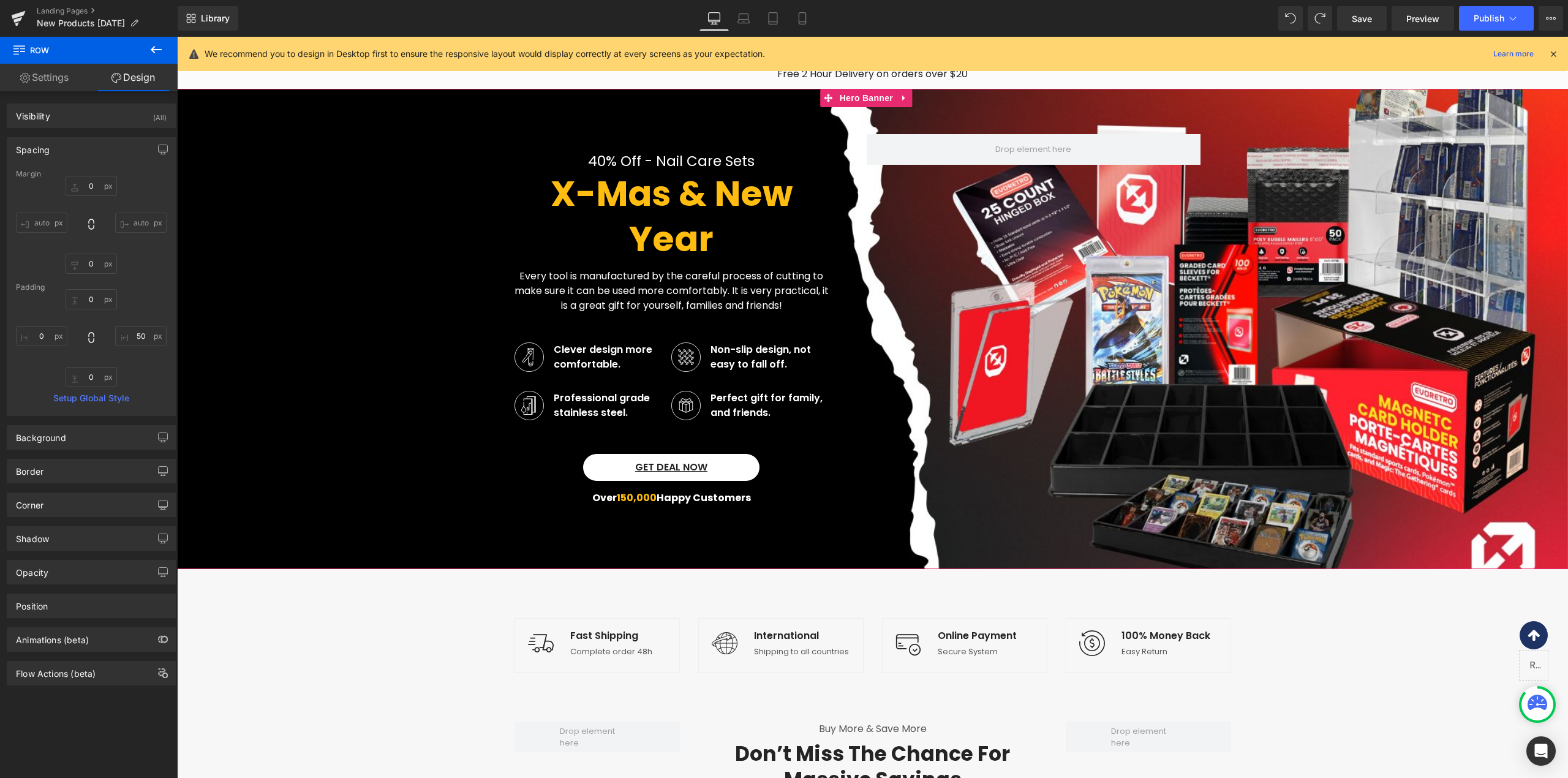
click at [331, 397] on span "40% Off - Nail Care Sets Text Block X-Mas & New Year Heading Every tool is manu…" at bounding box center [873, 323] width 1391 height 378
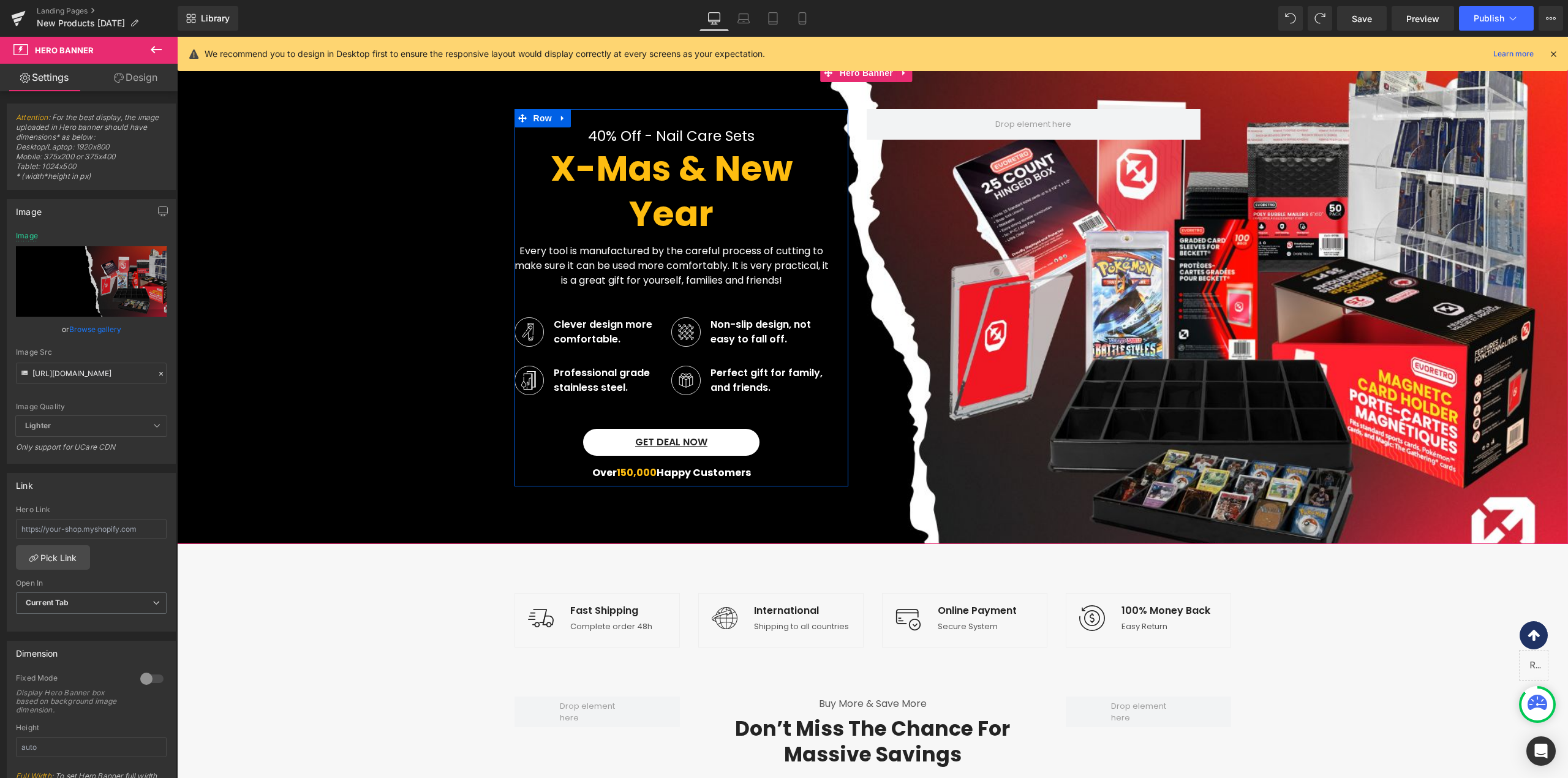
scroll to position [47, 0]
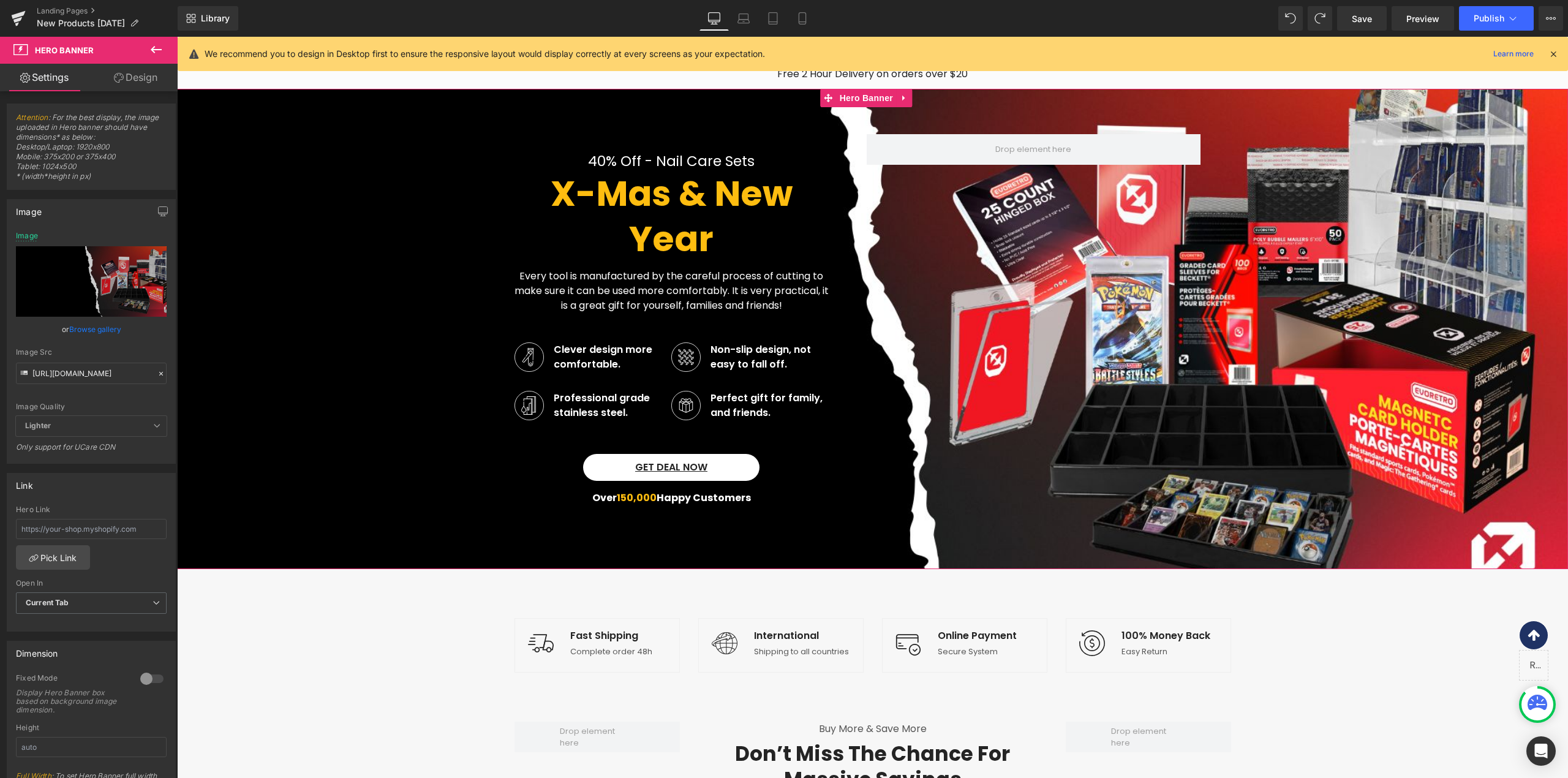
click at [434, 273] on span "40% Off - Nail Care Sets Text Block X-Mas & New Year Heading Every tool is manu…" at bounding box center [873, 323] width 1391 height 378
click at [266, 225] on span "40% Off - Nail Care Sets Text Block X-Mas & New Year Heading Every tool is manu…" at bounding box center [873, 323] width 1391 height 378
click at [1366, 14] on span "Save" at bounding box center [1361, 18] width 21 height 13
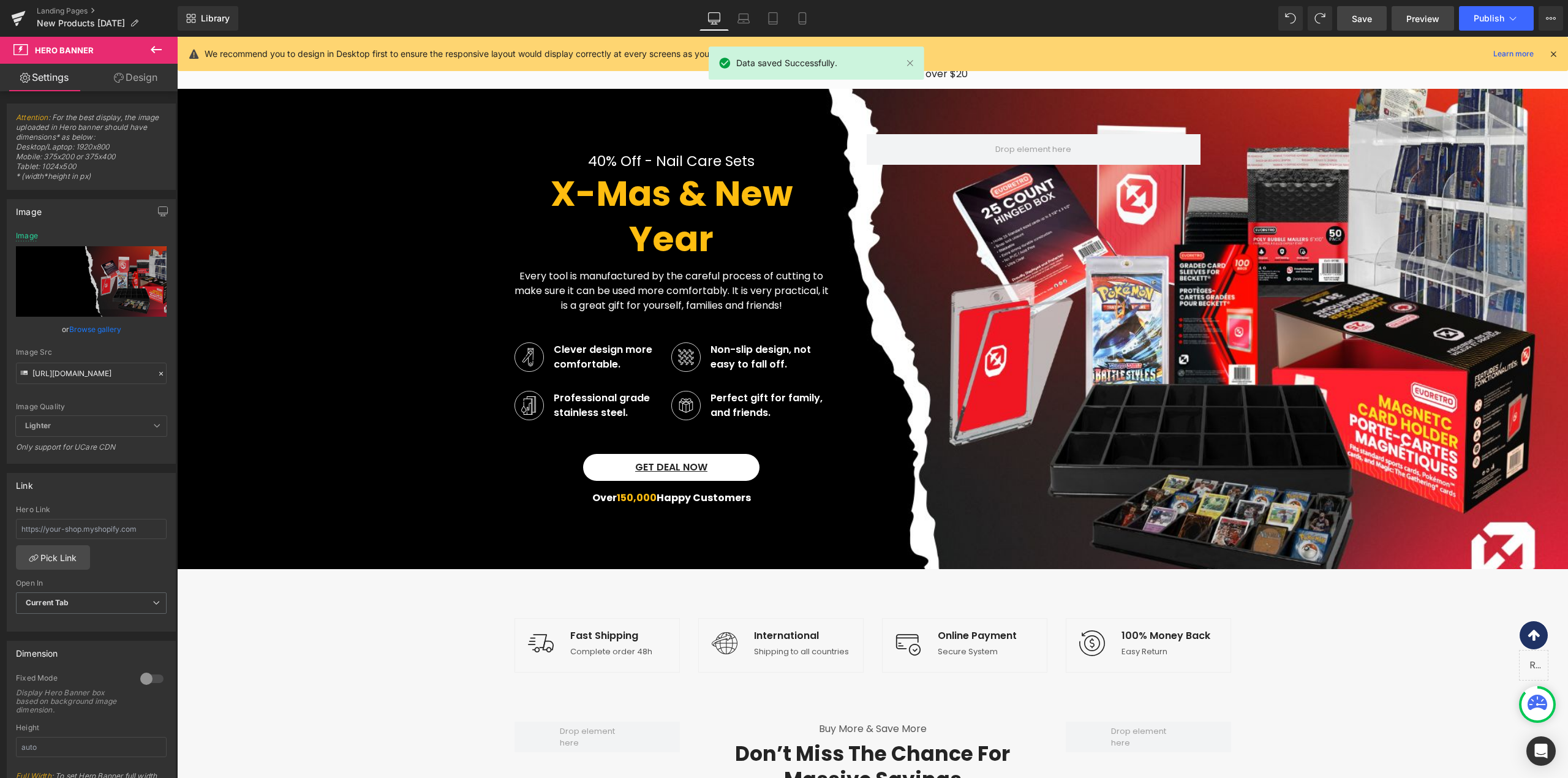
click at [1410, 21] on span "Preview" at bounding box center [1422, 18] width 33 height 13
drag, startPoint x: 630, startPoint y: 342, endPoint x: 640, endPoint y: 297, distance: 46.1
click at [630, 343] on div "Clever design more comfortable. Text Block" at bounding box center [611, 357] width 121 height 30
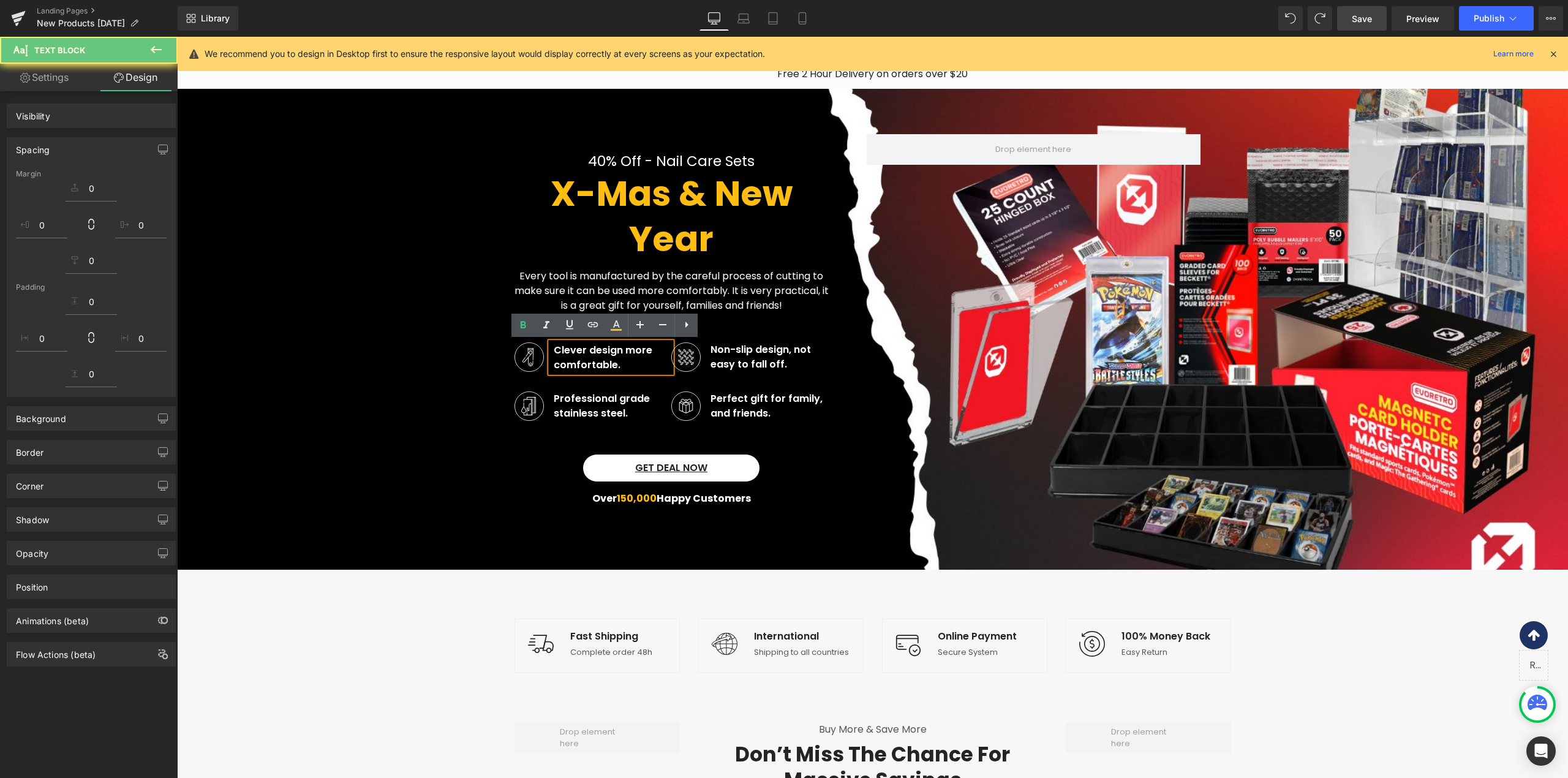
click at [644, 281] on div "Every tool is manufactured by the careful process of cutting to make sure it ca…" at bounding box center [671, 288] width 314 height 52
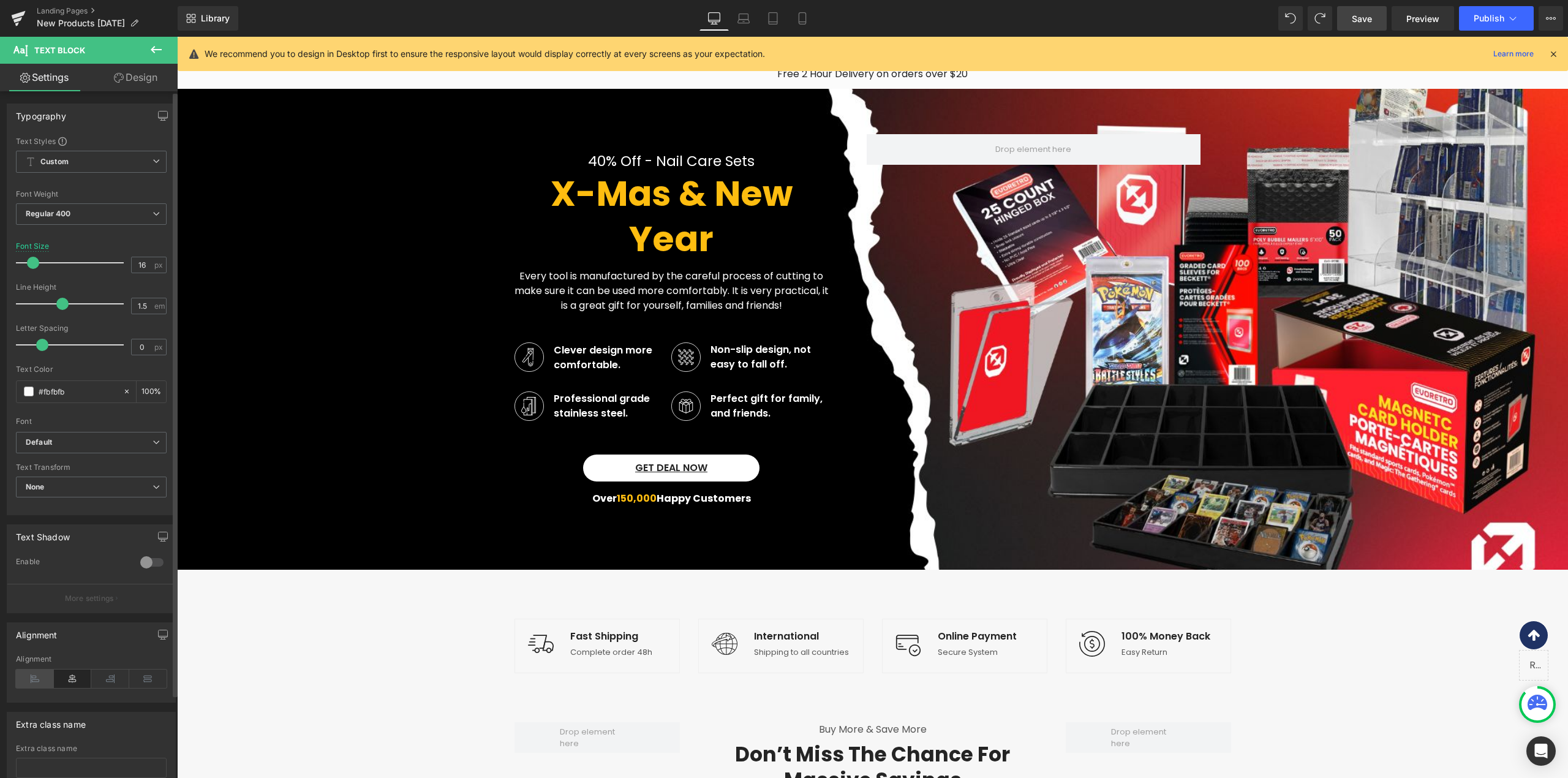
click at [32, 680] on icon at bounding box center [35, 679] width 38 height 18
click at [62, 674] on icon at bounding box center [73, 679] width 38 height 18
click at [530, 140] on span "Row" at bounding box center [533, 143] width 24 height 18
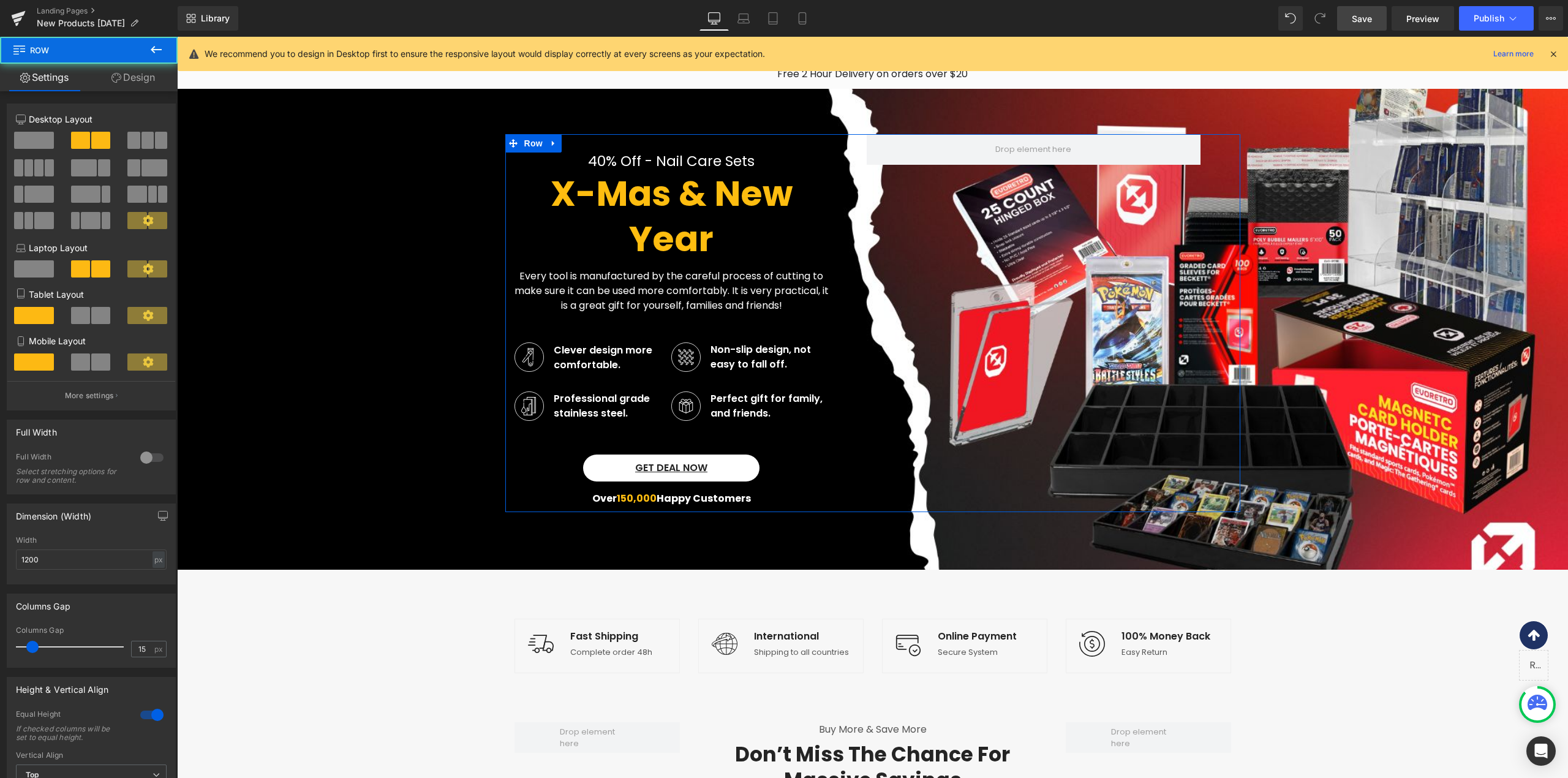
click at [121, 77] on link "Design" at bounding box center [133, 78] width 89 height 27
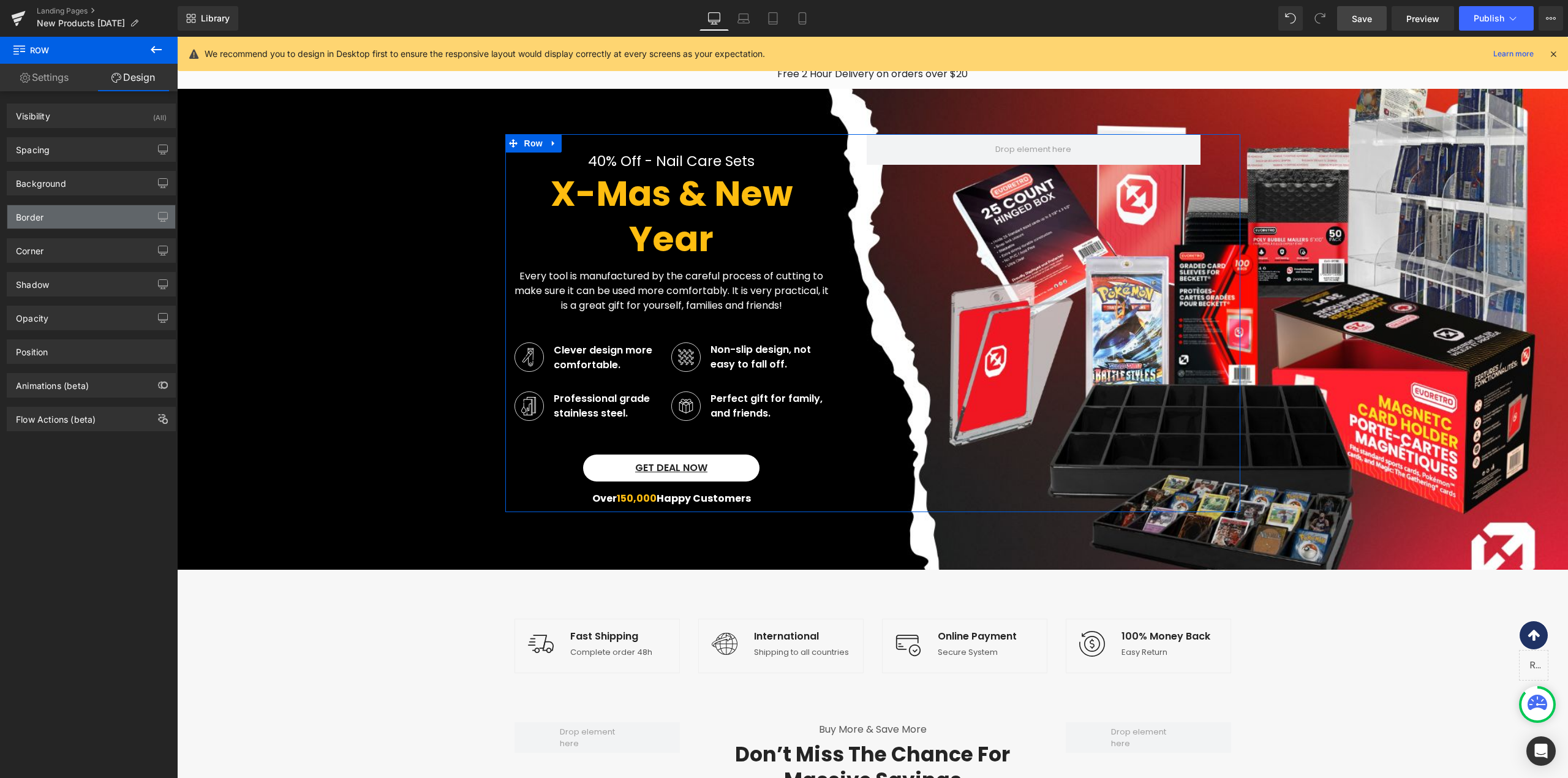
type input "1"
click at [57, 358] on div "Position" at bounding box center [91, 352] width 168 height 24
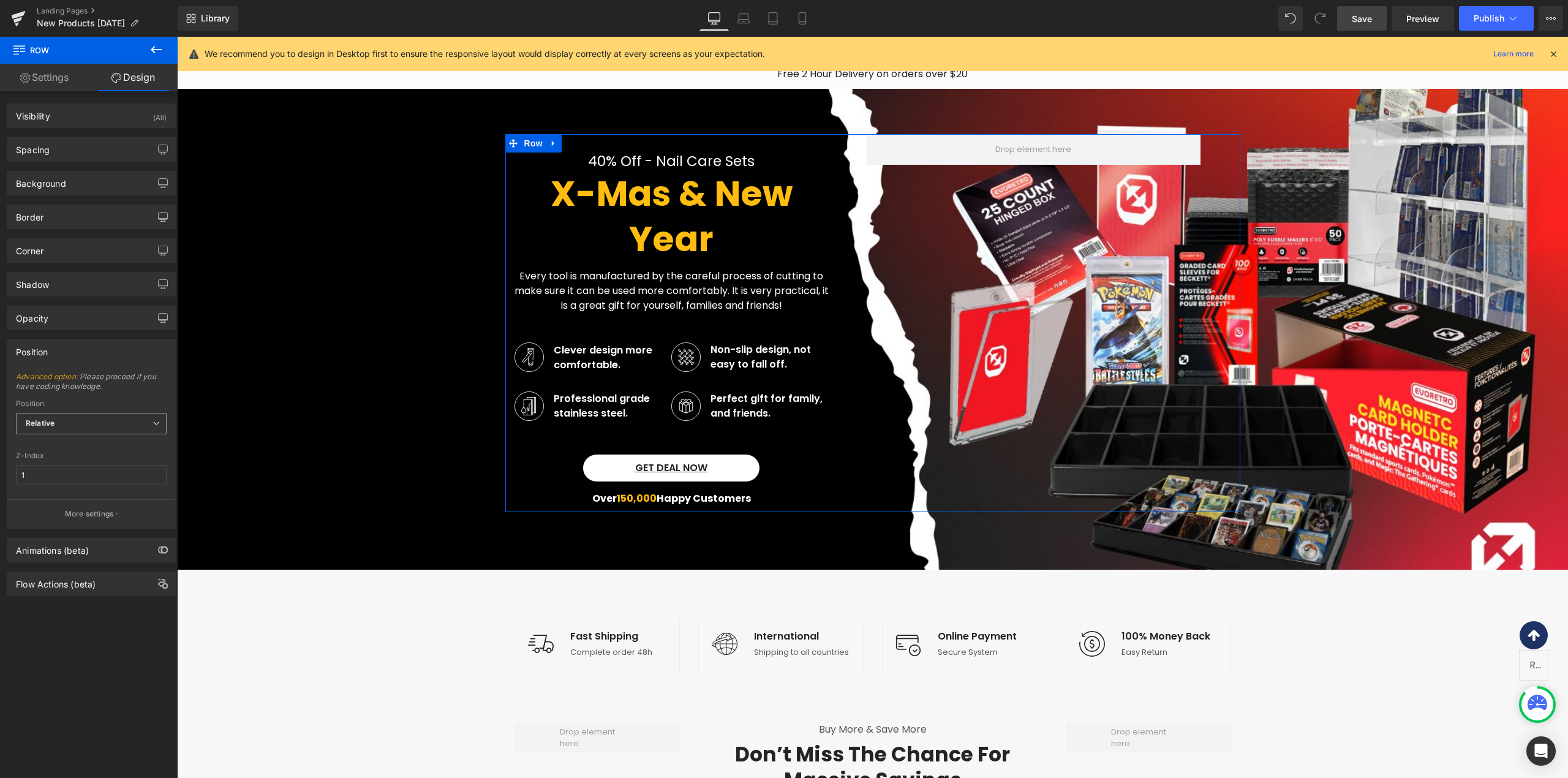
click at [60, 424] on span "Relative" at bounding box center [91, 424] width 151 height 21
click at [72, 513] on p "More settings" at bounding box center [89, 514] width 49 height 11
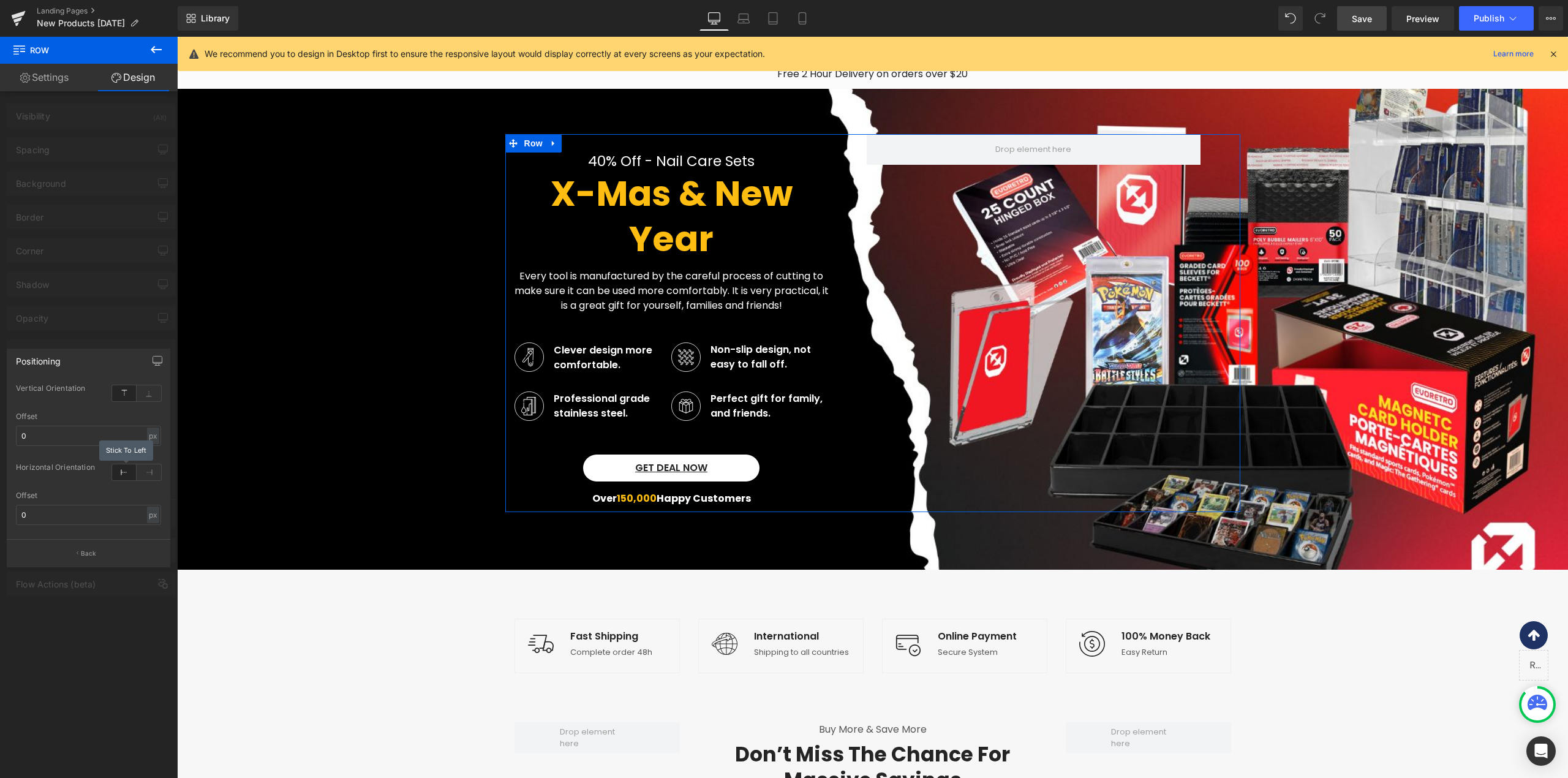
click at [116, 476] on icon at bounding box center [124, 472] width 24 height 16
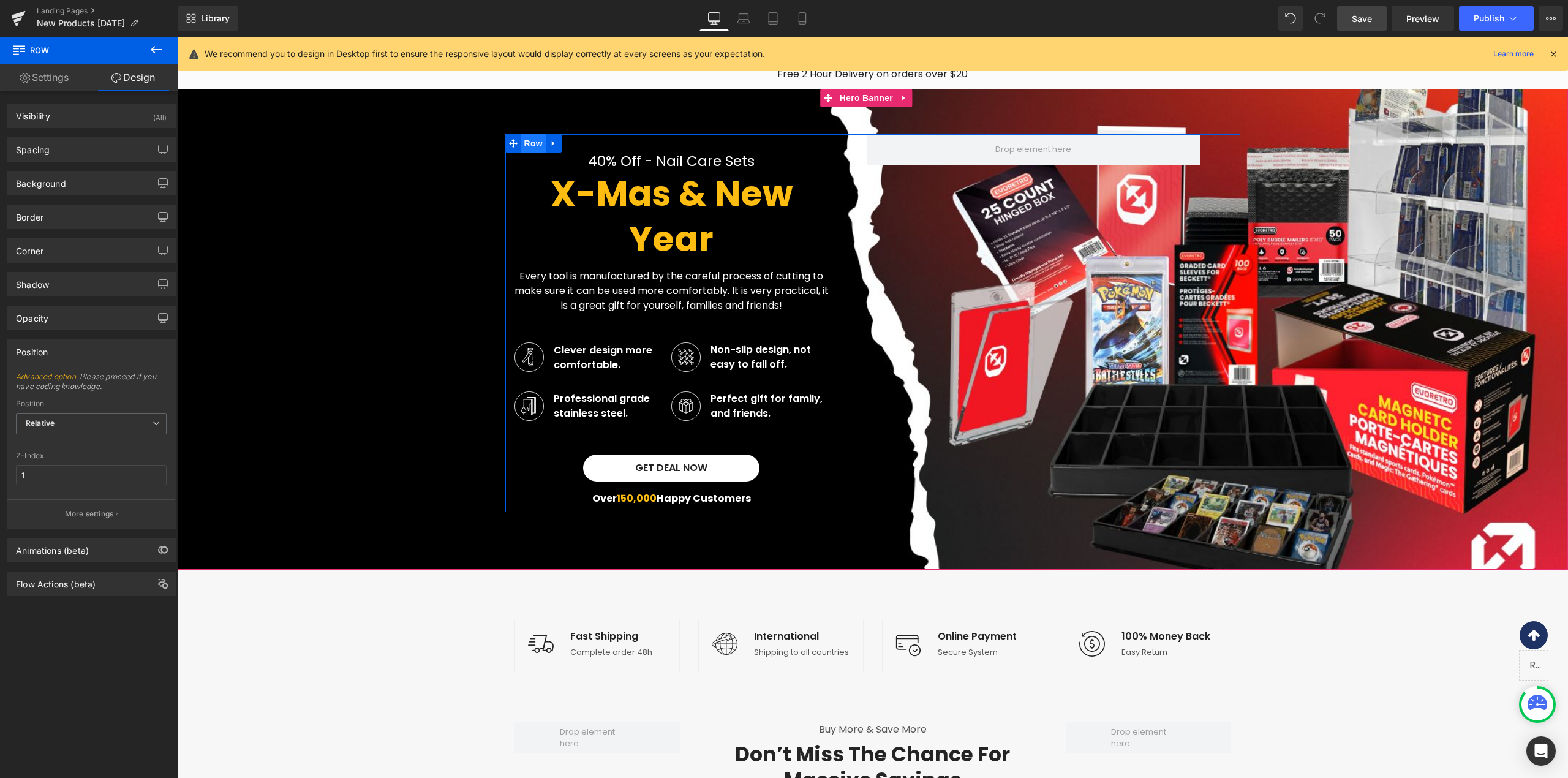
click at [521, 140] on span "Row" at bounding box center [533, 143] width 24 height 18
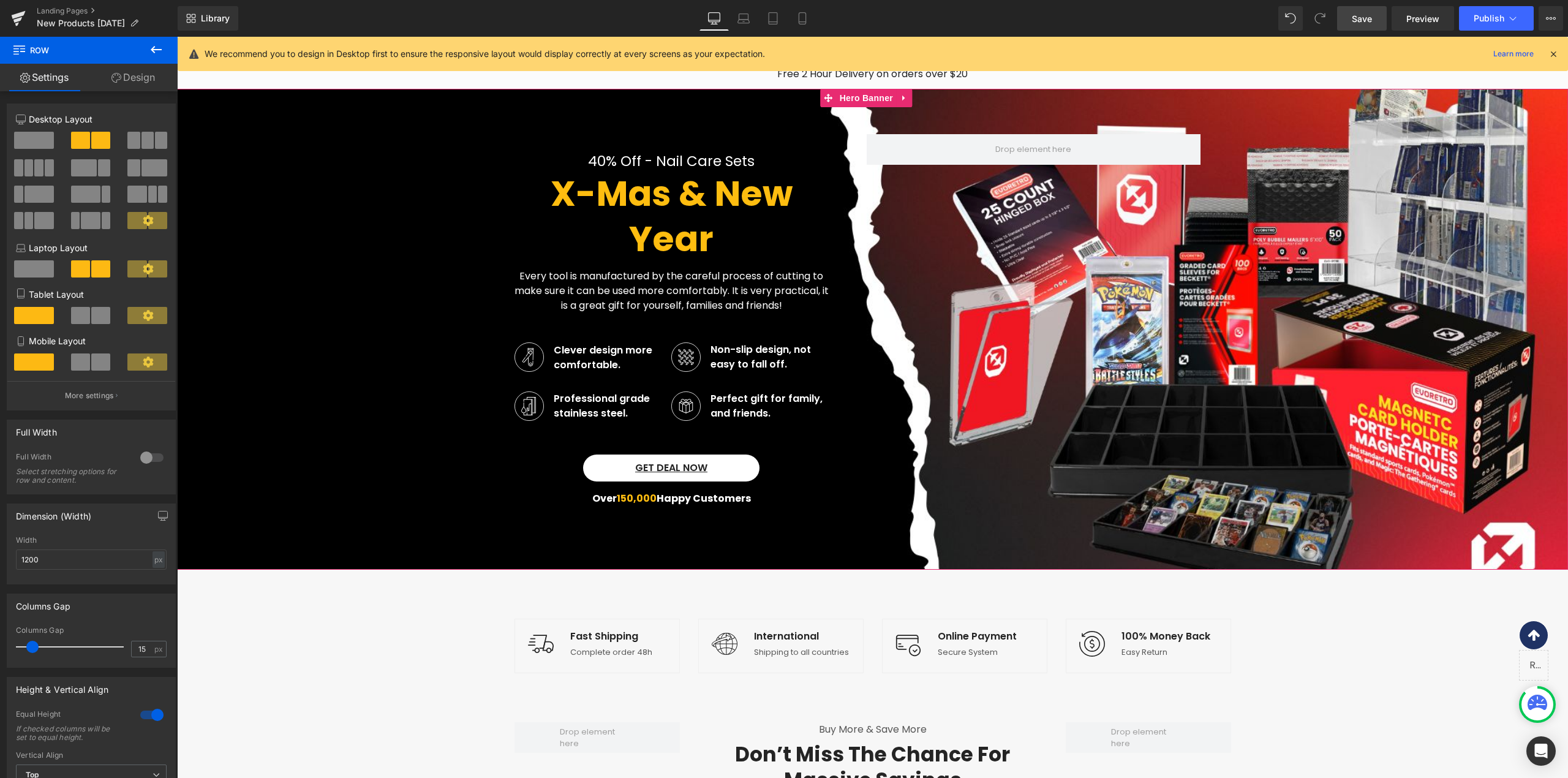
scroll to position [0, 0]
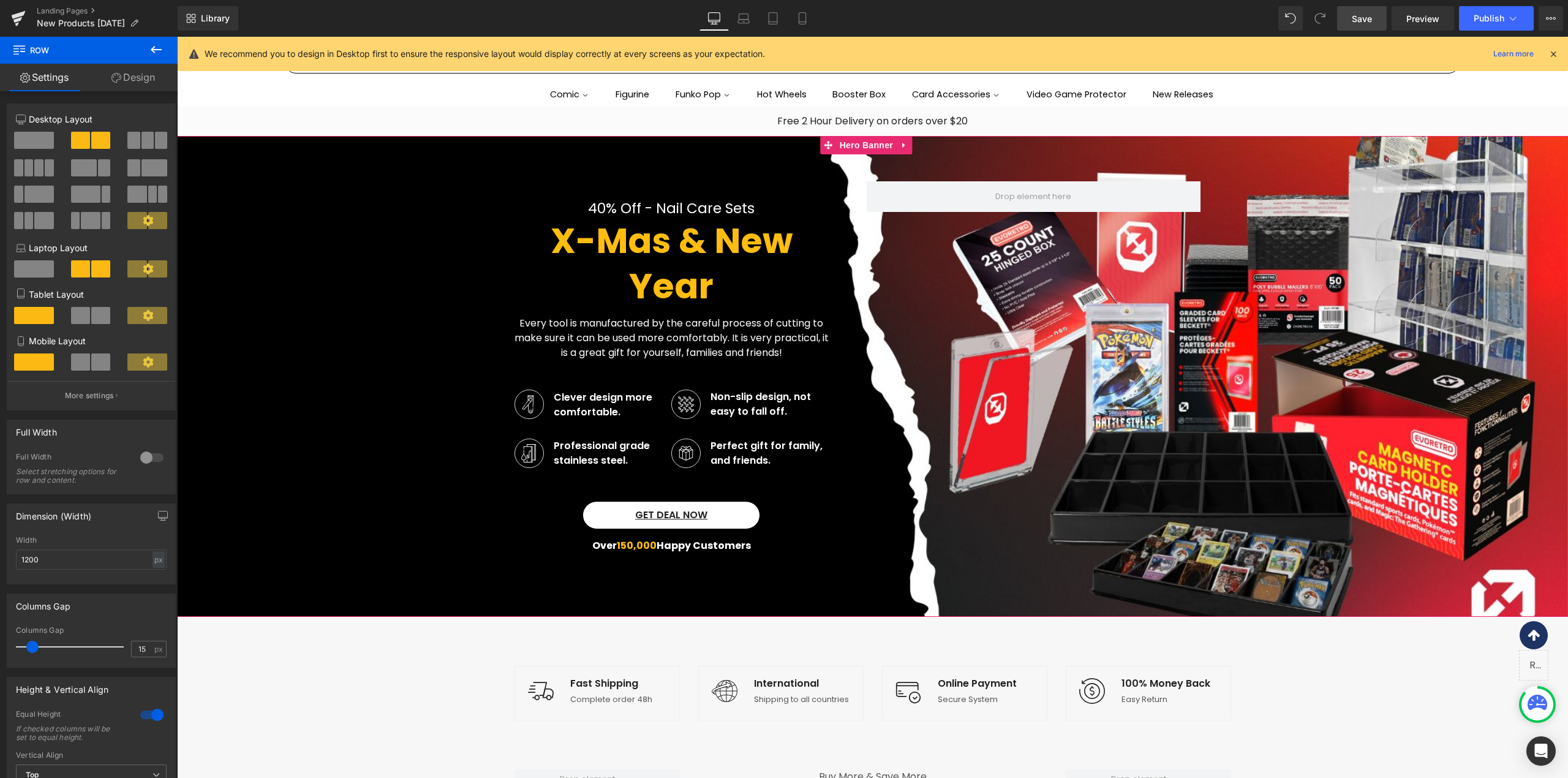
click at [421, 363] on span "40% Off - Nail Care Sets Text Block X-Mas & New Year Heading Every tool is manu…" at bounding box center [873, 370] width 1391 height 378
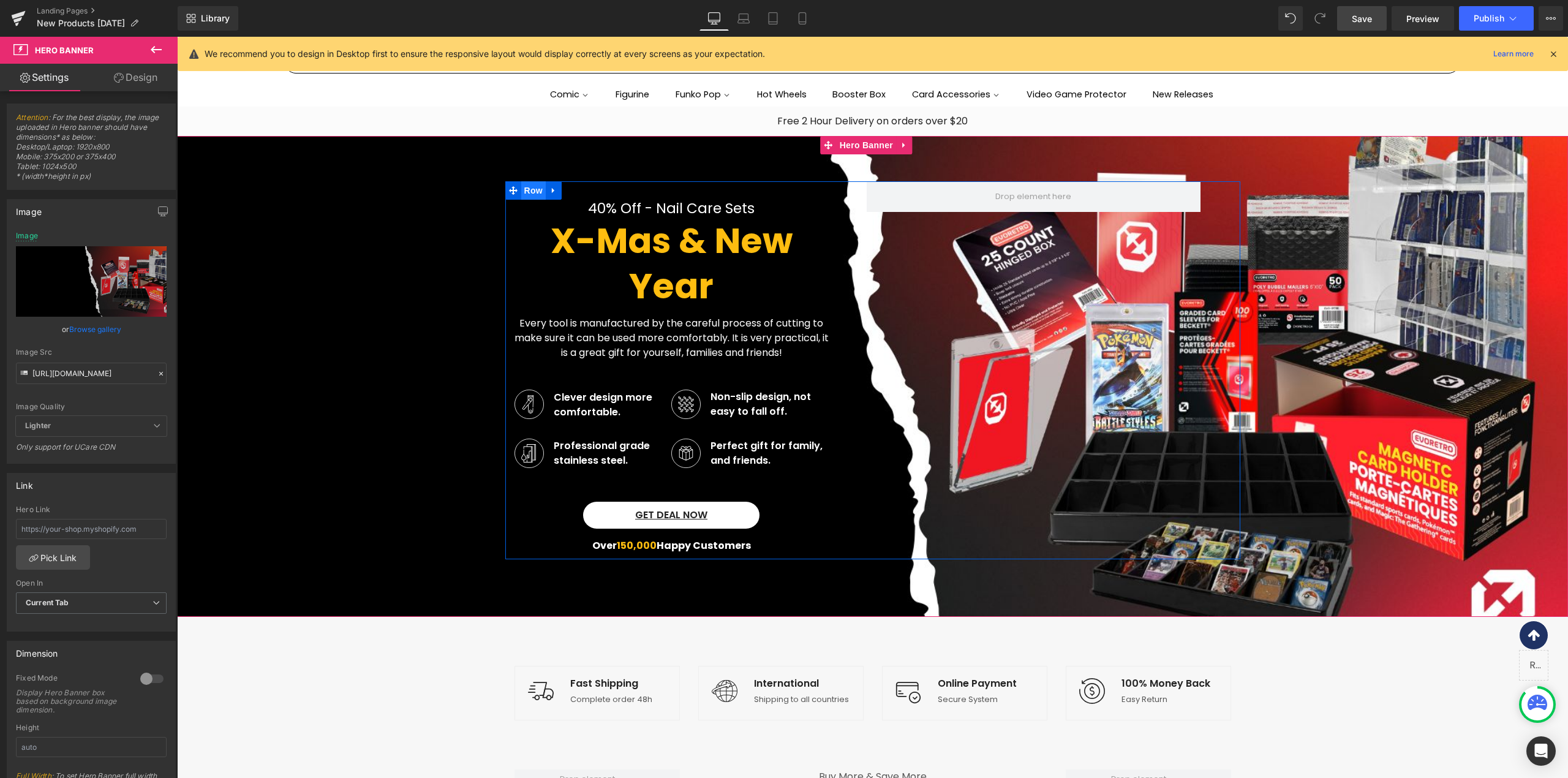
click at [535, 181] on span "Row" at bounding box center [533, 190] width 24 height 18
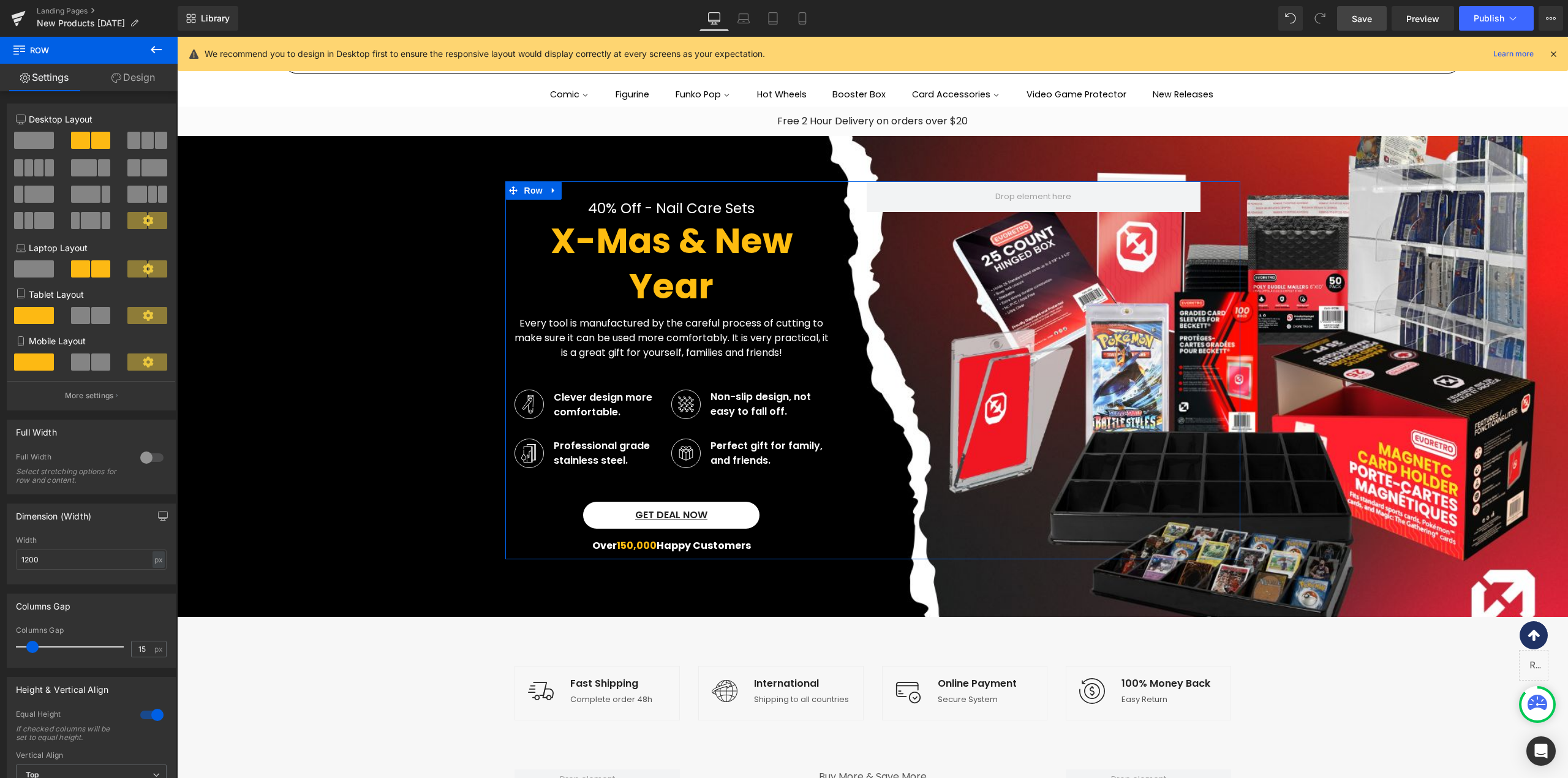
click at [147, 464] on div at bounding box center [151, 458] width 30 height 20
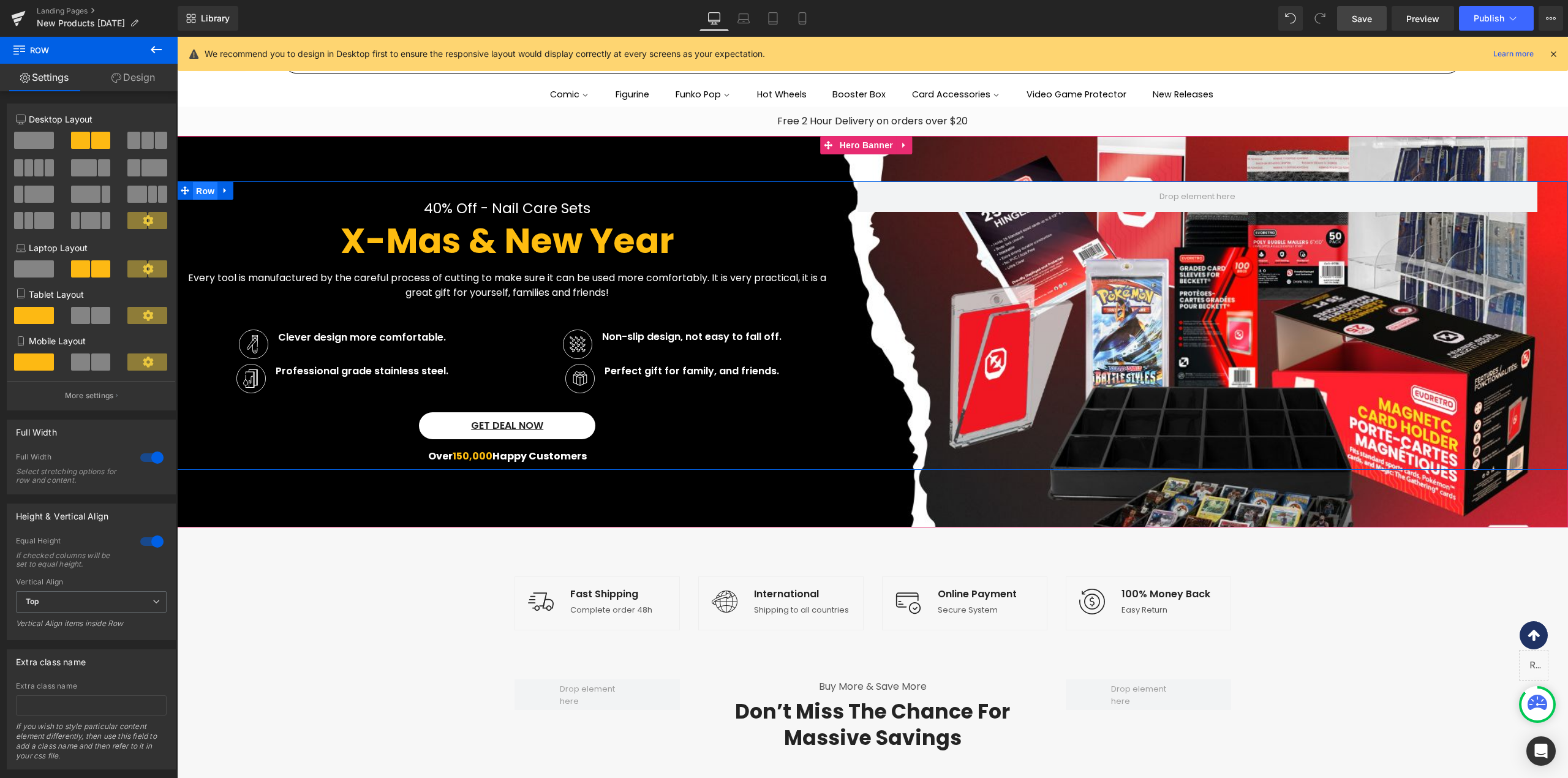
click at [205, 193] on span "Row" at bounding box center [205, 191] width 24 height 18
click at [136, 84] on link "Design" at bounding box center [133, 78] width 89 height 27
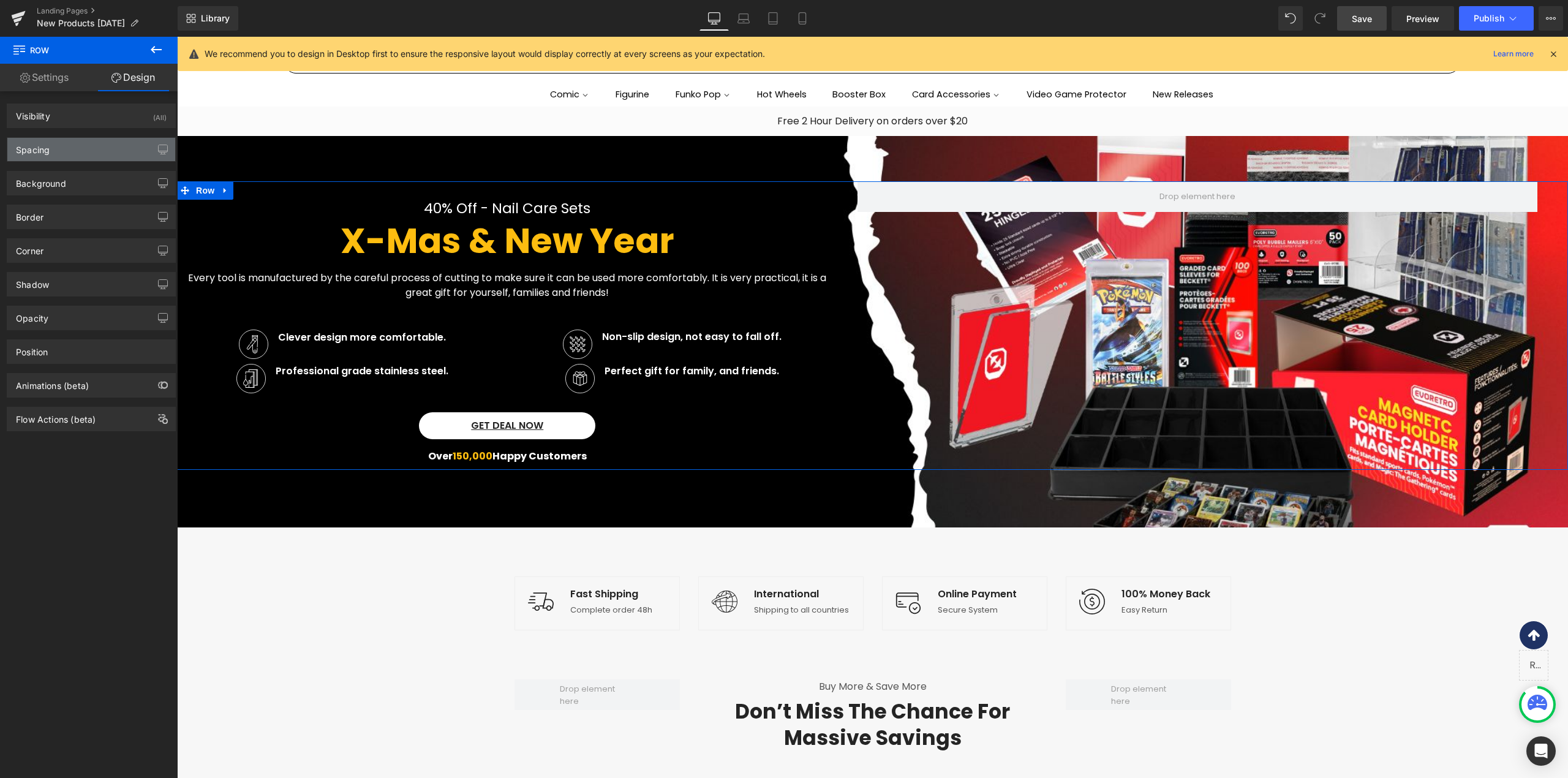
click at [66, 155] on div "Spacing" at bounding box center [91, 149] width 168 height 24
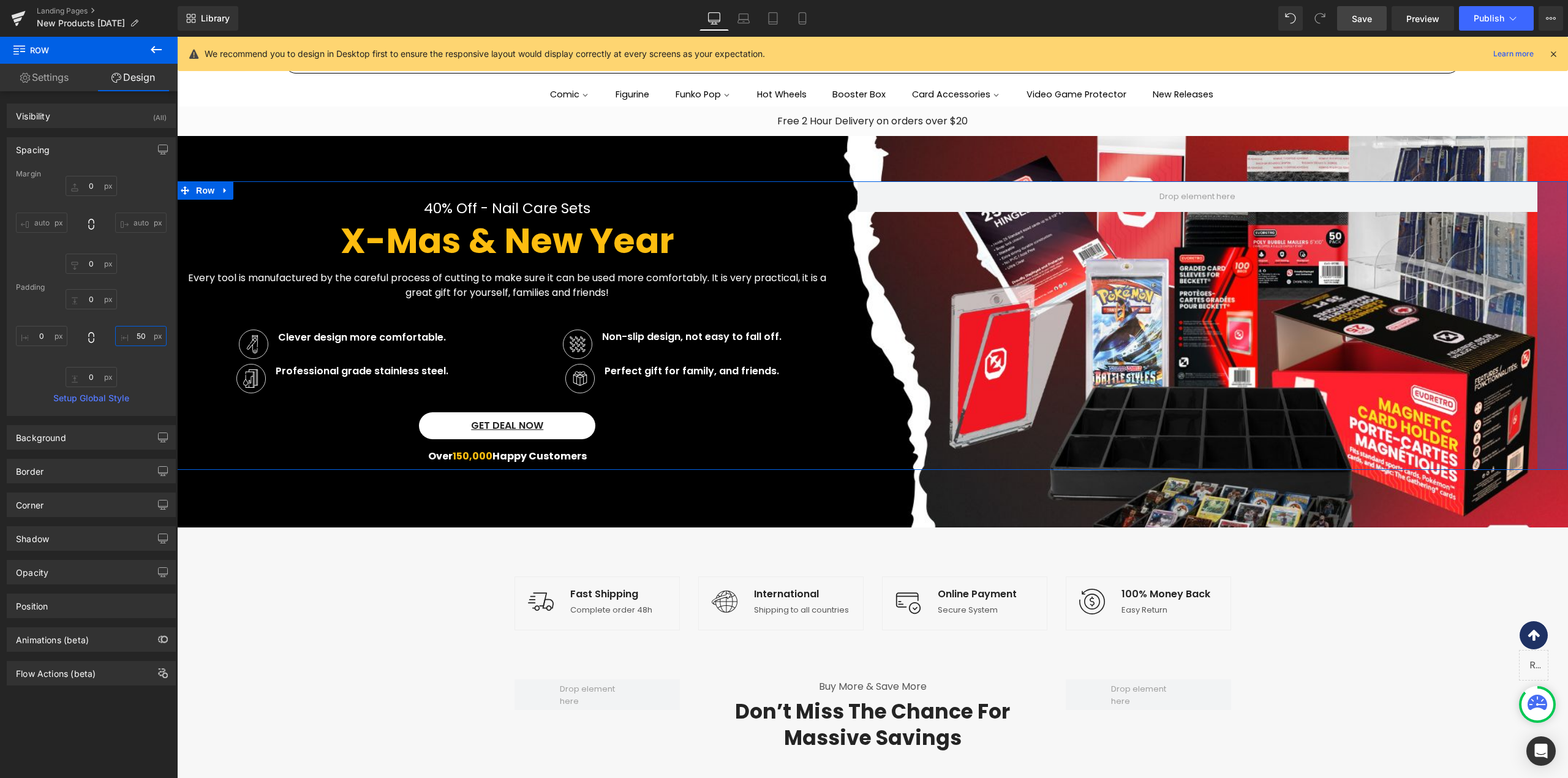
click at [122, 334] on input "50" at bounding box center [141, 336] width 52 height 21
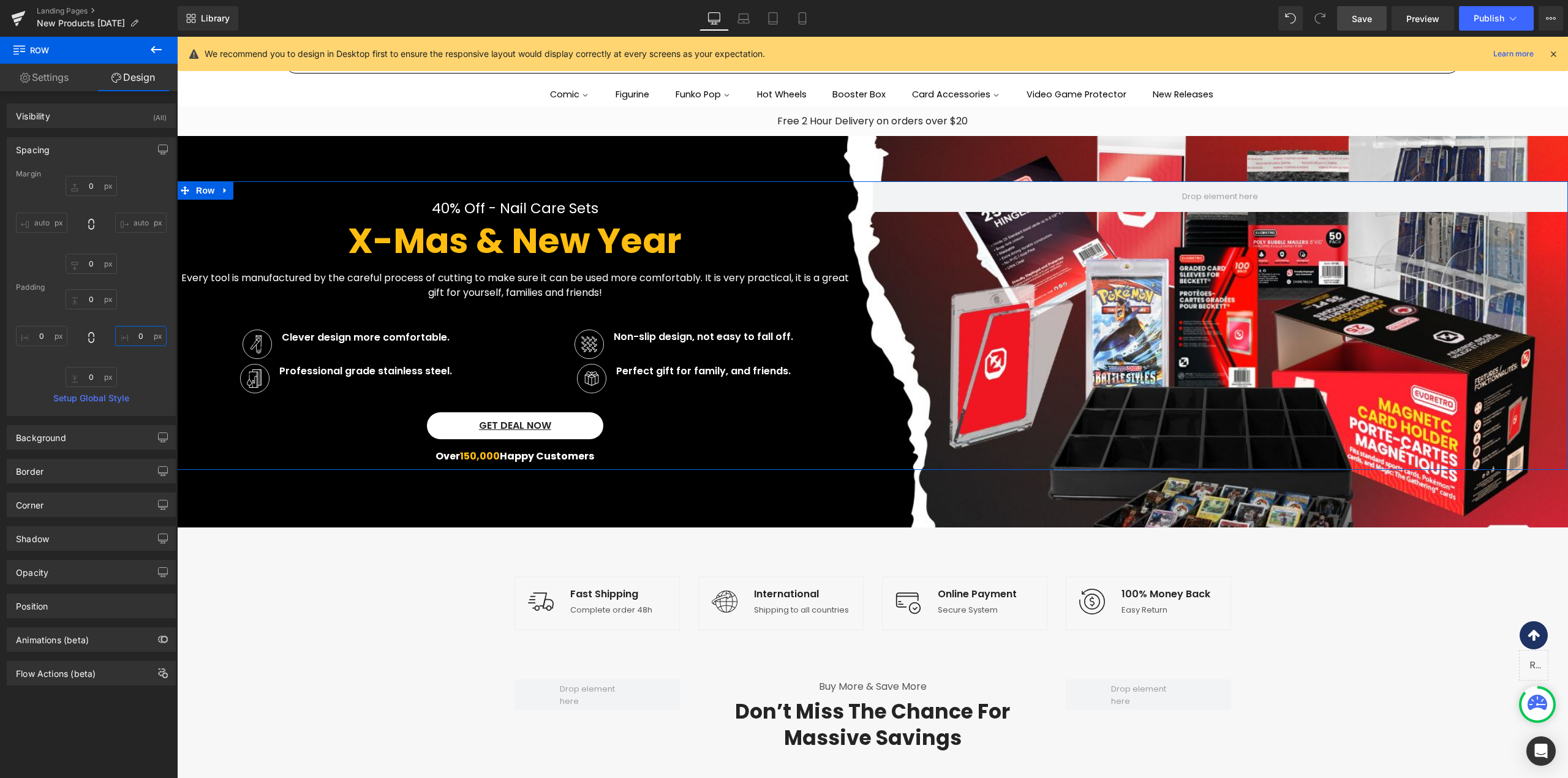
type input "0"
click at [203, 189] on span "Row" at bounding box center [205, 190] width 24 height 18
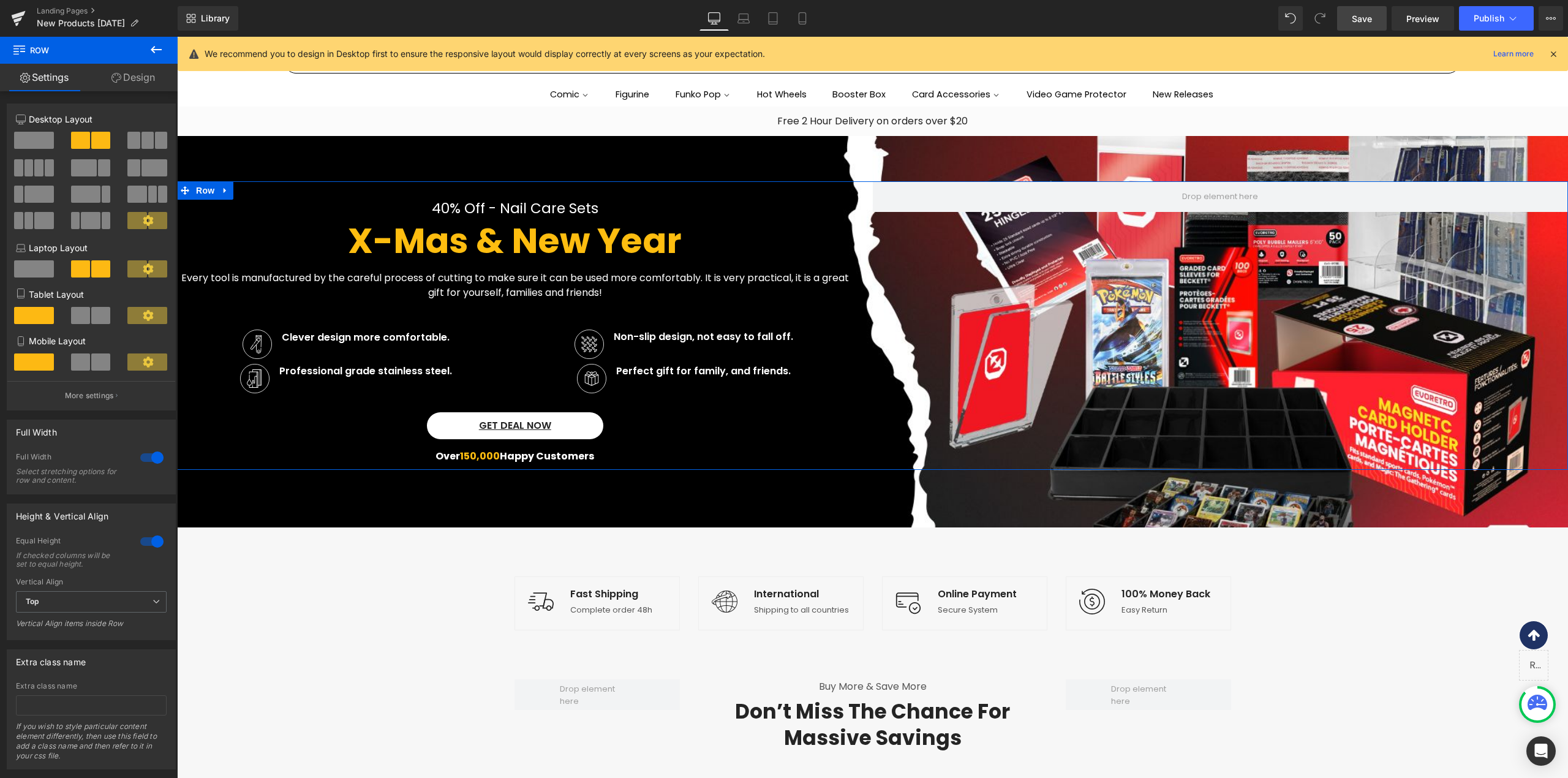
click at [132, 87] on link "Design" at bounding box center [133, 78] width 89 height 27
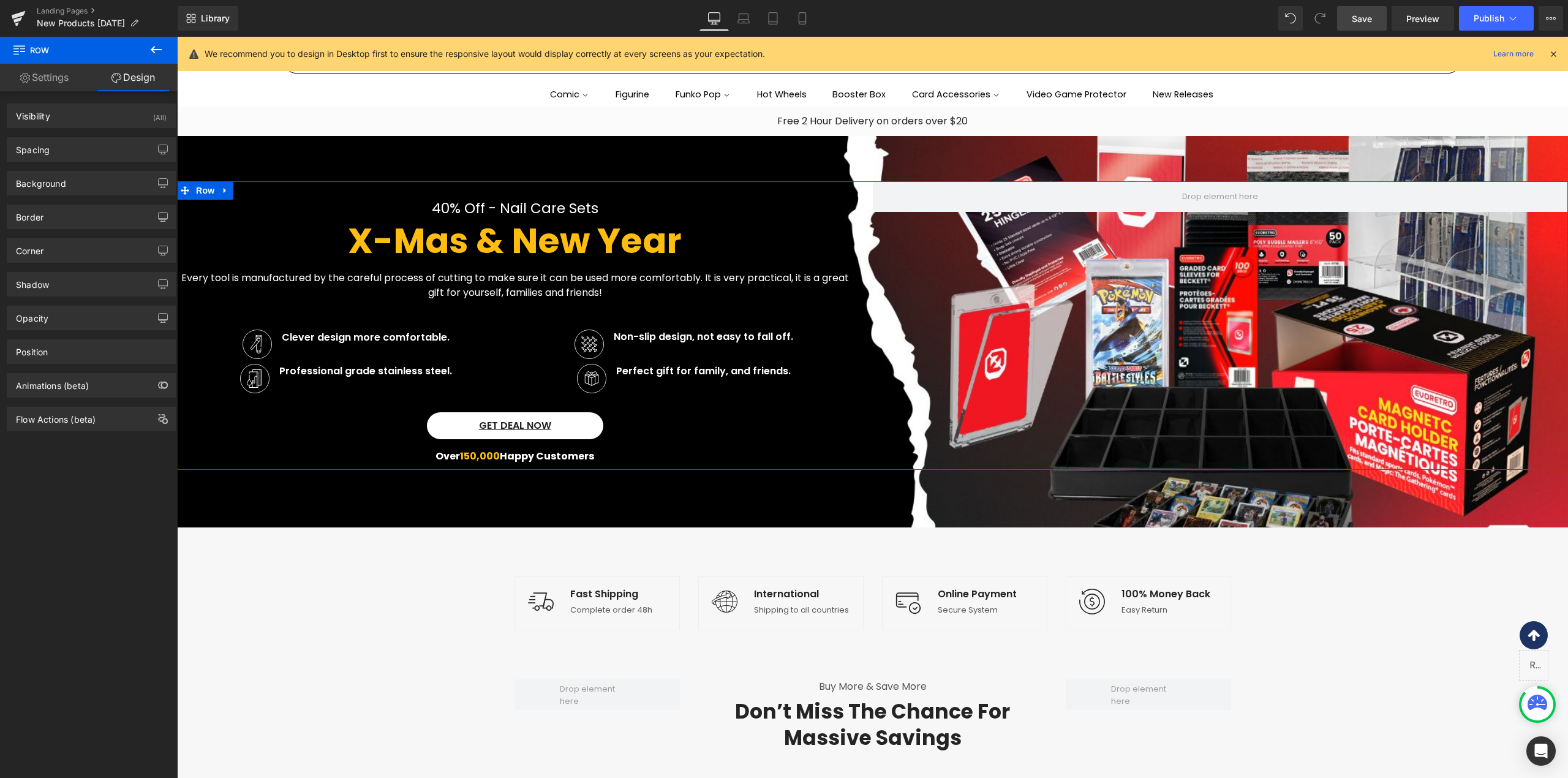
type input "0"
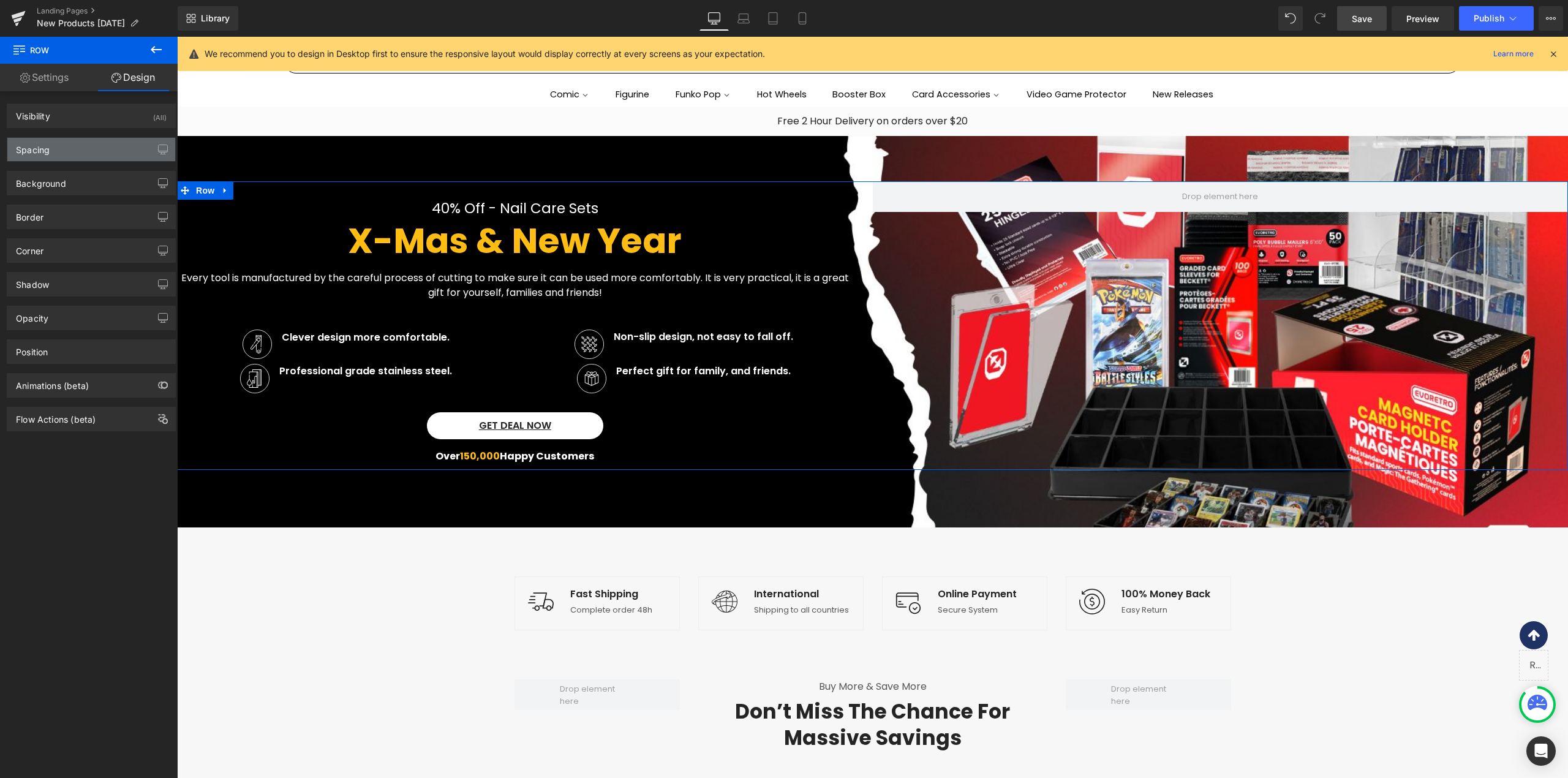
click at [70, 155] on div "Spacing" at bounding box center [91, 149] width 168 height 24
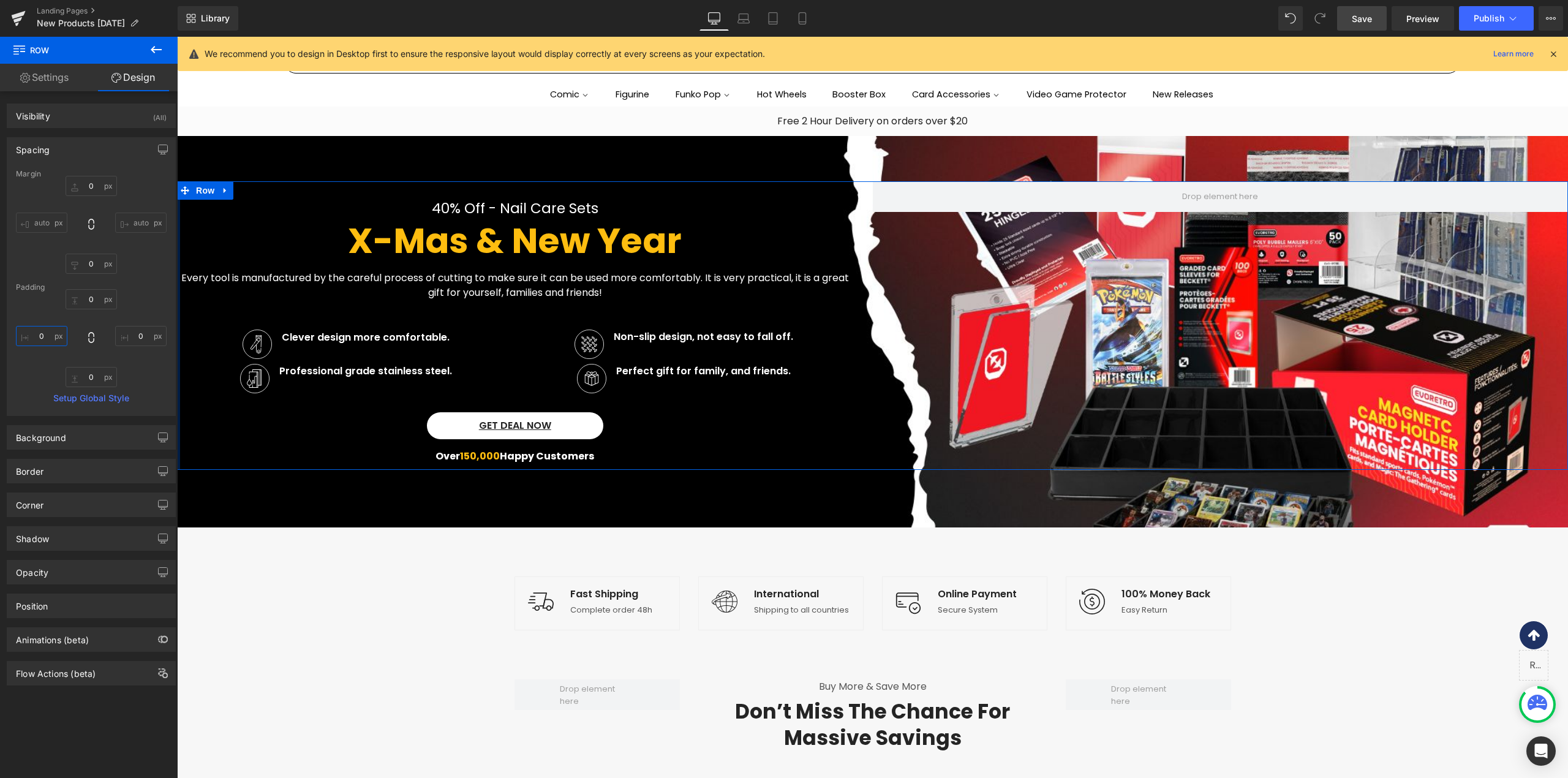
click at [24, 339] on input "0" at bounding box center [42, 336] width 52 height 21
type input "100"
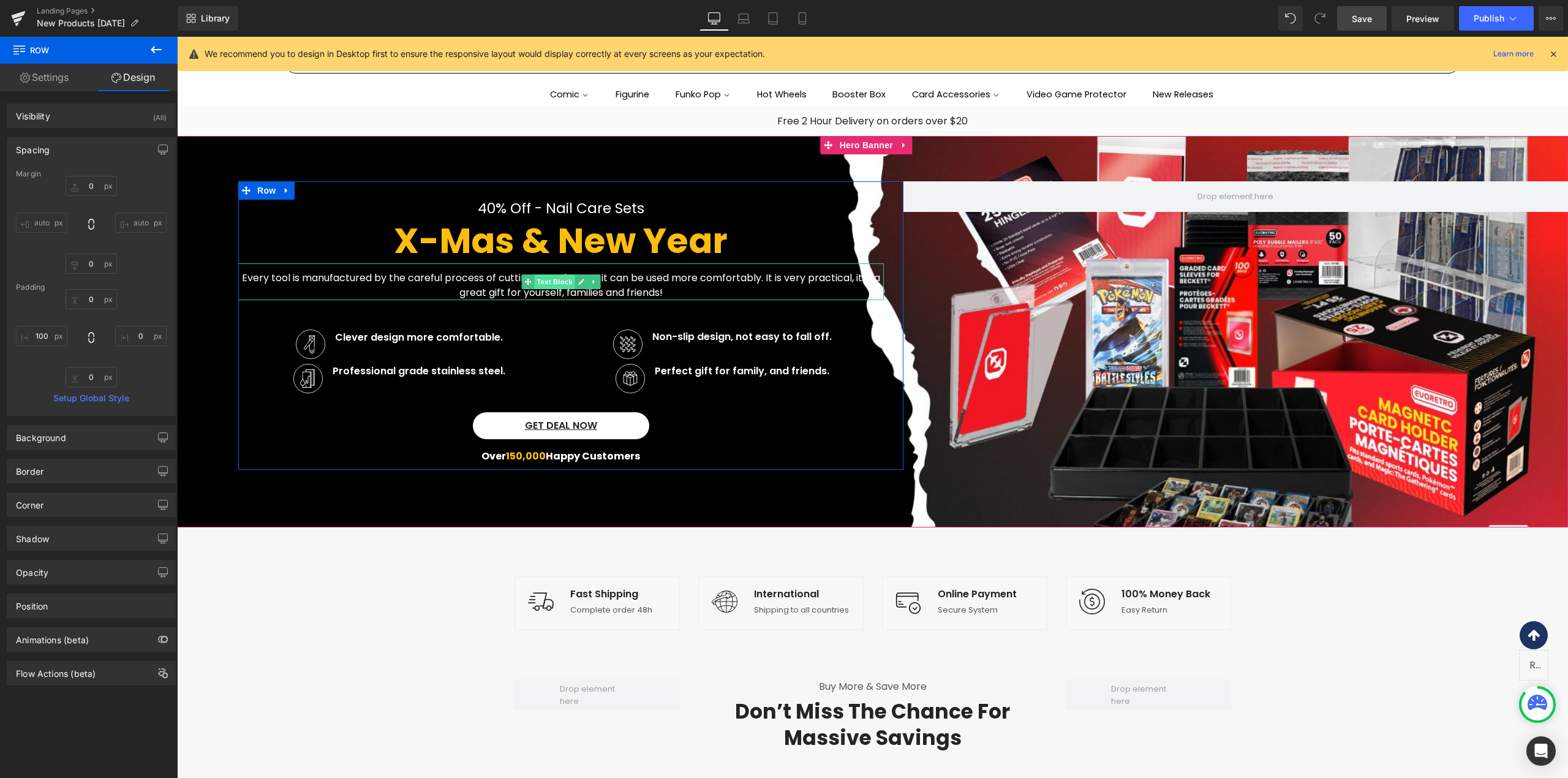
click at [549, 284] on span "Text Block" at bounding box center [554, 282] width 40 height 14
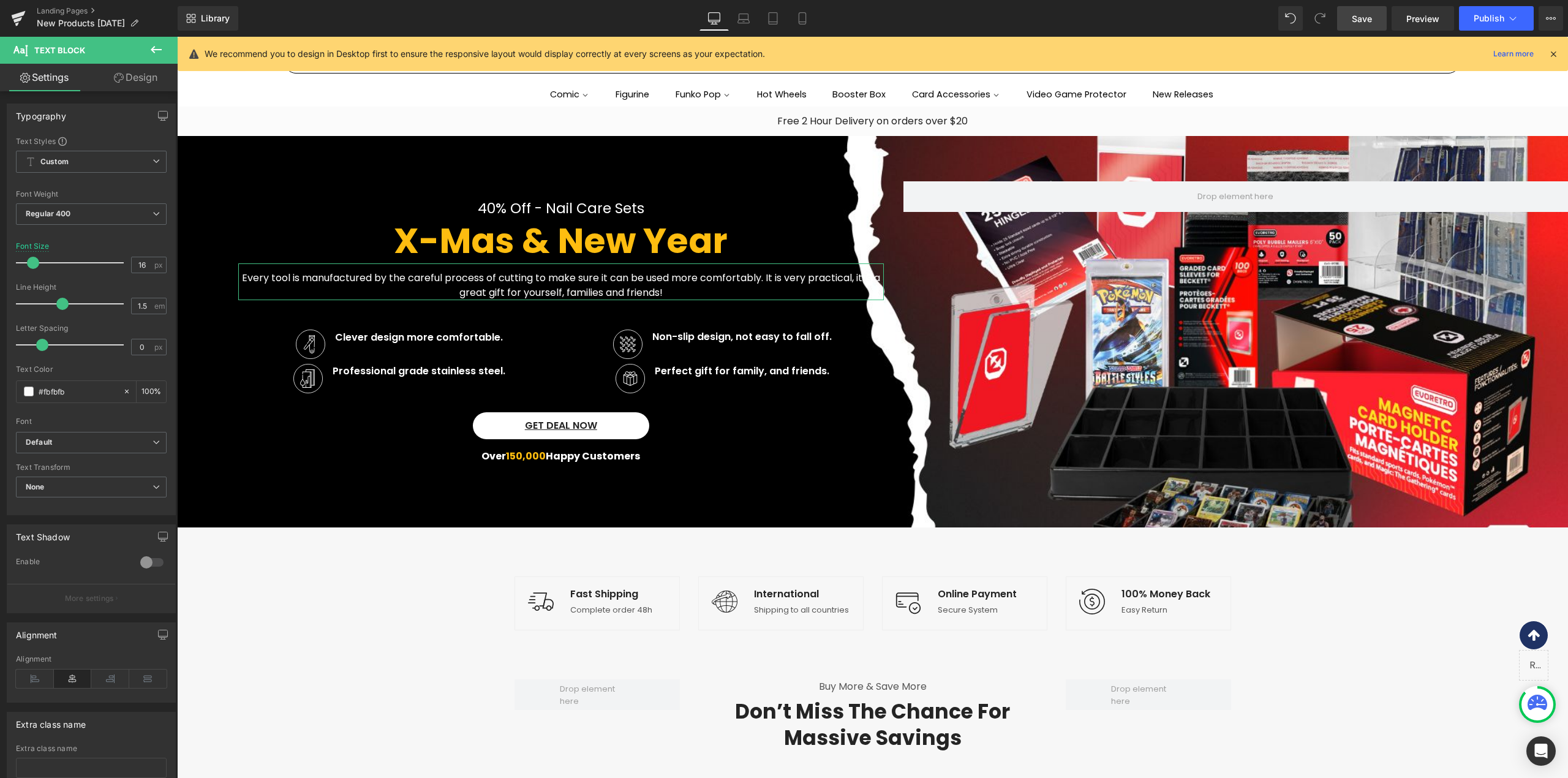
click at [133, 77] on link "Design" at bounding box center [135, 78] width 89 height 27
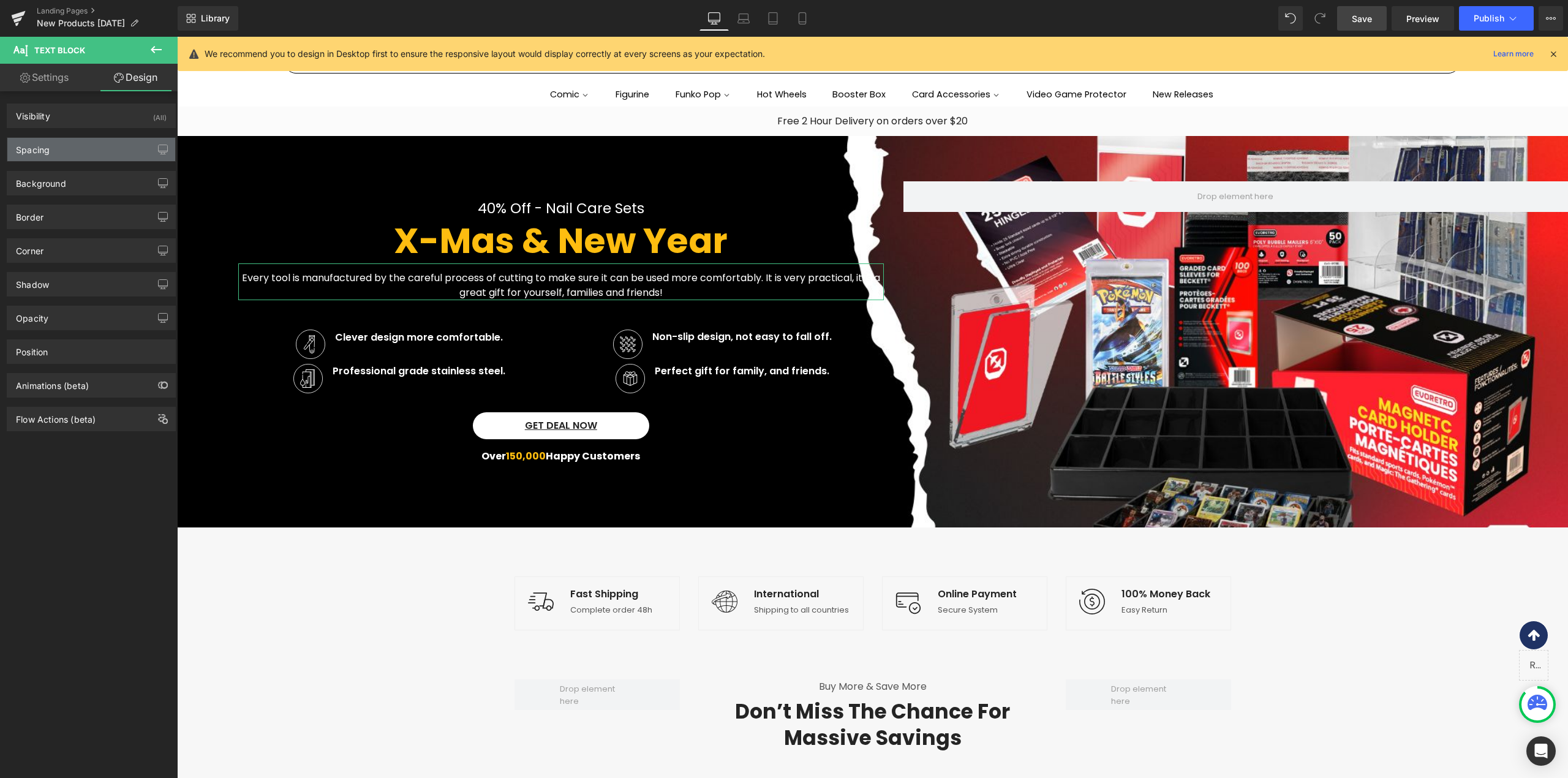
click at [105, 159] on div "Spacing" at bounding box center [91, 149] width 168 height 24
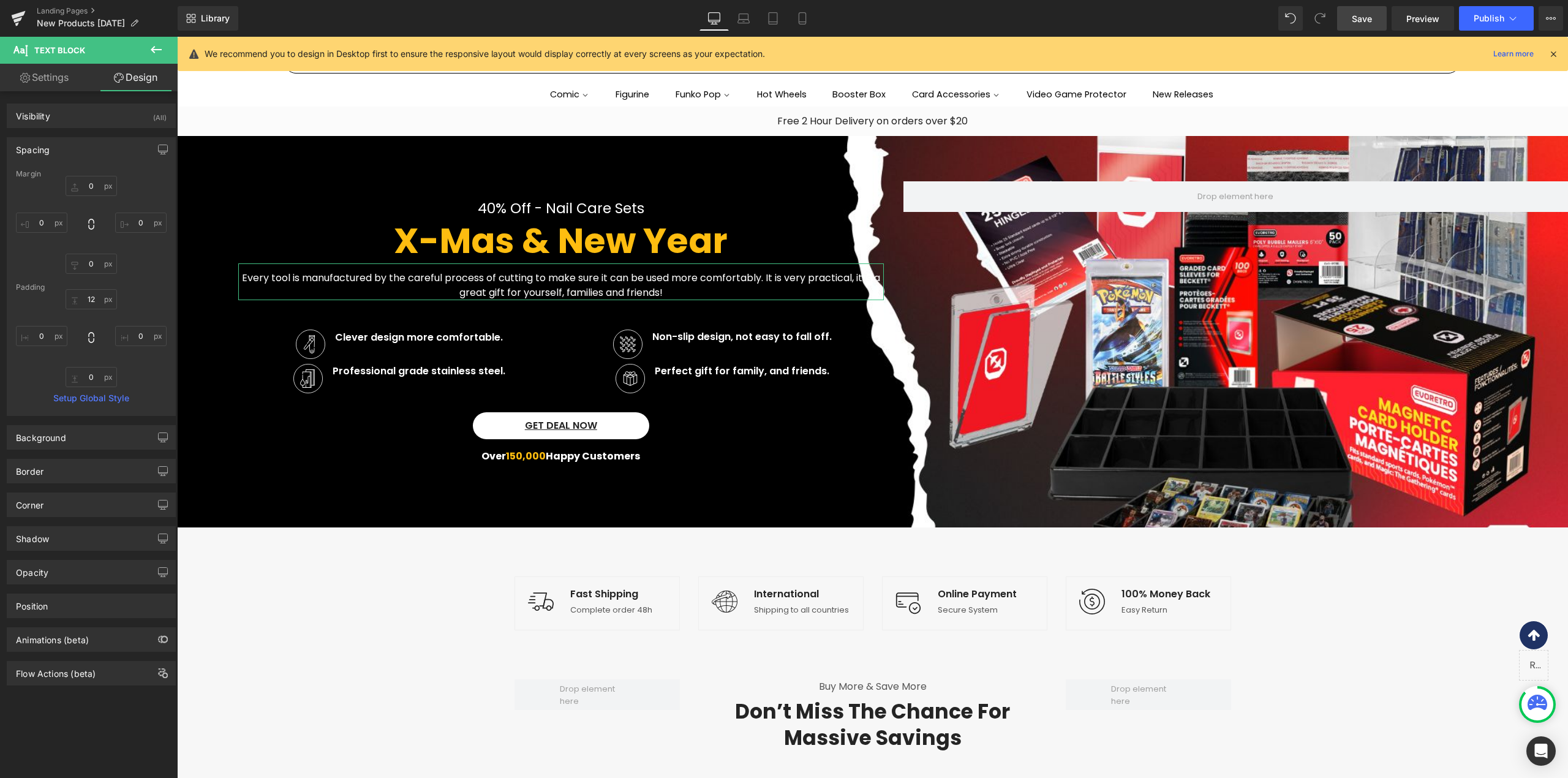
type input "0"
type input "12"
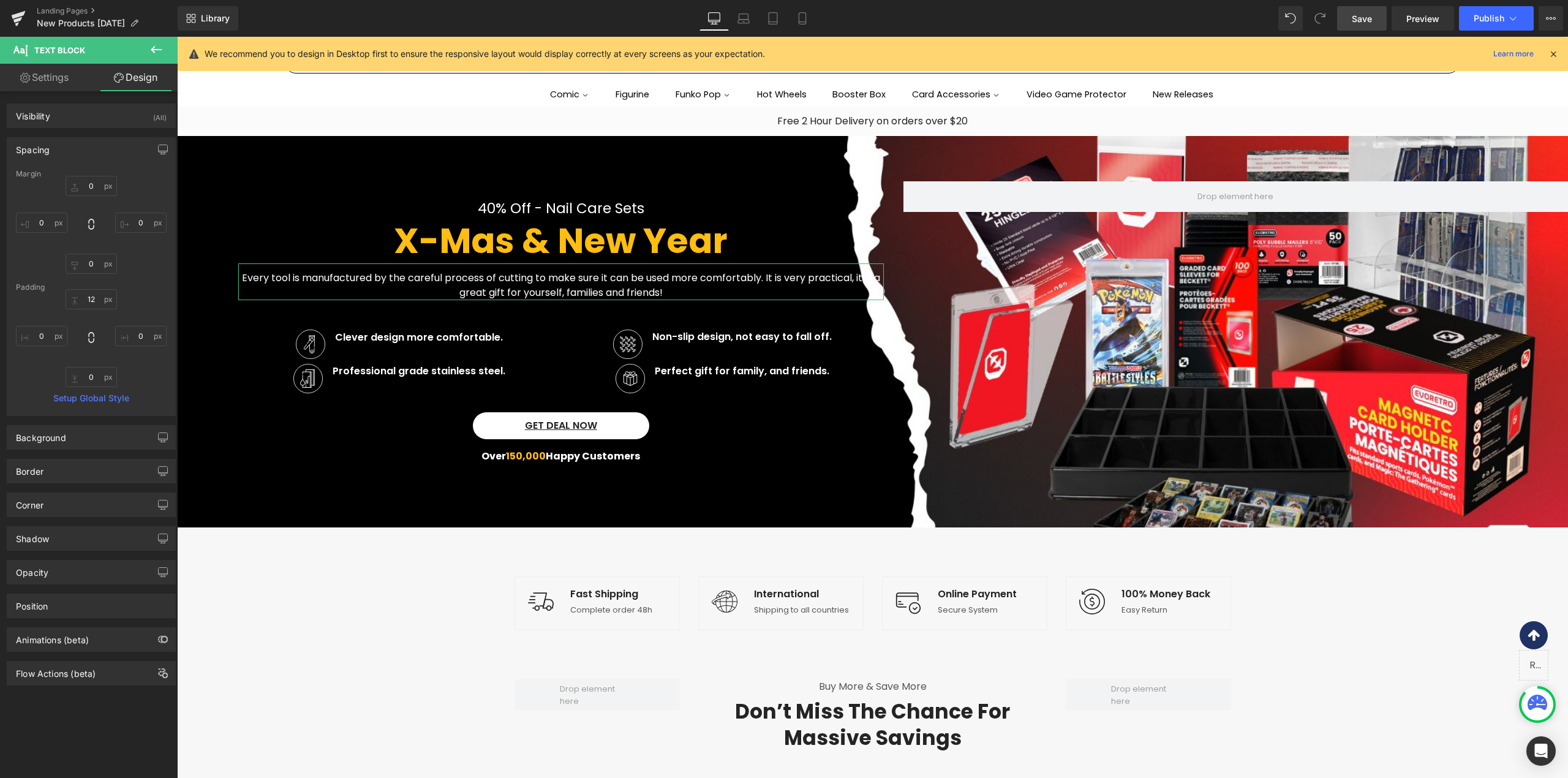
type input "0"
click at [758, 273] on p "Every tool is manufactured by the careful process of cutting to make sure it ca…" at bounding box center [561, 285] width 645 height 30
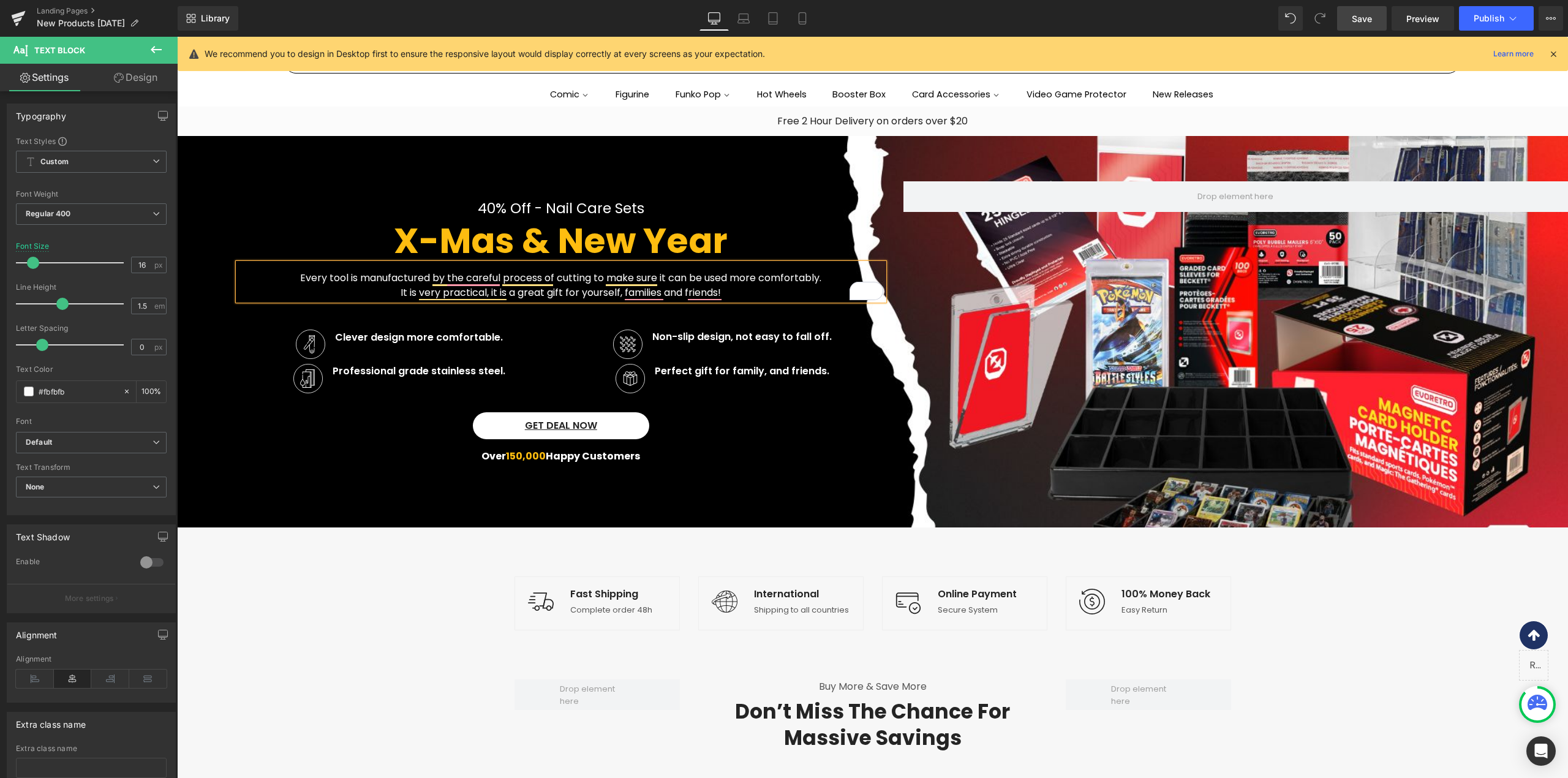
click at [759, 501] on div at bounding box center [873, 332] width 1391 height 391
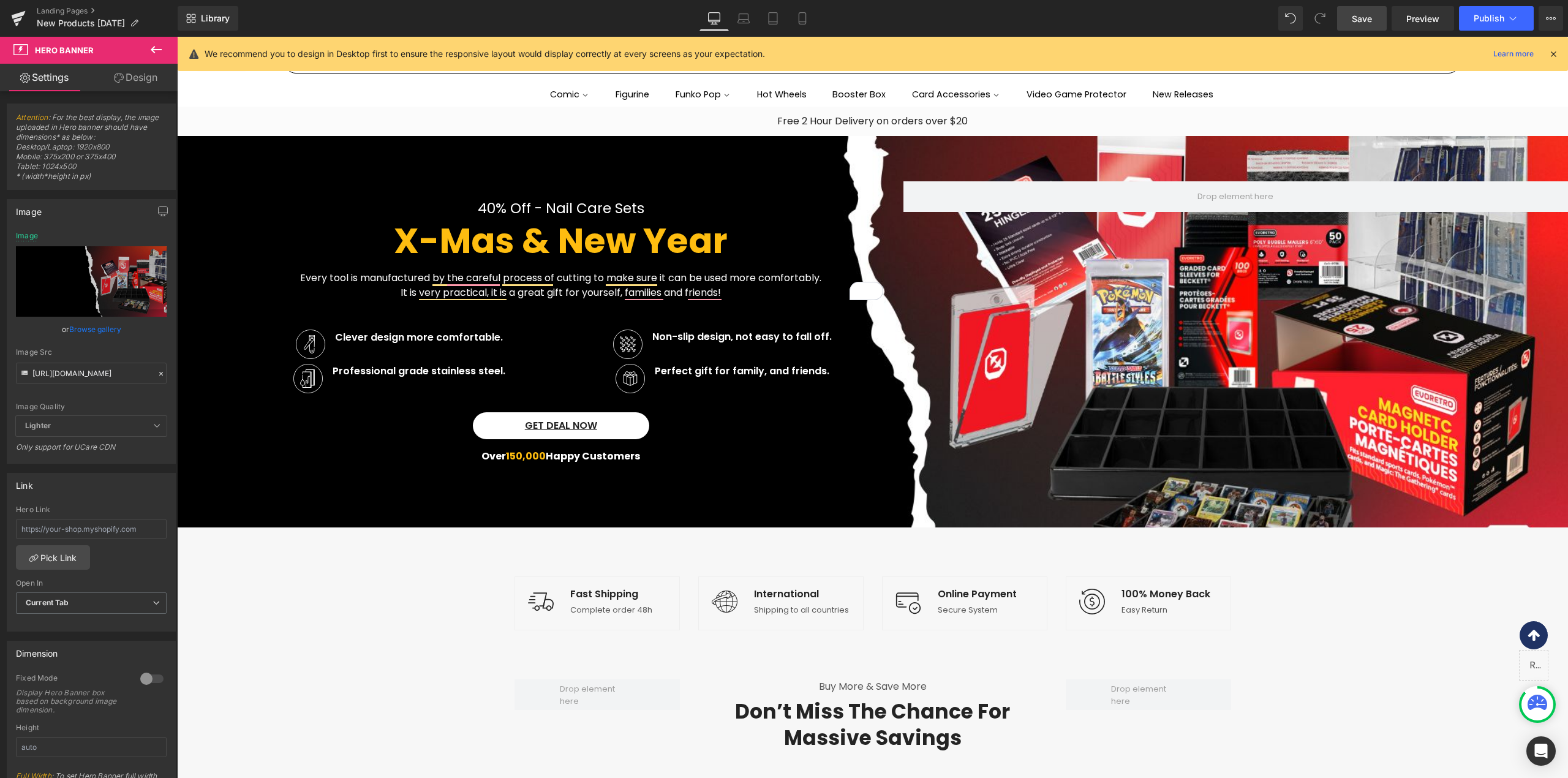
click at [177, 37] on div at bounding box center [177, 37] width 0 height 0
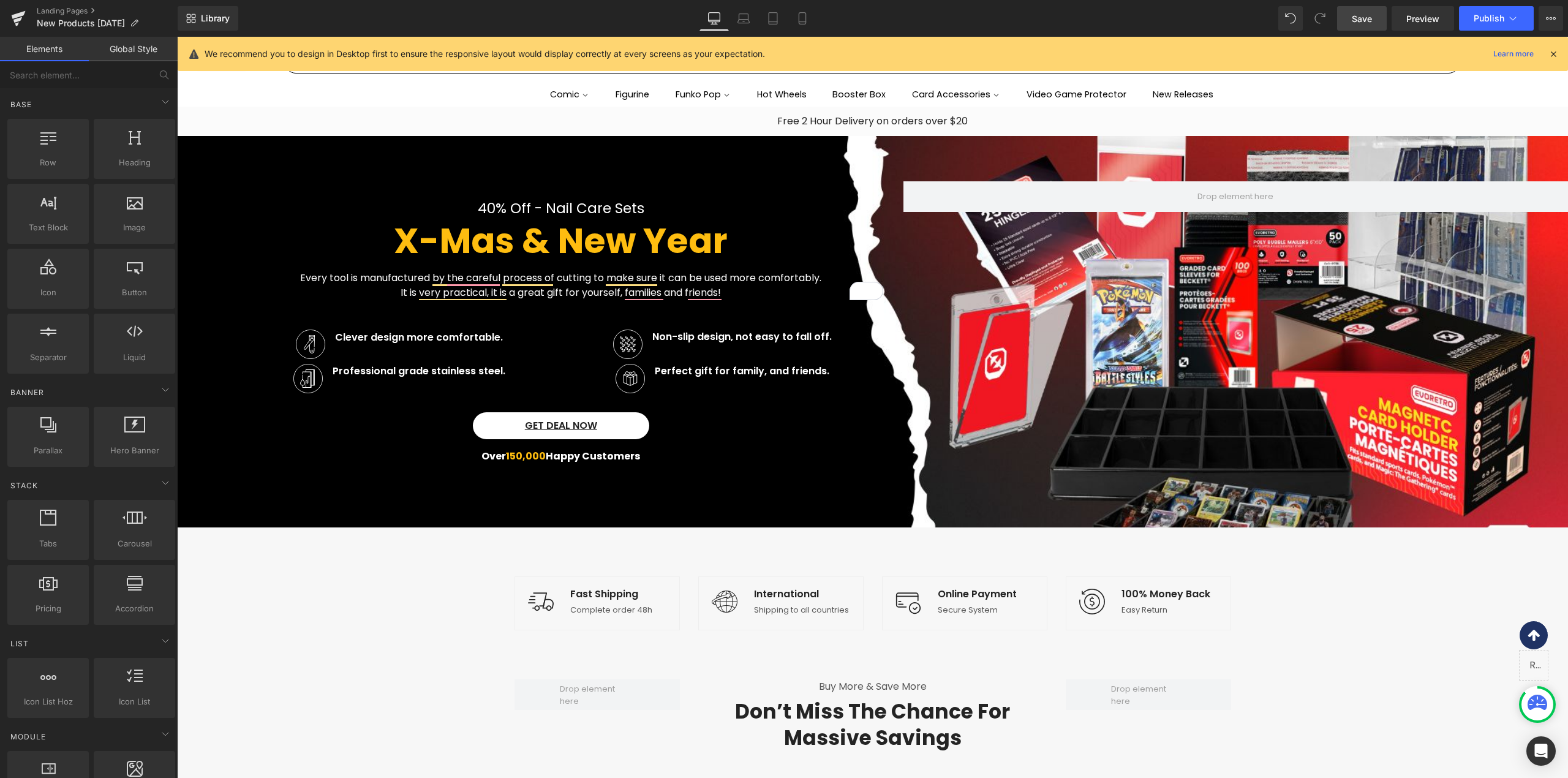
drag, startPoint x: 1367, startPoint y: 8, endPoint x: 521, endPoint y: 237, distance: 876.4
click at [1367, 8] on link "Save" at bounding box center [1361, 18] width 49 height 24
click at [1314, 413] on div at bounding box center [1236, 325] width 665 height 289
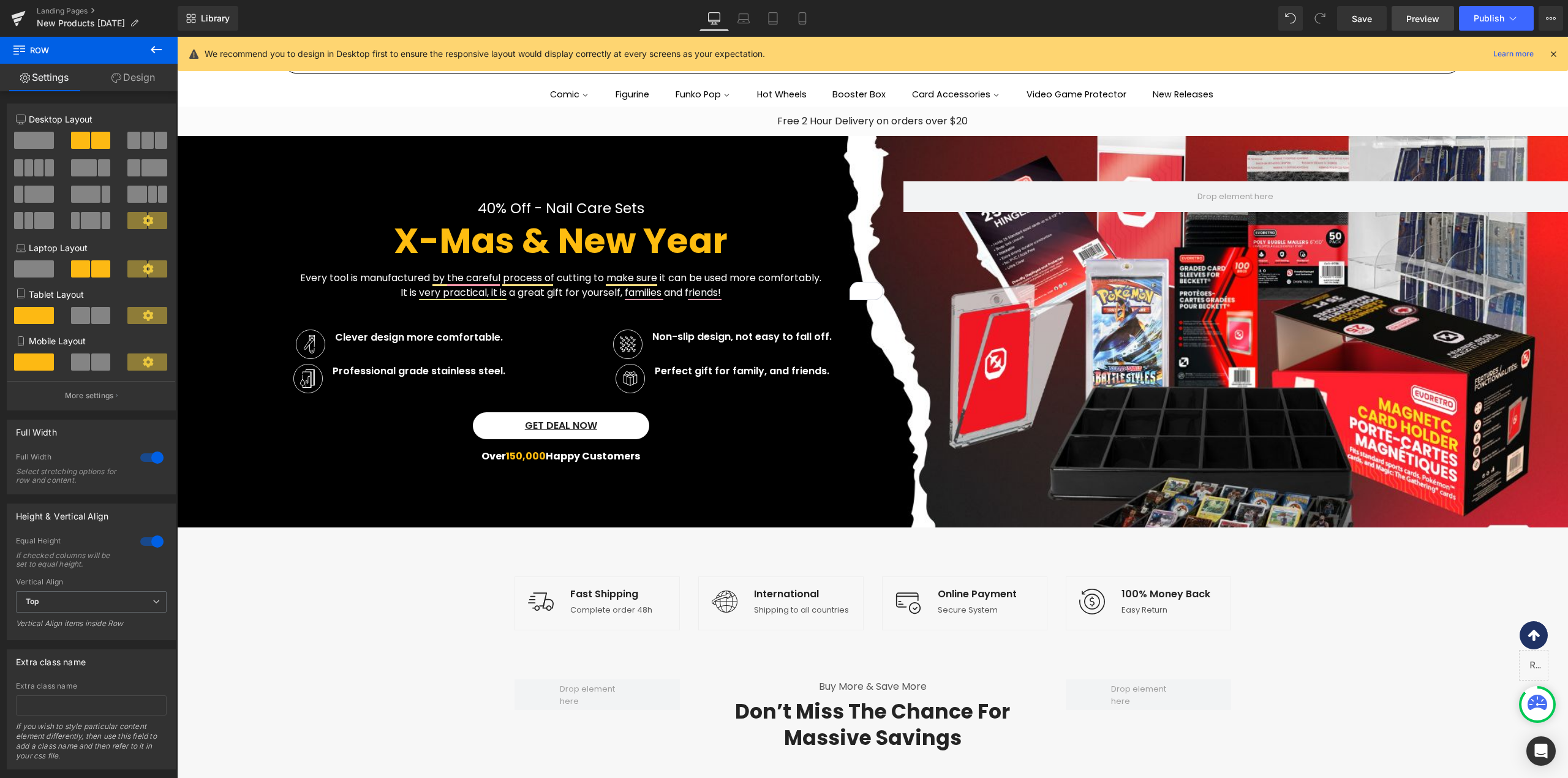
click at [1417, 11] on link "Preview" at bounding box center [1423, 18] width 62 height 24
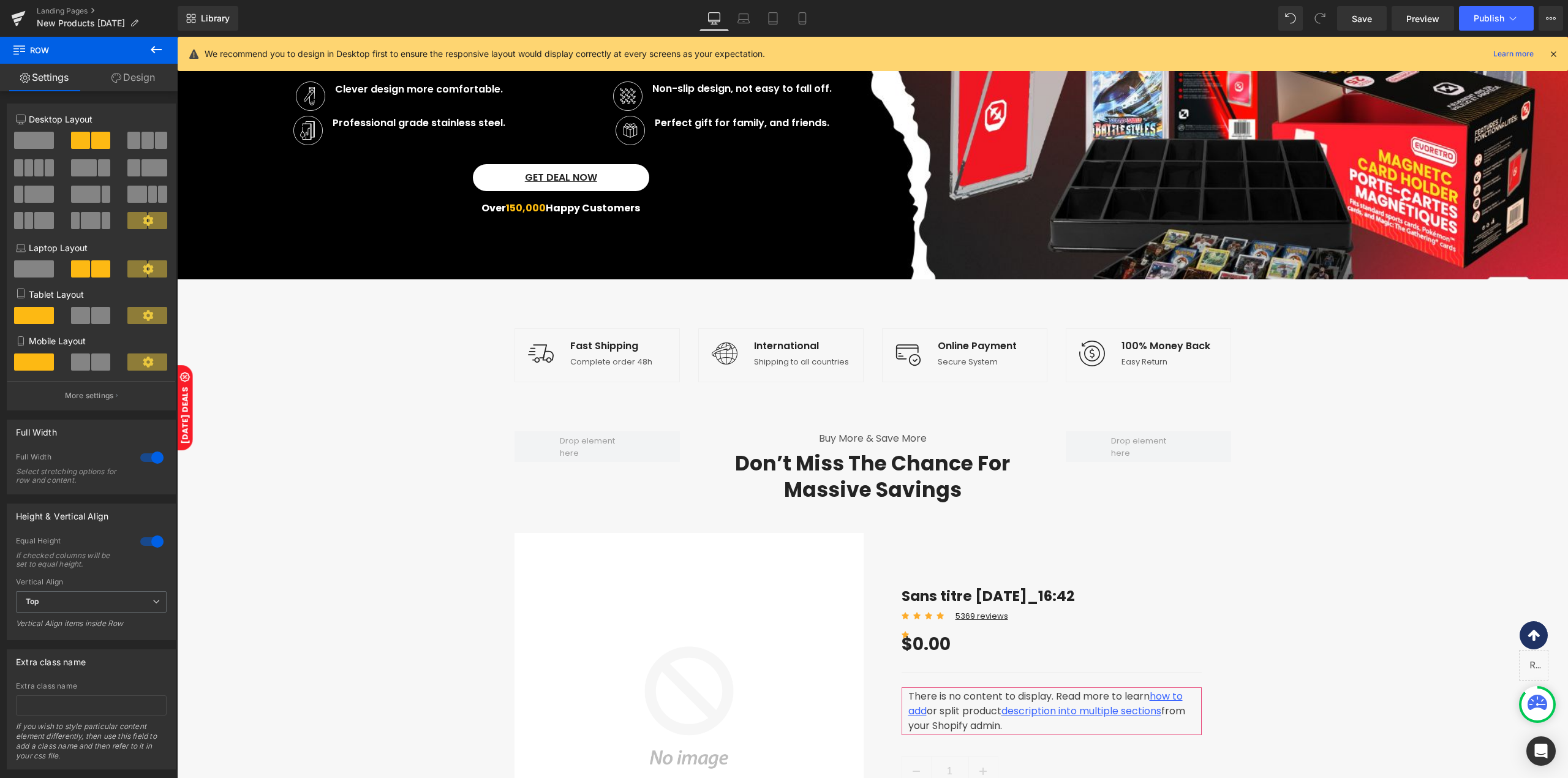
scroll to position [245, 0]
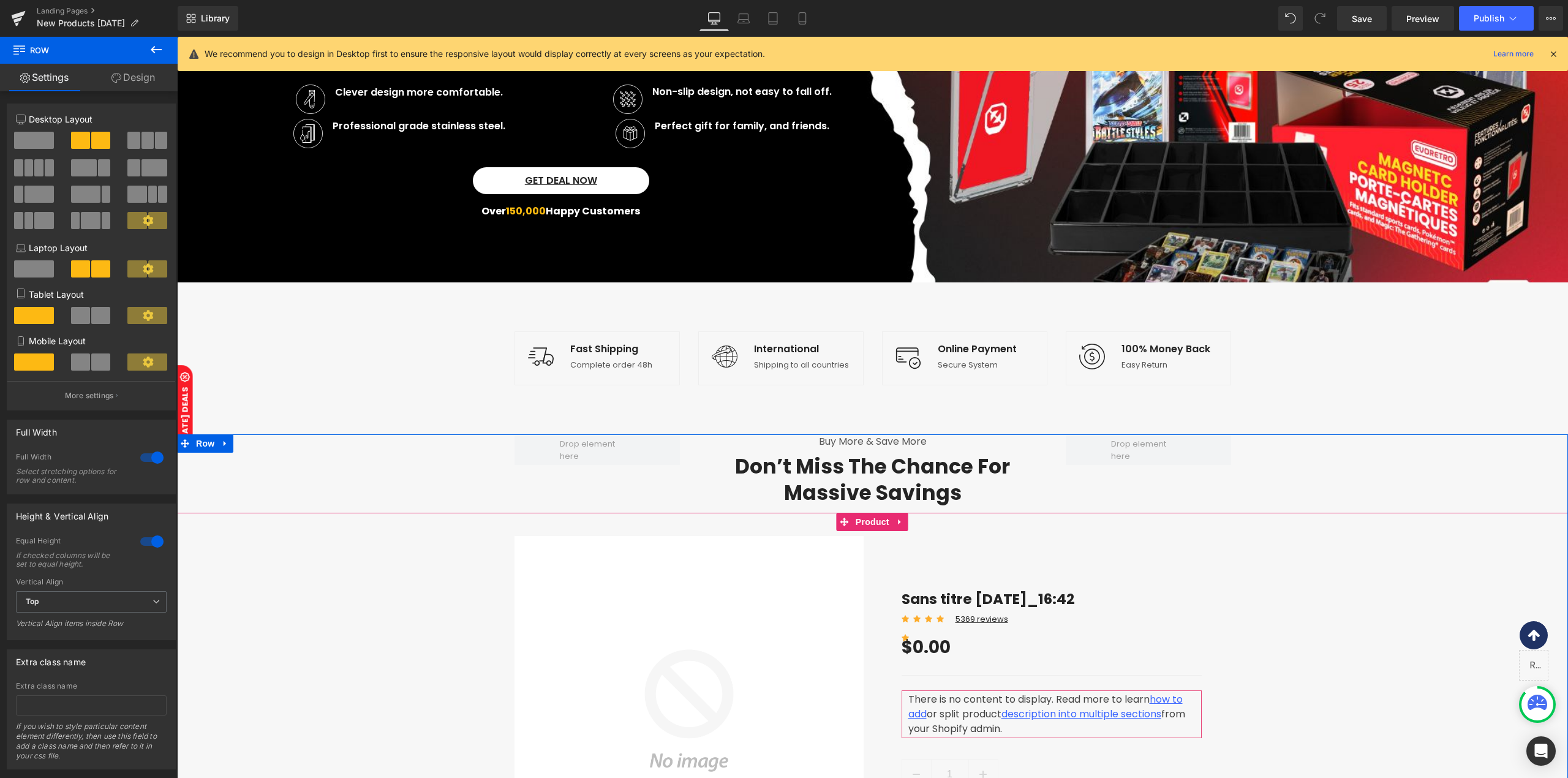
drag, startPoint x: 319, startPoint y: 672, endPoint x: 351, endPoint y: 548, distance: 128.1
click at [319, 672] on div "Sale Off (P) Image Sans titre [DATE]_16:42 (P) Title Icon Icon Icon Icon Icon I…" at bounding box center [873, 713] width 1391 height 356
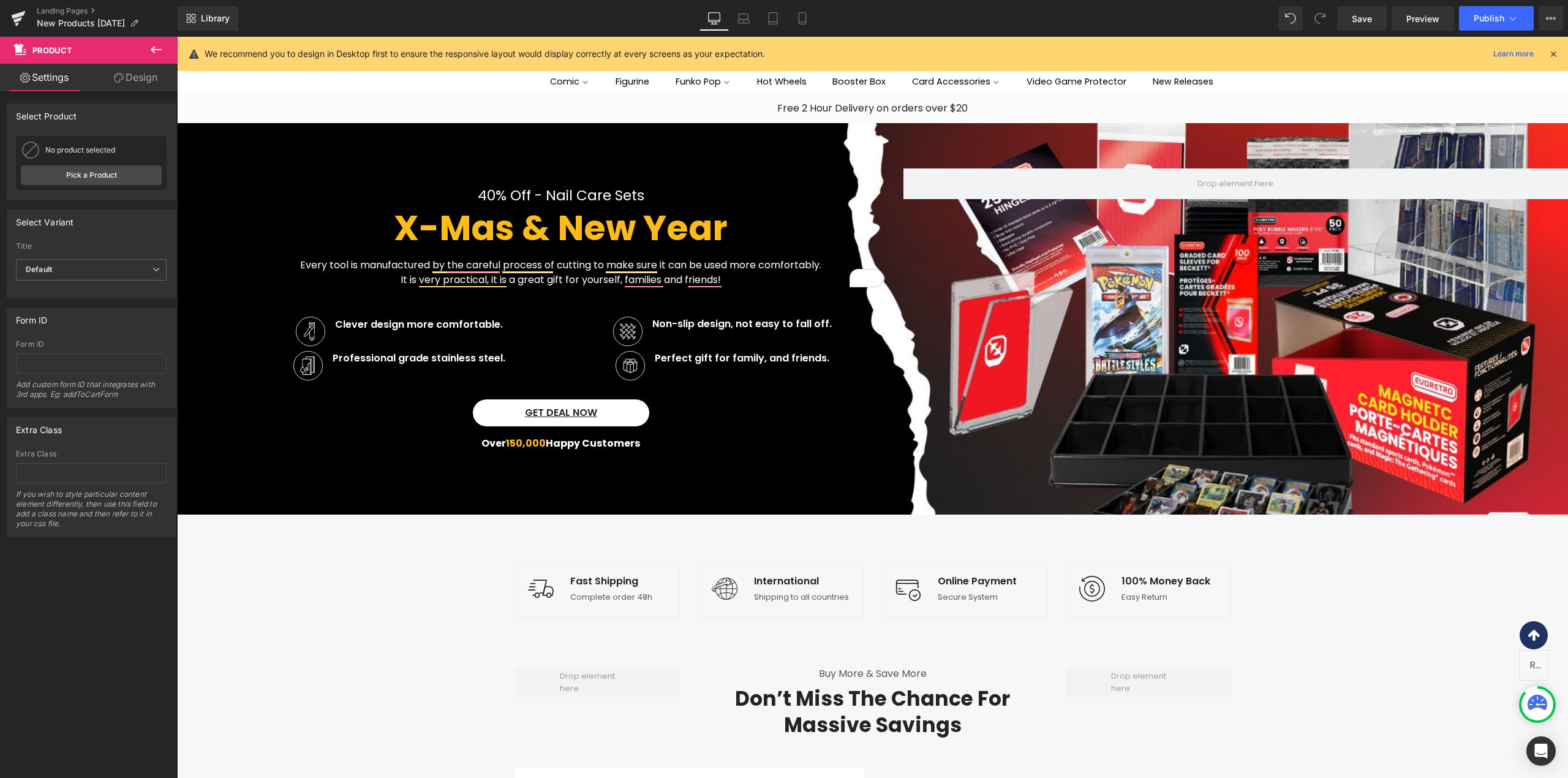
scroll to position [0, 0]
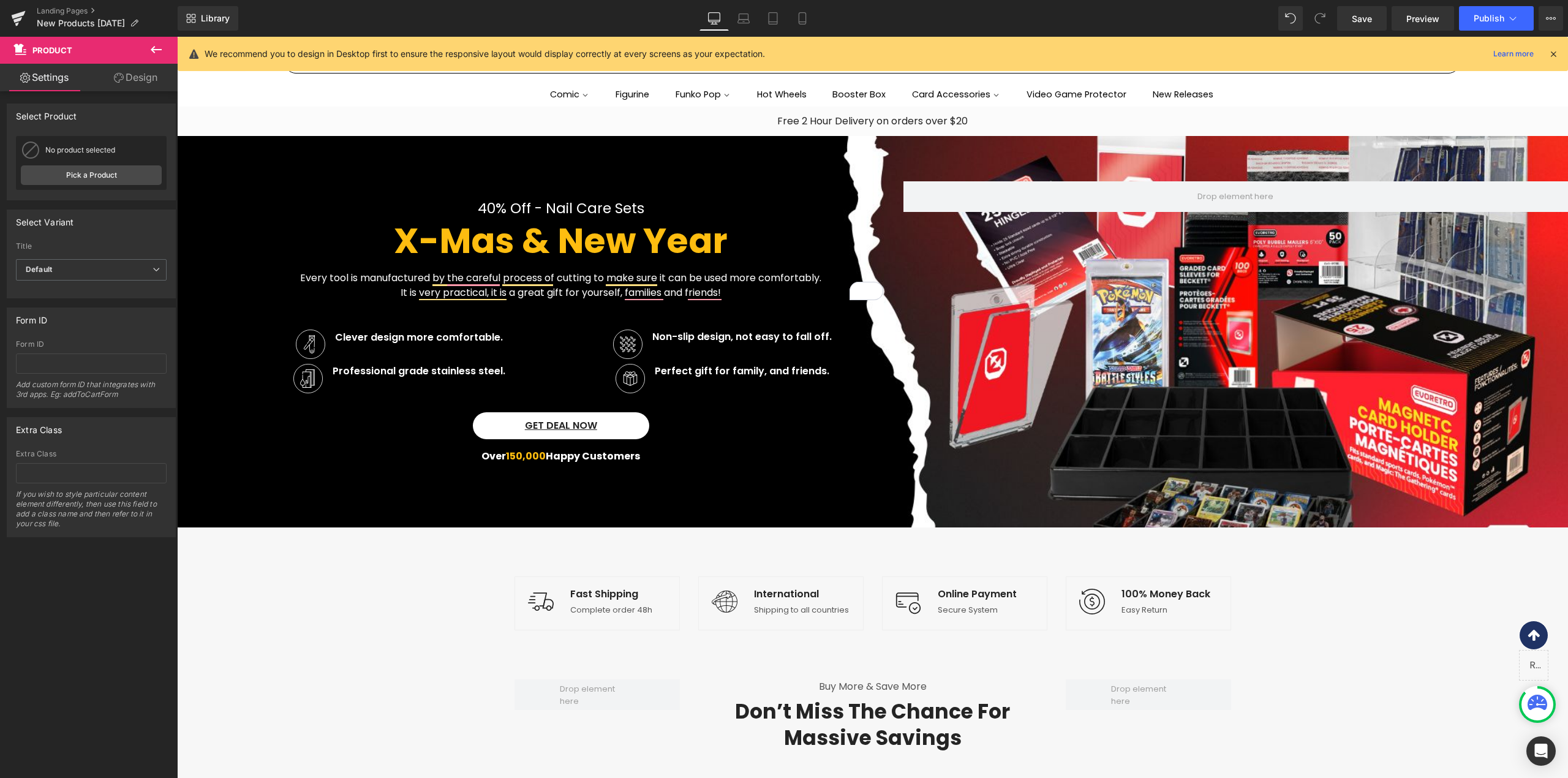
click at [902, 37] on div "We recommend you to design in Desktop first to ensure the responsive layout wou…" at bounding box center [872, 53] width 1390 height 34
click at [1099, 27] on div "Library Desktop Desktop Laptop Tablet Mobile Save Preview Publish Scheduled Vie…" at bounding box center [872, 18] width 1390 height 24
click at [424, 241] on h2 "X-Mas & New Year" at bounding box center [561, 241] width 645 height 46
click at [425, 241] on h2 "X-Mas & New Year" at bounding box center [561, 241] width 645 height 46
click at [426, 241] on h2 "X-Mas & New Year" at bounding box center [561, 241] width 645 height 46
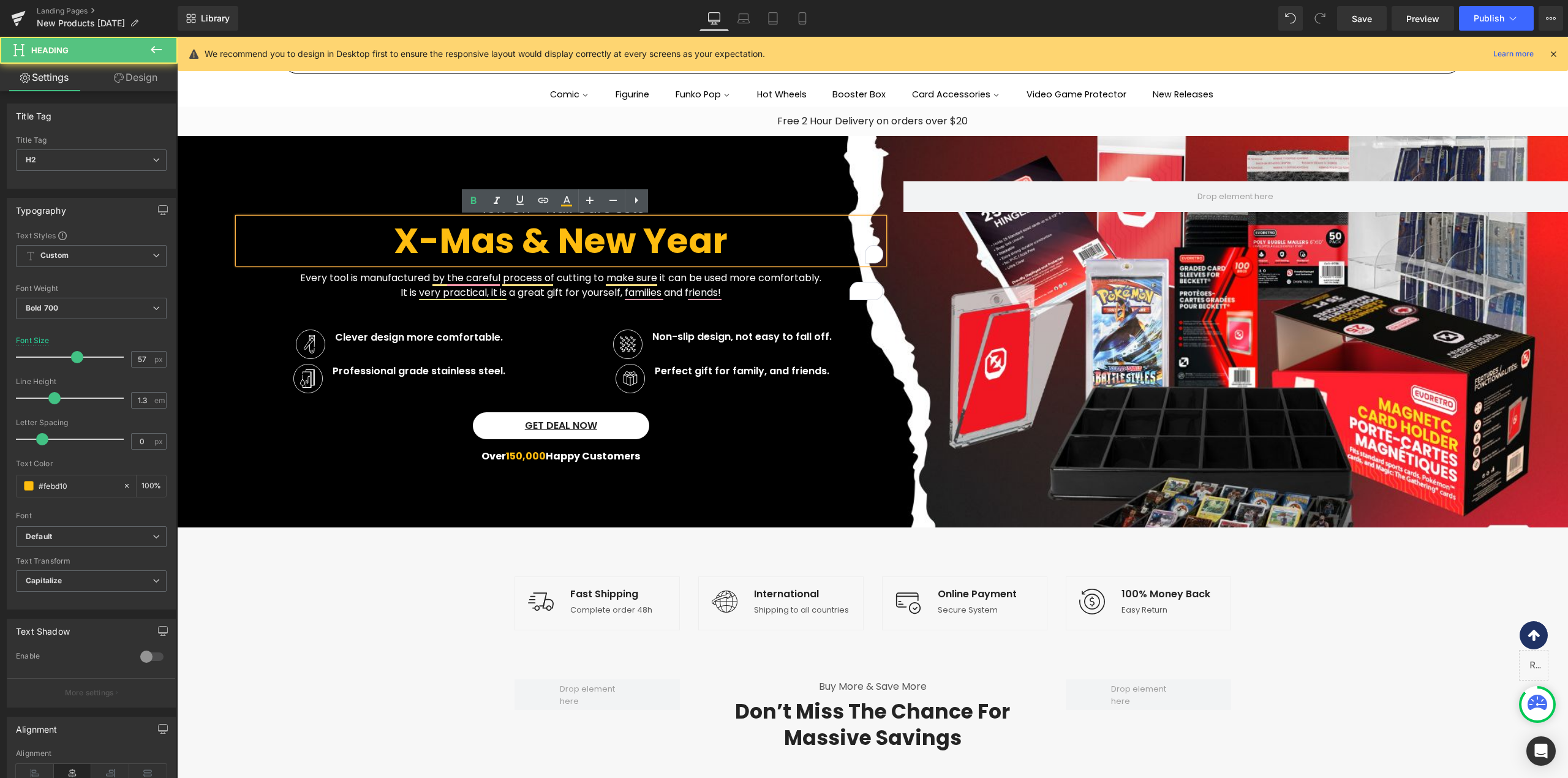
click at [426, 241] on h2 "X-Mas & New Year" at bounding box center [561, 241] width 645 height 46
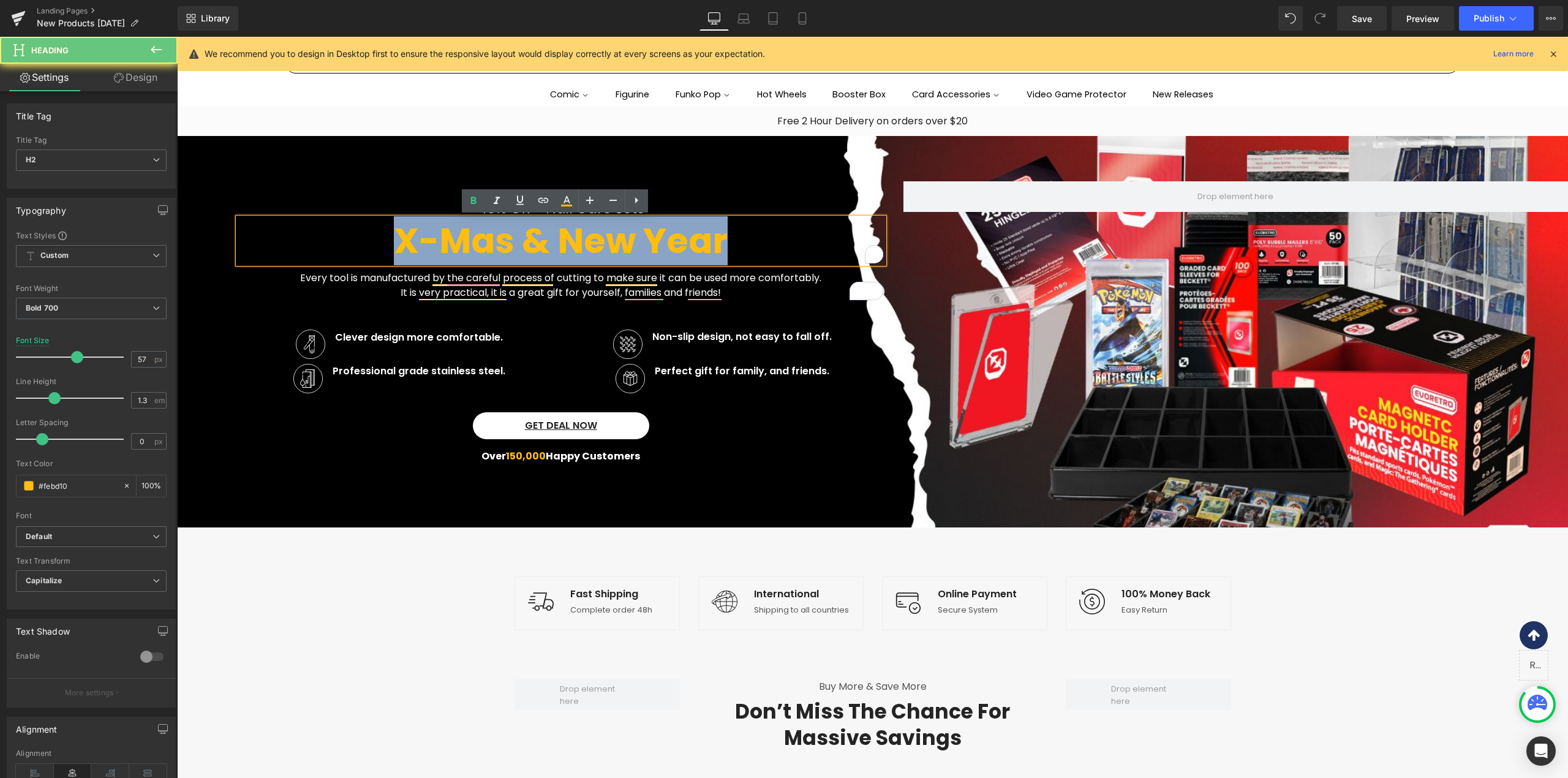
click at [426, 241] on h2 "X-Mas & New Year" at bounding box center [561, 241] width 645 height 46
paste div "To enrich screen reader interactions, please activate Accessibility in Grammarl…"
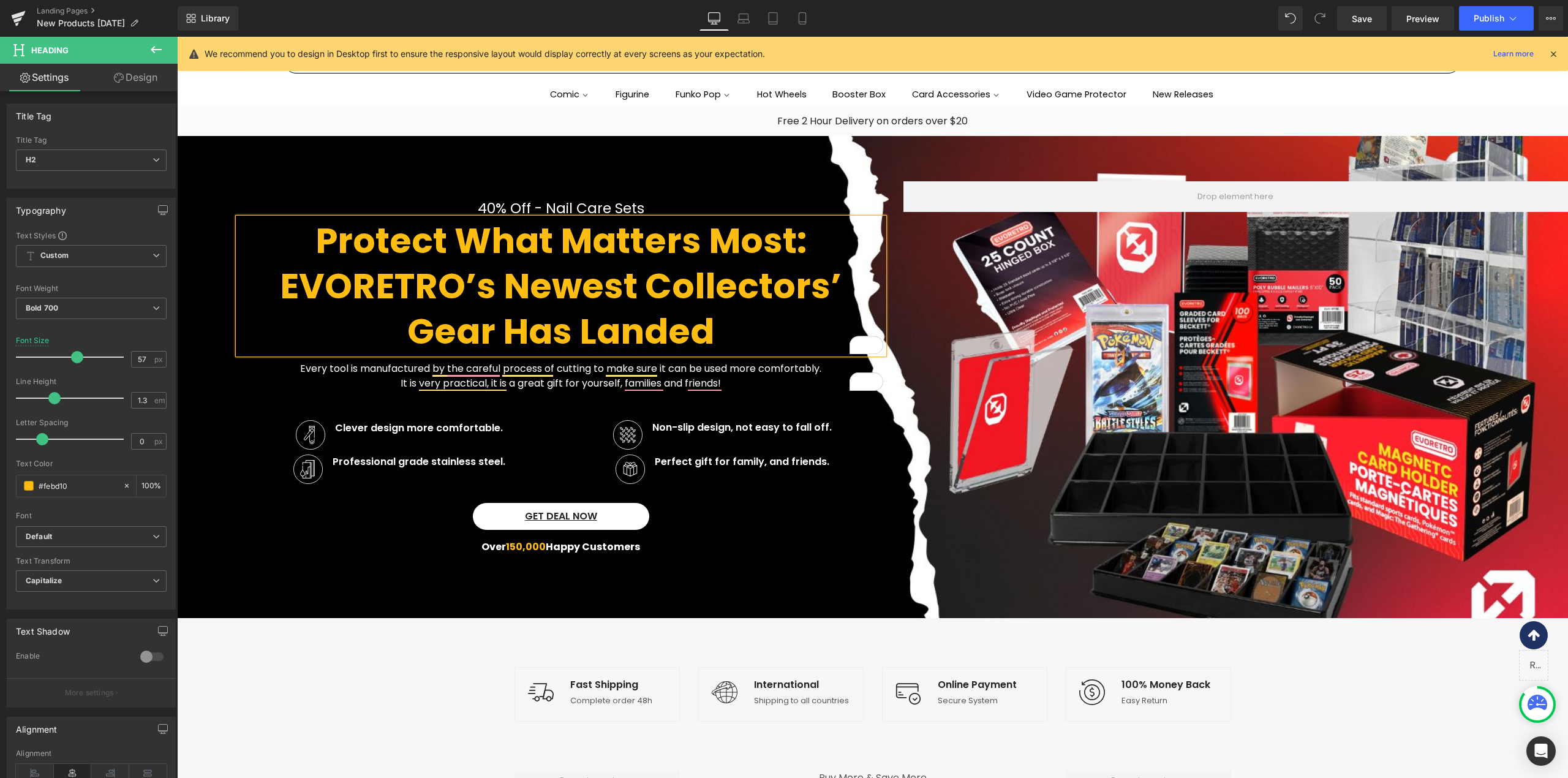
click at [456, 193] on div "40% Off - Nail Care Sets Text Block Protect What Matters Most: EVORETRO’s Newes…" at bounding box center [571, 371] width 665 height 379
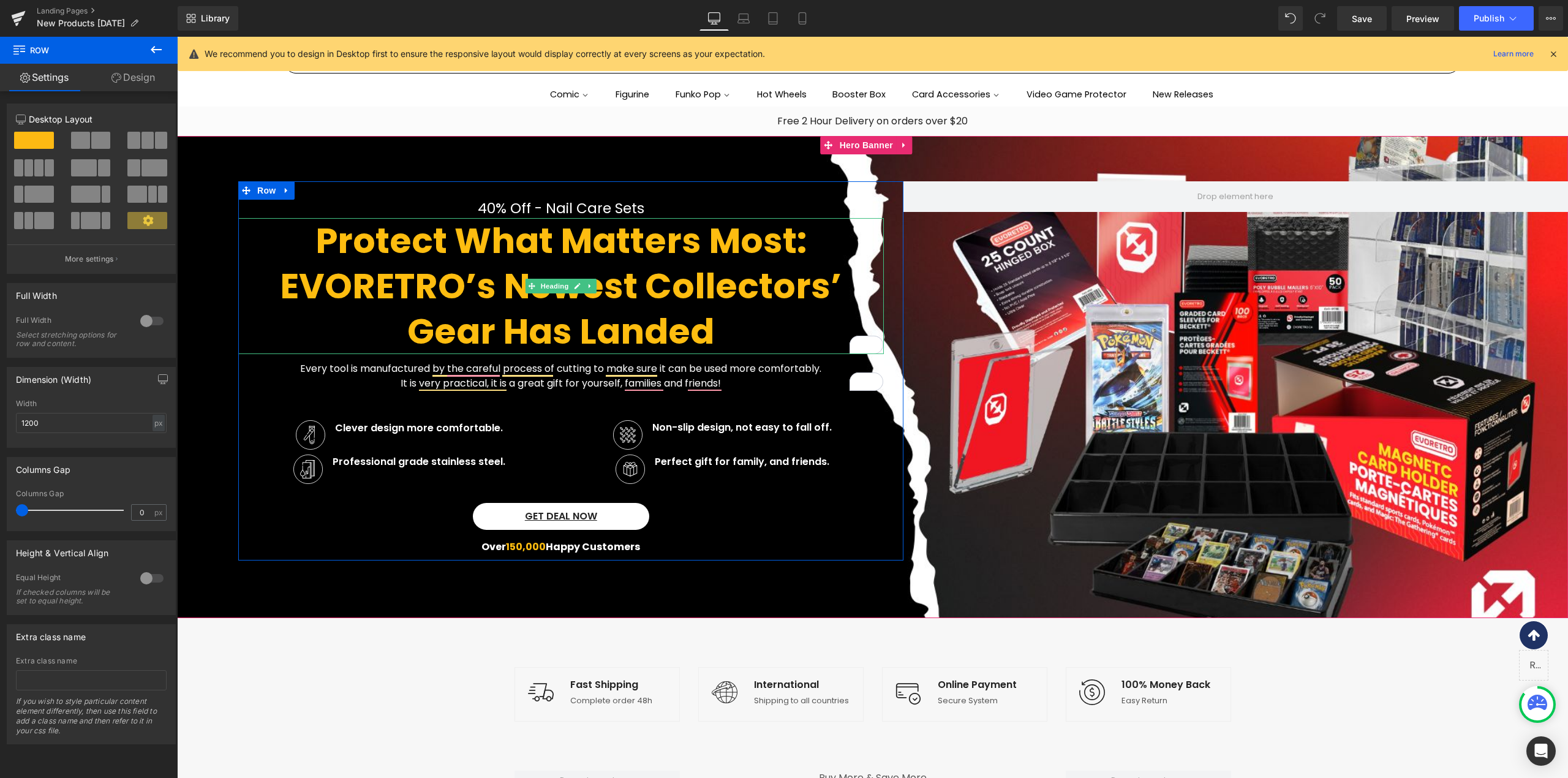
drag, startPoint x: 316, startPoint y: 239, endPoint x: 619, endPoint y: 263, distance: 303.9
click at [619, 263] on h2 "Protect What Matters Most: EVORETRO’s Newest Collectors’ Gear Has Landed" at bounding box center [561, 286] width 645 height 136
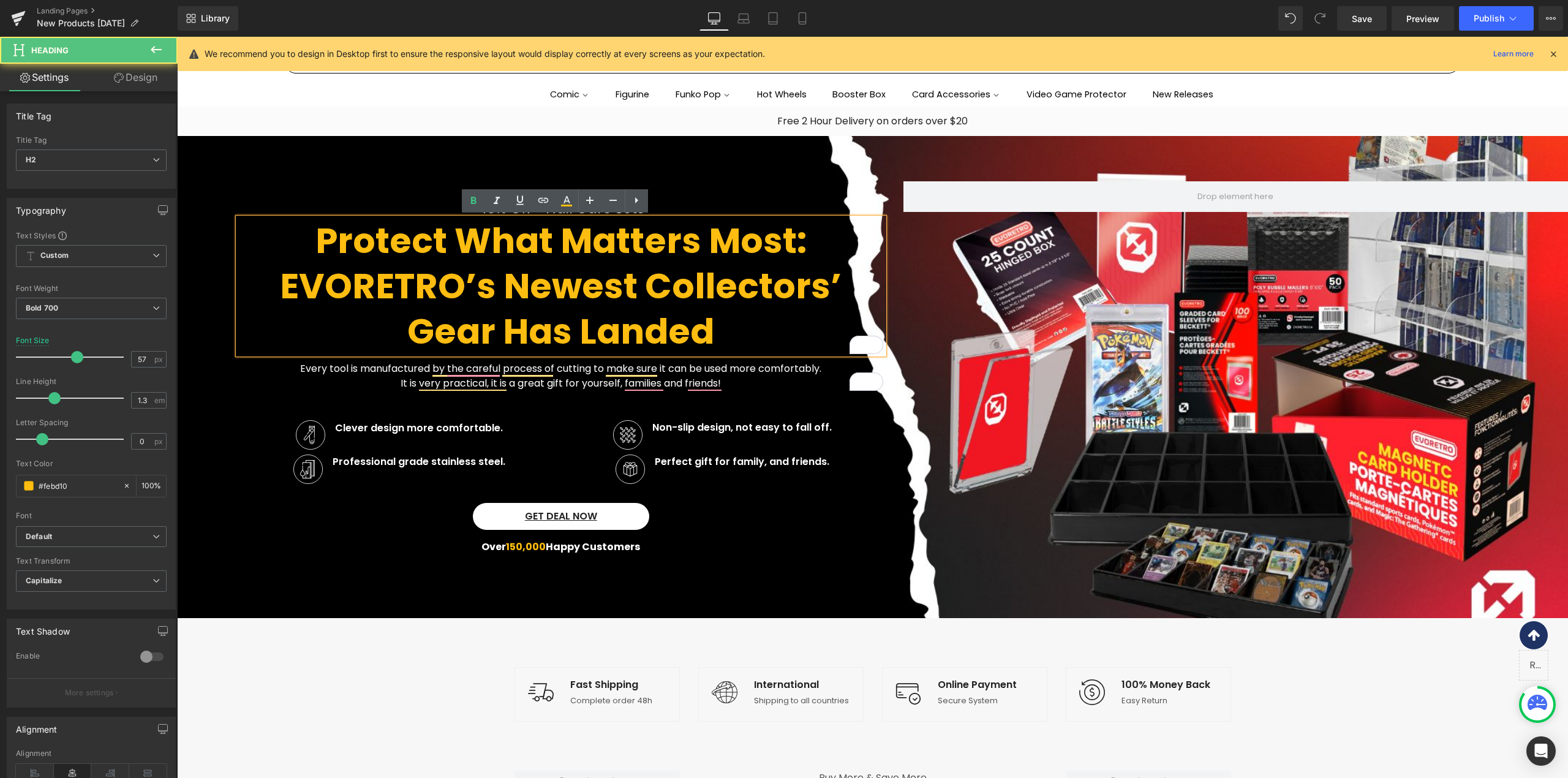
click at [791, 237] on h2 "Protect What Matters Most: EVORETRO’s Newest Collectors’ Gear Has Landed" at bounding box center [561, 286] width 645 height 136
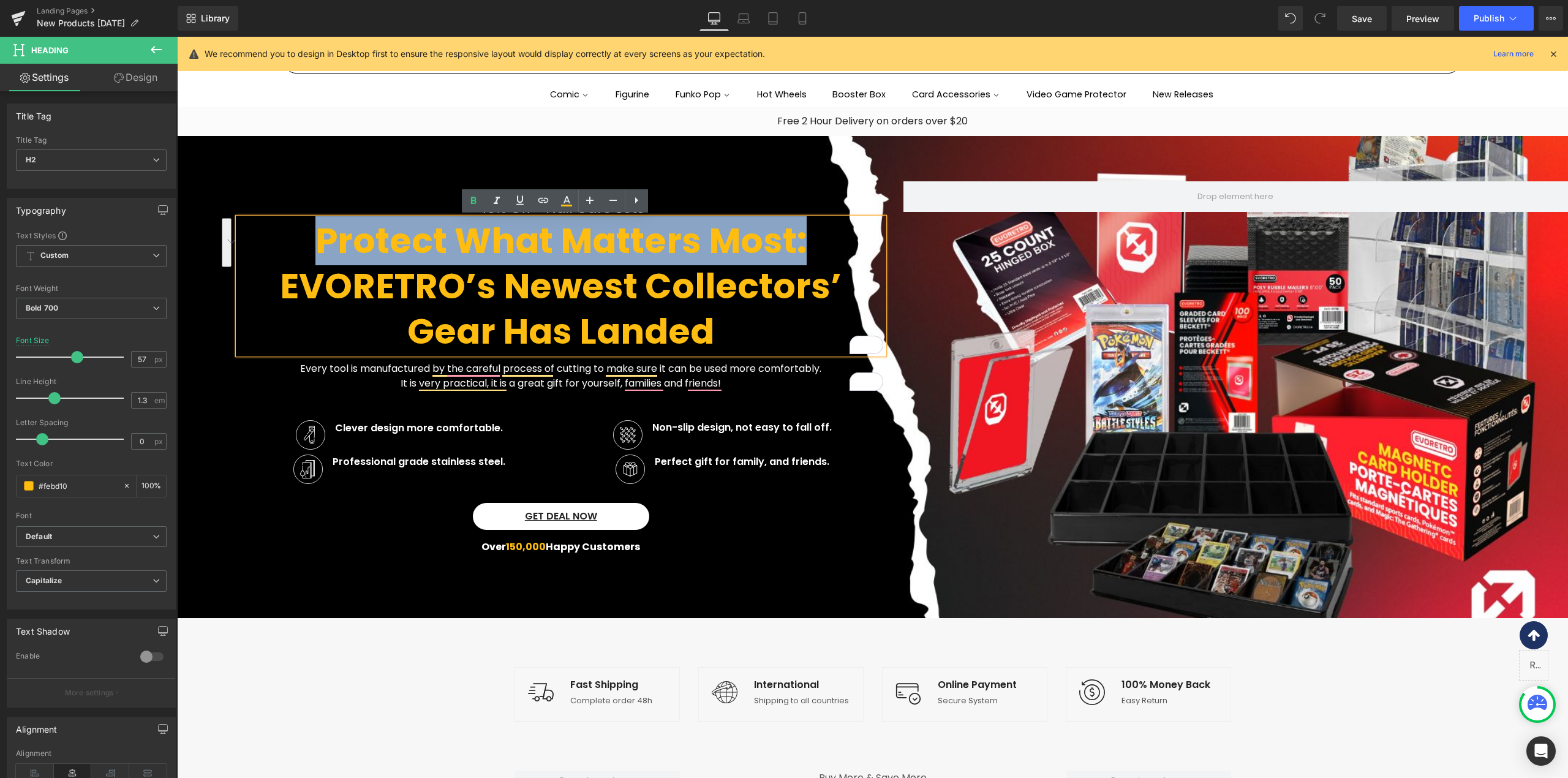
drag, startPoint x: 800, startPoint y: 236, endPoint x: 319, endPoint y: 227, distance: 481.1
click at [319, 227] on h2 "Protect What Matters Most: EVORETRO’s Newest Collectors’ Gear Has Landed" at bounding box center [561, 286] width 645 height 136
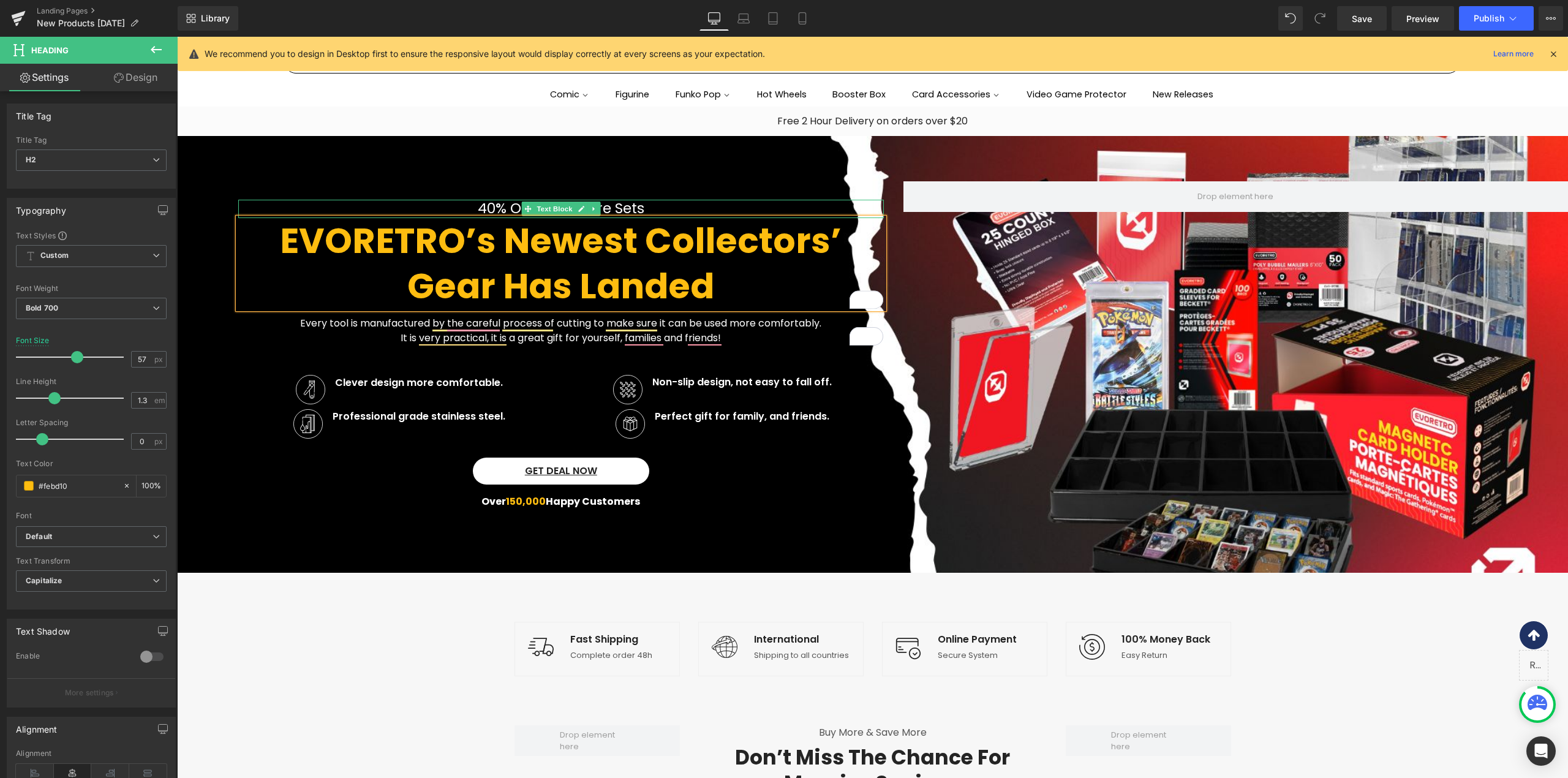
click at [491, 204] on p "40% Off - Nail Care Sets" at bounding box center [561, 209] width 645 height 18
click at [495, 203] on p "40% Off - Nail Care Sets" at bounding box center [561, 209] width 645 height 18
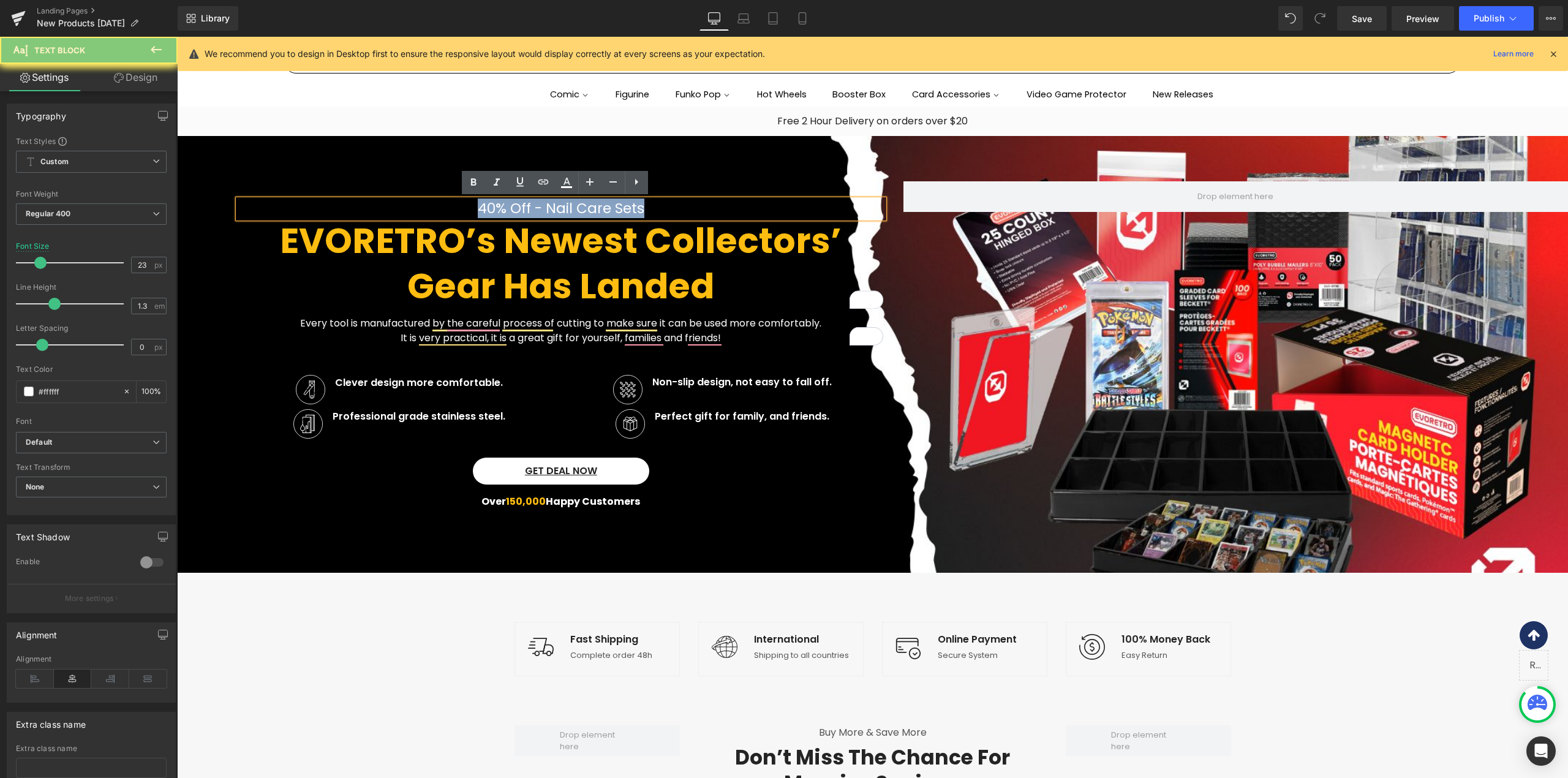
paste div
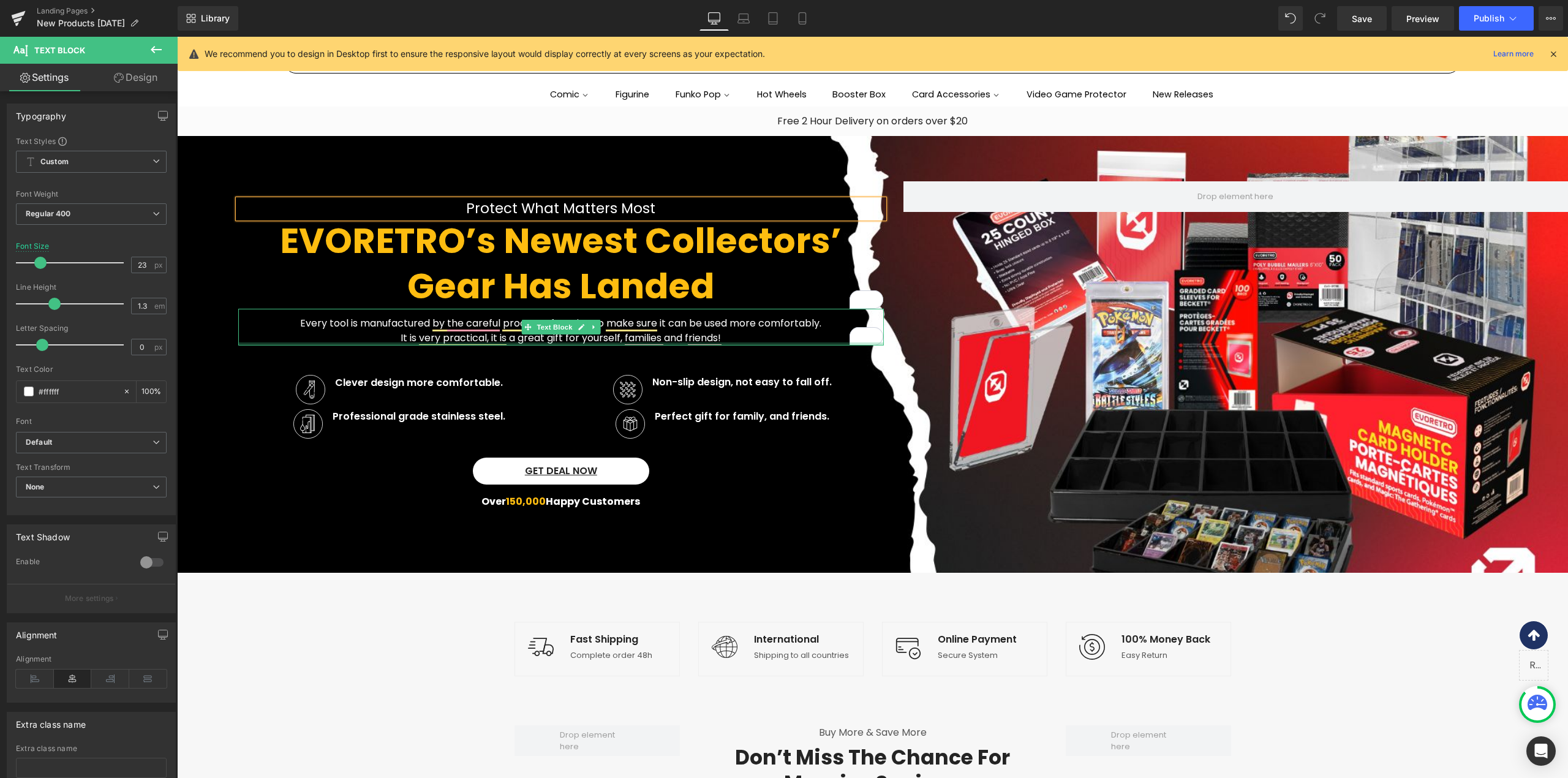
click at [731, 343] on div at bounding box center [561, 344] width 645 height 3
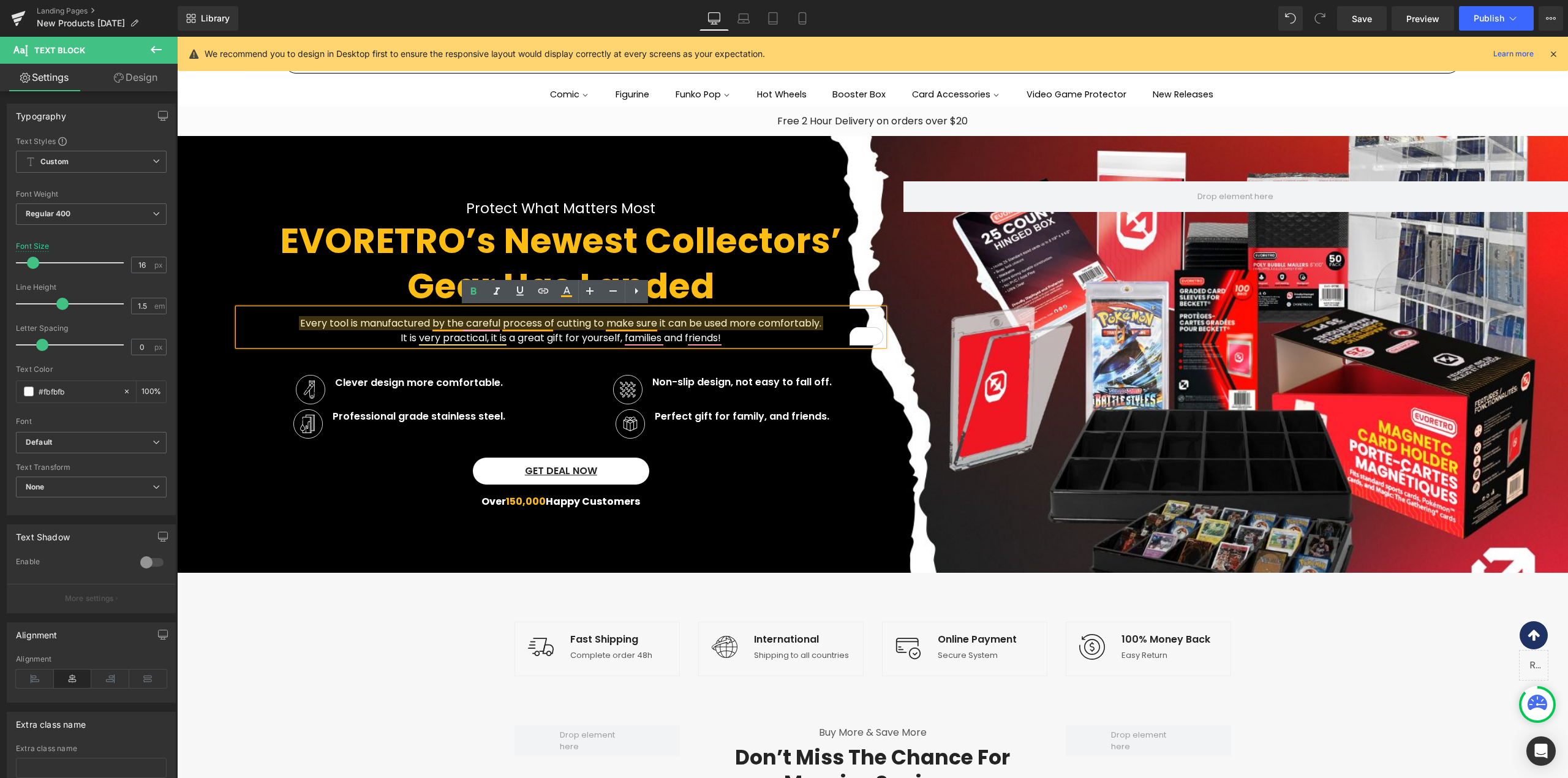
click at [520, 331] on p "It is very practical, it is a great gift for yourself, families and friends!" at bounding box center [561, 338] width 645 height 14
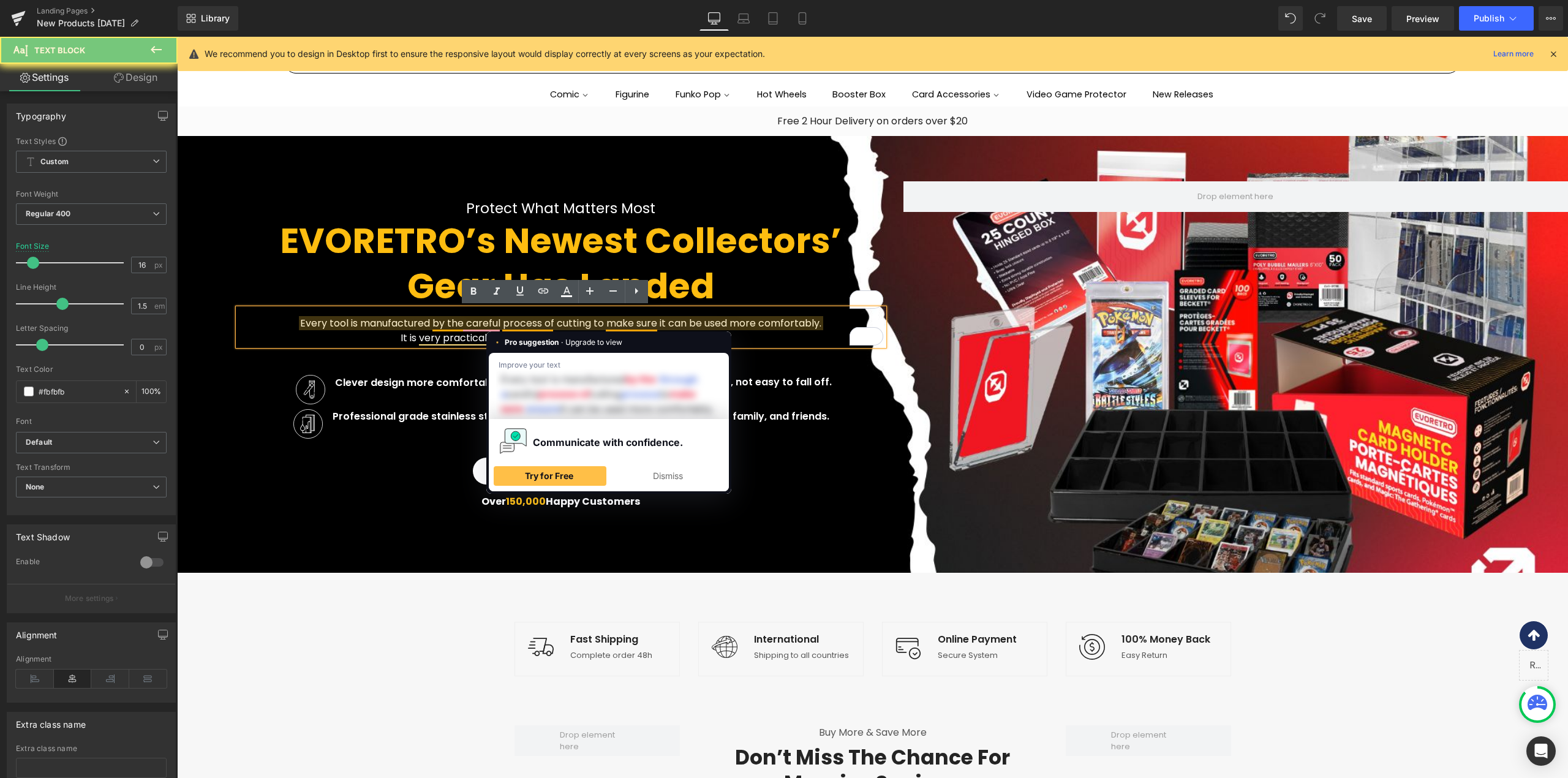
click at [520, 331] on p "It is very practical, it is a great gift for yourself, families and friends!" at bounding box center [561, 338] width 645 height 14
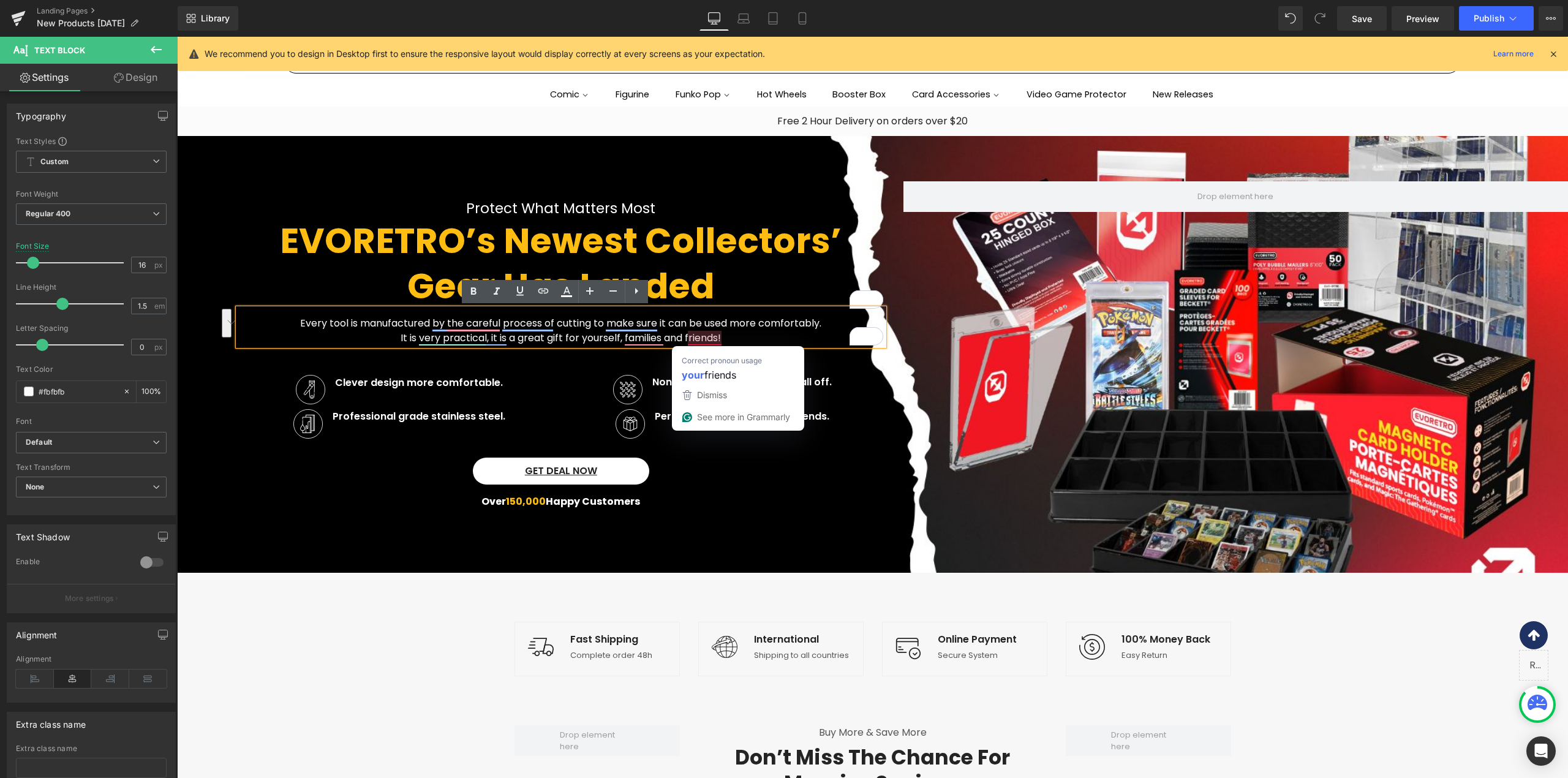
drag, startPoint x: 277, startPoint y: 325, endPoint x: 724, endPoint y: 342, distance: 447.3
click at [724, 342] on div "Every tool is manufactured by the careful process of cutting to make sure it ca…" at bounding box center [561, 327] width 645 height 37
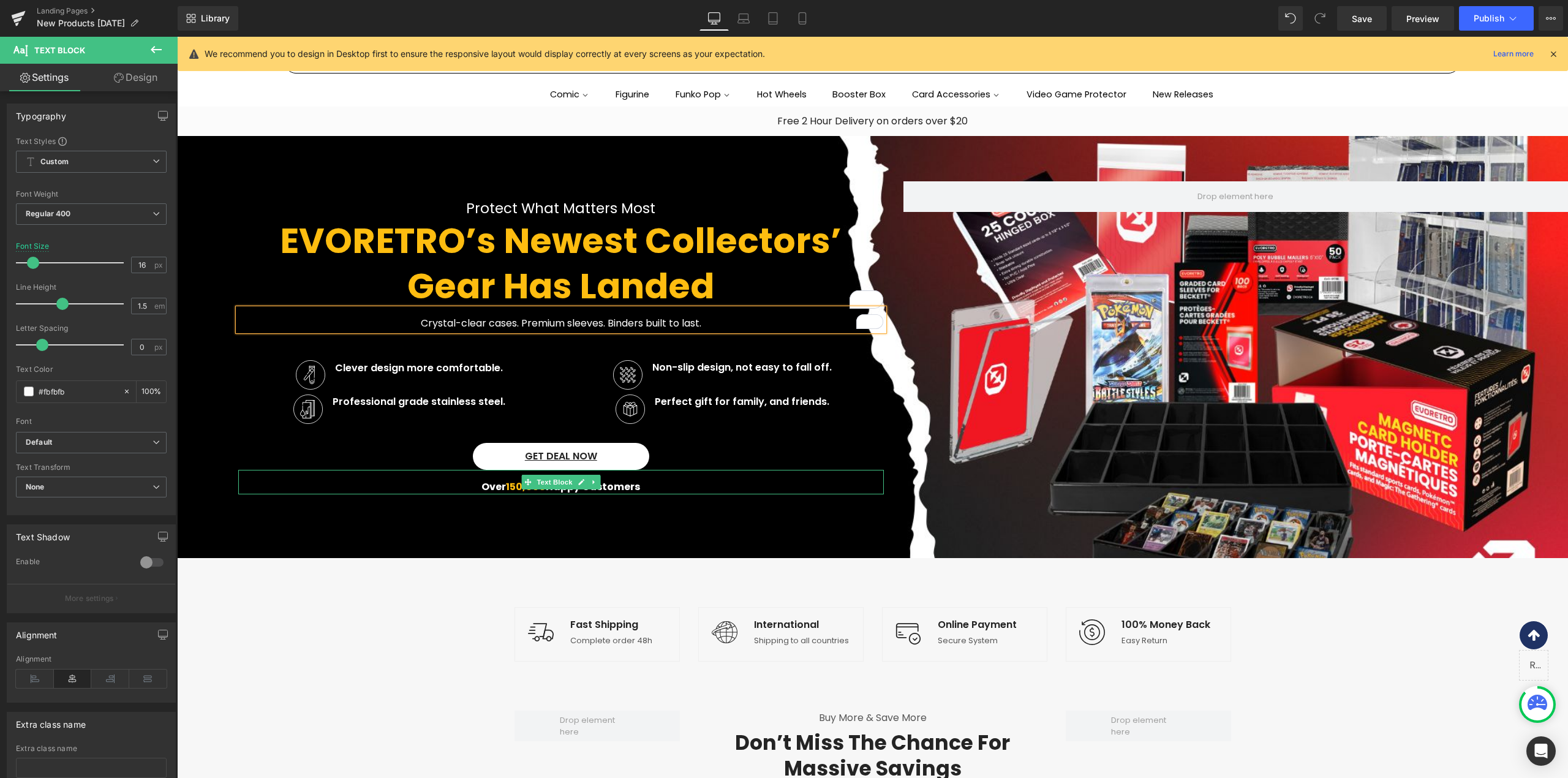
click at [387, 489] on p "Over 150,000 Happy Customers" at bounding box center [561, 486] width 645 height 14
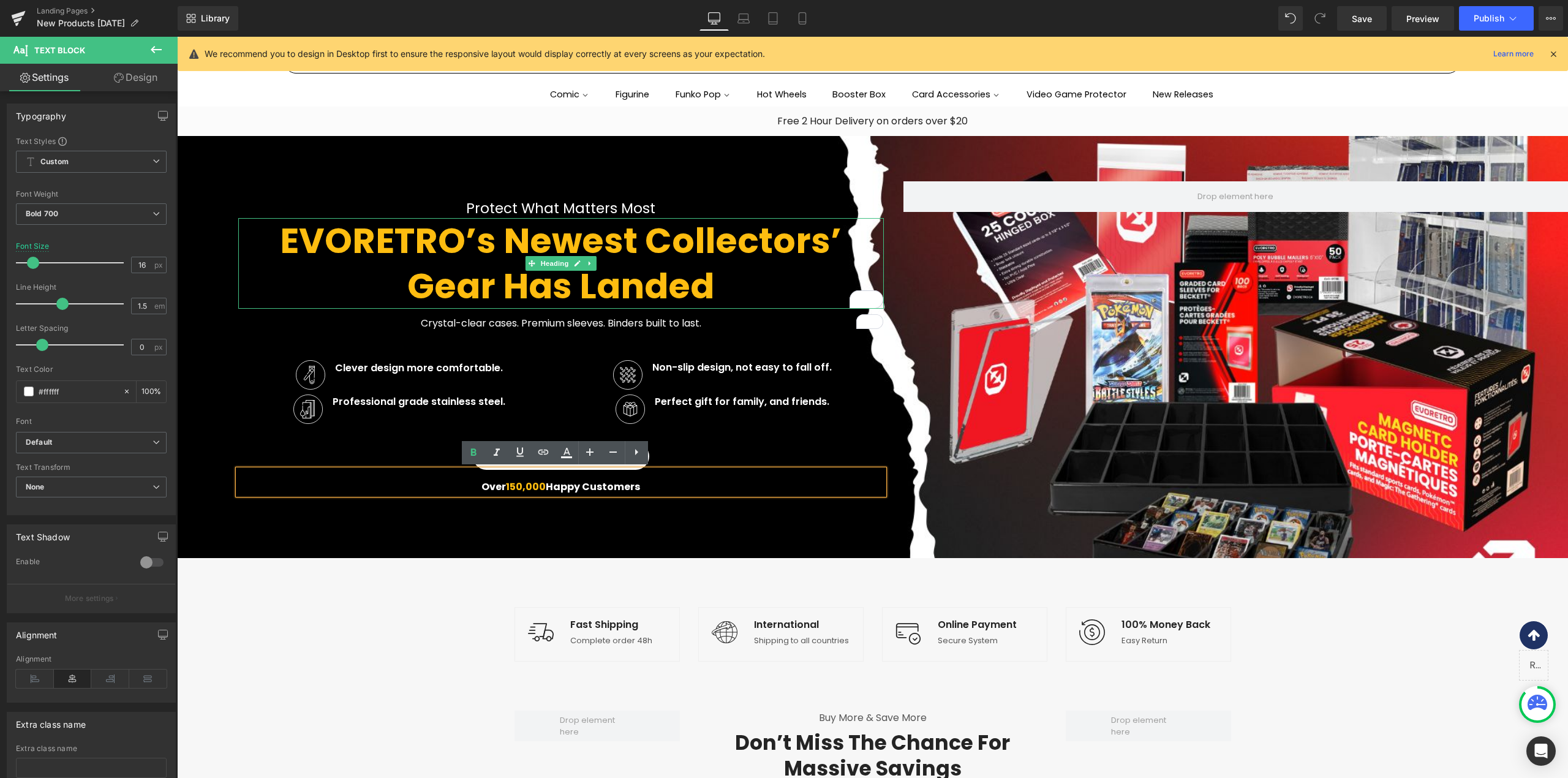
click at [753, 275] on h2 "EVORETRO’s Newest Collectors’ Gear Has Landed" at bounding box center [561, 263] width 645 height 91
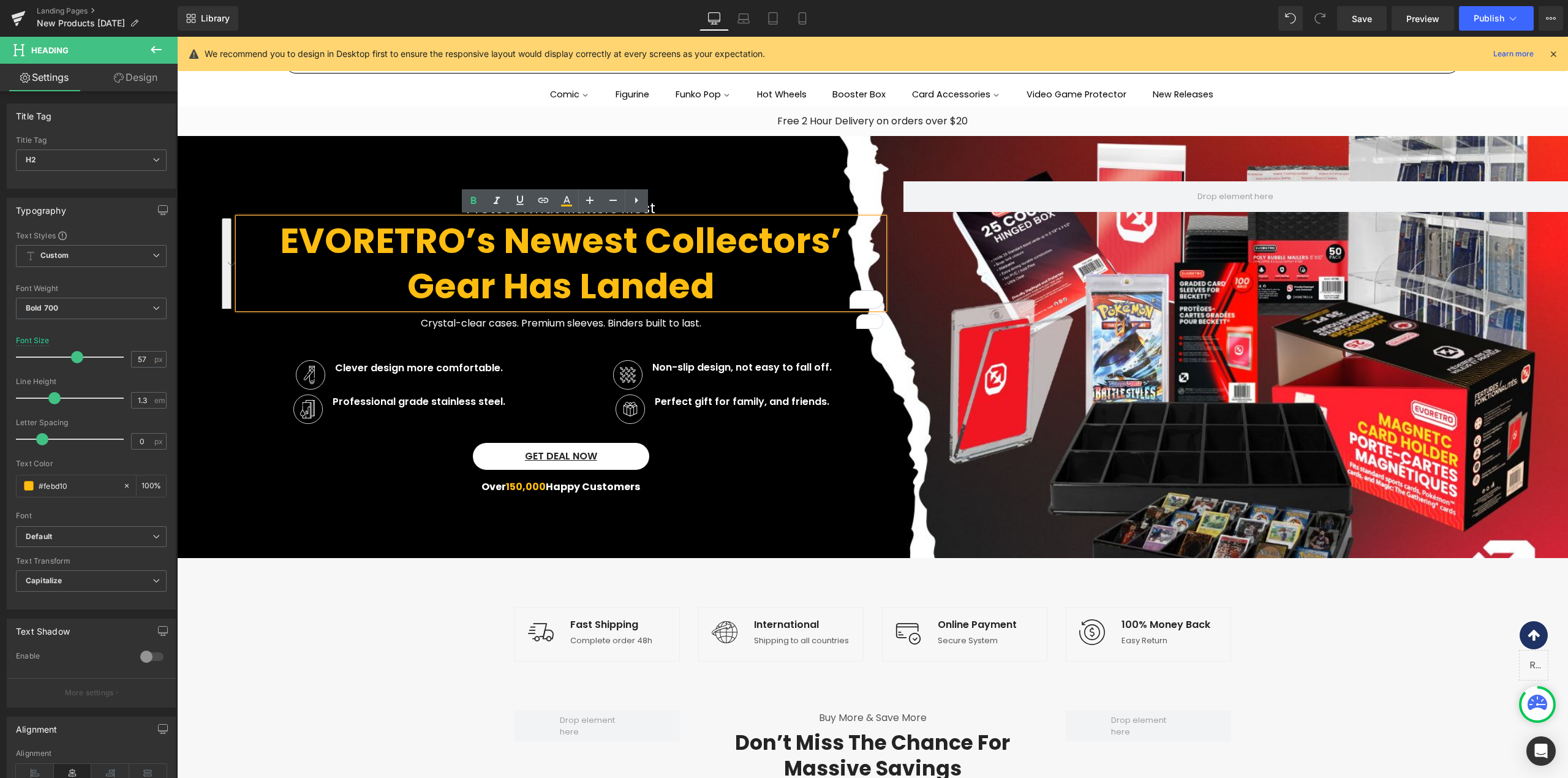
drag, startPoint x: 753, startPoint y: 275, endPoint x: 243, endPoint y: 228, distance: 512.2
click at [243, 228] on h2 "EVORETRO’s Newest Collectors’ Gear Has Landed" at bounding box center [561, 263] width 645 height 91
click at [559, 206] on icon at bounding box center [566, 200] width 14 height 14
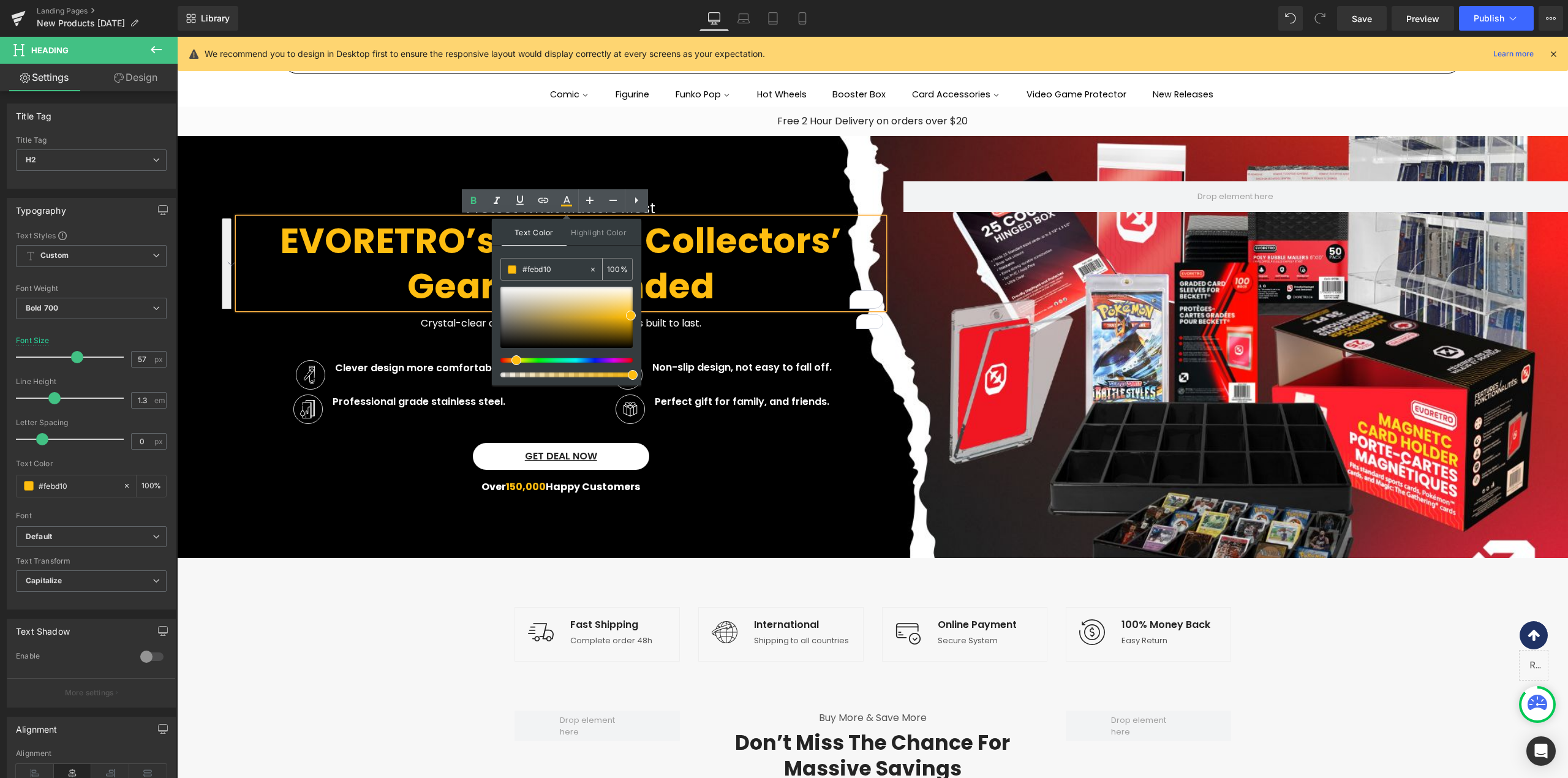
click at [592, 269] on icon at bounding box center [593, 269] width 4 height 4
type input "none"
type input "0"
click at [564, 273] on input "none" at bounding box center [555, 269] width 66 height 14
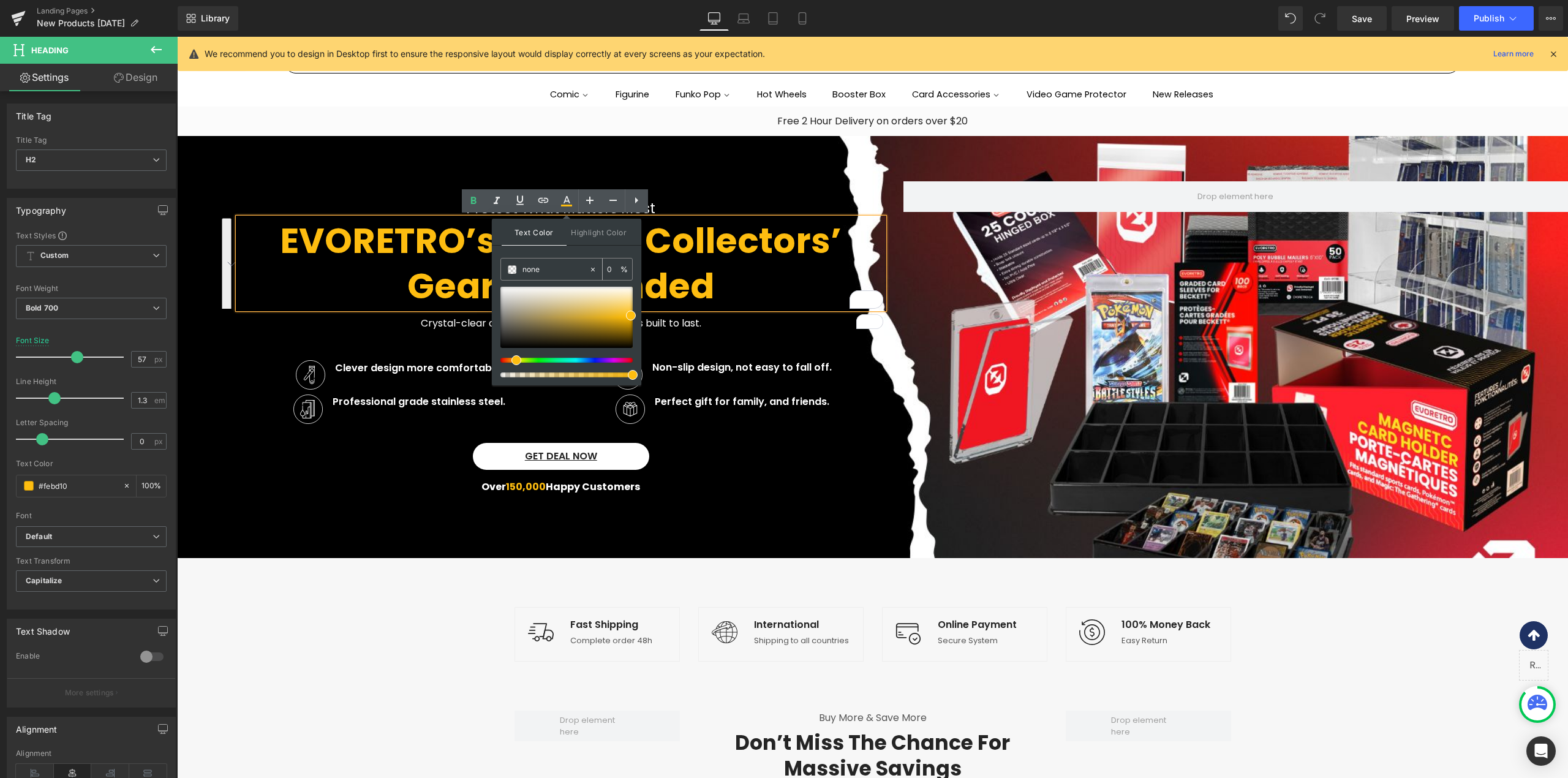
click at [564, 273] on input "none" at bounding box center [555, 269] width 66 height 14
type input "fff"
type input "100"
type input "fffff"
type input "0"
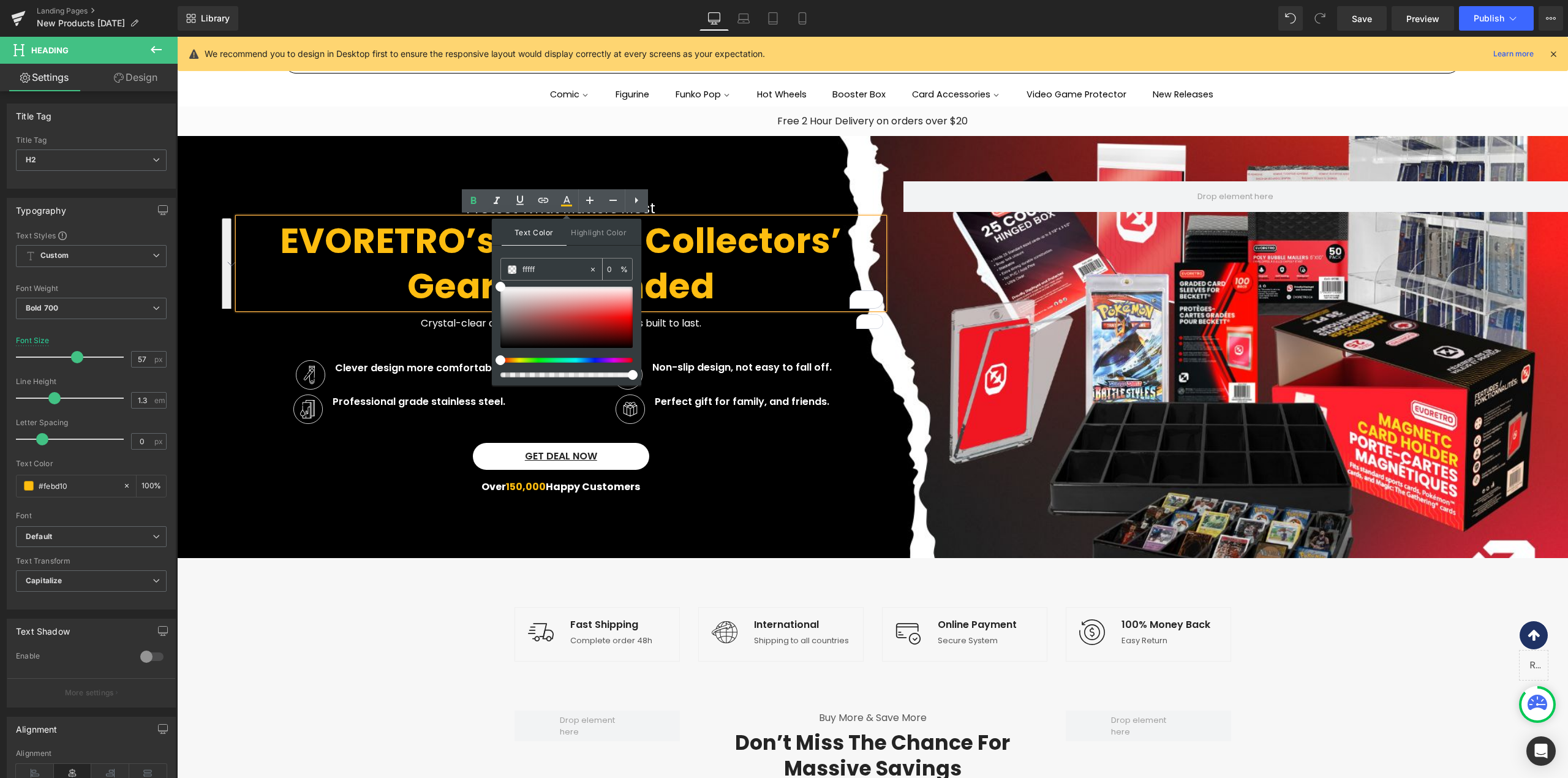
type input "ffffff"
type input "100"
type input "#ffffff"
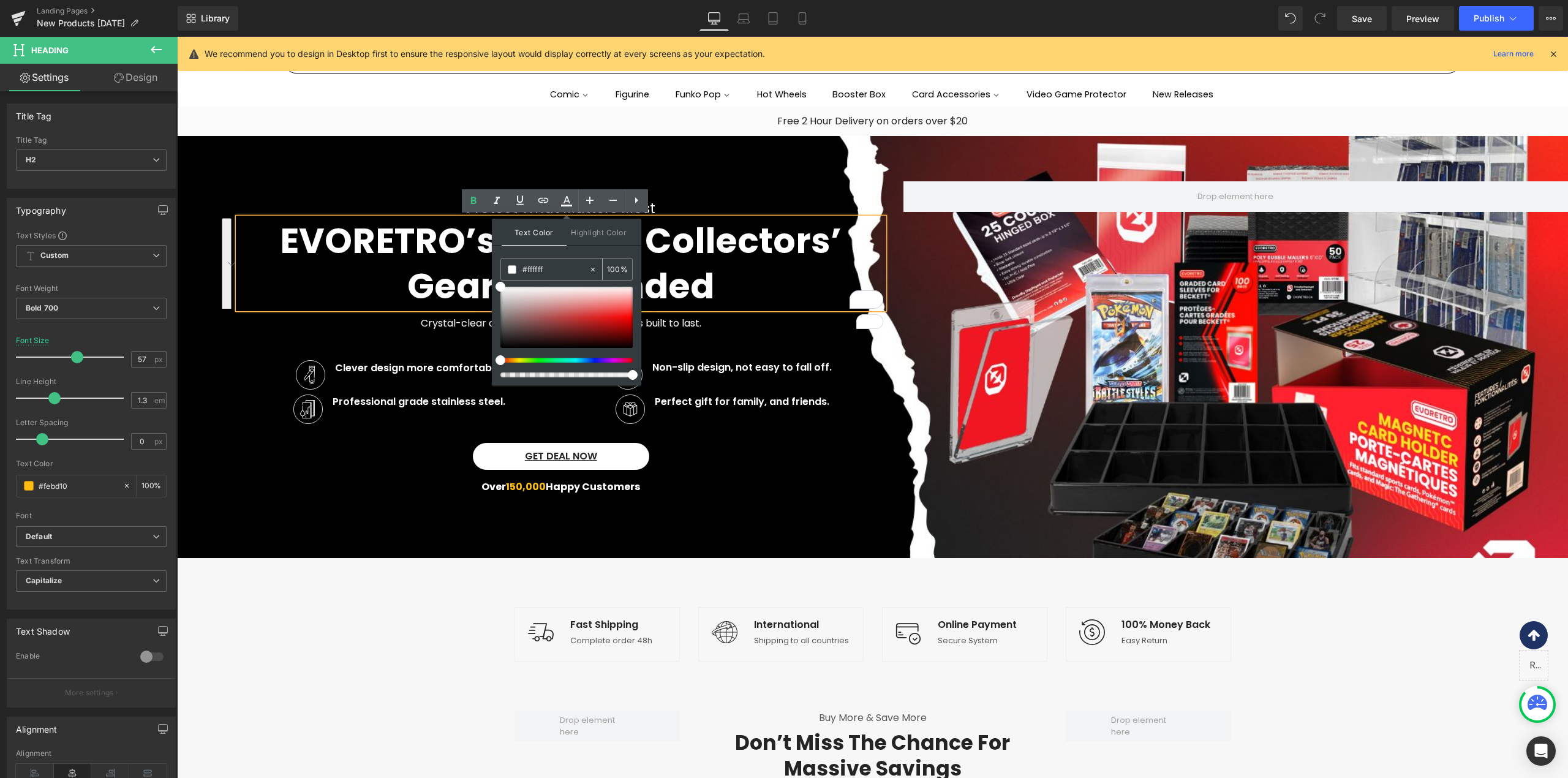
click at [512, 266] on span at bounding box center [511, 269] width 8 height 8
click at [589, 234] on span "Highlight Color" at bounding box center [599, 231] width 65 height 27
type input "#885757"
type input "100"
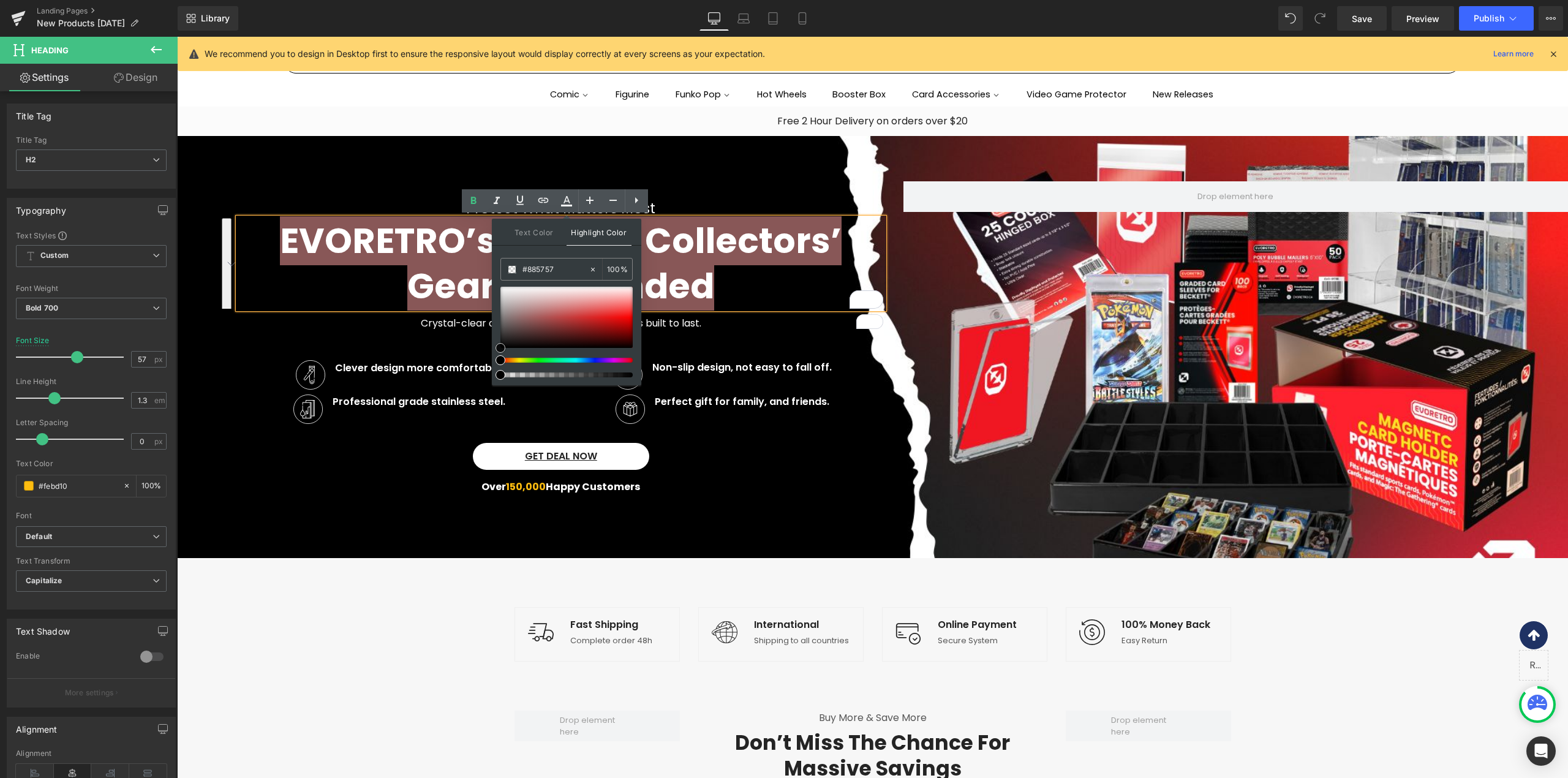
click at [529, 322] on div at bounding box center [567, 317] width 132 height 61
drag, startPoint x: 358, startPoint y: 445, endPoint x: 407, endPoint y: 319, distance: 135.2
click at [177, 37] on div at bounding box center [177, 37] width 0 height 0
click at [390, 342] on div "Image Clever design more comfortable. Text Block Icon List Image Non-slip desig…" at bounding box center [561, 356] width 645 height 49
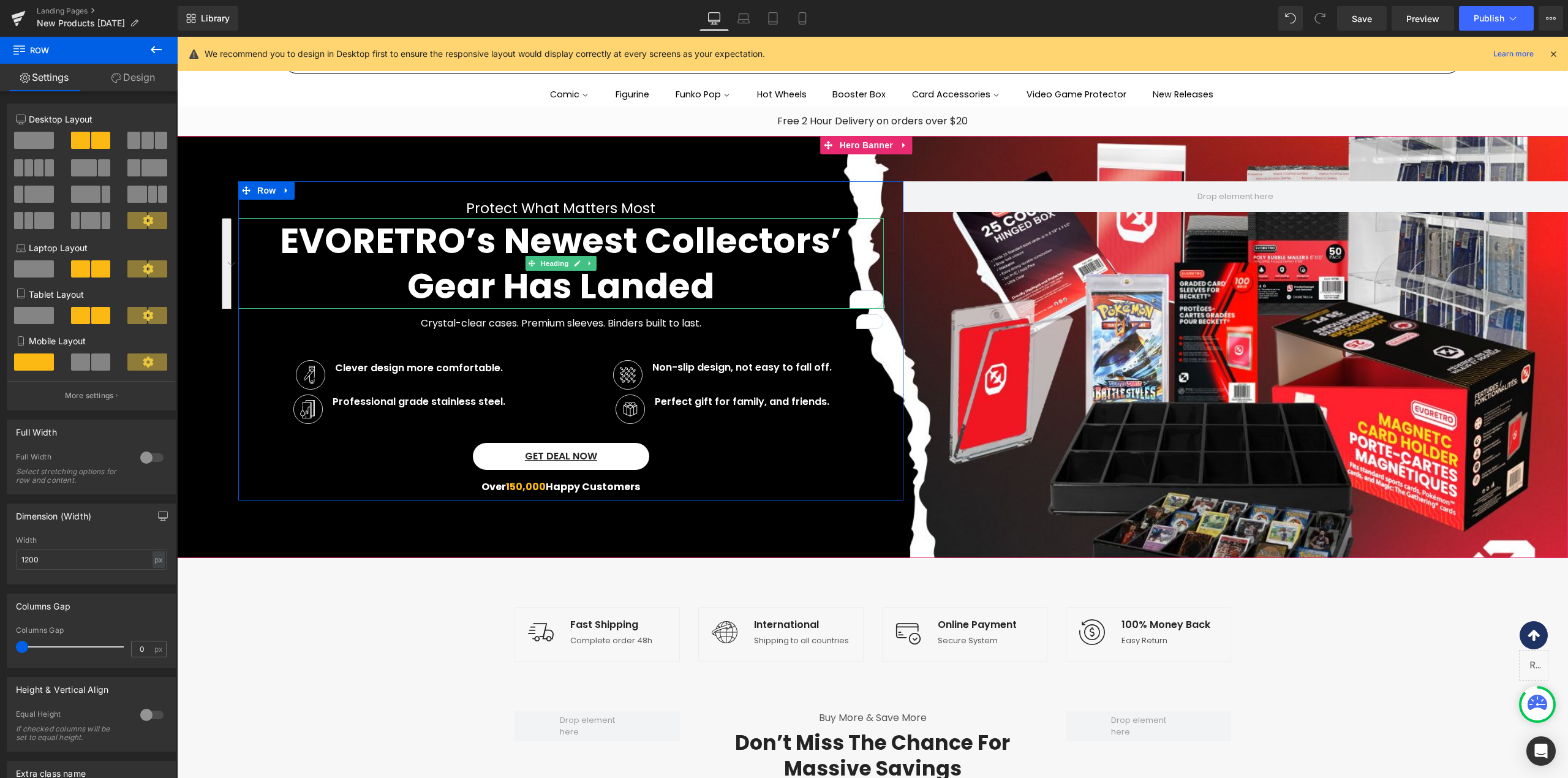
click at [485, 258] on span "EVORETRO’s Newest Collectors’ Gear Has Landed" at bounding box center [561, 263] width 561 height 94
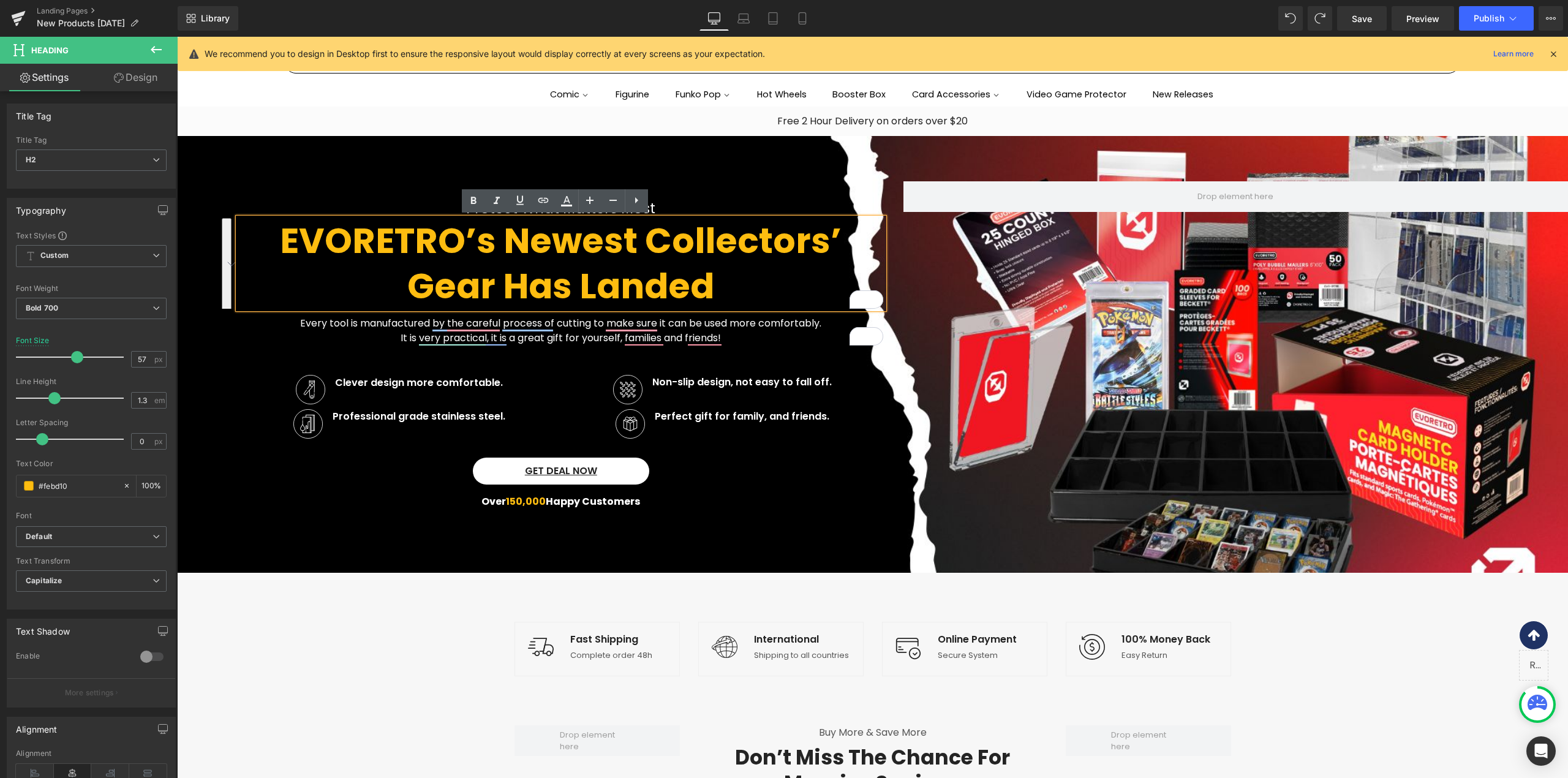
drag, startPoint x: 728, startPoint y: 282, endPoint x: 288, endPoint y: 260, distance: 440.5
click at [288, 260] on h2 "EVORETRO’s Newest Collectors’ Gear Has Landed" at bounding box center [561, 263] width 645 height 91
click at [571, 206] on icon at bounding box center [566, 206] width 11 height 2
type input "#febd10"
type input "100"
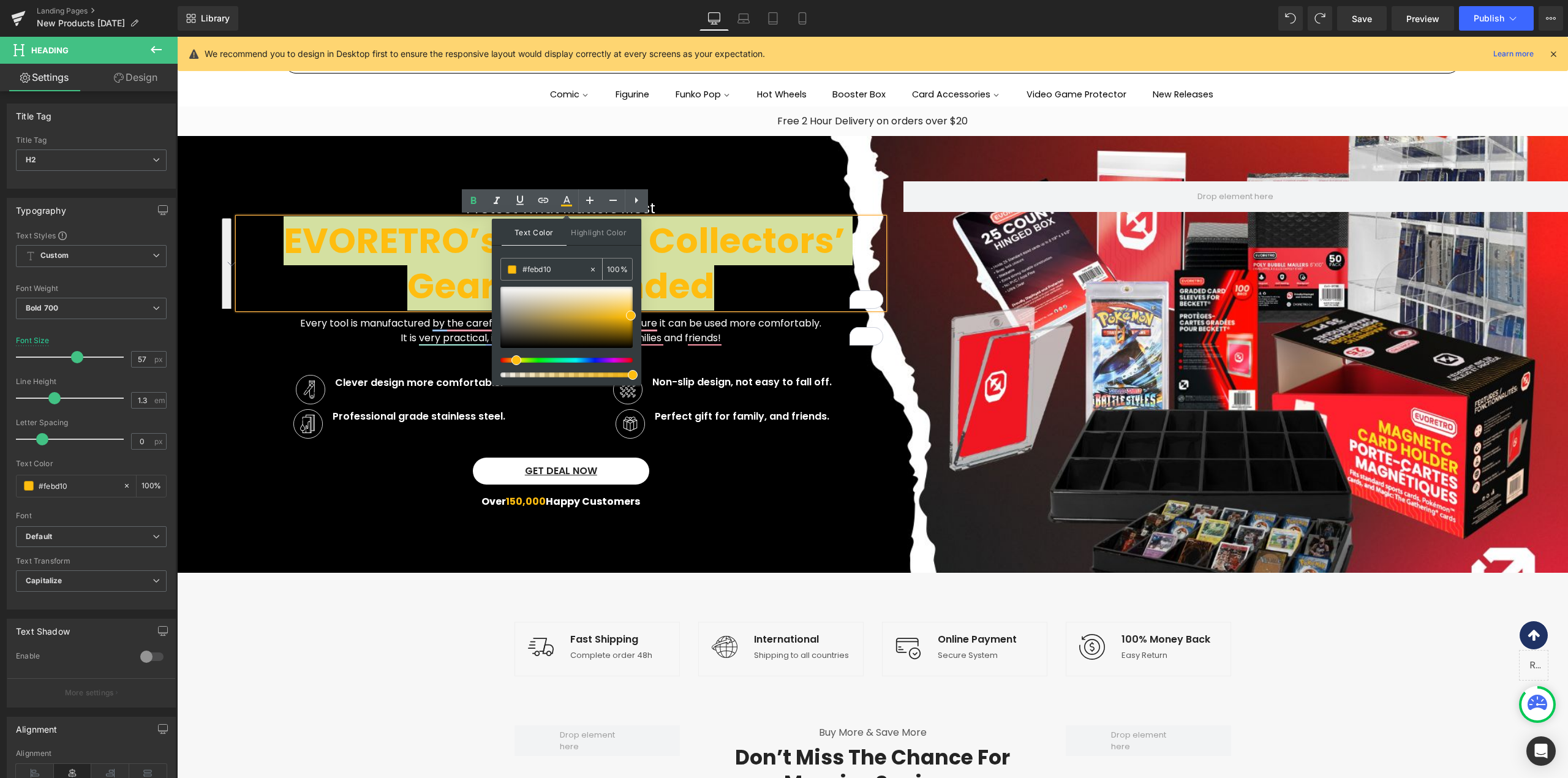
click at [594, 269] on icon at bounding box center [593, 269] width 8 height 8
type input "none"
type input "0"
click at [568, 269] on input "none" at bounding box center [555, 269] width 66 height 14
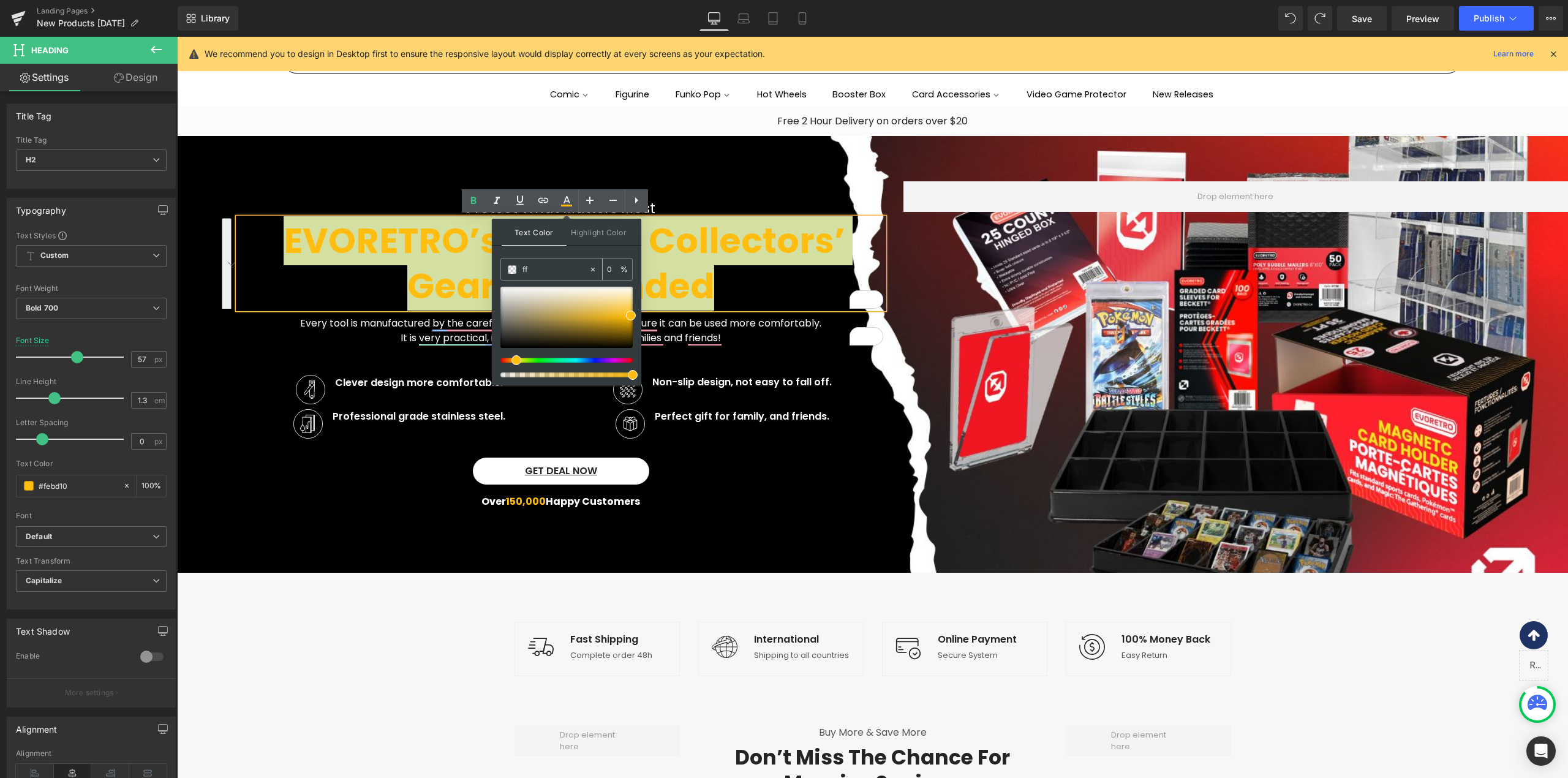
type input "fff"
type input "100"
type input "fffff"
type input "0"
type input "ffffff"
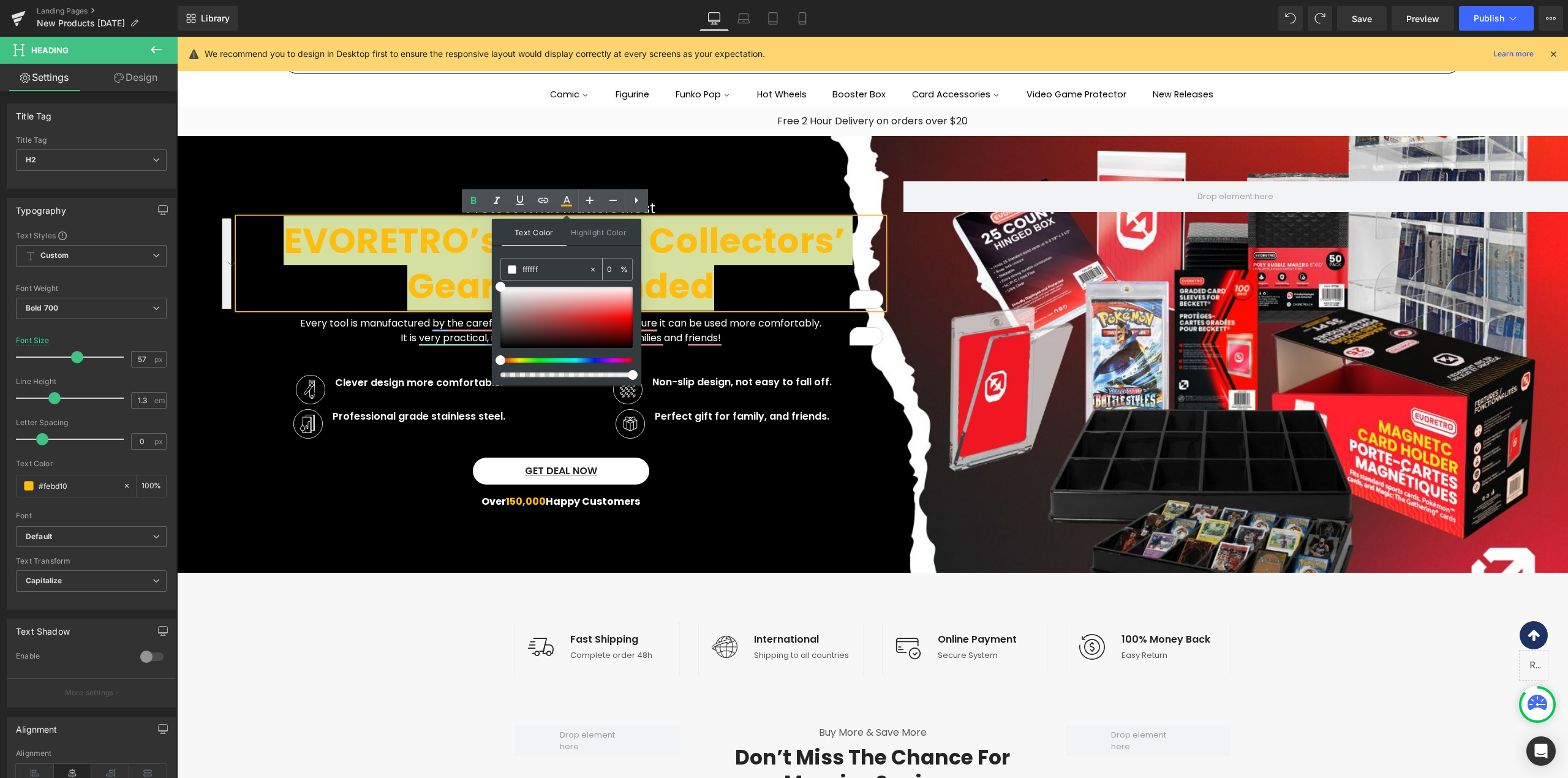
type input "100"
type input "#ffffff"
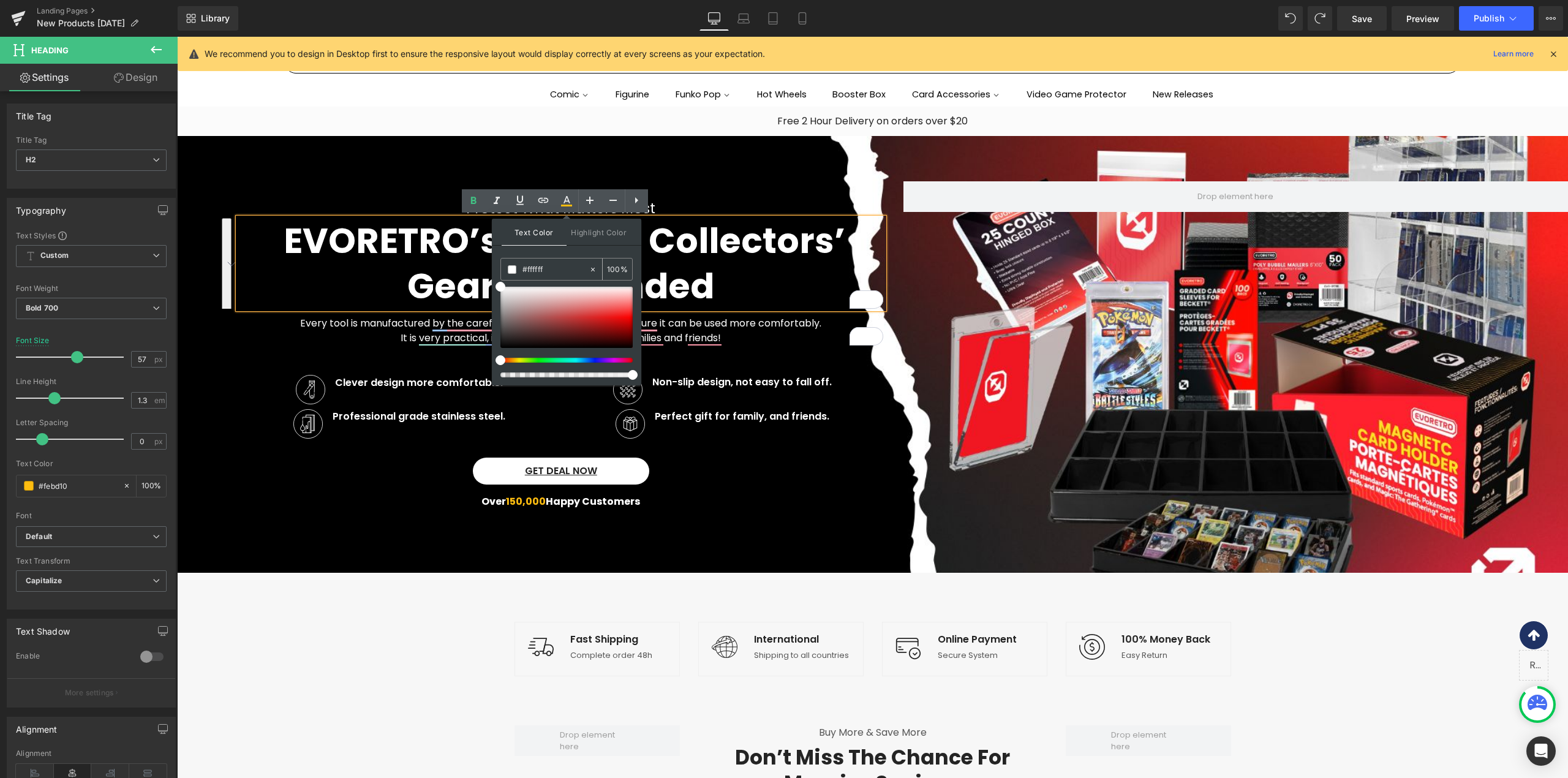
click at [517, 269] on div "#ffffff" at bounding box center [544, 269] width 87 height 21
click at [430, 359] on div at bounding box center [561, 352] width 645 height 14
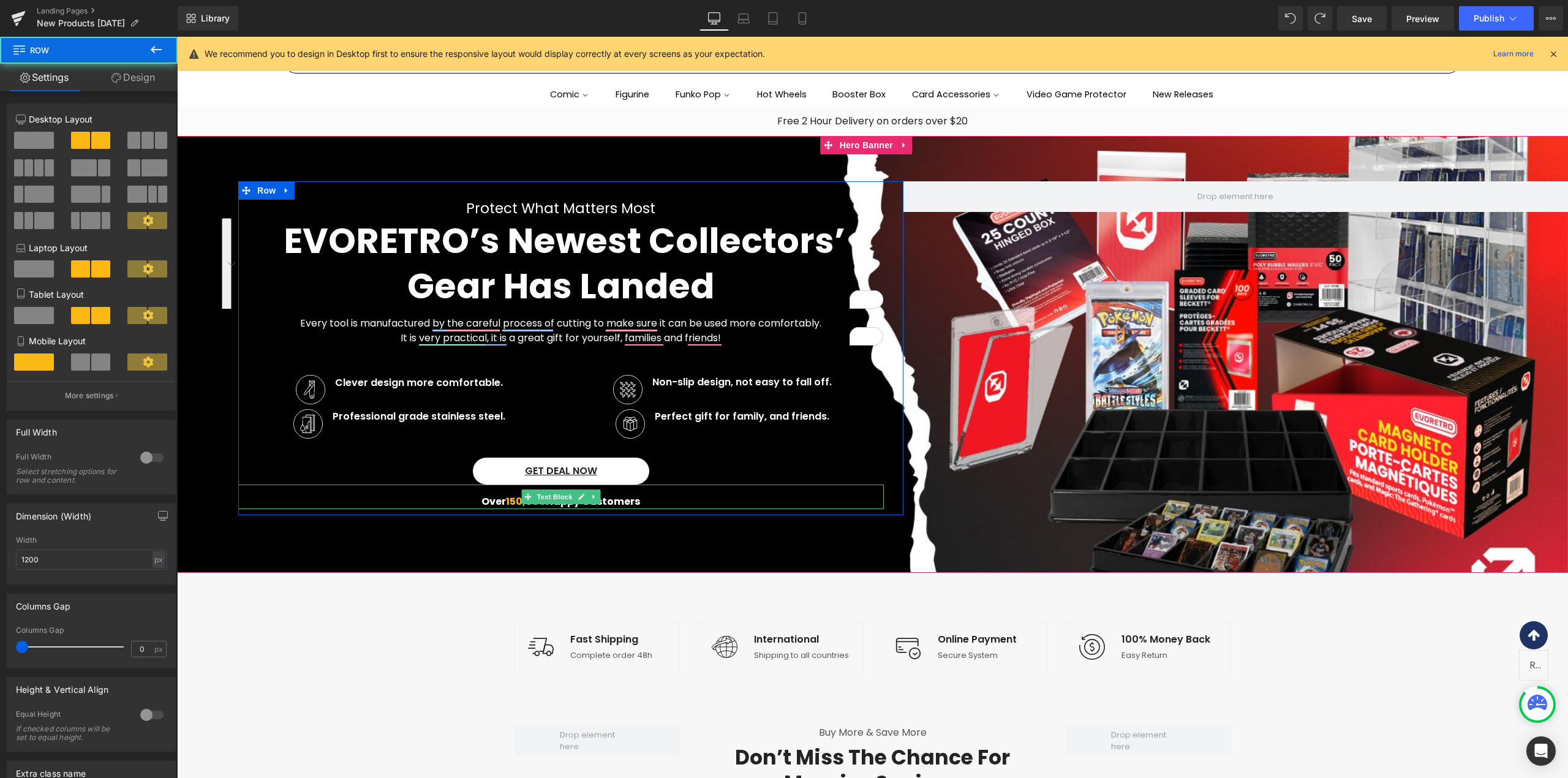
click at [388, 492] on div "Over 150,000 Happy Customers" at bounding box center [561, 497] width 645 height 24
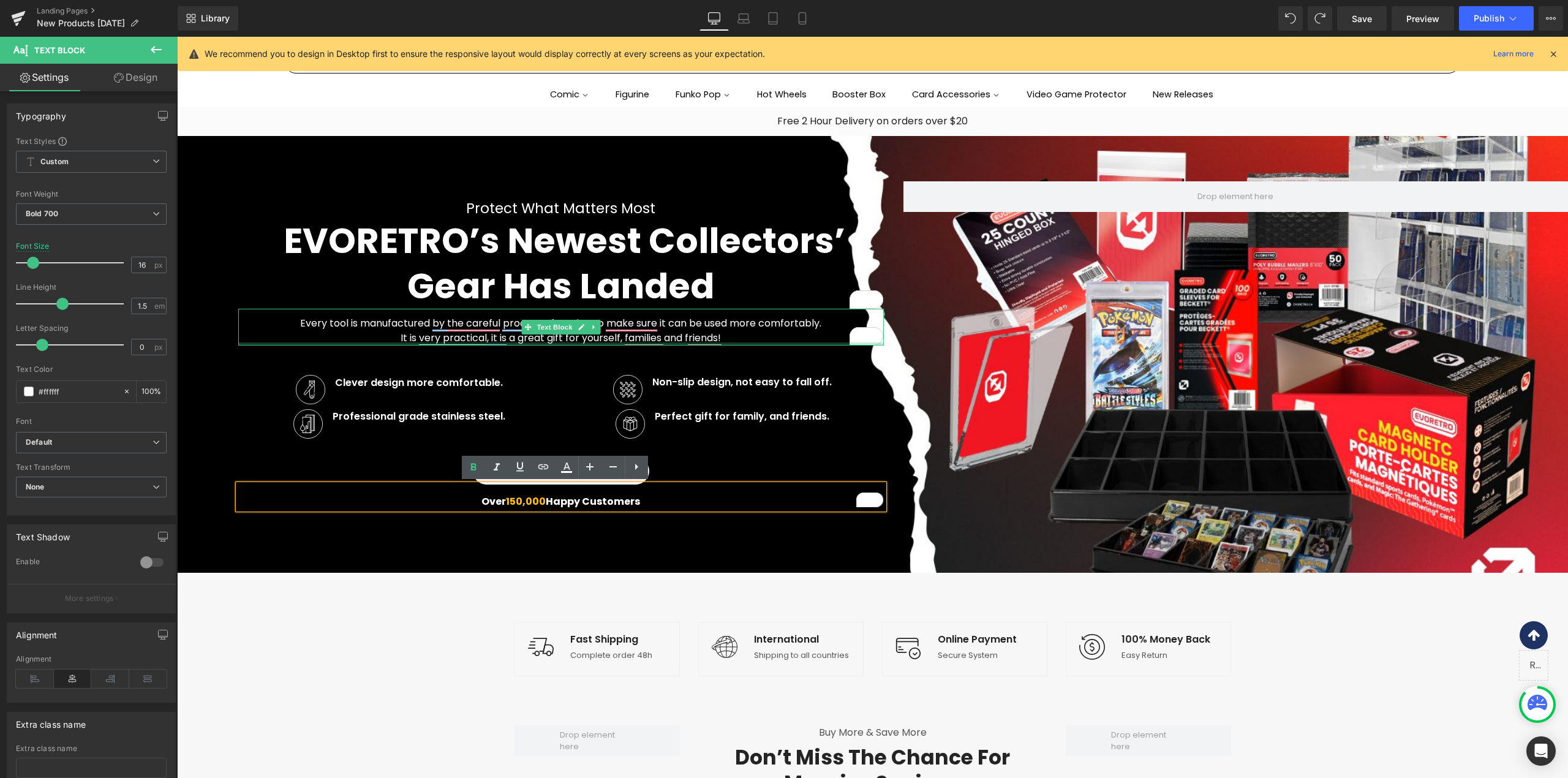
click at [522, 343] on div at bounding box center [561, 344] width 645 height 3
click at [522, 342] on p "It is very practical, it is a great gift for yourself, families and friends!" at bounding box center [561, 338] width 645 height 14
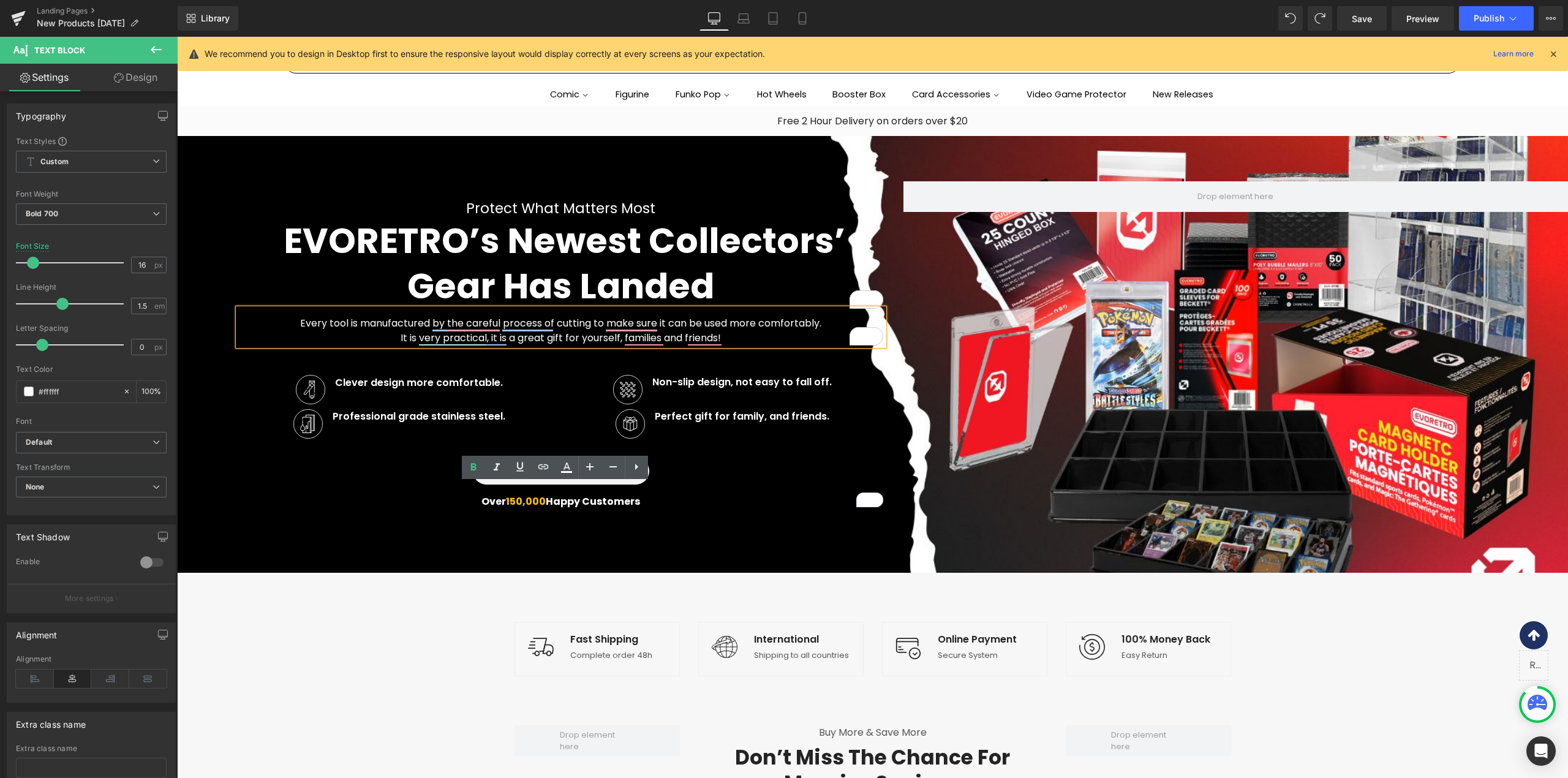
click at [522, 342] on p "It is very practical, it is a great gift for yourself, families and friends!" at bounding box center [561, 338] width 645 height 14
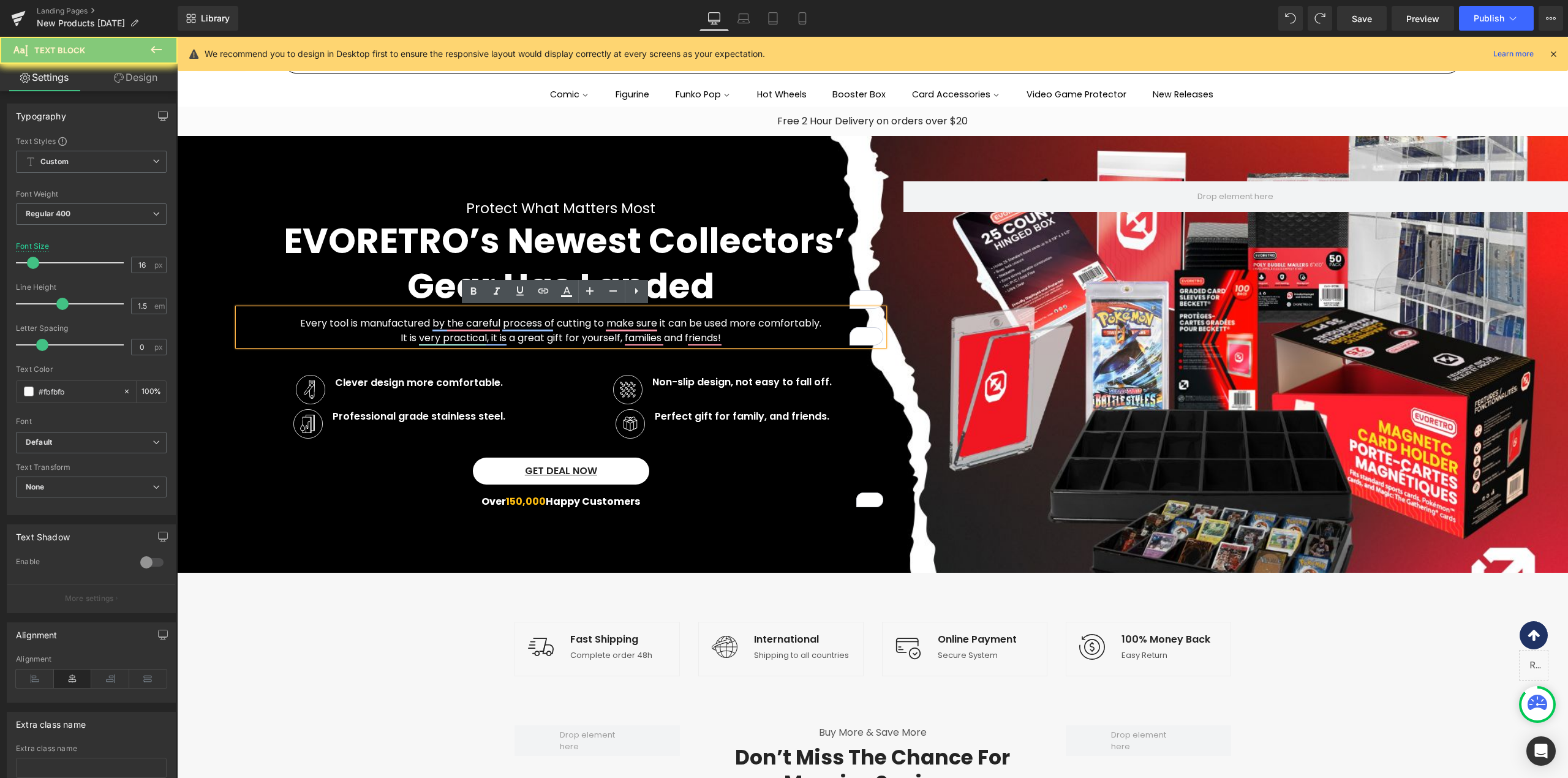
click at [522, 342] on p "It is very practical, it is a great gift for yourself, families and friends!" at bounding box center [561, 338] width 645 height 14
drag, startPoint x: 291, startPoint y: 325, endPoint x: 733, endPoint y: 336, distance: 442.1
click at [733, 336] on div "Every tool is manufactured by the careful process of cutting to make sure it ca…" at bounding box center [561, 327] width 645 height 37
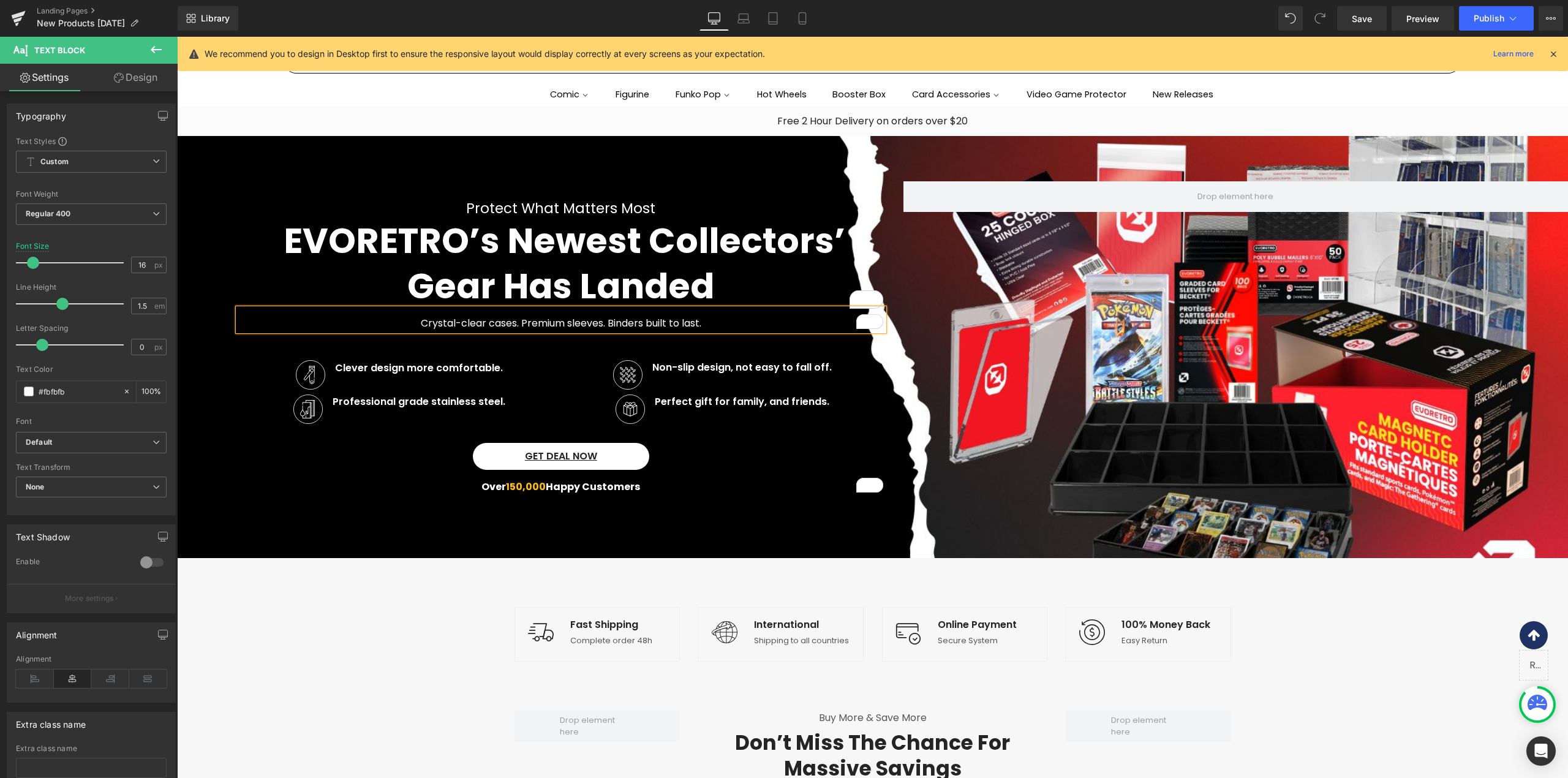
click at [404, 547] on div at bounding box center [873, 347] width 1391 height 422
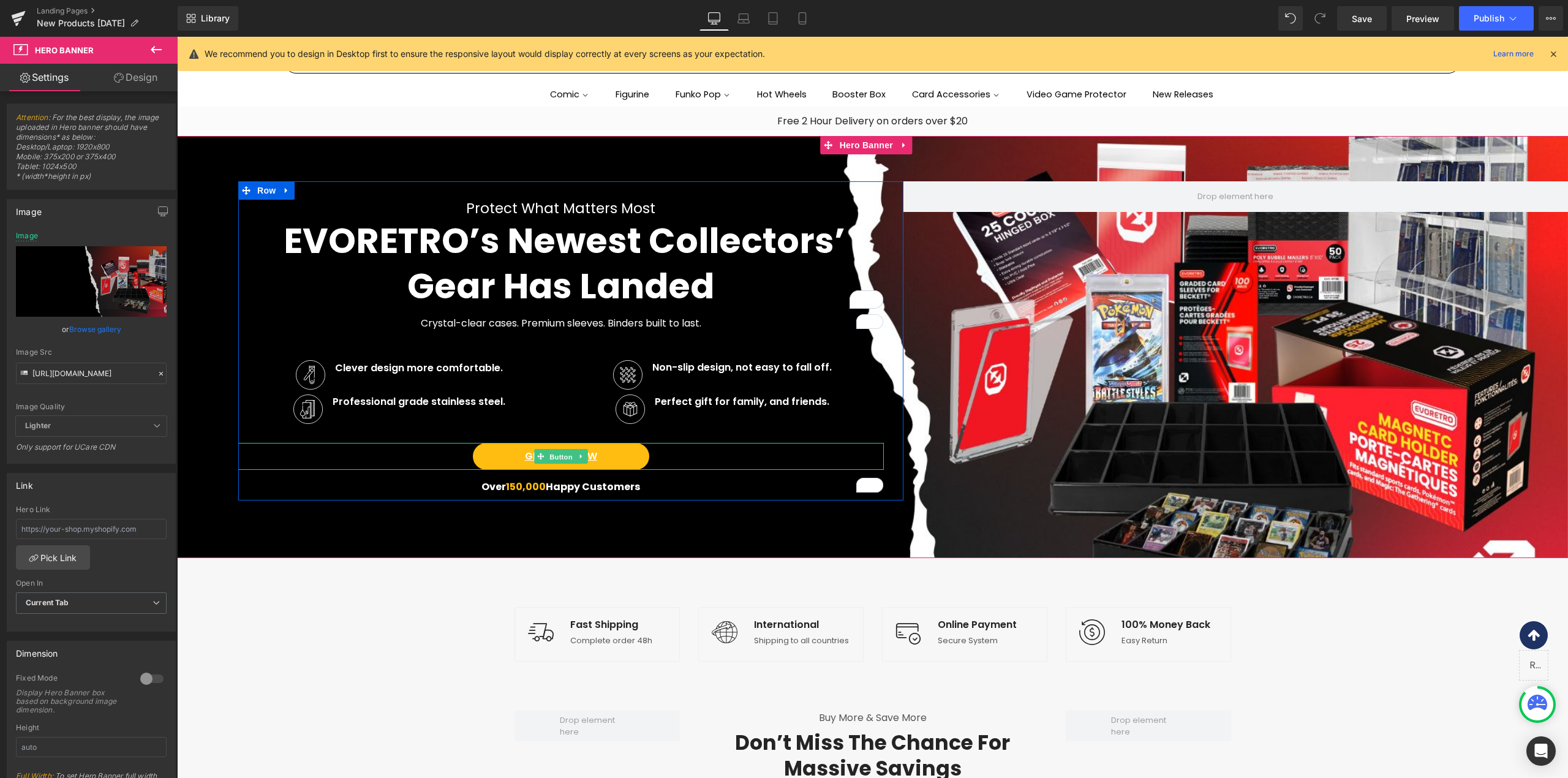
click at [548, 451] on span "Button" at bounding box center [561, 457] width 28 height 14
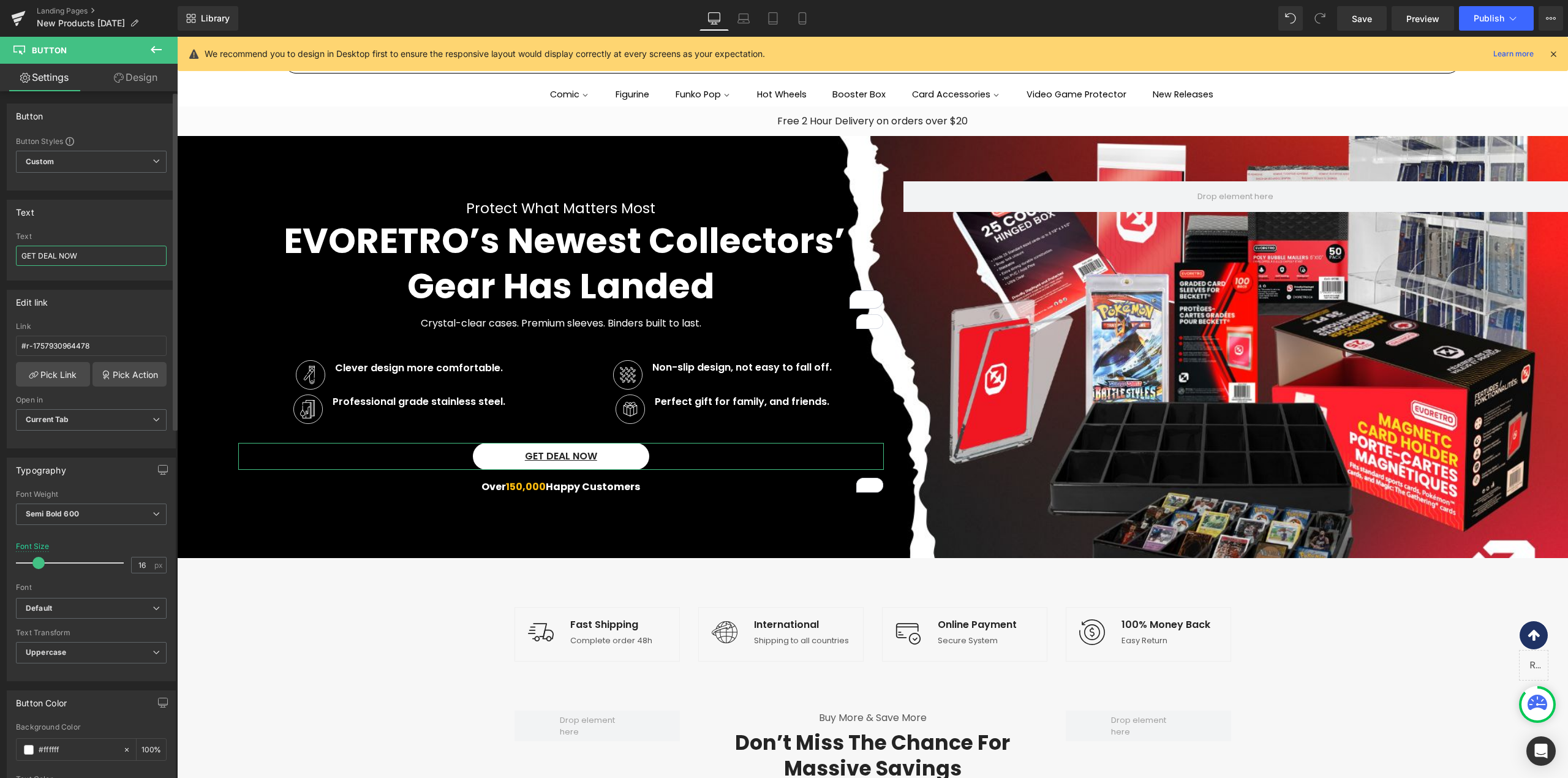
click at [82, 253] on input "GET DEAL NOW" at bounding box center [91, 256] width 151 height 21
paste input "Shop New Arrivals"
type input "Shop New Arrivals"
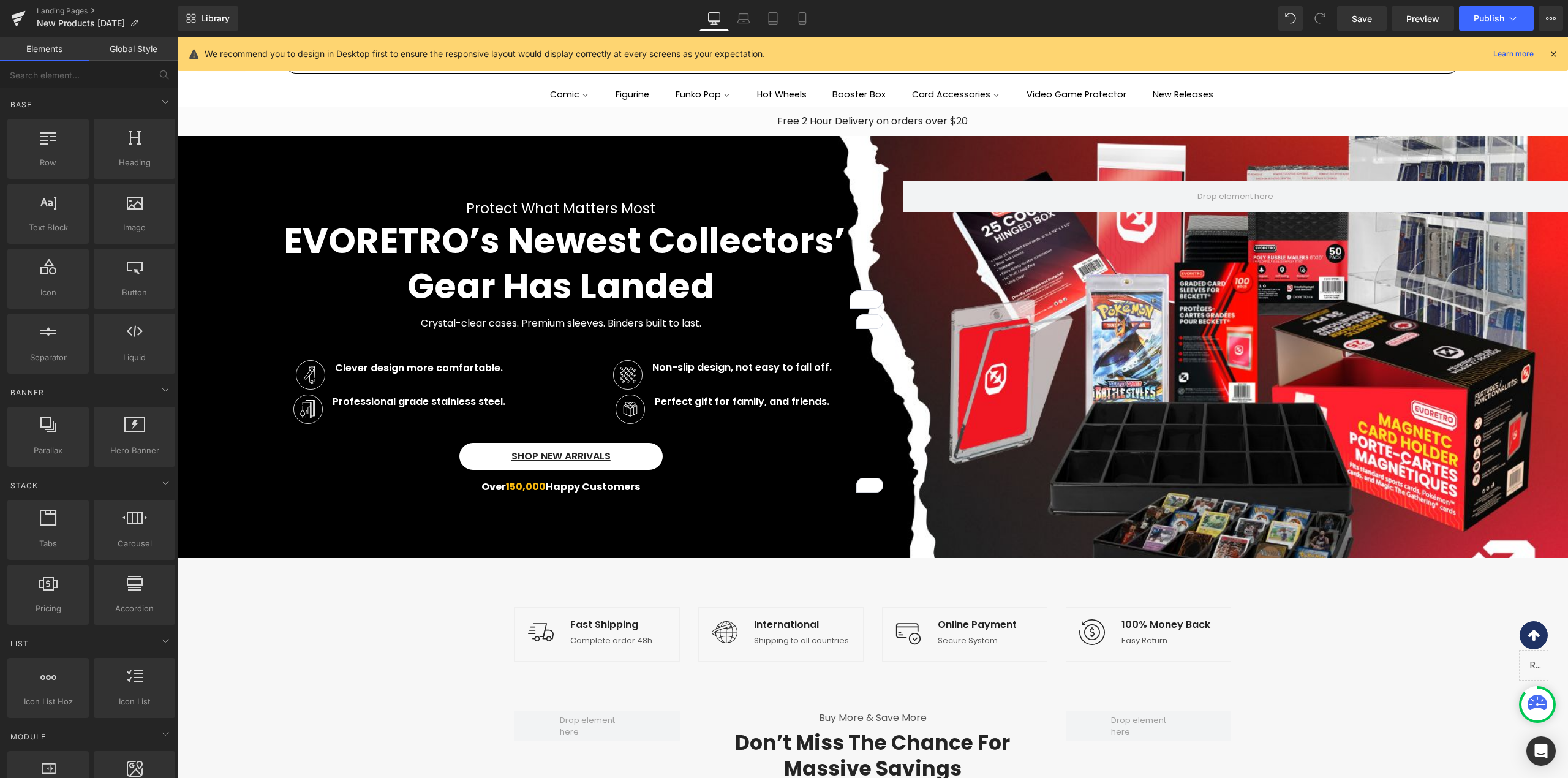
click at [1424, 14] on span "Preview" at bounding box center [1422, 18] width 33 height 13
click at [1345, 18] on link "Save" at bounding box center [1361, 18] width 49 height 24
click at [344, 365] on p "Clever design more comfortable." at bounding box center [418, 368] width 168 height 14
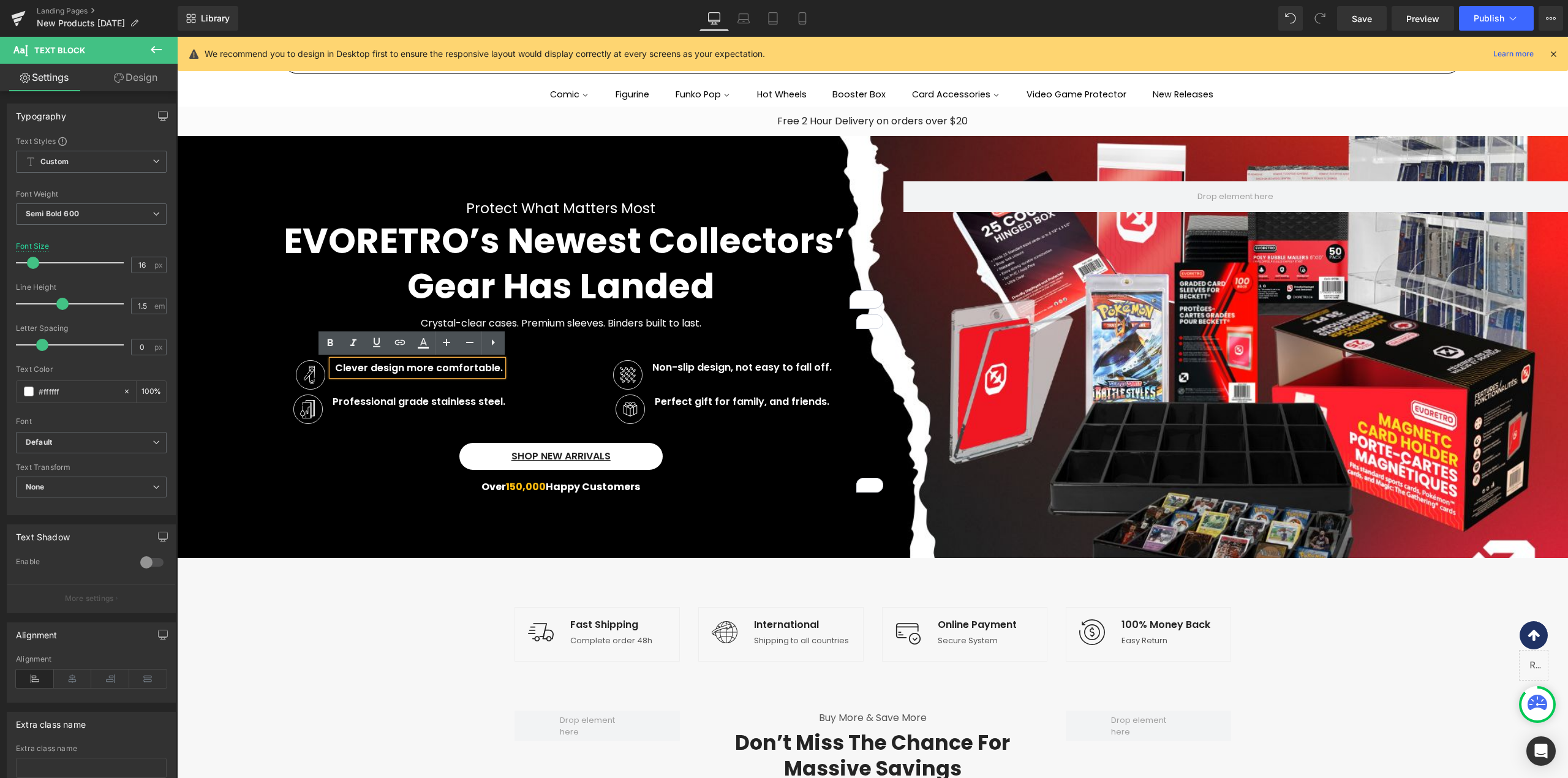
click at [371, 365] on p "Clever design more comfortable." at bounding box center [418, 368] width 168 height 14
paste div
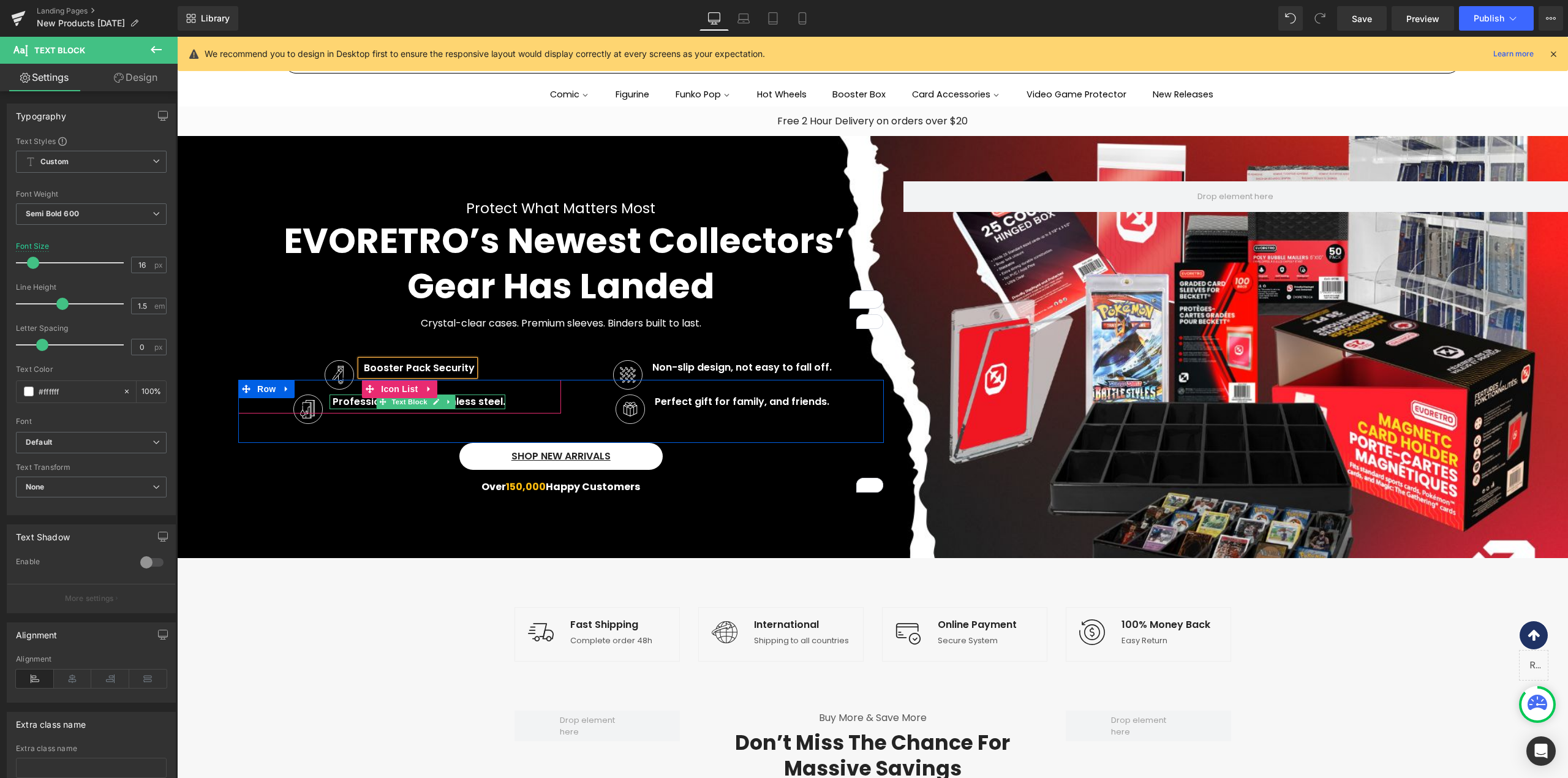
click at [336, 400] on p "Professional grade stainless steel." at bounding box center [418, 401] width 173 height 14
paste div
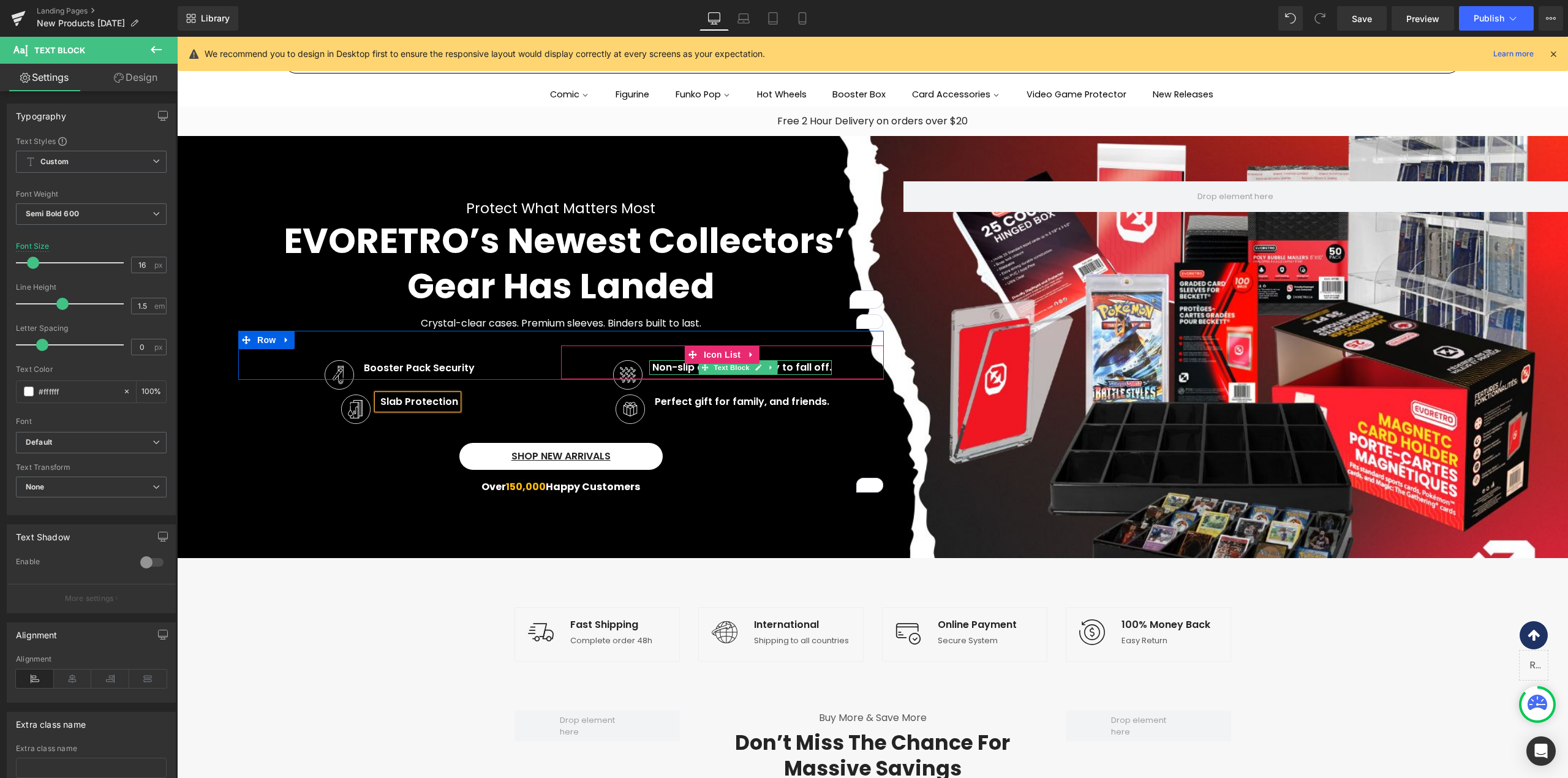
click at [687, 370] on p "Non-slip design, not easy to fall off." at bounding box center [742, 367] width 180 height 14
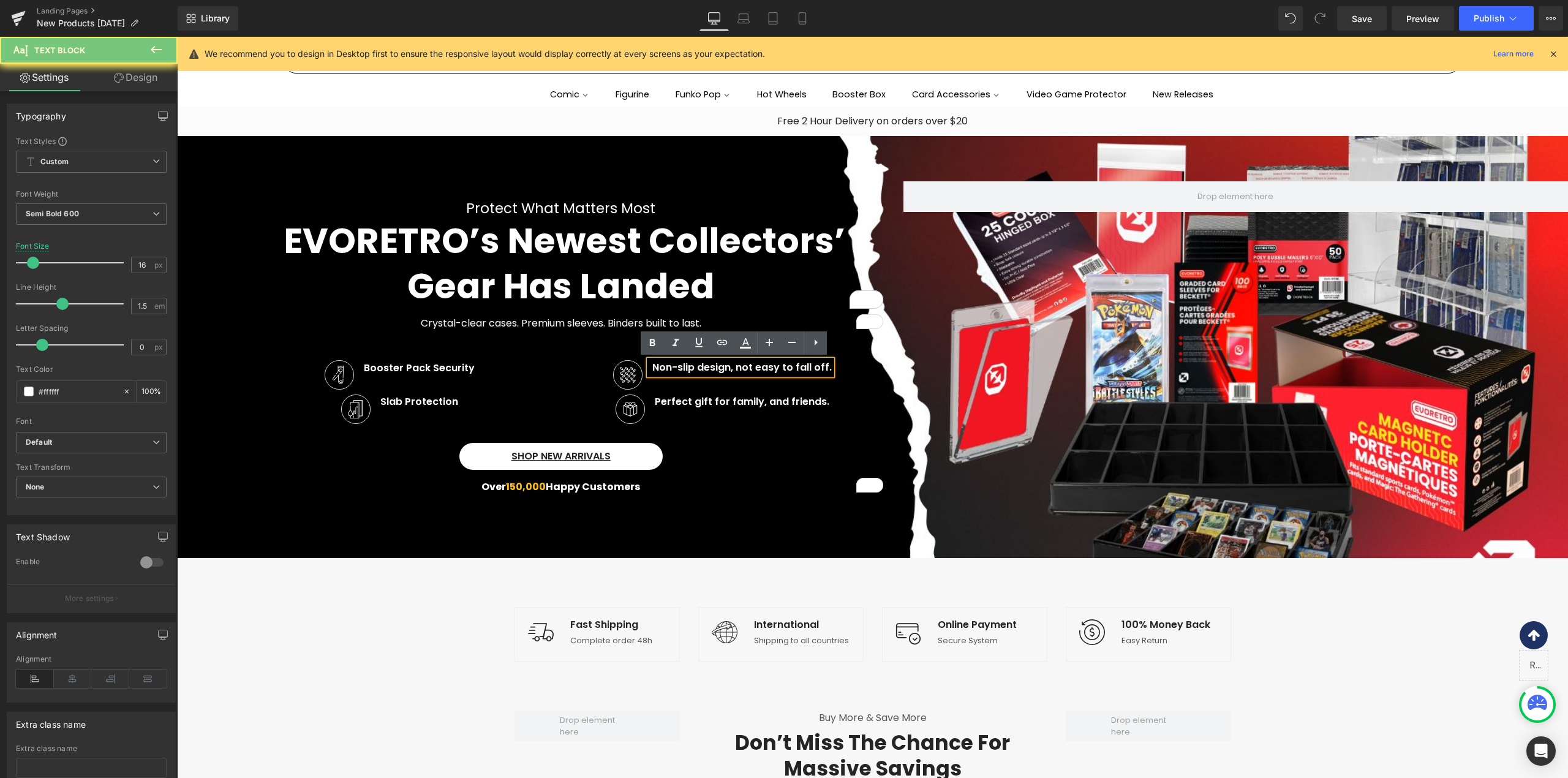
paste div
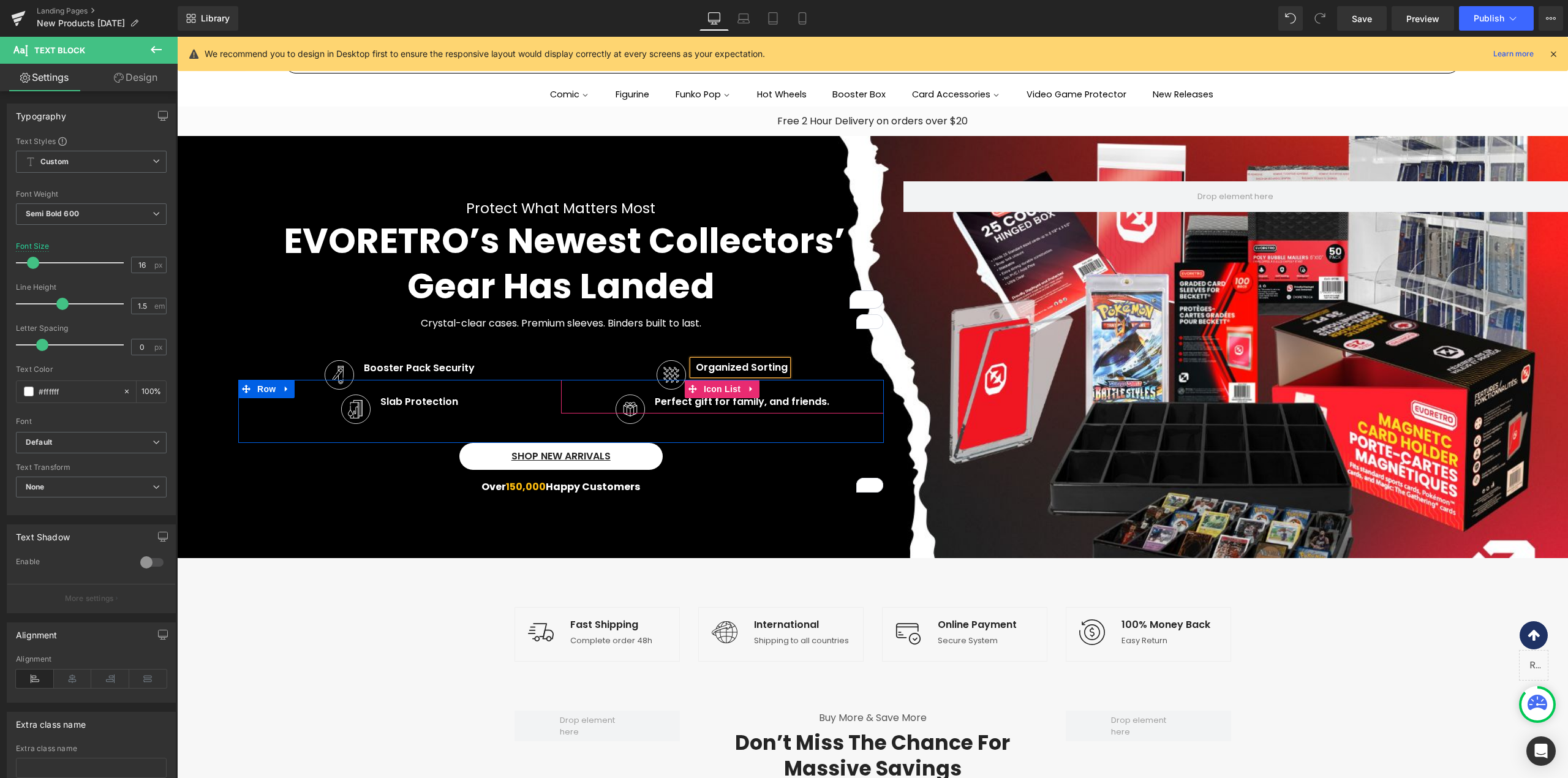
click at [177, 37] on div at bounding box center [177, 37] width 0 height 0
click at [672, 407] on p "Perfect gift for family, and friends." at bounding box center [741, 401] width 174 height 14
paste div
click at [740, 507] on div at bounding box center [873, 347] width 1391 height 422
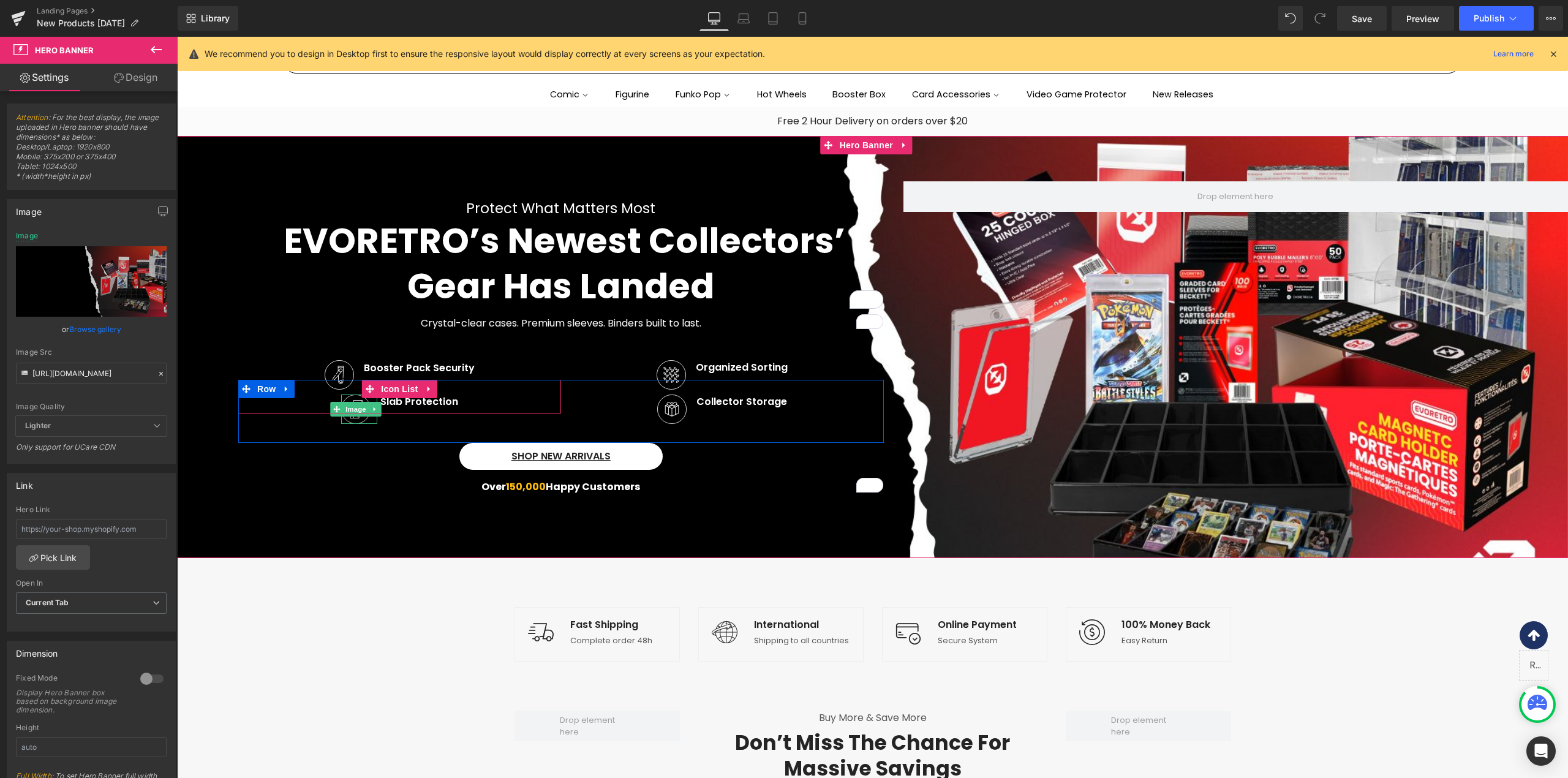
click at [351, 398] on img at bounding box center [355, 409] width 30 height 30
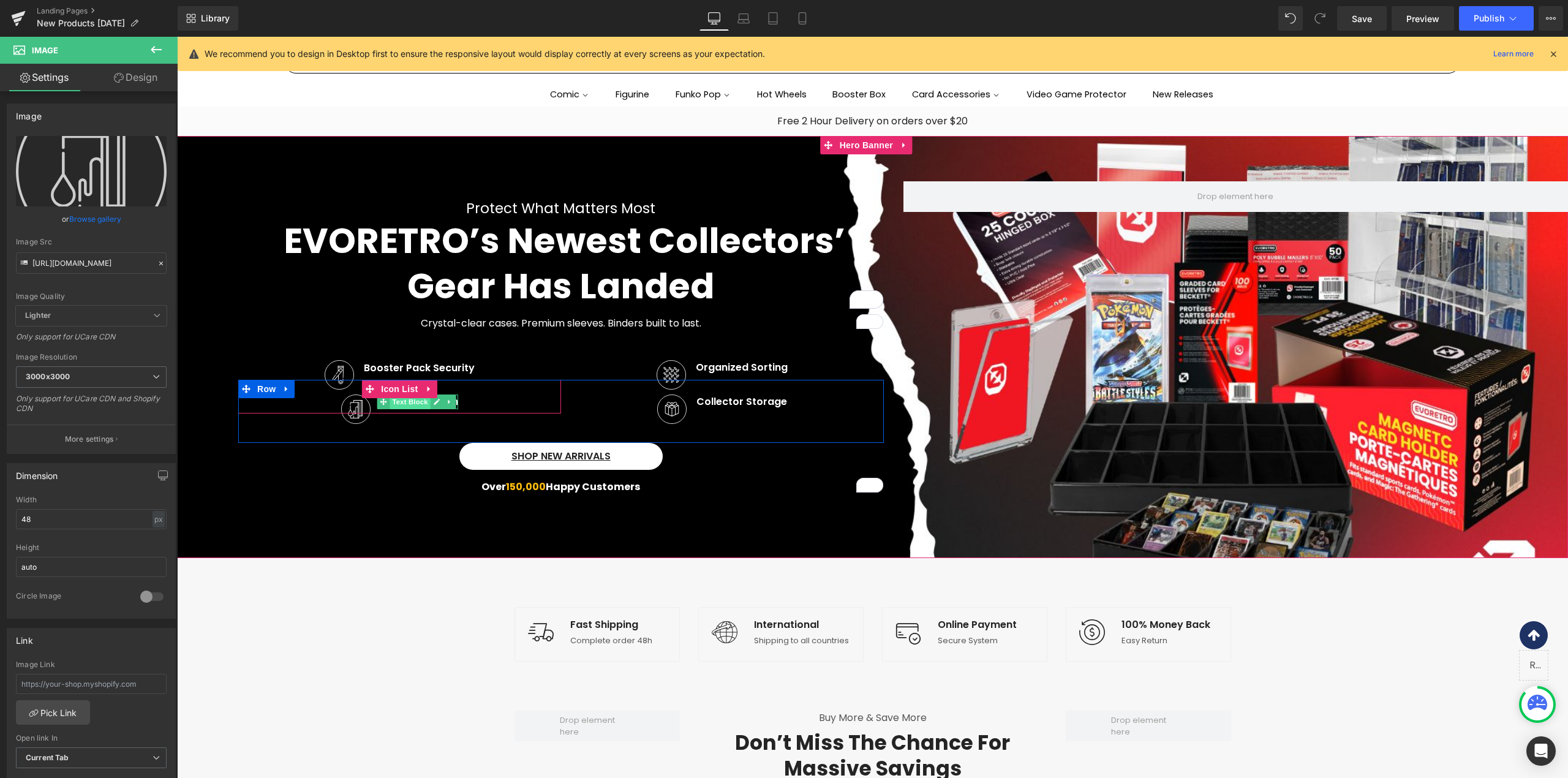
click at [397, 405] on span "Text Block" at bounding box center [409, 401] width 40 height 14
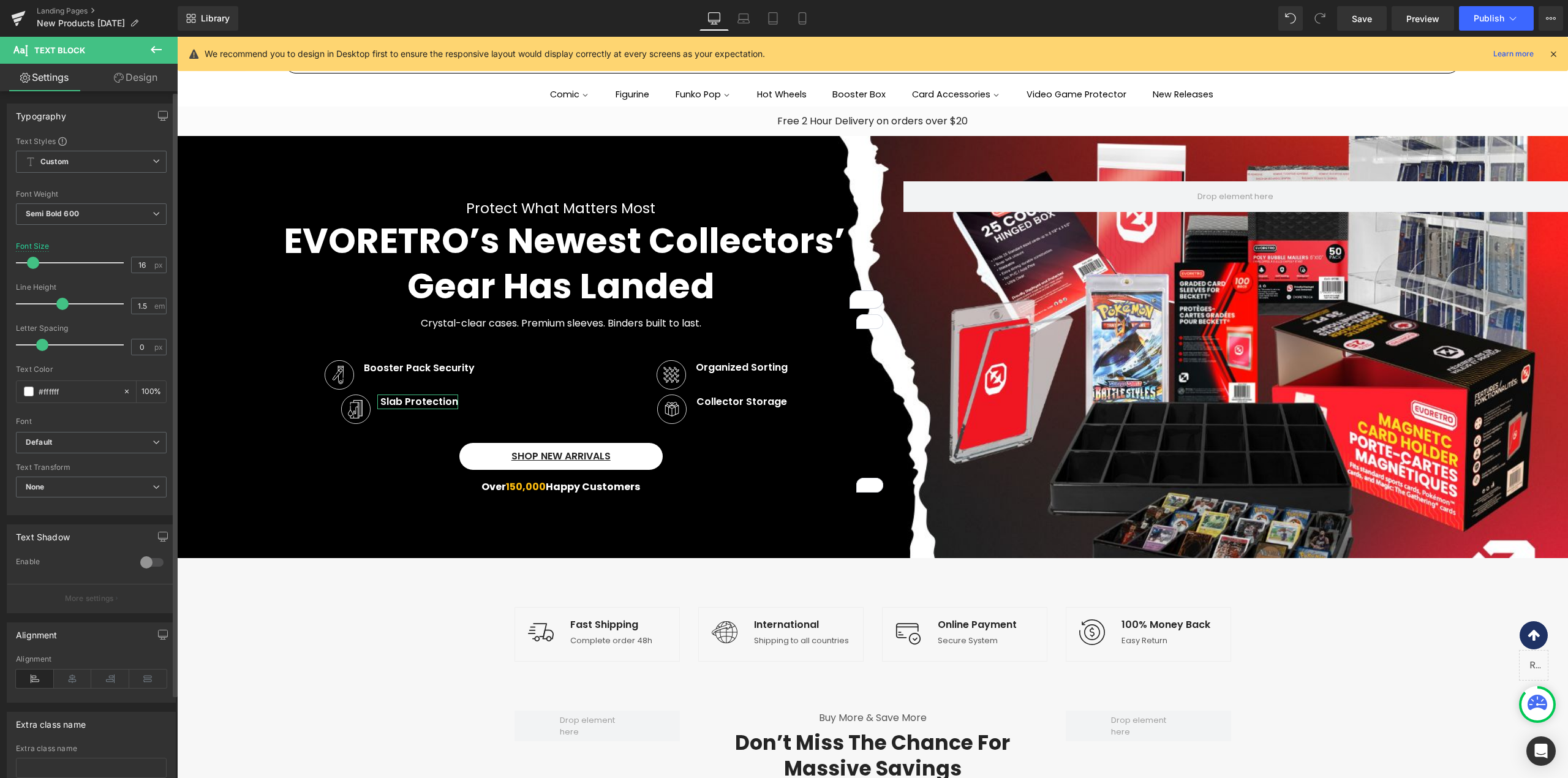
click at [32, 677] on icon at bounding box center [35, 679] width 38 height 18
click at [133, 60] on span "Text Block" at bounding box center [73, 49] width 122 height 27
click at [143, 72] on link "Design" at bounding box center [135, 78] width 89 height 27
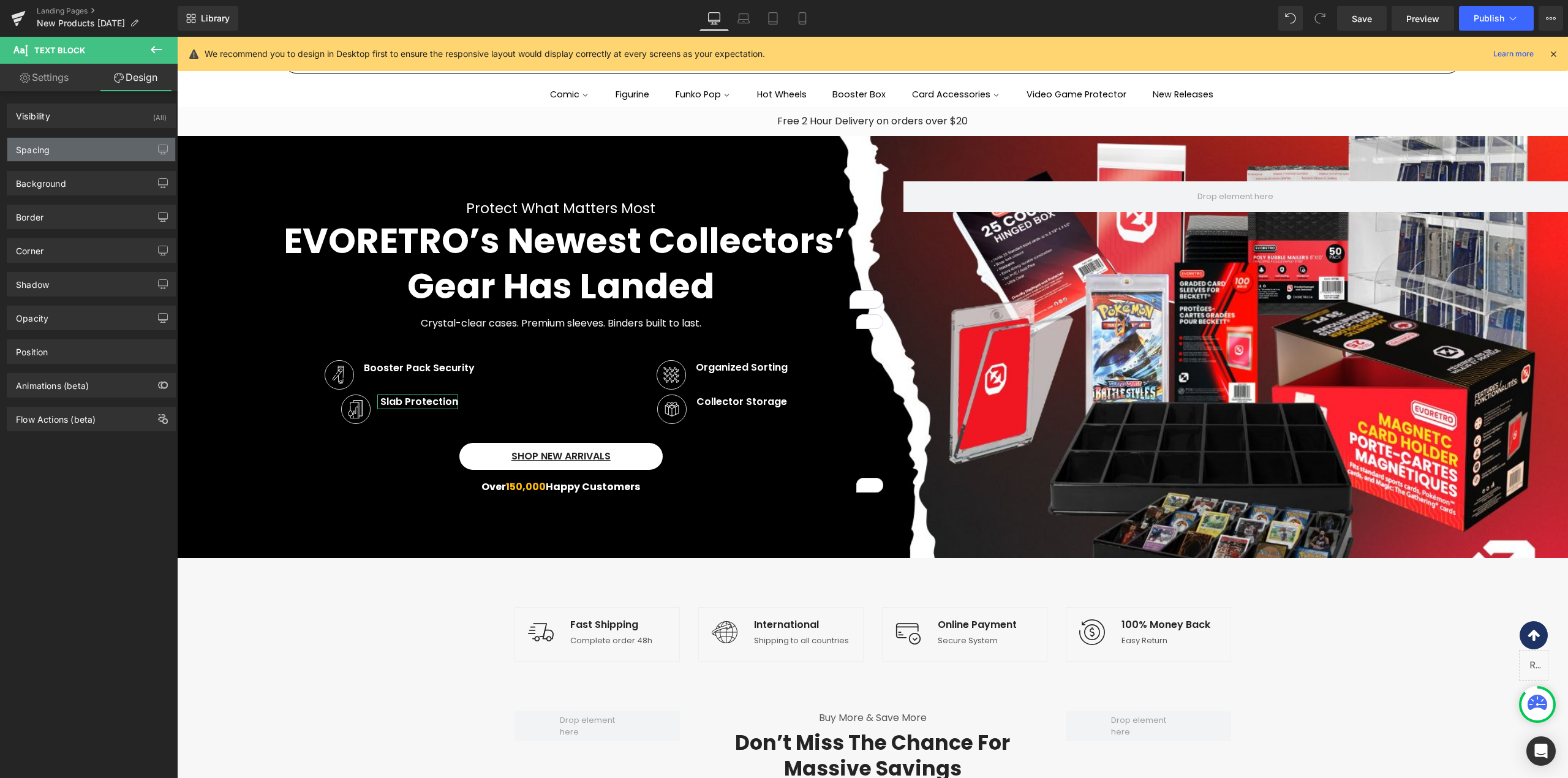
click at [69, 158] on div "Spacing" at bounding box center [91, 149] width 168 height 24
type input "0"
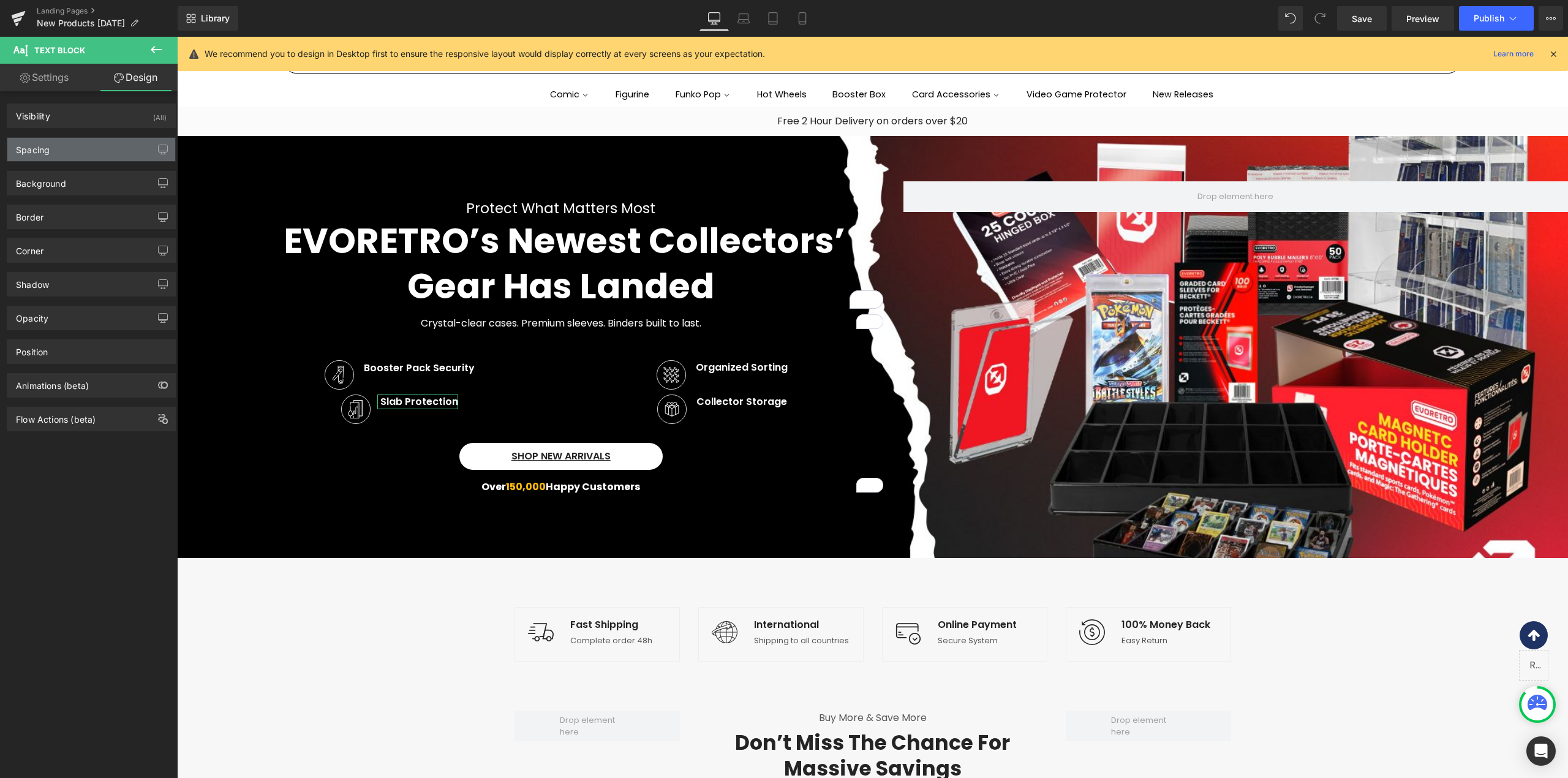
type input "0"
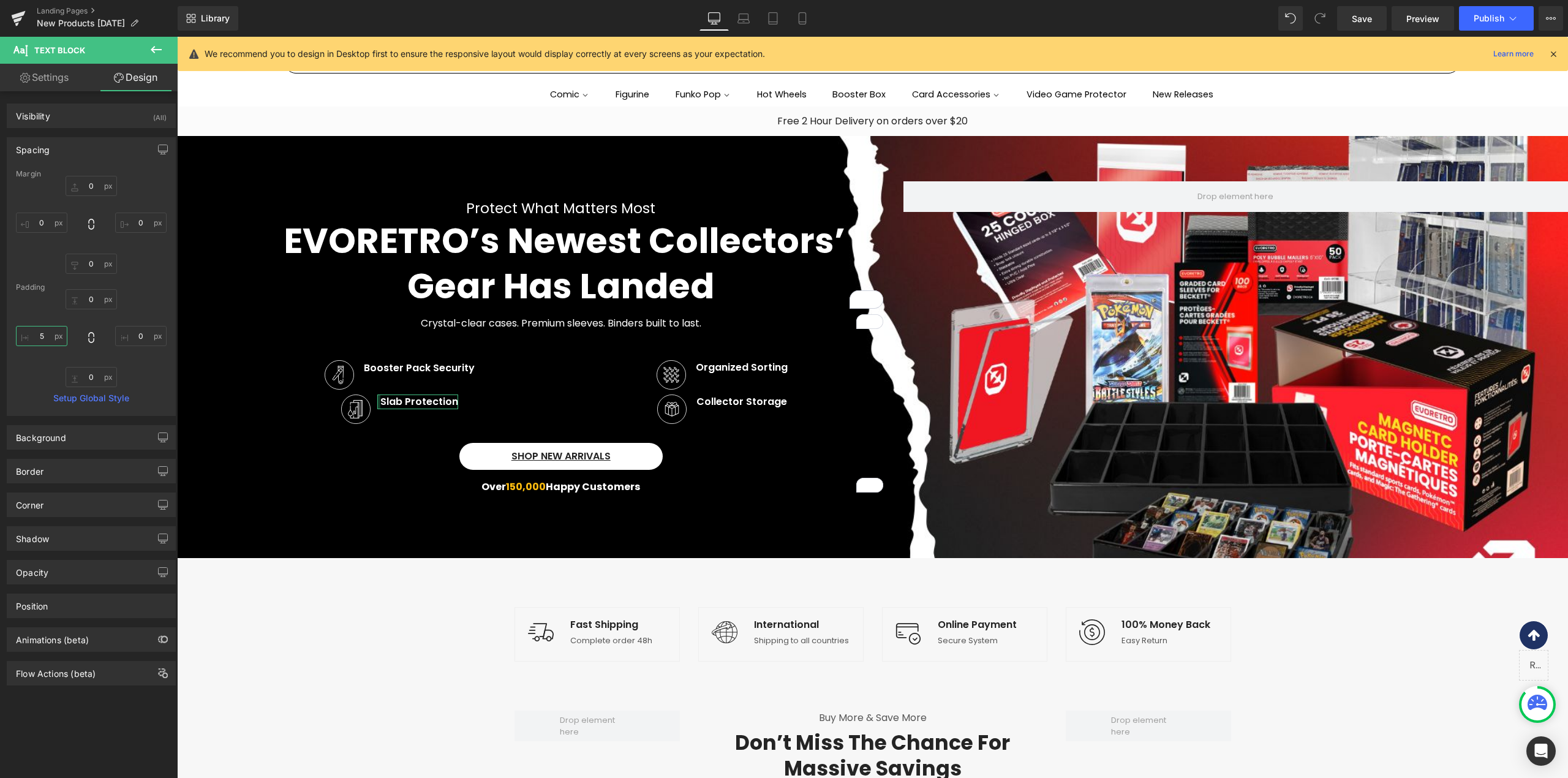
click at [45, 337] on input "5" at bounding box center [42, 336] width 52 height 21
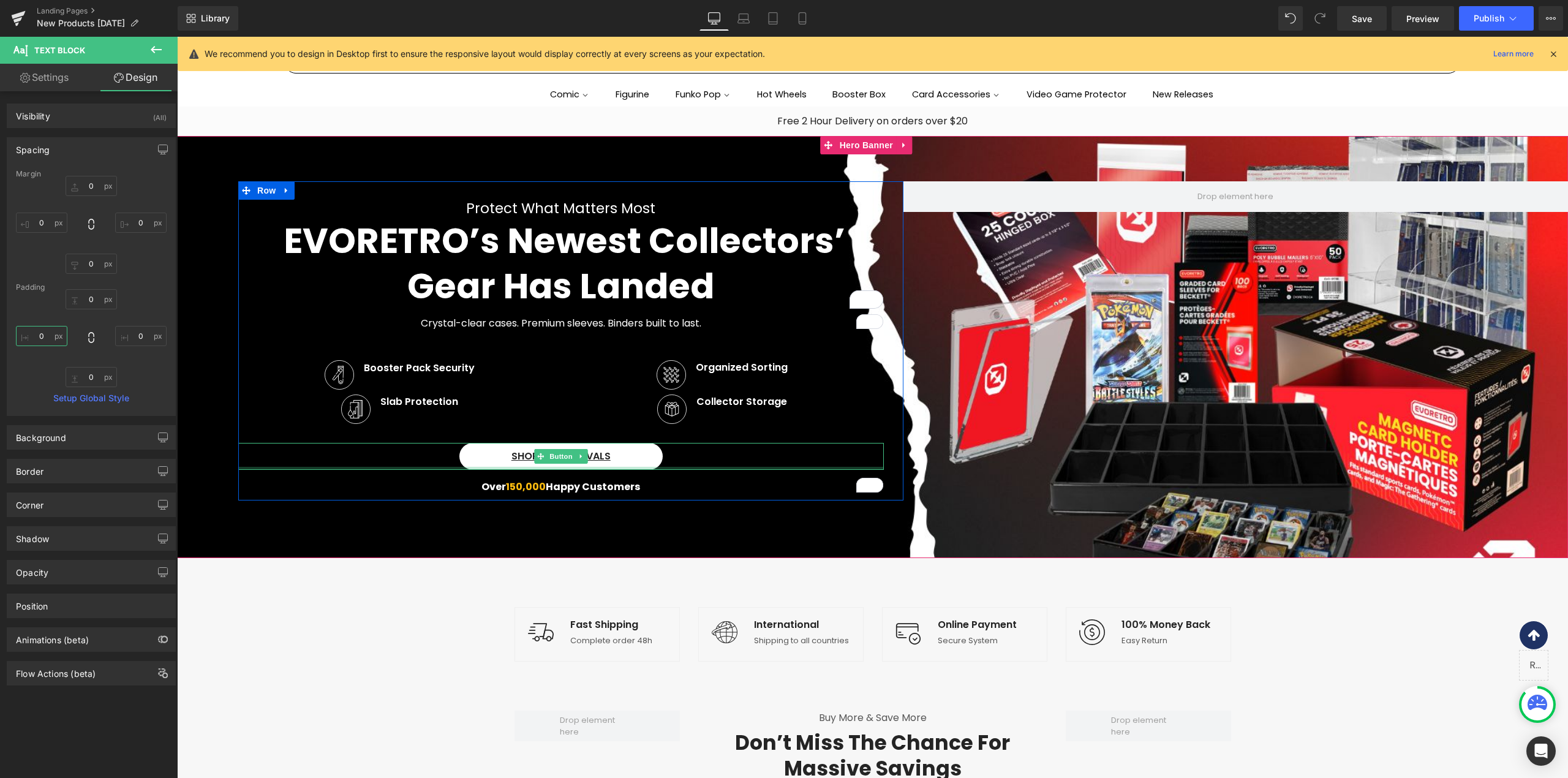
type input "0"
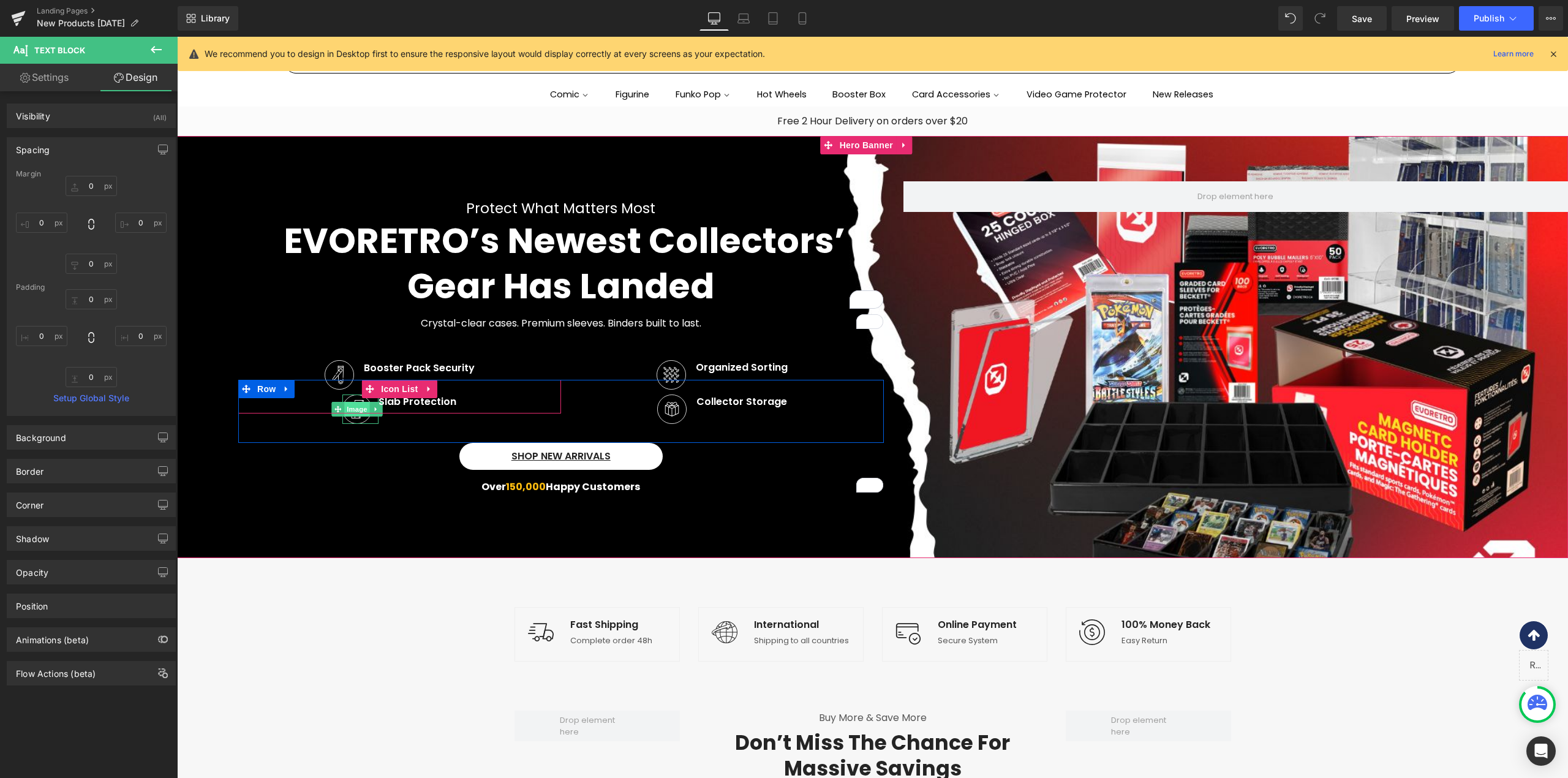
click at [345, 406] on span "Image" at bounding box center [358, 409] width 26 height 14
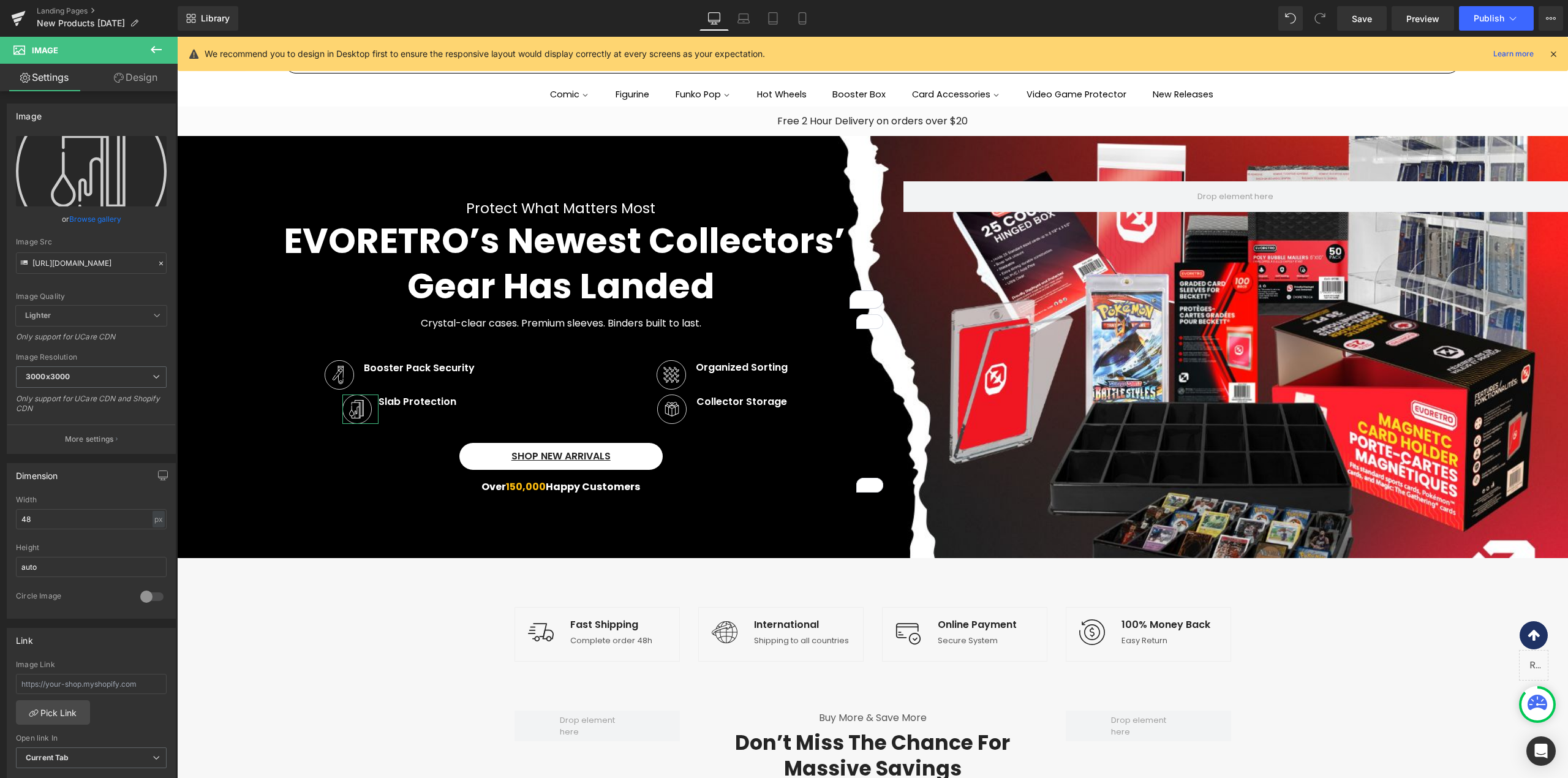
click at [132, 68] on link "Design" at bounding box center [135, 78] width 89 height 27
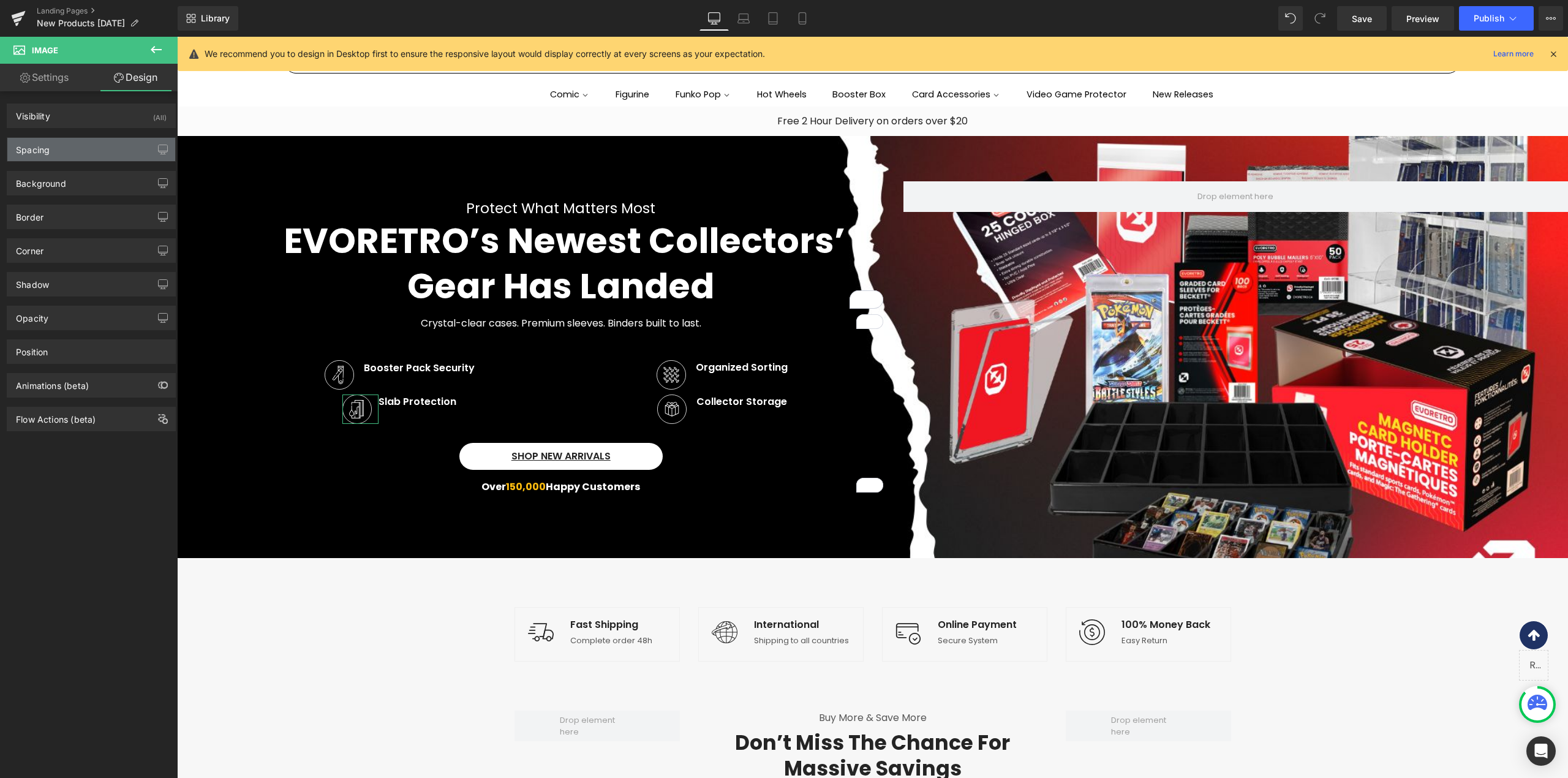
type input "0"
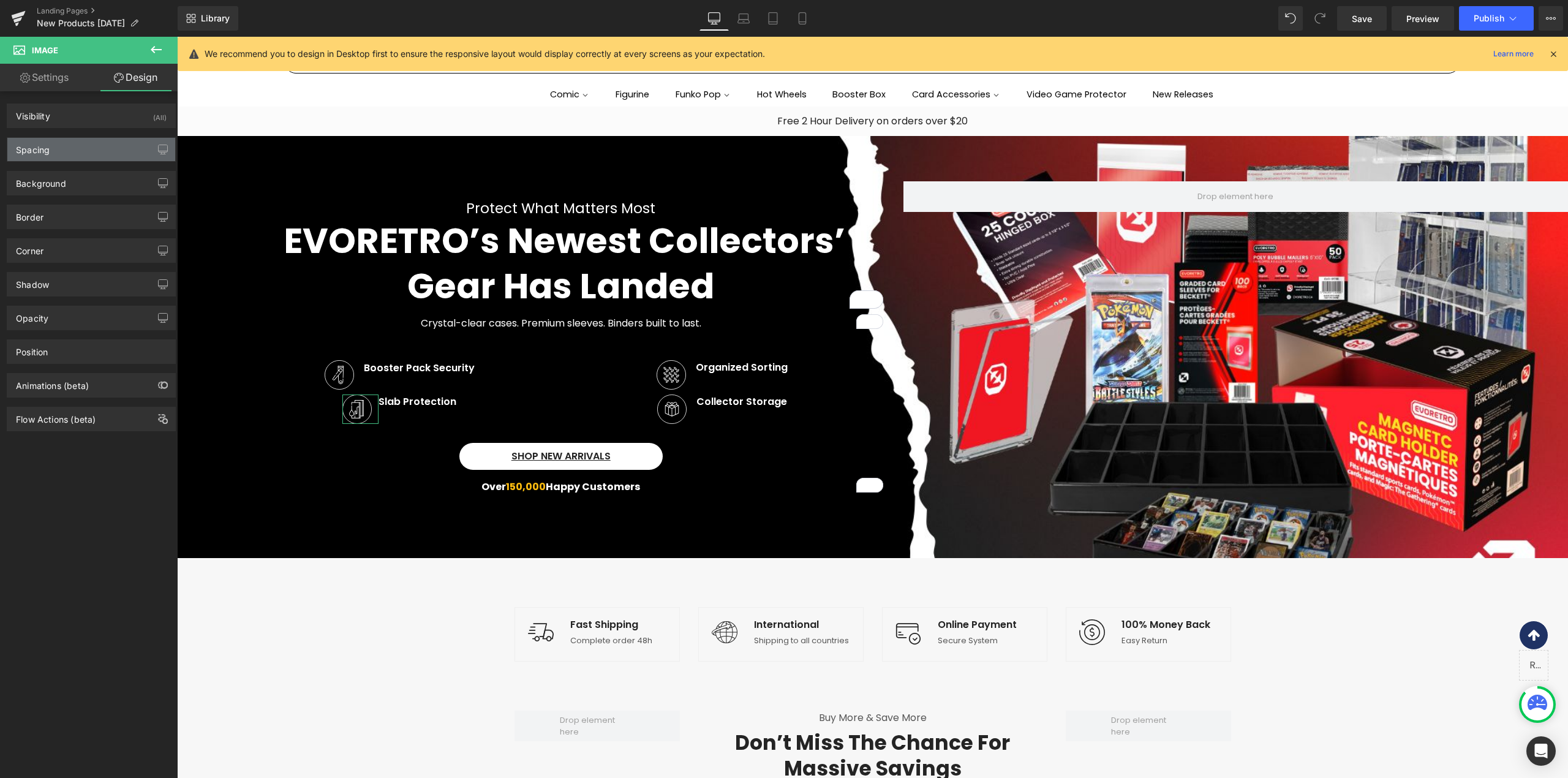
type input "0"
click at [43, 152] on div "Spacing" at bounding box center [33, 146] width 33 height 18
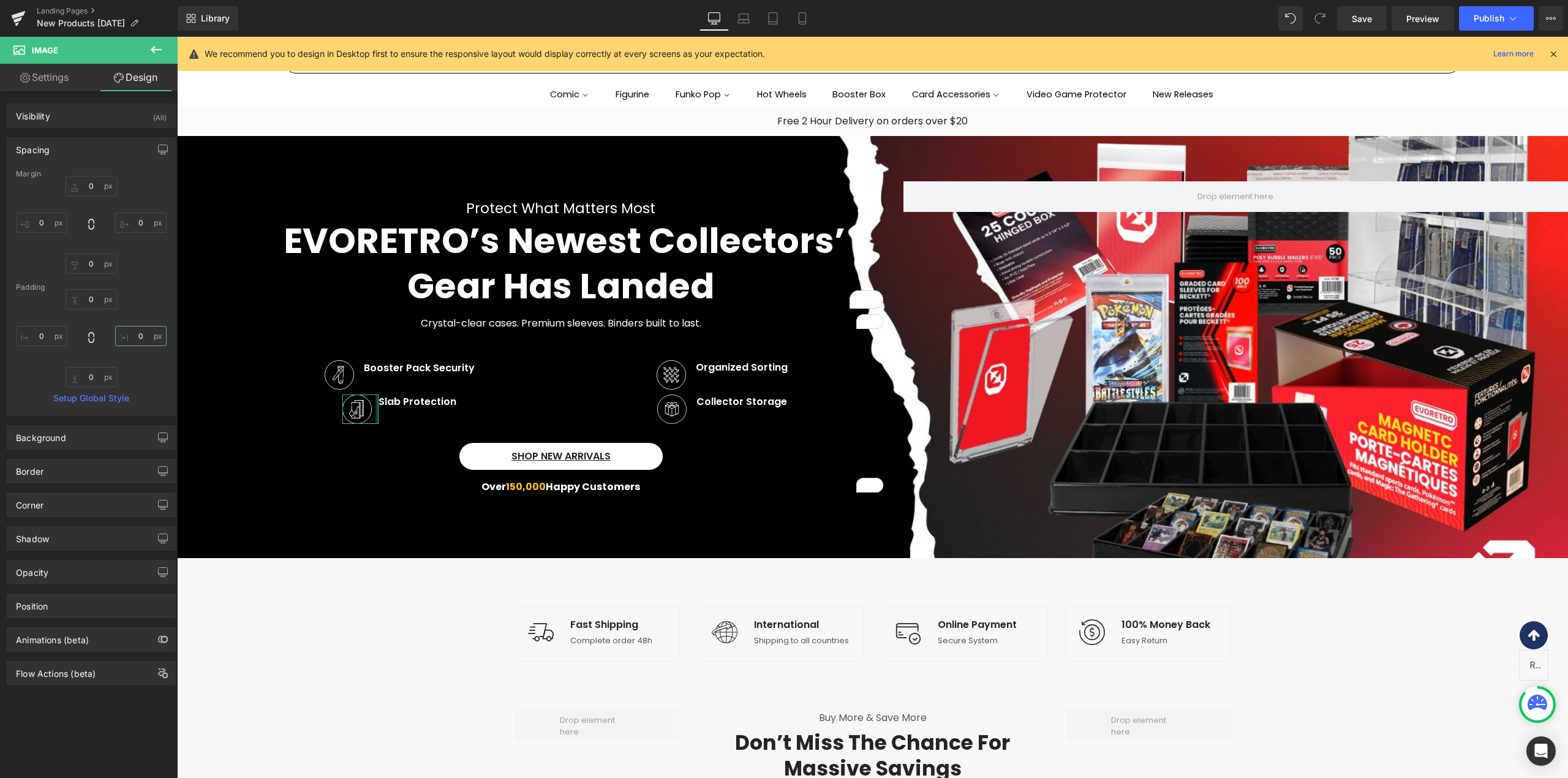
click at [151, 337] on input "0" at bounding box center [141, 336] width 52 height 21
type input "5"
type input "0"
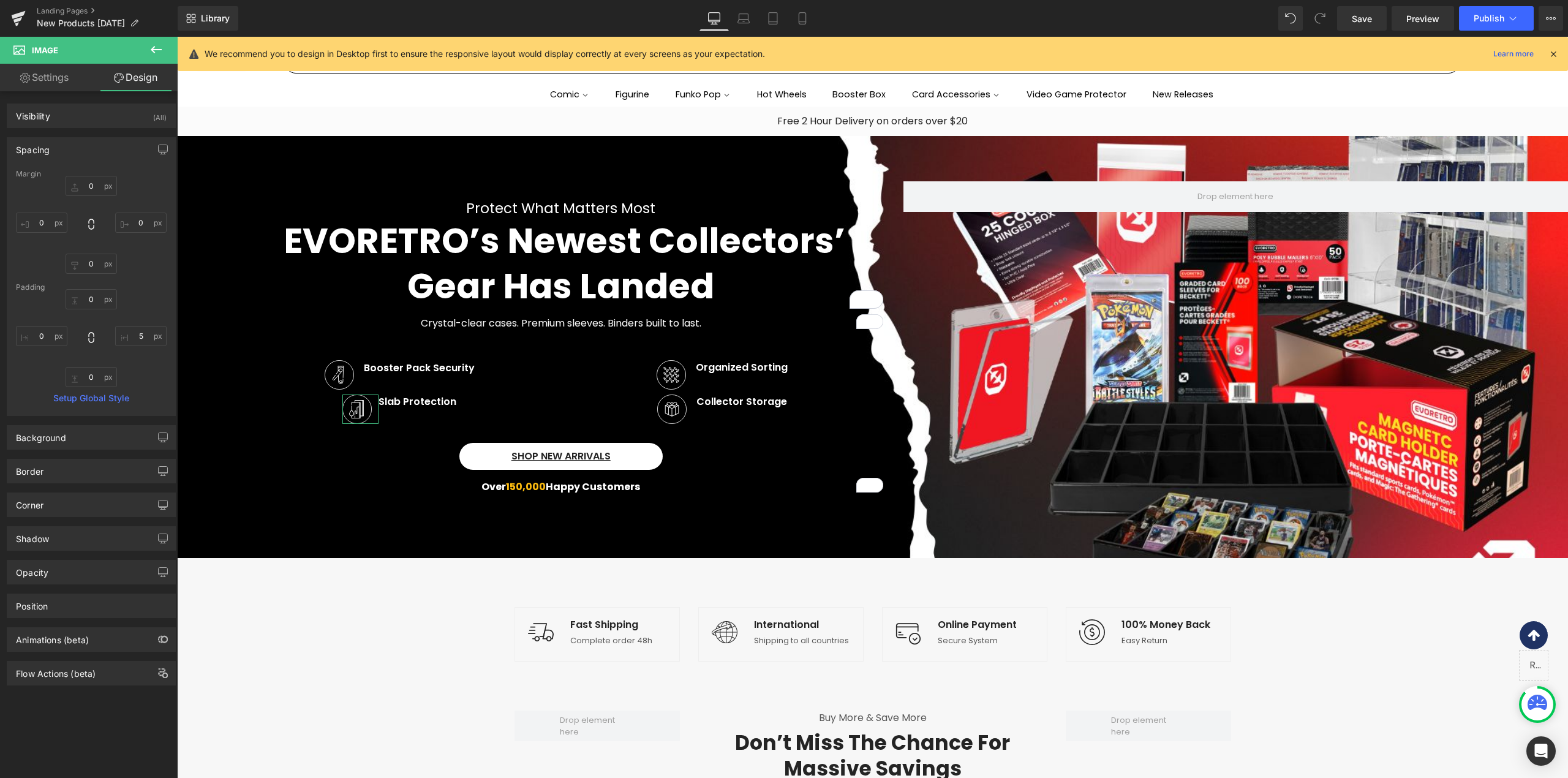
type input "0"
type input "26.5999"
type input "0"
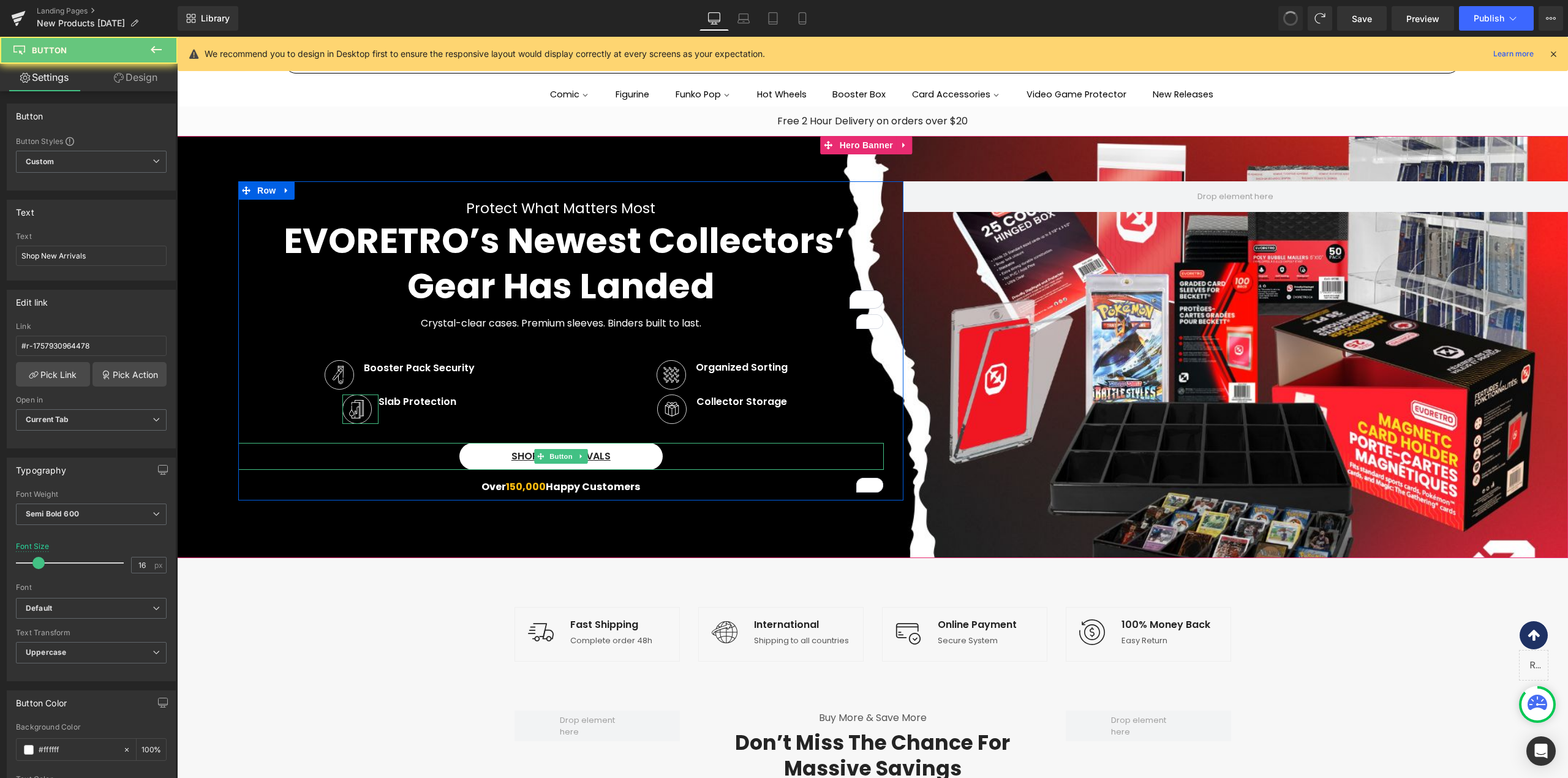
click at [297, 450] on div "Shop New Arrivals" at bounding box center [561, 456] width 645 height 27
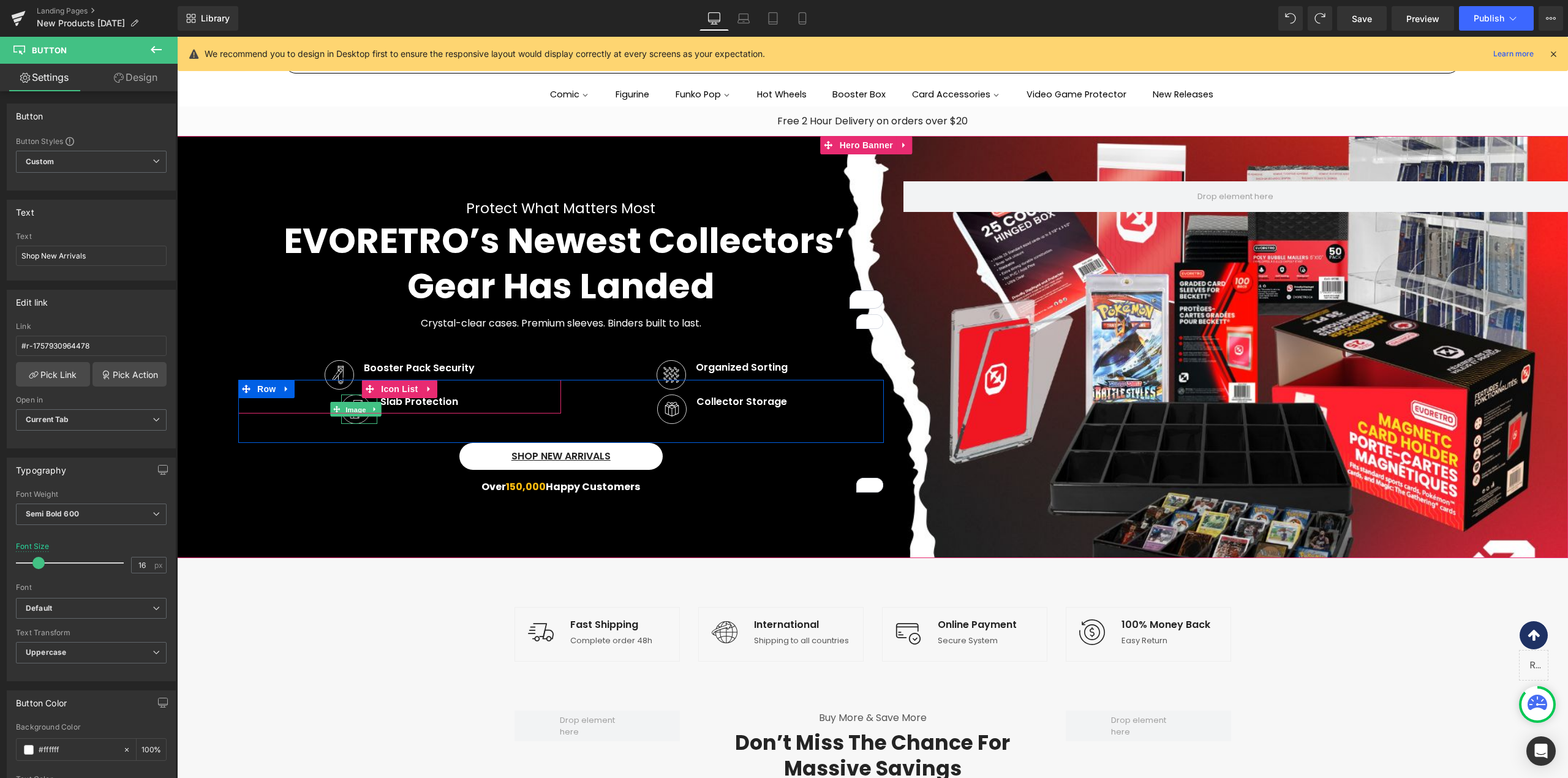
click at [358, 404] on span "Image" at bounding box center [356, 410] width 26 height 14
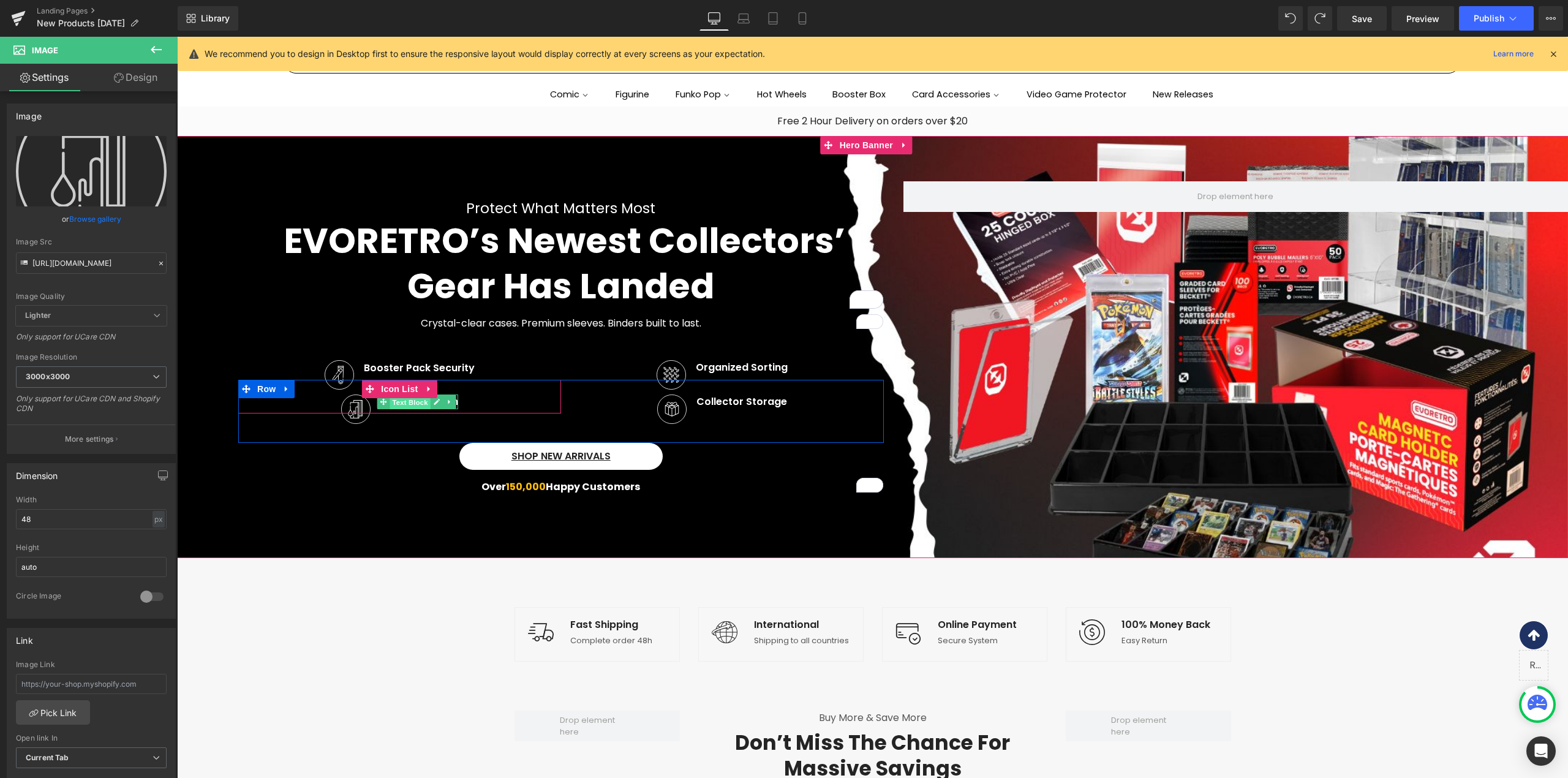
click at [402, 400] on span "Text Block" at bounding box center [409, 402] width 40 height 14
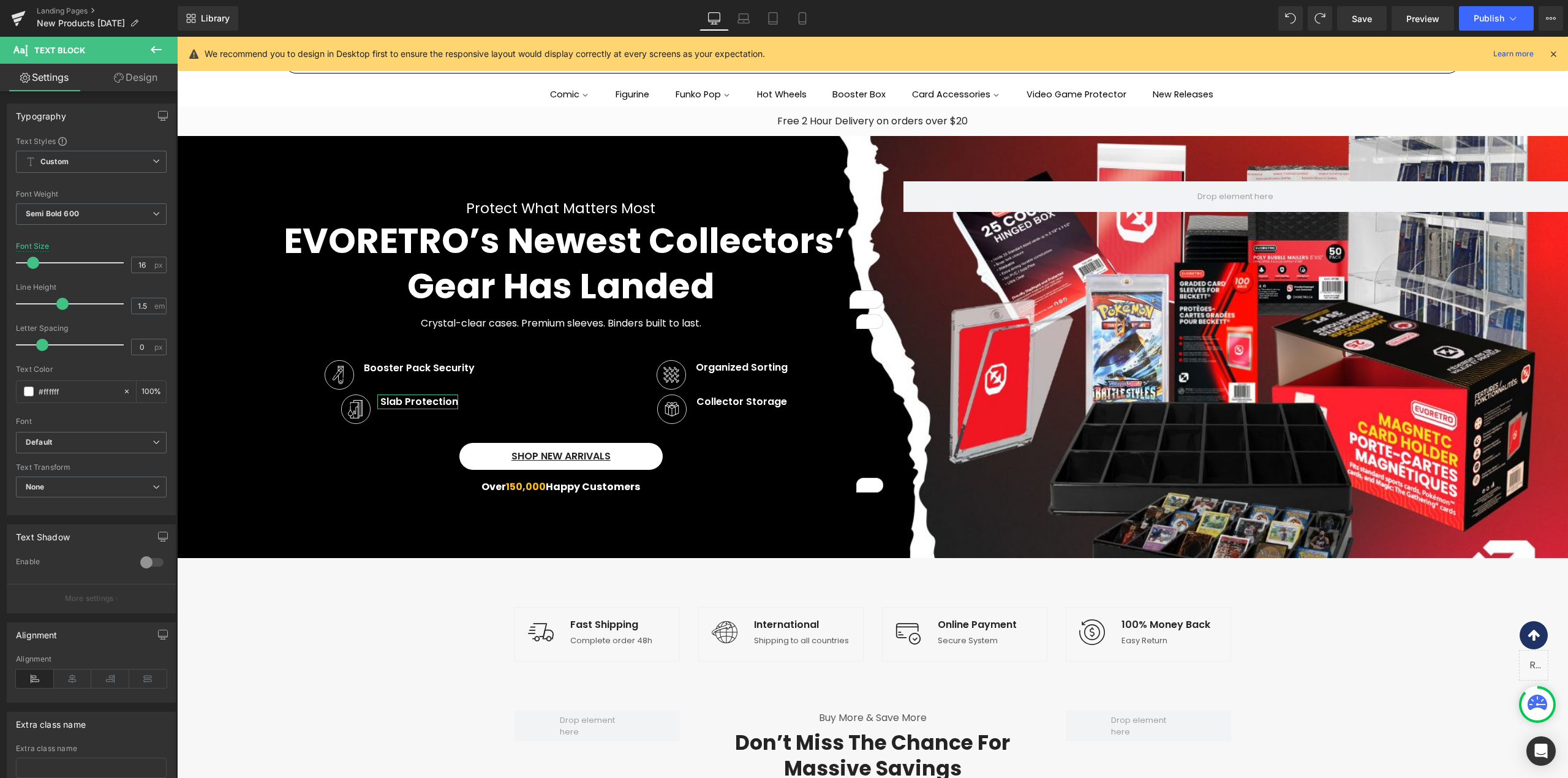
click at [126, 77] on link "Design" at bounding box center [135, 78] width 89 height 27
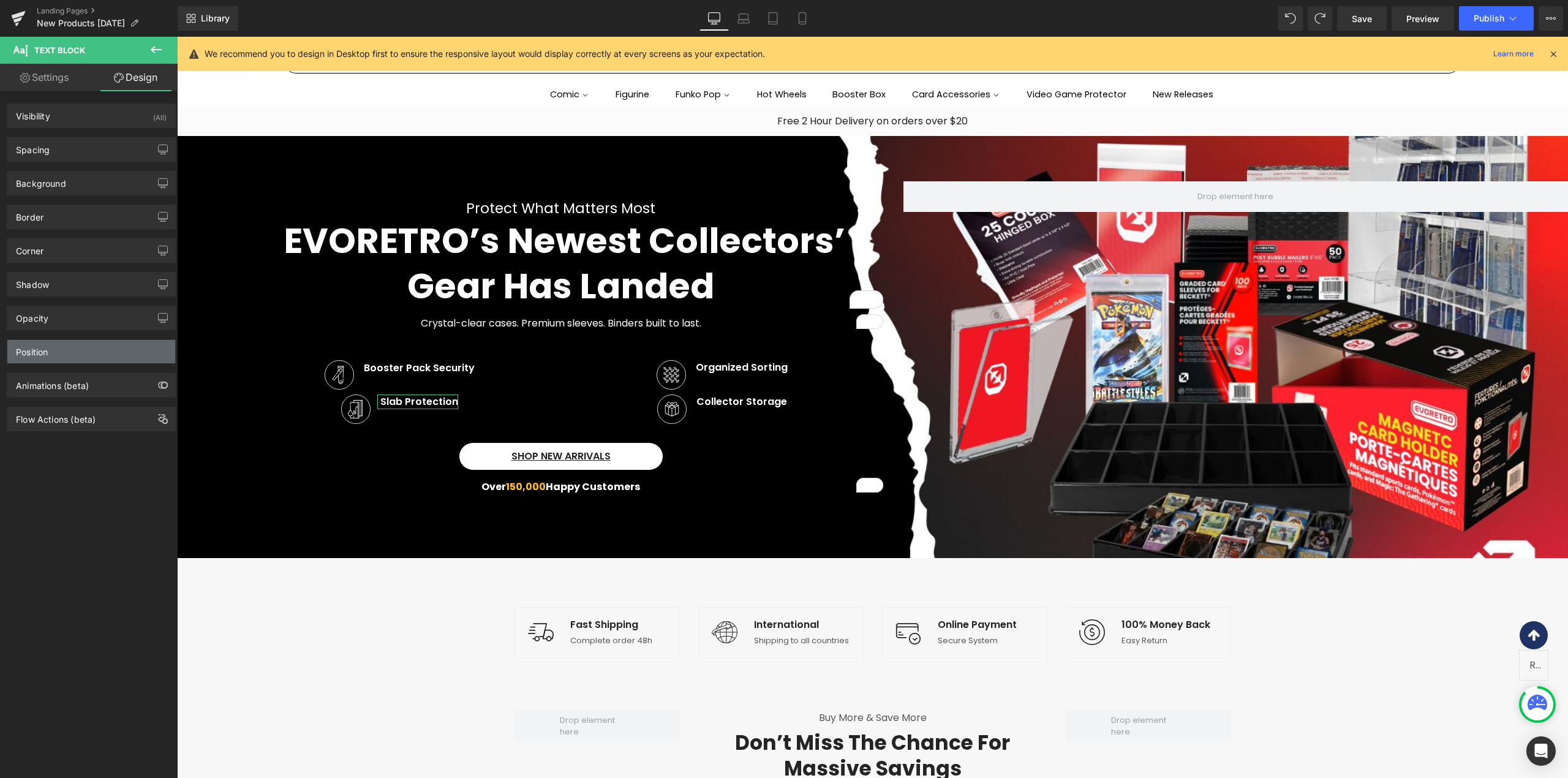
click at [66, 356] on div "Position" at bounding box center [91, 352] width 168 height 24
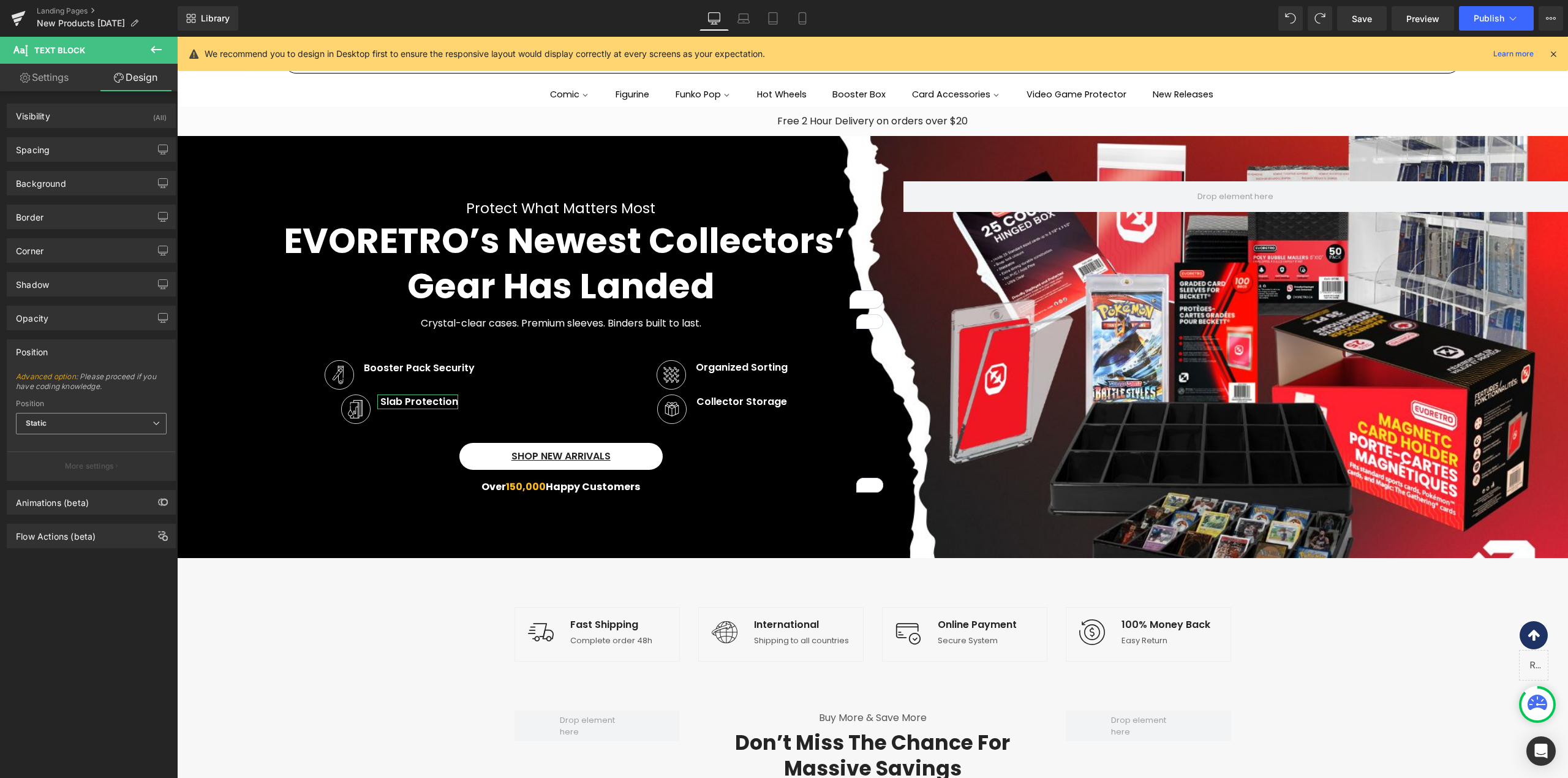
click at [62, 426] on span "Static" at bounding box center [91, 424] width 151 height 21
click at [57, 447] on div "Relative" at bounding box center [49, 445] width 29 height 8
type input "1"
click at [50, 474] on input "1" at bounding box center [91, 475] width 151 height 21
click at [92, 510] on button "More settings" at bounding box center [91, 514] width 168 height 29
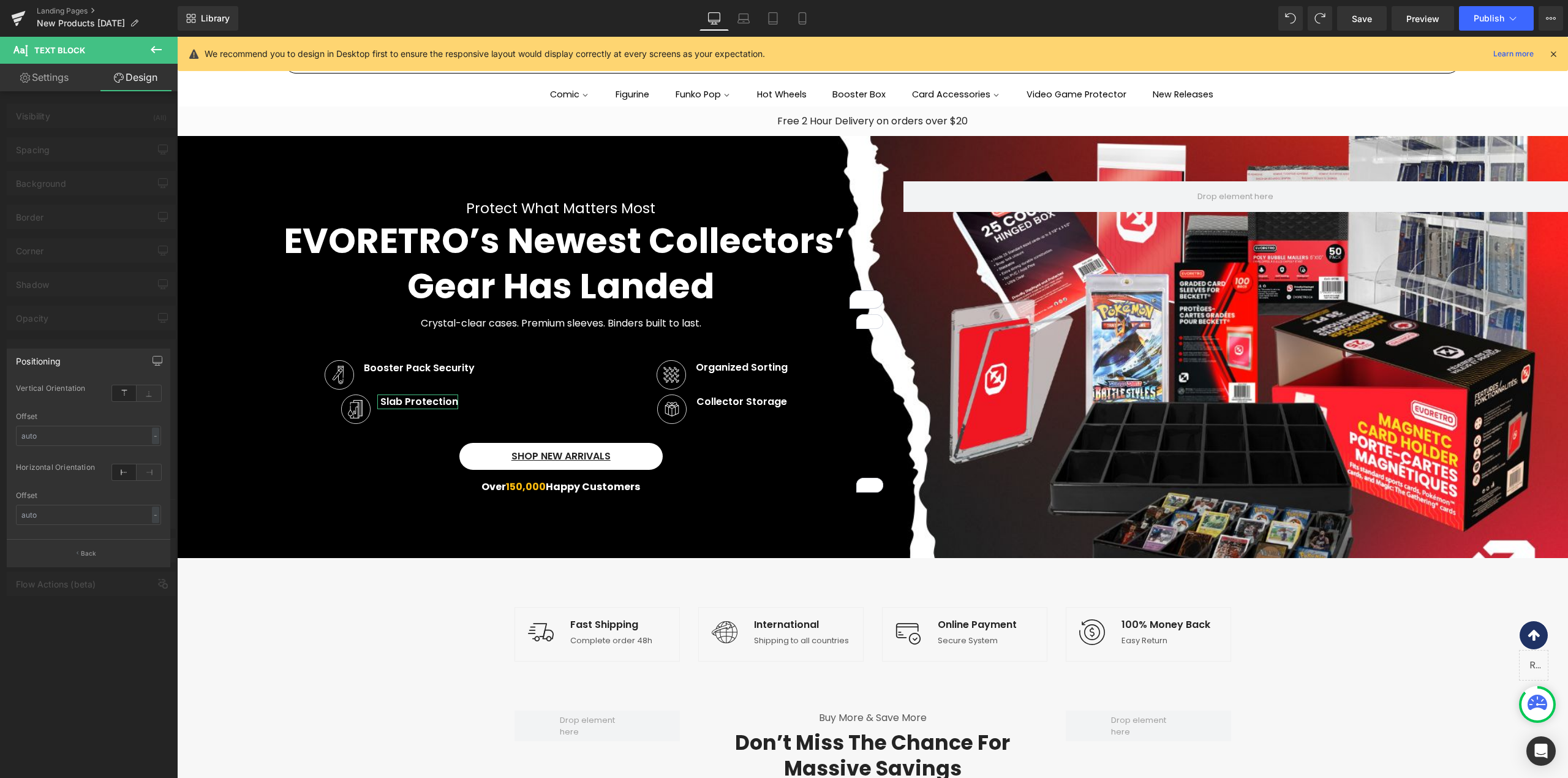
click at [121, 473] on icon at bounding box center [124, 472] width 24 height 16
click at [374, 406] on div at bounding box center [873, 407] width 1391 height 742
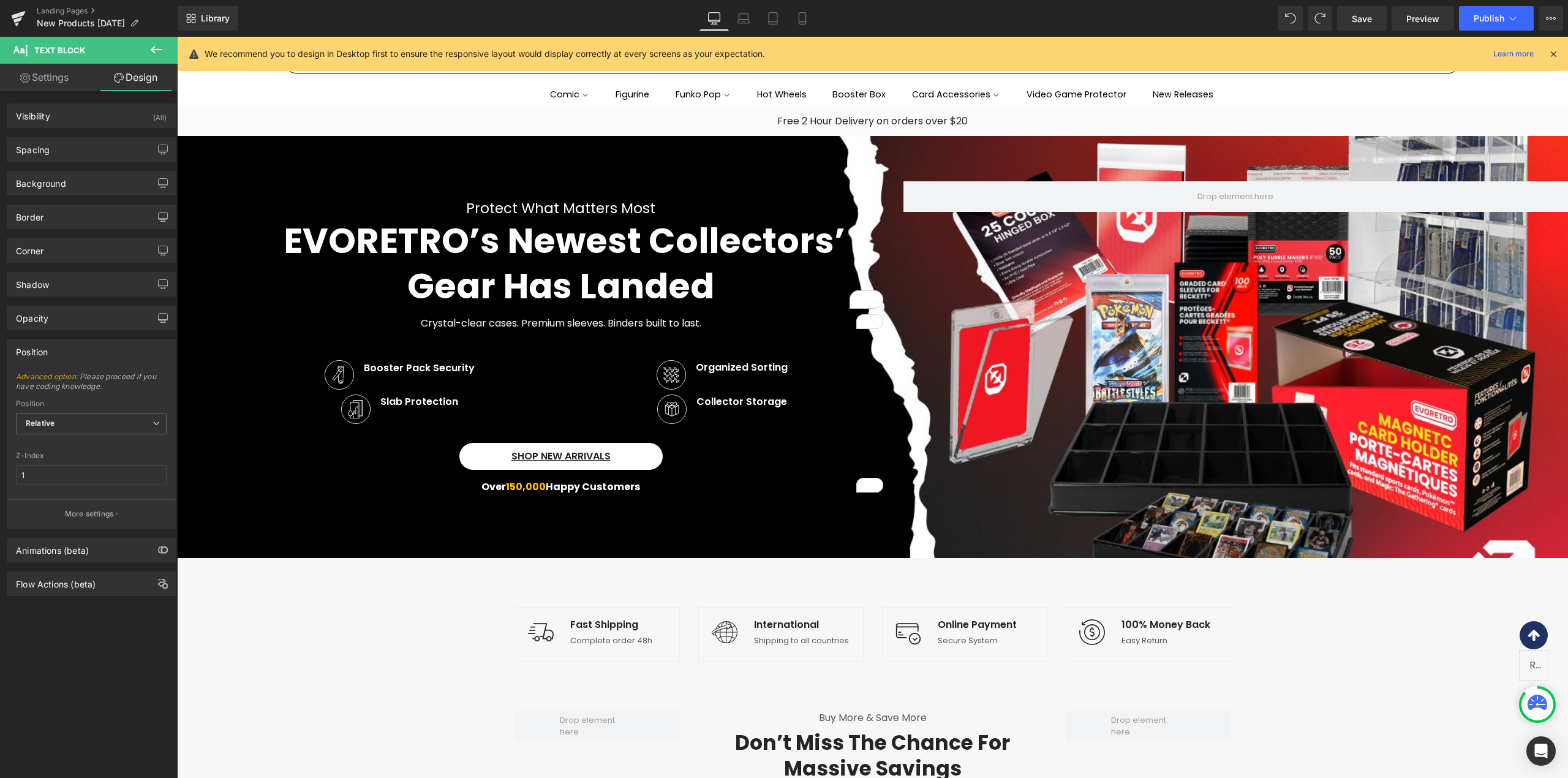
click at [382, 403] on span at bounding box center [383, 401] width 13 height 14
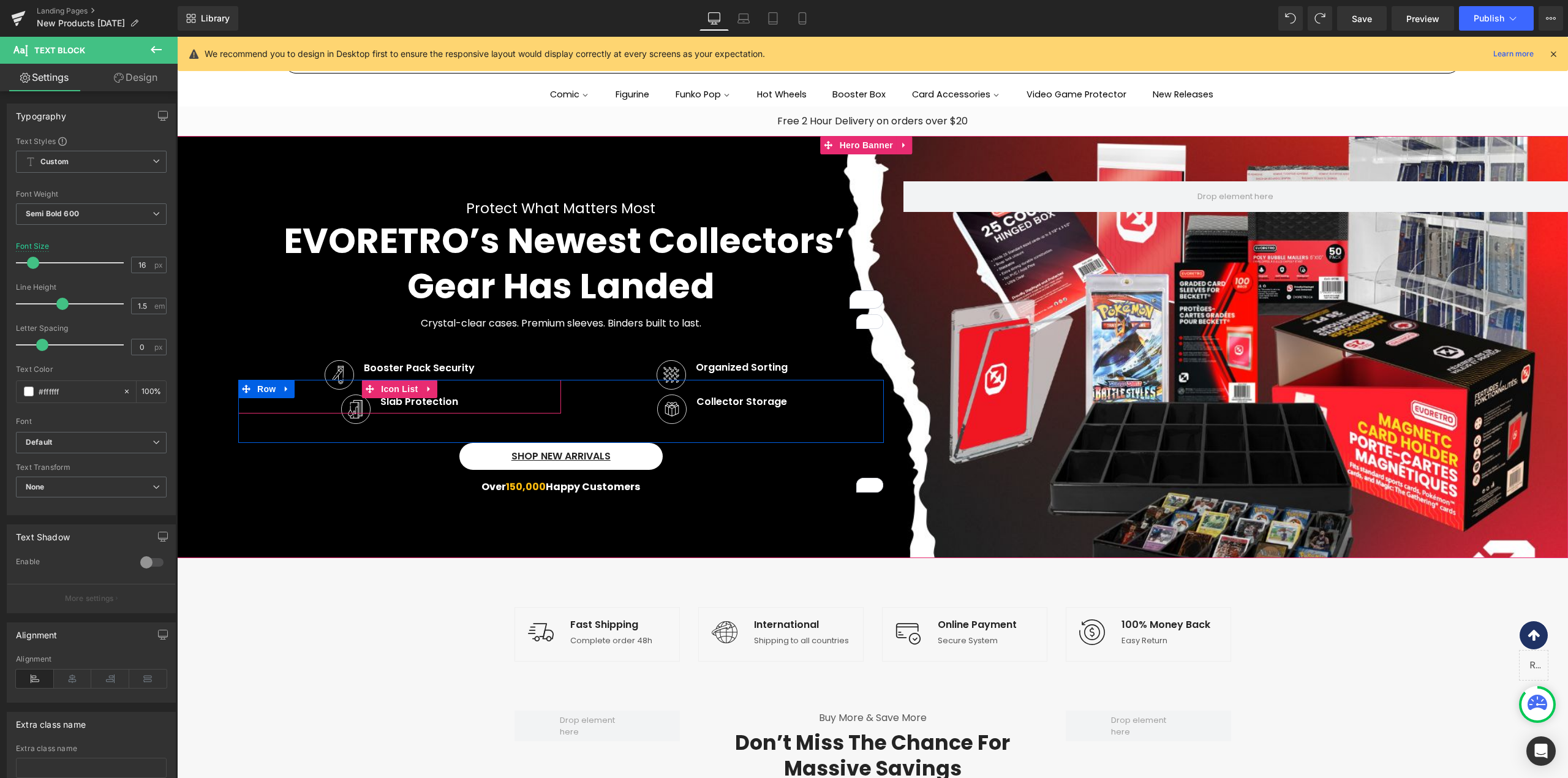
click at [496, 394] on div "Image Slab Protection Text Block" at bounding box center [399, 403] width 323 height 19
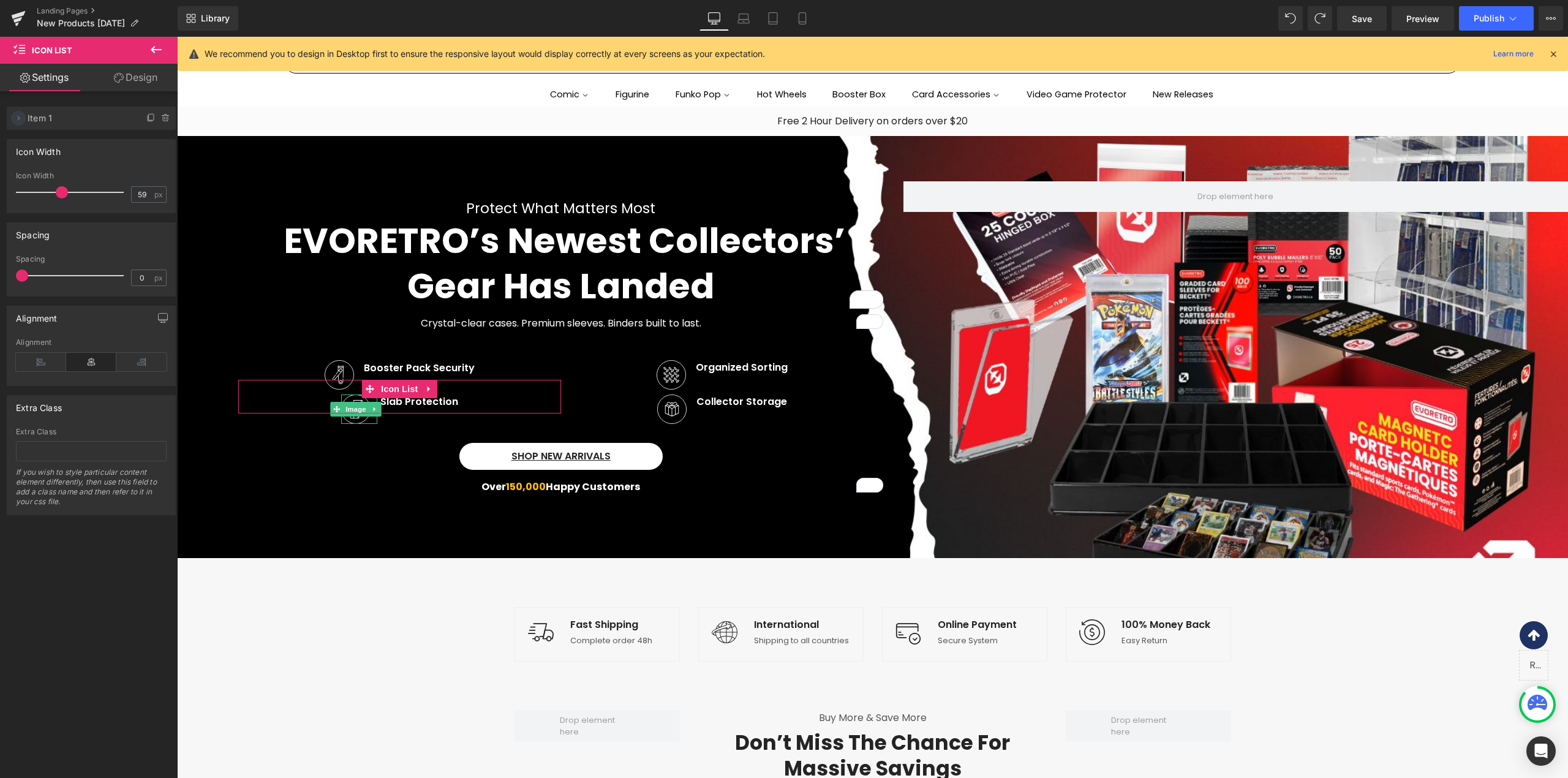
click at [22, 119] on icon at bounding box center [18, 118] width 10 height 10
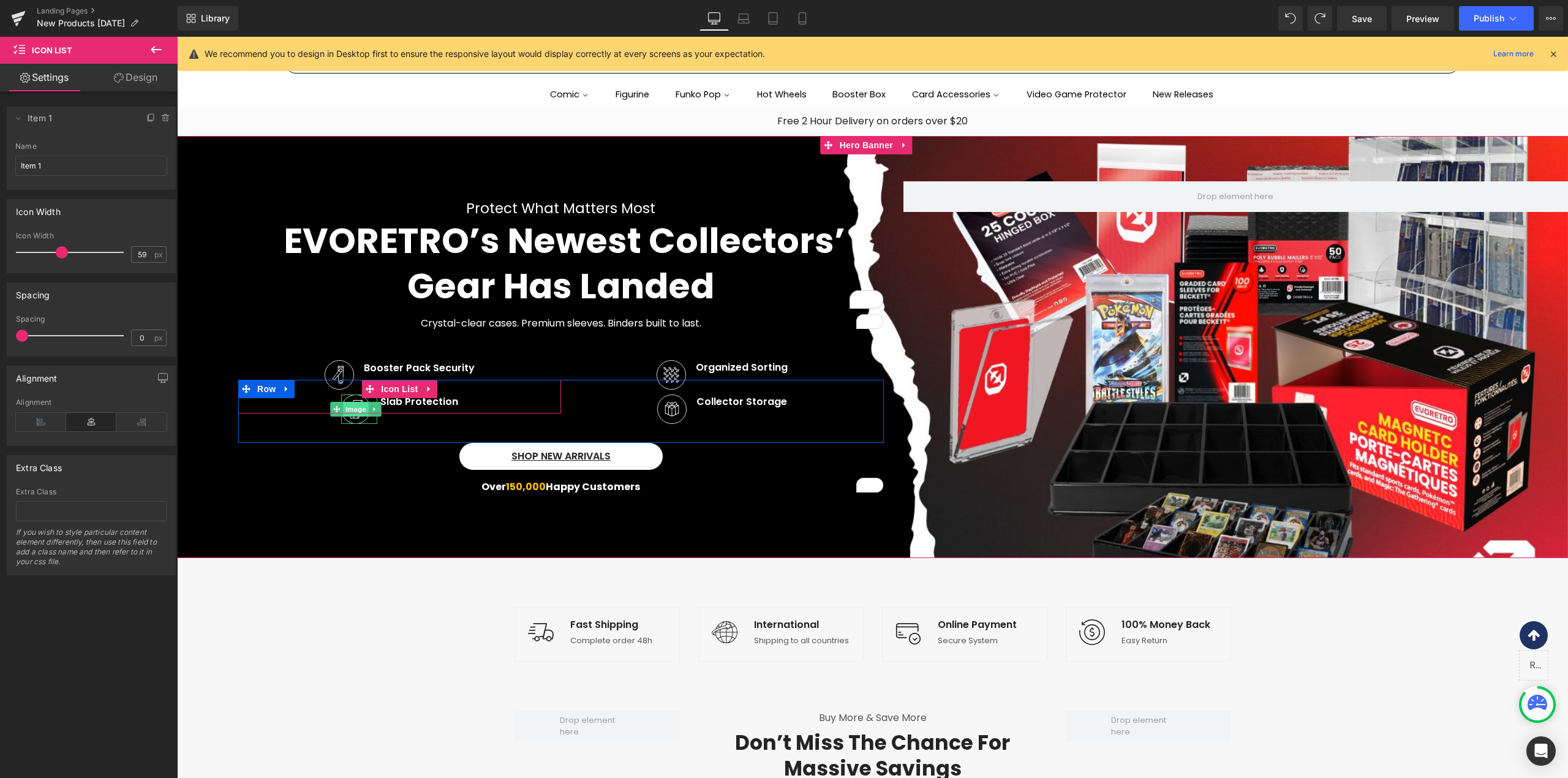
click at [345, 403] on span "Image" at bounding box center [356, 409] width 26 height 14
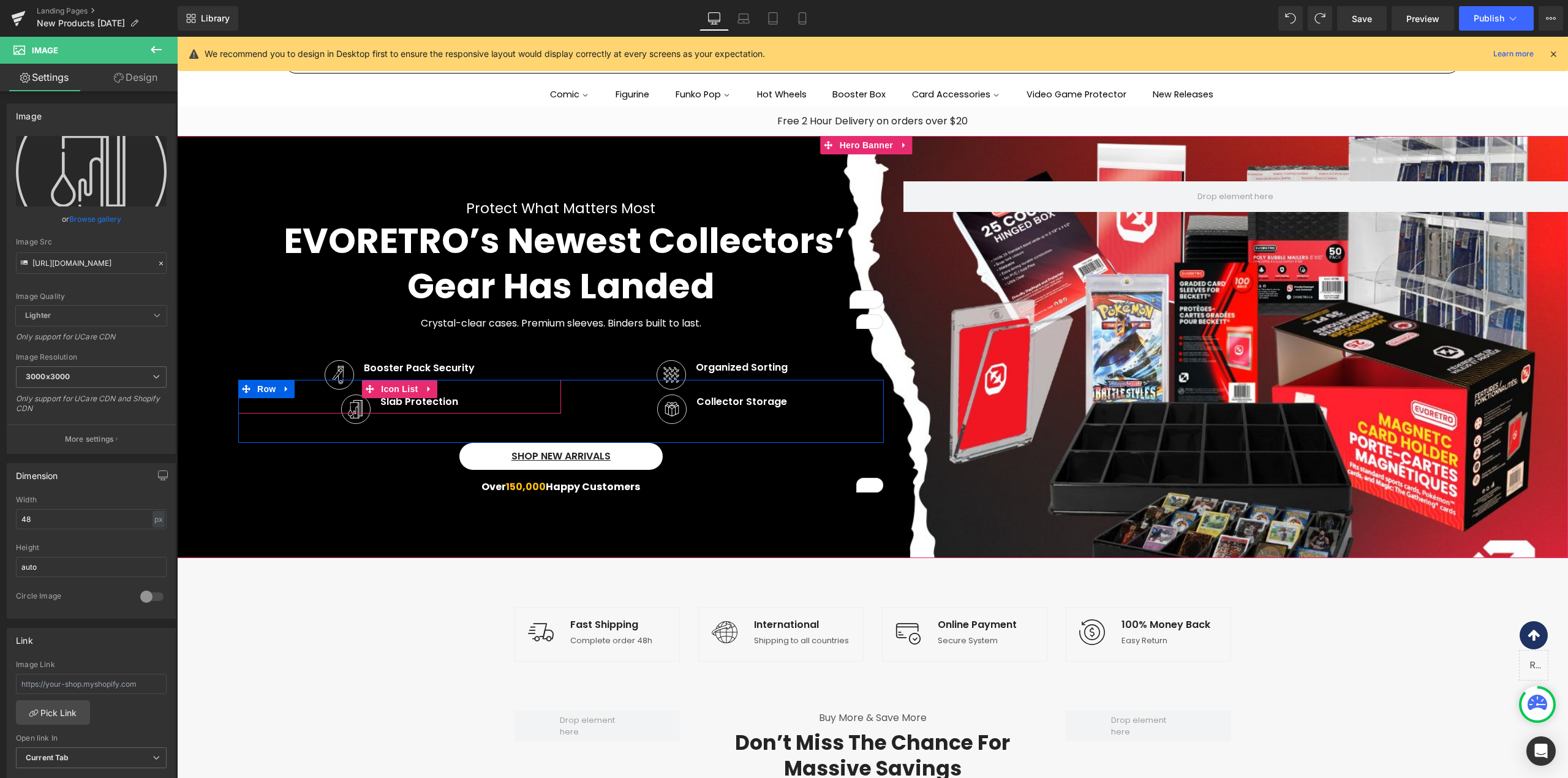
click at [453, 400] on div "Image Slab Protection Text Block" at bounding box center [399, 403] width 323 height 19
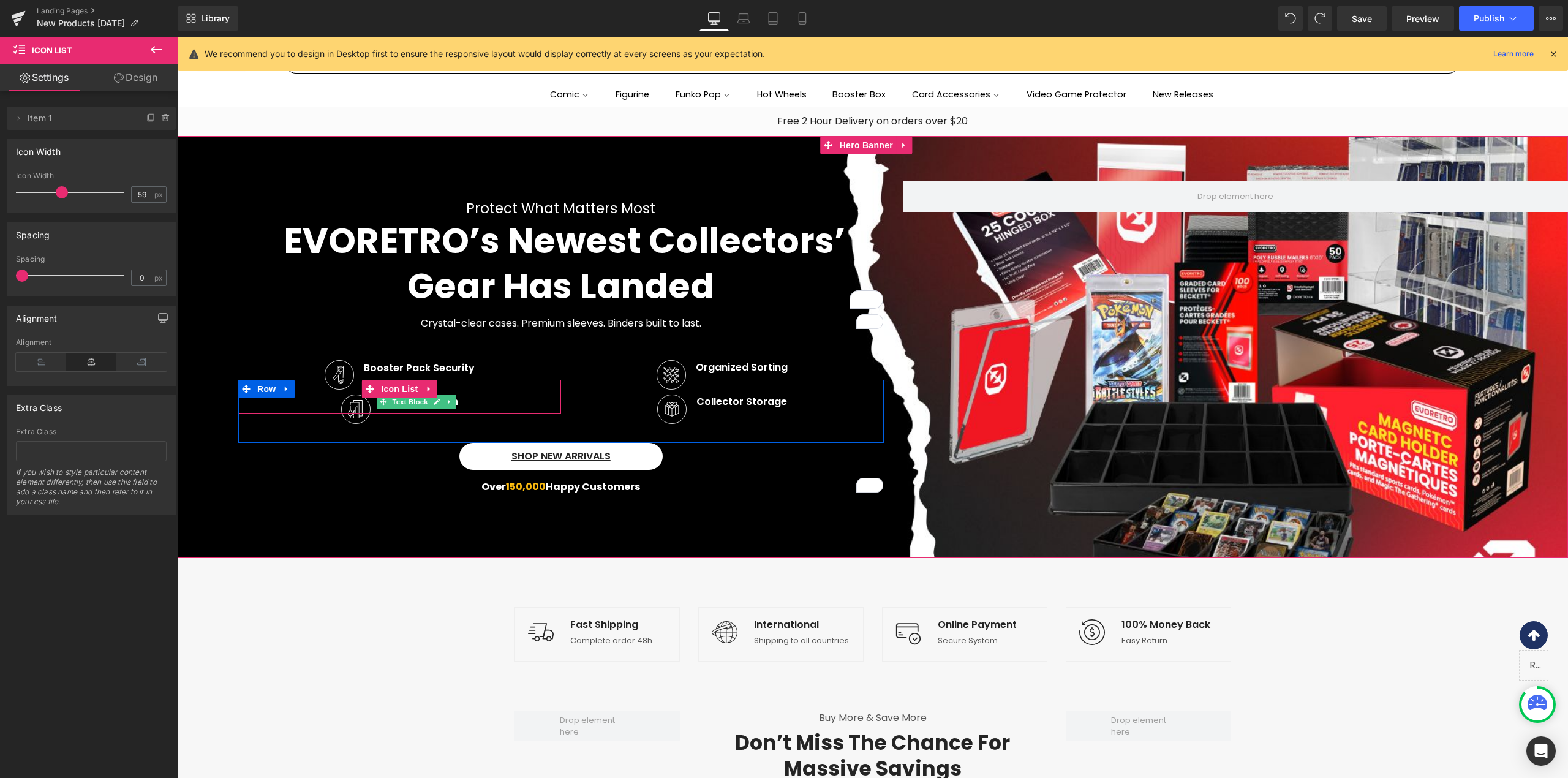
click at [450, 400] on link at bounding box center [450, 401] width 13 height 14
click at [492, 403] on div "Image Slab Protection Text Block" at bounding box center [399, 403] width 323 height 19
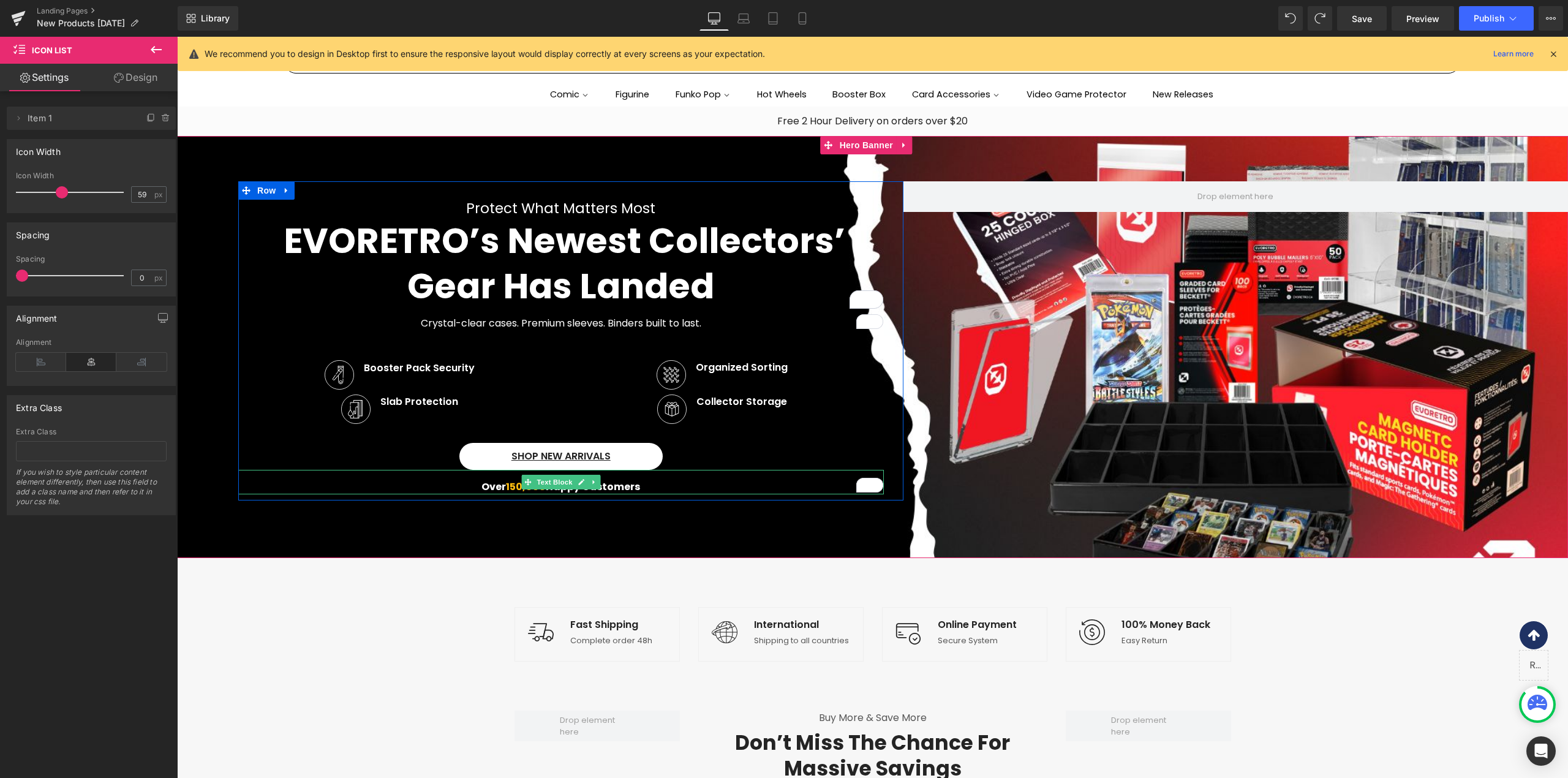
click at [425, 483] on p "Over 150,000 Happy Customers" at bounding box center [561, 486] width 645 height 14
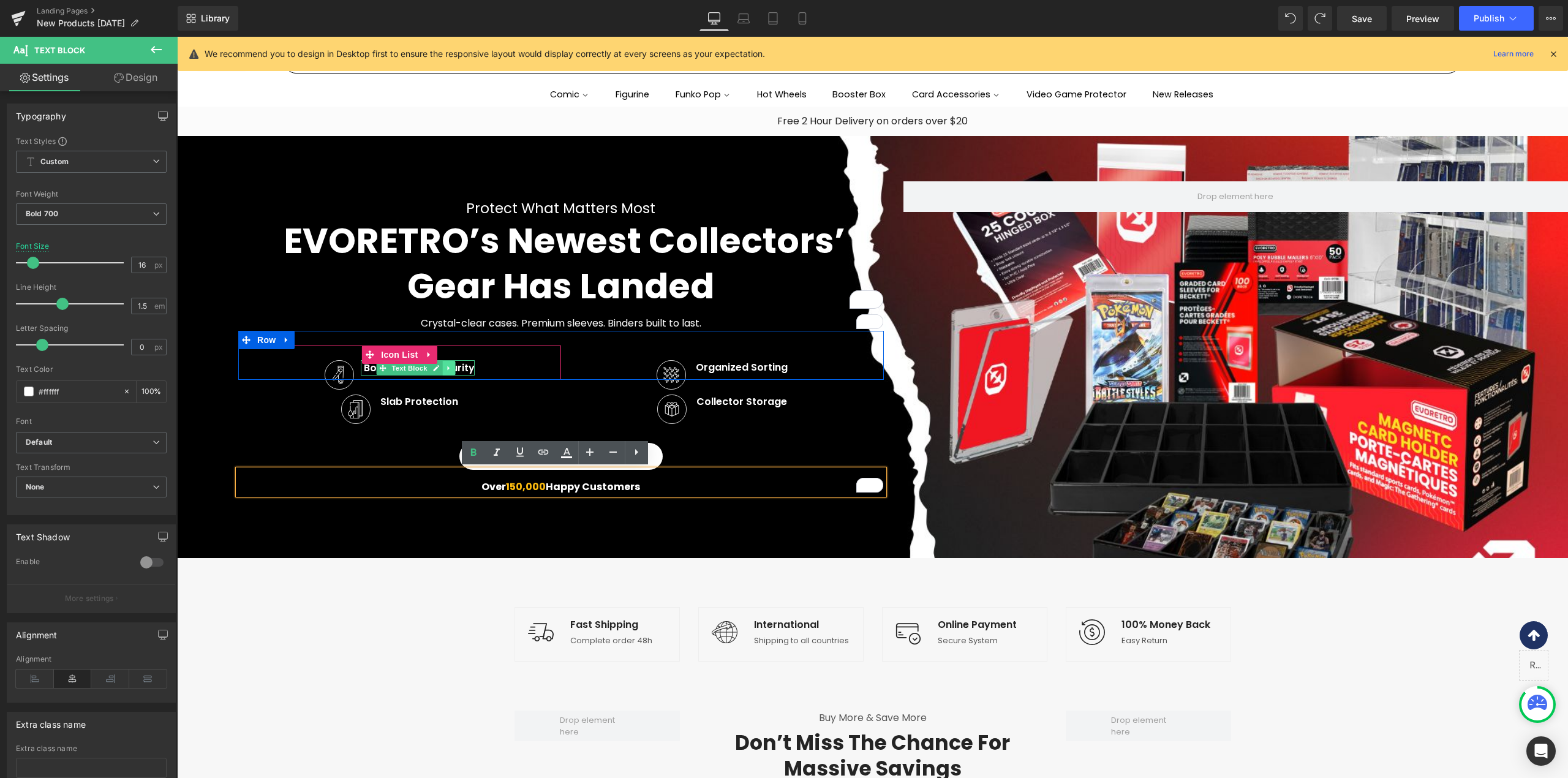
click at [444, 361] on link at bounding box center [449, 368] width 13 height 14
click at [453, 363] on link at bounding box center [455, 368] width 13 height 14
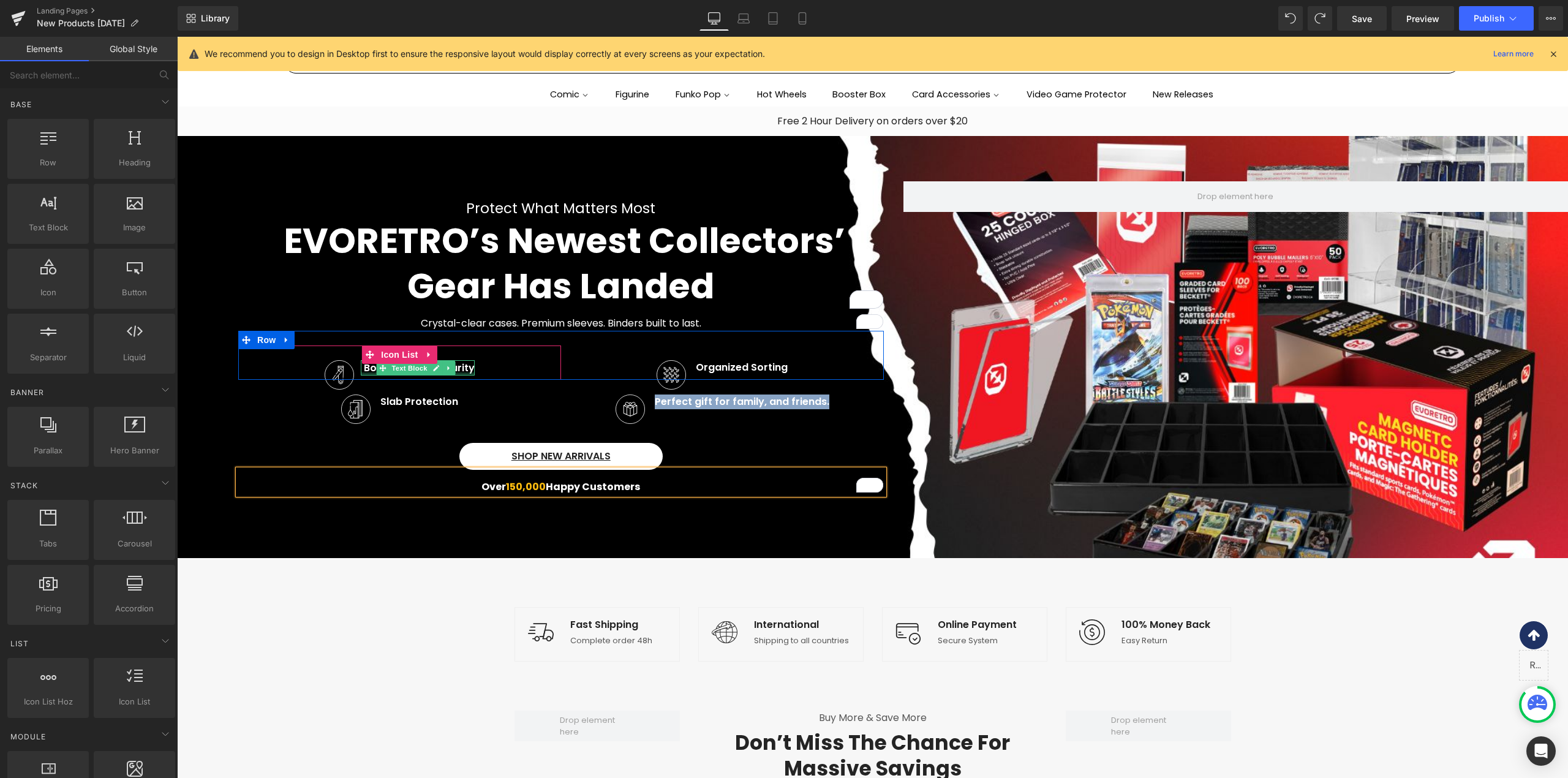
click at [361, 373] on div at bounding box center [418, 374] width 114 height 3
click at [364, 373] on p "Booster Pack Security" at bounding box center [419, 368] width 111 height 14
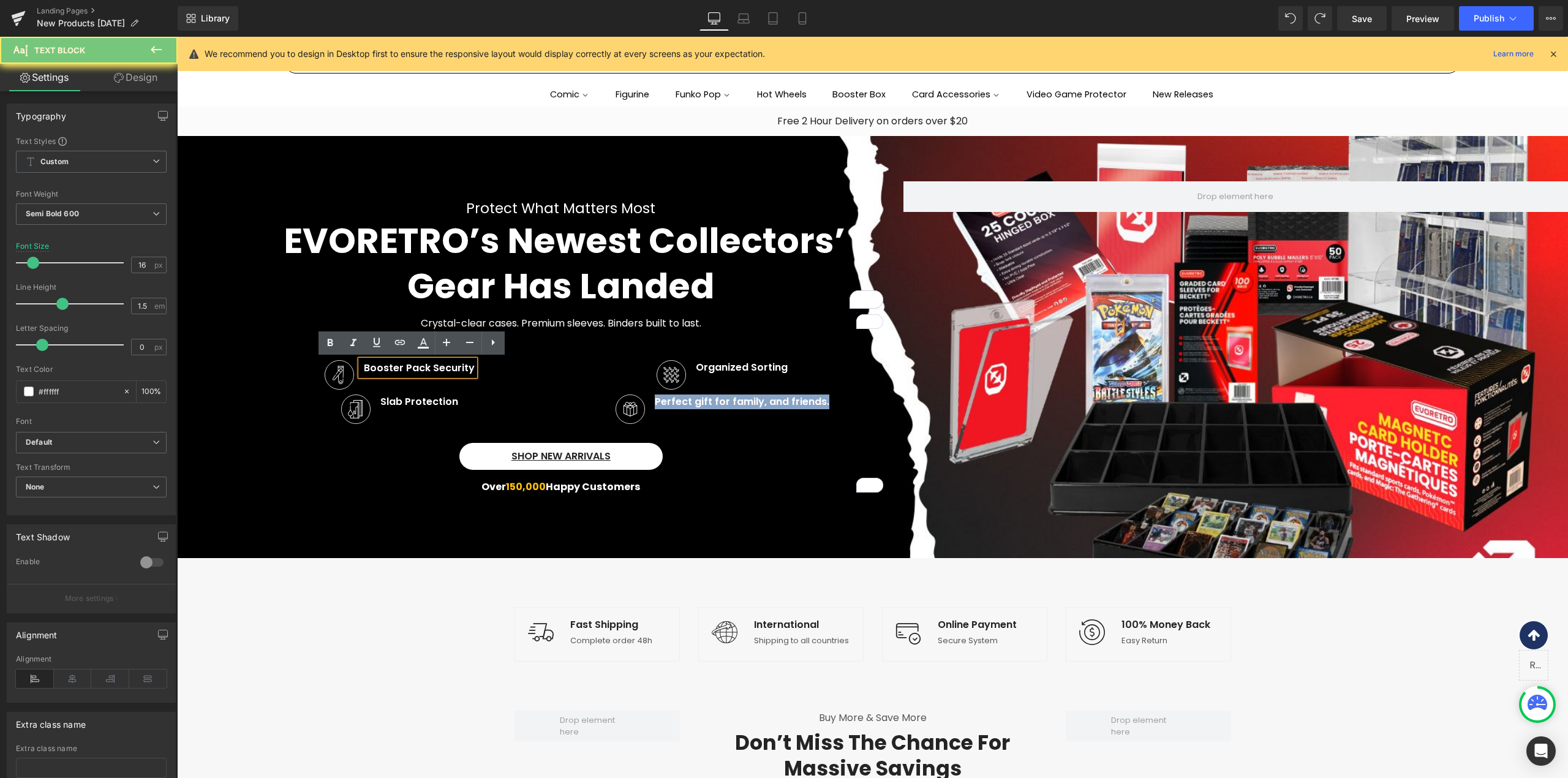
paste div
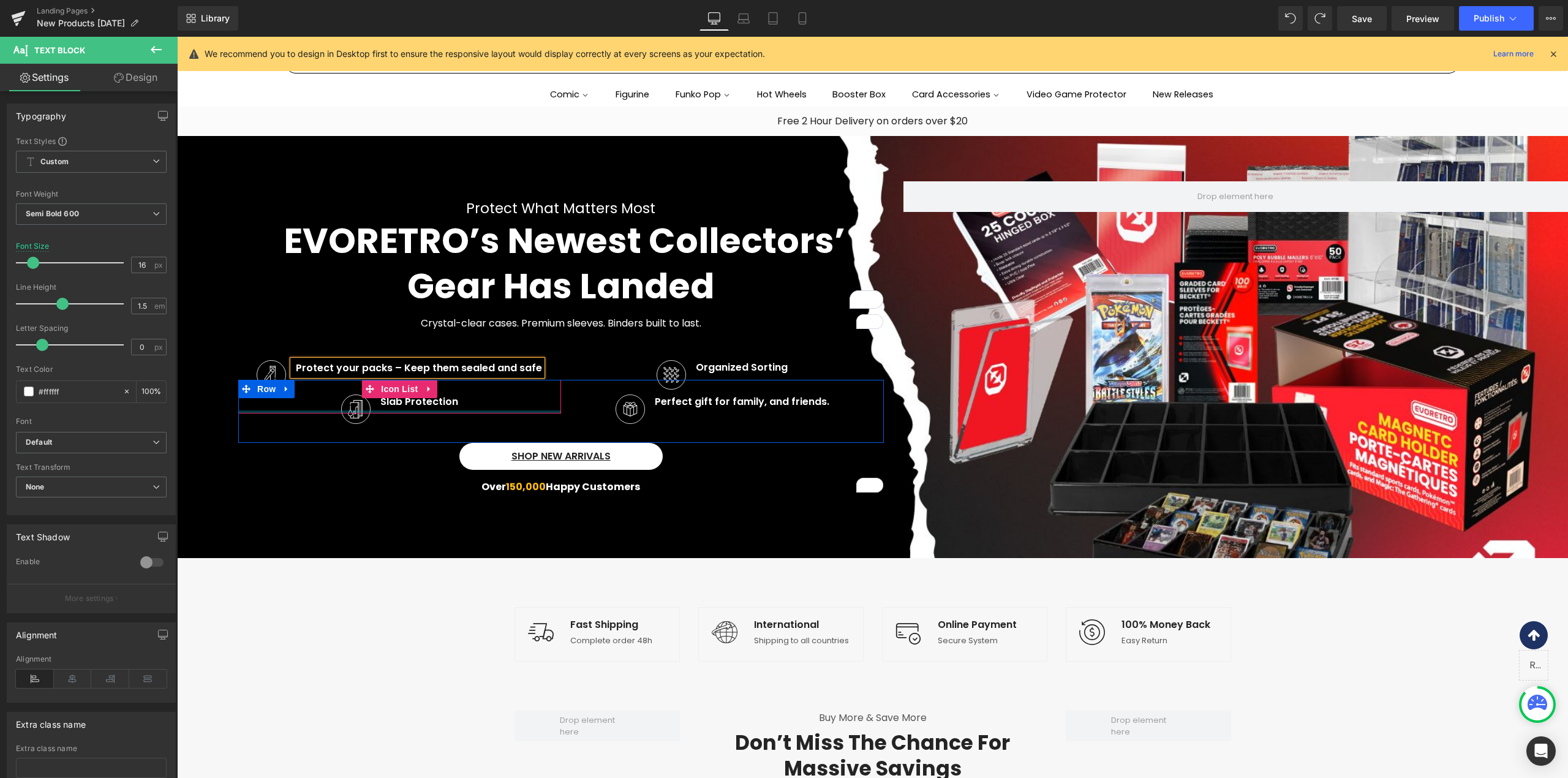
click at [319, 410] on div at bounding box center [399, 412] width 323 height 3
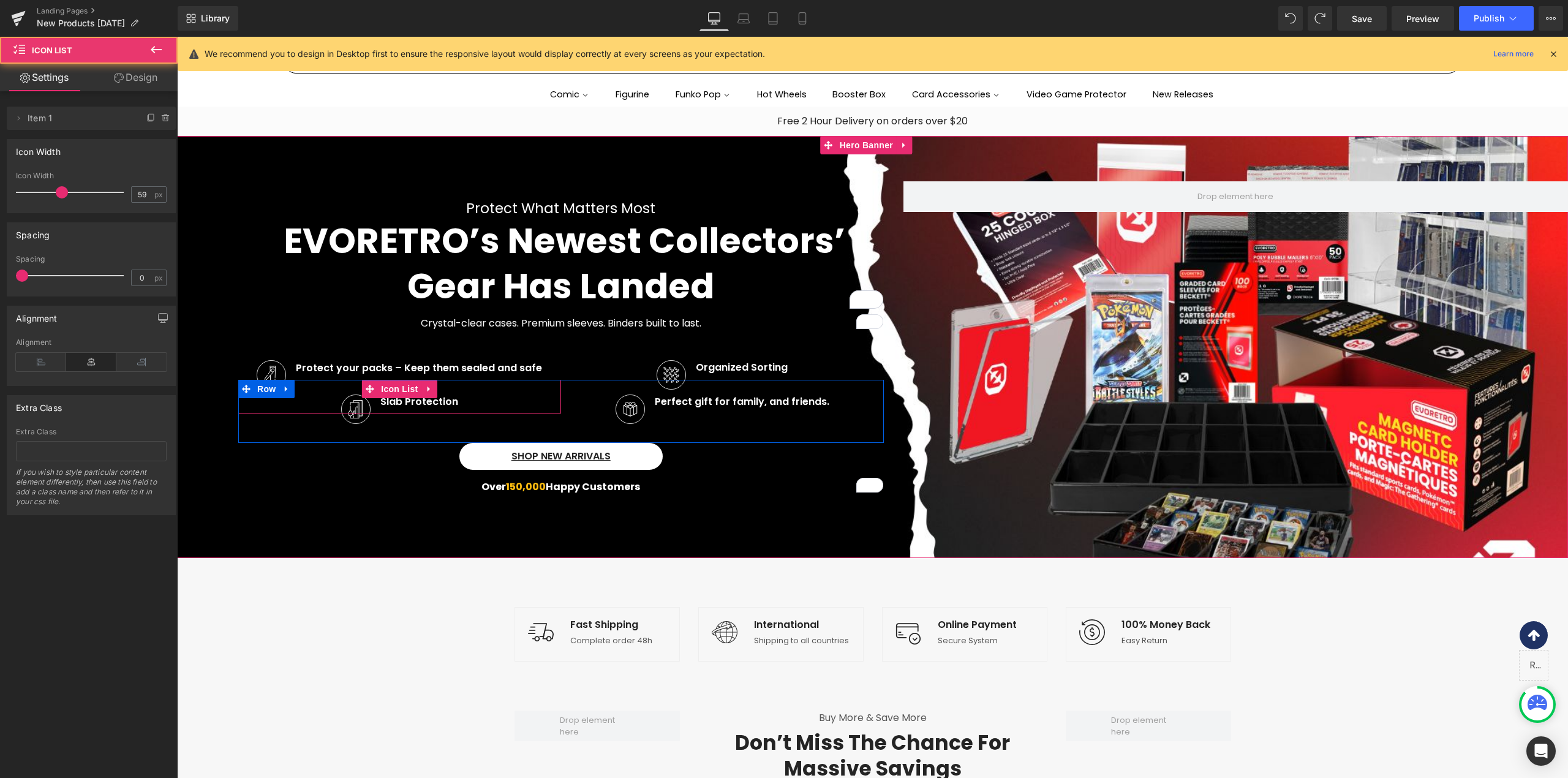
click at [476, 400] on div "Image Slab Protection Text Block" at bounding box center [399, 403] width 323 height 19
click at [479, 398] on div "Image Slab Protection Text Block" at bounding box center [399, 403] width 323 height 19
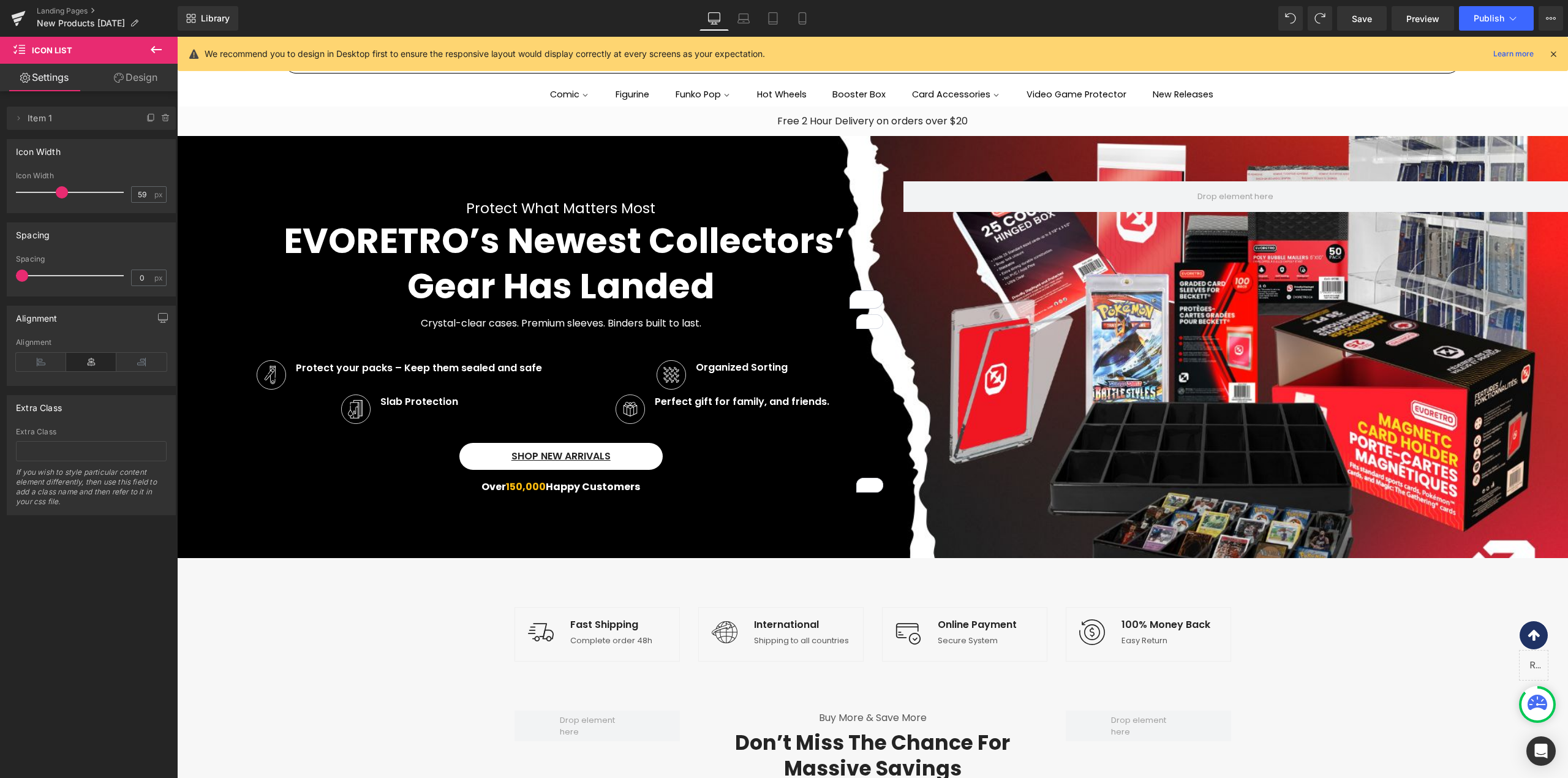
click at [152, 53] on icon at bounding box center [156, 49] width 14 height 14
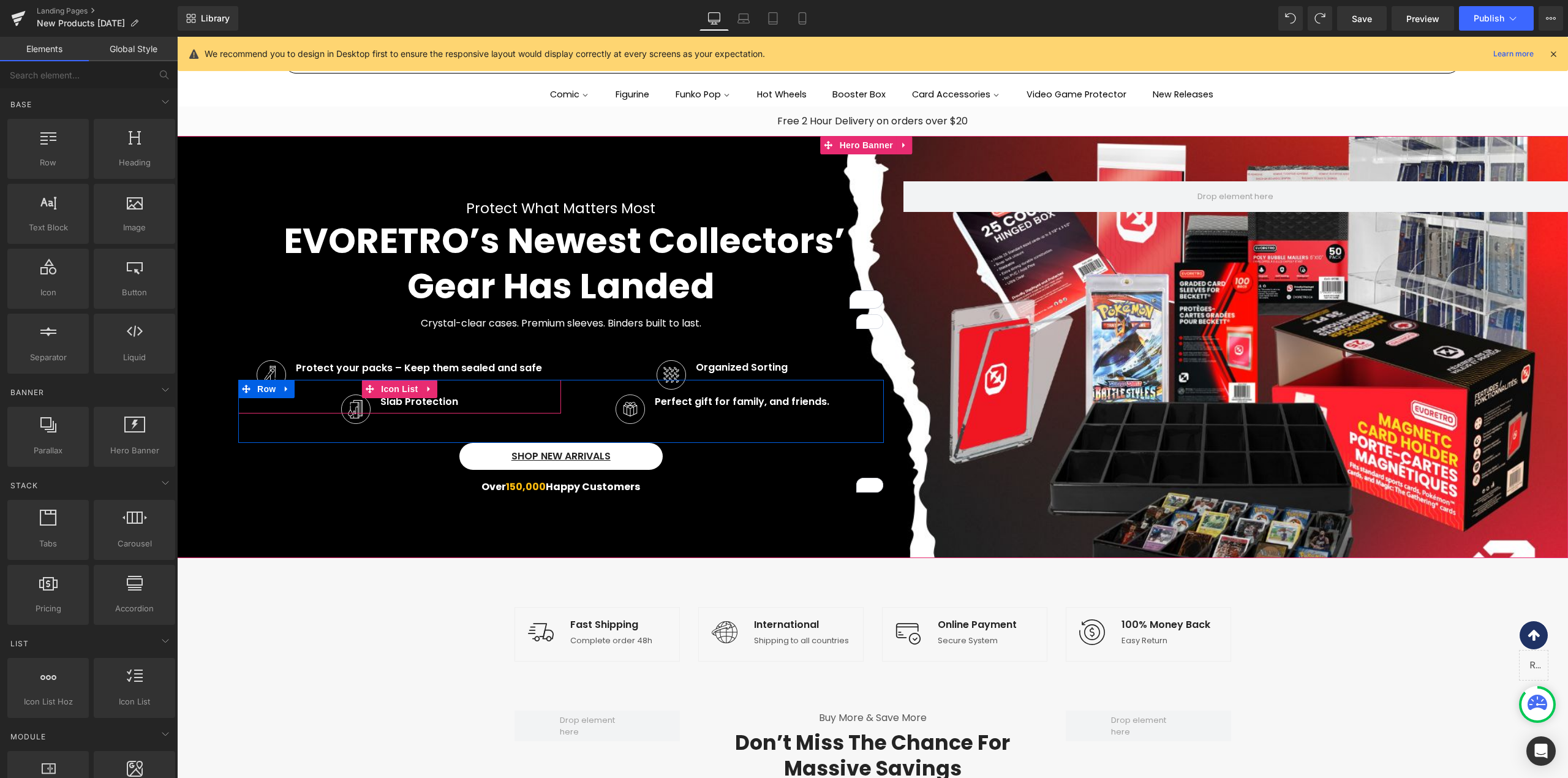
click at [329, 402] on div "Image Slab Protection Text Block" at bounding box center [399, 403] width 323 height 19
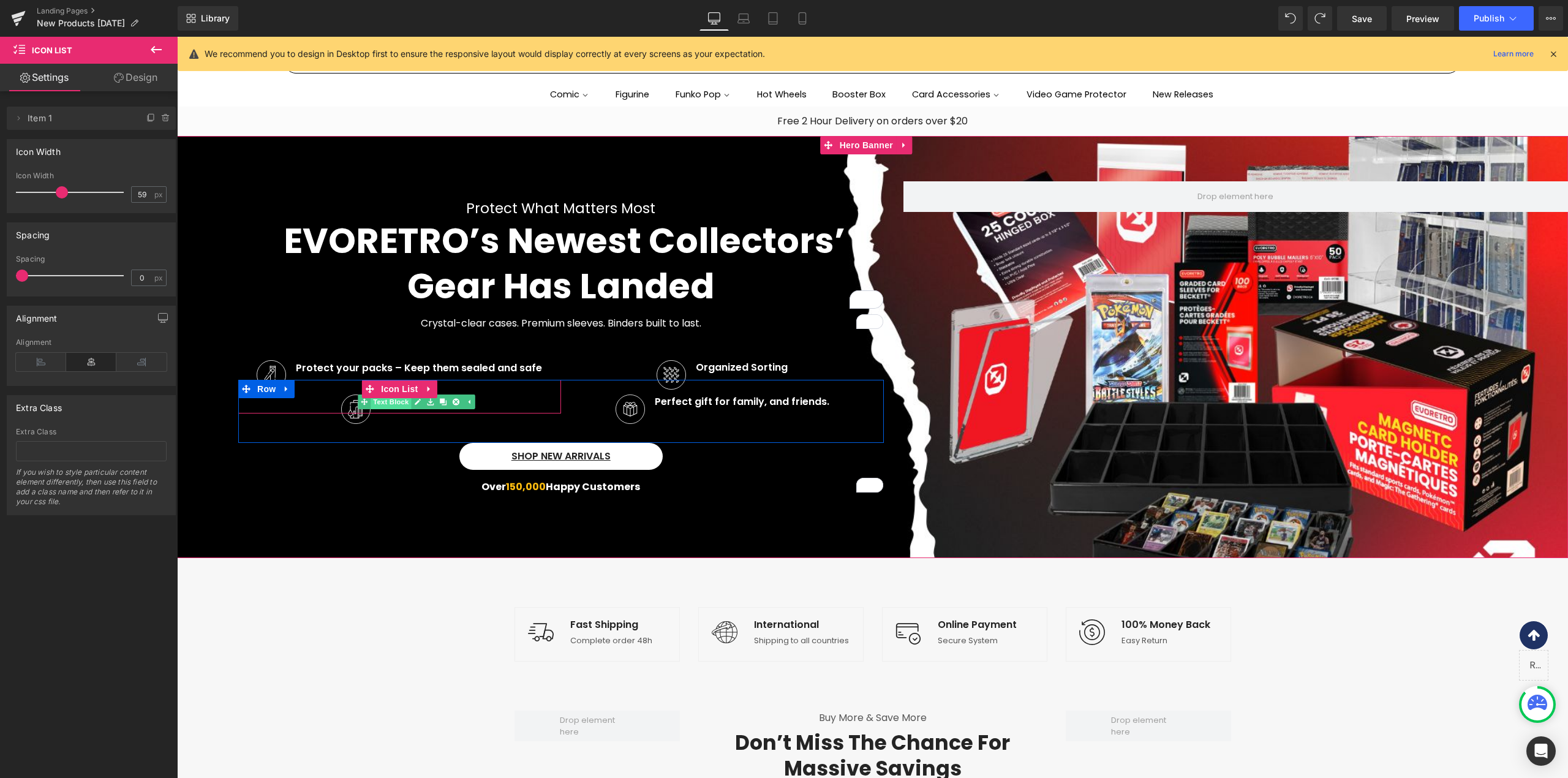
click at [368, 400] on li "Image Slab Protection Text Block" at bounding box center [399, 401] width 117 height 14
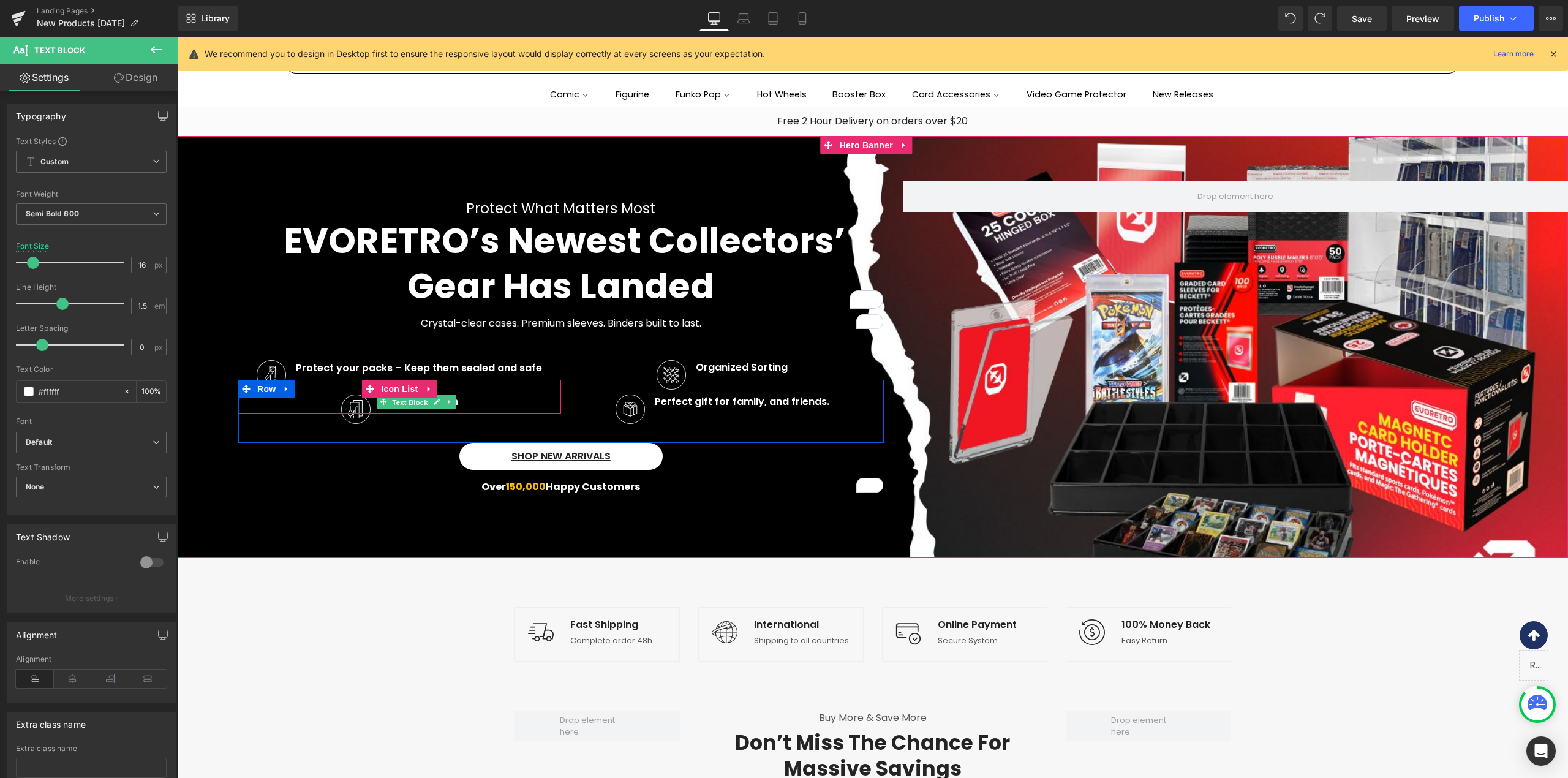
click at [404, 403] on span "Text Block" at bounding box center [409, 402] width 40 height 14
click at [431, 400] on link at bounding box center [437, 401] width 13 height 14
click at [427, 400] on p "Slab Protection" at bounding box center [419, 401] width 78 height 14
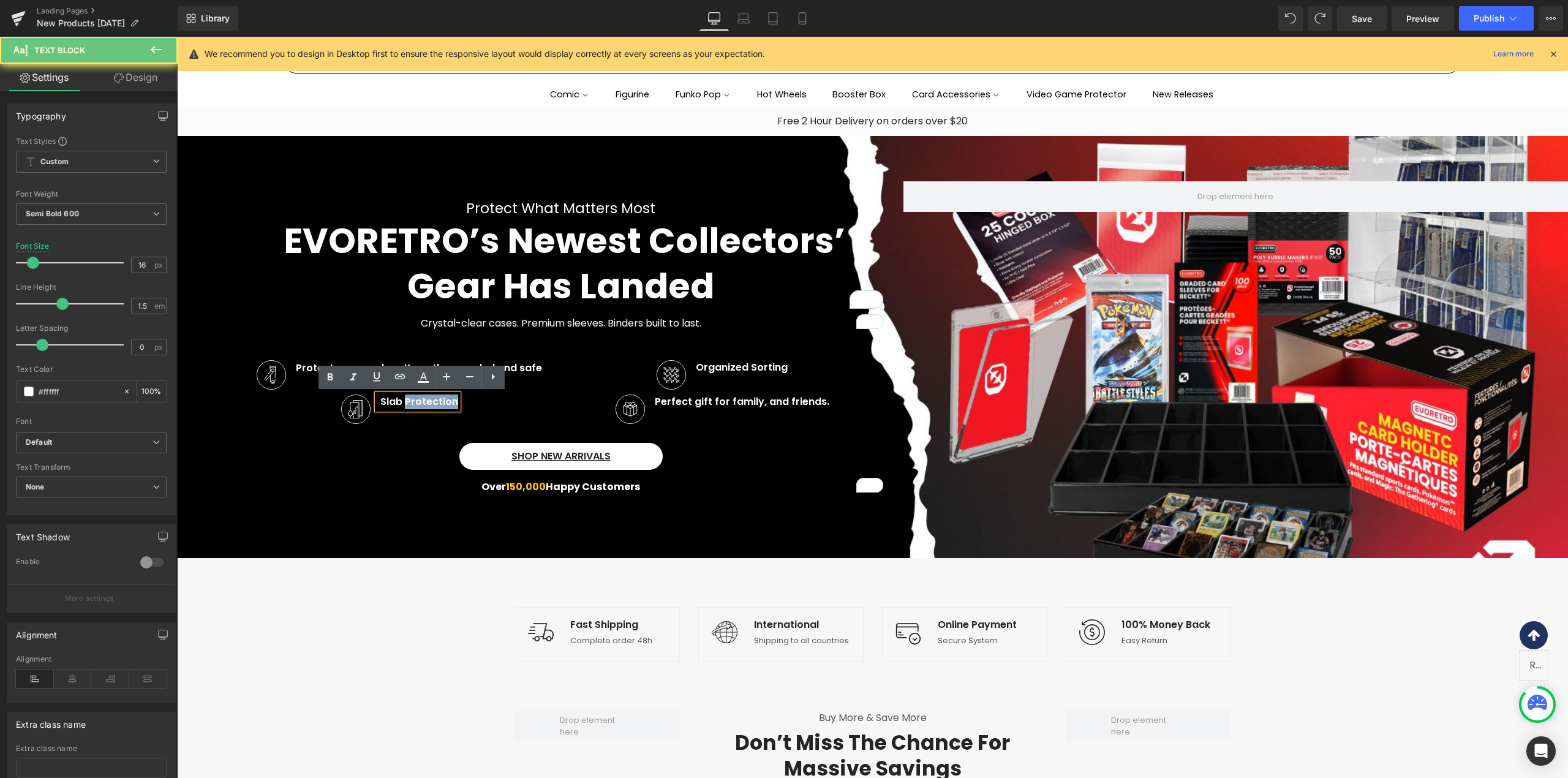
click at [427, 400] on p "Slab Protection" at bounding box center [419, 401] width 78 height 14
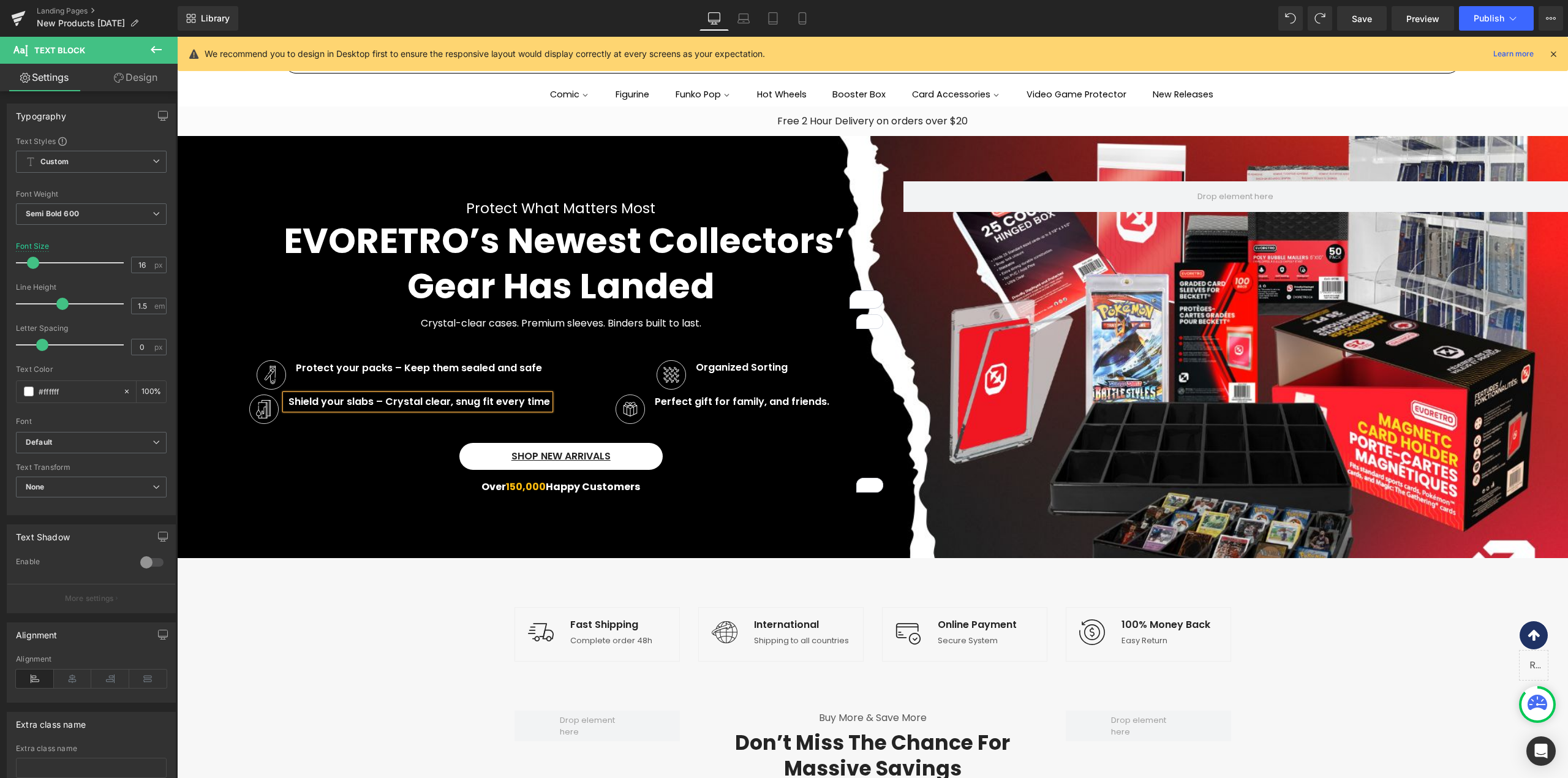
click at [370, 449] on div "Shop New Arrivals" at bounding box center [561, 456] width 645 height 27
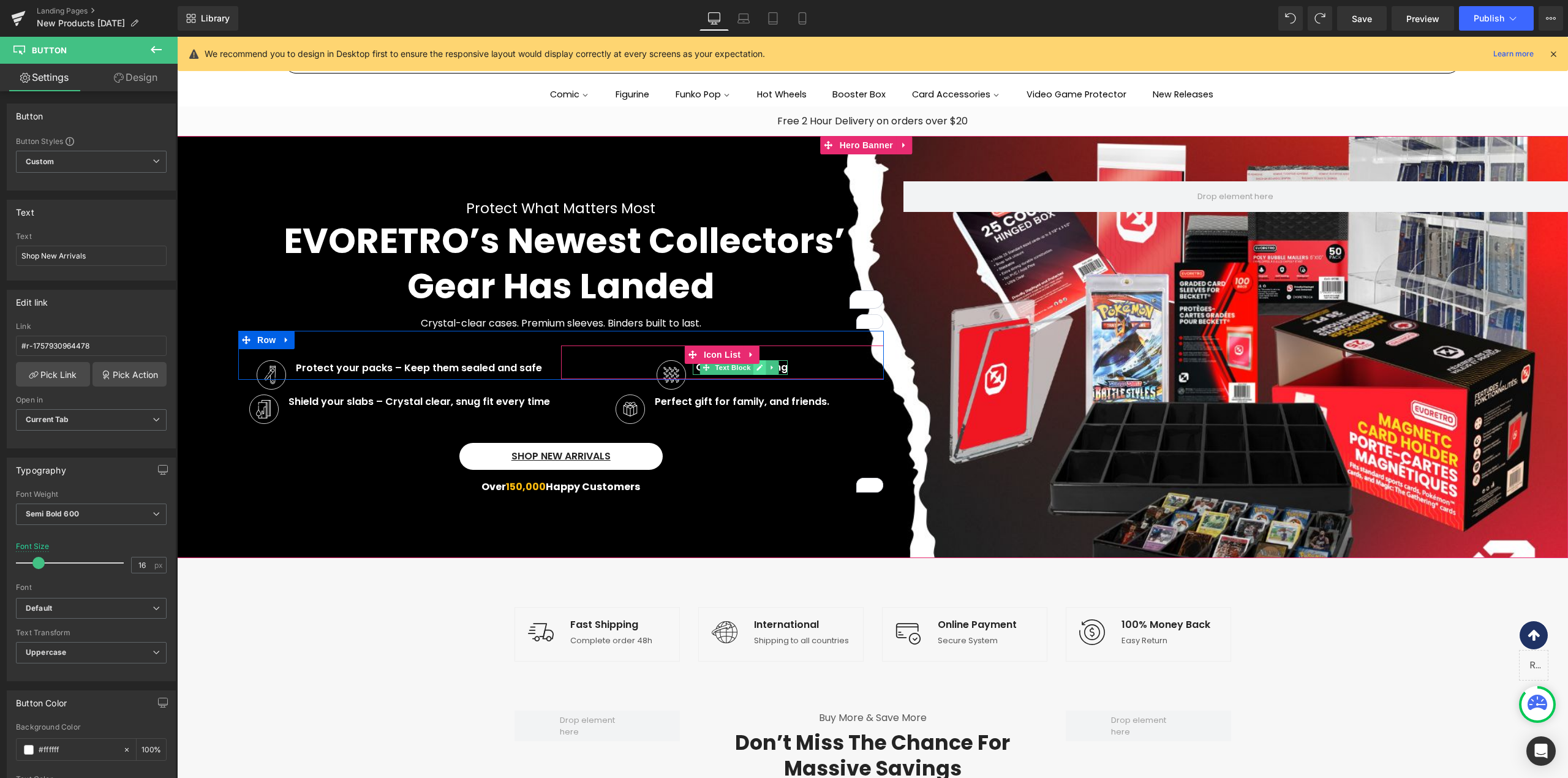
click at [756, 365] on icon at bounding box center [759, 368] width 6 height 6
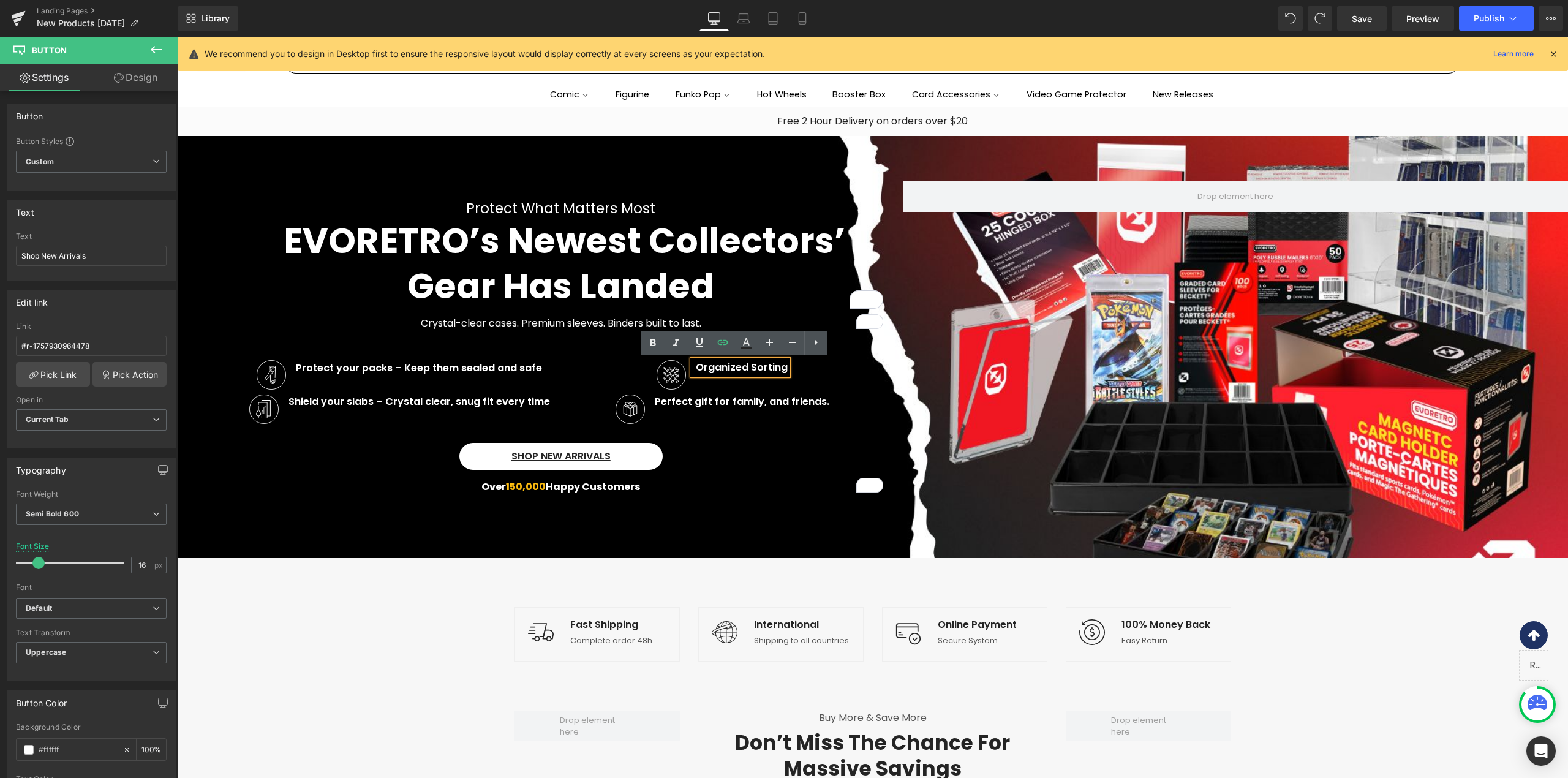
click at [755, 365] on p "Organized Sorting" at bounding box center [741, 367] width 92 height 14
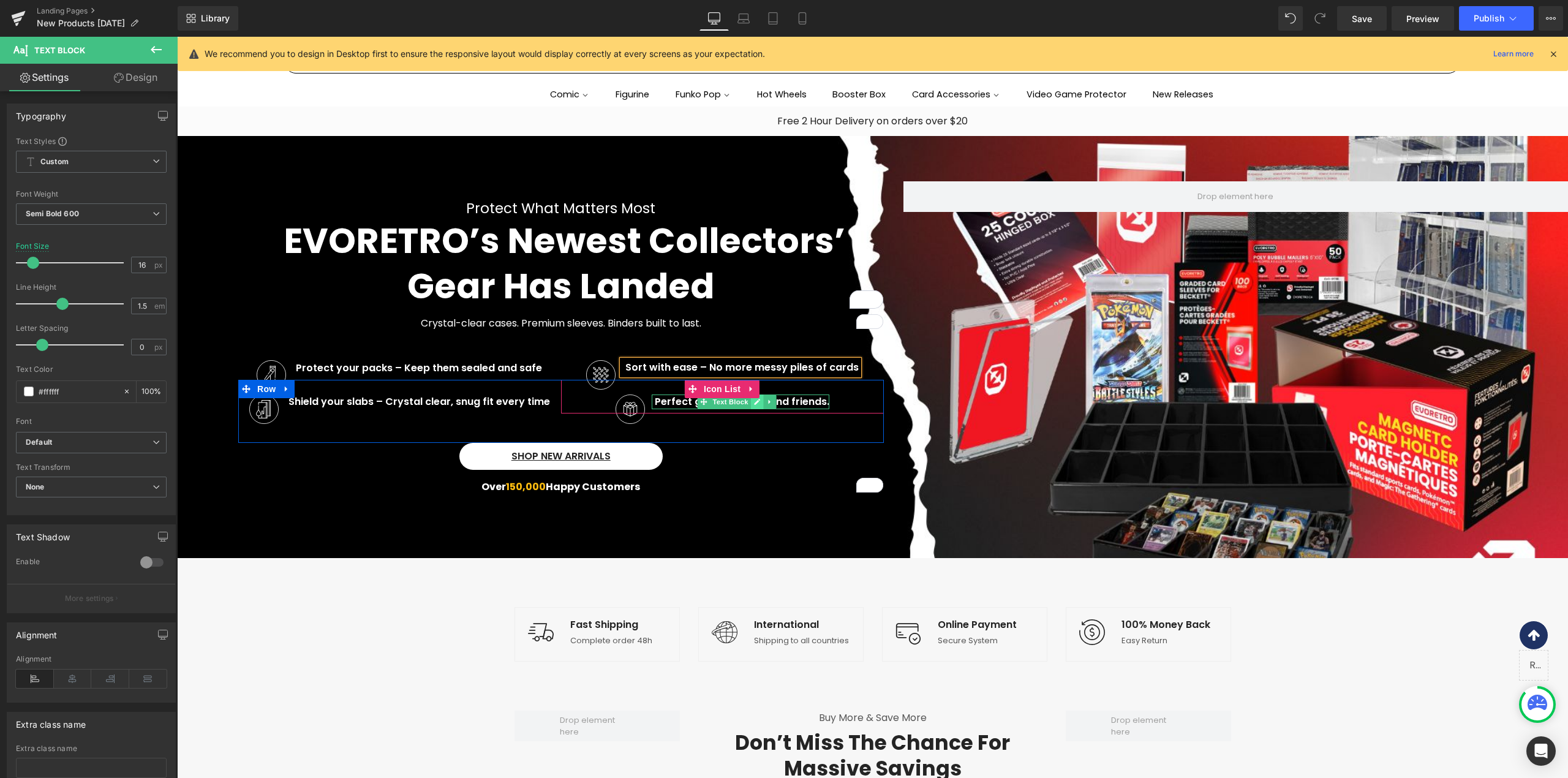
click at [755, 400] on icon at bounding box center [758, 402] width 6 height 6
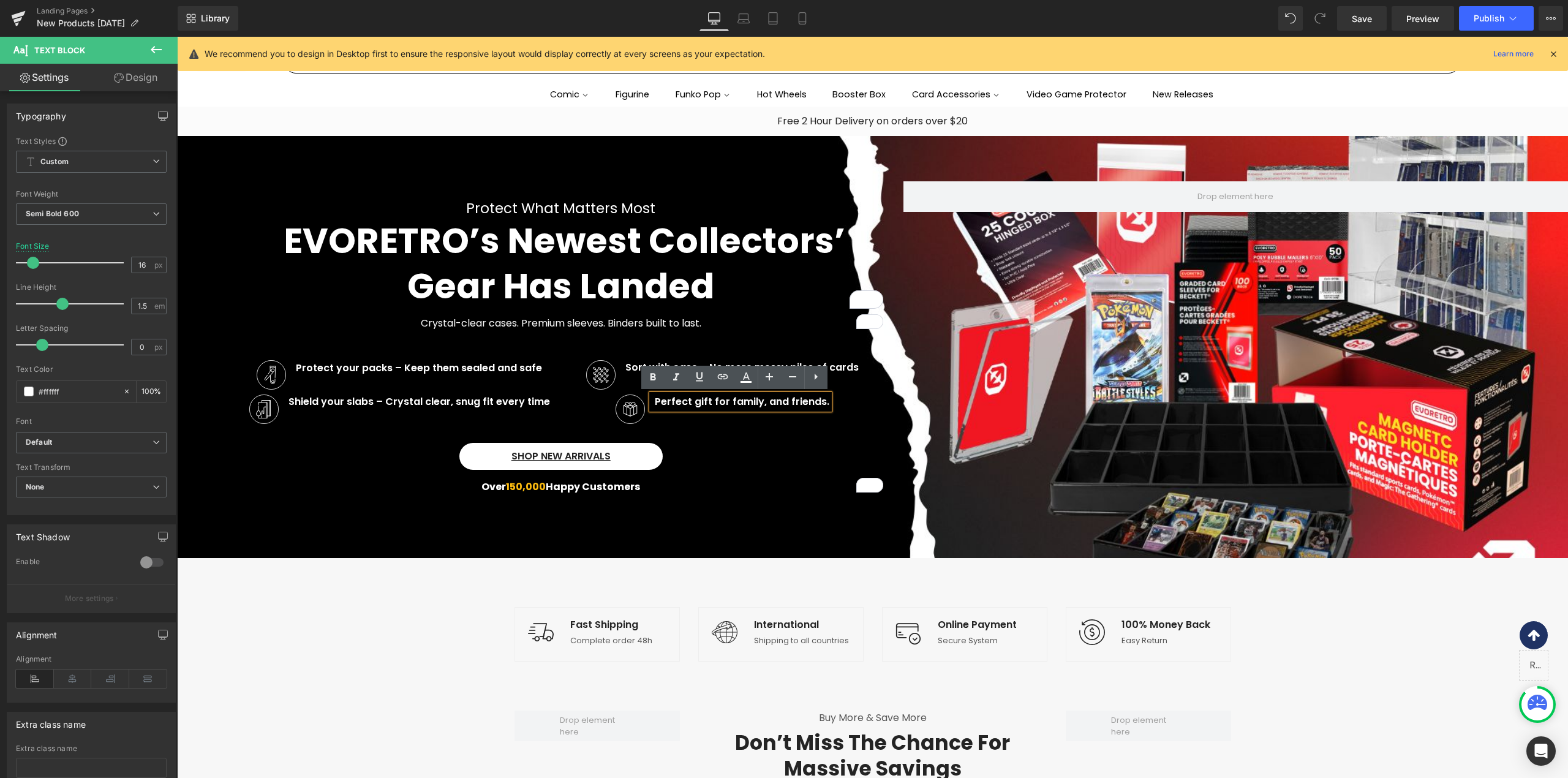
click at [755, 400] on p "Perfect gift for family, and friends." at bounding box center [741, 401] width 174 height 14
click at [755, 400] on p "Perfect gift for family, and friends." at bounding box center [741, 401] width 174 height 14
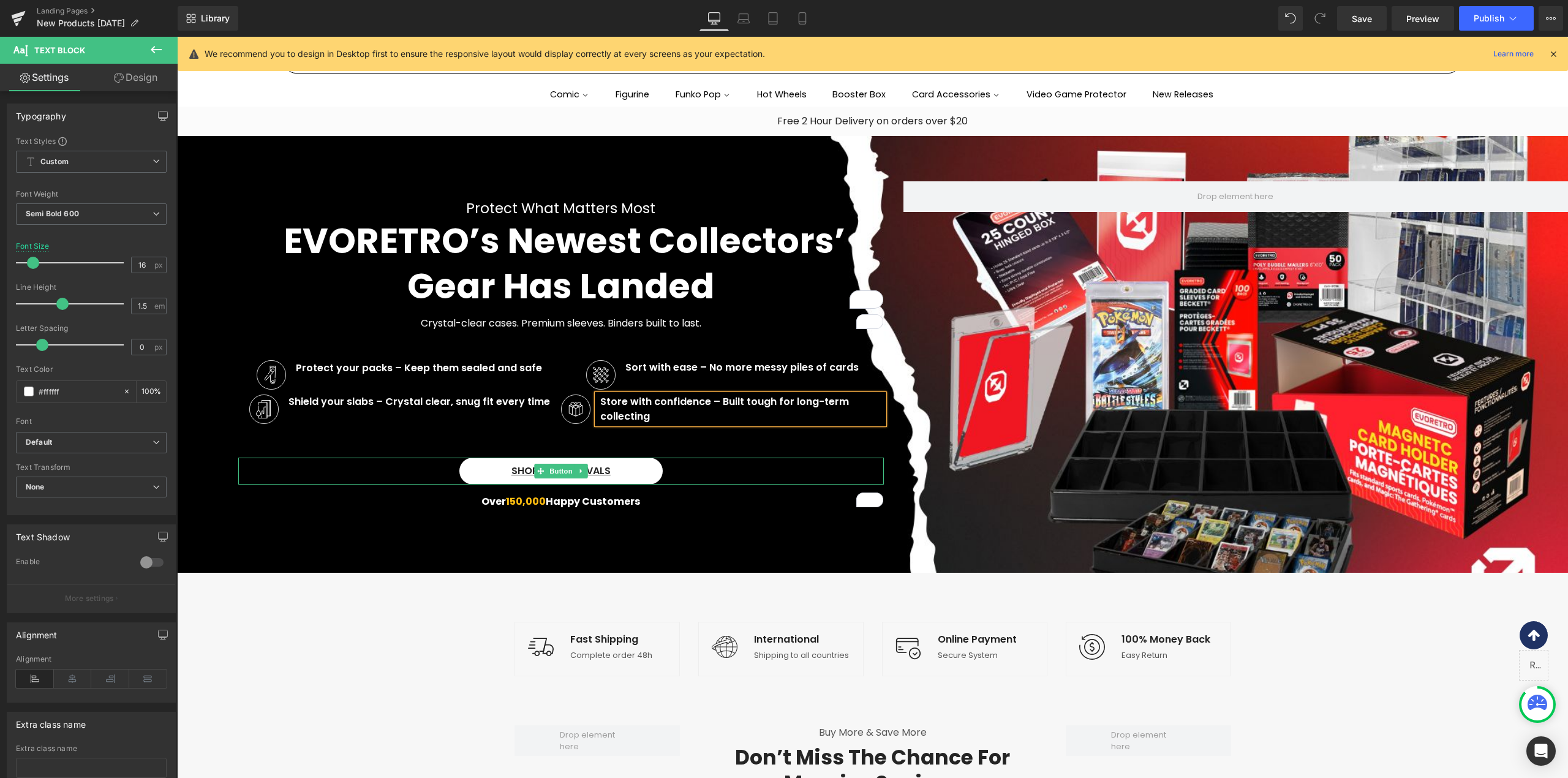
click at [736, 464] on div "Shop New Arrivals" at bounding box center [561, 470] width 645 height 27
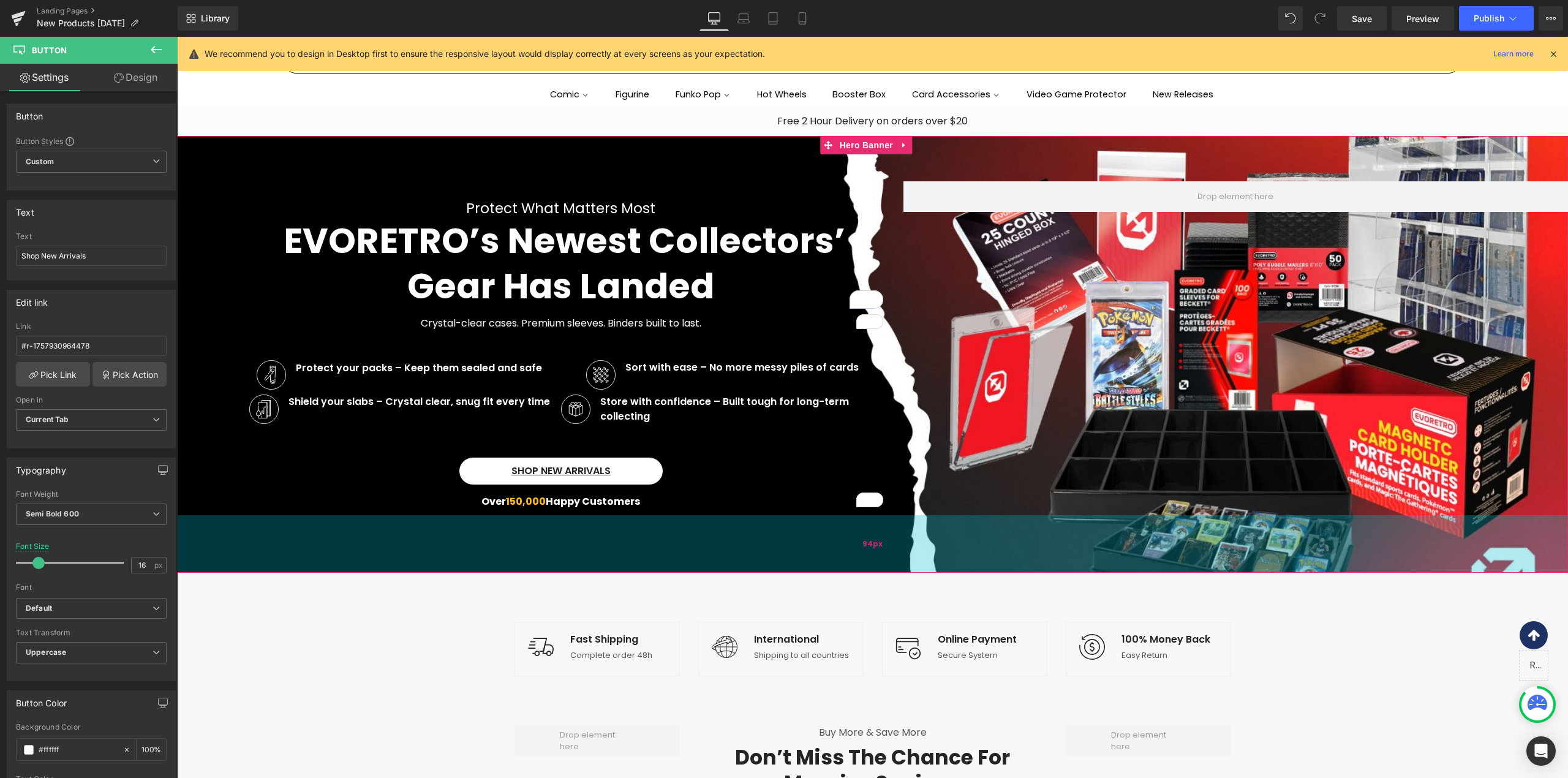
click at [692, 527] on div "94px" at bounding box center [873, 544] width 1391 height 58
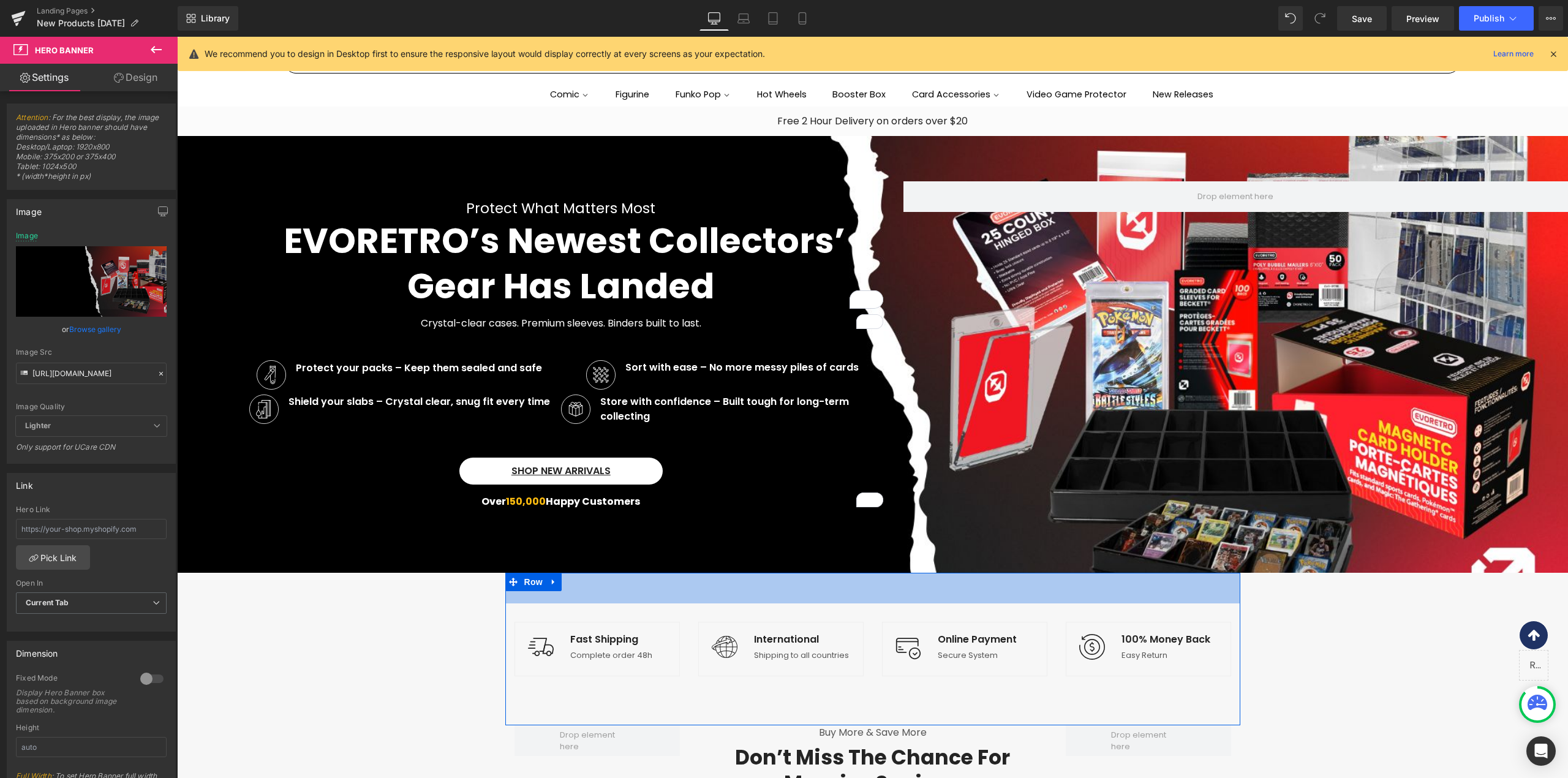
click at [1094, 596] on div "50px" at bounding box center [873, 588] width 735 height 30
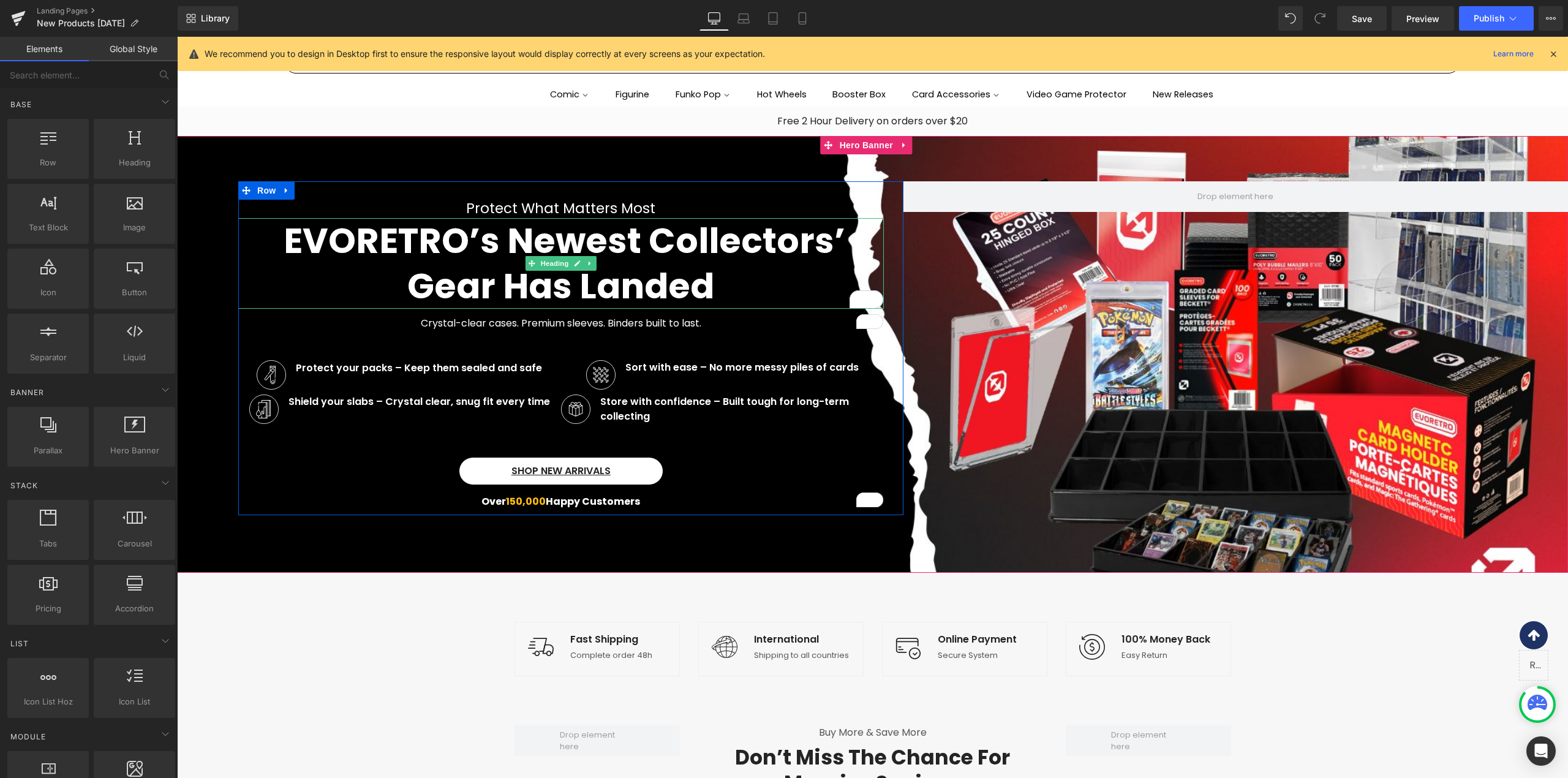
drag, startPoint x: 749, startPoint y: 291, endPoint x: 297, endPoint y: 219, distance: 457.7
click at [297, 219] on div "EVORETRO’s Newest Collectors’ Gear Has Landed Heading" at bounding box center [561, 263] width 645 height 91
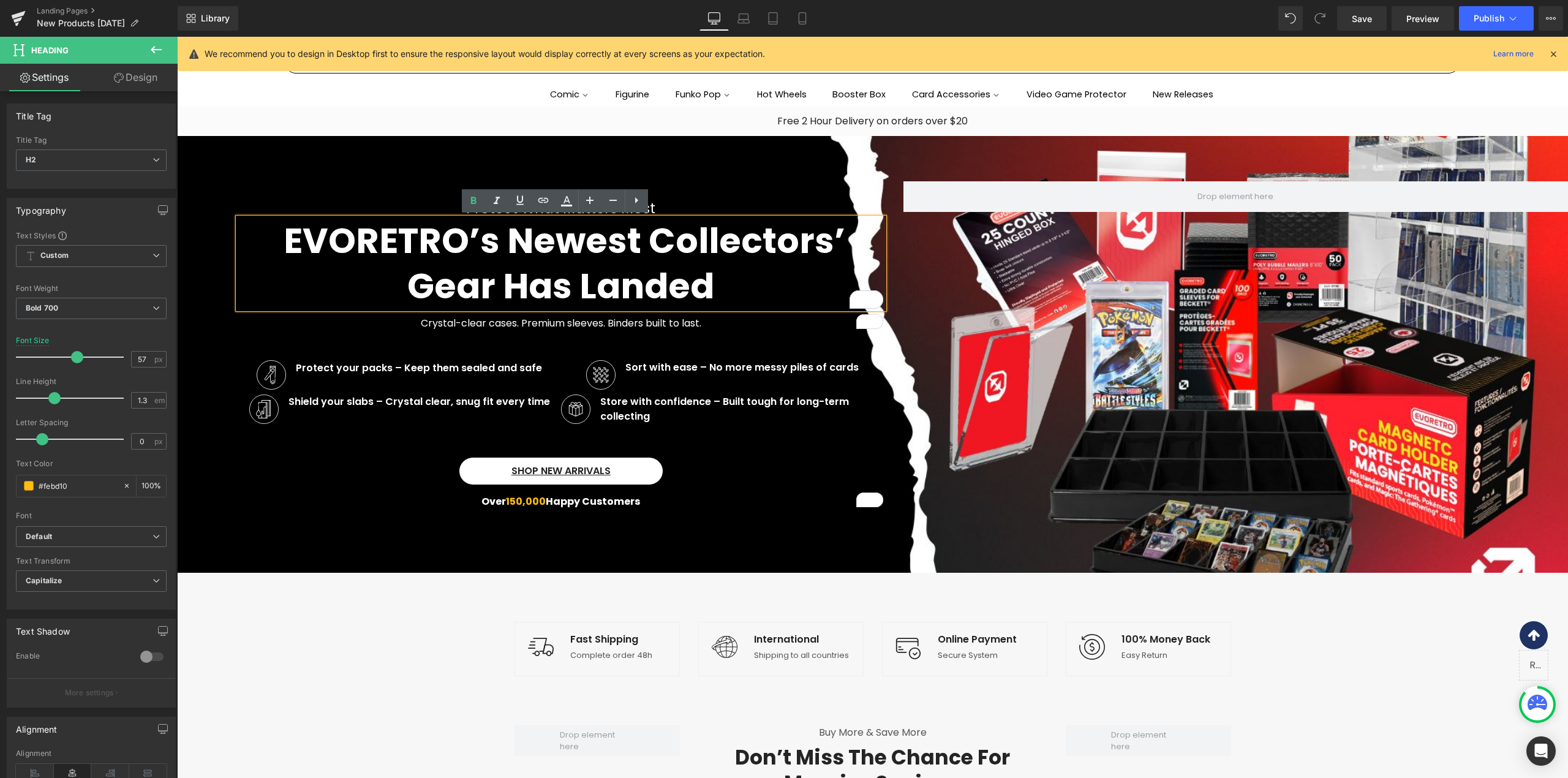
click at [272, 247] on h2 "EVORETRO’s Newest Collectors’ Gear Has Landed" at bounding box center [561, 263] width 645 height 91
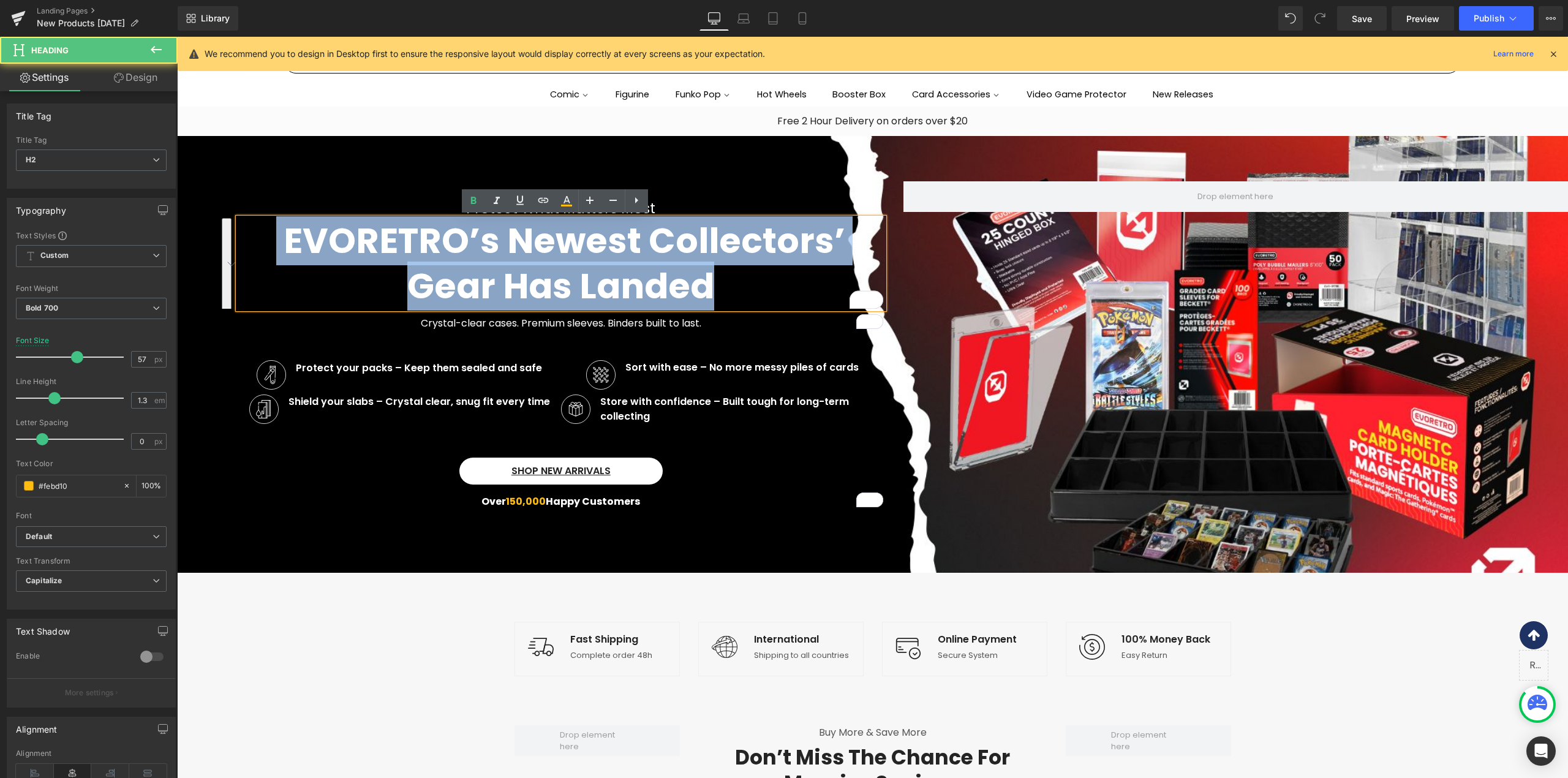
drag, startPoint x: 273, startPoint y: 245, endPoint x: 717, endPoint y: 284, distance: 445.7
click at [717, 284] on h2 "EVORETRO’s Newest Collectors’ Gear Has Landed" at bounding box center [561, 263] width 645 height 91
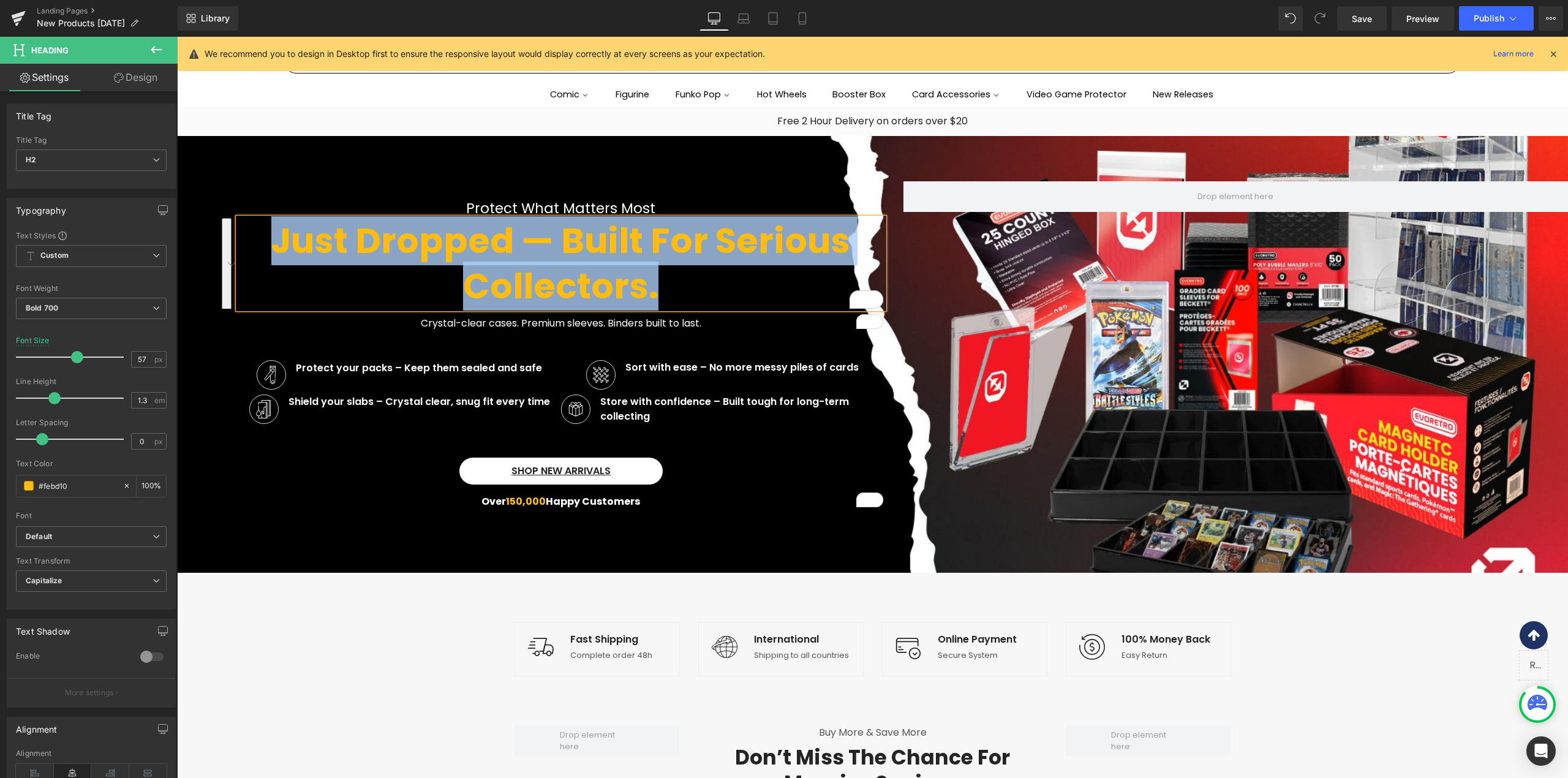
drag, startPoint x: 717, startPoint y: 284, endPoint x: 275, endPoint y: 233, distance: 444.9
click at [275, 233] on h2 "Just dropped — built for serious collectors." at bounding box center [561, 263] width 645 height 91
click at [745, 234] on h2 "Just dropped — built for serious collectors." at bounding box center [561, 263] width 645 height 91
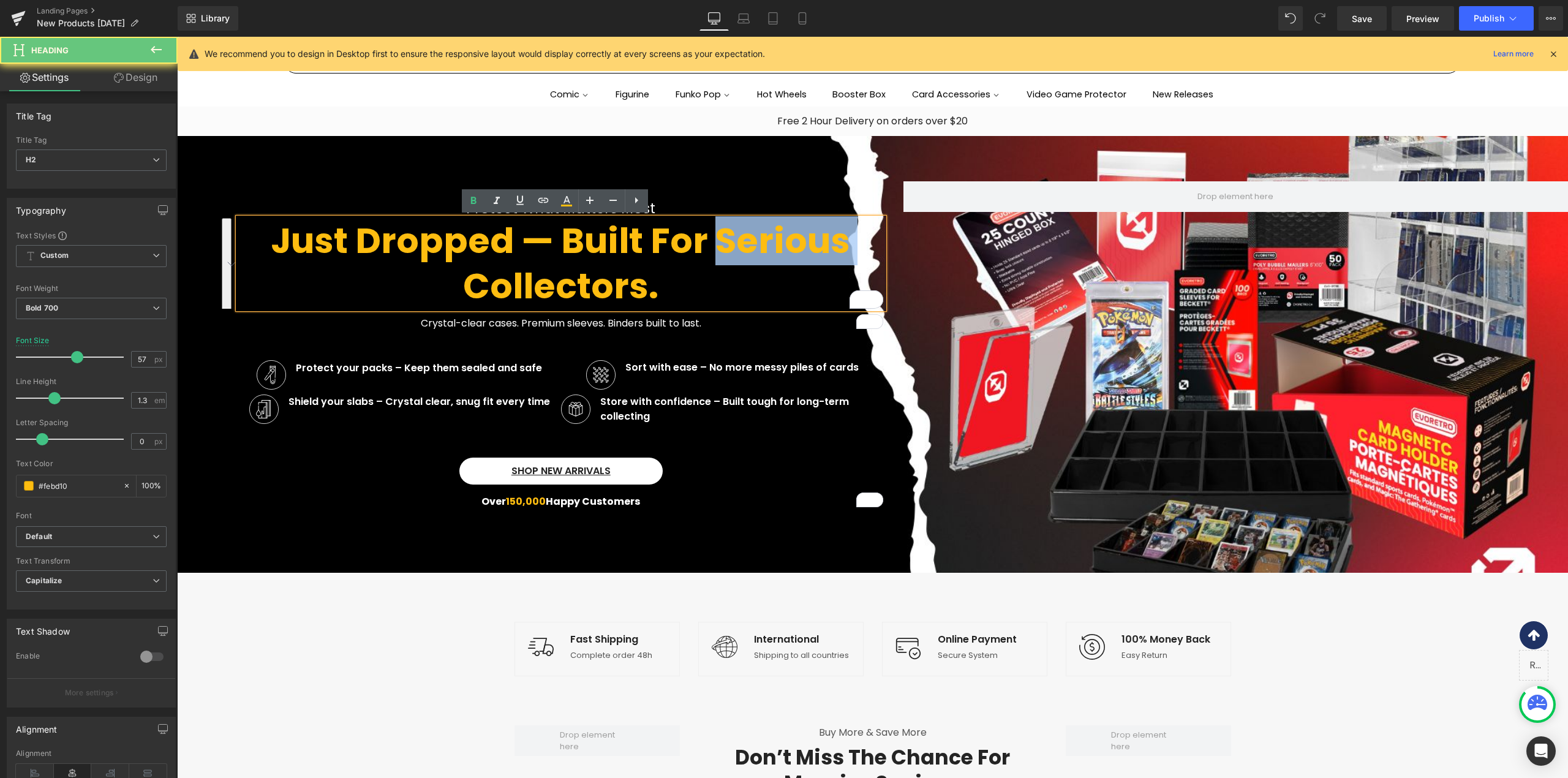
click at [745, 234] on h2 "Just dropped — built for serious collectors." at bounding box center [561, 263] width 645 height 91
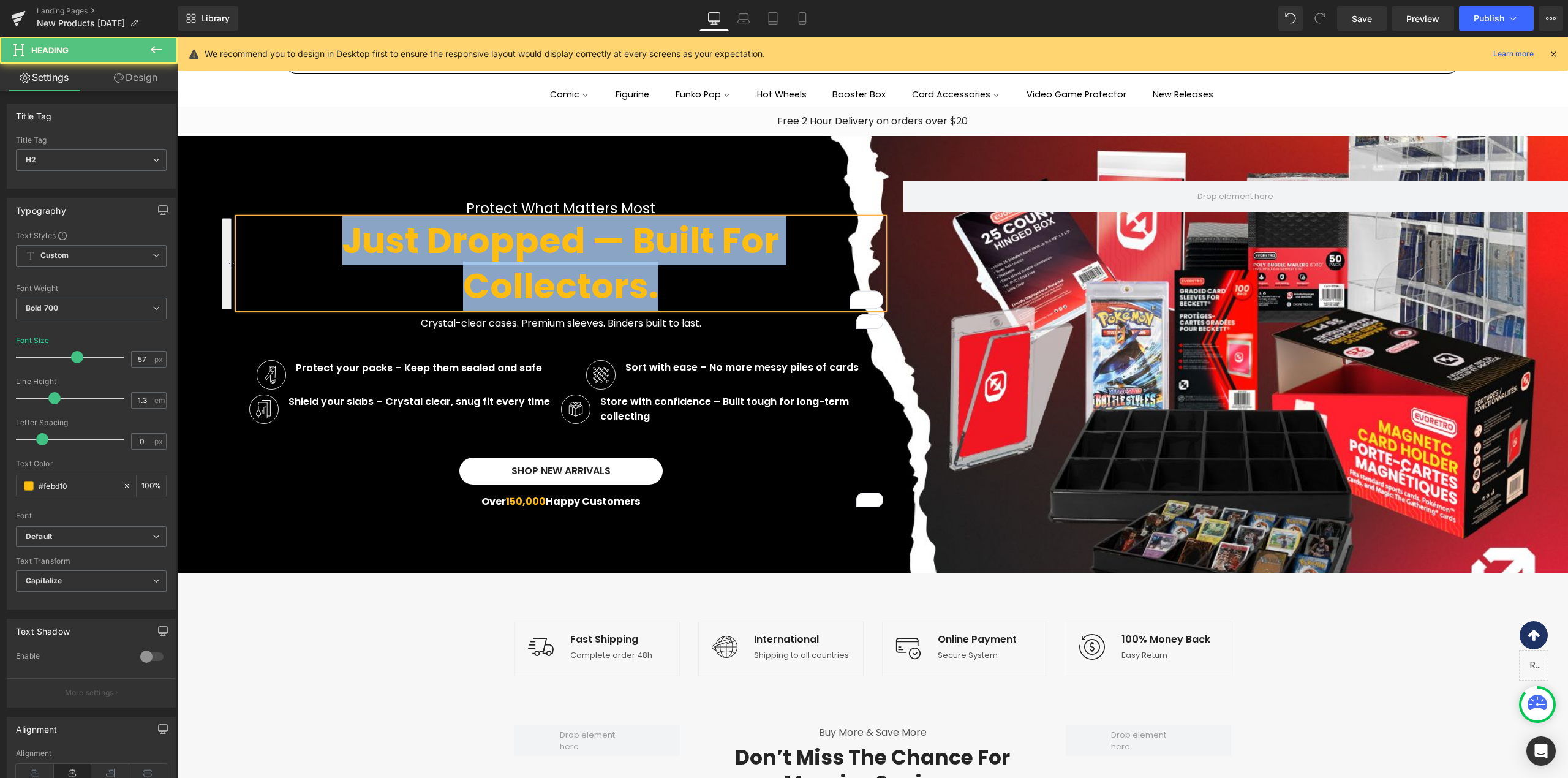
drag, startPoint x: 657, startPoint y: 292, endPoint x: 238, endPoint y: 241, distance: 422.1
click at [238, 241] on div "Just dropped — built for collectors." at bounding box center [561, 263] width 645 height 91
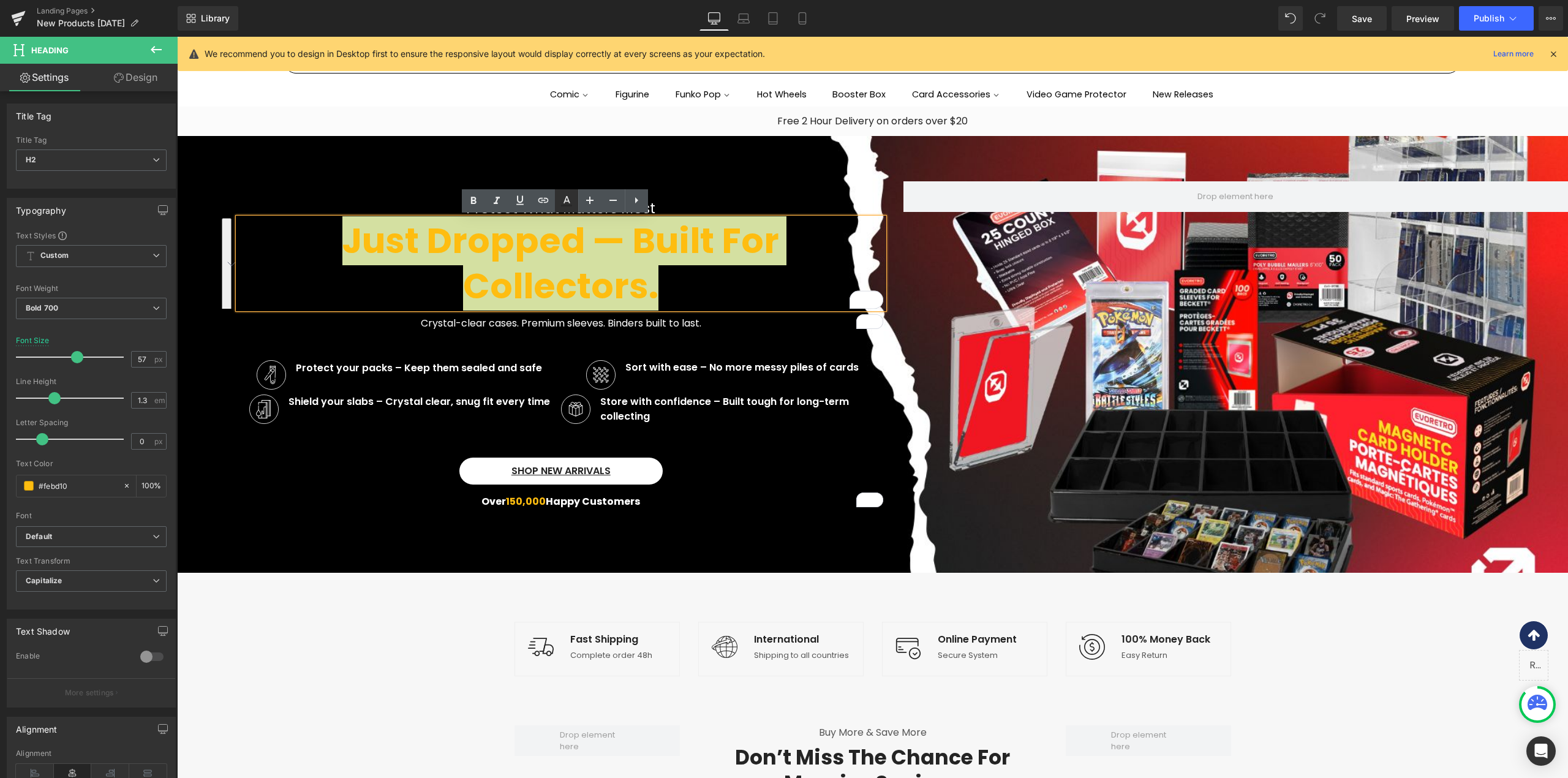
click at [566, 206] on icon at bounding box center [566, 200] width 14 height 14
type input "#282828"
type input "100"
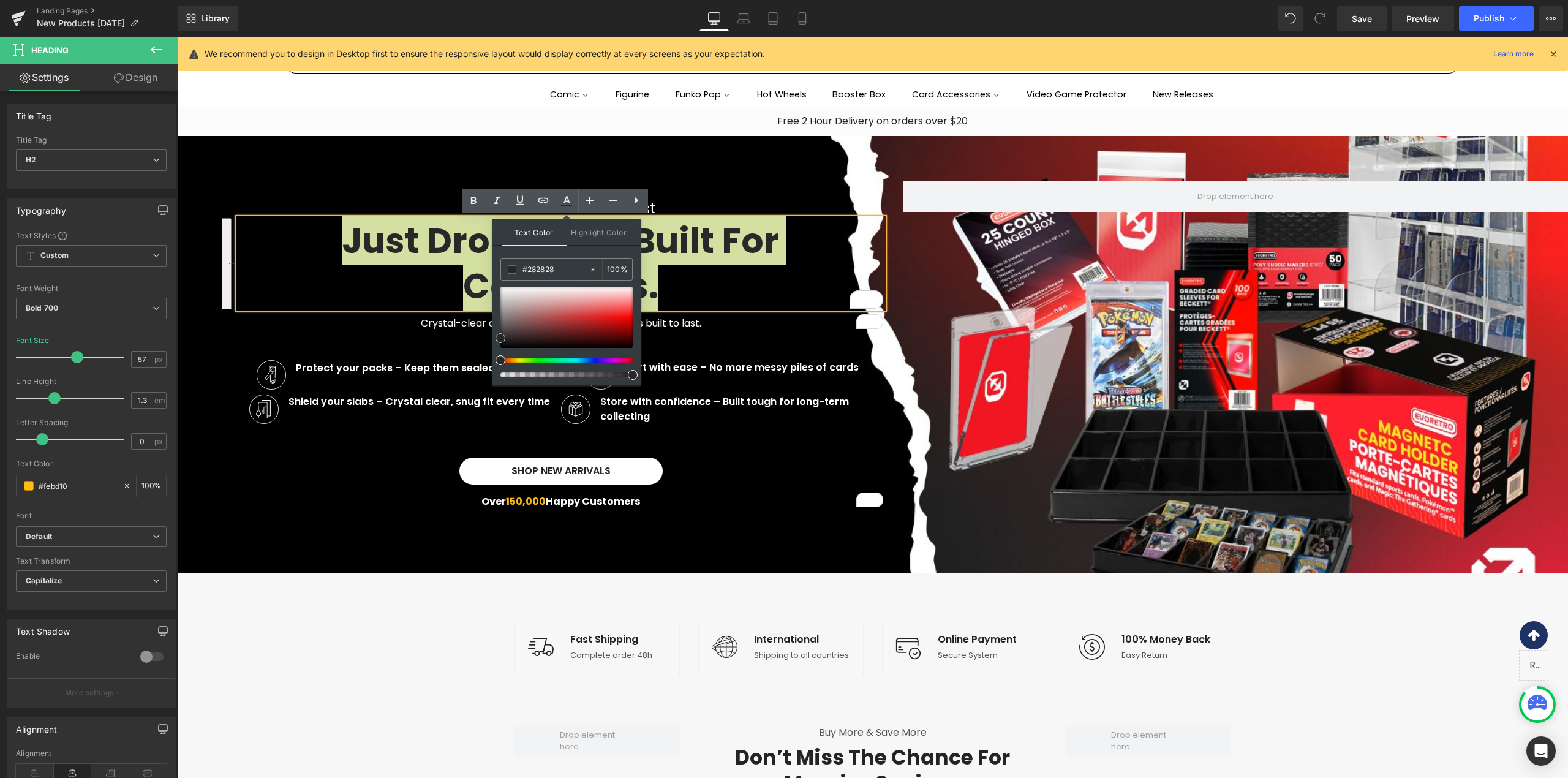
type input "#f2f1f1"
click at [503, 291] on div at bounding box center [567, 317] width 132 height 61
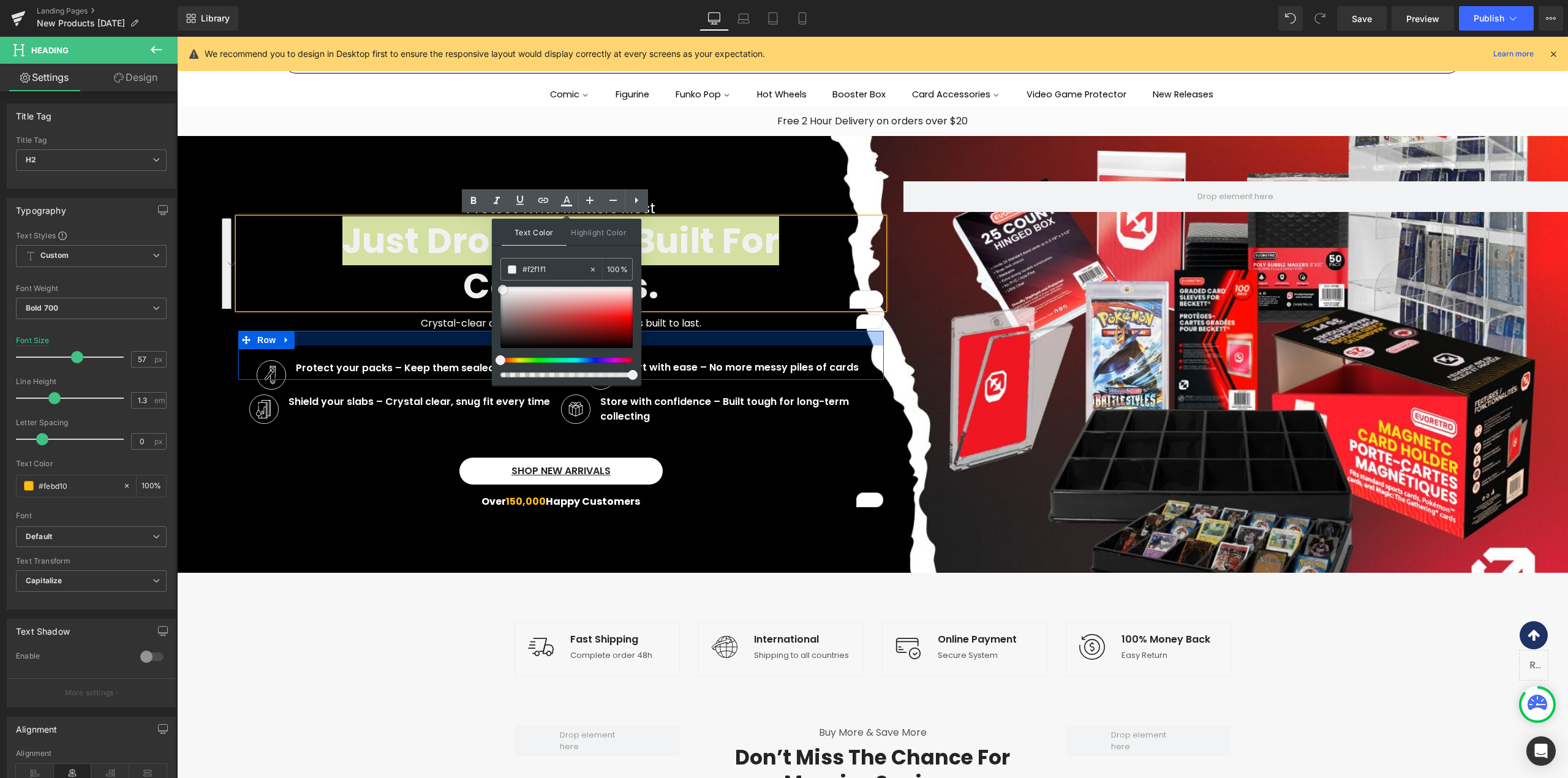
click at [364, 338] on div at bounding box center [561, 338] width 645 height 14
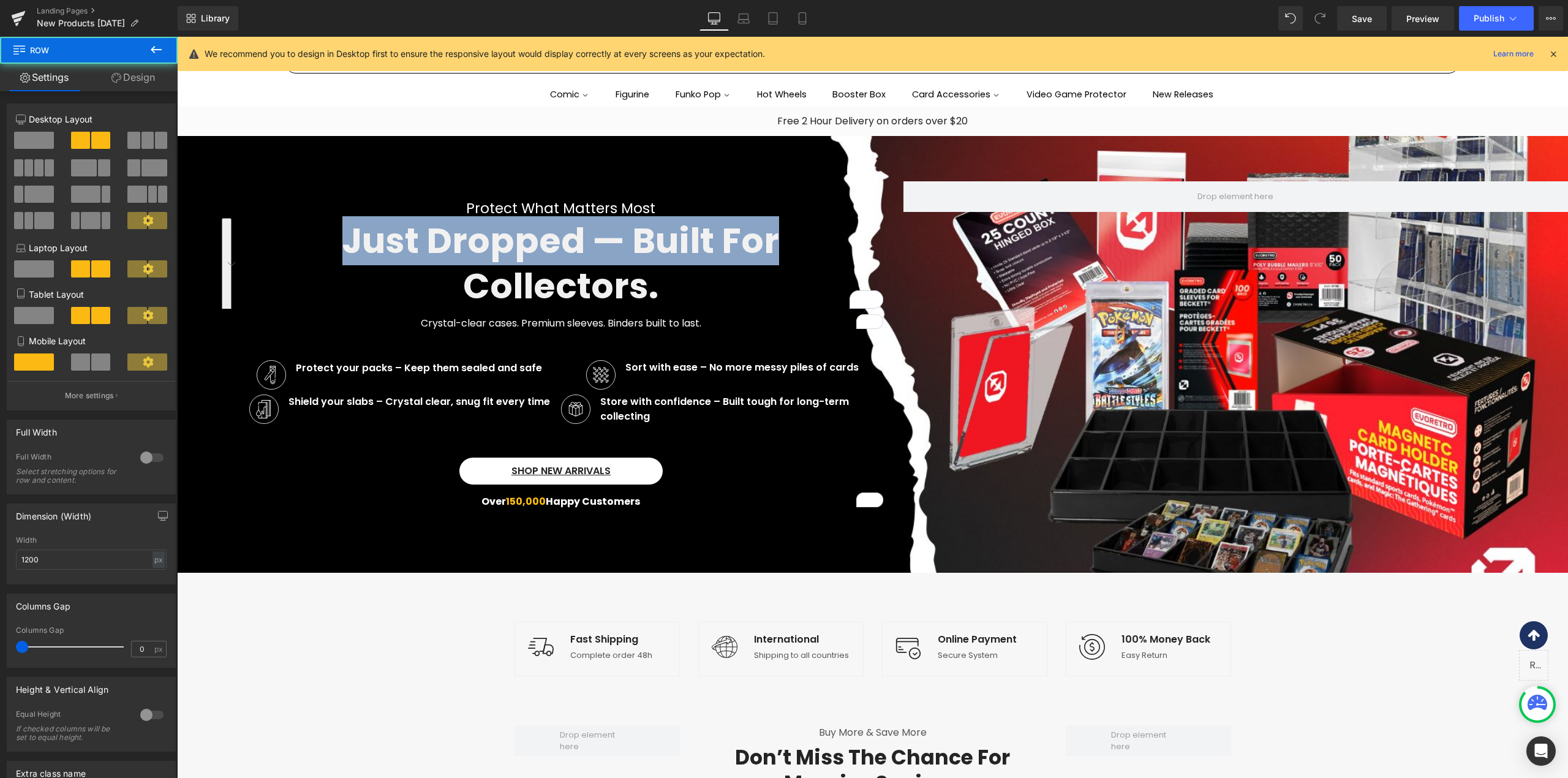
drag, startPoint x: 377, startPoint y: 298, endPoint x: 382, endPoint y: 289, distance: 10.3
click at [378, 298] on h2 "collectors." at bounding box center [561, 286] width 645 height 46
click at [378, 294] on h2 "collectors." at bounding box center [561, 286] width 645 height 46
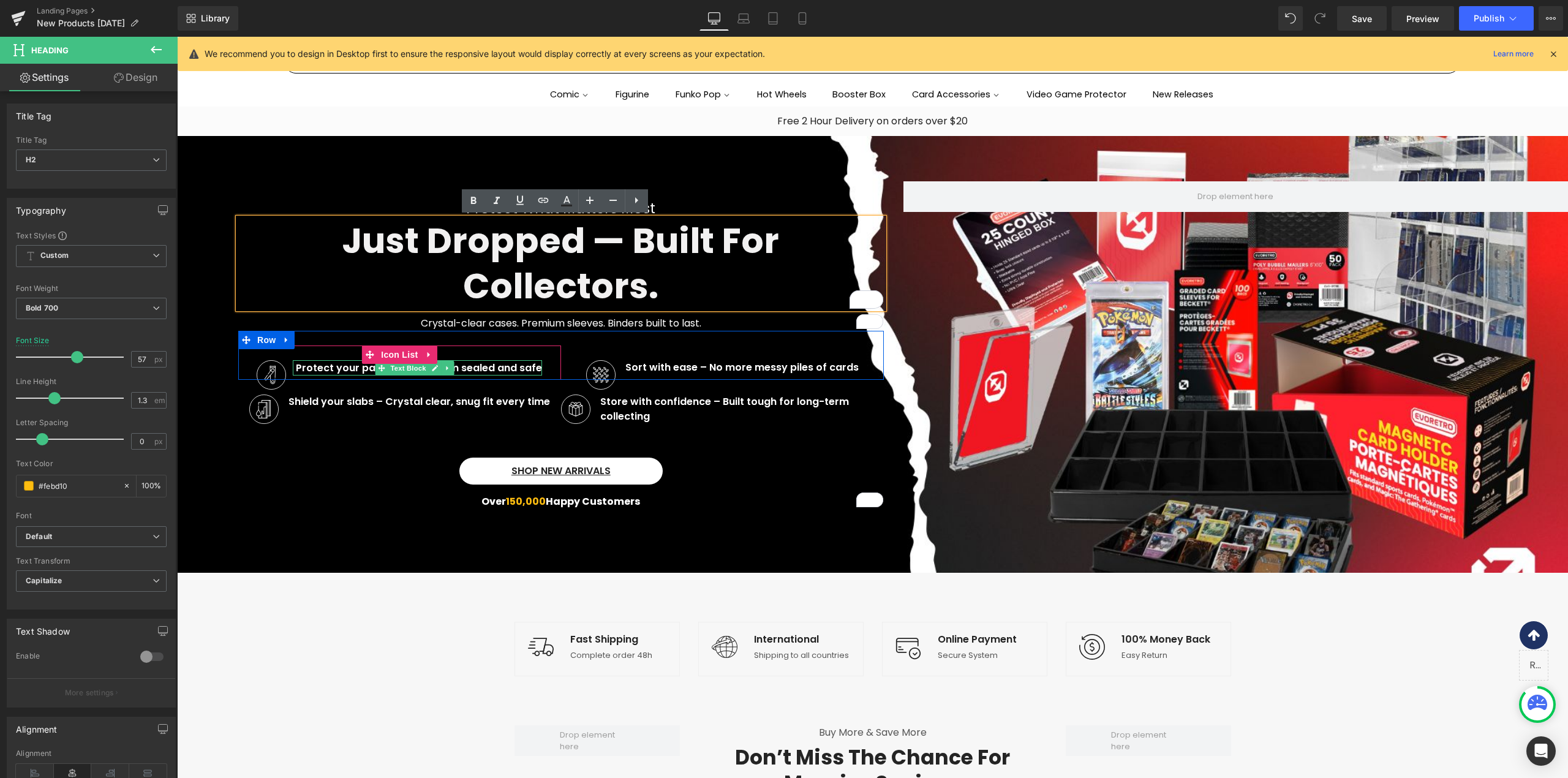
click at [520, 368] on p "Protect your packs – Keep them sealed and safe" at bounding box center [419, 368] width 246 height 14
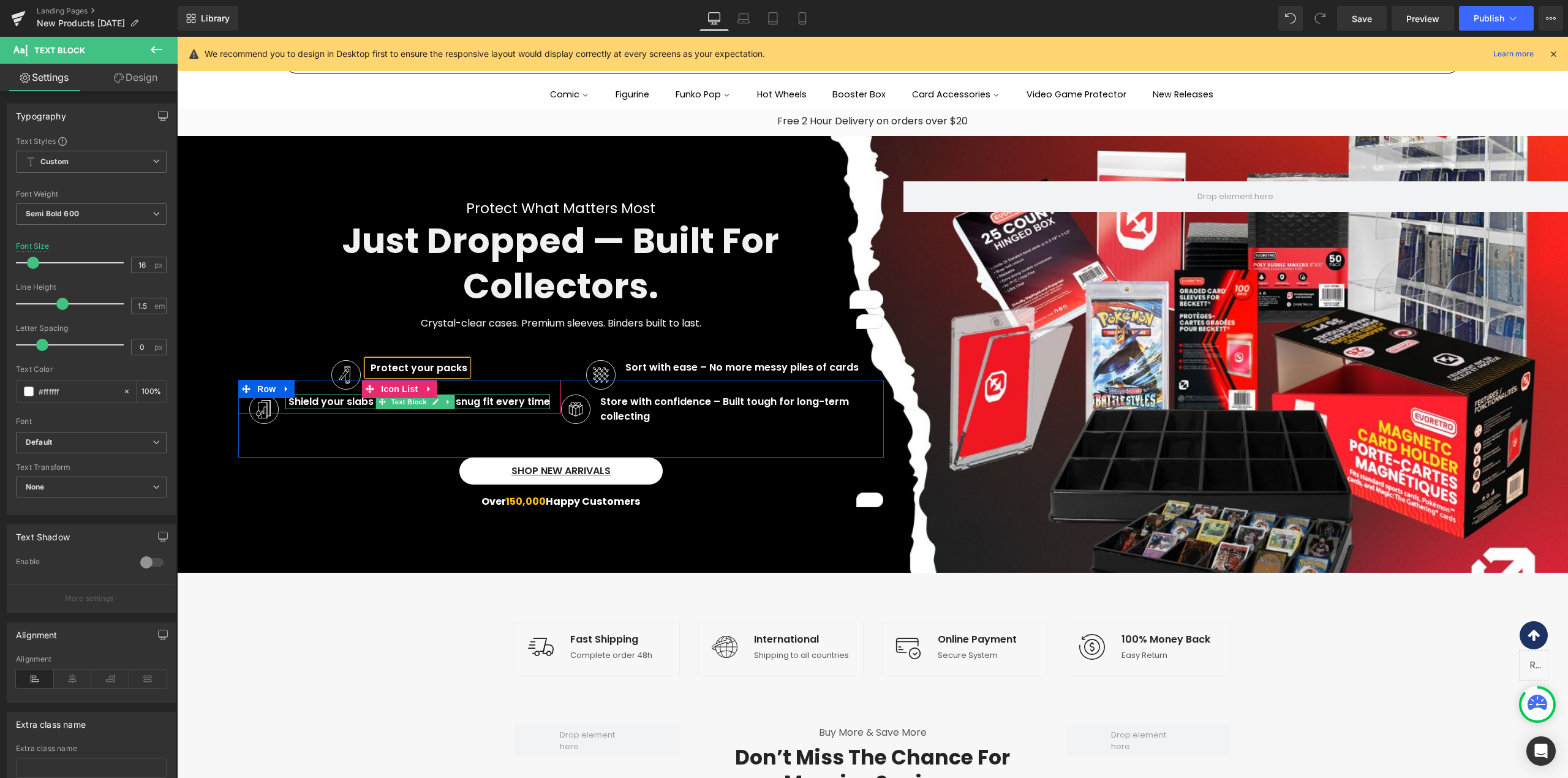
click at [515, 400] on p "Shield your slabs – Crystal clear, snug fit every time" at bounding box center [419, 401] width 262 height 14
click at [516, 400] on p "Shield your slabs – Crystal clear, snug fit every time" at bounding box center [419, 401] width 262 height 14
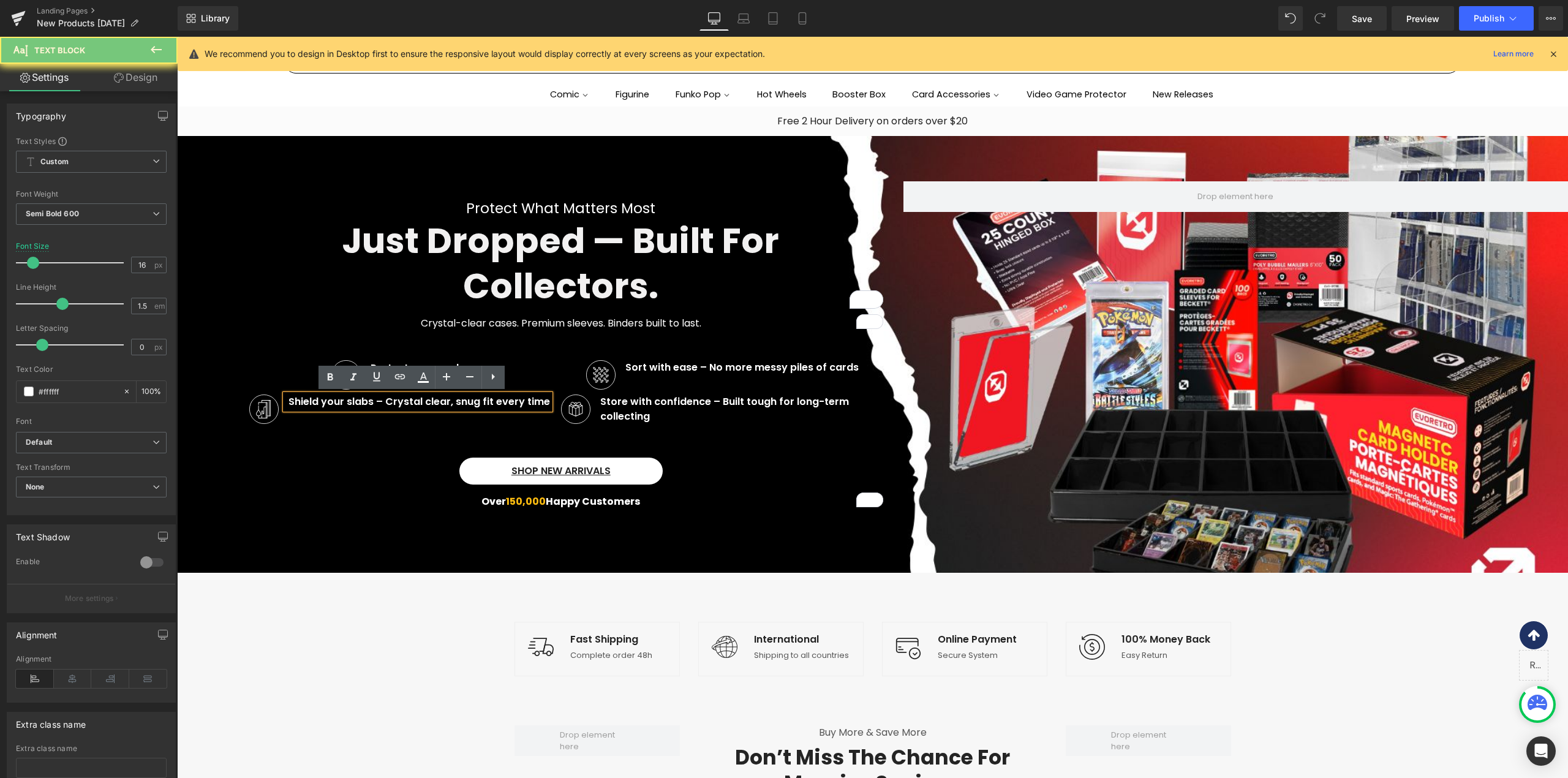
click at [516, 400] on p "Shield your slabs – Crystal clear, snug fit every time" at bounding box center [419, 401] width 262 height 14
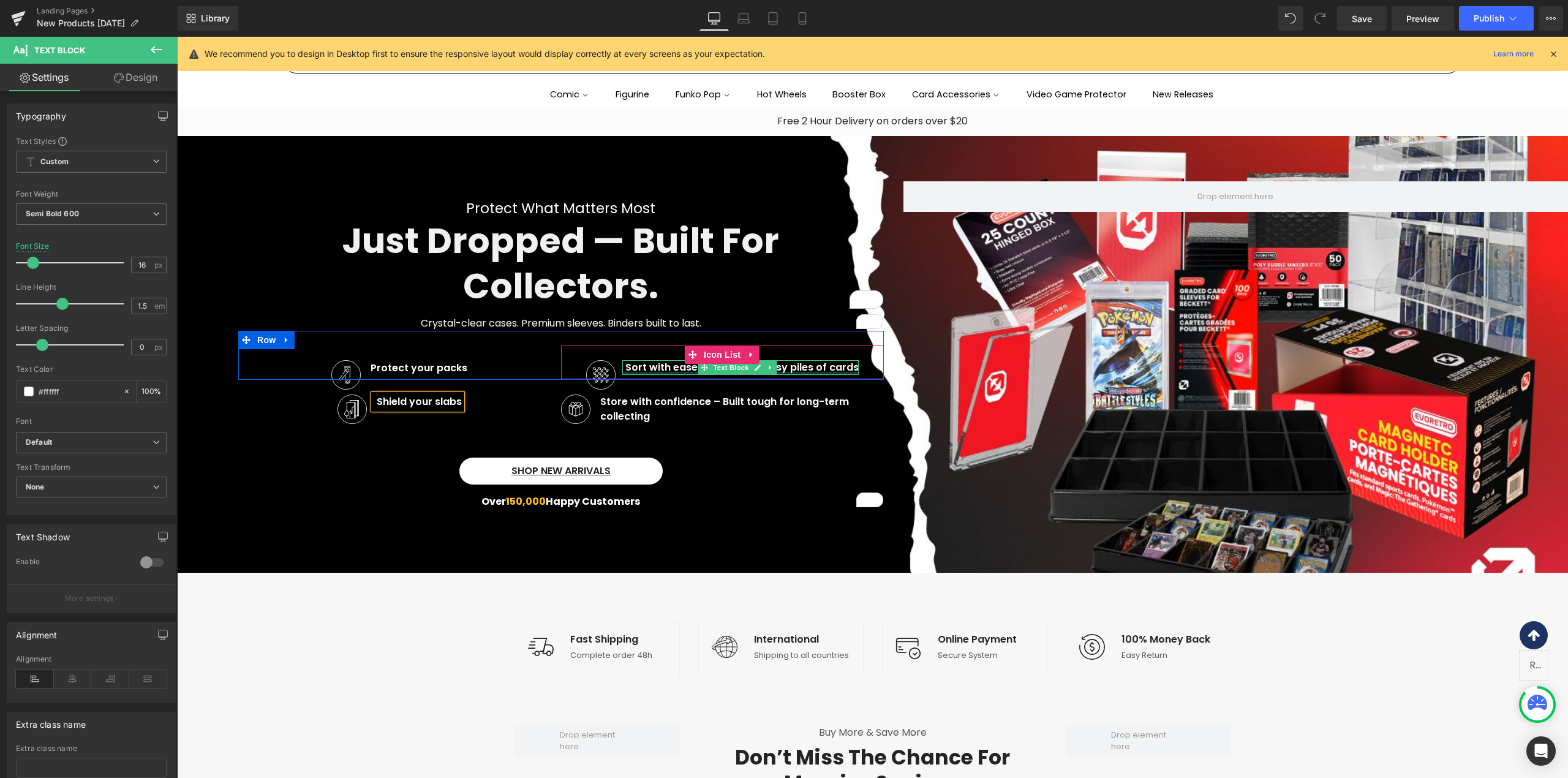
click at [659, 372] on div at bounding box center [740, 374] width 237 height 3
click at [659, 371] on p "Sort with ease – No more messy piles of cards" at bounding box center [742, 367] width 234 height 14
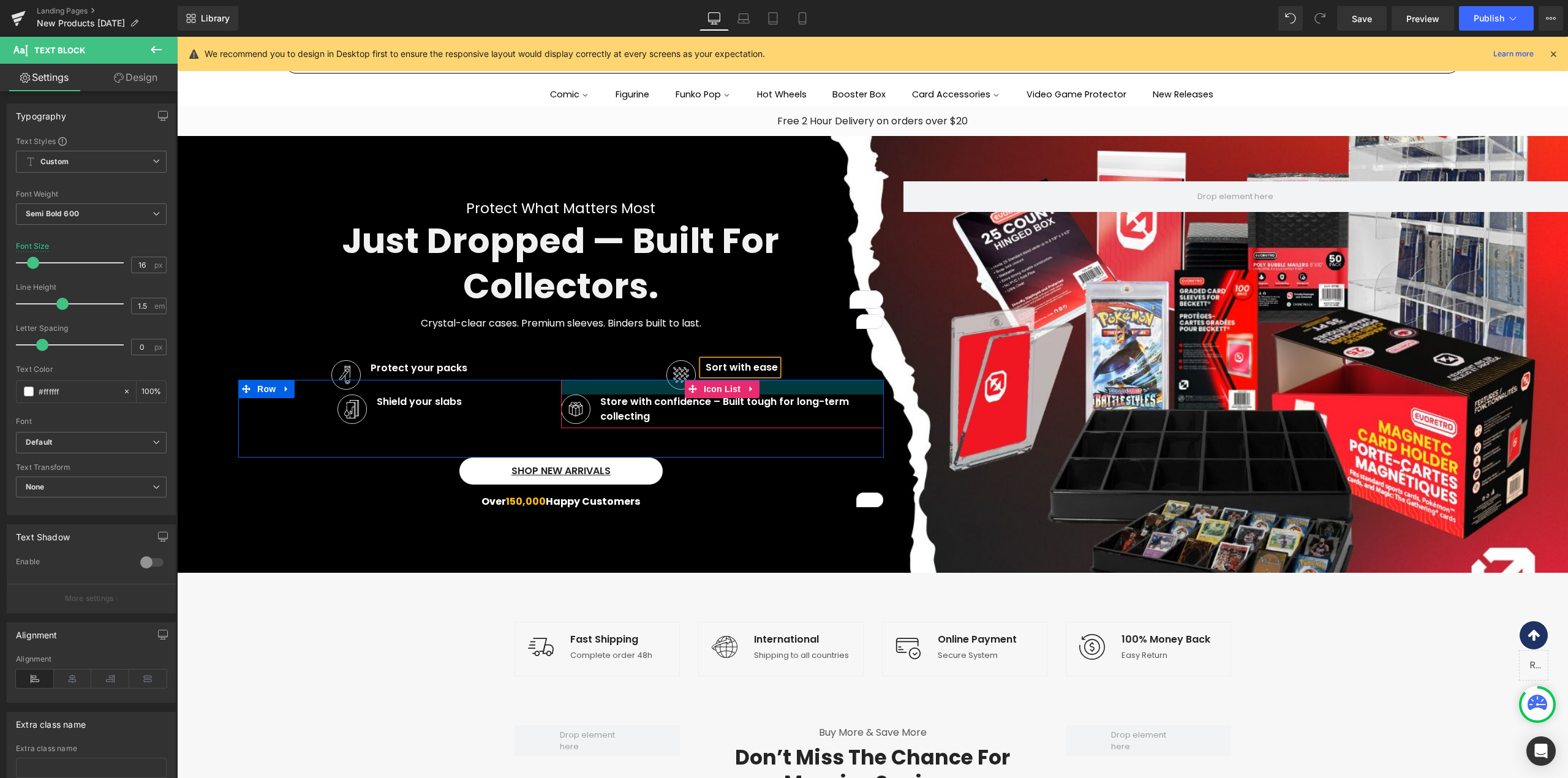
click at [640, 394] on div at bounding box center [722, 387] width 323 height 14
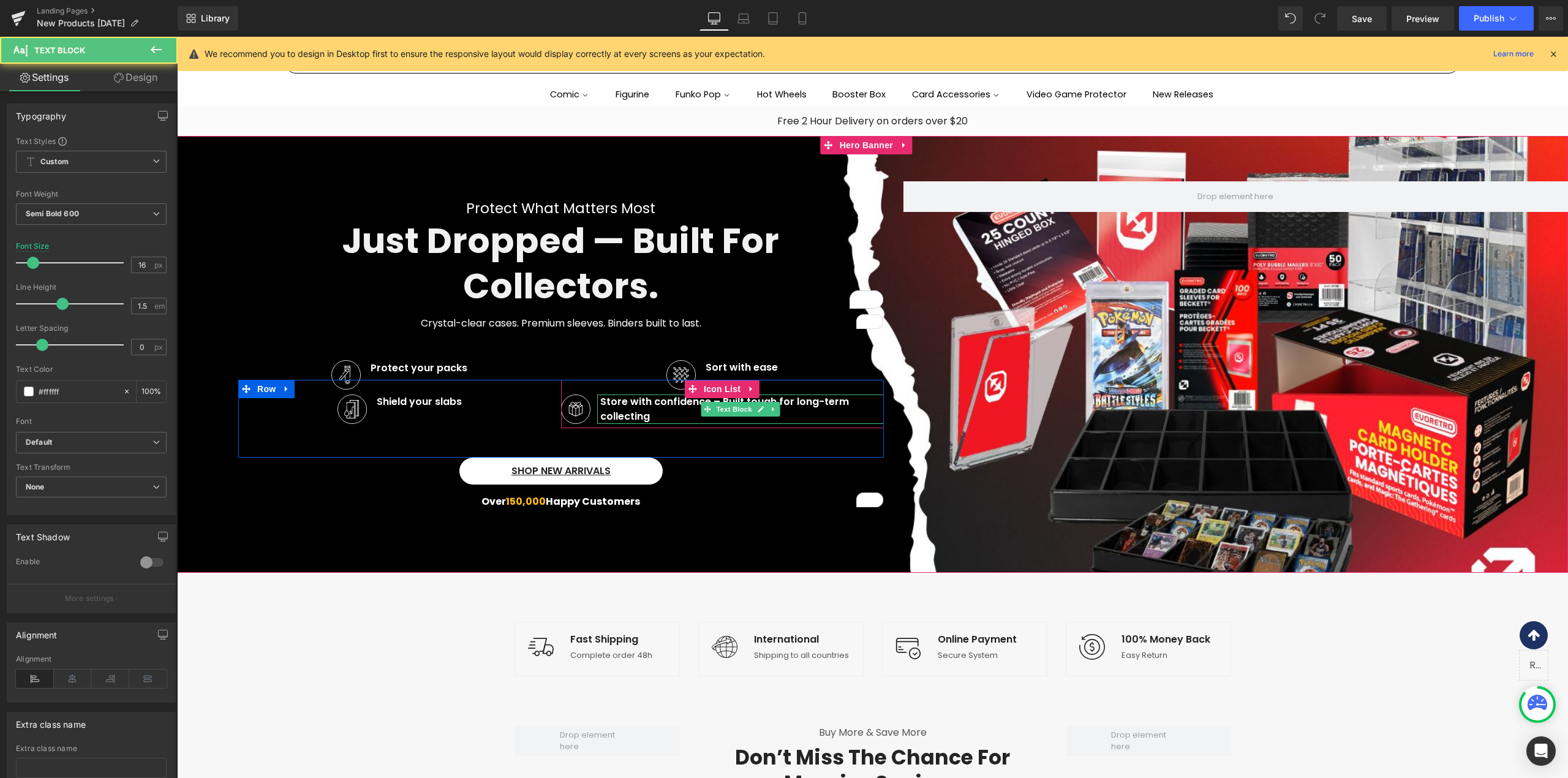
drag, startPoint x: 647, startPoint y: 413, endPoint x: 596, endPoint y: 398, distance: 53.2
click at [600, 398] on p "Store with confidence – Built tough for long-term collecting" at bounding box center [742, 409] width 284 height 30
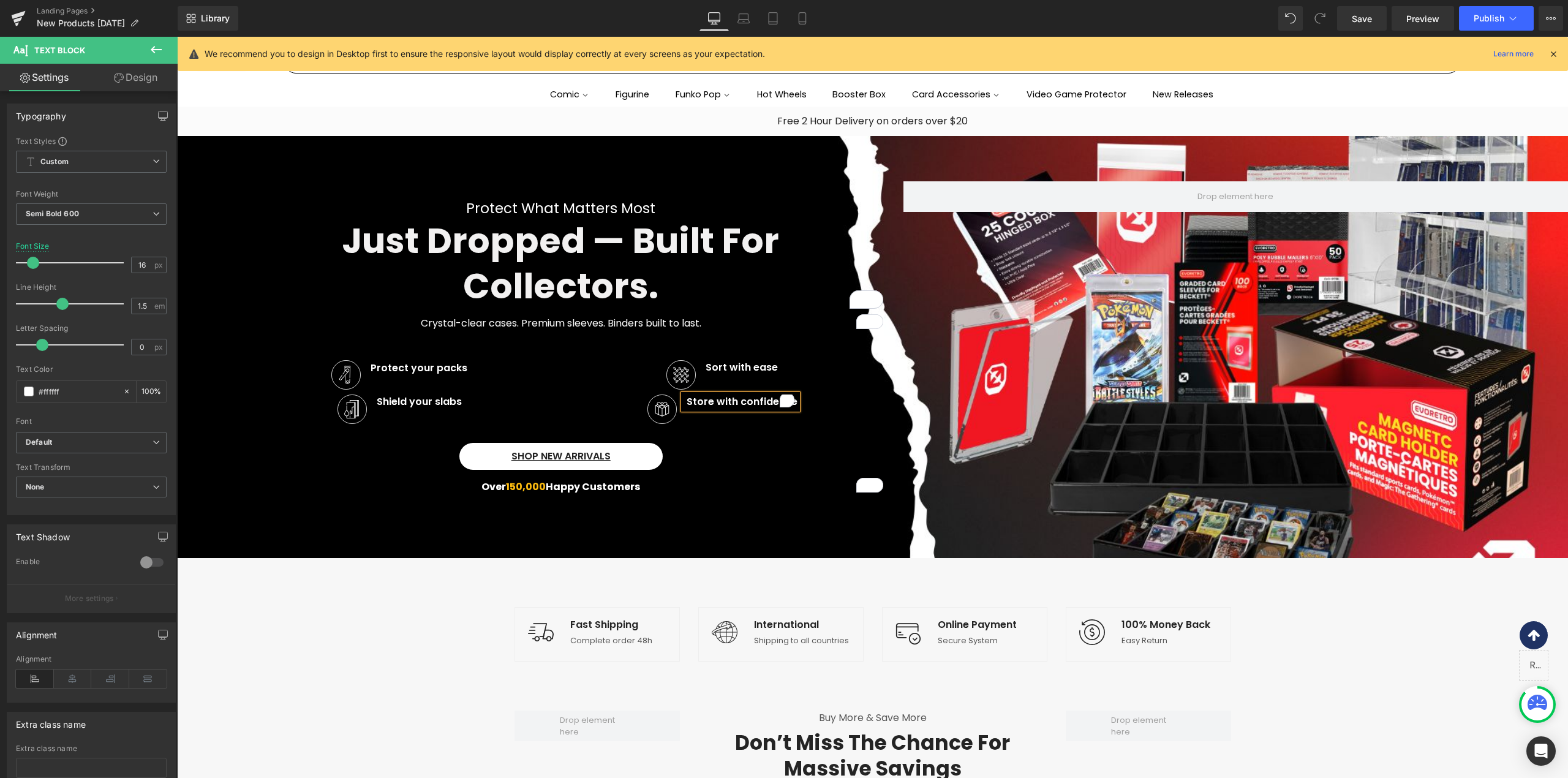
click at [177, 37] on div at bounding box center [177, 37] width 0 height 0
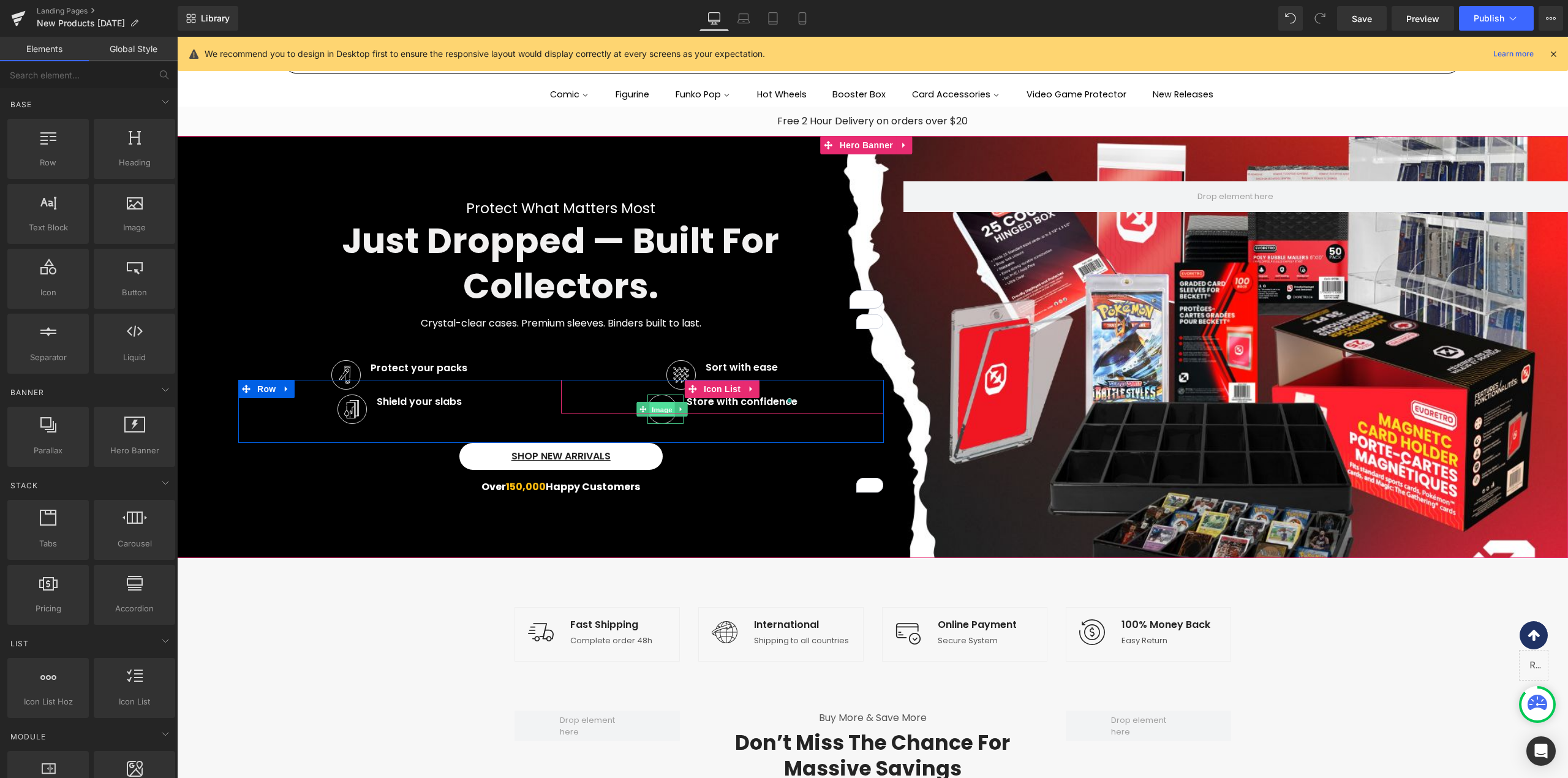
click at [655, 407] on span "Image" at bounding box center [662, 410] width 26 height 14
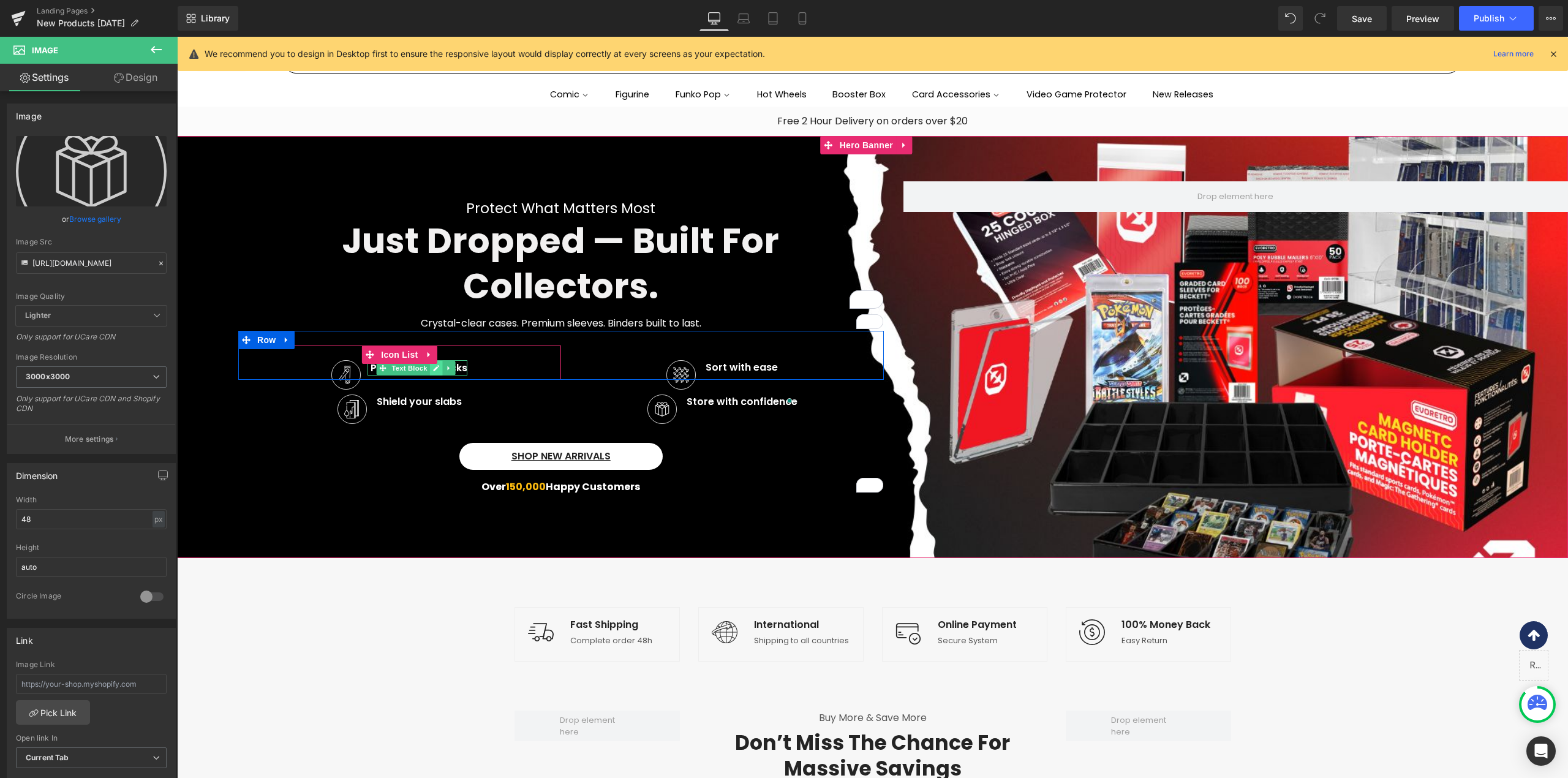
click at [430, 369] on link at bounding box center [436, 368] width 13 height 14
click at [367, 363] on div "Protect your packs" at bounding box center [417, 368] width 100 height 15
click at [367, 364] on div "Protect your packs" at bounding box center [417, 368] width 100 height 15
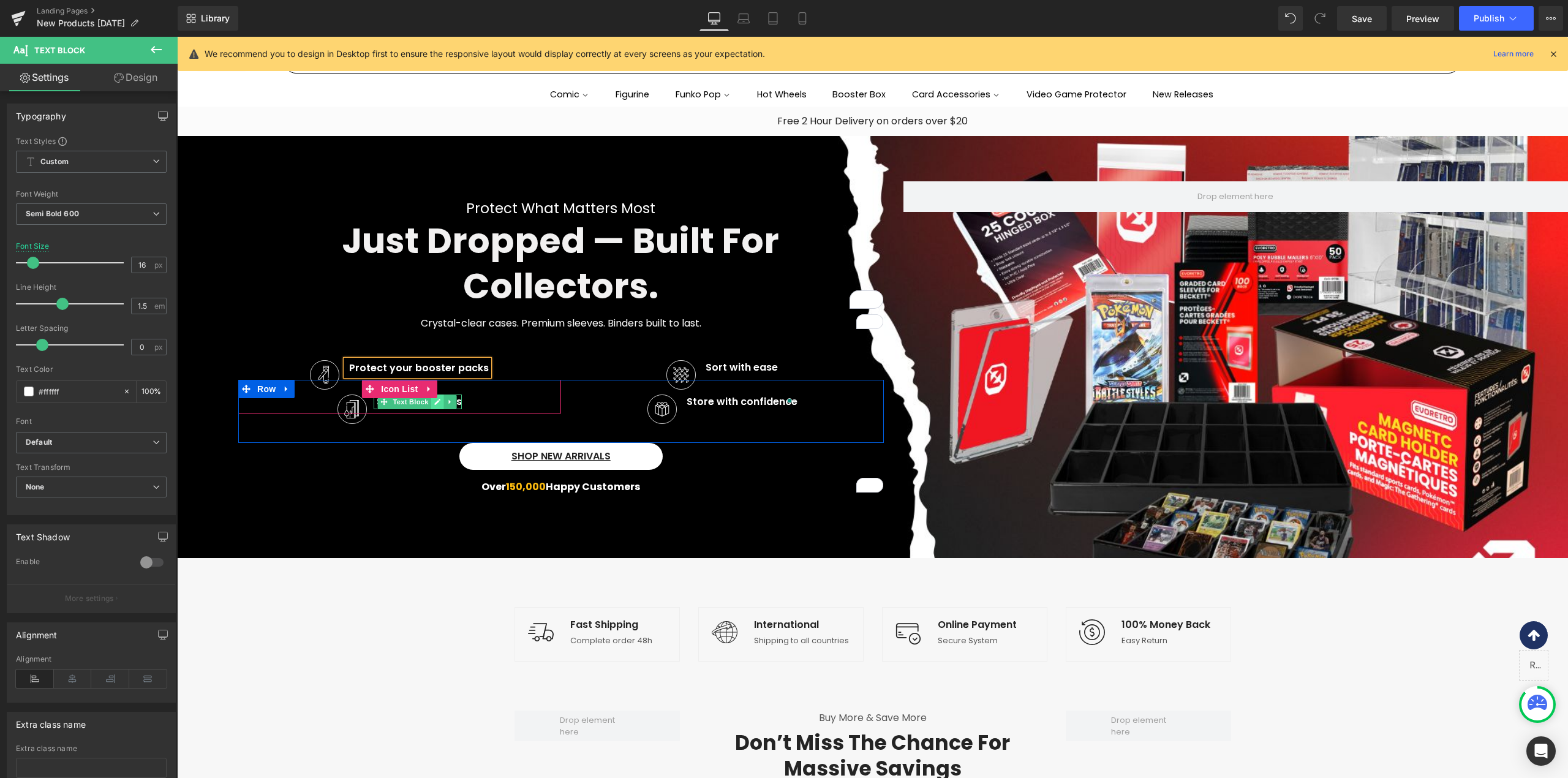
click at [434, 400] on icon at bounding box center [437, 402] width 7 height 8
click at [406, 400] on p "Shield your slabs" at bounding box center [419, 401] width 85 height 14
click at [406, 402] on p "Shield your slabs" at bounding box center [419, 401] width 85 height 14
paste div
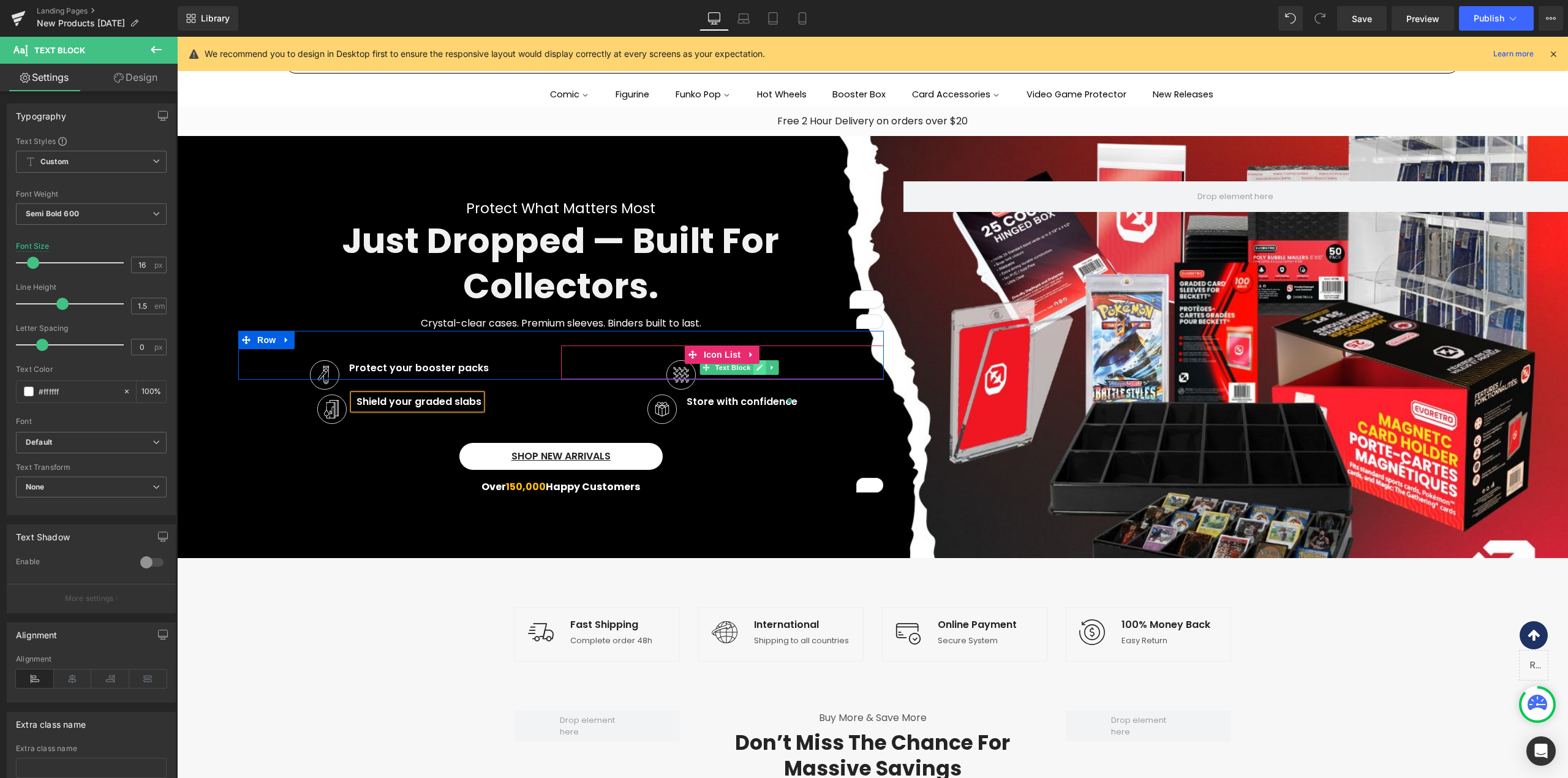
click at [755, 366] on icon at bounding box center [759, 368] width 7 height 8
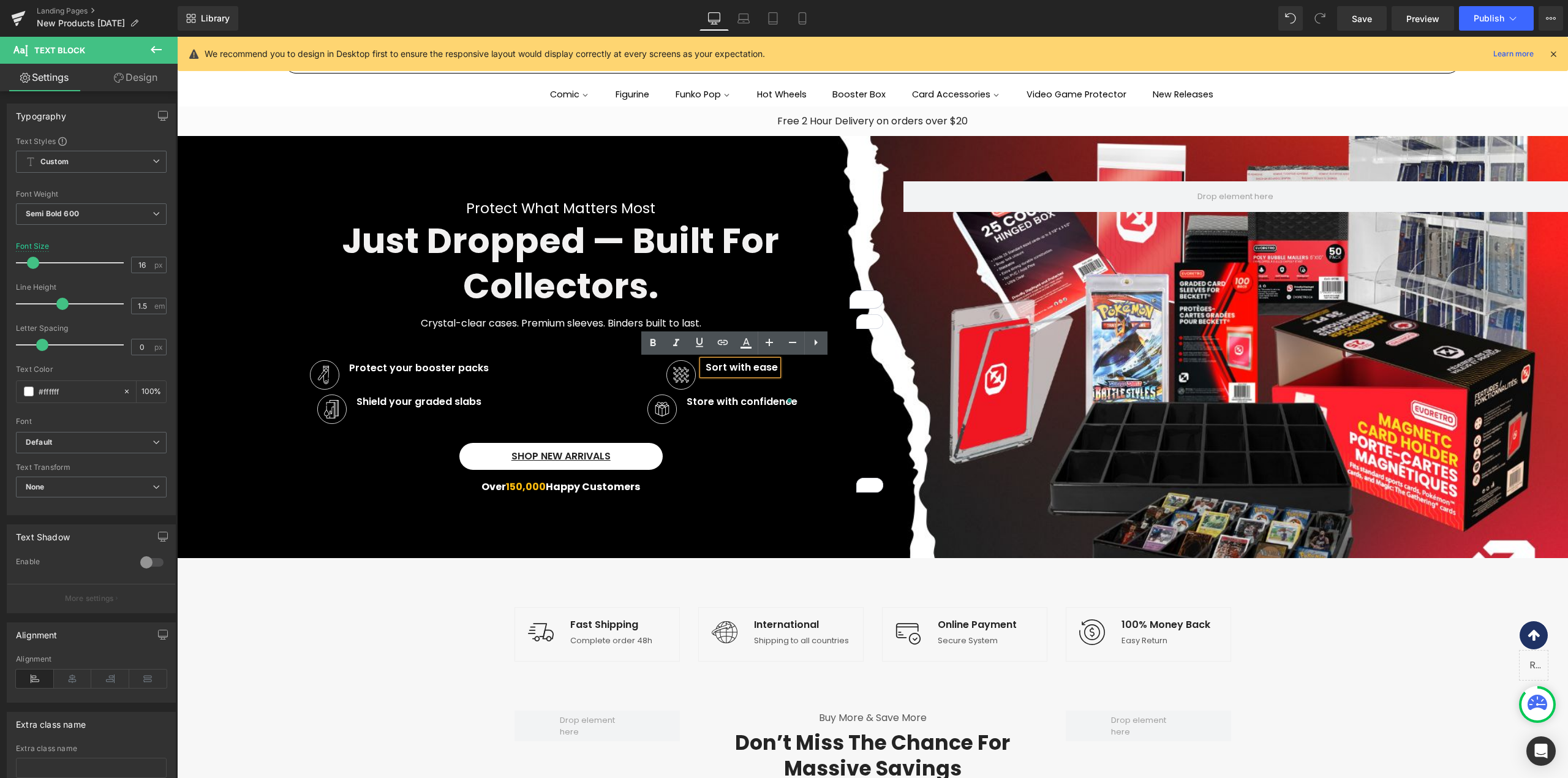
click at [717, 368] on p "Sort with ease" at bounding box center [741, 367] width 72 height 14
paste div
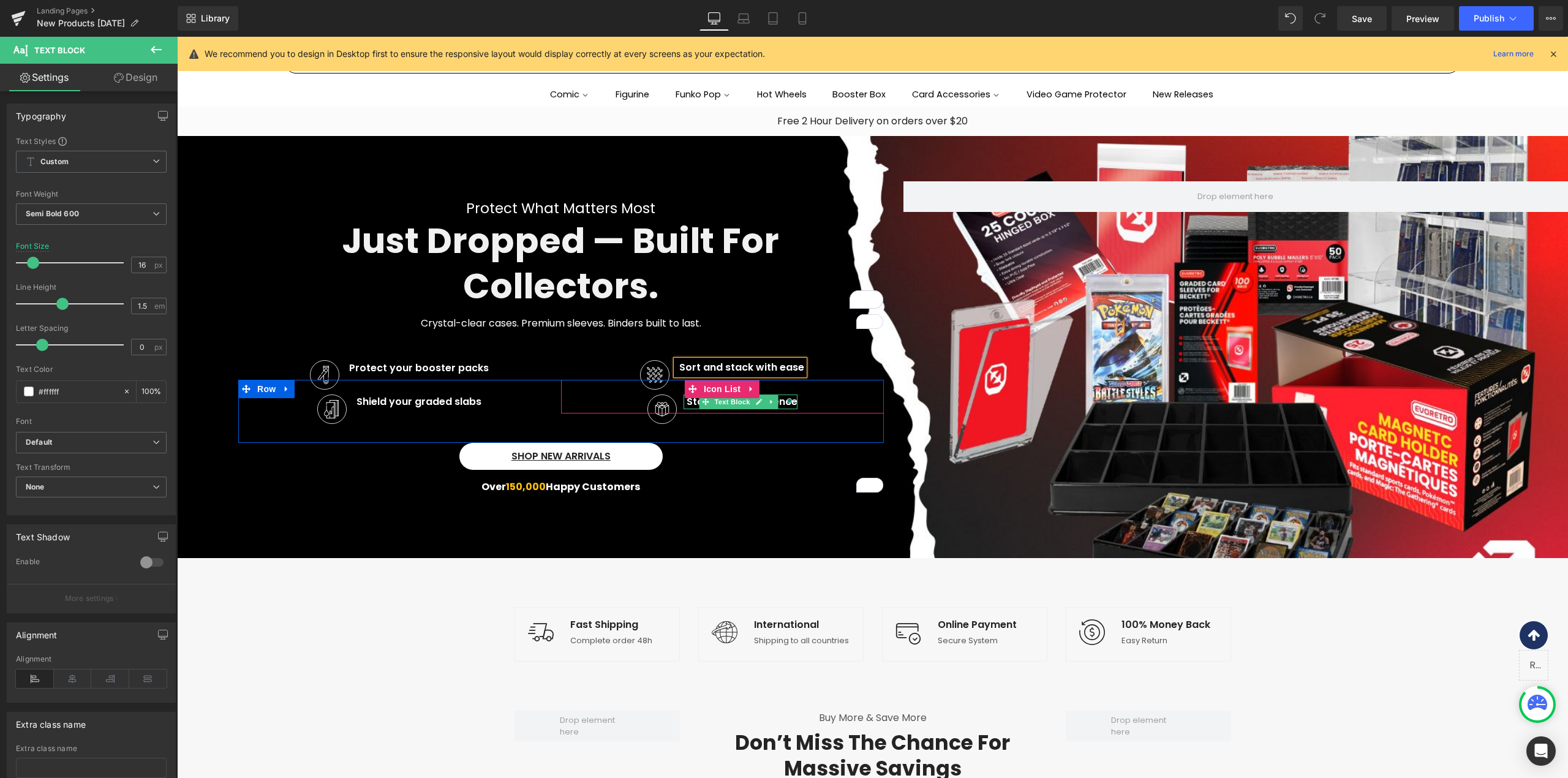
click at [752, 400] on link at bounding box center [759, 401] width 13 height 14
click at [749, 400] on p "Store with confidence" at bounding box center [742, 401] width 111 height 14
paste div "To enrich screen reader interactions, please activate Accessibility in Grammarl…"
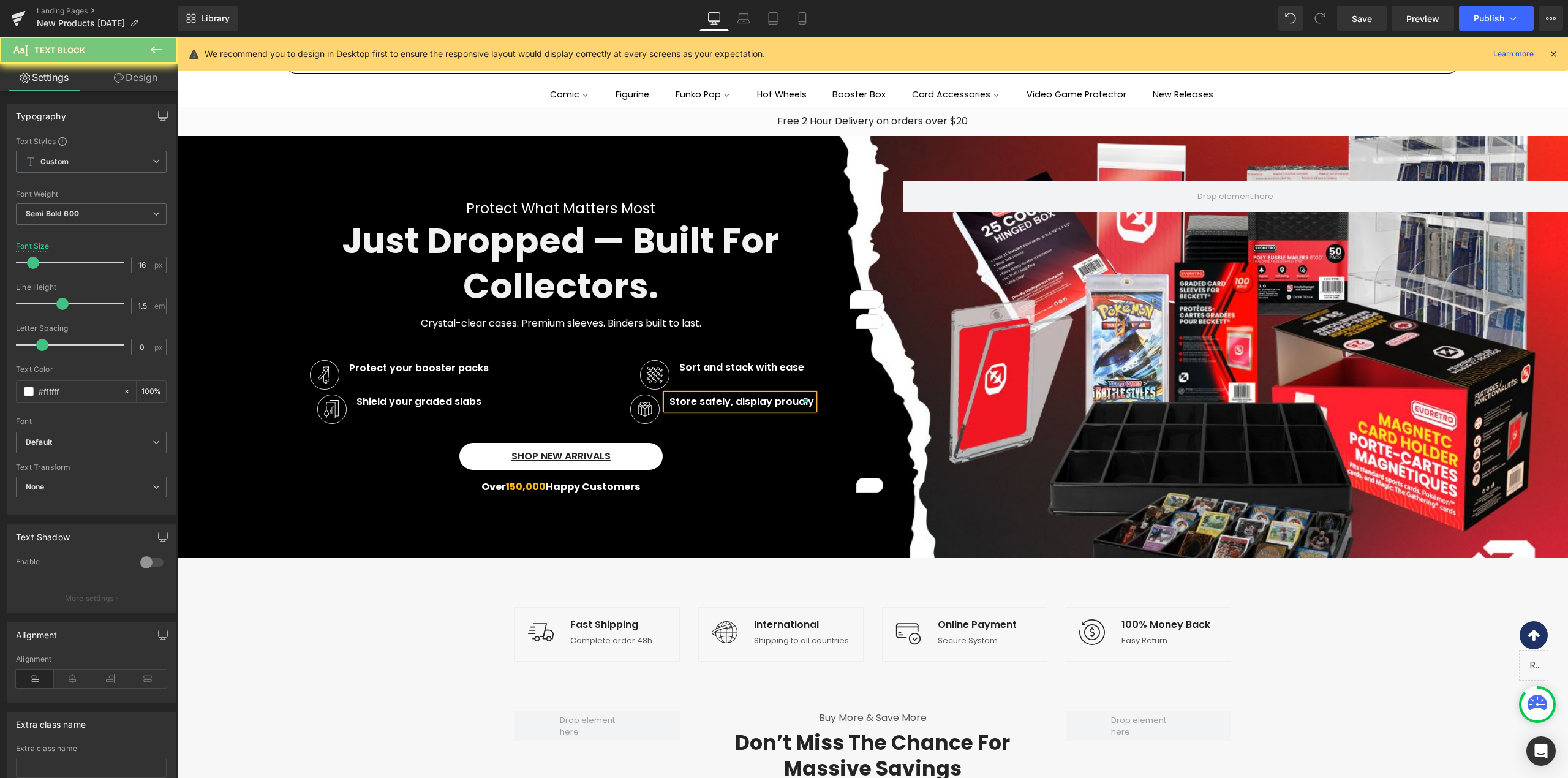
click at [723, 496] on div "Protect What Matters Most Text Block Just dropped — built for collectors. Headi…" at bounding box center [571, 340] width 665 height 319
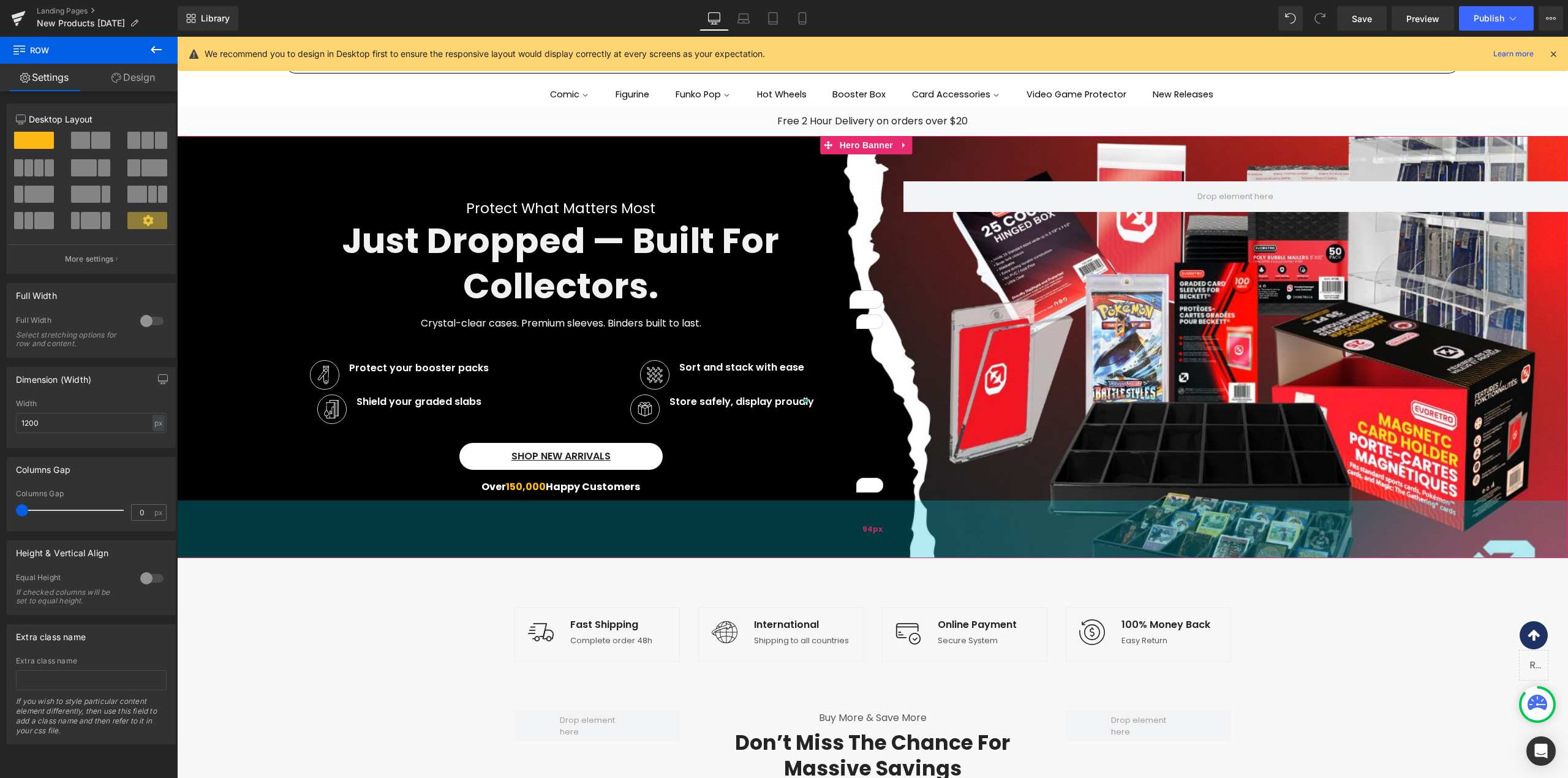
click at [380, 528] on div "94px" at bounding box center [873, 530] width 1391 height 58
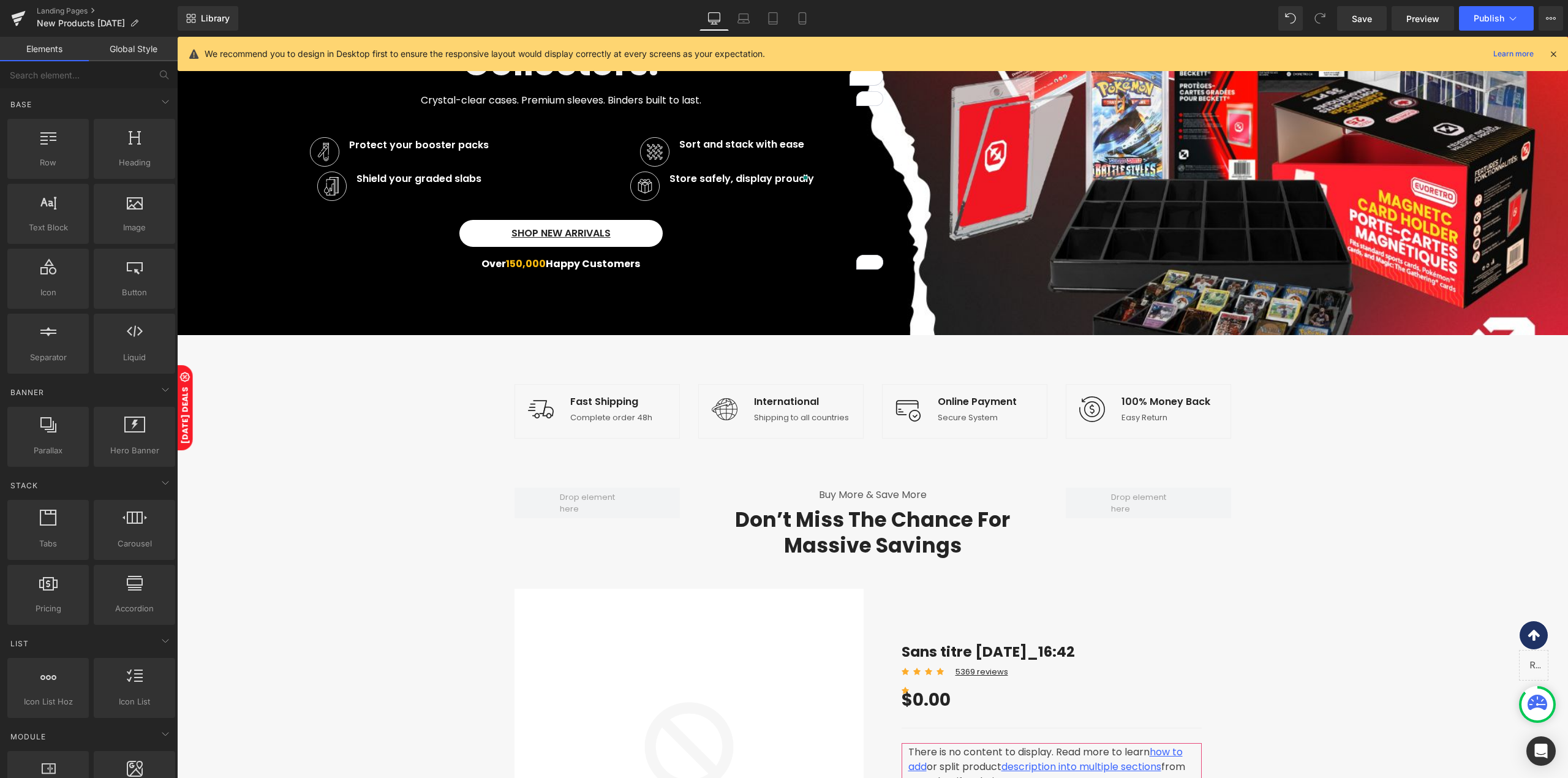
scroll to position [245, 0]
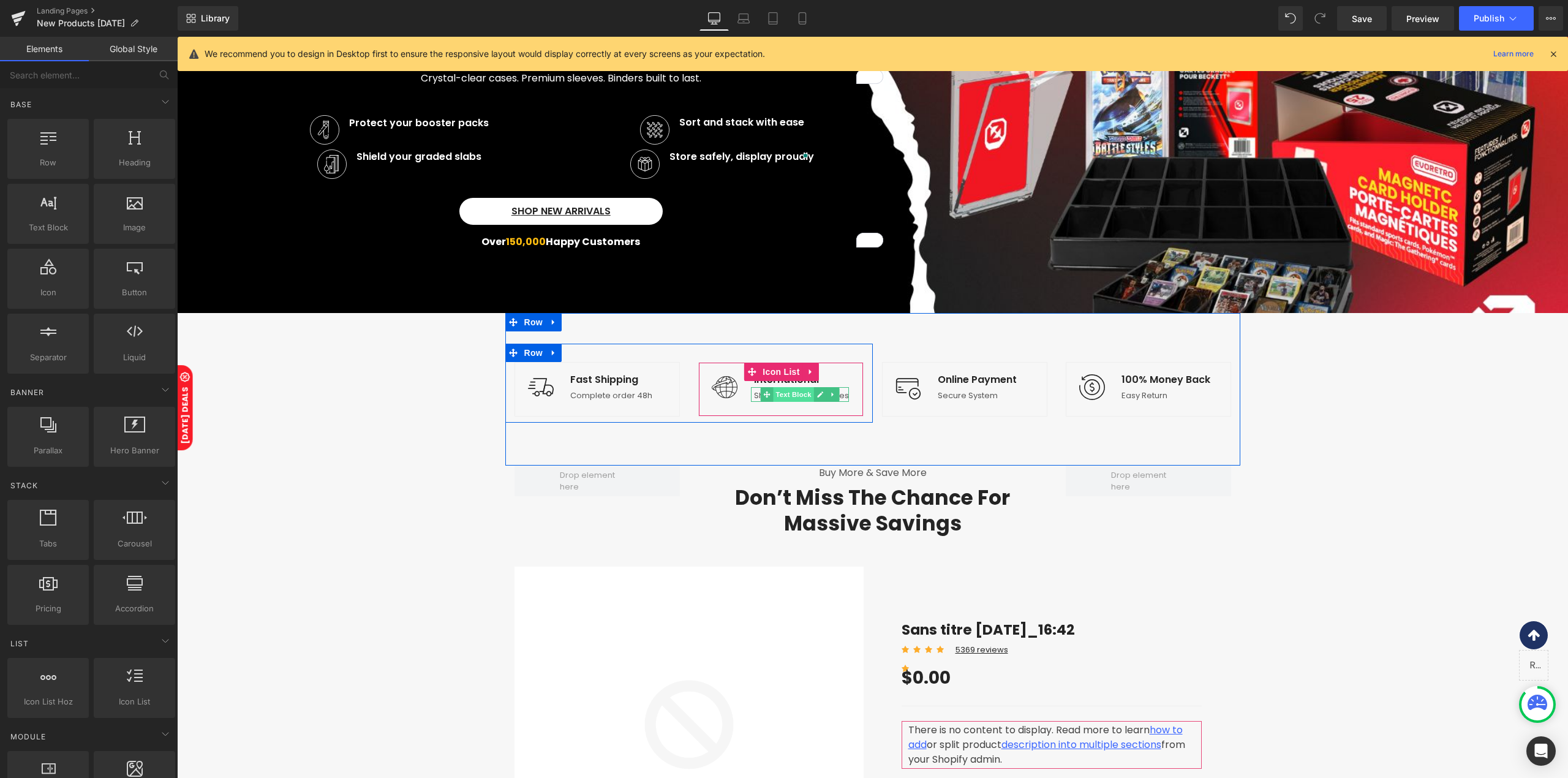
click at [784, 400] on span "Text Block" at bounding box center [794, 394] width 40 height 14
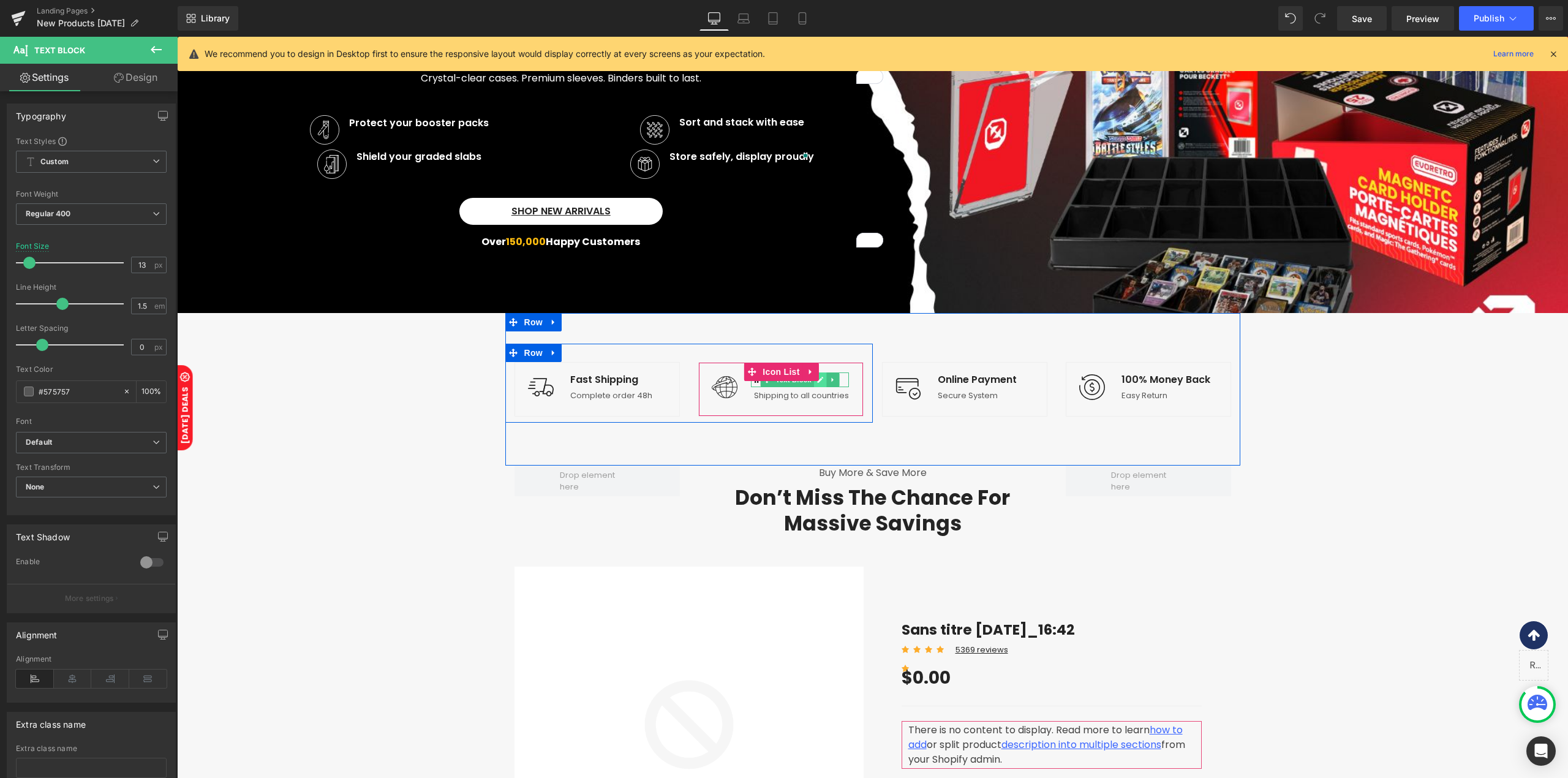
click at [817, 376] on icon at bounding box center [820, 380] width 7 height 8
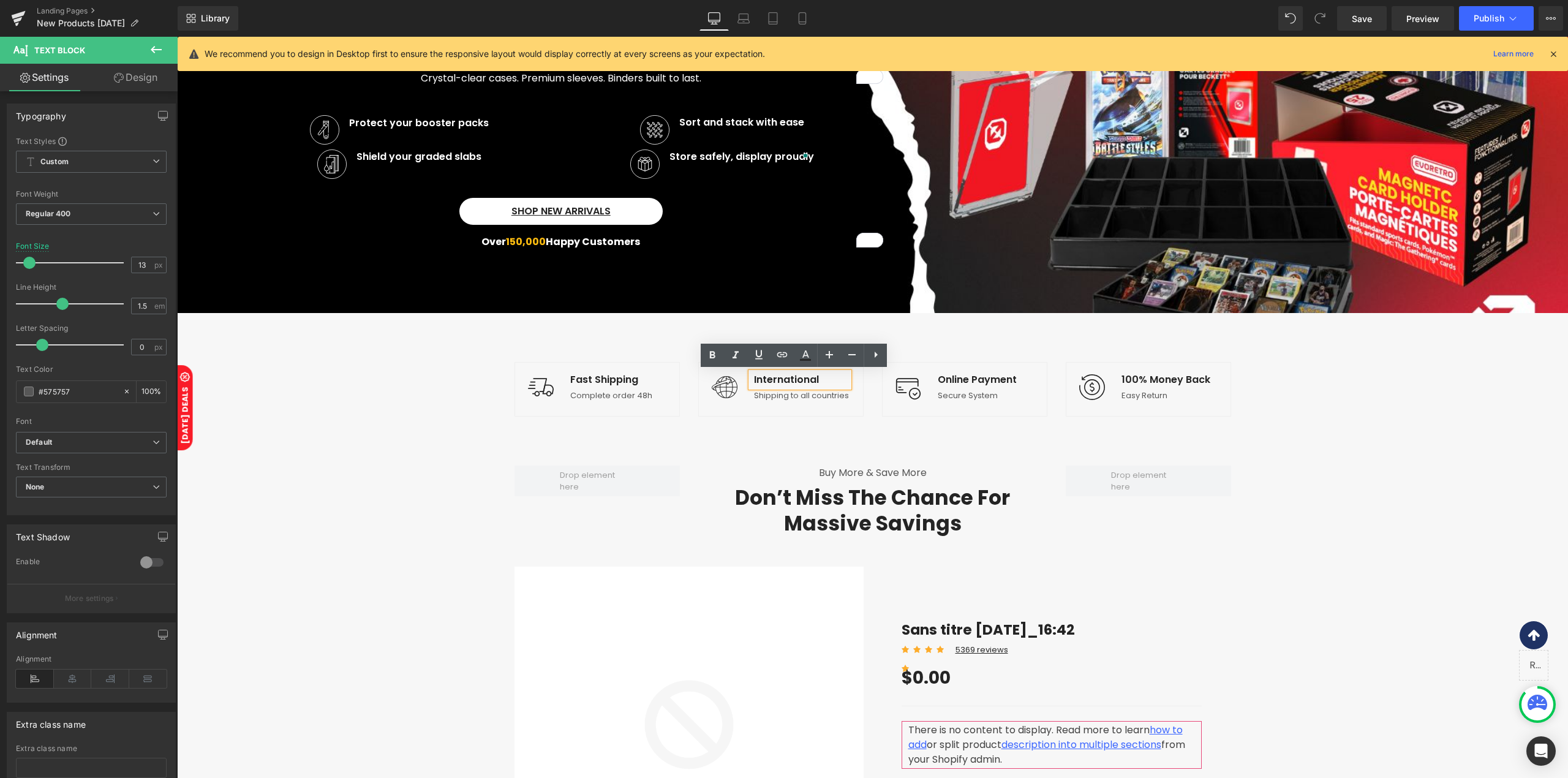
click at [817, 376] on p "International" at bounding box center [801, 379] width 95 height 14
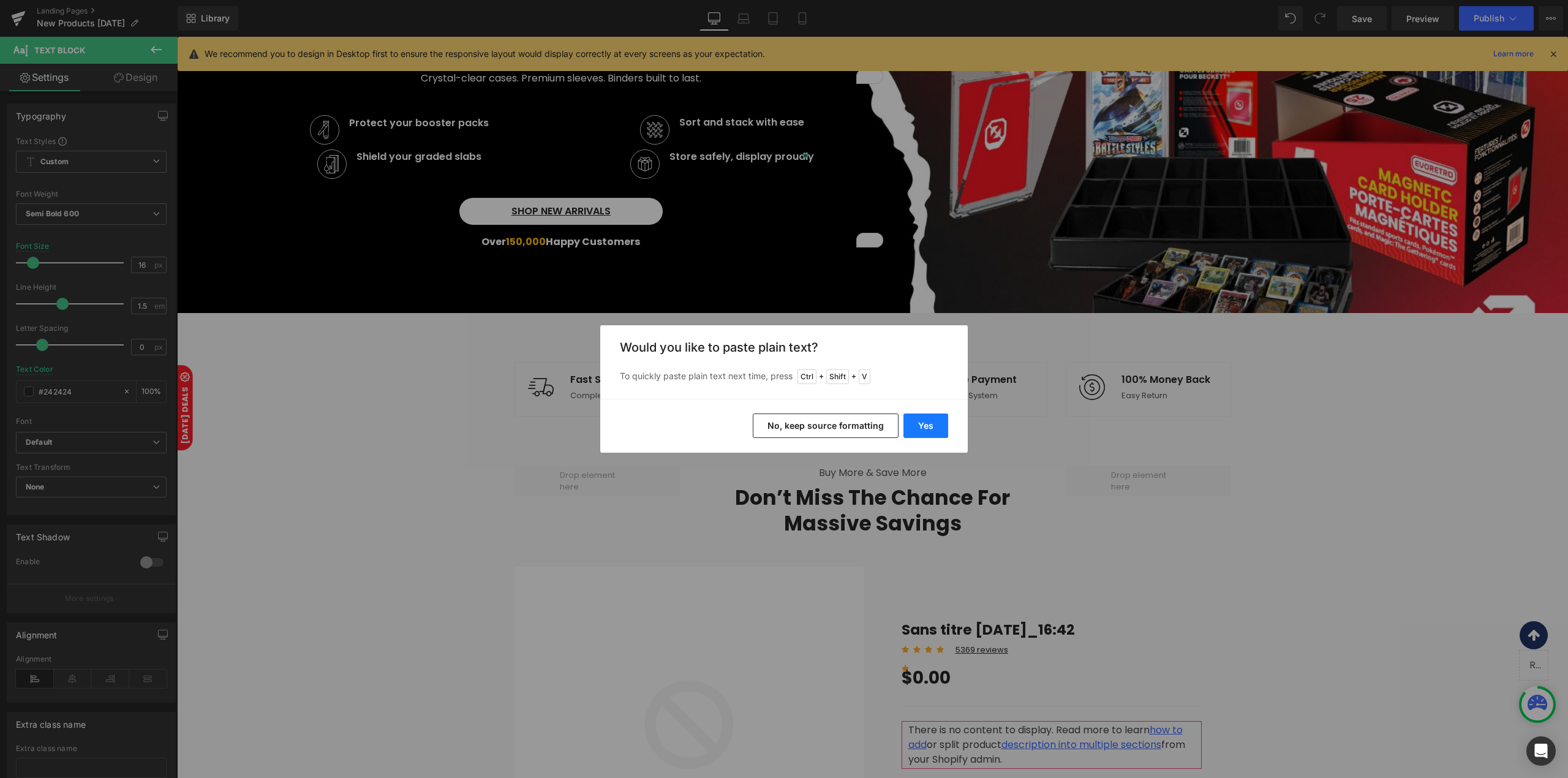
click at [931, 429] on button "Yes" at bounding box center [925, 426] width 45 height 24
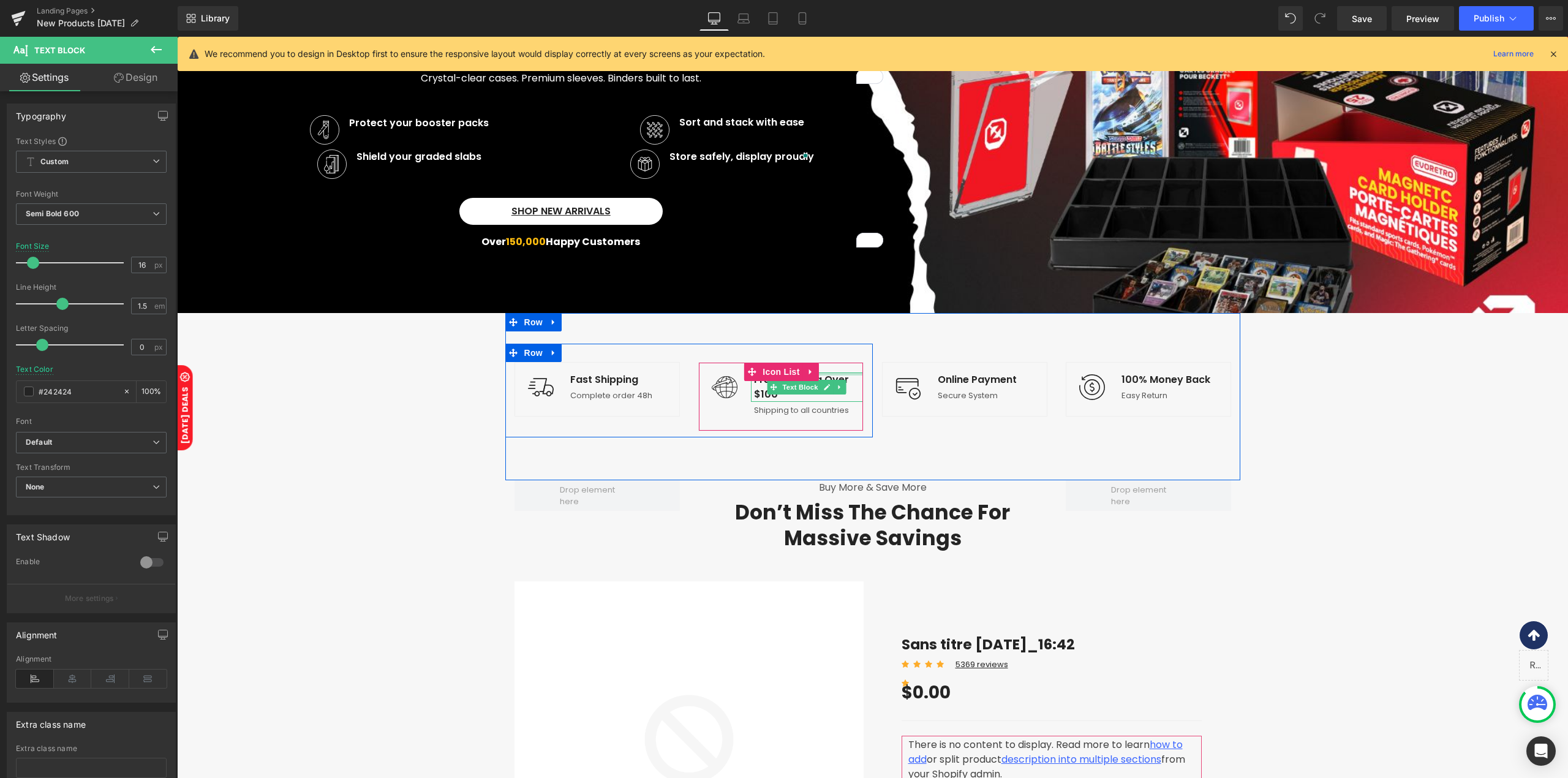
click at [822, 375] on div at bounding box center [806, 374] width 112 height 3
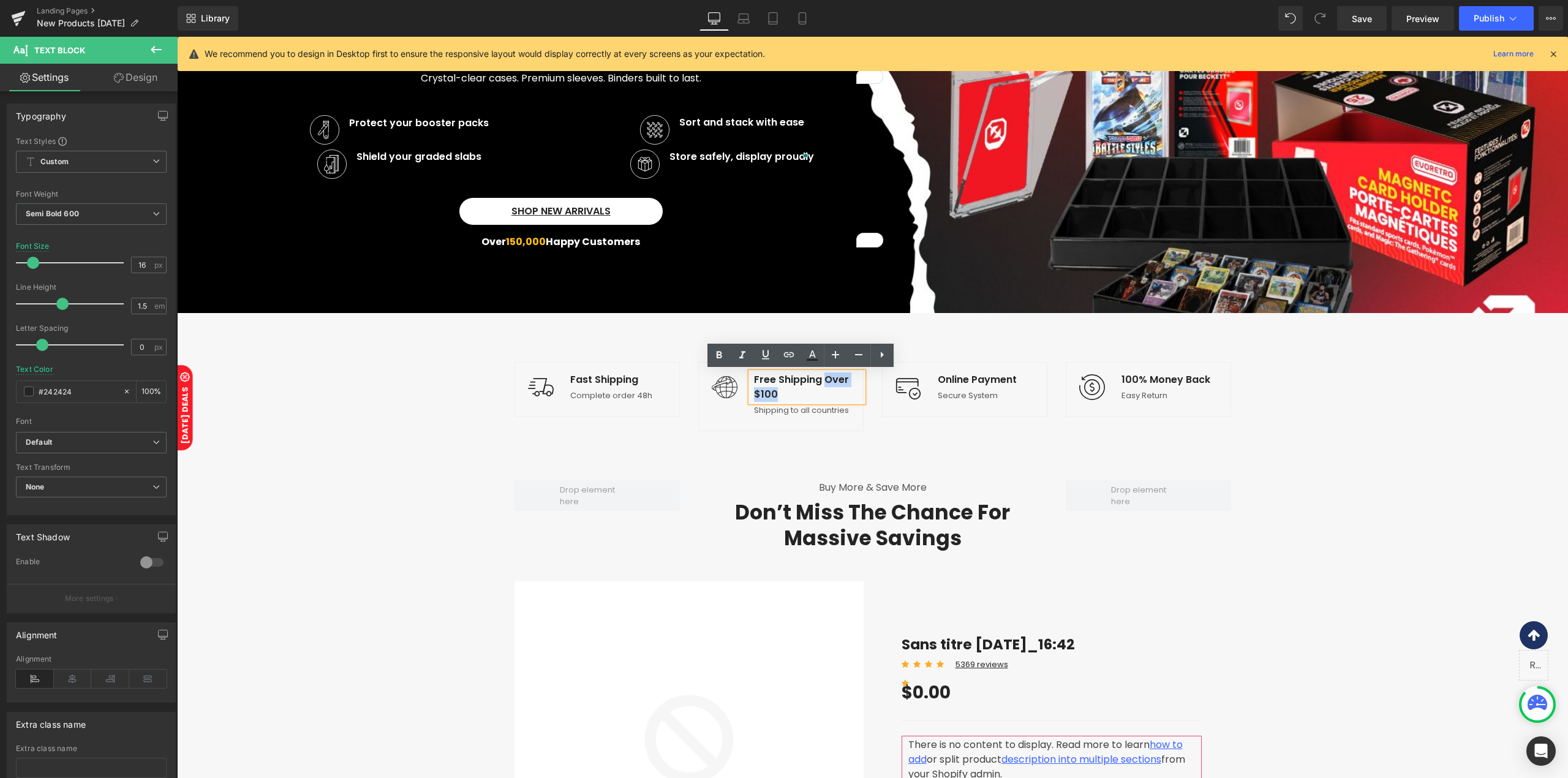
drag, startPoint x: 821, startPoint y: 378, endPoint x: 845, endPoint y: 391, distance: 27.3
click at [845, 391] on p "Free Shipping Over $100" at bounding box center [808, 387] width 109 height 30
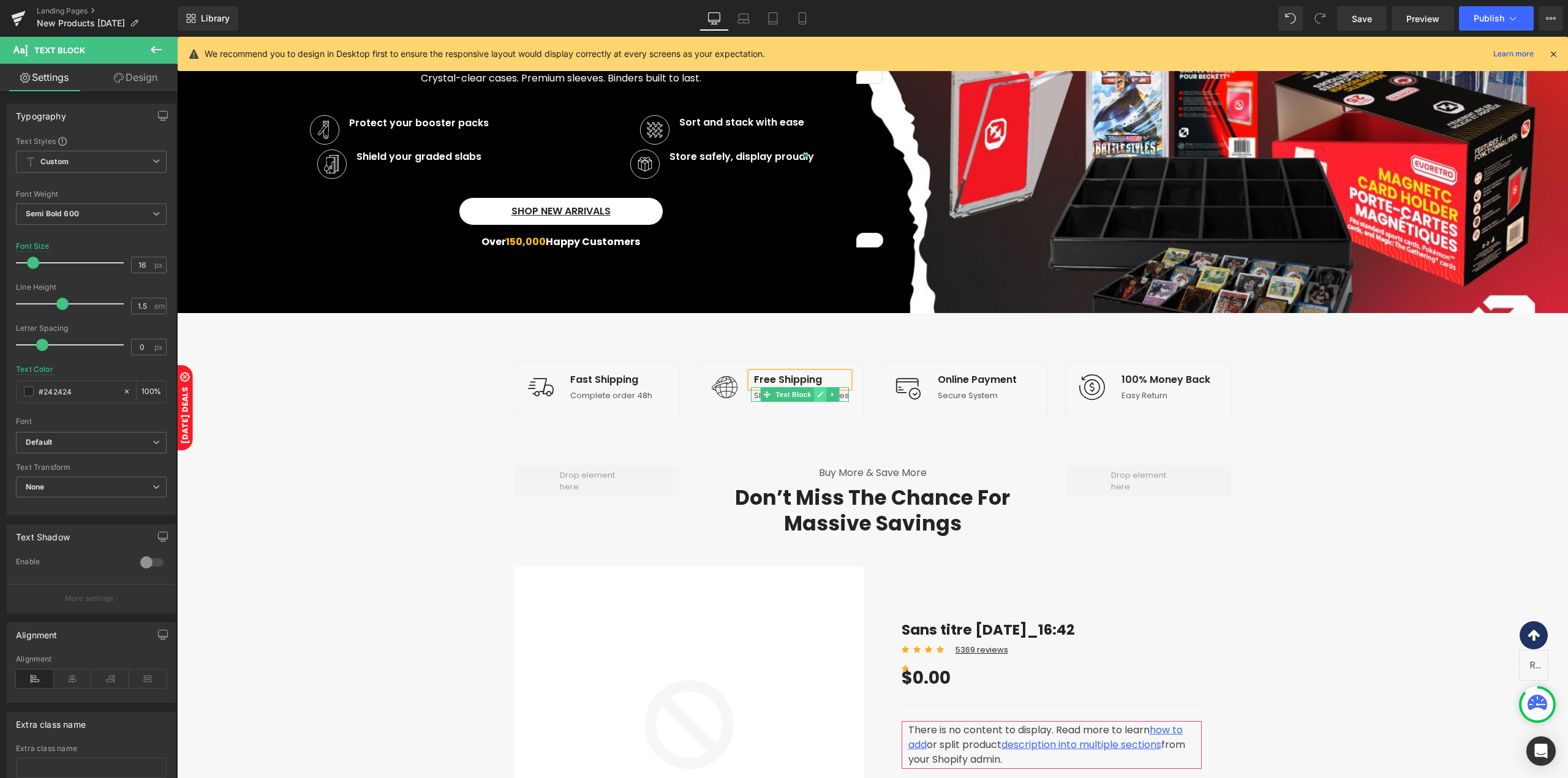
click at [814, 397] on link at bounding box center [820, 394] width 13 height 14
click at [812, 397] on p "Shipping to all countries" at bounding box center [801, 396] width 95 height 12
paste div
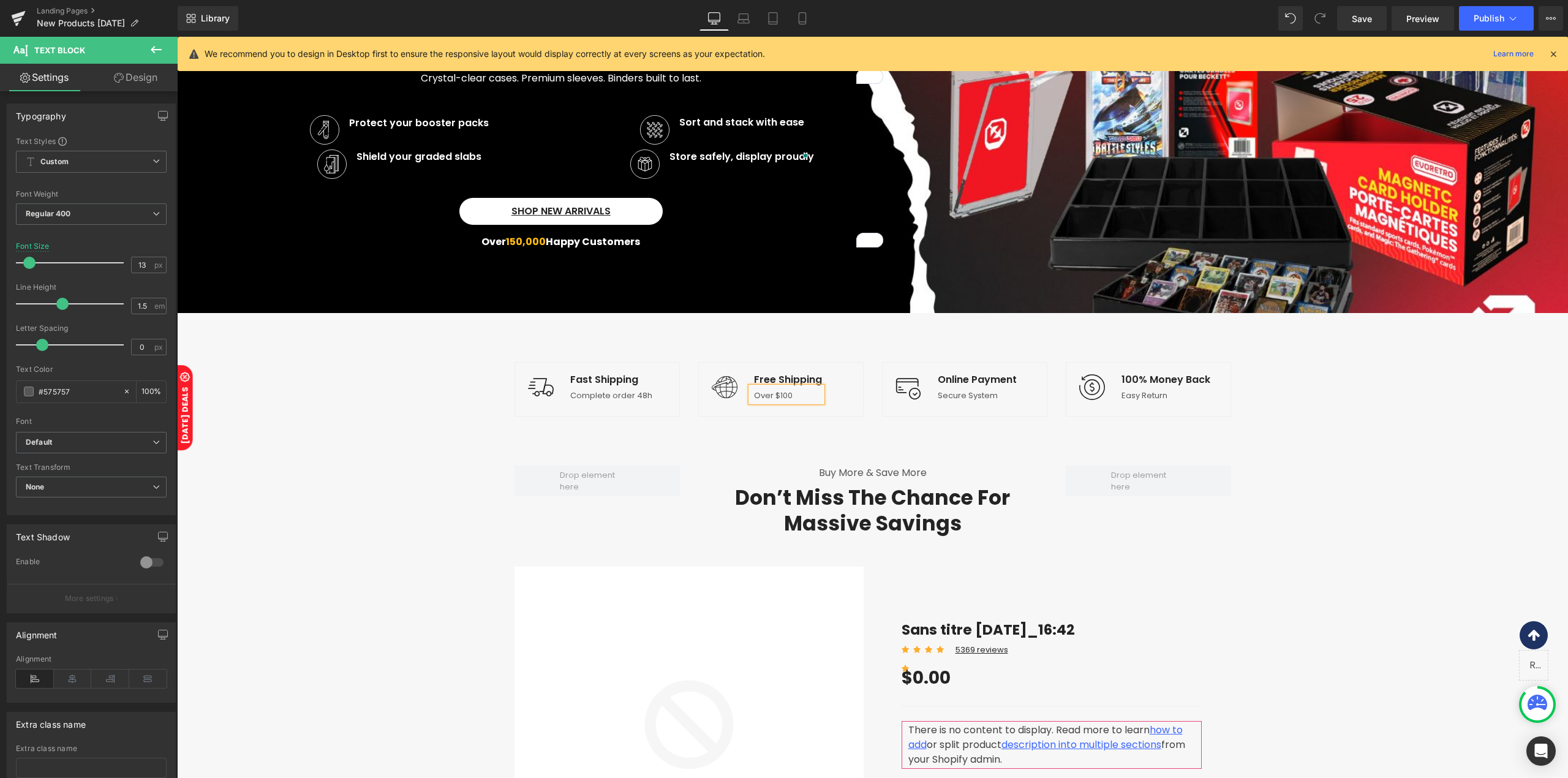
click at [833, 414] on div "Image Free Shipping Text Block Over $100 Text Block Icon List" at bounding box center [781, 390] width 165 height 55
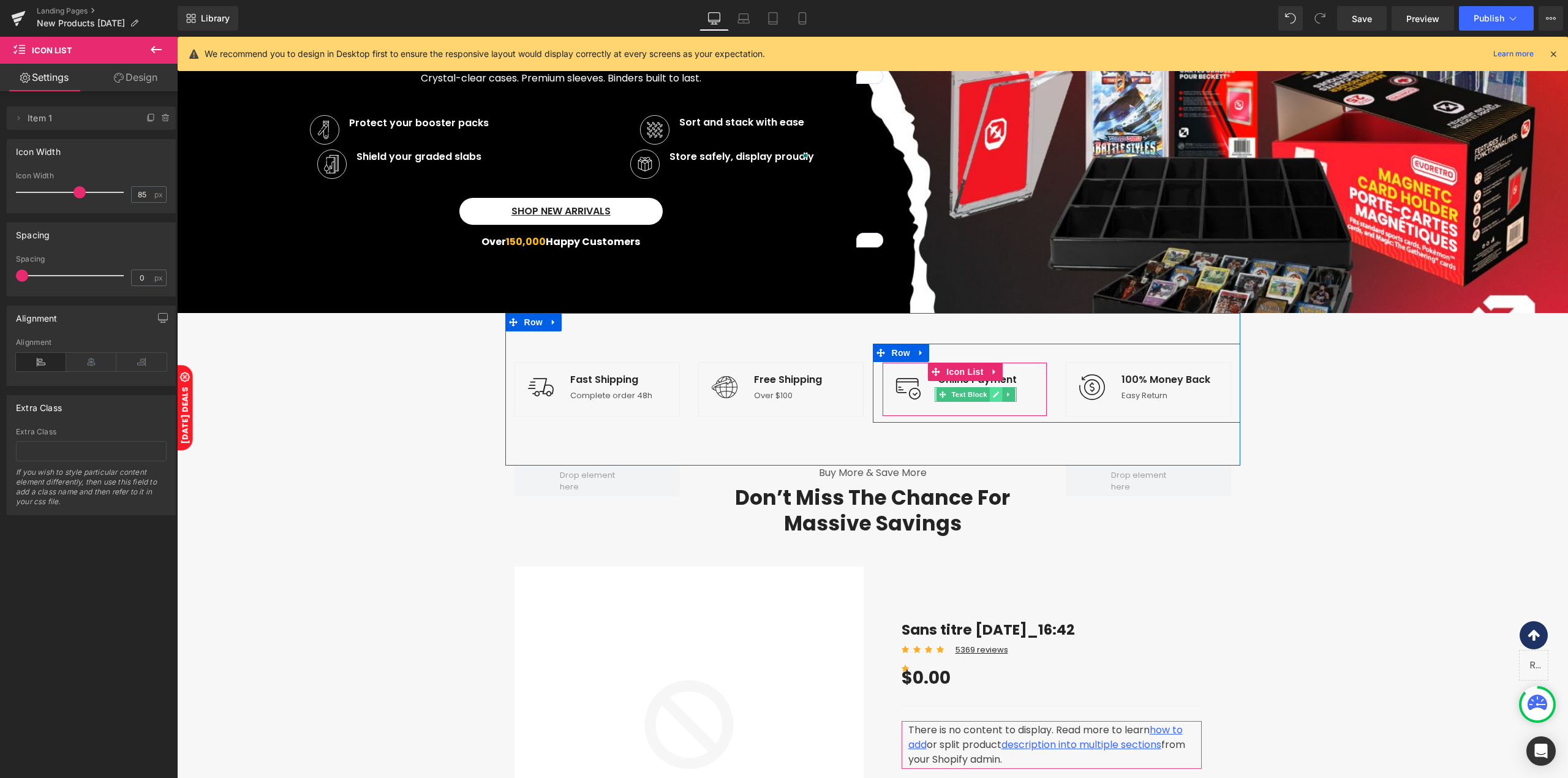
click at [994, 398] on link at bounding box center [996, 394] width 13 height 14
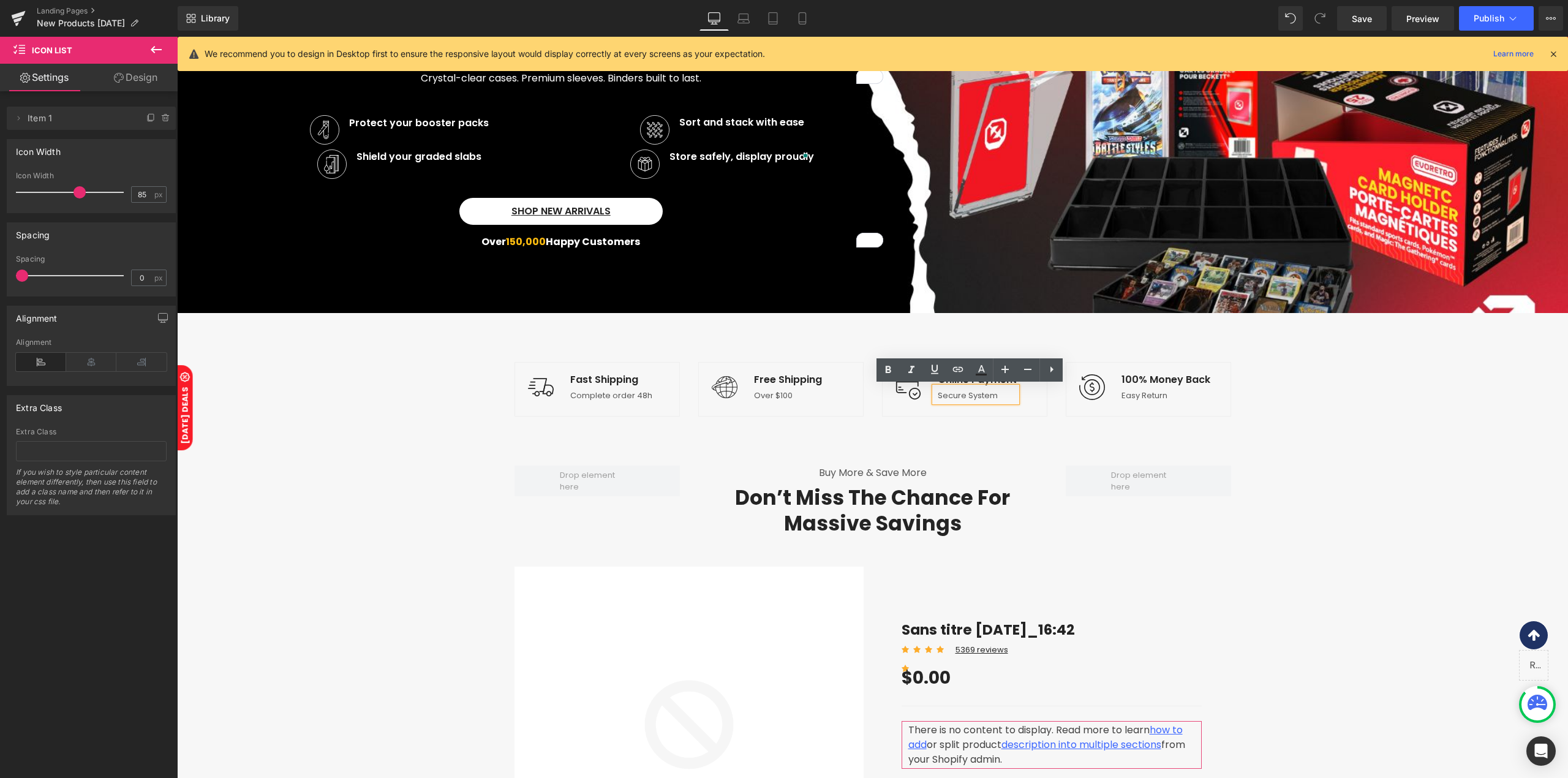
click at [1067, 334] on div "Image Fast Shipping Text Block Complete order 48h Text Block Icon List Image Fr…" at bounding box center [873, 389] width 735 height 152
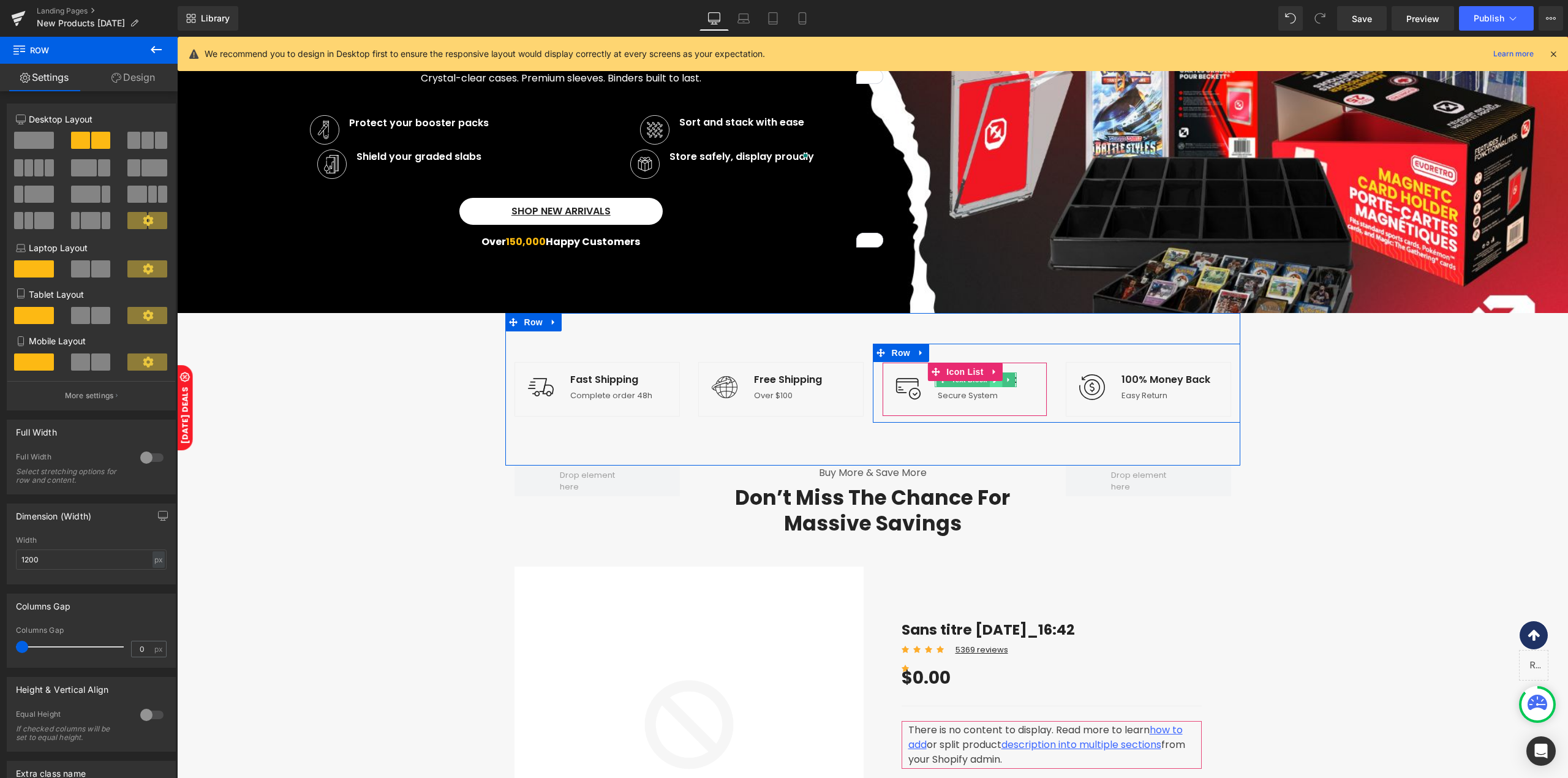
click at [992, 385] on link at bounding box center [996, 379] width 13 height 14
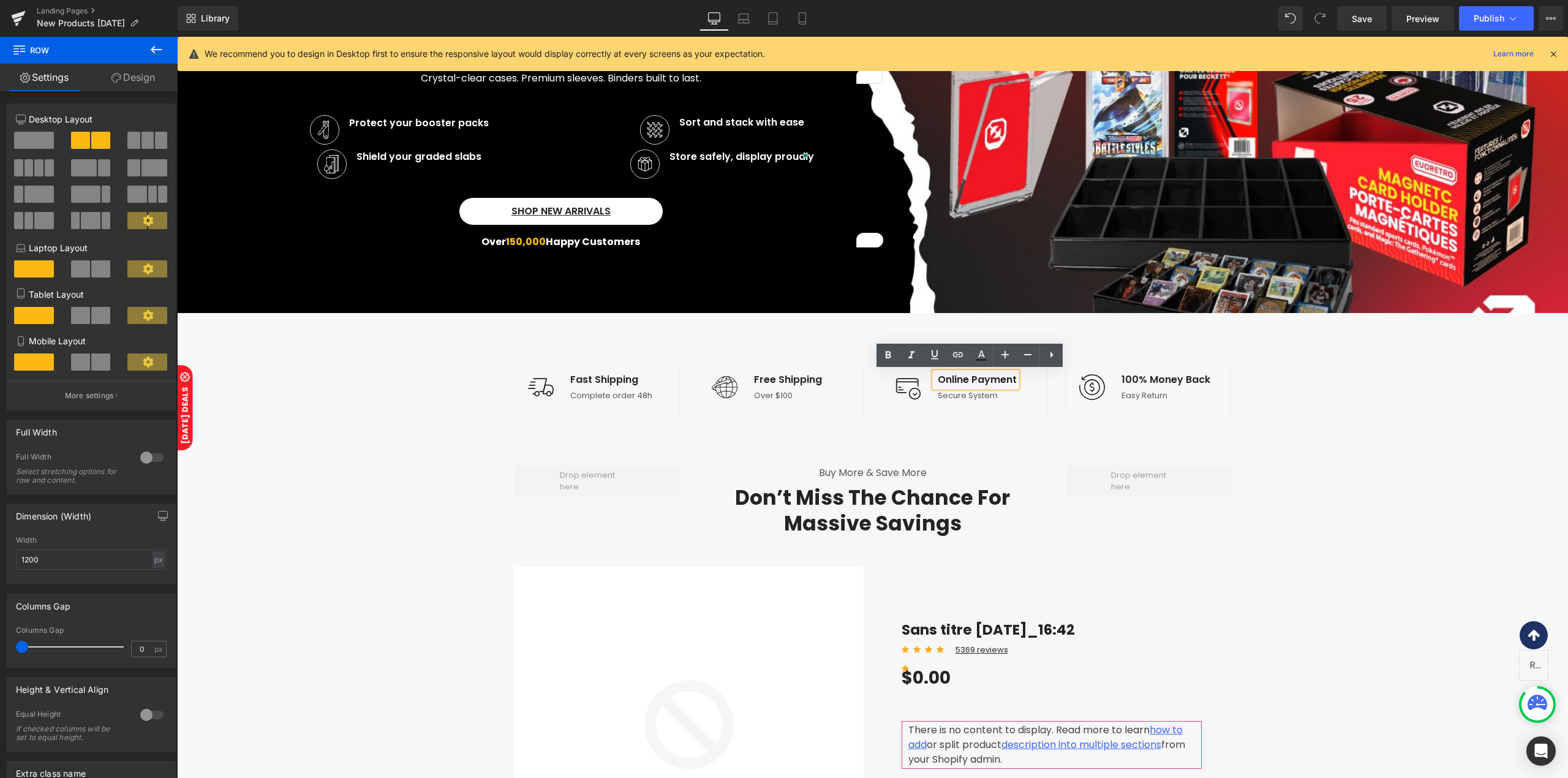
click at [991, 385] on p "Online Payment" at bounding box center [977, 379] width 79 height 14
paste div
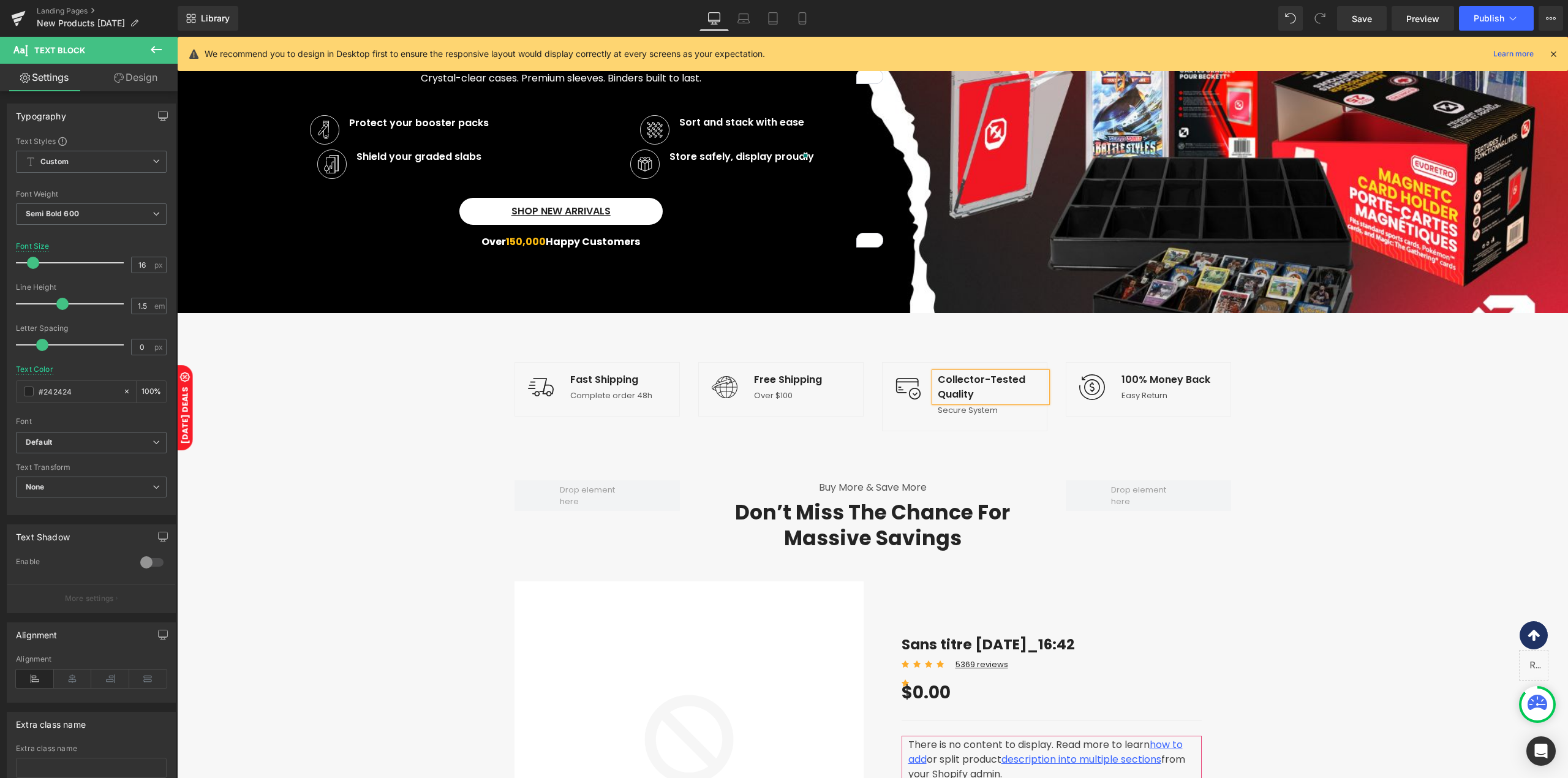
click at [1006, 432] on div "Image Collector-Tested Quality Text Block Secure System Text Block Icon List Im…" at bounding box center [1056, 391] width 367 height 94
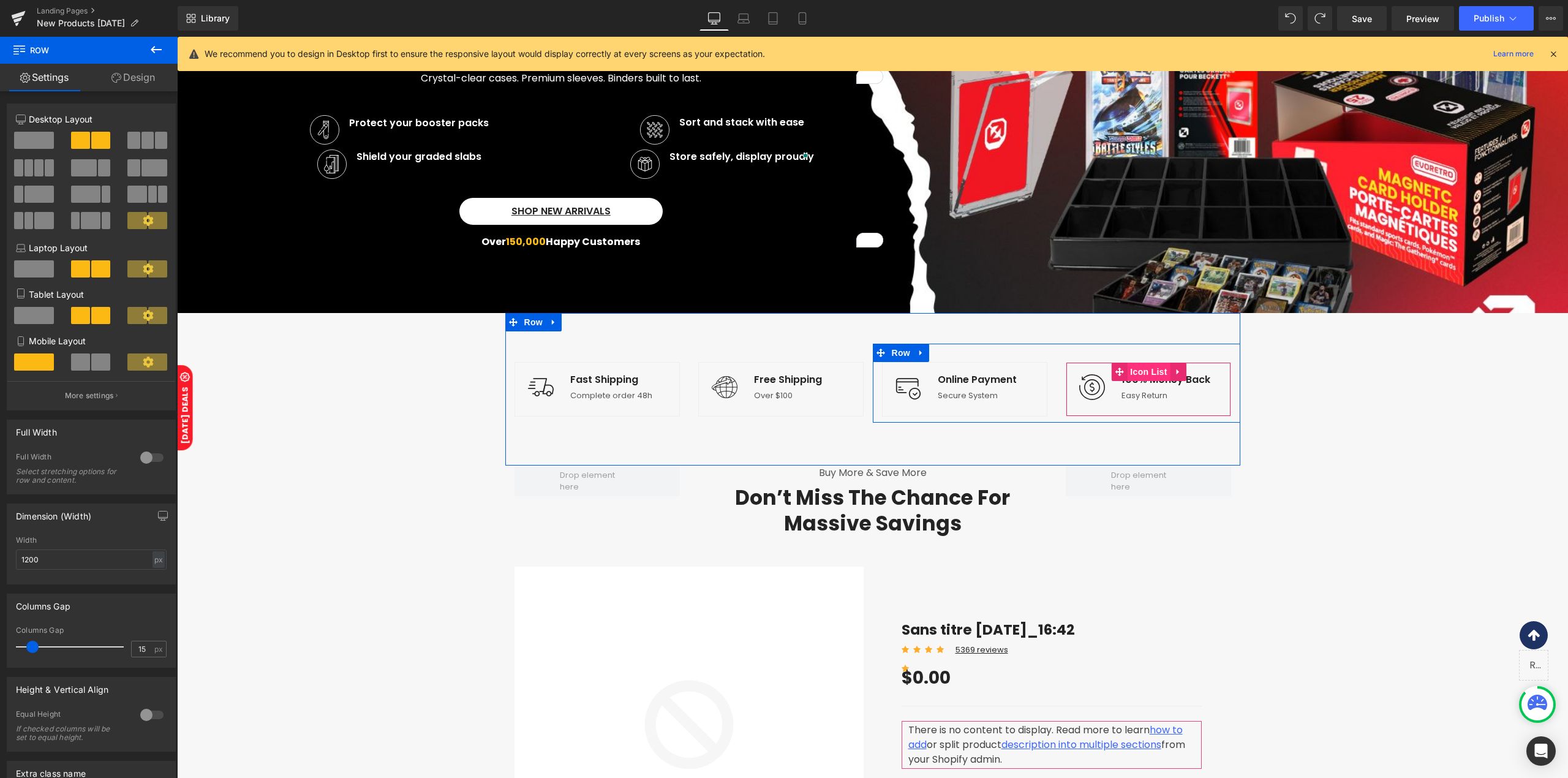
click at [1139, 371] on span "Icon List" at bounding box center [1148, 372] width 43 height 18
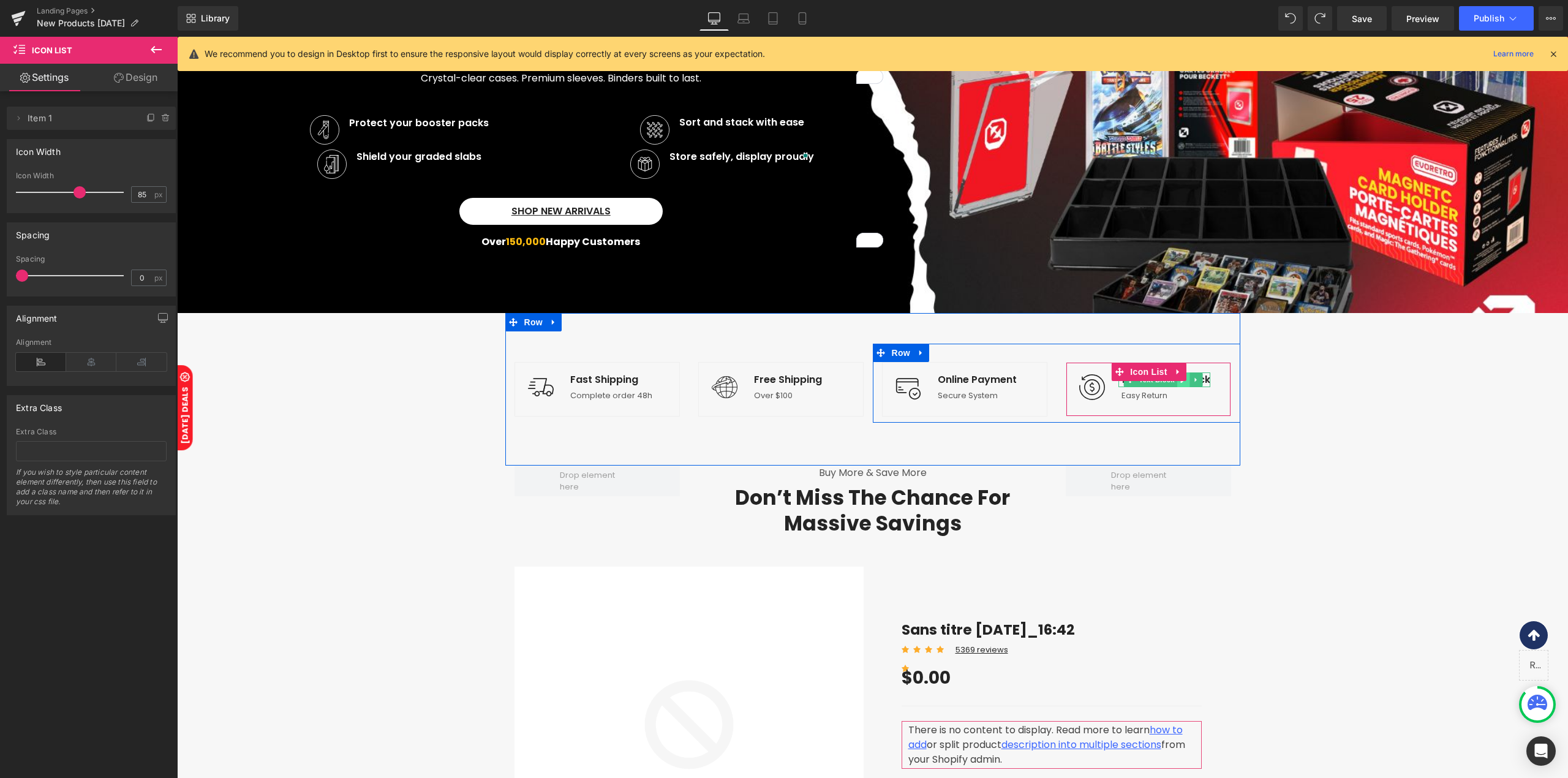
drag, startPoint x: 1188, startPoint y: 378, endPoint x: 1176, endPoint y: 383, distance: 13.0
click at [1176, 383] on ul "Text Block" at bounding box center [1163, 379] width 79 height 14
click at [1177, 383] on link at bounding box center [1183, 379] width 13 height 14
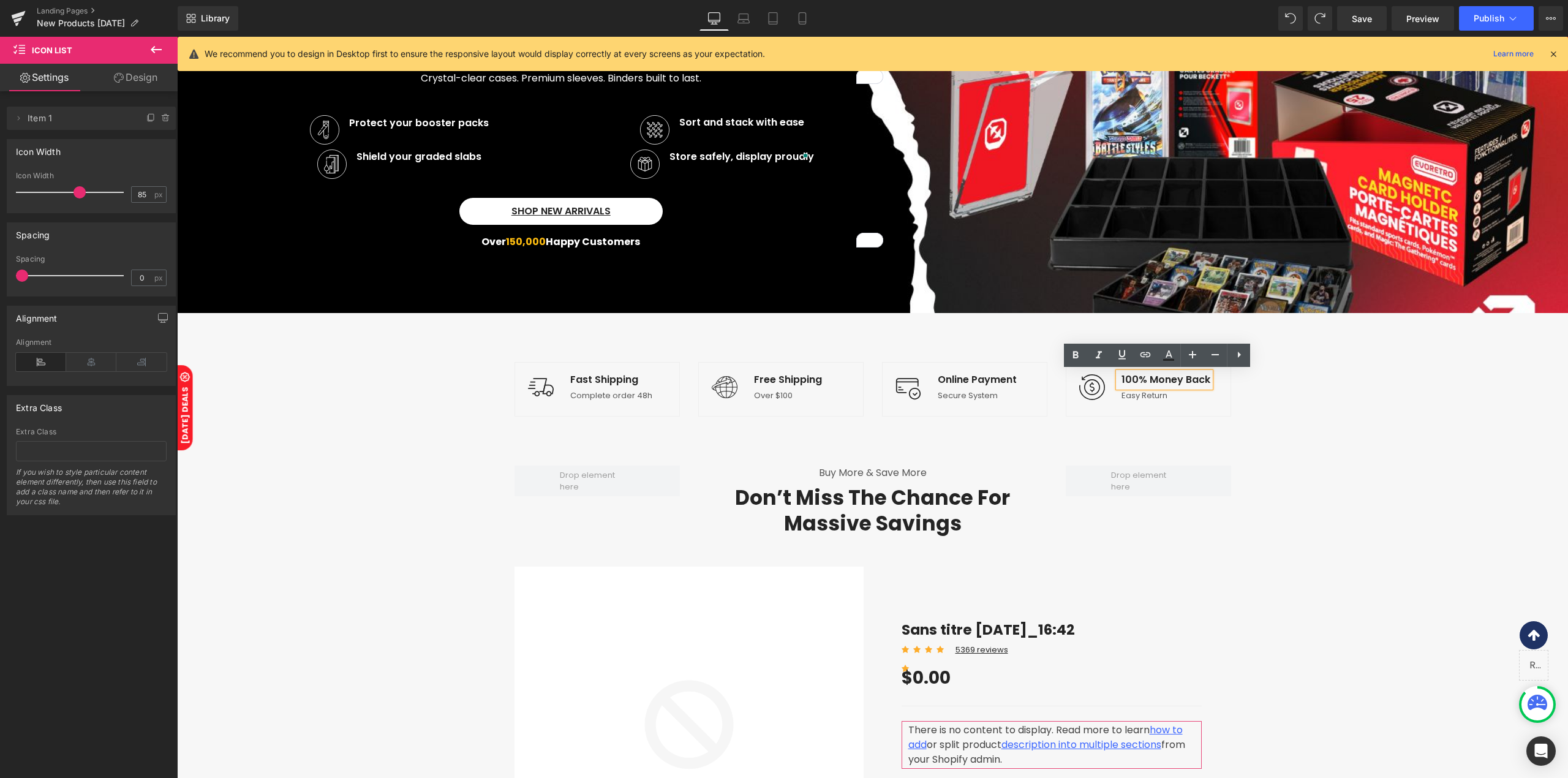
click at [1156, 383] on p "100% Money Back" at bounding box center [1166, 379] width 89 height 14
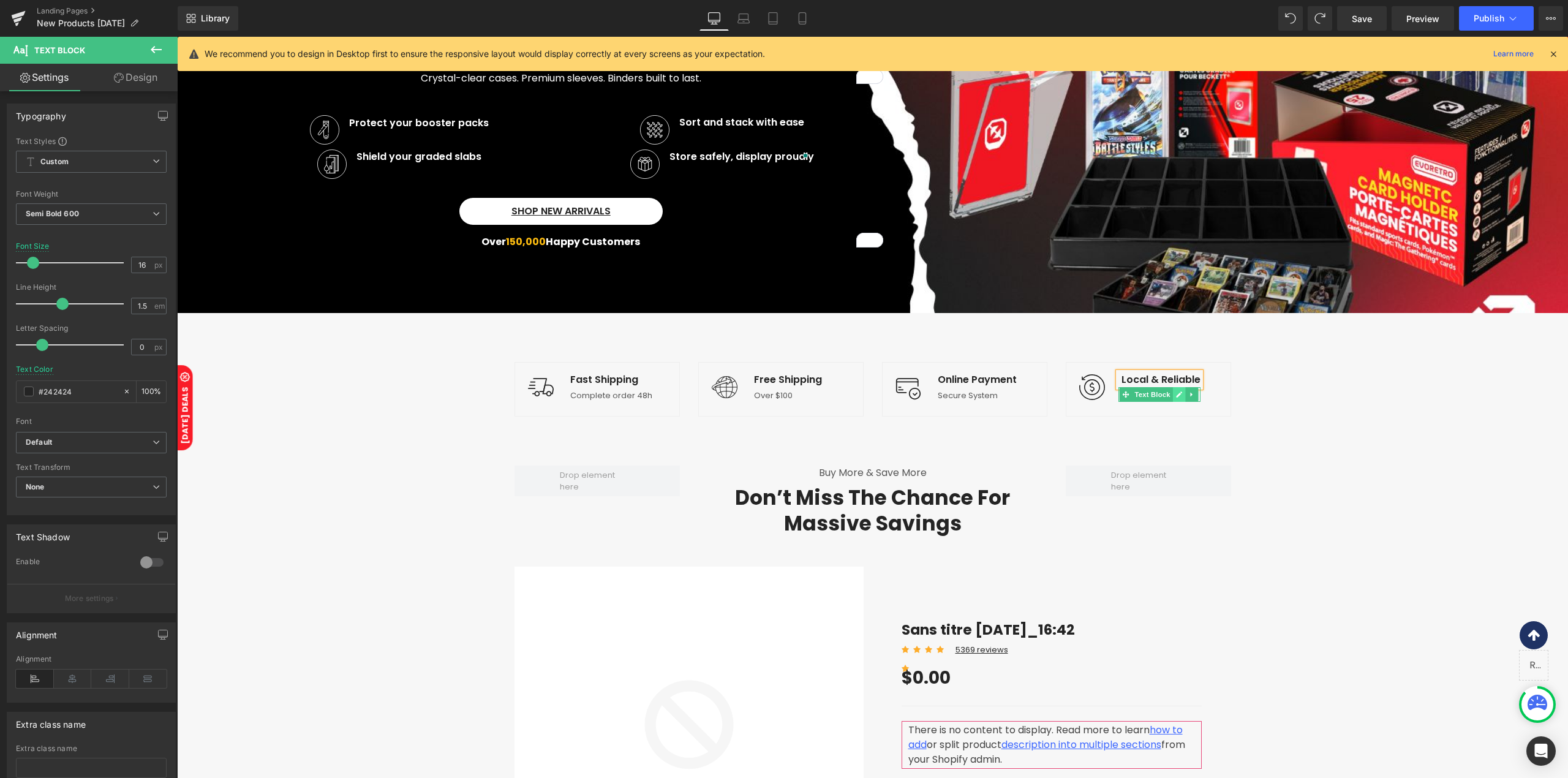
click at [1175, 395] on icon at bounding box center [1178, 395] width 7 height 8
click at [1169, 395] on p "Easy Return" at bounding box center [1161, 396] width 79 height 12
paste div
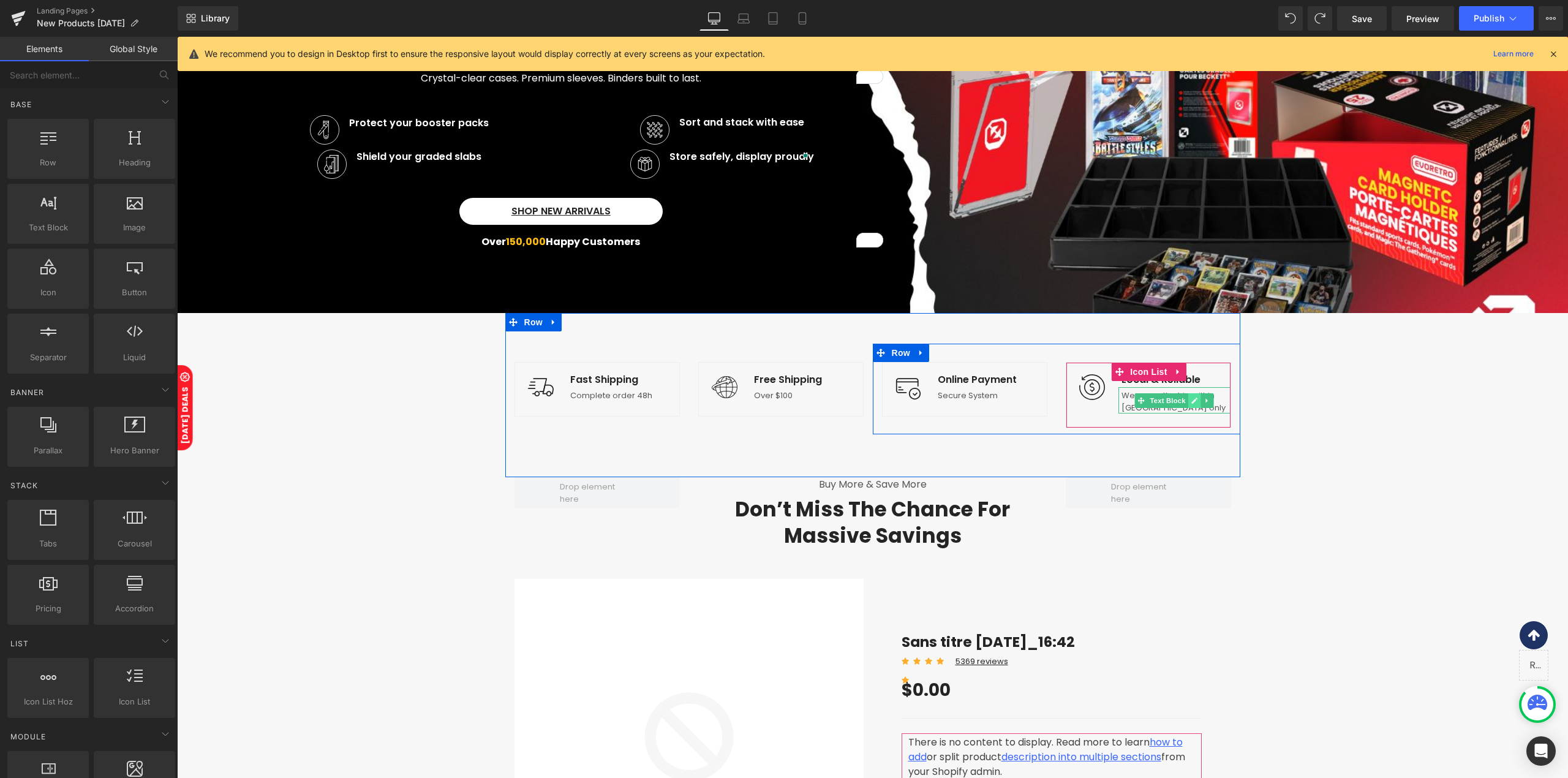
click at [1191, 400] on icon at bounding box center [1194, 401] width 7 height 8
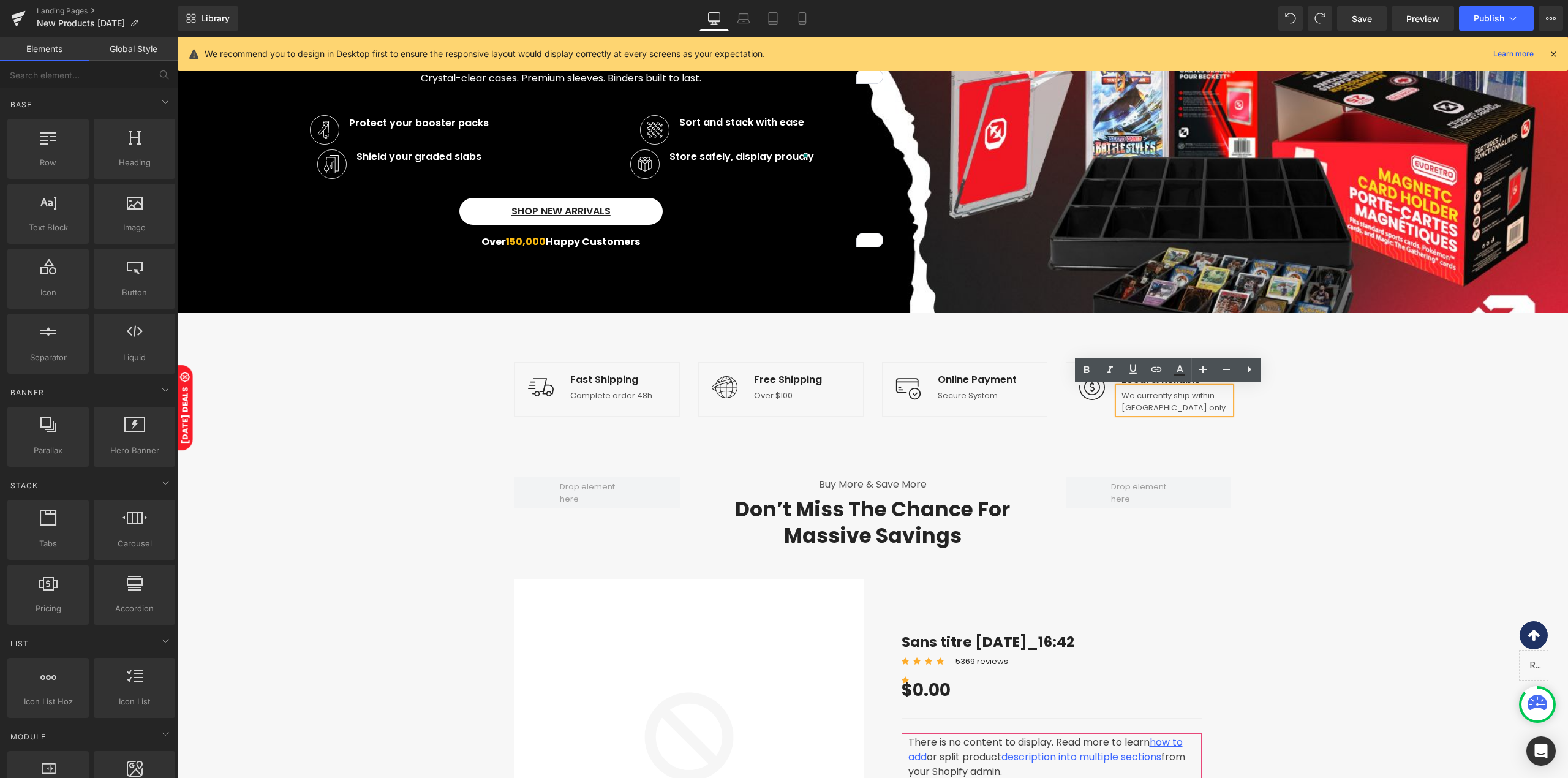
drag, startPoint x: 1161, startPoint y: 398, endPoint x: 1155, endPoint y: 393, distance: 7.8
click at [1160, 398] on p "We currently ship within [GEOGRAPHIC_DATA] only" at bounding box center [1175, 401] width 109 height 24
click at [1155, 393] on p "We currently ship within [GEOGRAPHIC_DATA] only" at bounding box center [1175, 401] width 109 height 24
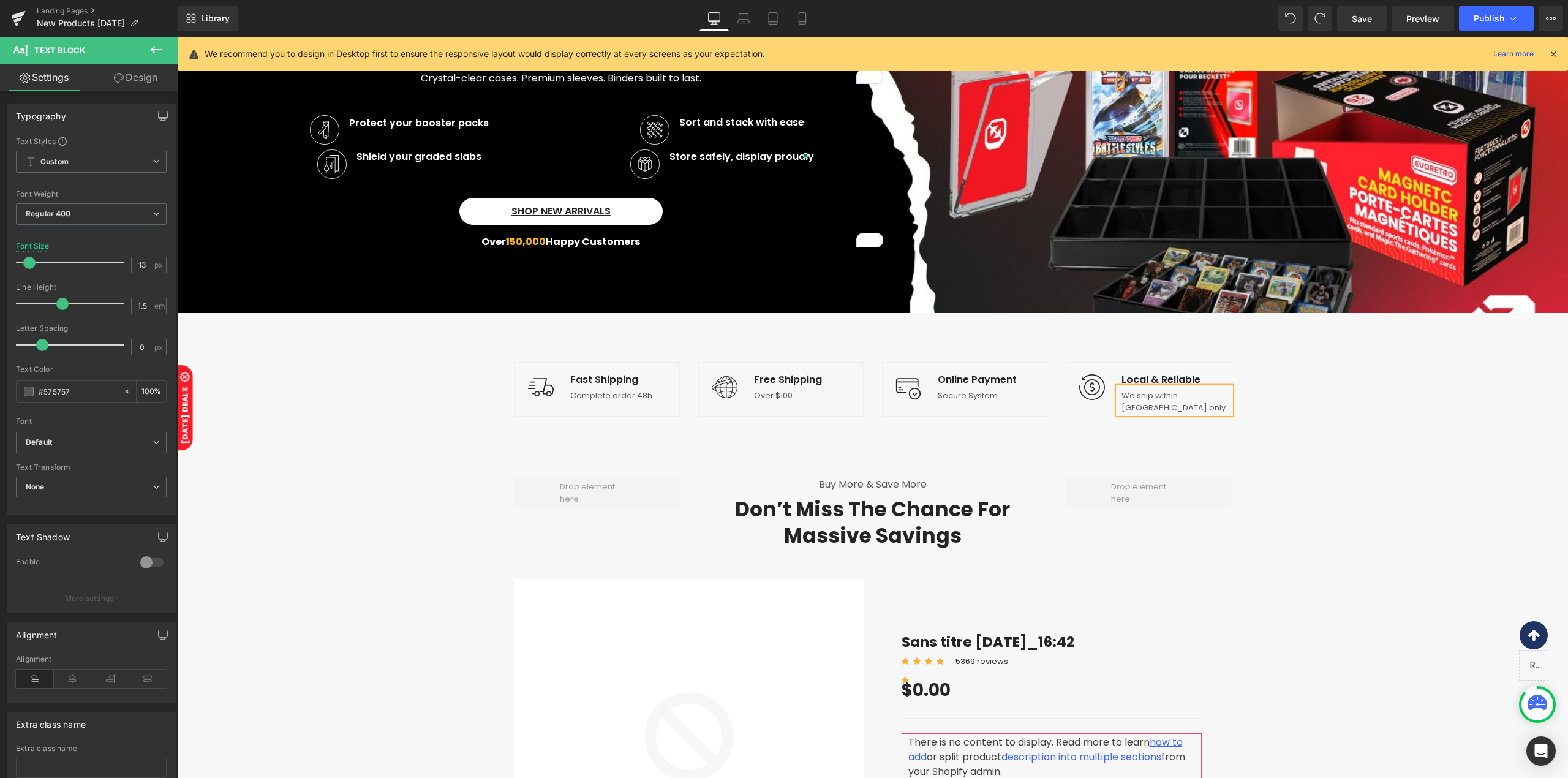
click at [1191, 410] on p "We ship within [GEOGRAPHIC_DATA] only" at bounding box center [1175, 401] width 109 height 24
drag, startPoint x: 1113, startPoint y: 395, endPoint x: 1226, endPoint y: 397, distance: 113.0
click at [1226, 397] on div "Image Local & Reliable Text Block We ship within [GEOGRAPHIC_DATA] Text Block I…" at bounding box center [1147, 395] width 183 height 66
click at [1093, 436] on div "Image Fast Shipping Text Block Complete order 48h Text Block Icon List Image Fr…" at bounding box center [873, 395] width 735 height 164
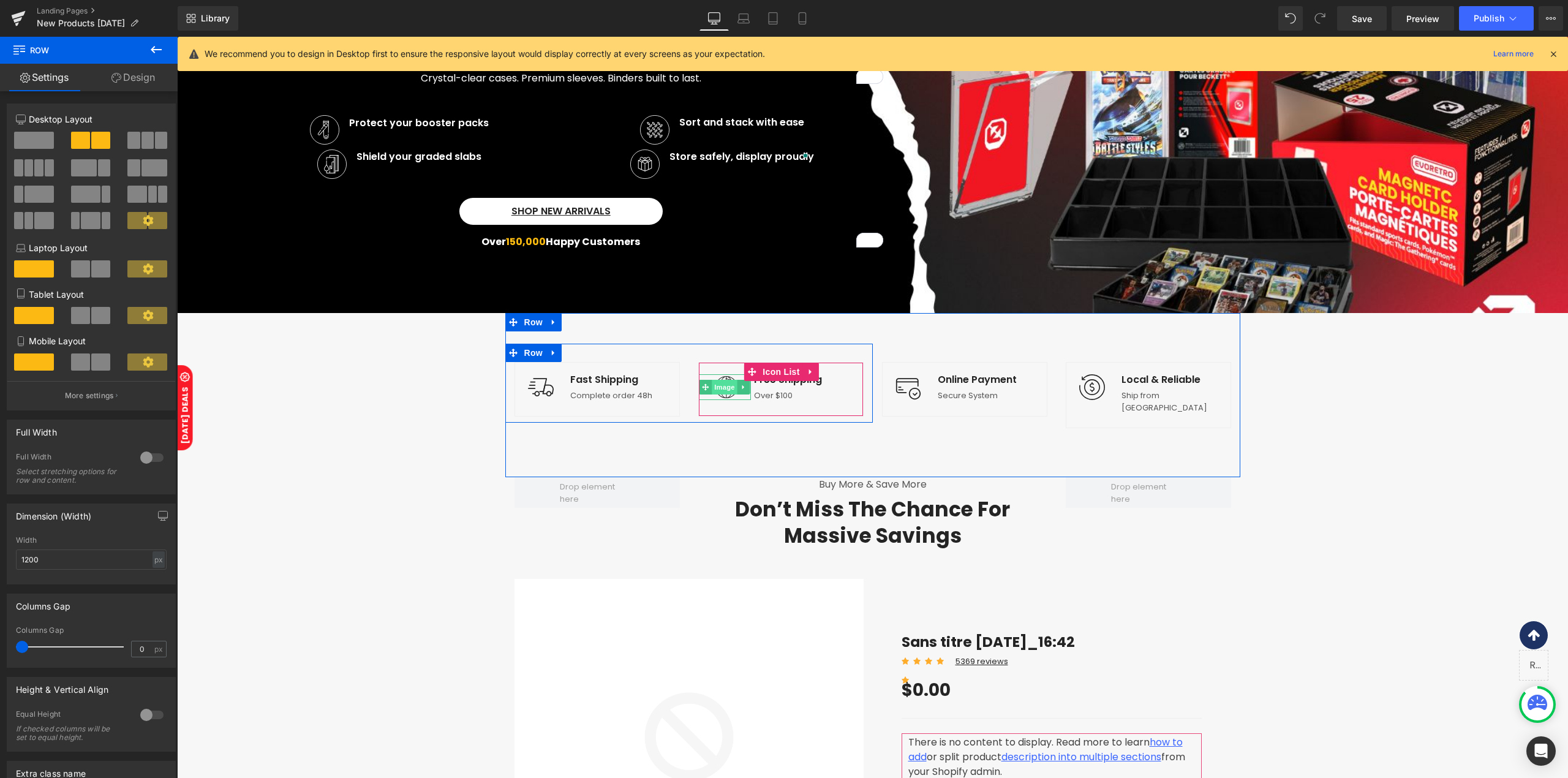
click at [717, 388] on span "Image" at bounding box center [724, 387] width 26 height 14
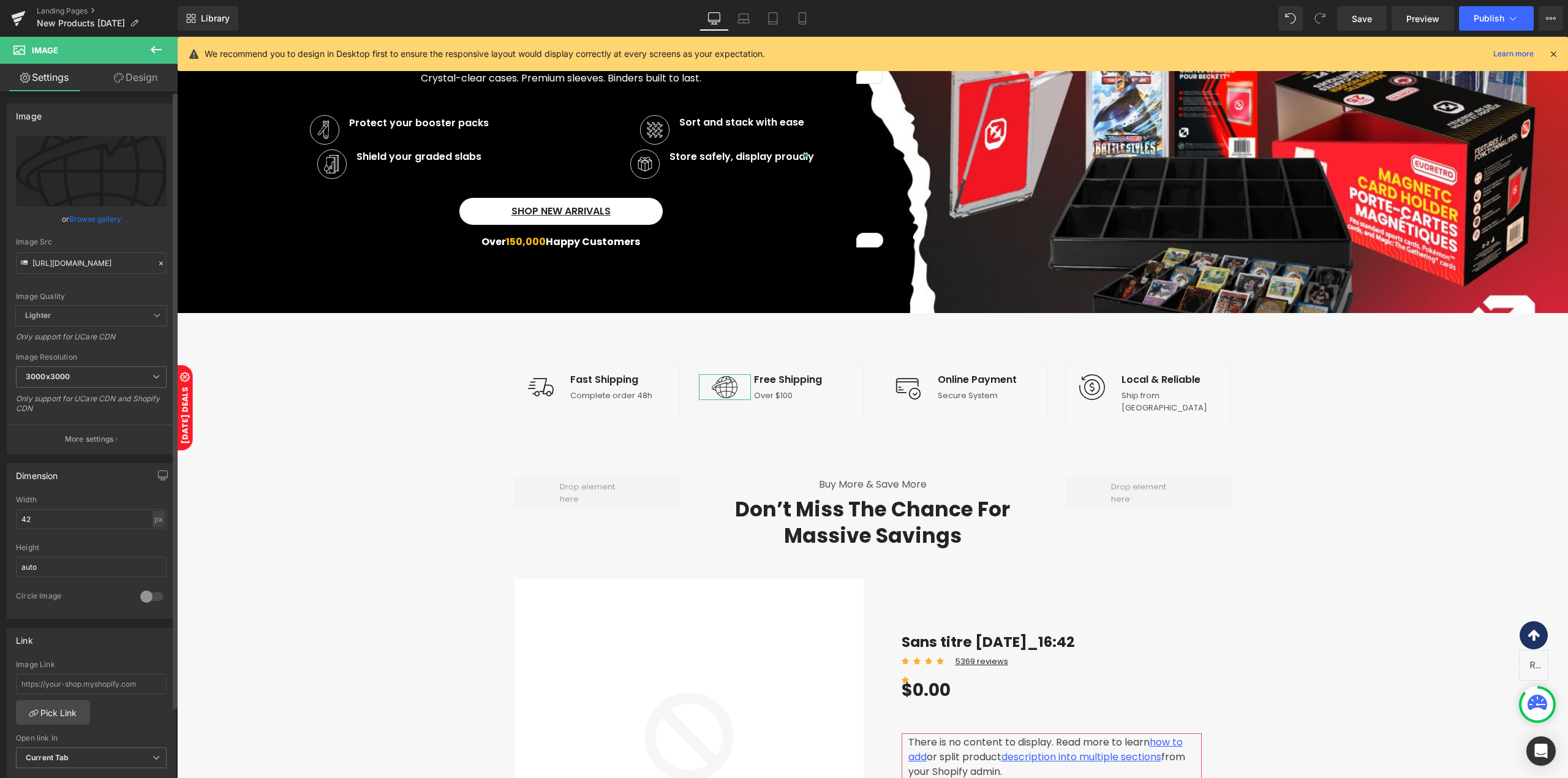
click at [96, 223] on link "Browse gallery" at bounding box center [95, 219] width 52 height 21
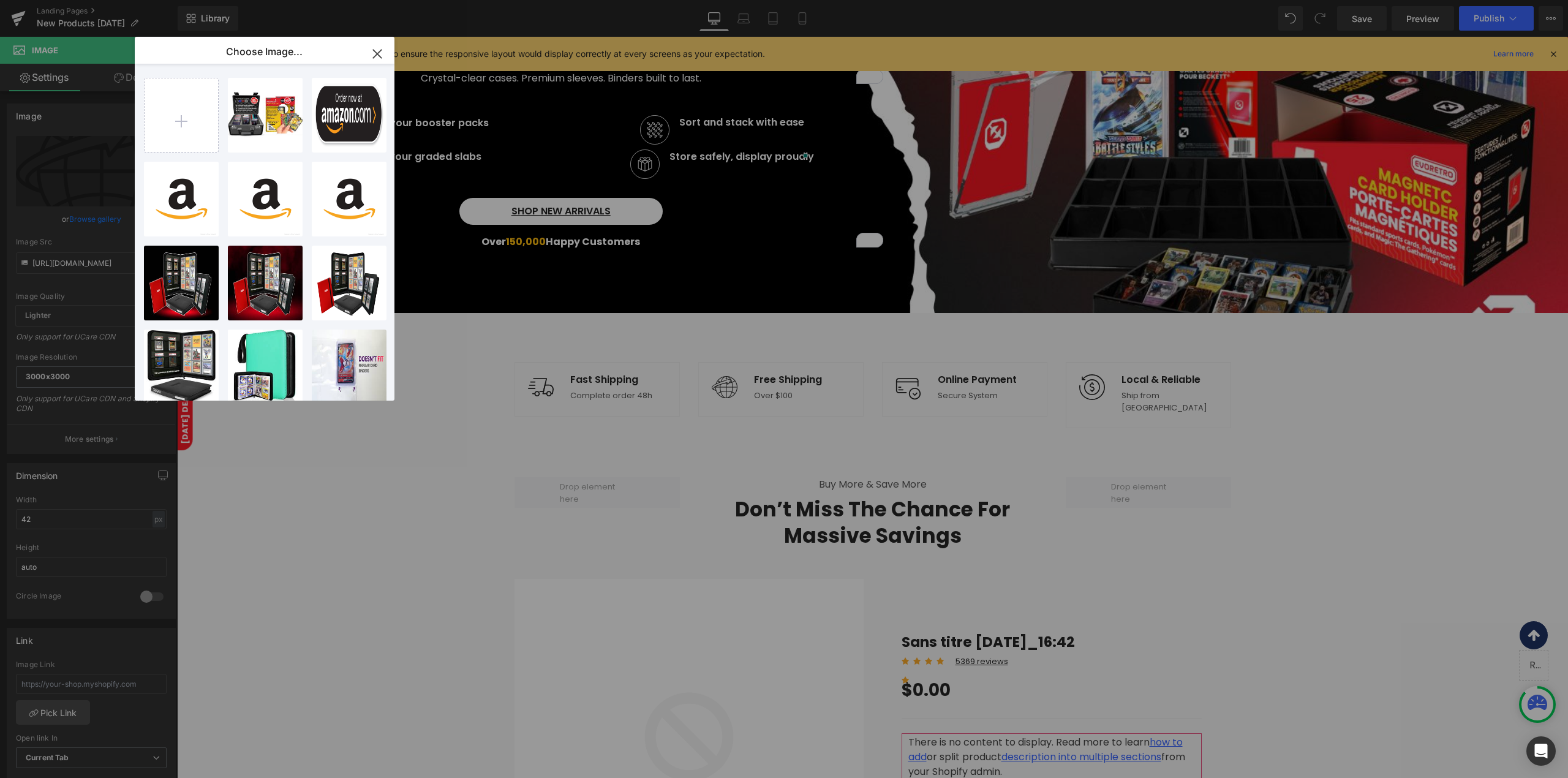
click at [372, 49] on icon "button" at bounding box center [377, 54] width 20 height 20
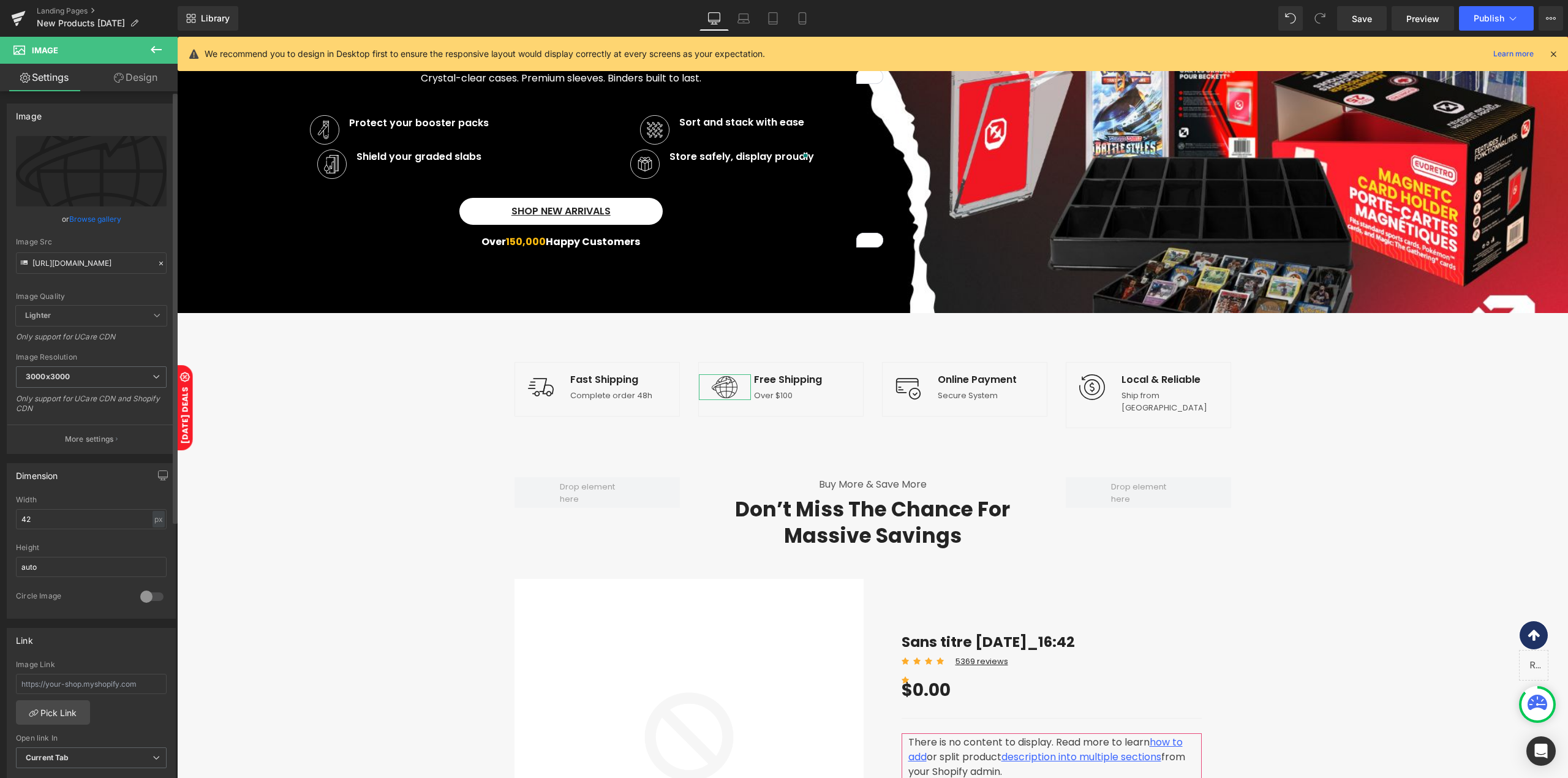
click at [76, 218] on link "Browse gallery" at bounding box center [95, 219] width 52 height 21
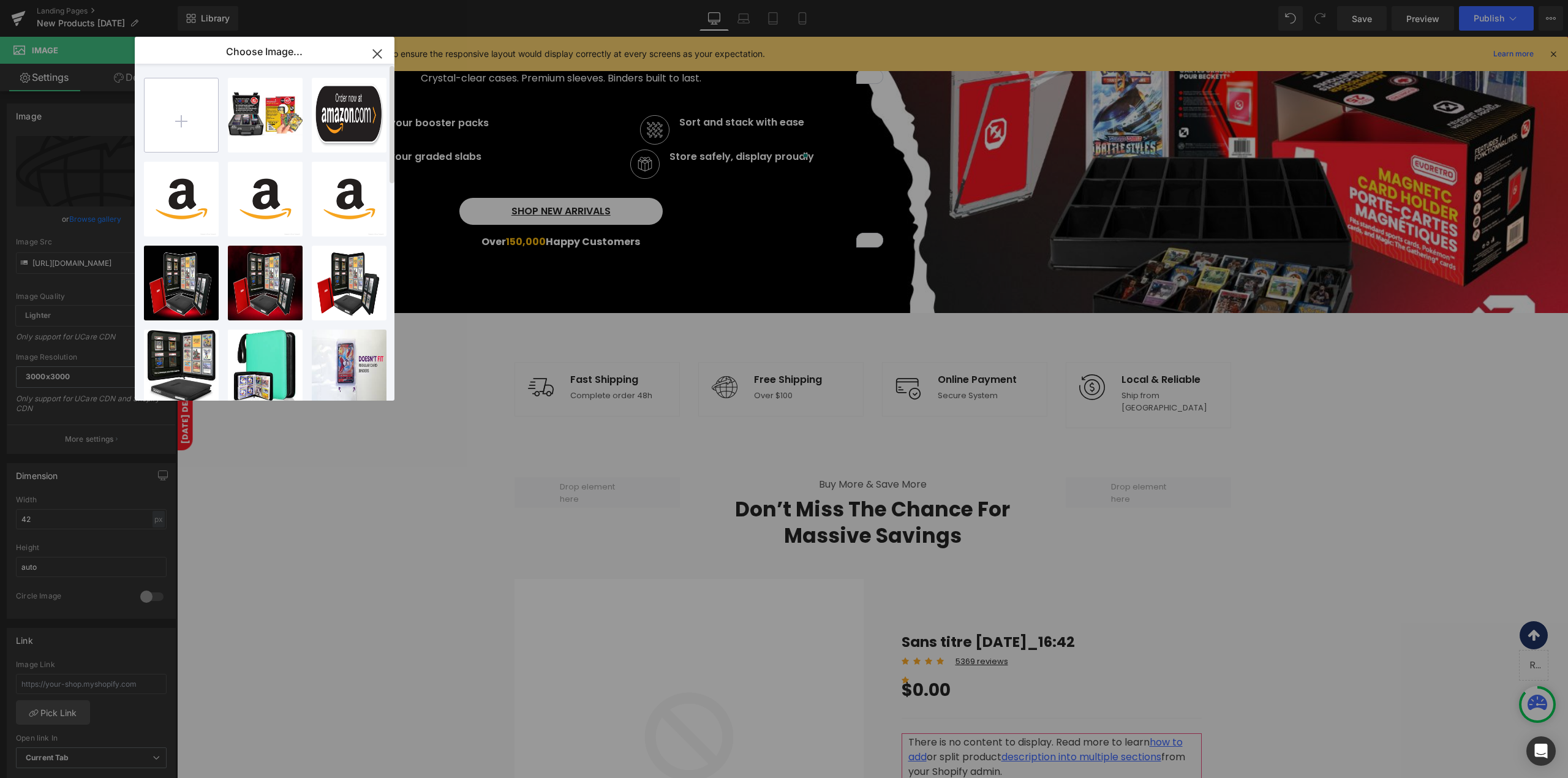
click at [187, 110] on input "file" at bounding box center [181, 115] width 74 height 74
click at [383, 59] on icon "button" at bounding box center [377, 54] width 20 height 20
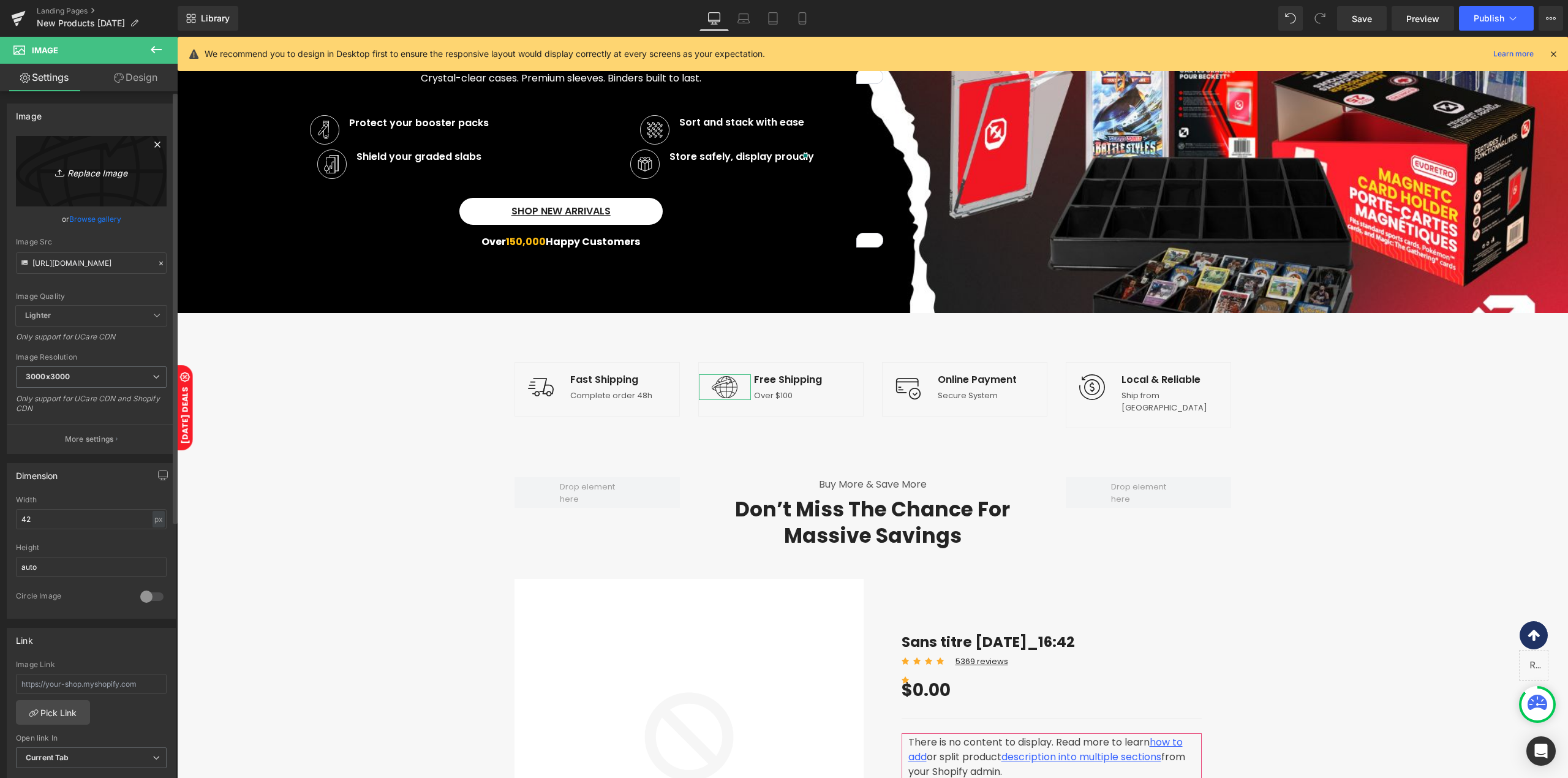
click at [113, 180] on link "Replace Image" at bounding box center [91, 171] width 151 height 71
click at [77, 263] on input "[URL][DOMAIN_NAME]" at bounding box center [91, 263] width 151 height 21
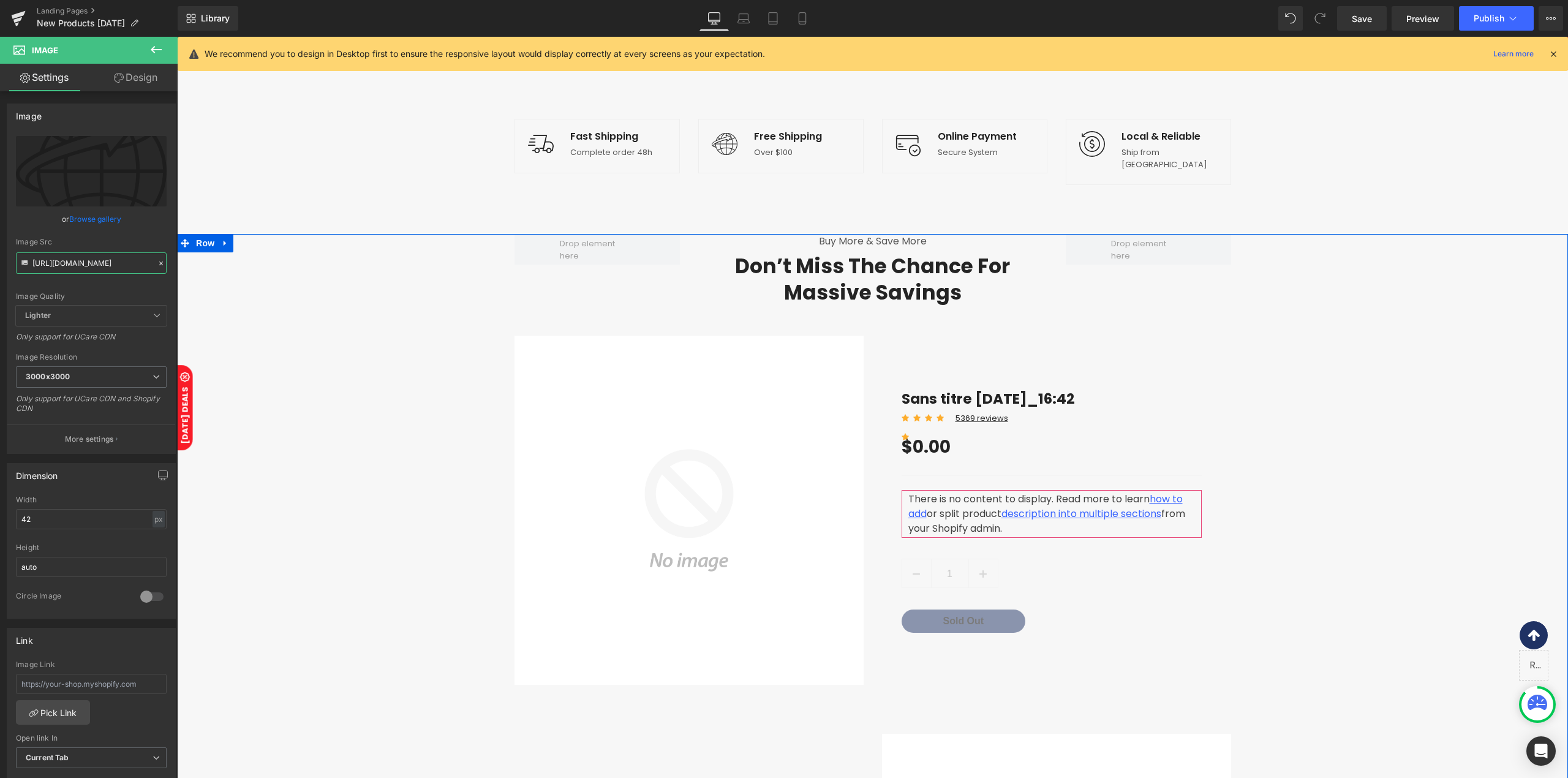
scroll to position [490, 0]
click at [1330, 502] on div "Sale Off (P) Image Sans titre [DATE]_16:42 (P) Title Icon Icon Icon Icon Icon I…" at bounding box center [873, 512] width 1391 height 356
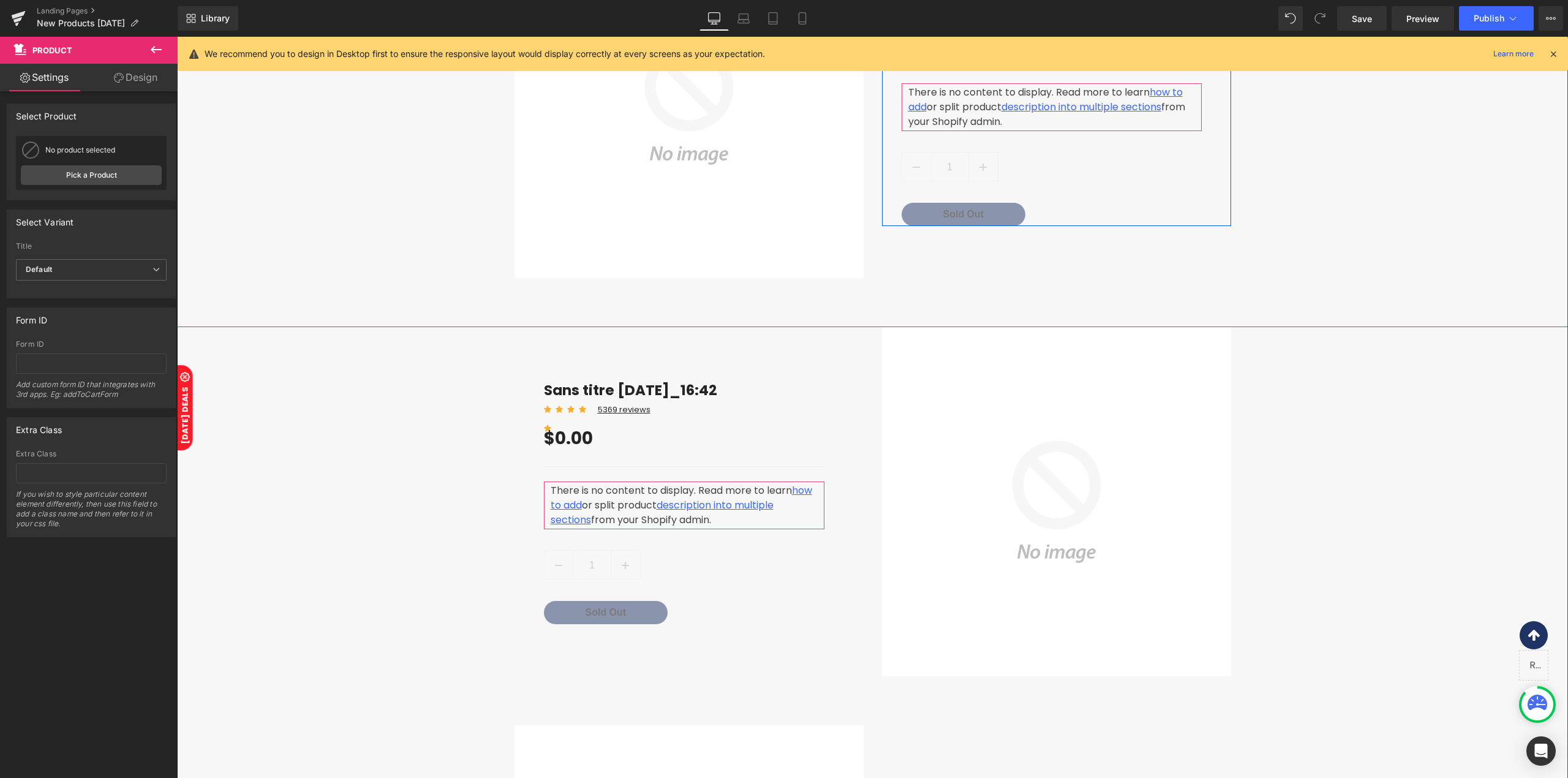
scroll to position [898, 0]
click at [1363, 21] on span "Save" at bounding box center [1361, 18] width 21 height 13
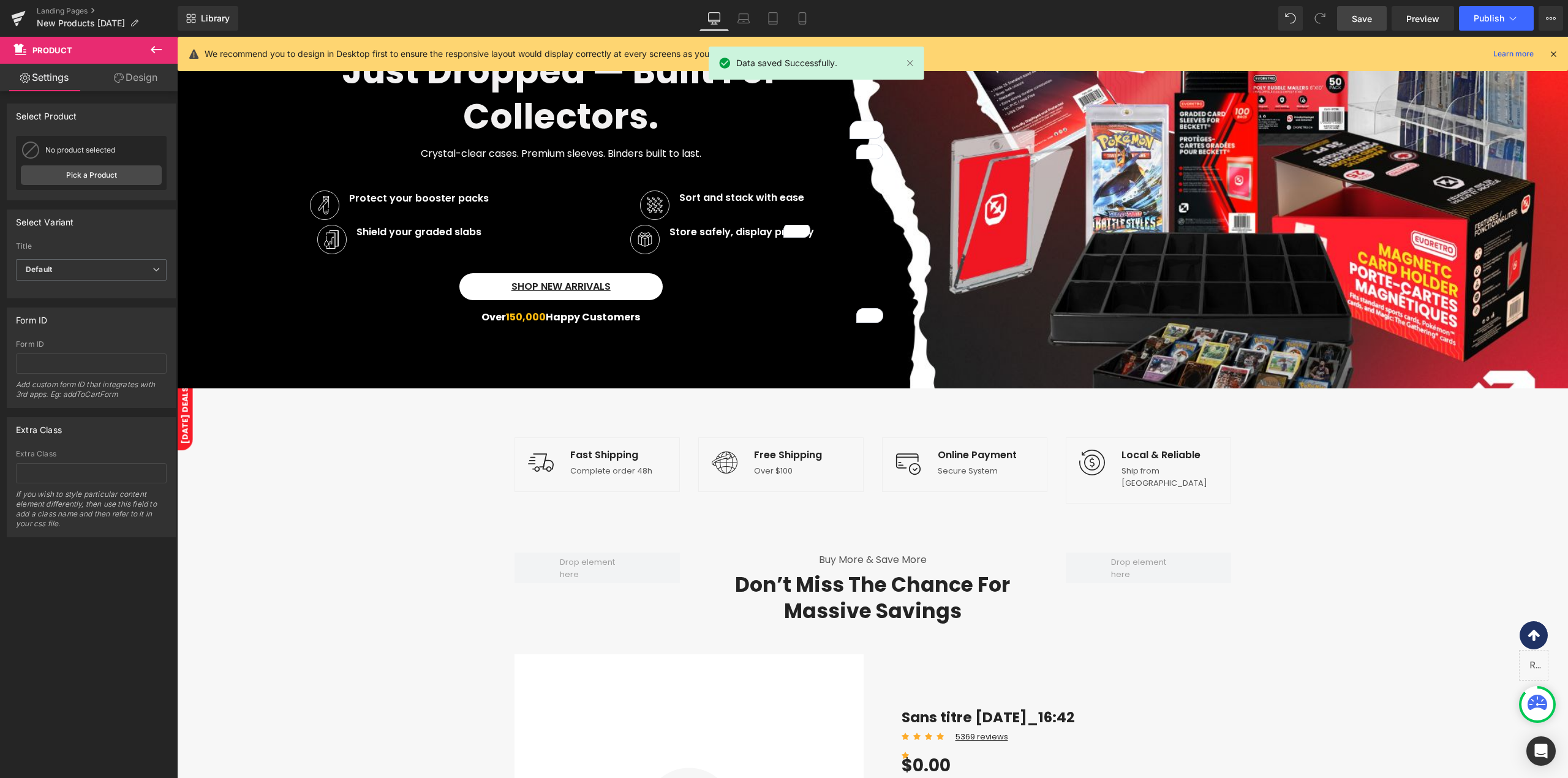
scroll to position [163, 0]
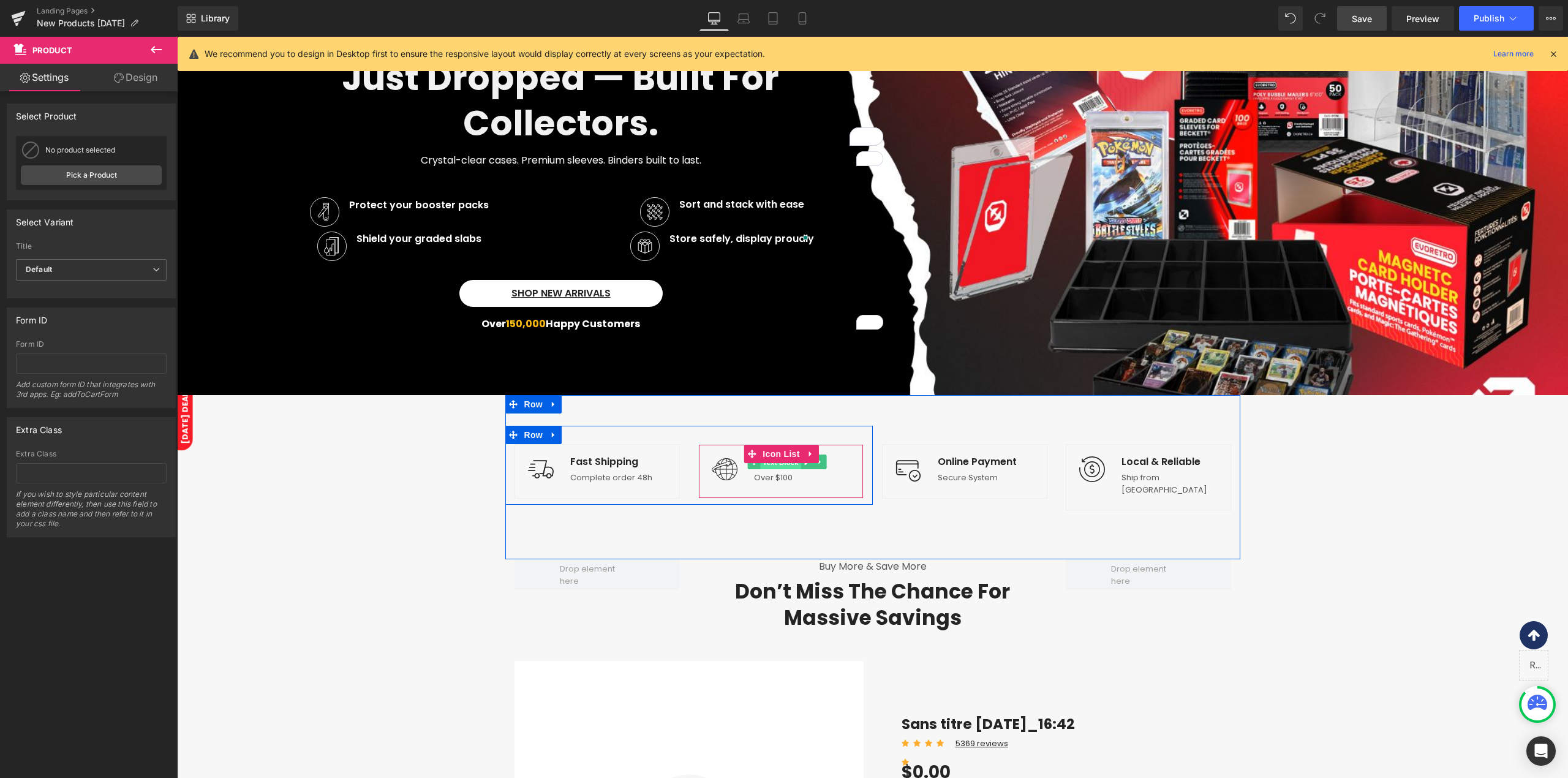
click at [784, 467] on span "Text Block" at bounding box center [781, 462] width 40 height 14
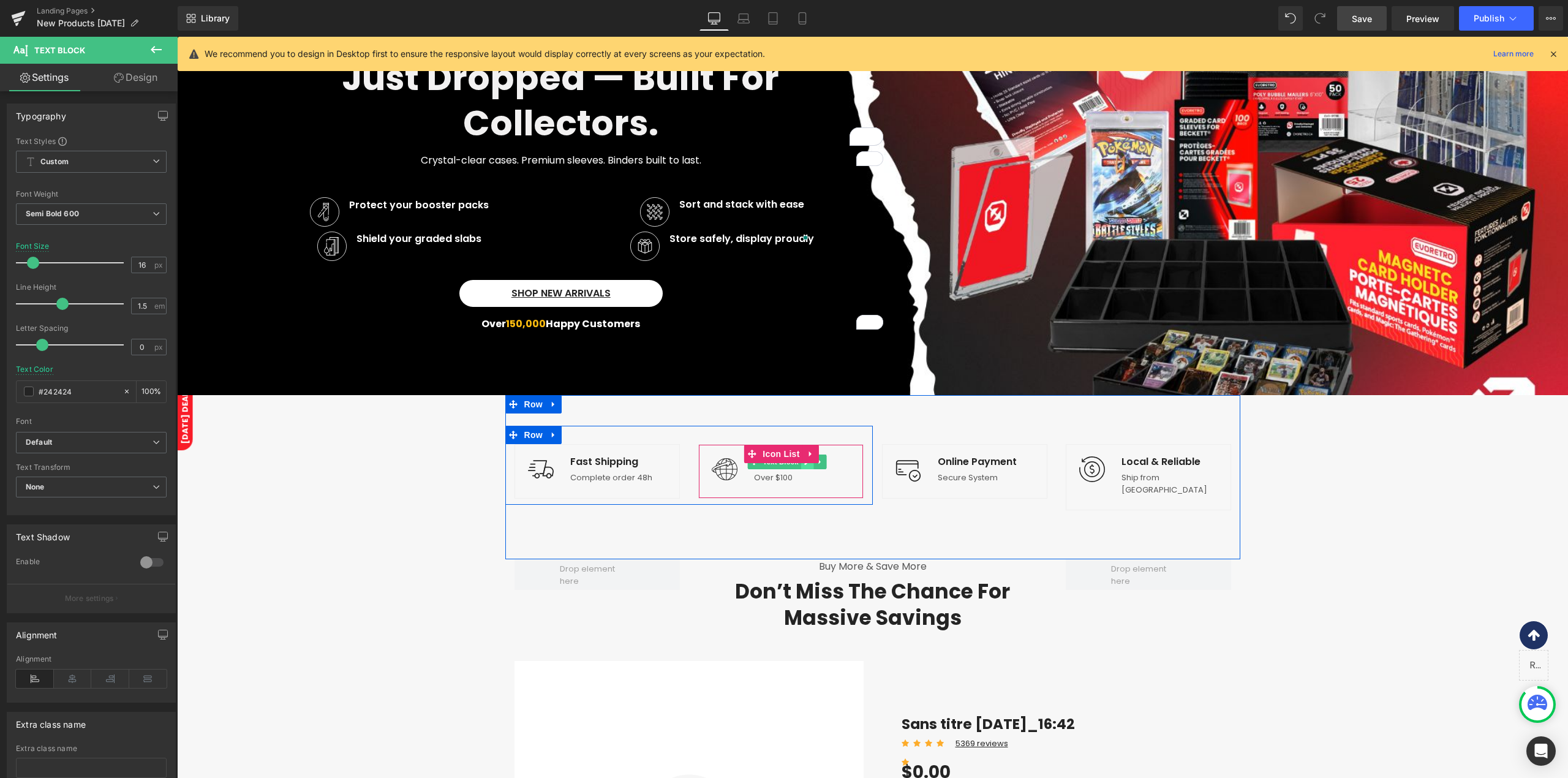
click at [802, 467] on link at bounding box center [807, 461] width 13 height 14
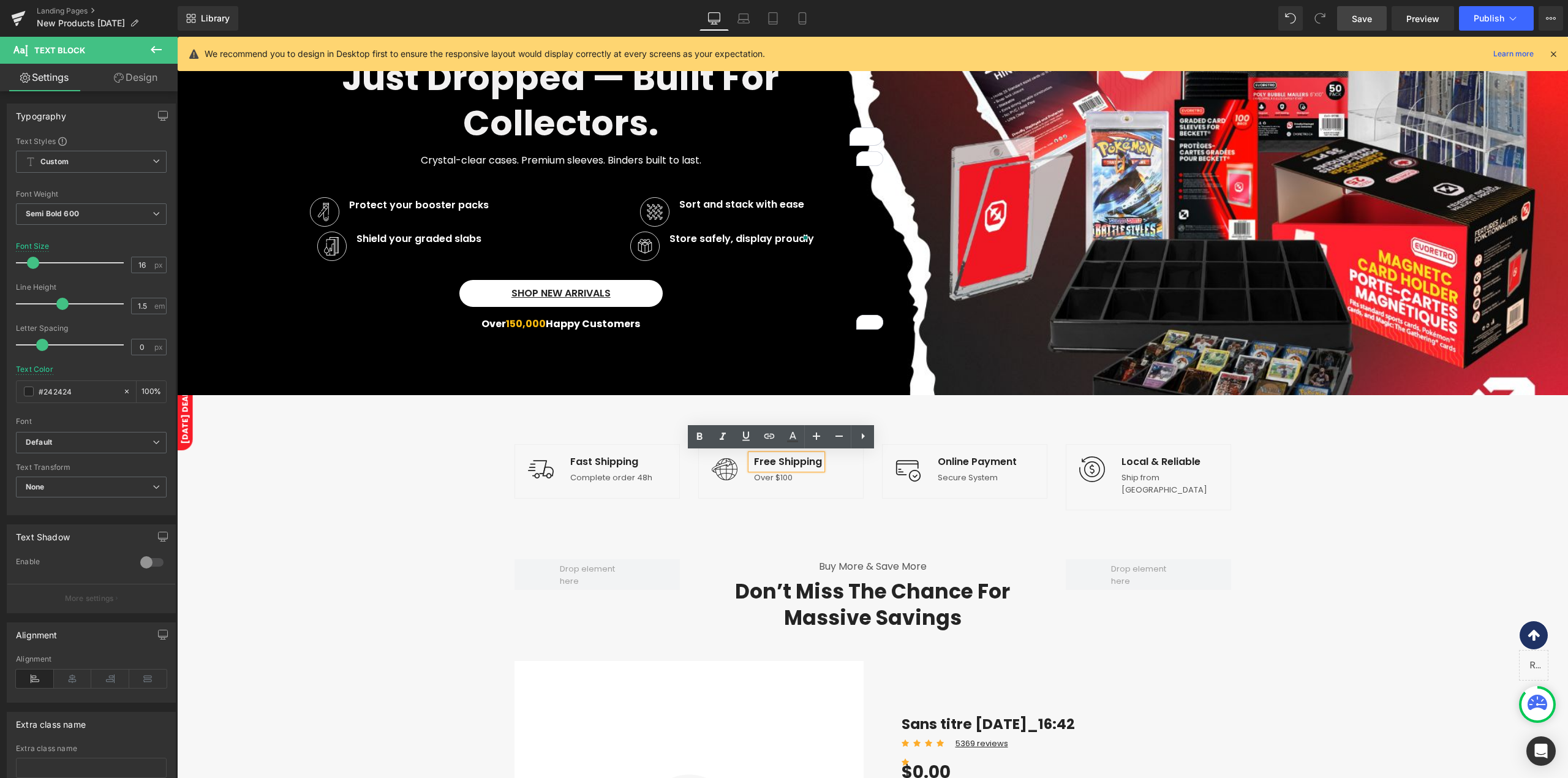
click at [802, 467] on p "Free Shipping" at bounding box center [787, 461] width 68 height 14
copy p "Free Shipping"
click at [622, 466] on link at bounding box center [628, 461] width 13 height 14
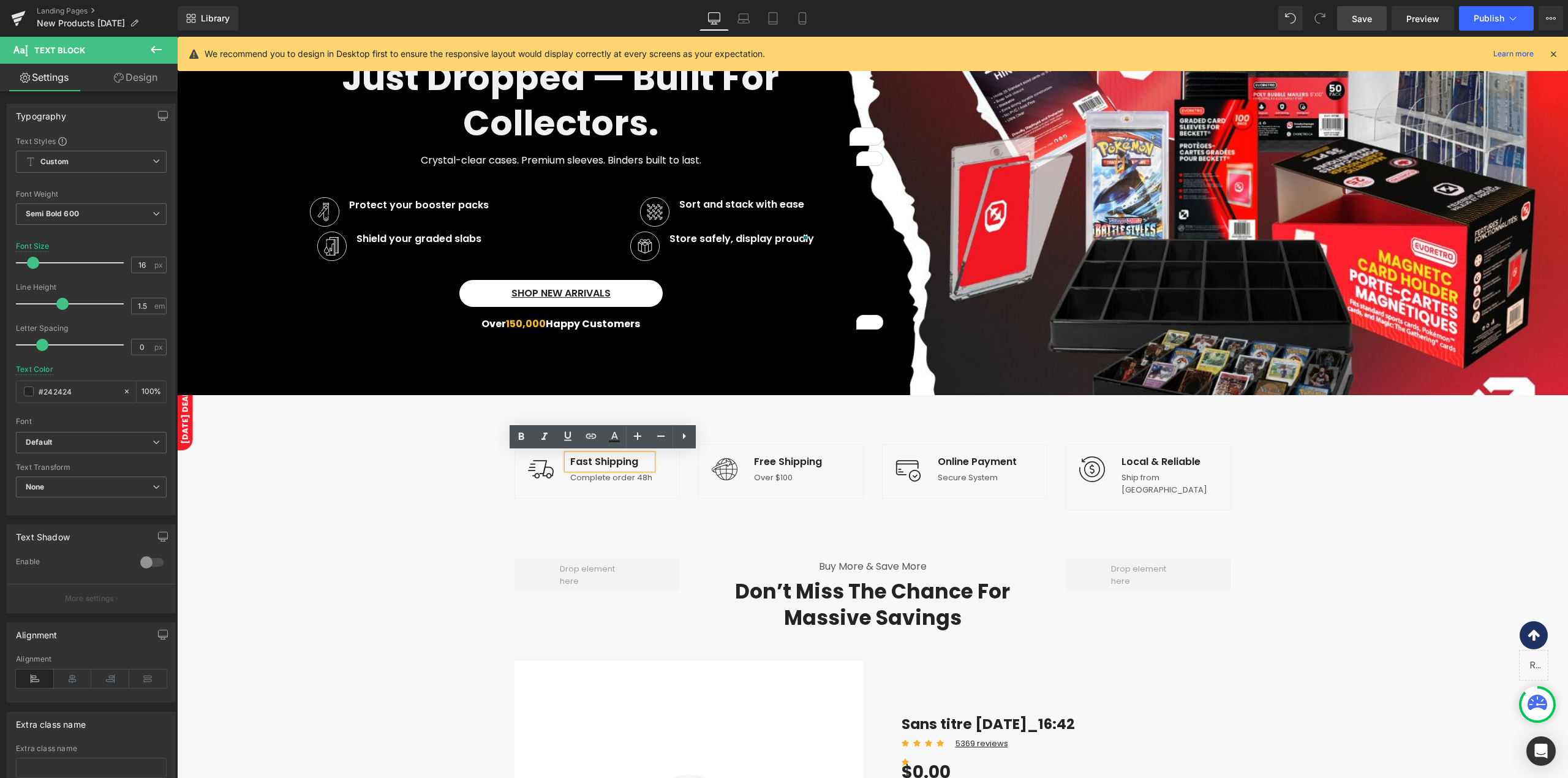
click at [619, 466] on p "Fast Shipping" at bounding box center [611, 461] width 82 height 14
paste div
click at [625, 478] on icon at bounding box center [628, 477] width 7 height 8
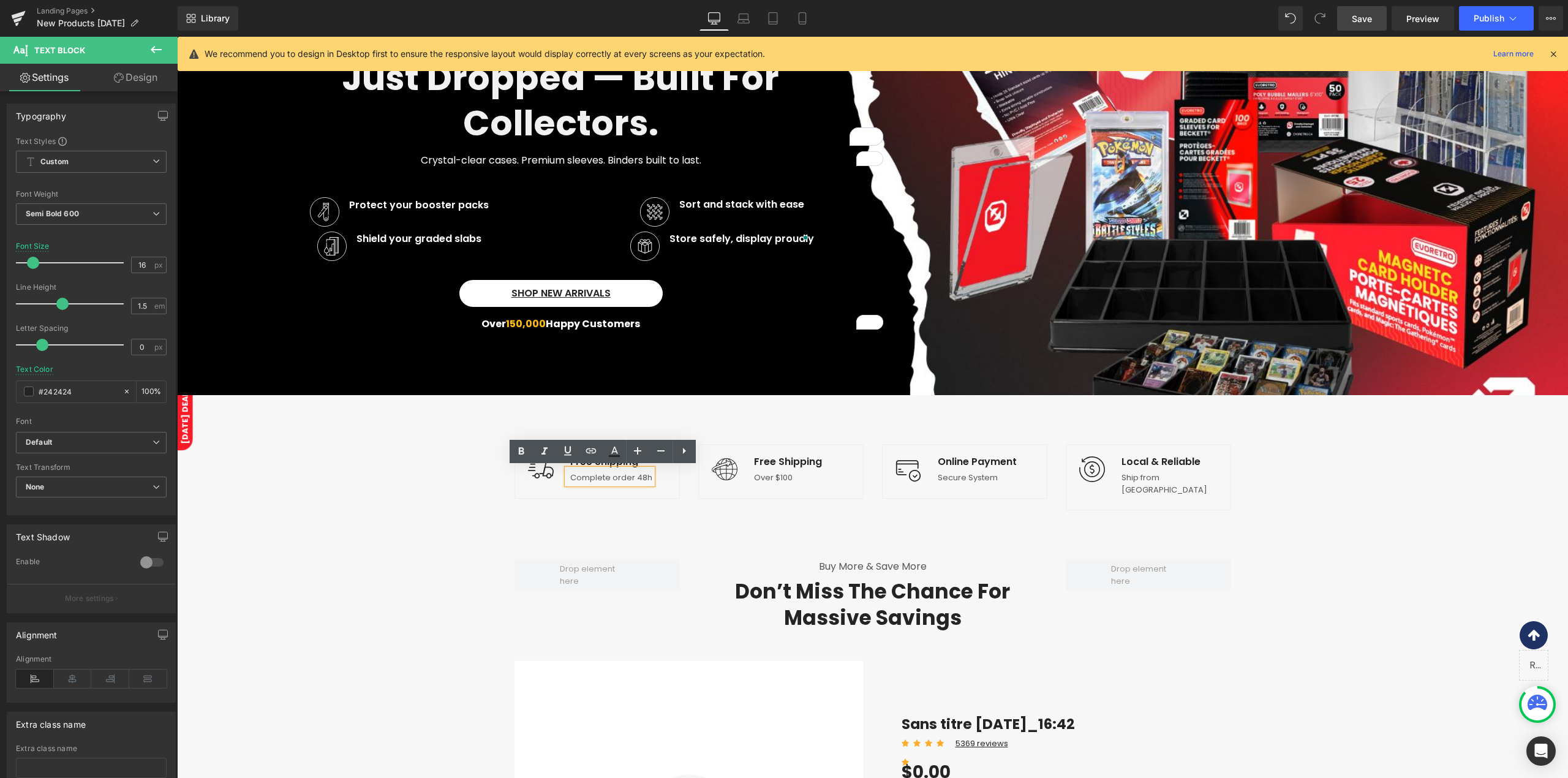
click at [616, 479] on p "Complete order 48h" at bounding box center [611, 478] width 82 height 12
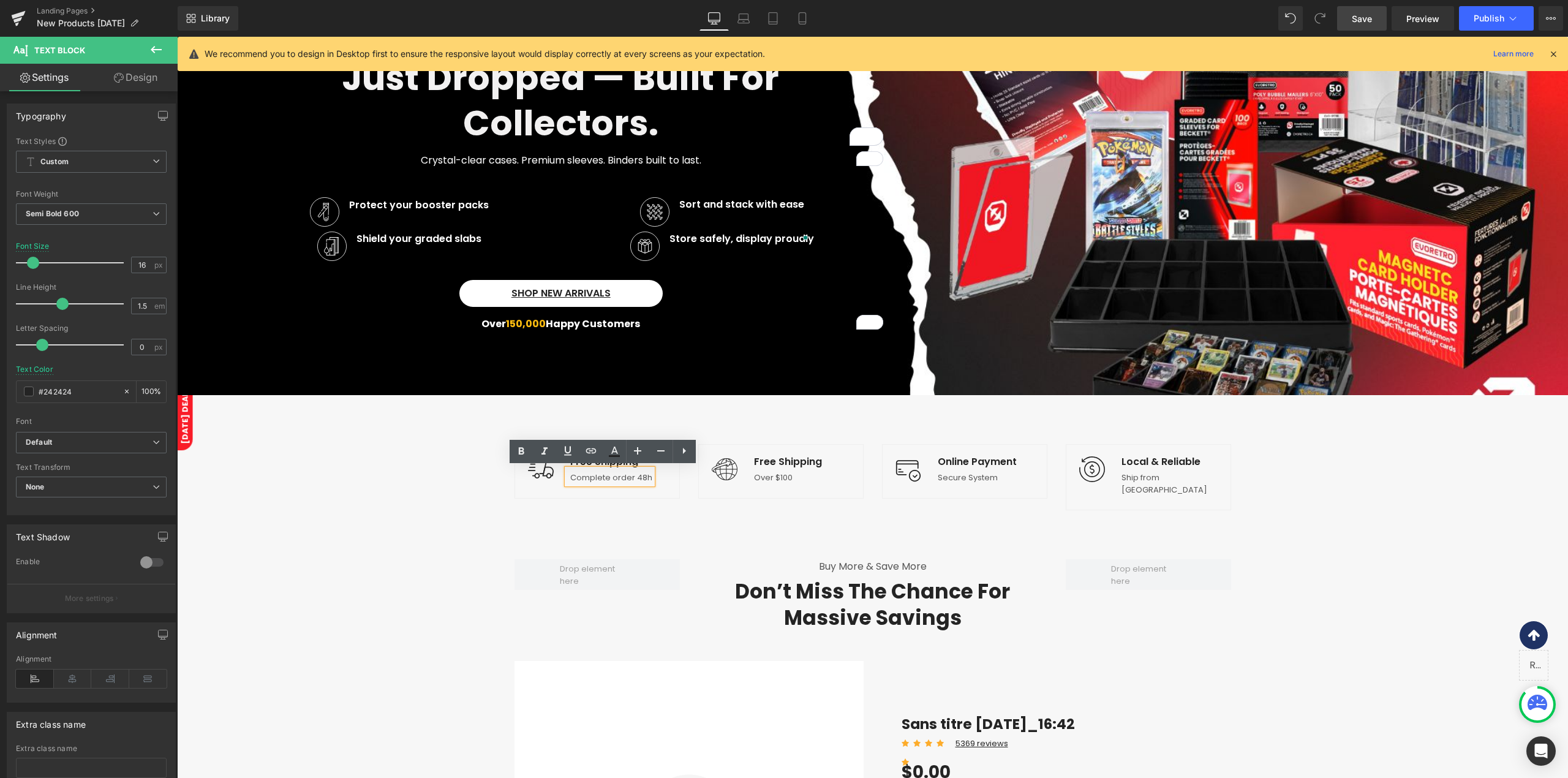
click at [616, 479] on p "Complete order 48h" at bounding box center [611, 478] width 82 height 12
click at [719, 483] on div "Image Free Shipping Text Block Over $100 Text Block" at bounding box center [781, 471] width 164 height 33
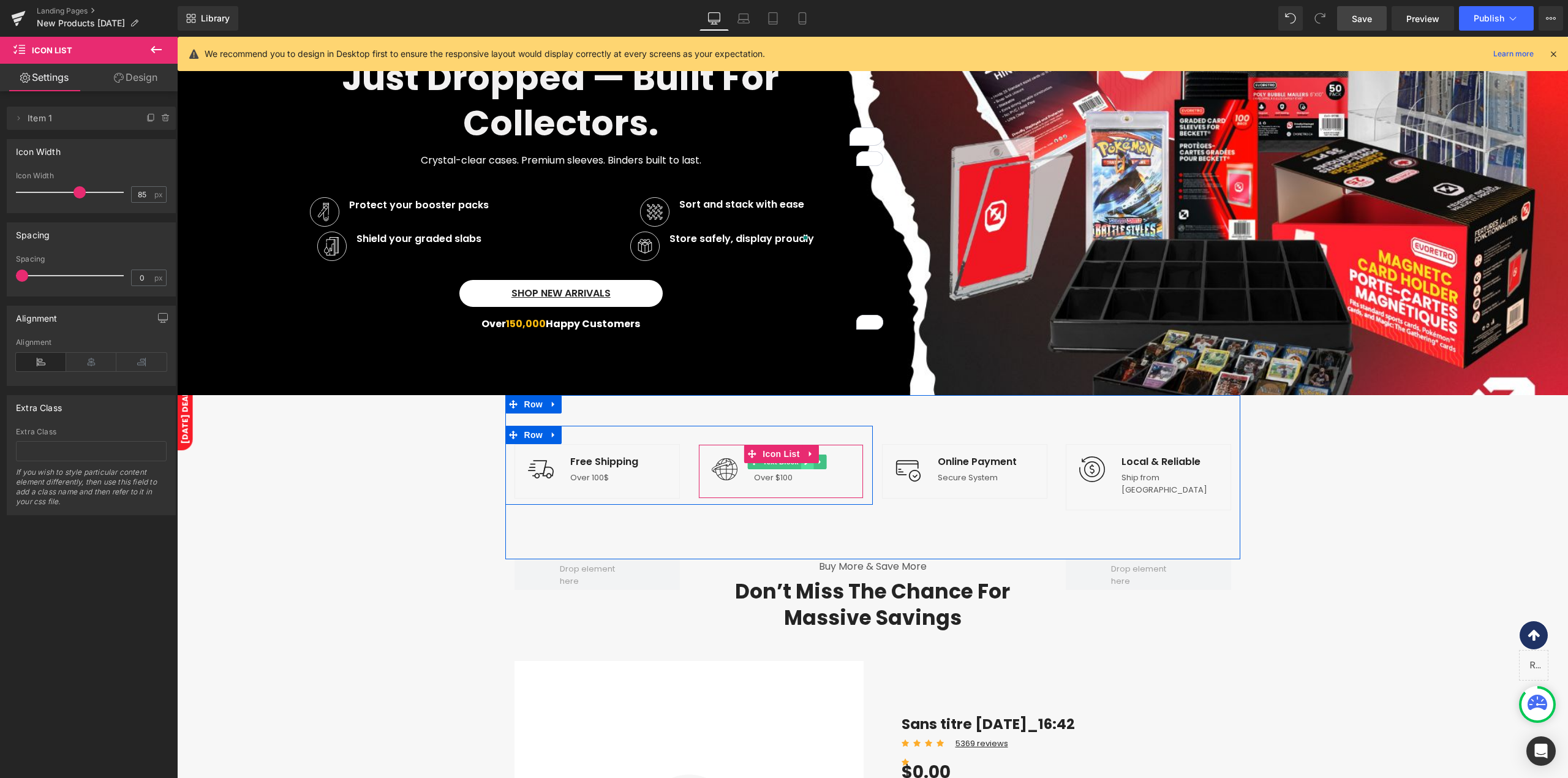
click at [801, 464] on link at bounding box center [807, 461] width 13 height 14
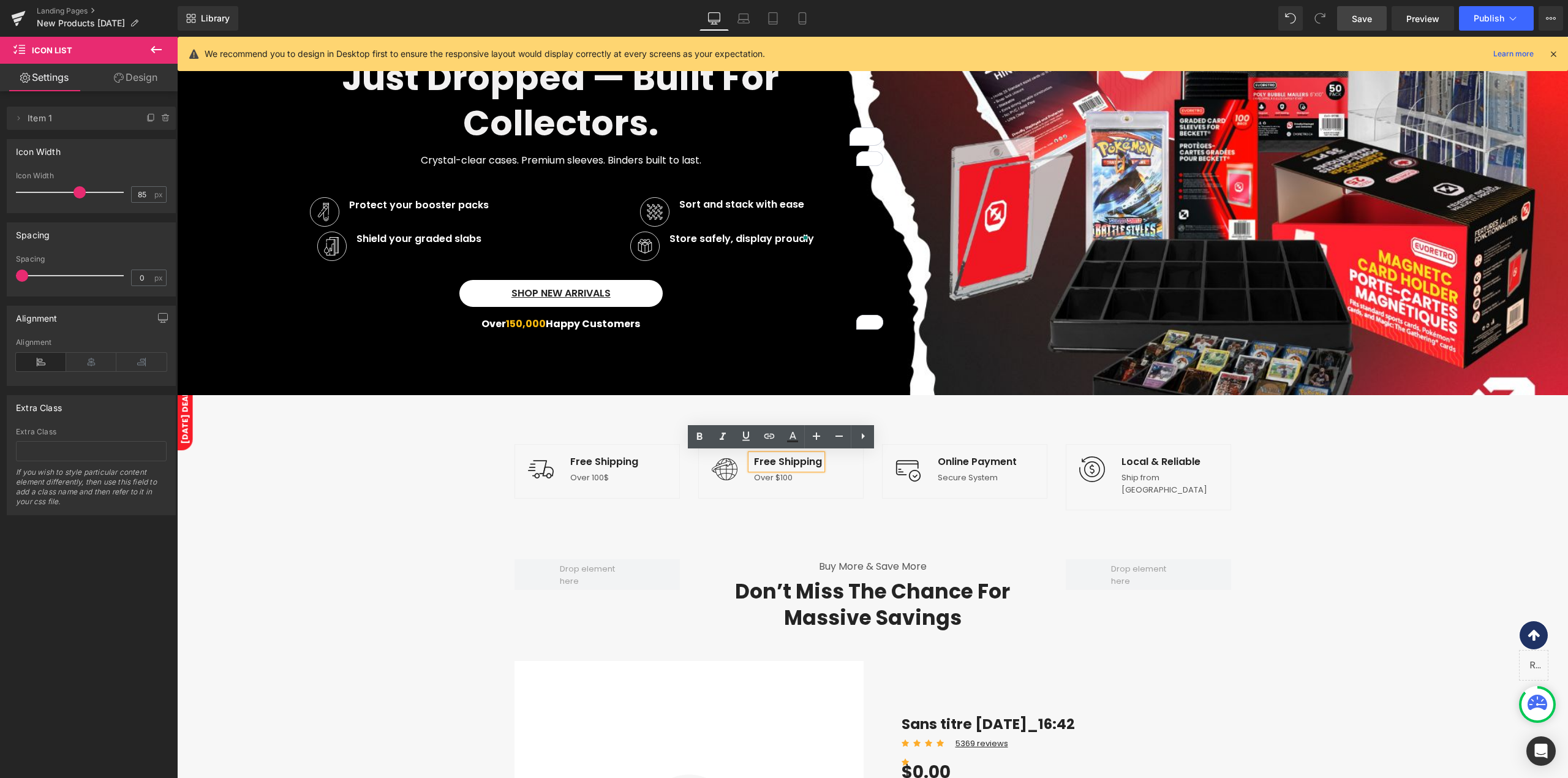
click at [799, 464] on p "Free Shipping" at bounding box center [787, 461] width 68 height 14
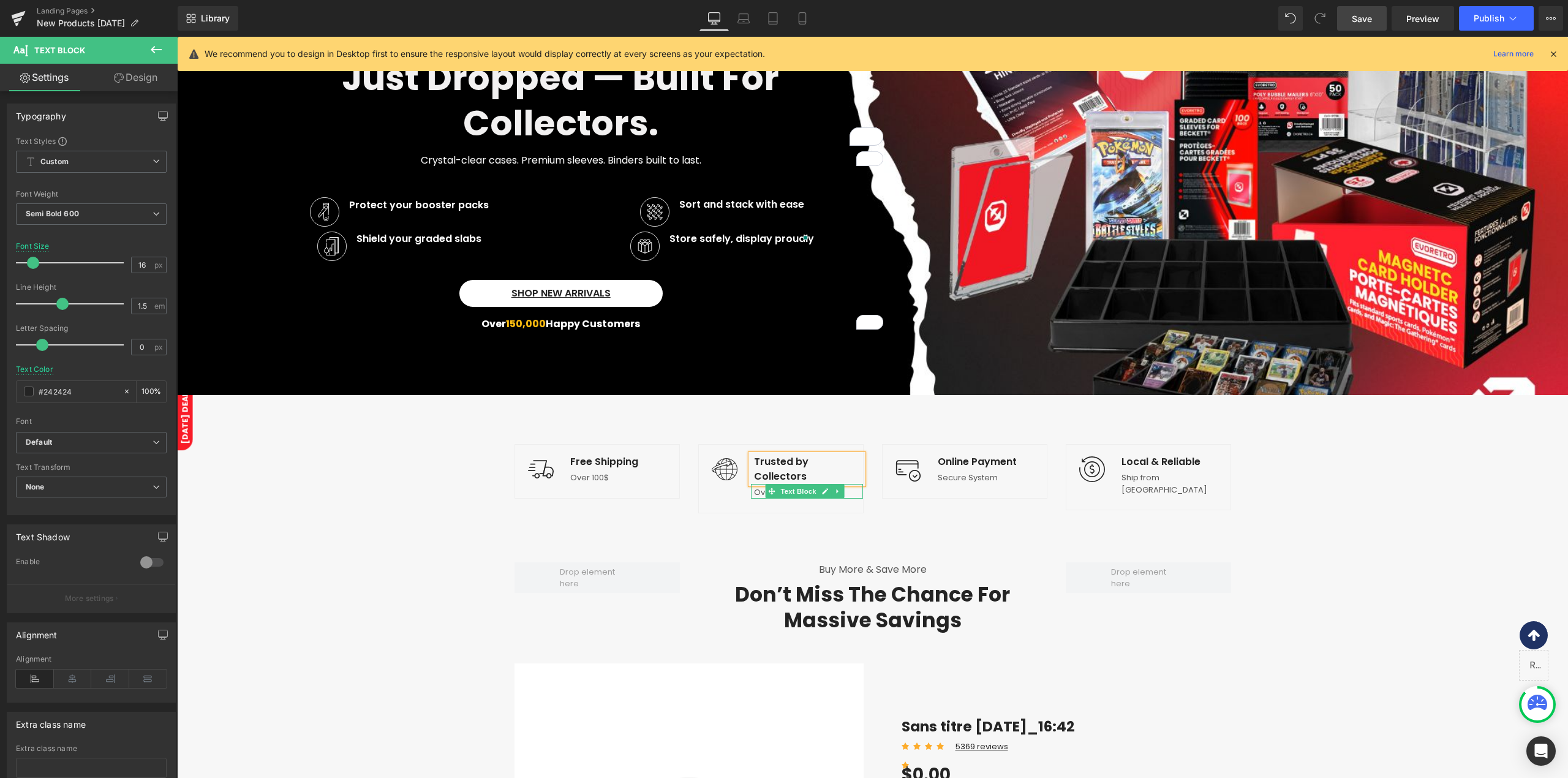
click at [755, 486] on p "Over $100" at bounding box center [808, 493] width 109 height 12
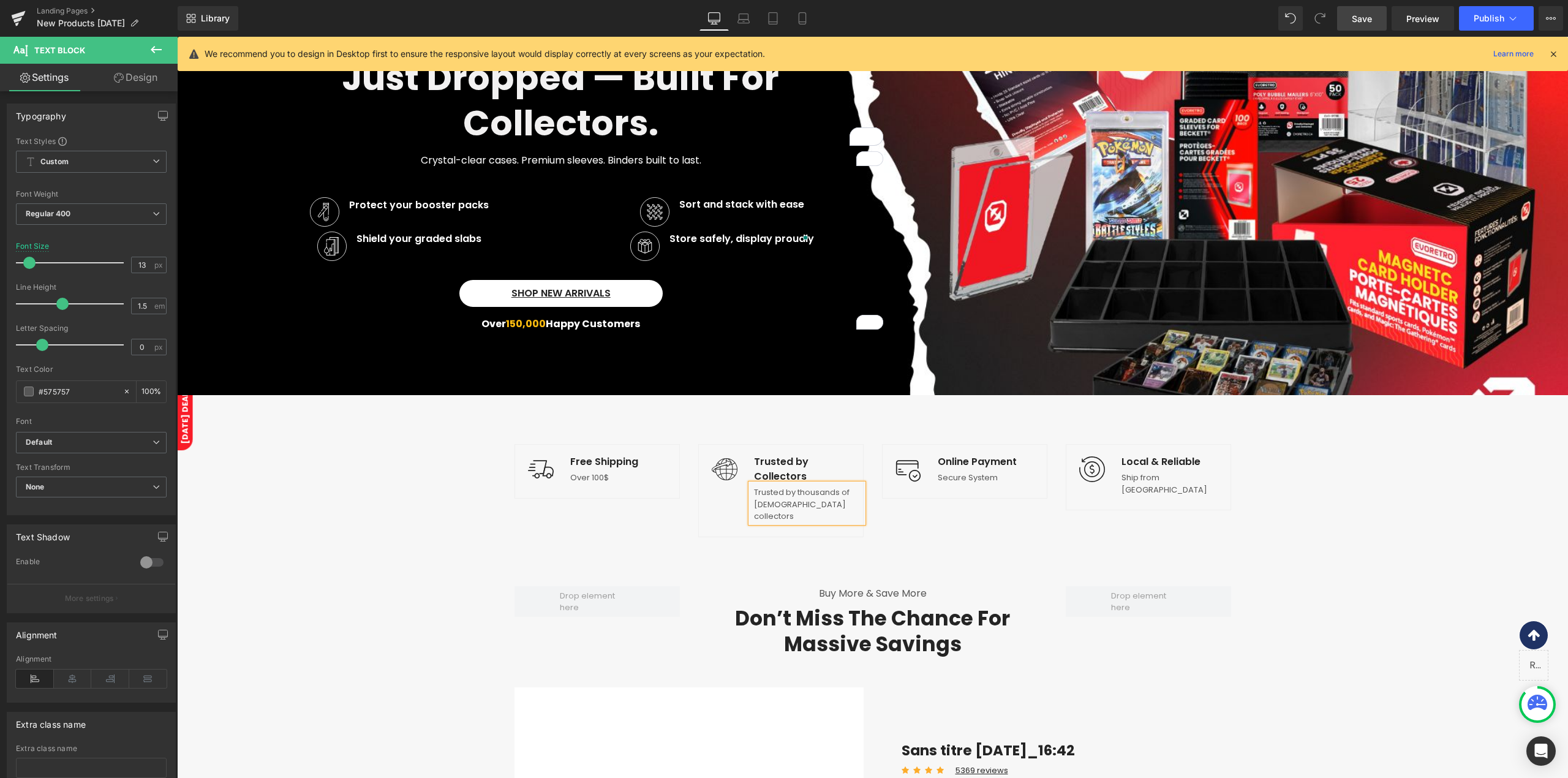
click at [772, 491] on p "Trusted by thousands of [DEMOGRAPHIC_DATA] collectors" at bounding box center [808, 504] width 109 height 36
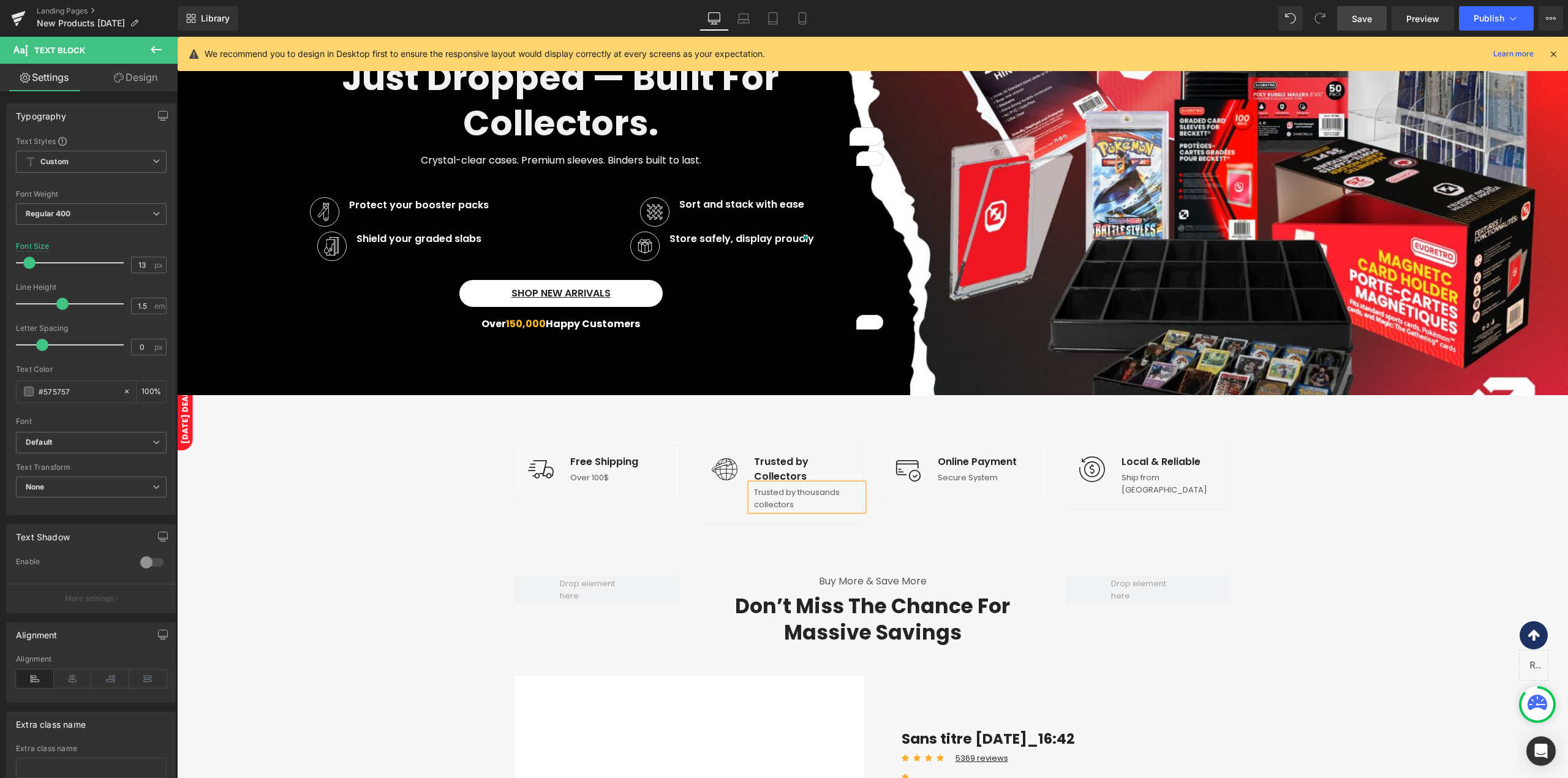
click at [736, 532] on div "Image Free Shipping Text Block Over 100$ Text Block Icon List Image Trusted by …" at bounding box center [873, 484] width 735 height 179
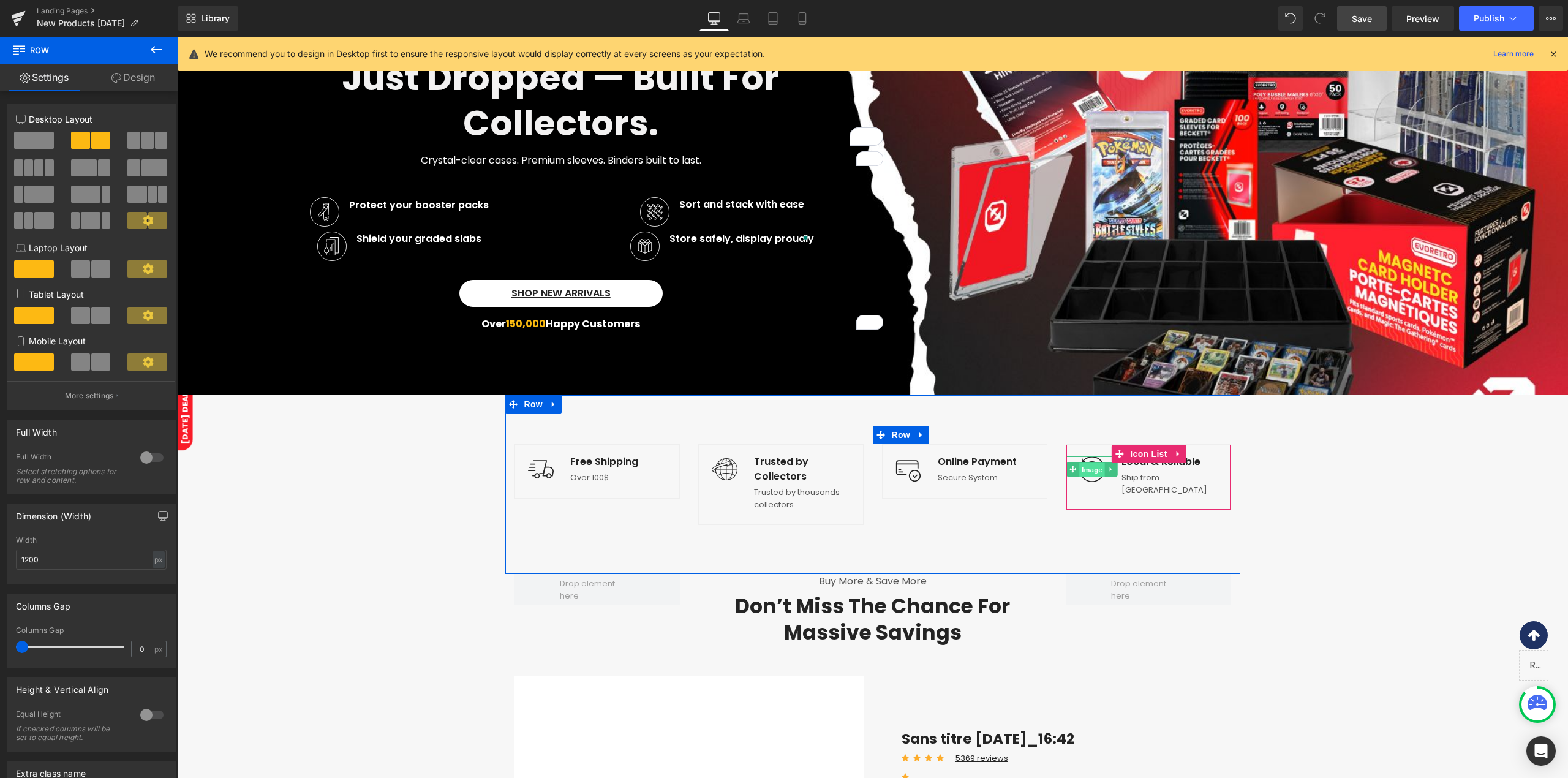
click at [1089, 470] on span "Image" at bounding box center [1092, 470] width 26 height 14
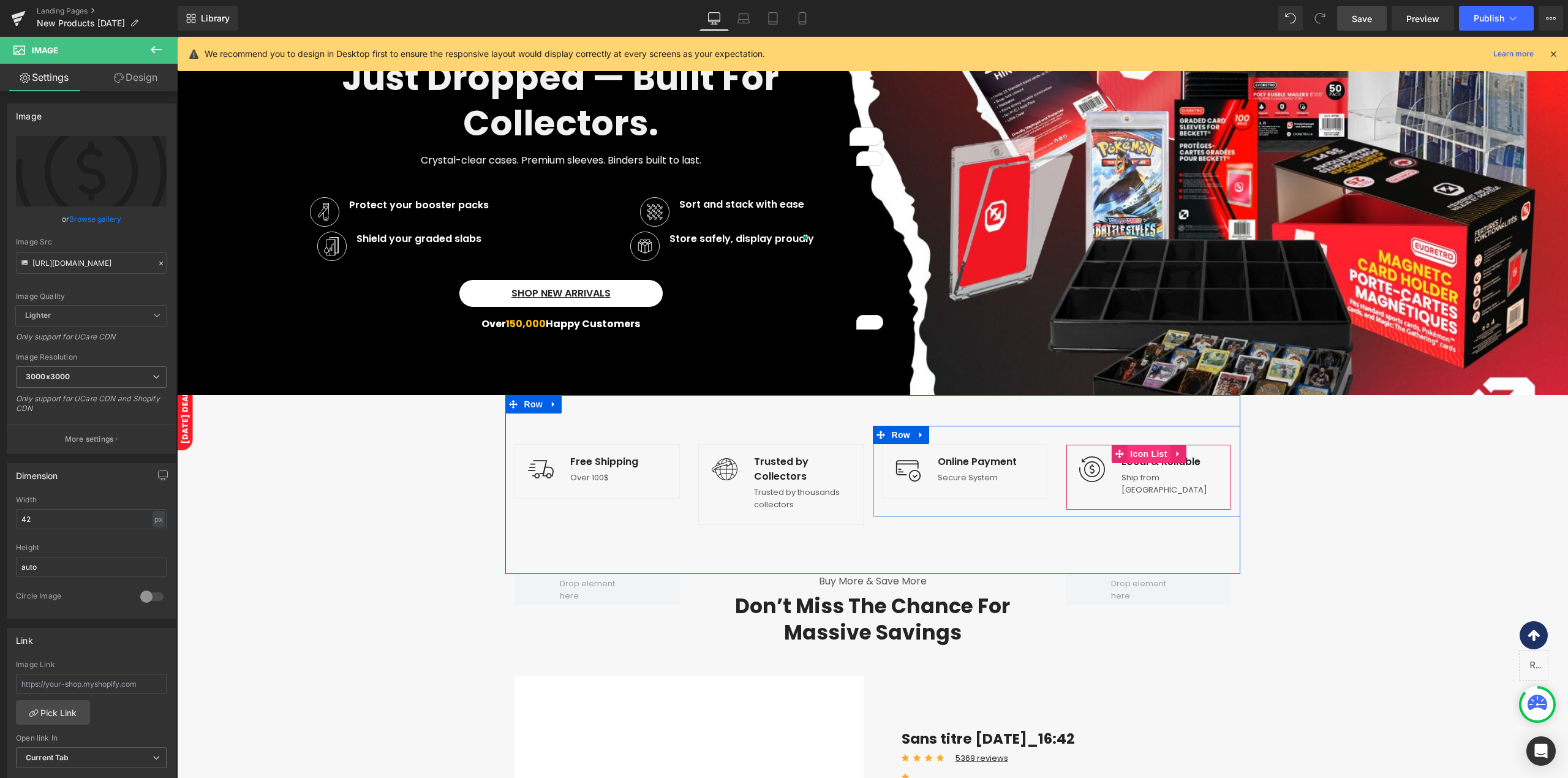
click at [1127, 452] on span "Icon List" at bounding box center [1148, 454] width 43 height 18
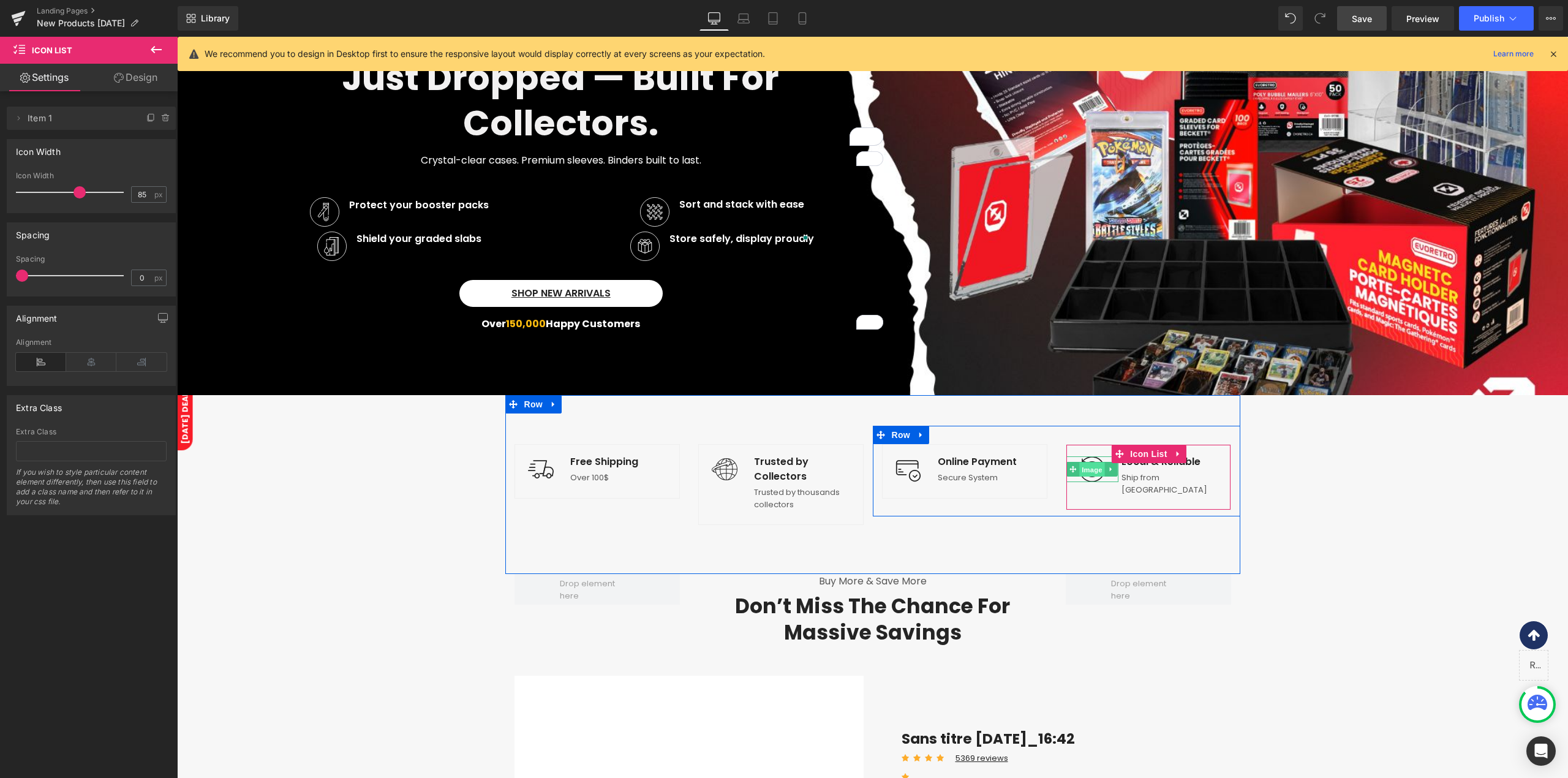
click at [1090, 466] on span "Image" at bounding box center [1092, 470] width 26 height 14
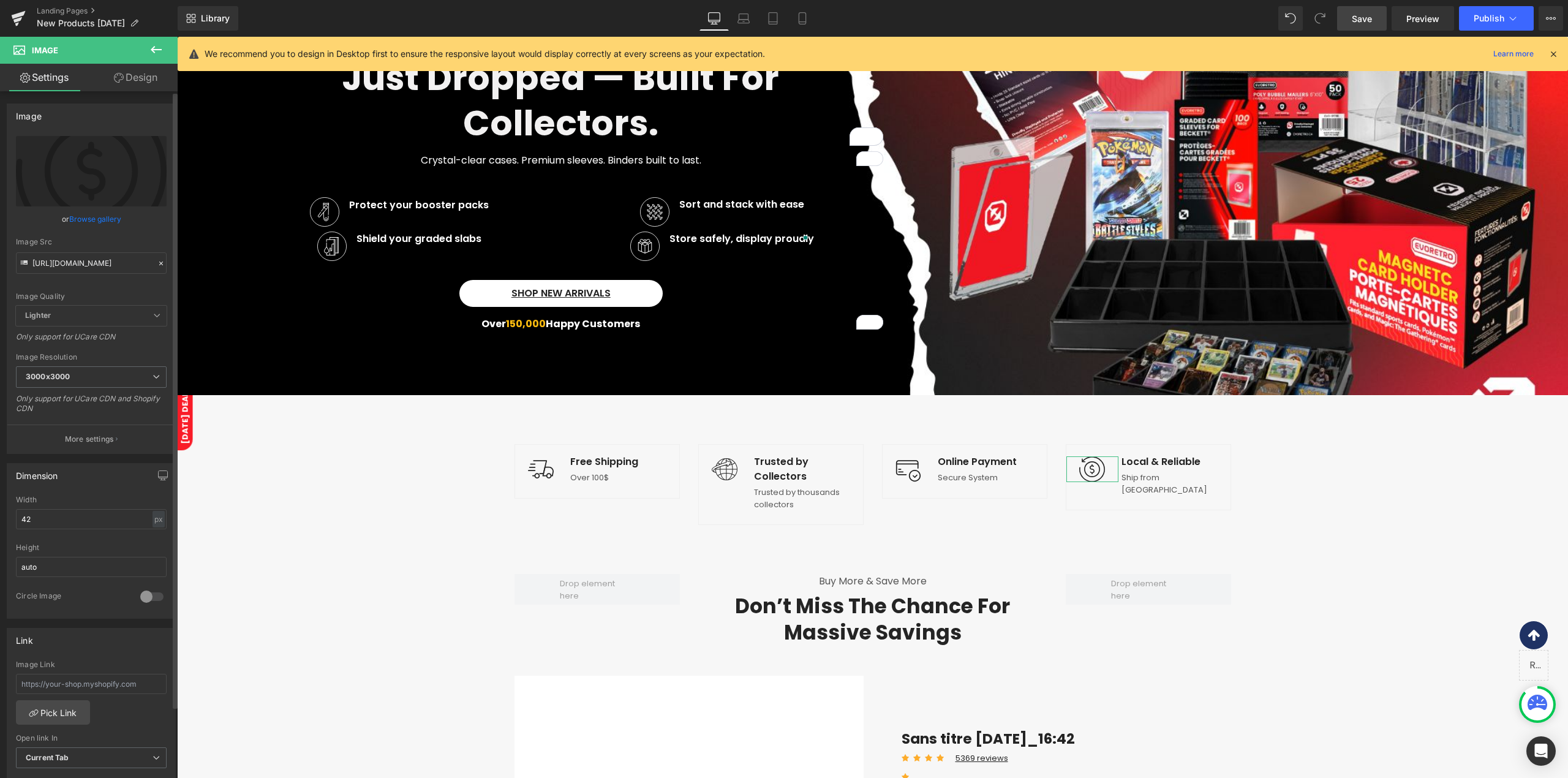
click at [105, 223] on link "Browse gallery" at bounding box center [95, 219] width 52 height 21
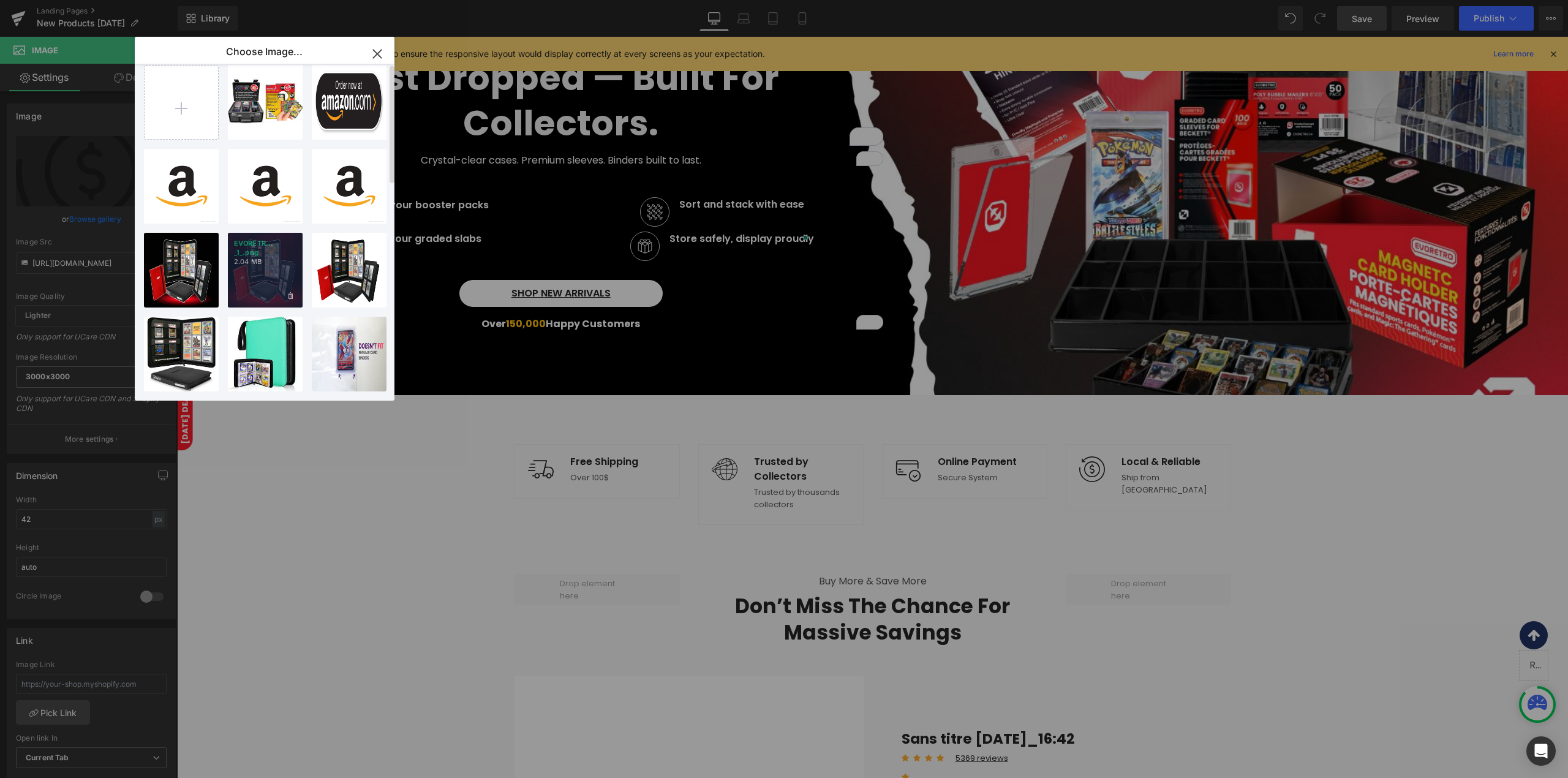
scroll to position [0, 0]
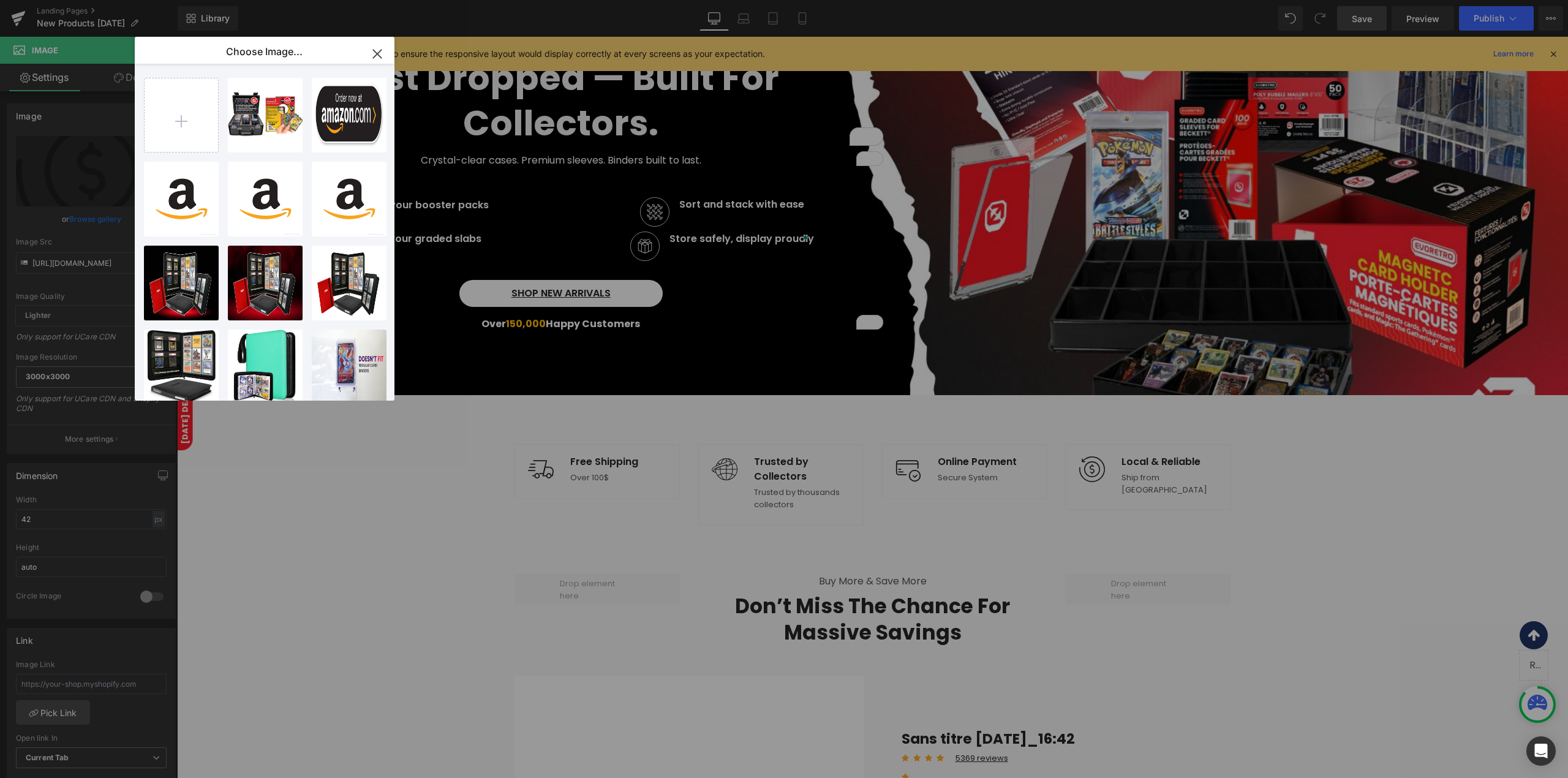
click at [368, 54] on icon "button" at bounding box center [377, 54] width 20 height 20
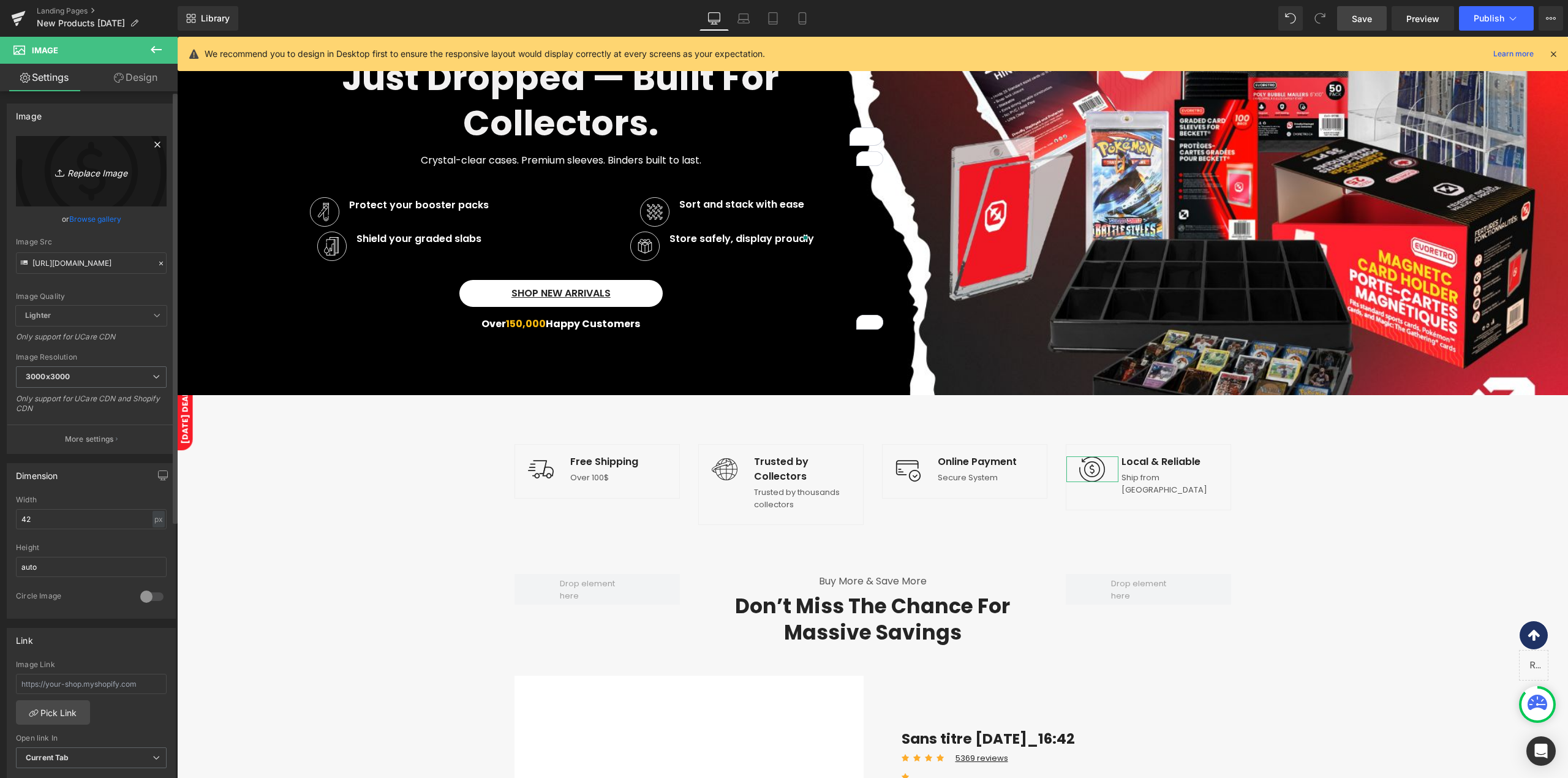
click at [80, 180] on link "Replace Image" at bounding box center [91, 171] width 151 height 71
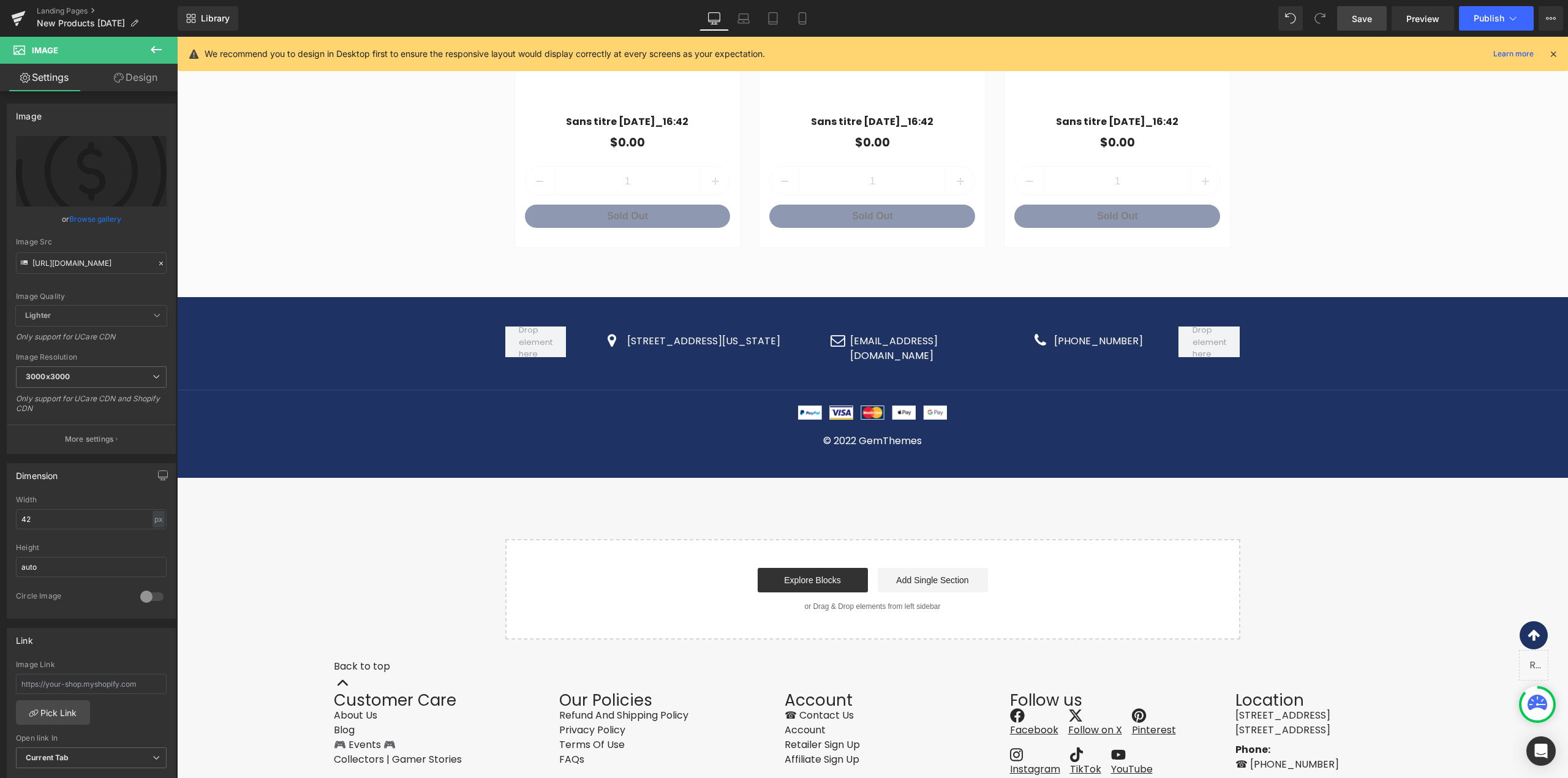
scroll to position [3876, 0]
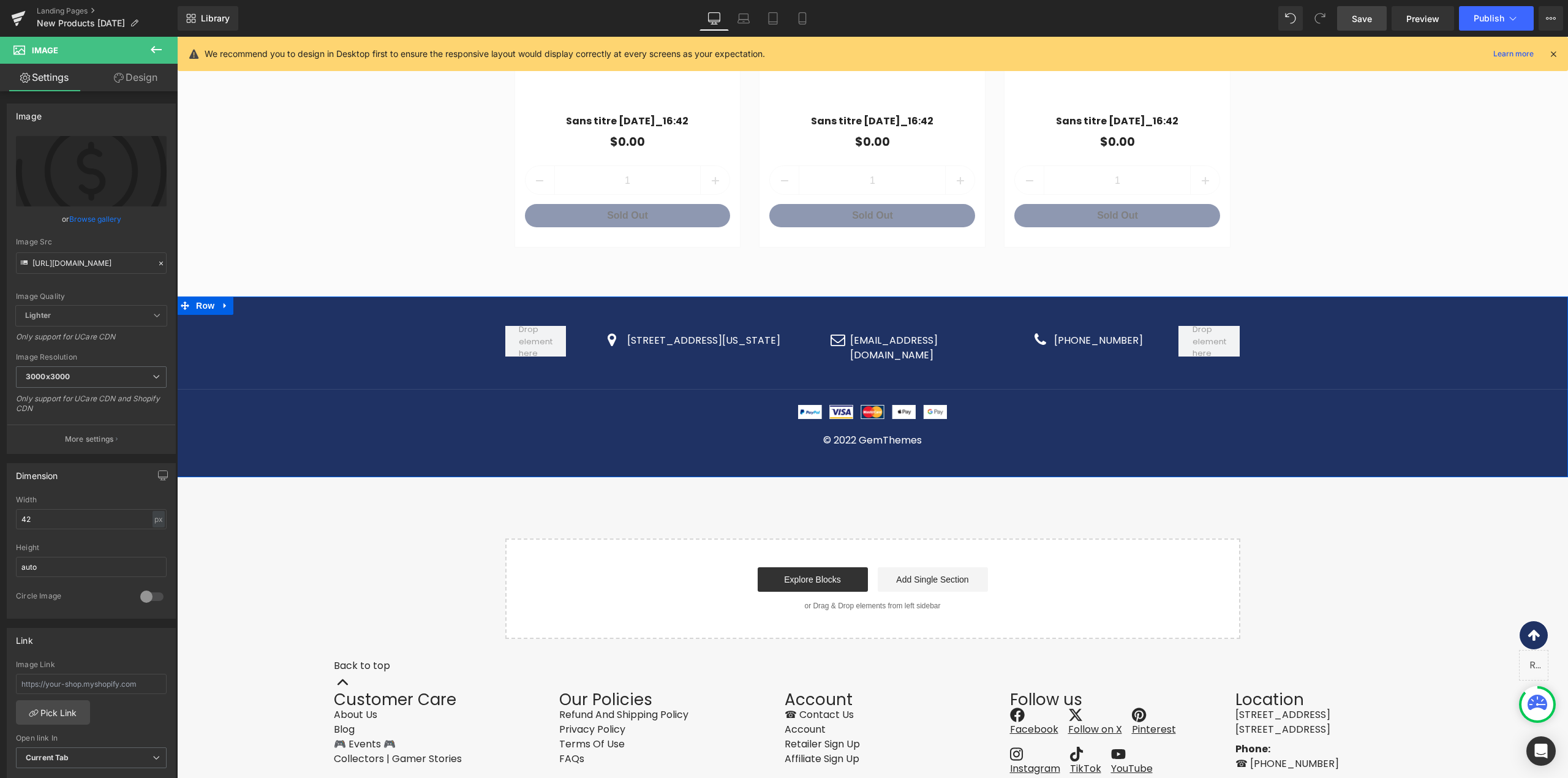
click at [219, 308] on div "Icon [STREET_ADDRESS][US_STATE] Text Block Icon List Icon [EMAIL_ADDRESS][DOMAI…" at bounding box center [873, 378] width 1391 height 140
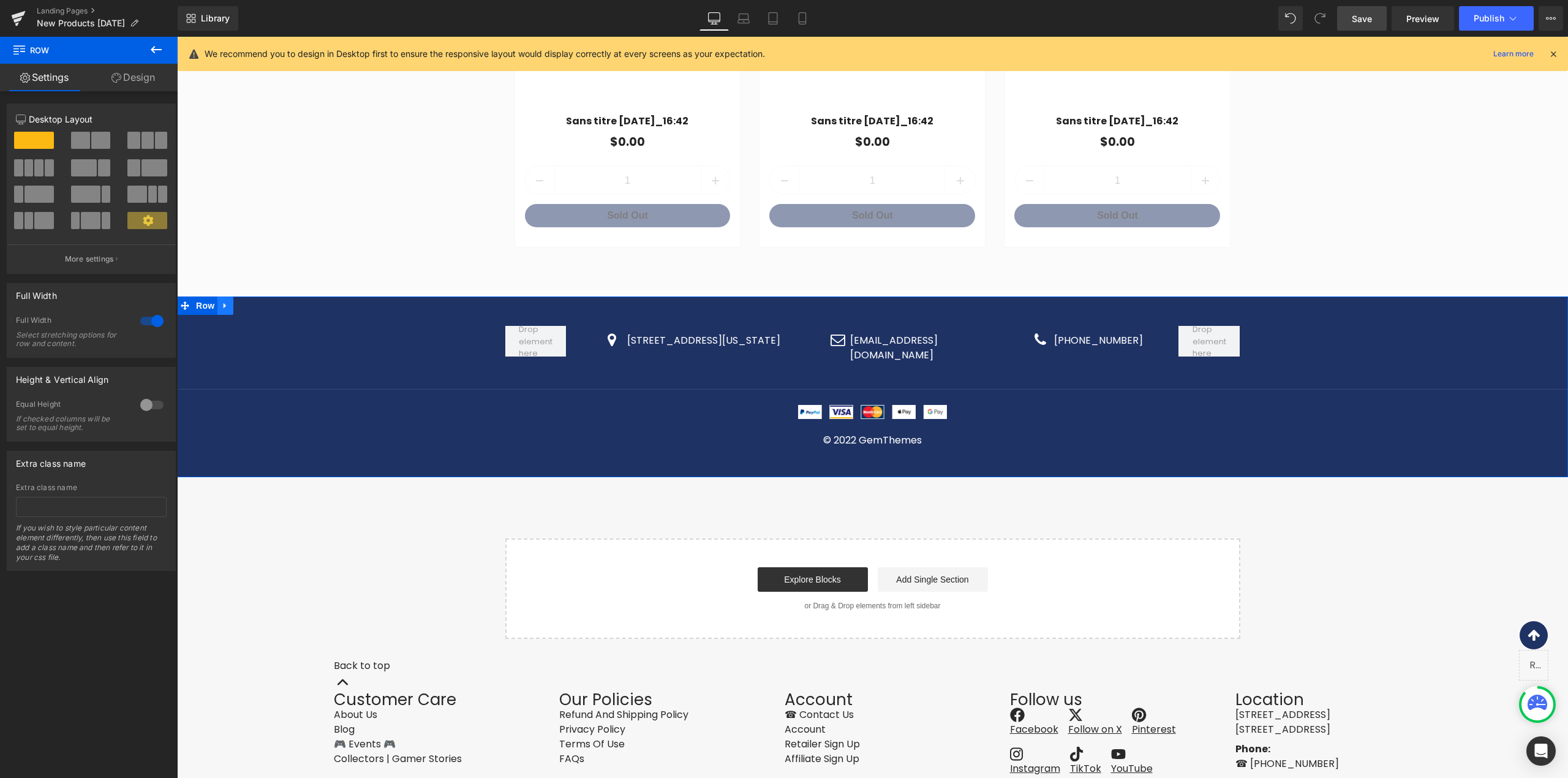
click at [224, 303] on icon at bounding box center [224, 305] width 2 height 5
click at [249, 308] on div "Icon [STREET_ADDRESS][US_STATE] Text Block Icon List Icon [EMAIL_ADDRESS][DOMAI…" at bounding box center [873, 378] width 1391 height 140
click at [253, 301] on icon at bounding box center [256, 305] width 8 height 8
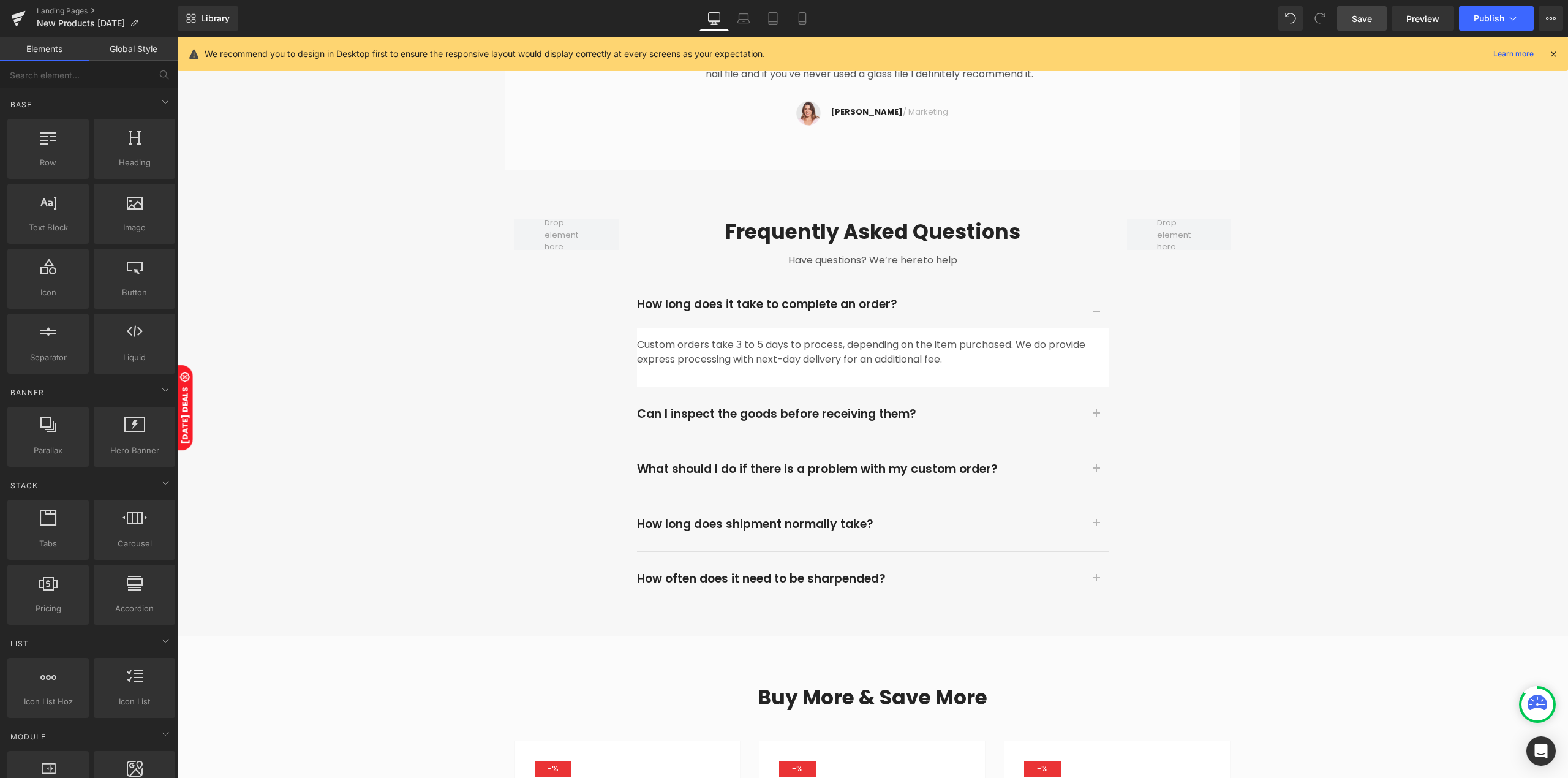
scroll to position [2969, 0]
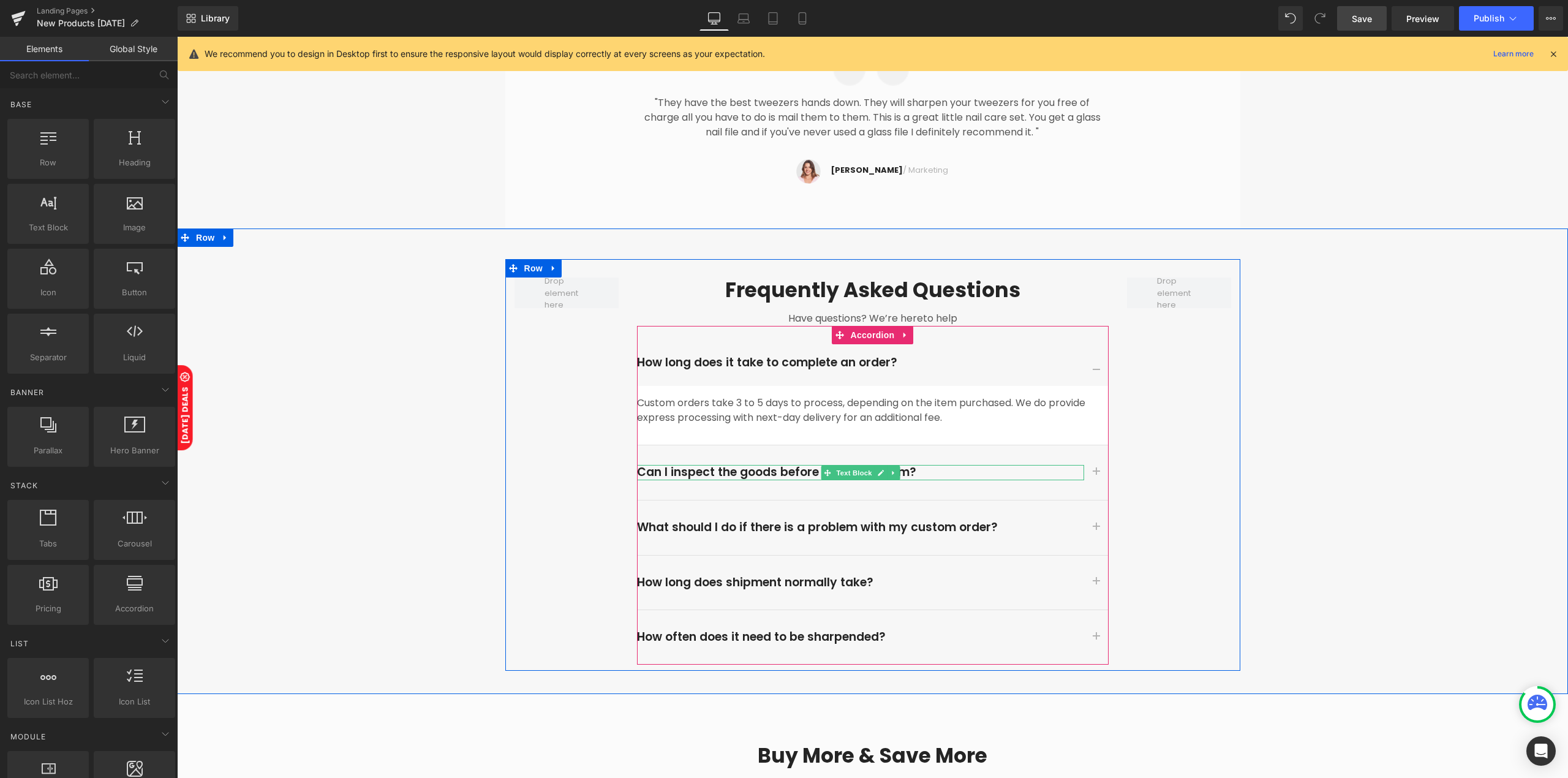
click at [792, 465] on p "Can I inspect the goods before receiving them?" at bounding box center [860, 473] width 447 height 15
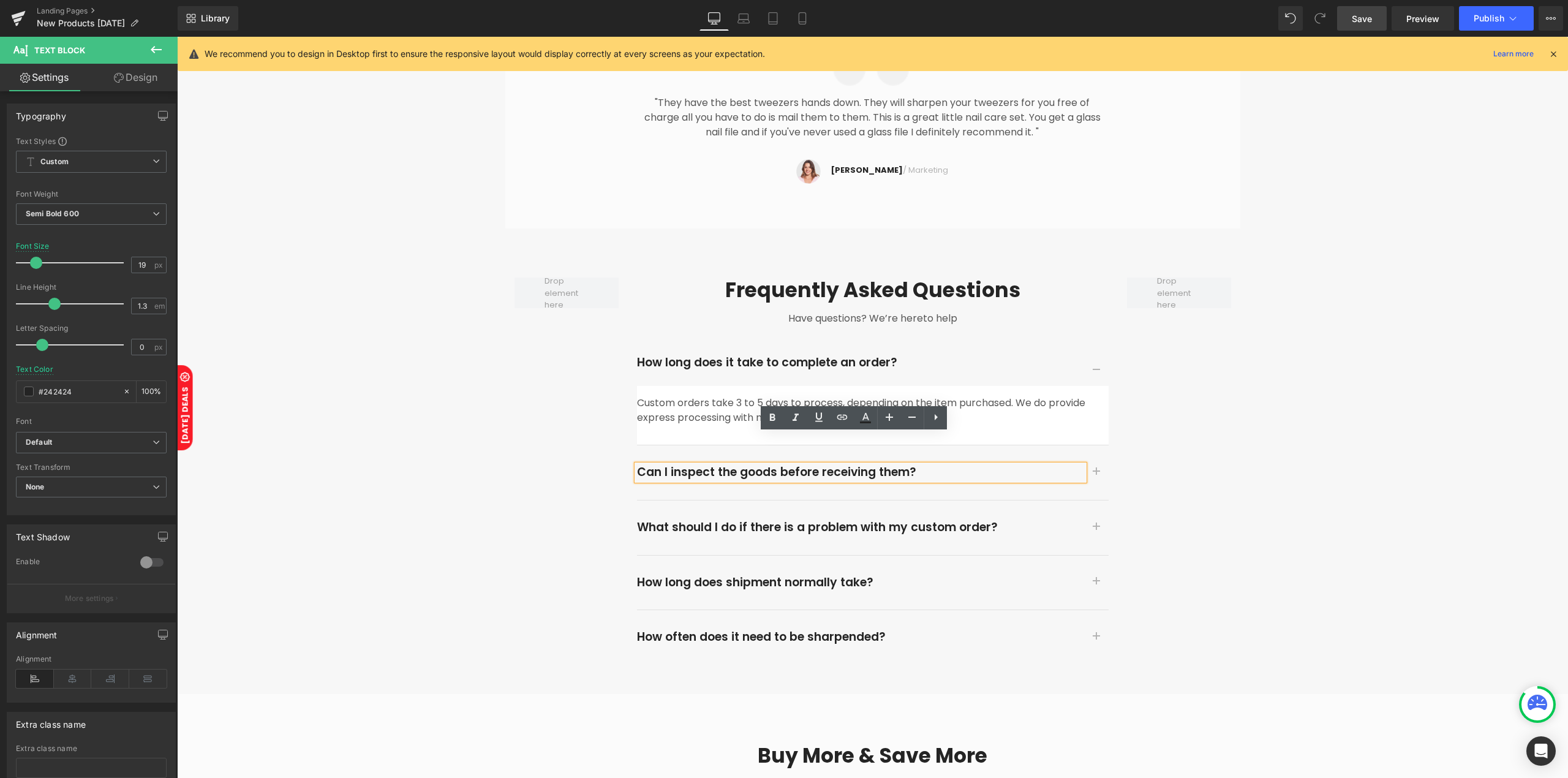
click at [1088, 445] on button "button" at bounding box center [1096, 473] width 24 height 55
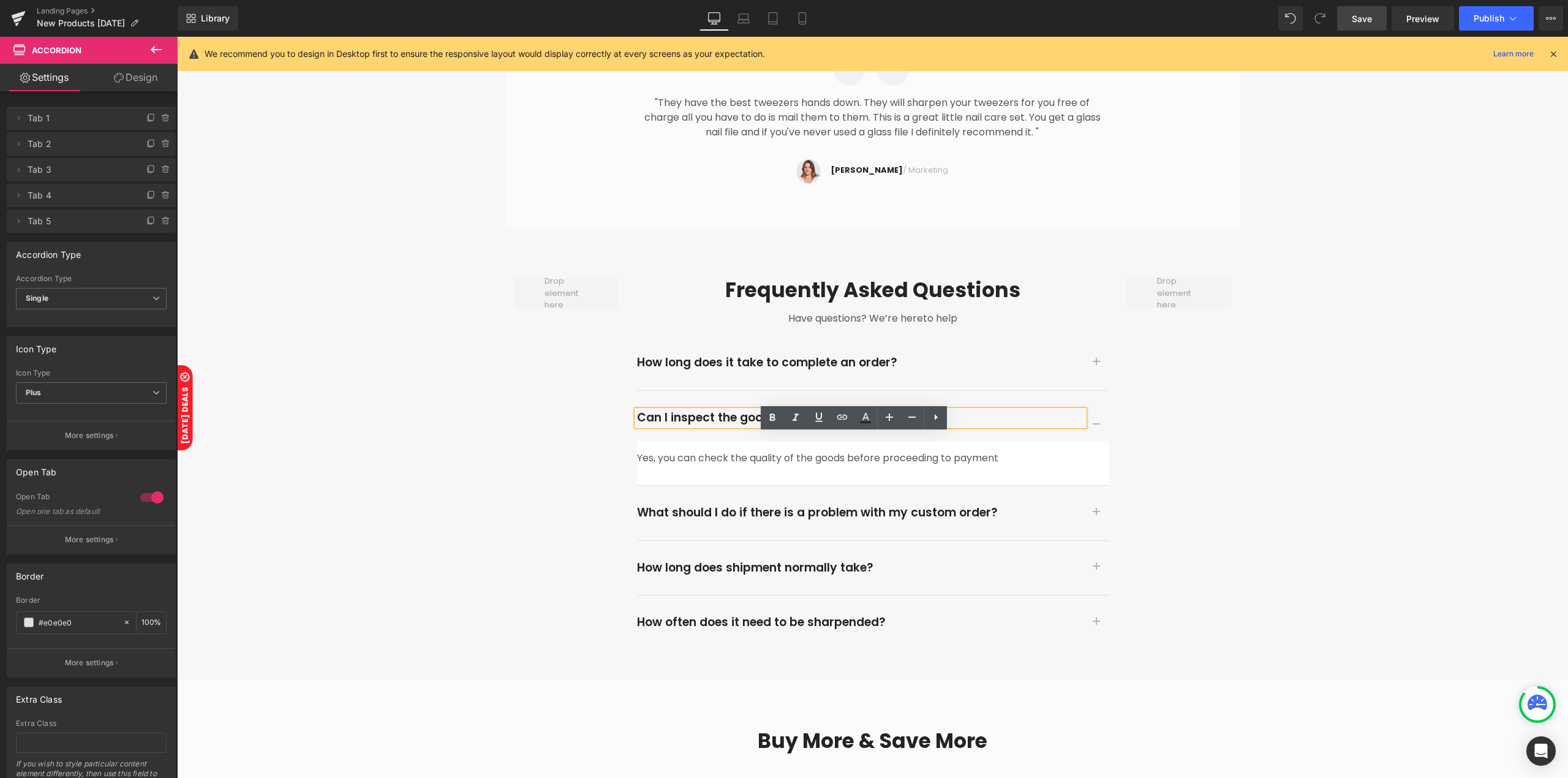
click at [1085, 410] on button "button" at bounding box center [1096, 426] width 24 height 30
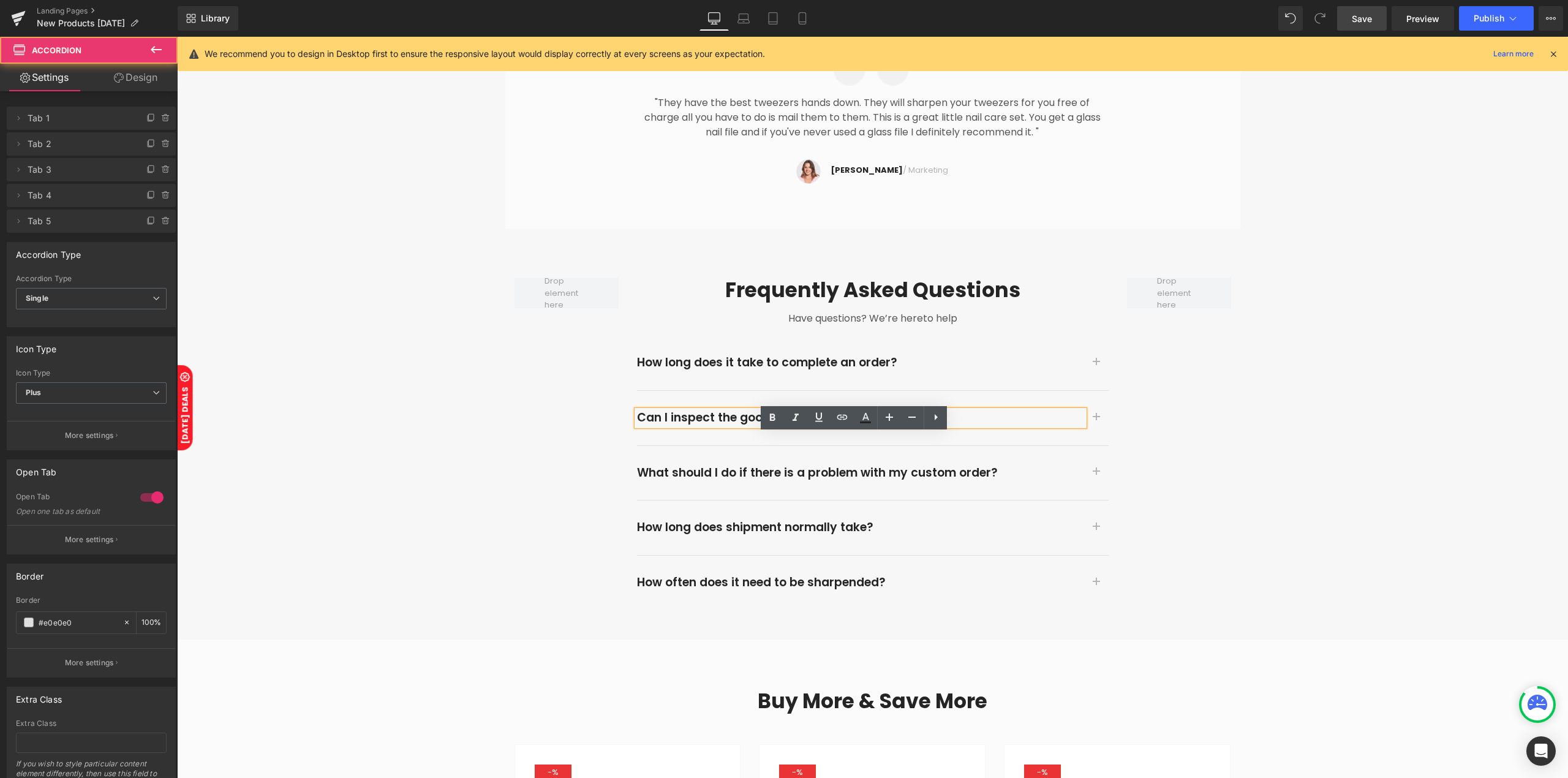
click at [1096, 476] on span "button" at bounding box center [1096, 476] width 0 height 0
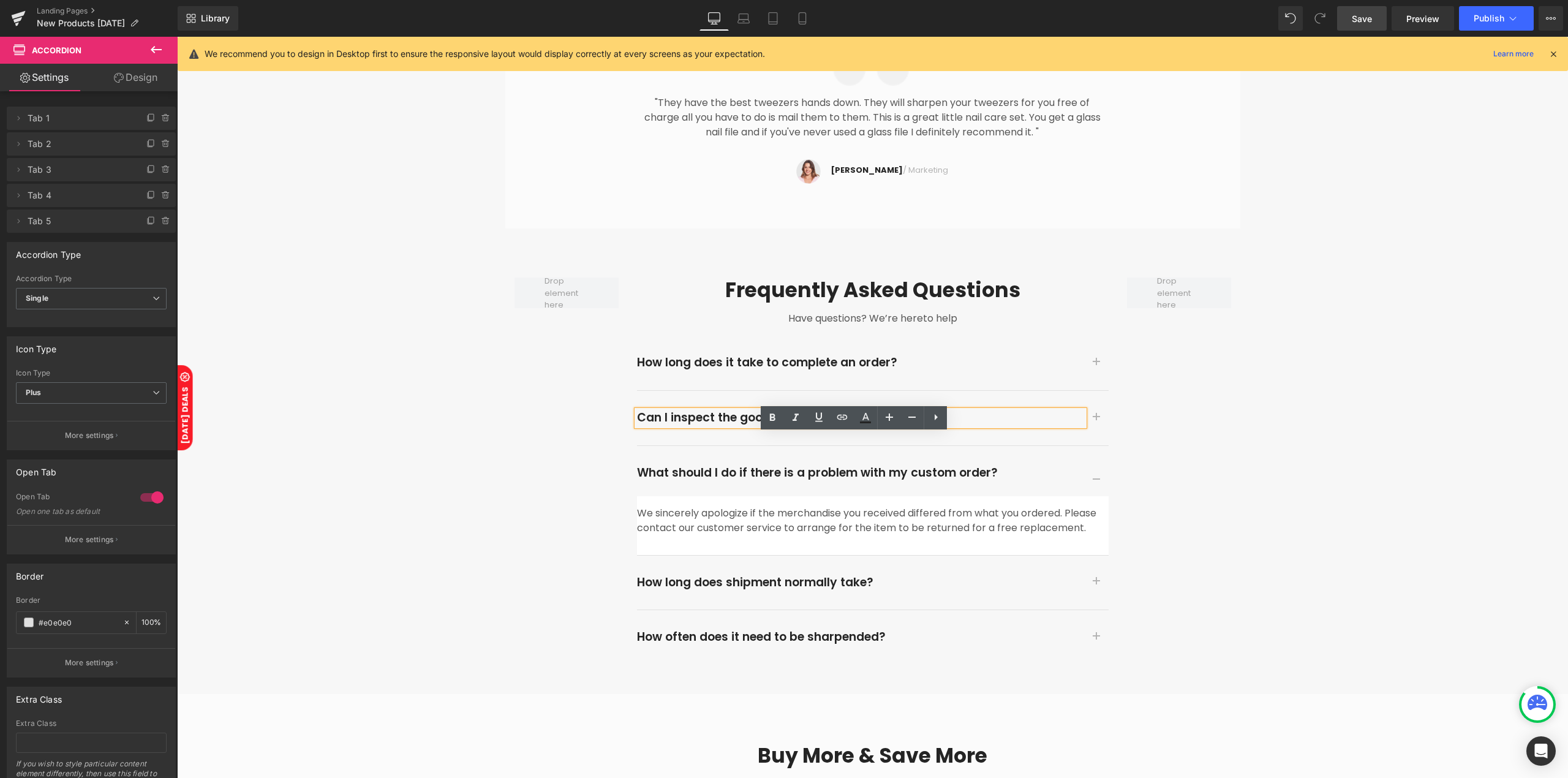
click at [1091, 466] on button "button" at bounding box center [1096, 481] width 24 height 30
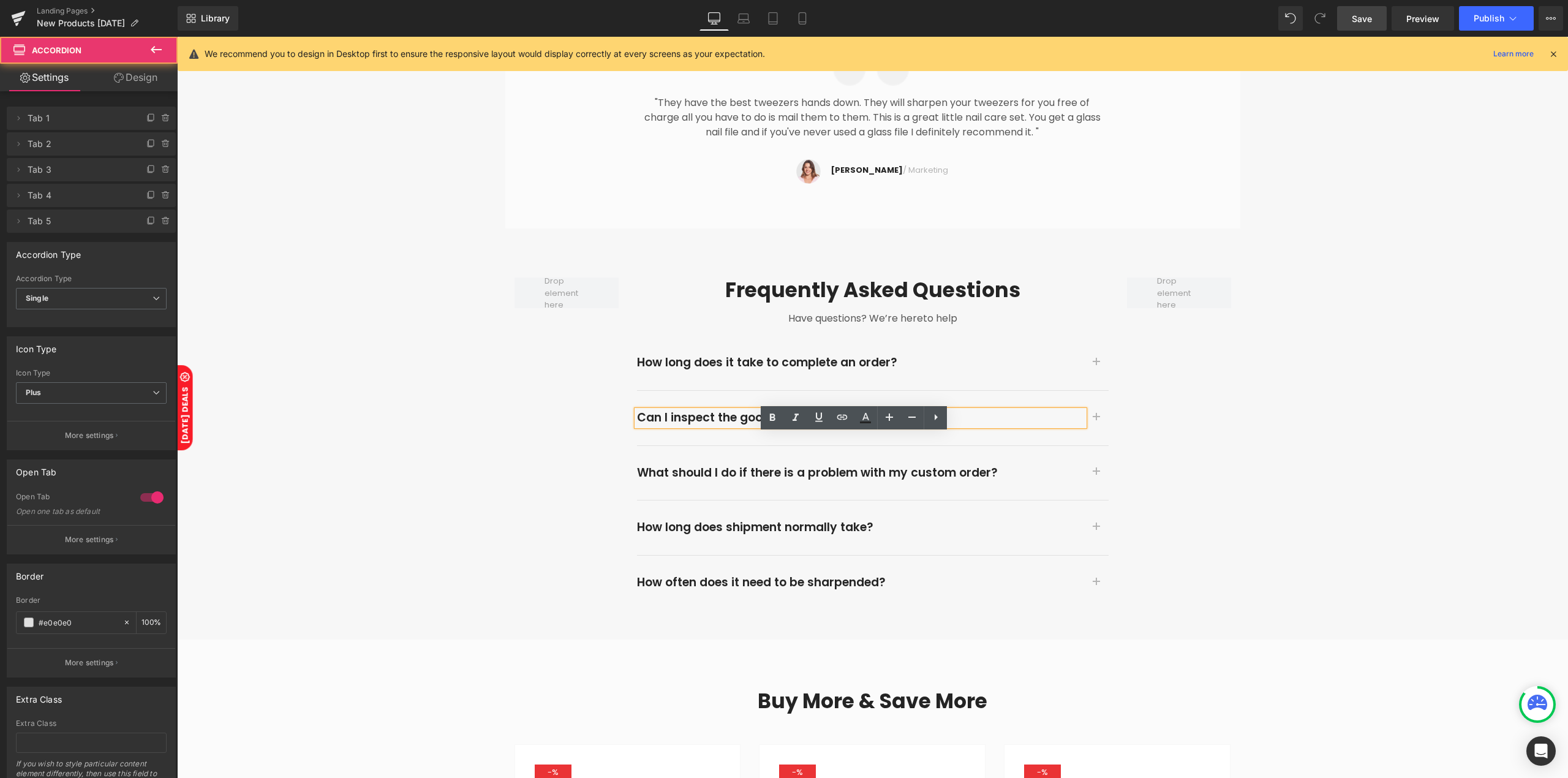
click at [1096, 531] on span "button" at bounding box center [1096, 531] width 0 height 0
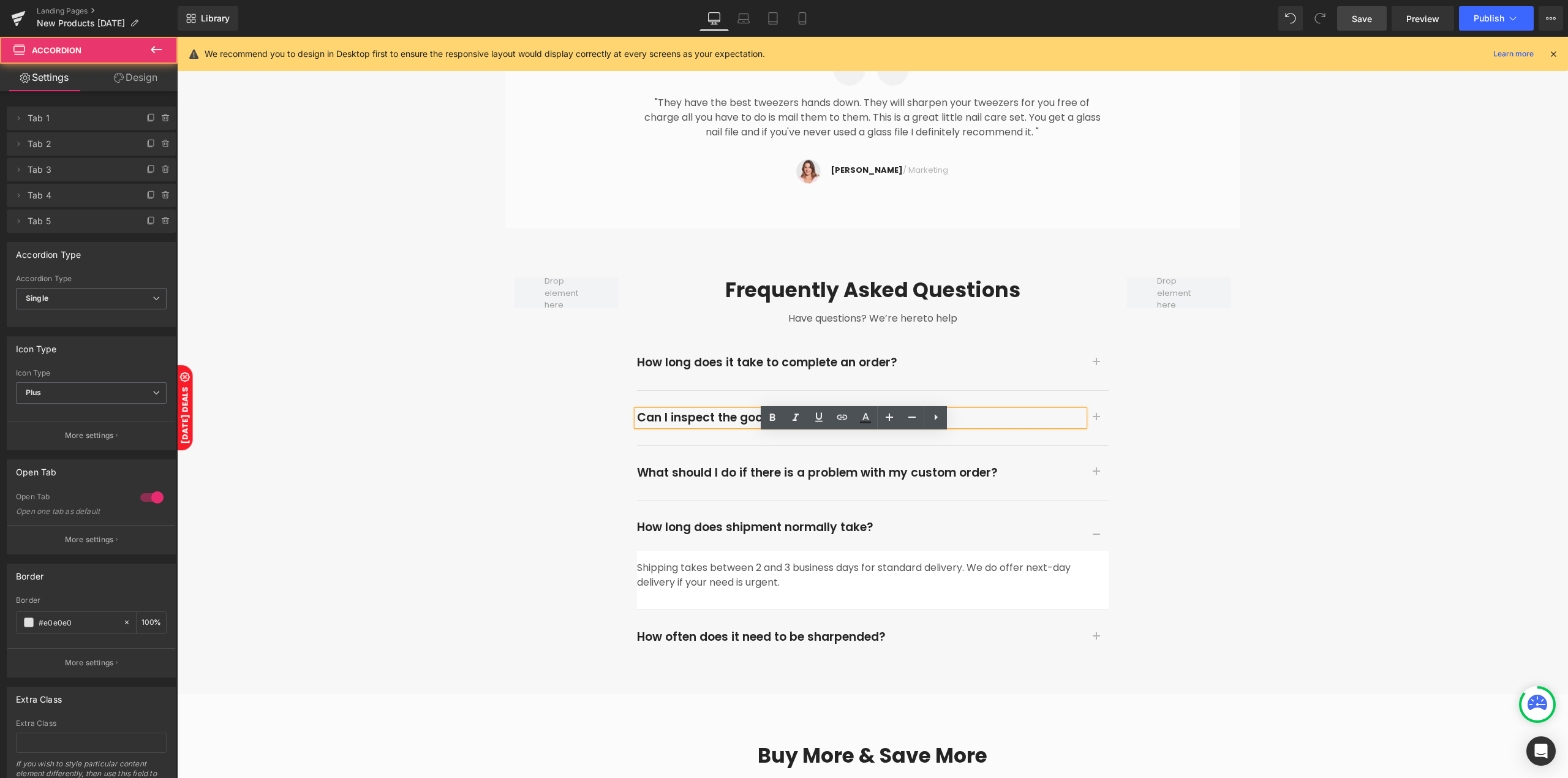
click at [1086, 520] on button "button" at bounding box center [1096, 535] width 24 height 30
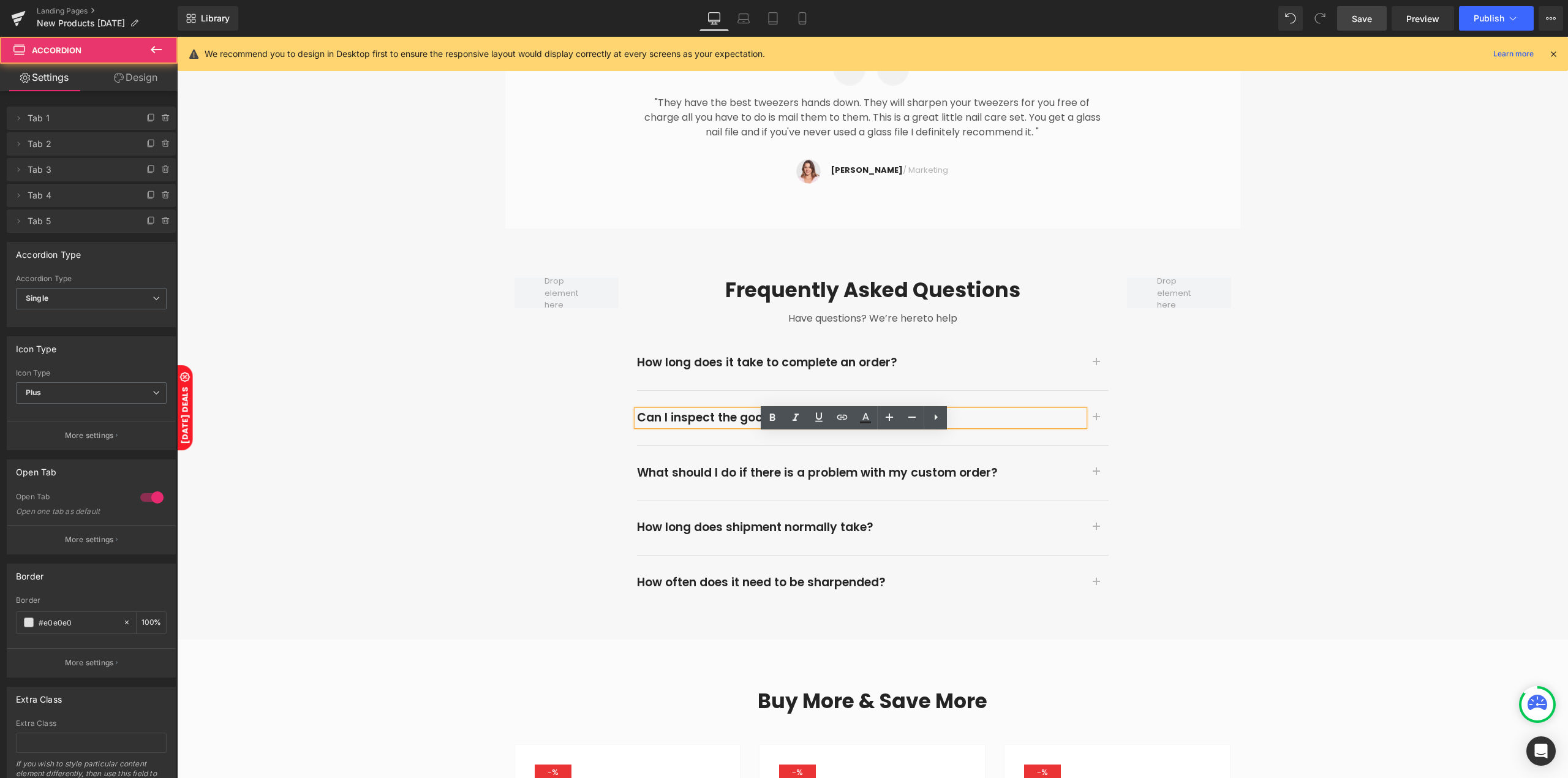
click at [1088, 556] on button "button" at bounding box center [1096, 583] width 24 height 55
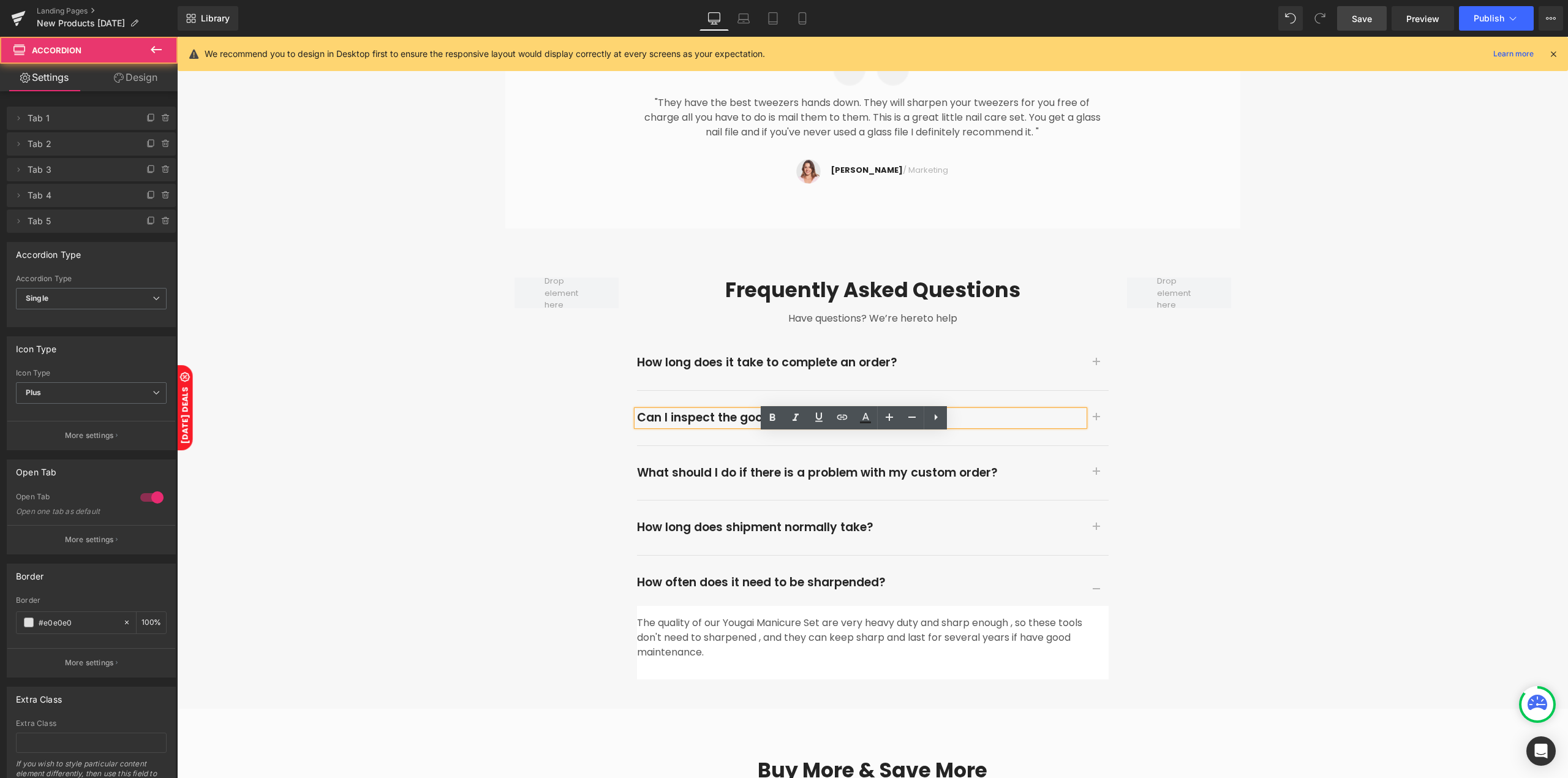
click at [1088, 576] on button "button" at bounding box center [1096, 591] width 24 height 30
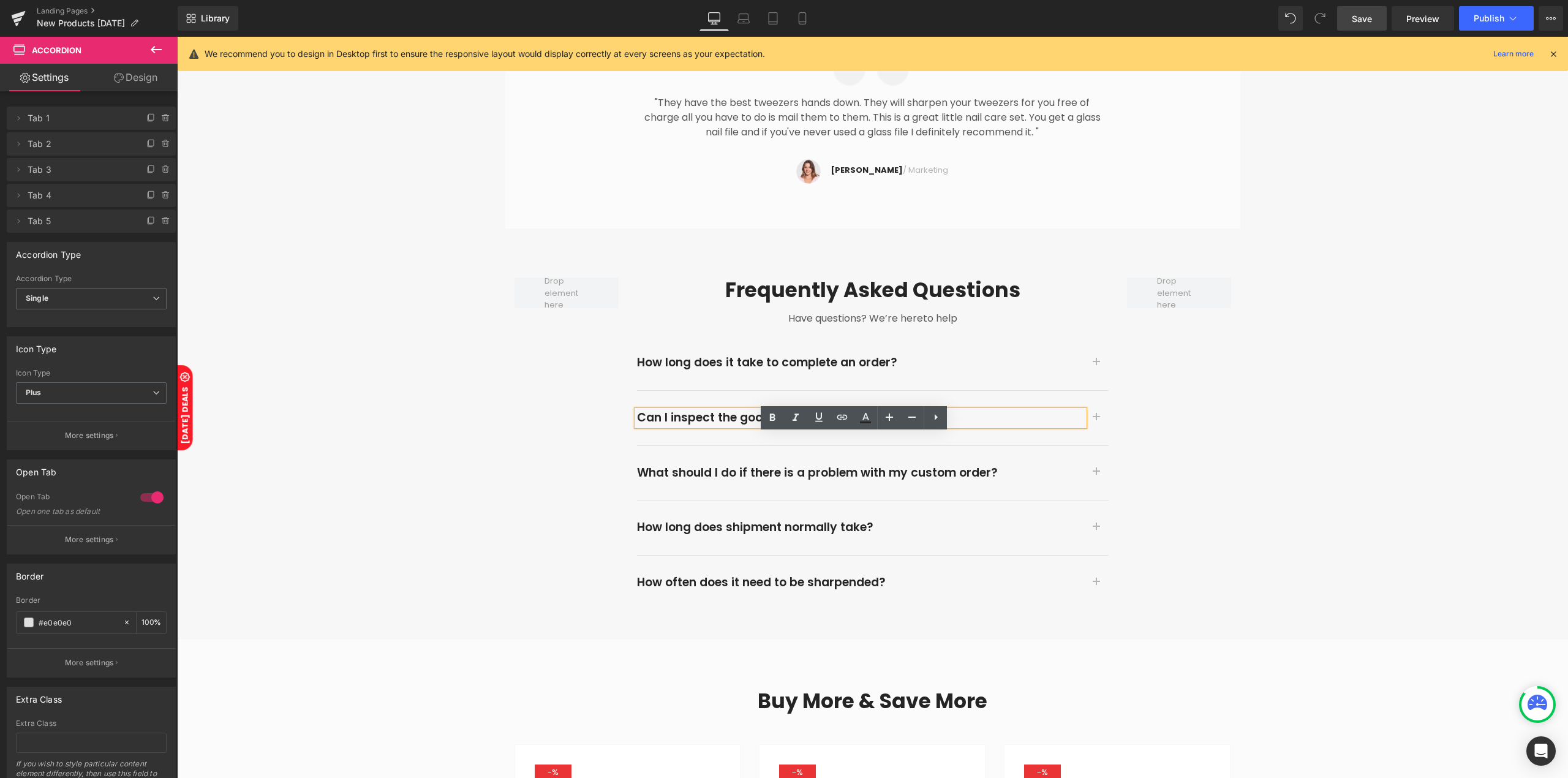
click at [1257, 593] on div "Frequently asked questions Heading Have questions? We’re hereto help Text Block…" at bounding box center [873, 433] width 1391 height 410
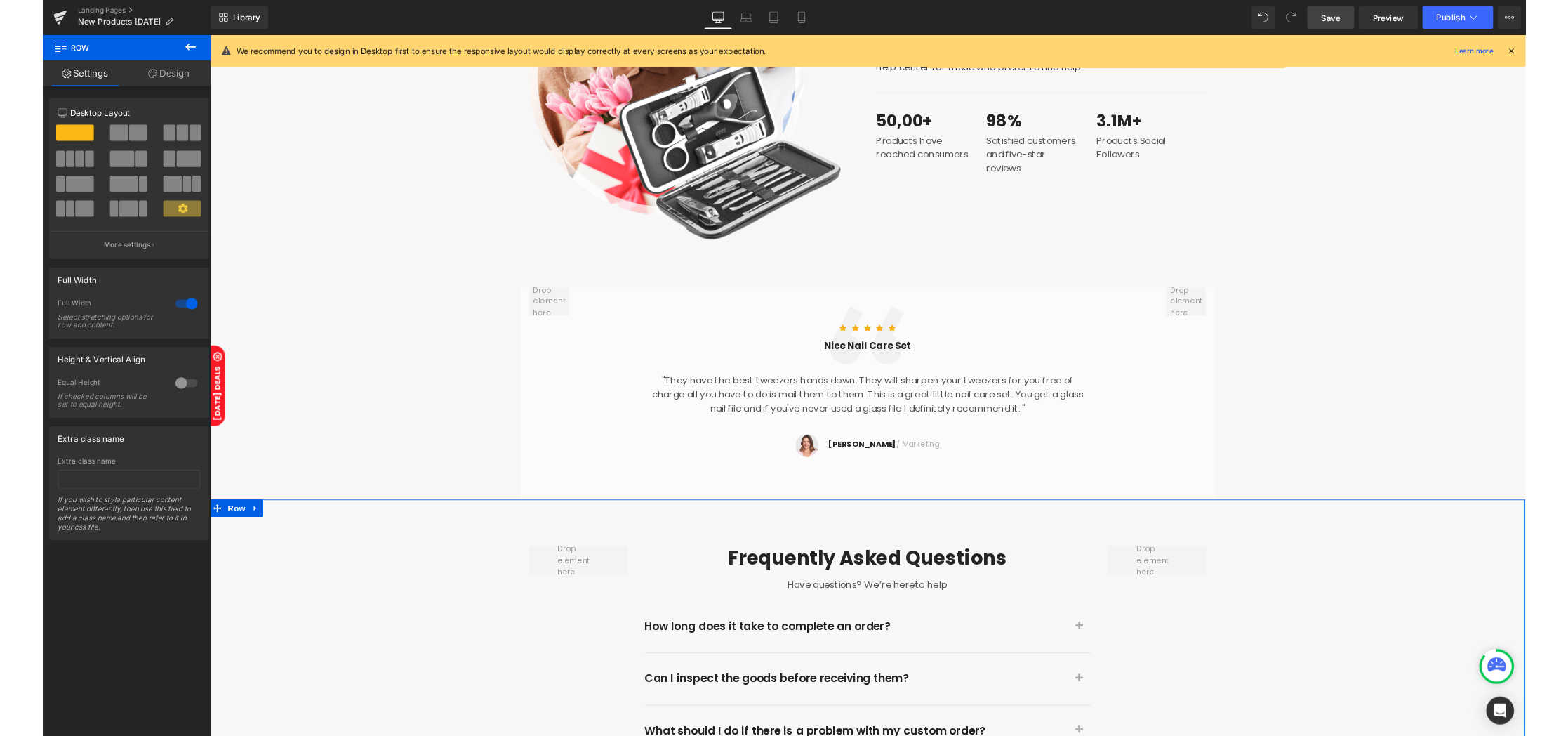
scroll to position [3027, 0]
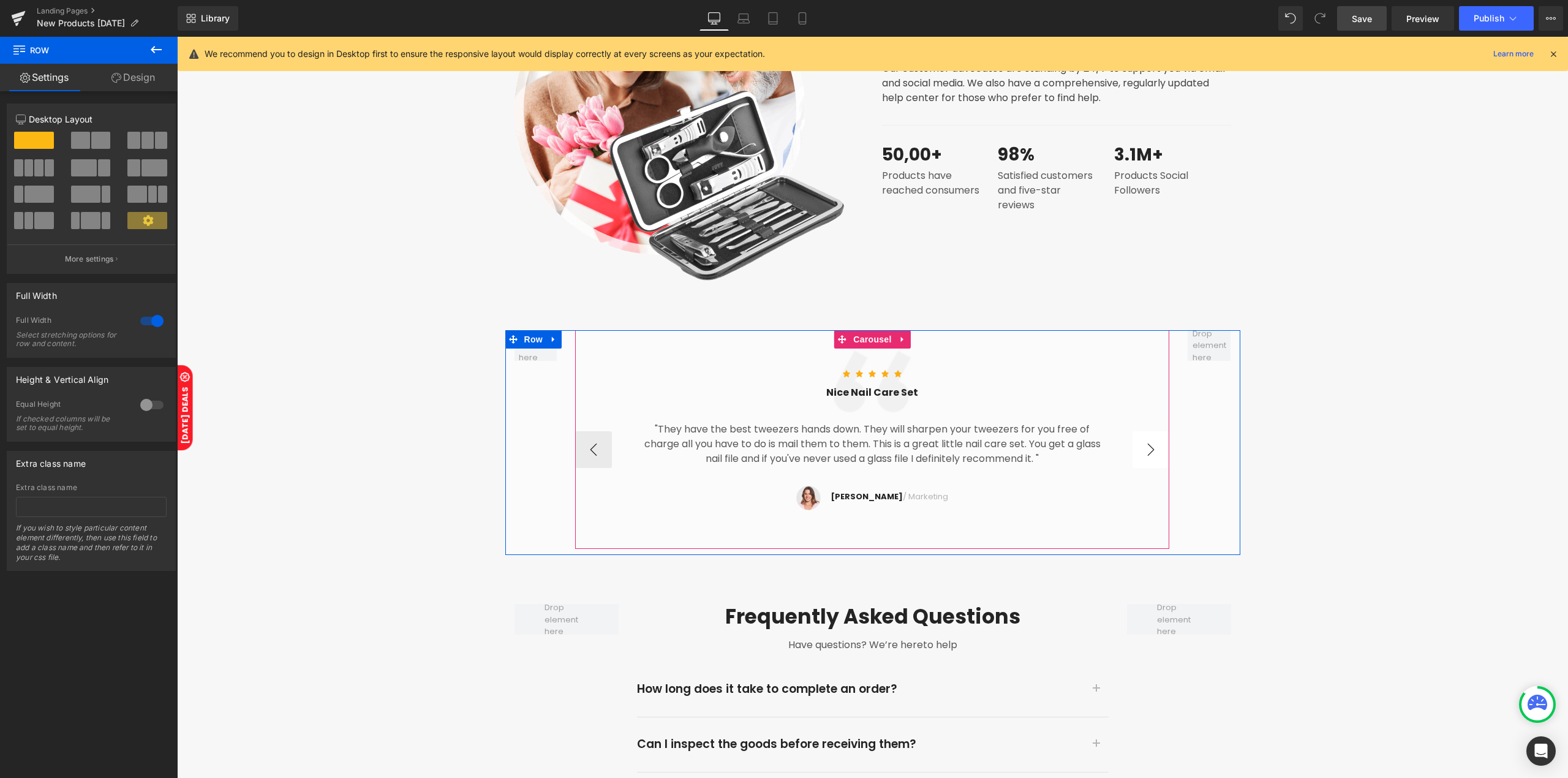
click at [1137, 432] on button "›" at bounding box center [1150, 450] width 37 height 37
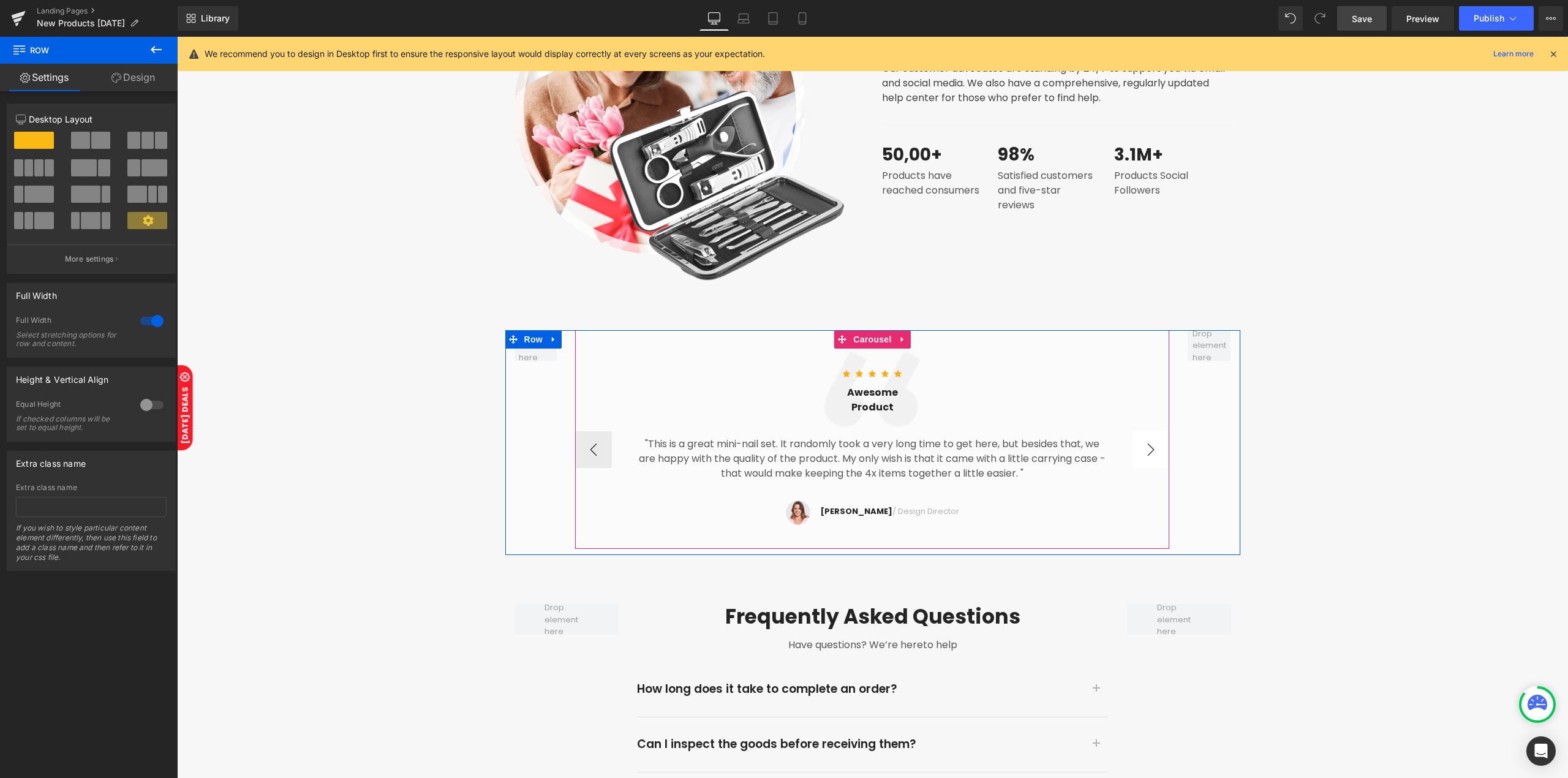
click at [1135, 432] on button "›" at bounding box center [1150, 450] width 37 height 37
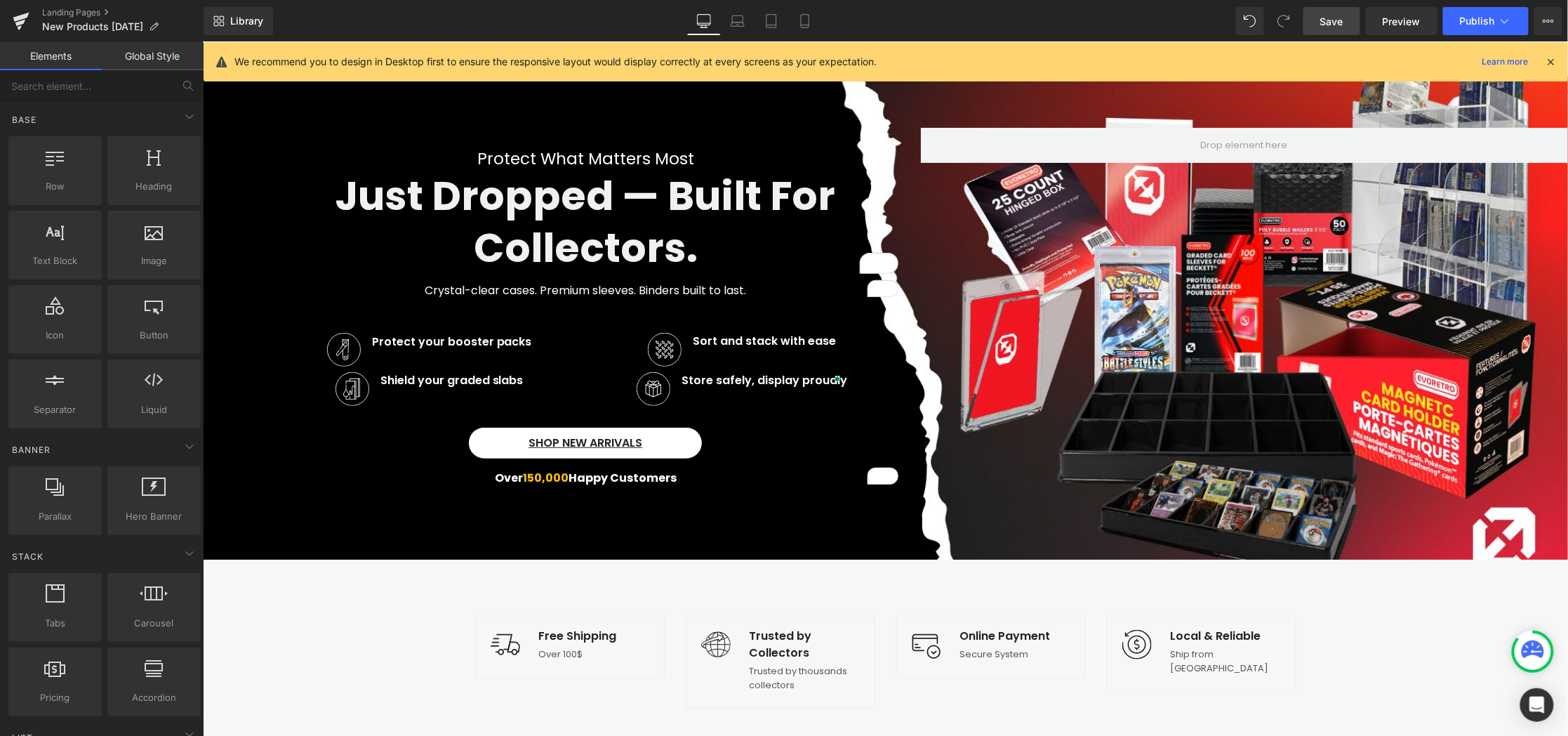
scroll to position [31, 0]
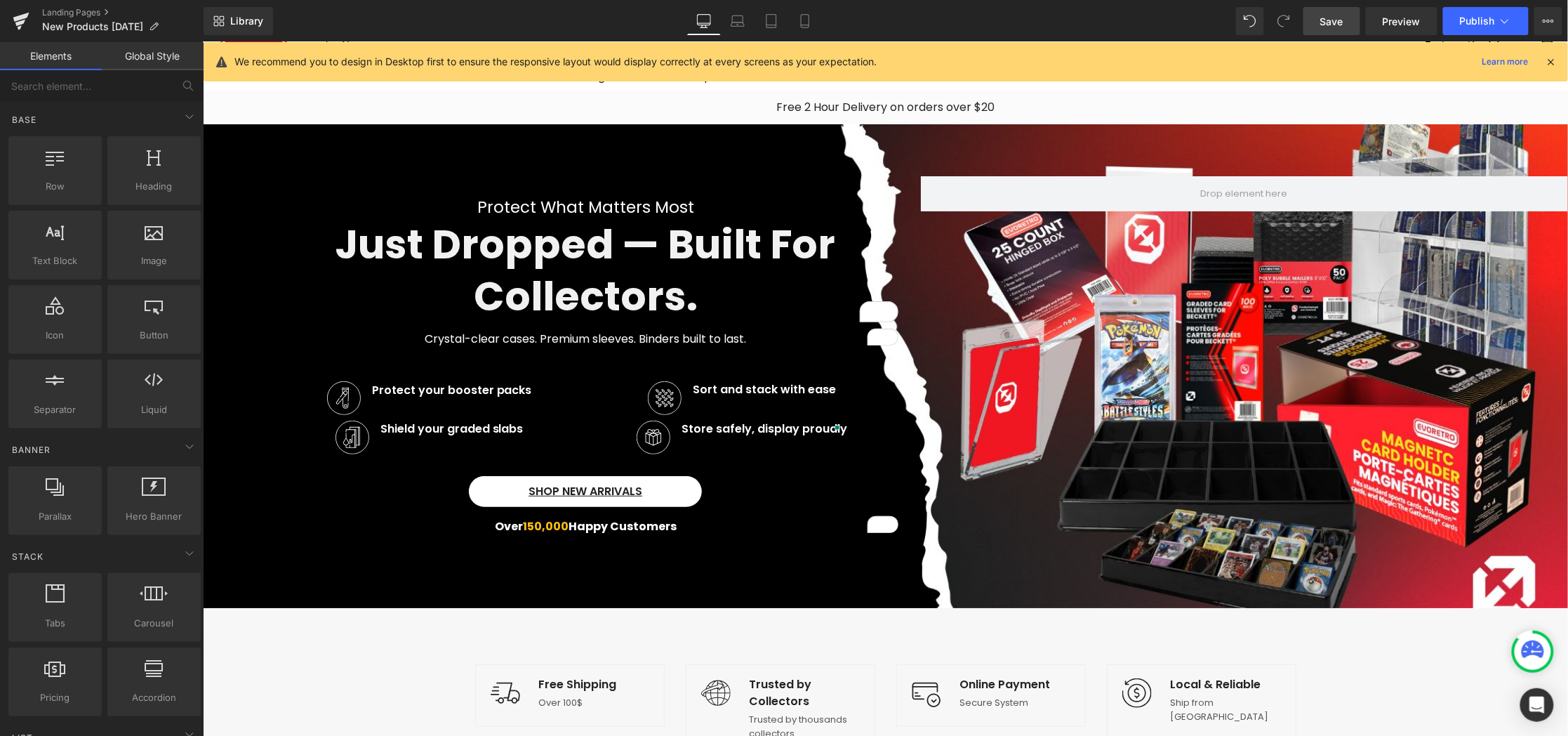
click at [1344, 14] on span "Save" at bounding box center [1332, 21] width 24 height 15
click at [795, 17] on link "Mobile" at bounding box center [805, 21] width 34 height 28
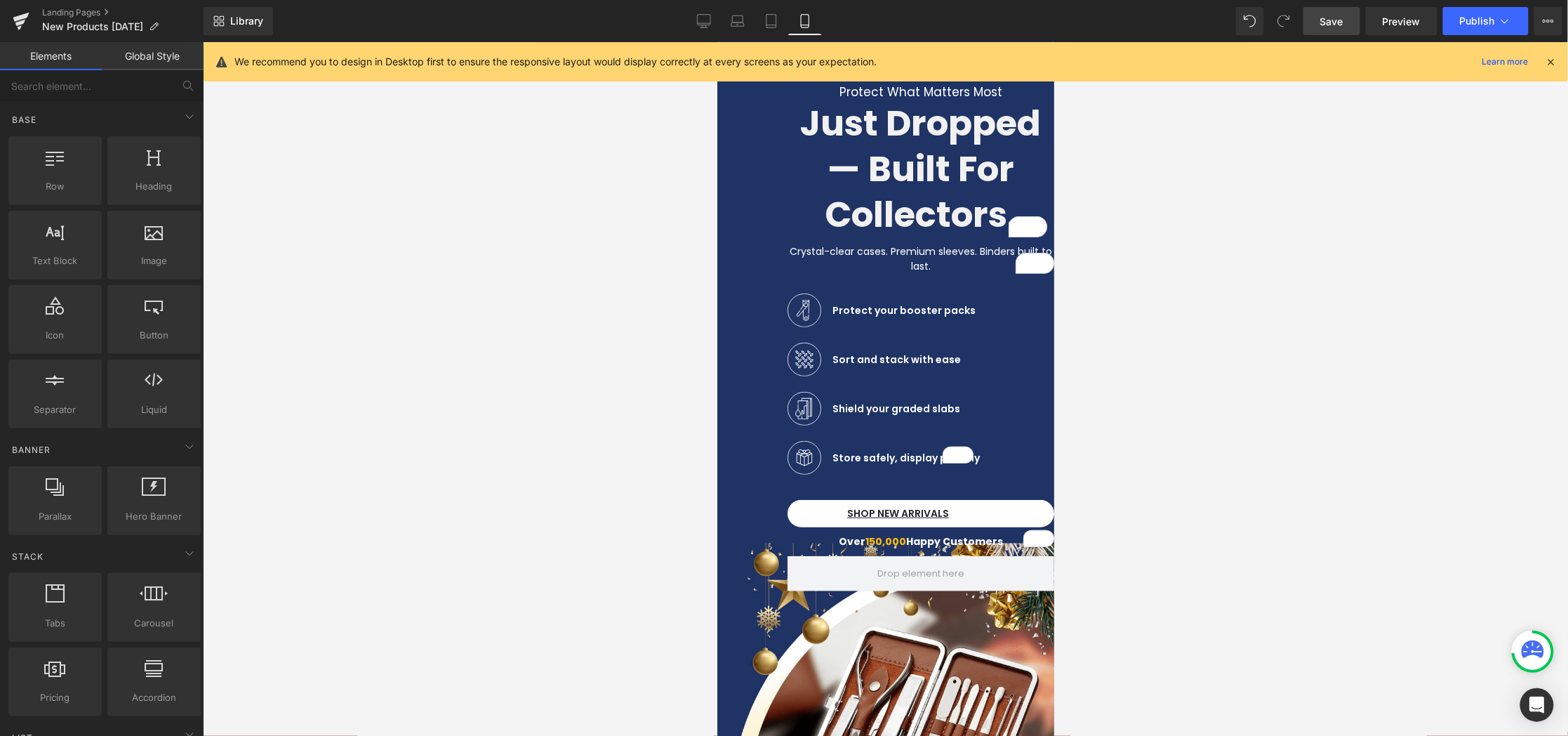
scroll to position [0, 0]
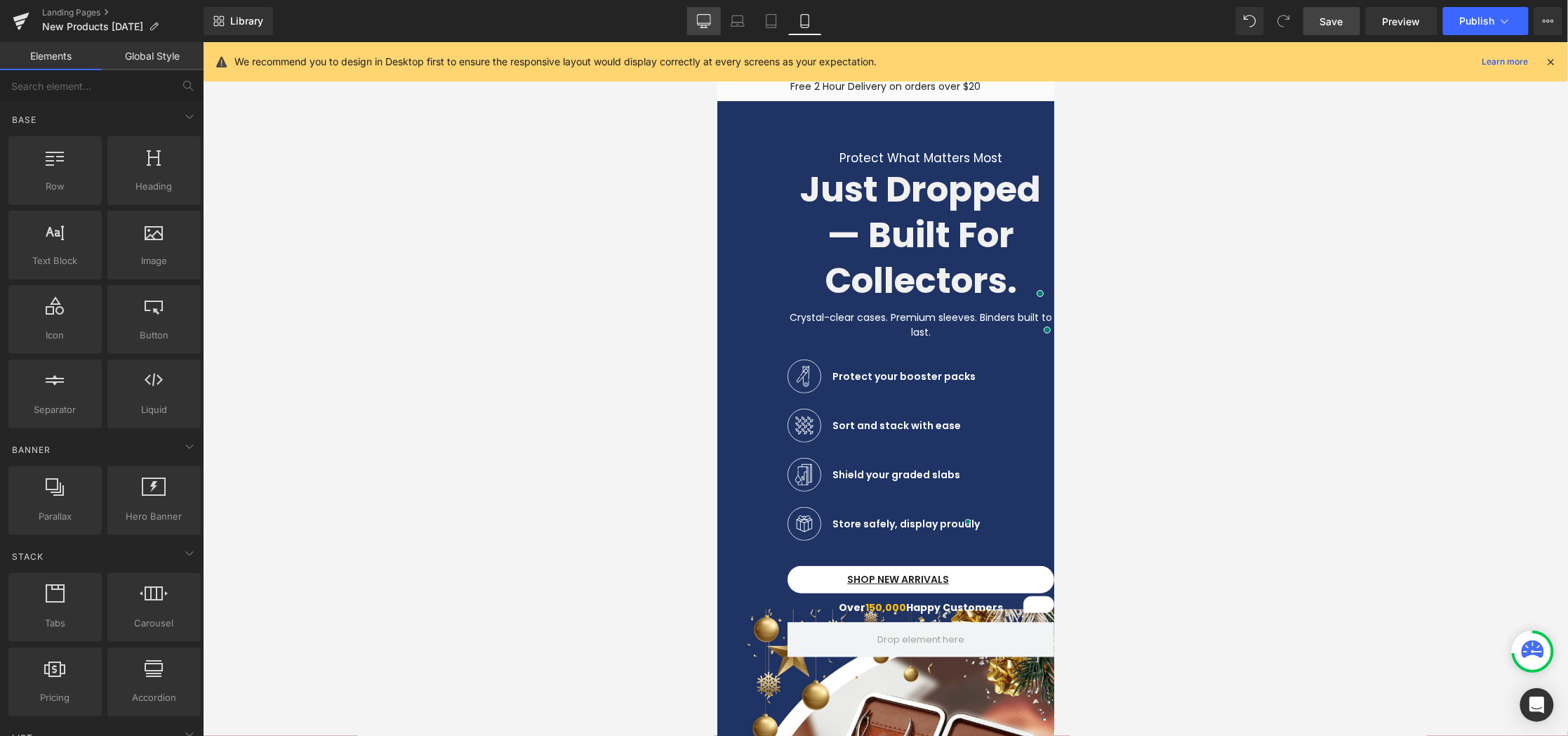
click at [700, 12] on link "Desktop" at bounding box center [704, 21] width 34 height 28
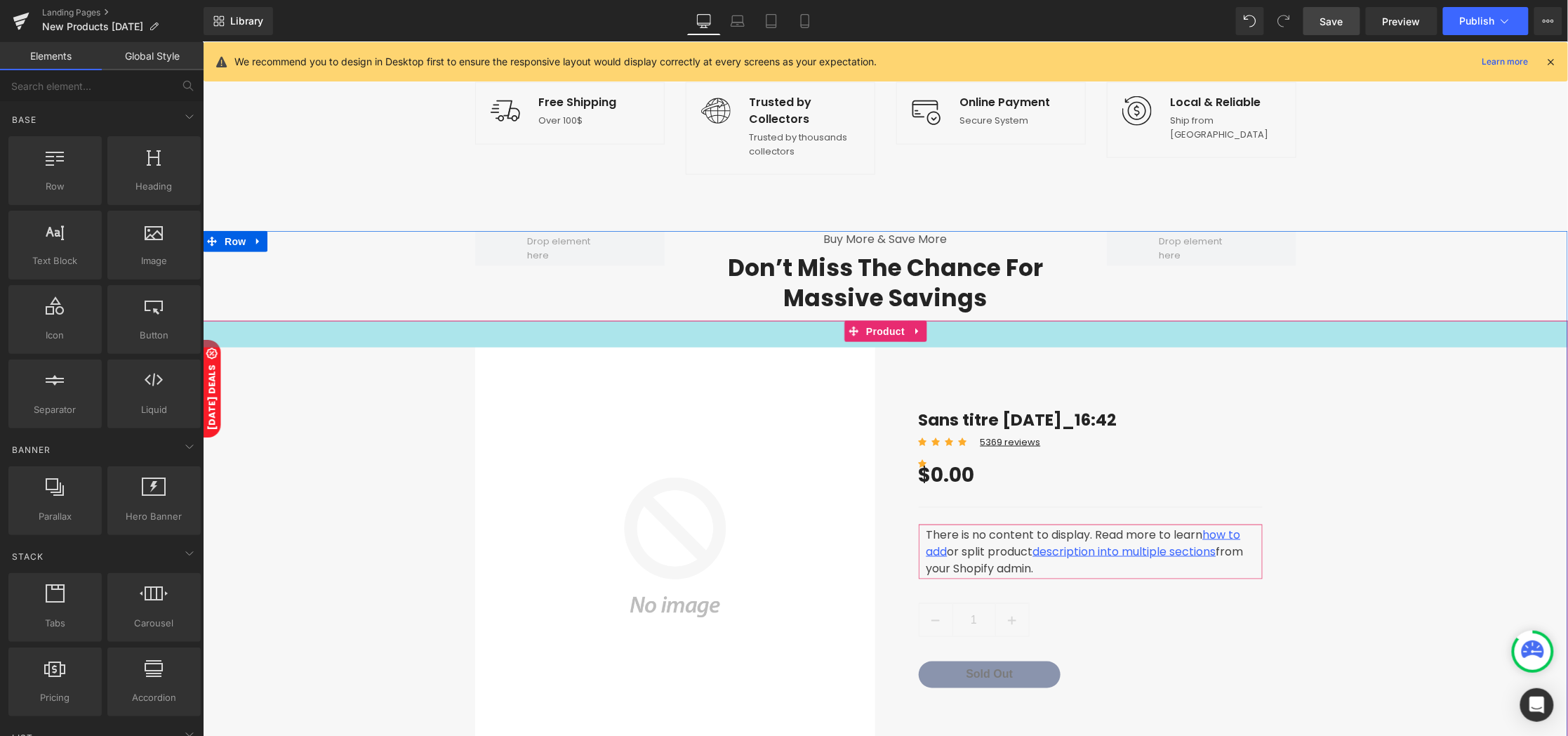
scroll to position [641, 0]
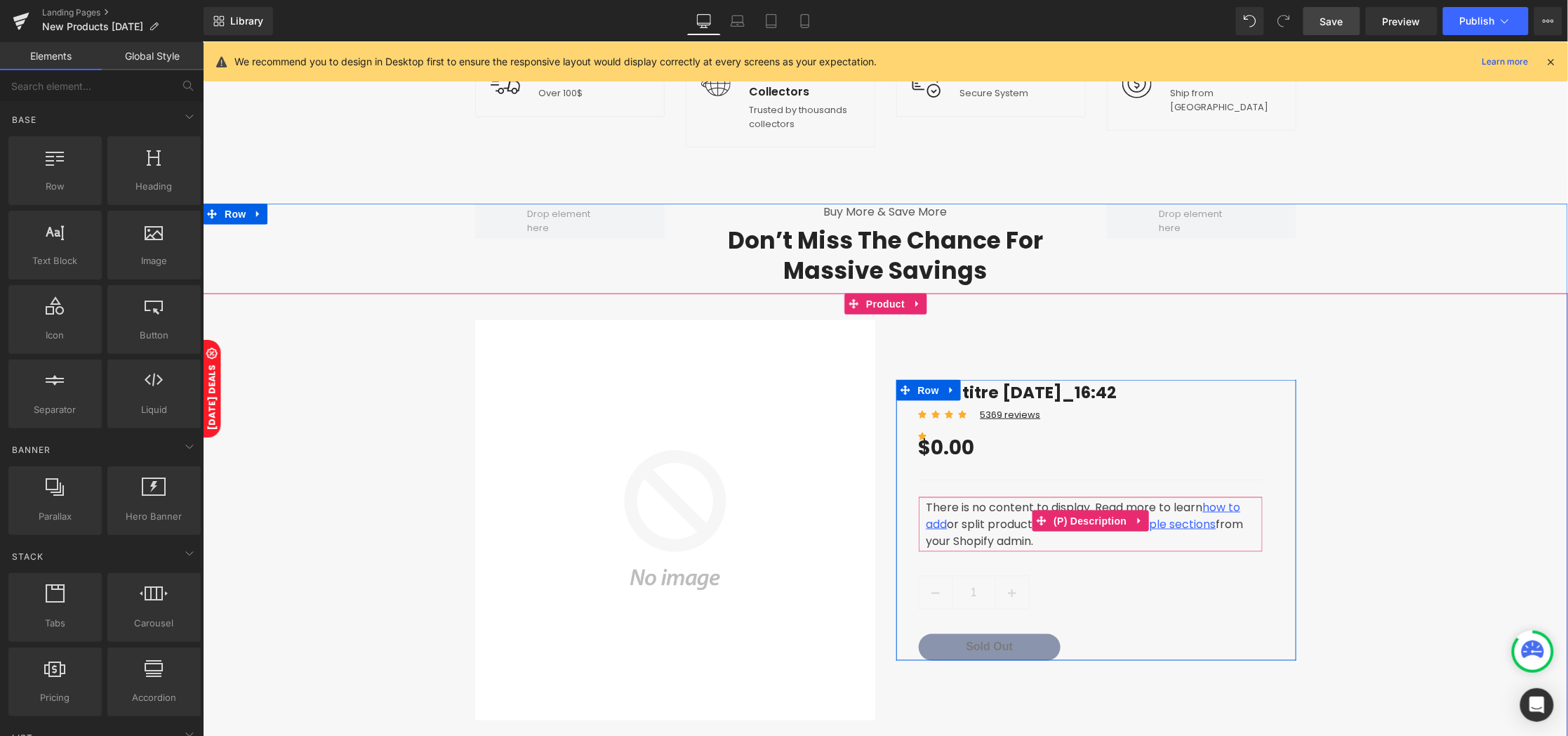
click at [995, 499] on div "There is no content to display. Read more to learn how to add or split product …" at bounding box center [1090, 523] width 344 height 55
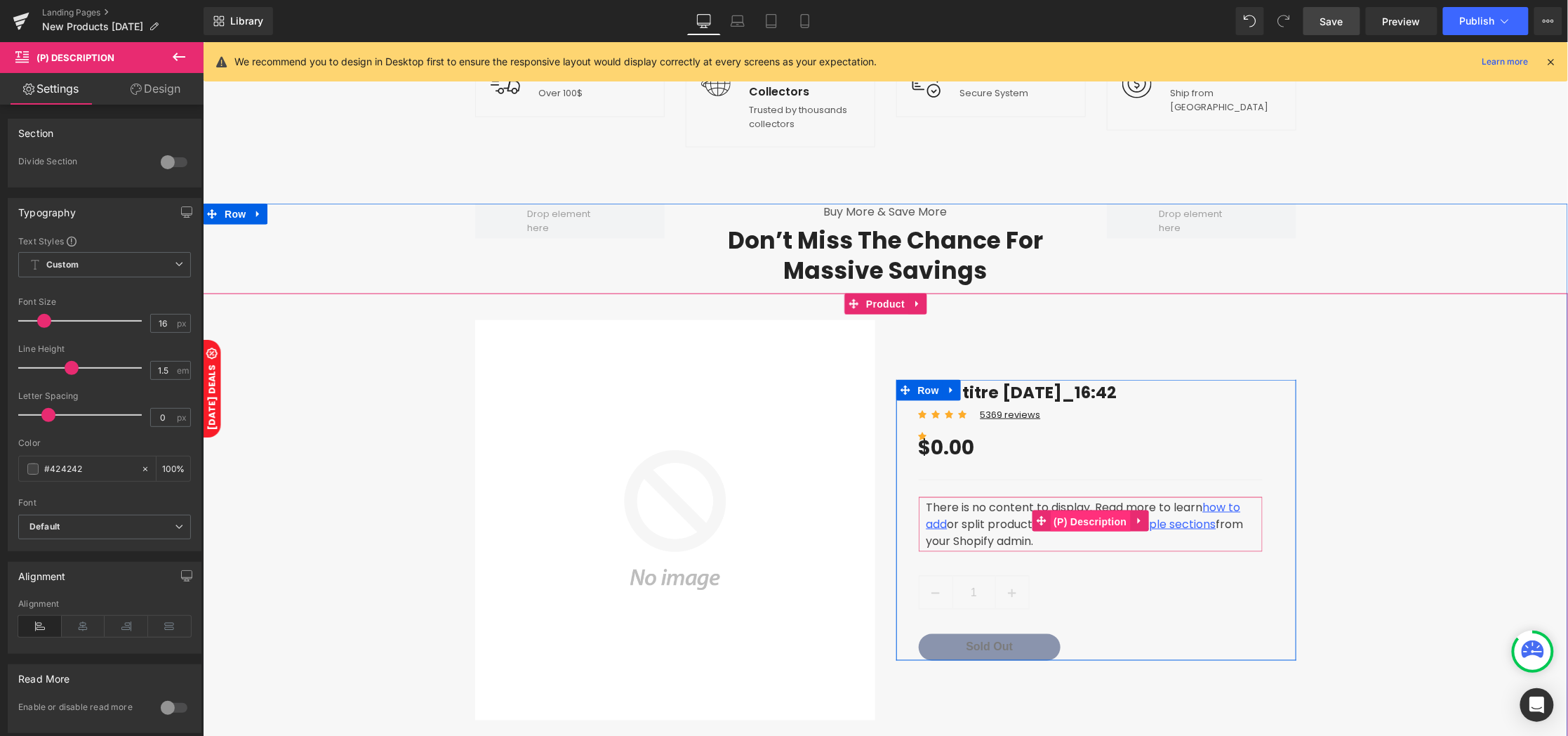
click at [1091, 510] on span "(P) Description" at bounding box center [1089, 521] width 80 height 21
click at [1121, 412] on icon at bounding box center [1121, 414] width 3 height 6
click at [1000, 381] on span "(P) Title" at bounding box center [1014, 392] width 45 height 21
